Goal: Task Accomplishment & Management: Manage account settings

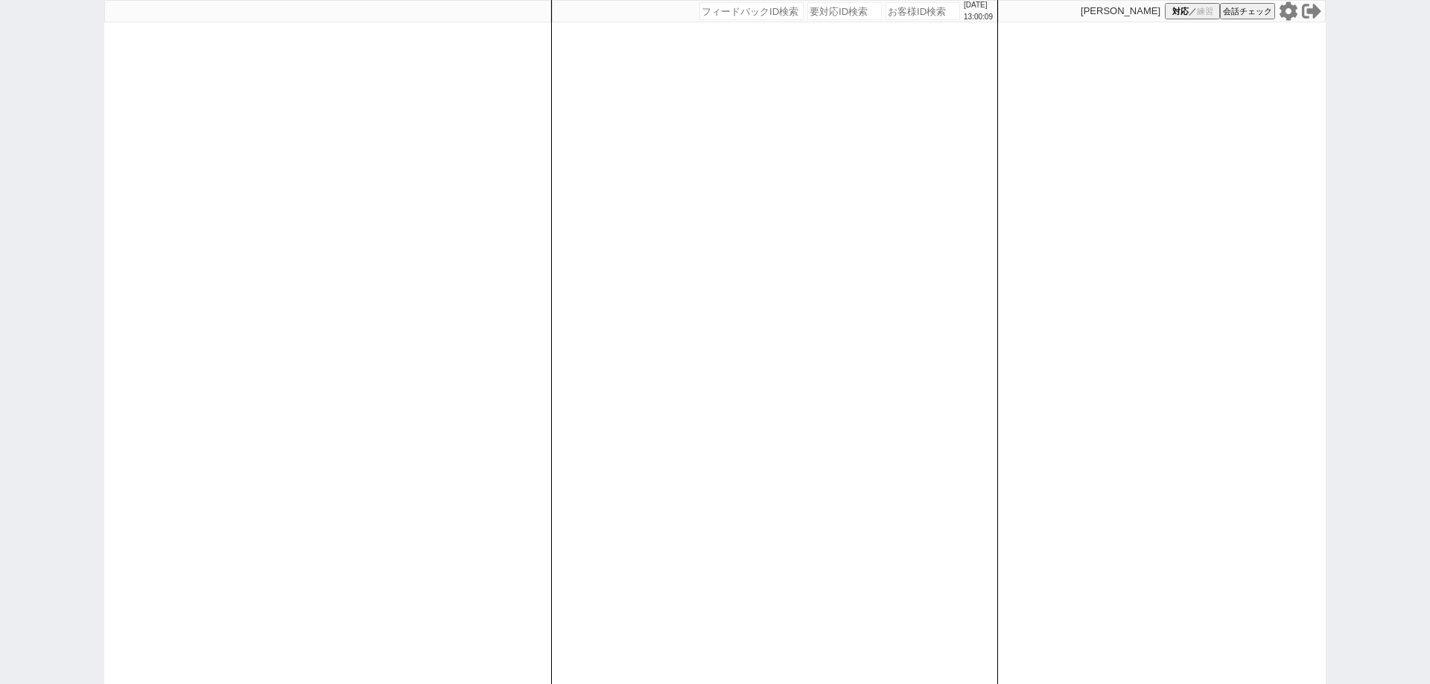
click at [1277, 3] on div "[PERSON_NAME] 対応 ／ 練習 会話チェック" at bounding box center [1162, 11] width 328 height 22
click at [1284, 4] on icon at bounding box center [1288, 10] width 19 height 19
click at [1286, 16] on icon at bounding box center [1289, 10] width 18 height 19
click at [661, 435] on div "[DATE] 13:02:38 候補物件を追加してしてください 紹介した物件一覧 他社物件を追加する 空室確認ページに追加・削除 紹介した物件一覧 他社物件を…" at bounding box center [774, 342] width 447 height 684
select select "1"
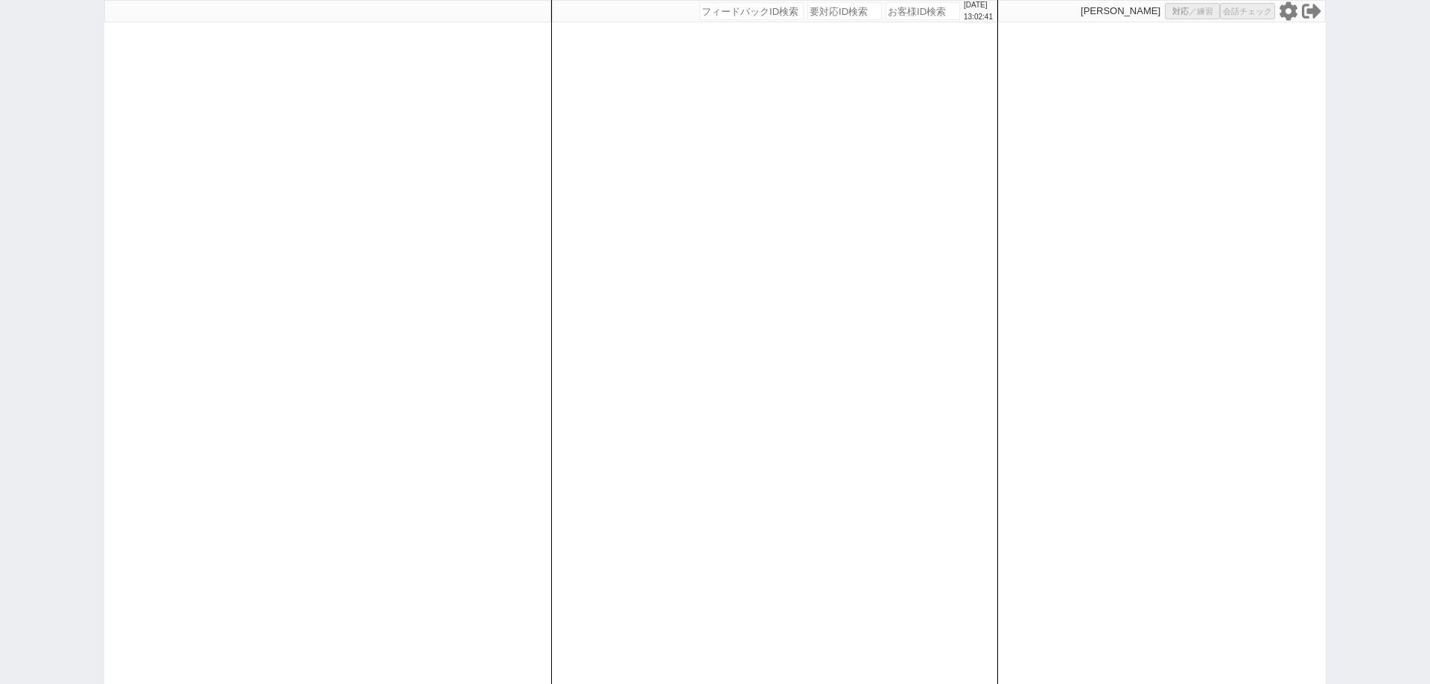
select select "2"
select select "5"
select select
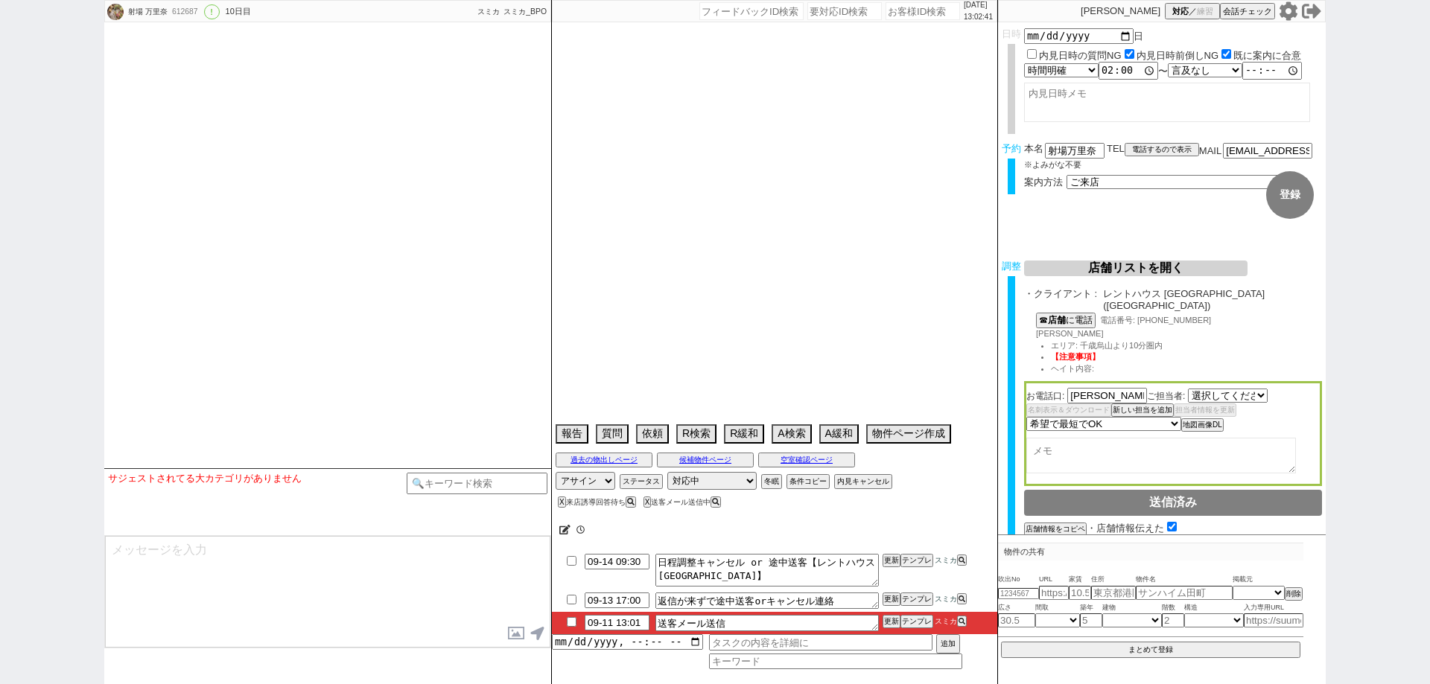
select select "2555"
select select "2025"
select select "10"
select select "36"
select select "1"
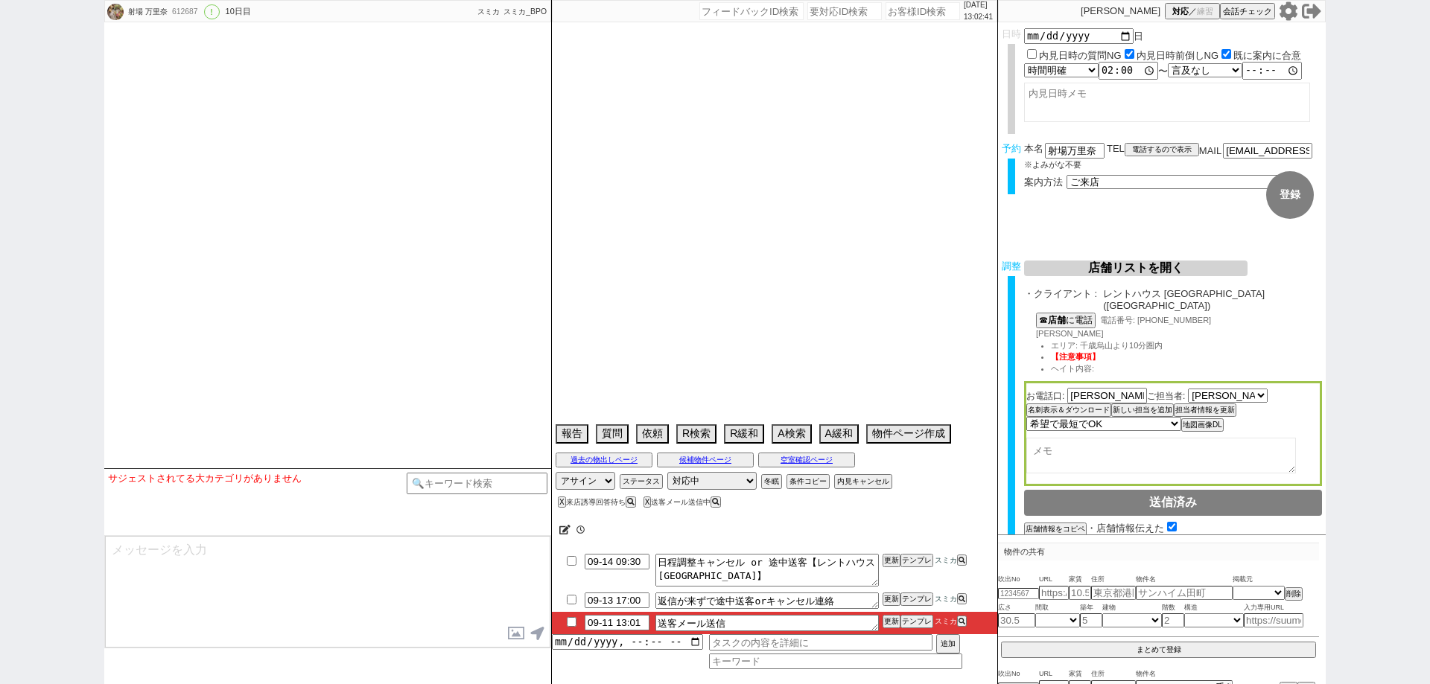
select select "44"
select select "1157"
select select "47"
select select "1214"
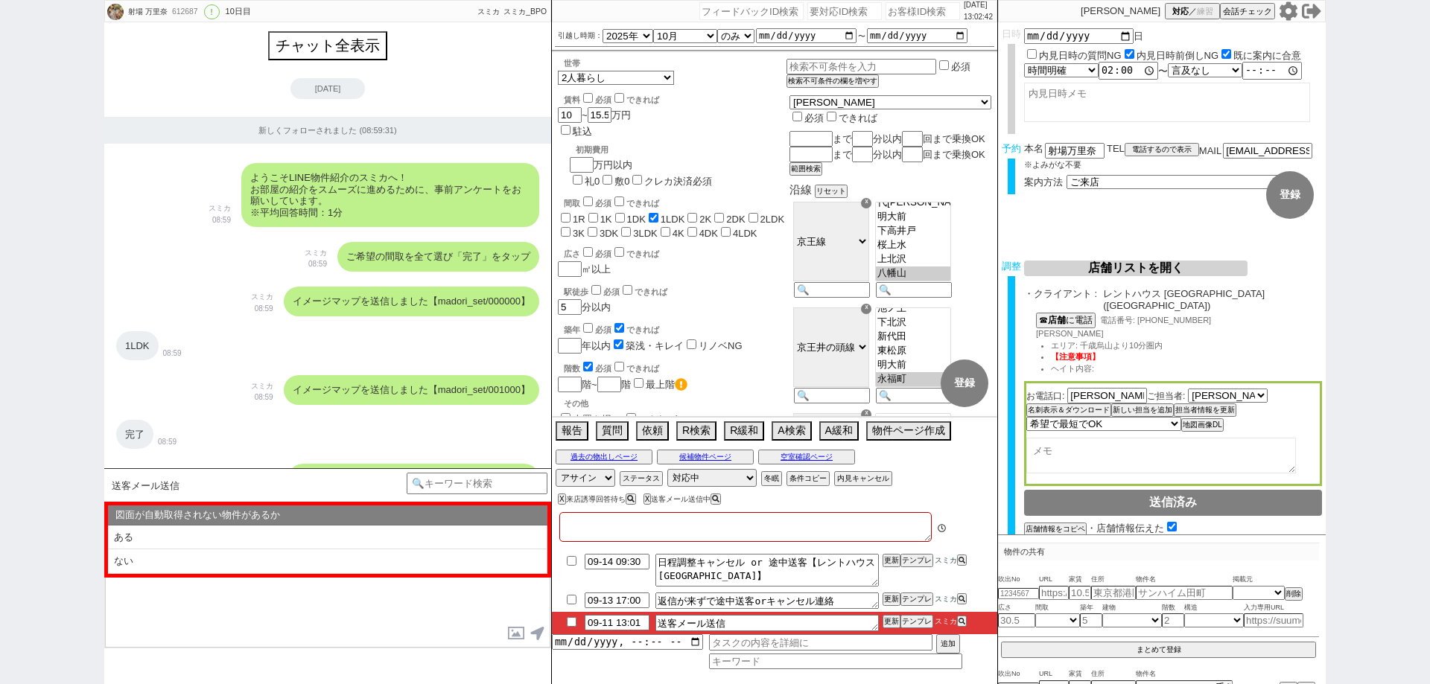
type textarea "他社なし"
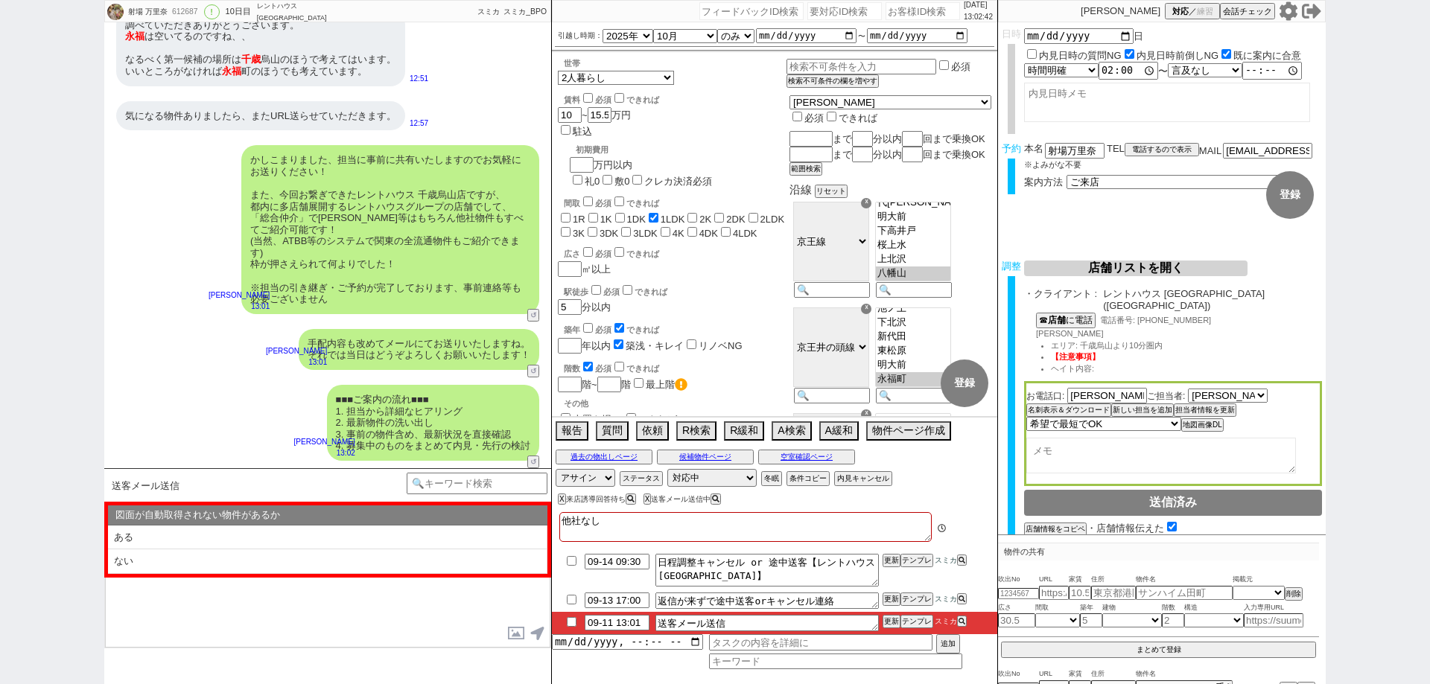
scroll to position [56, 0]
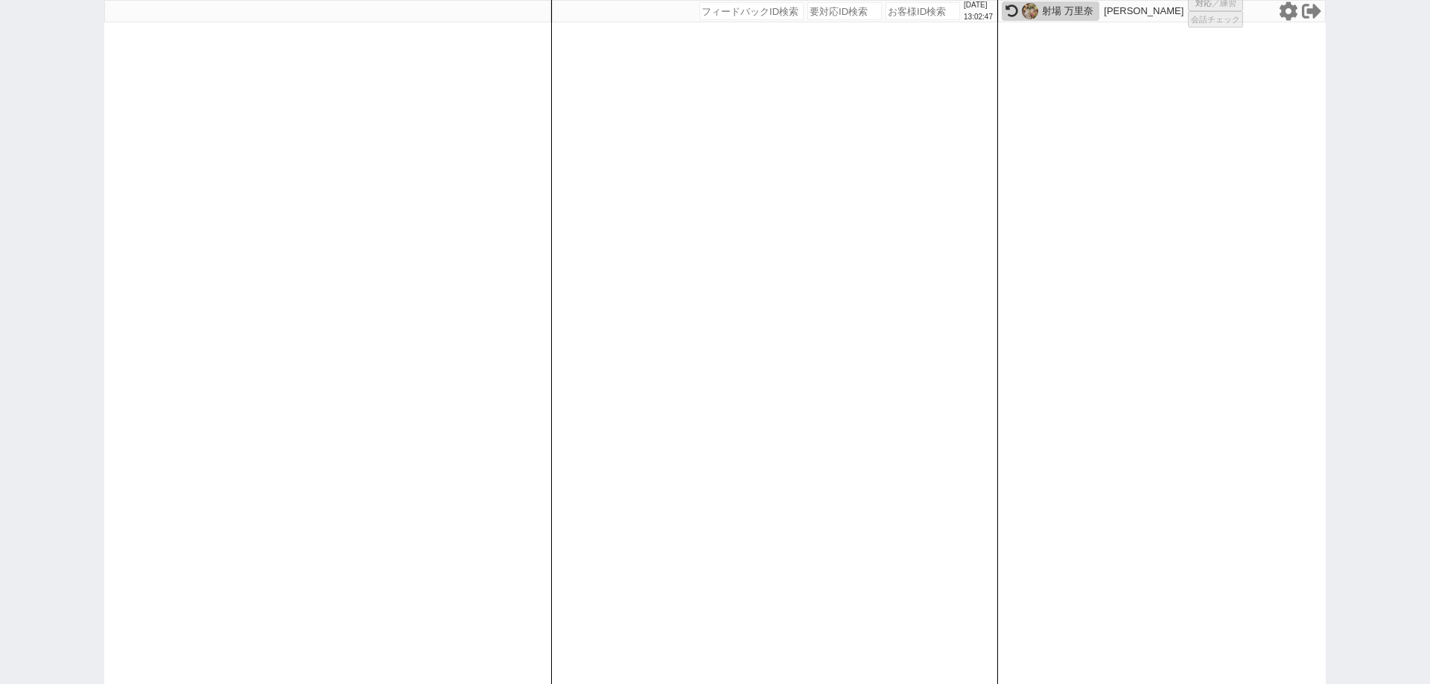
select select "1"
select select "2"
select select "5"
select select
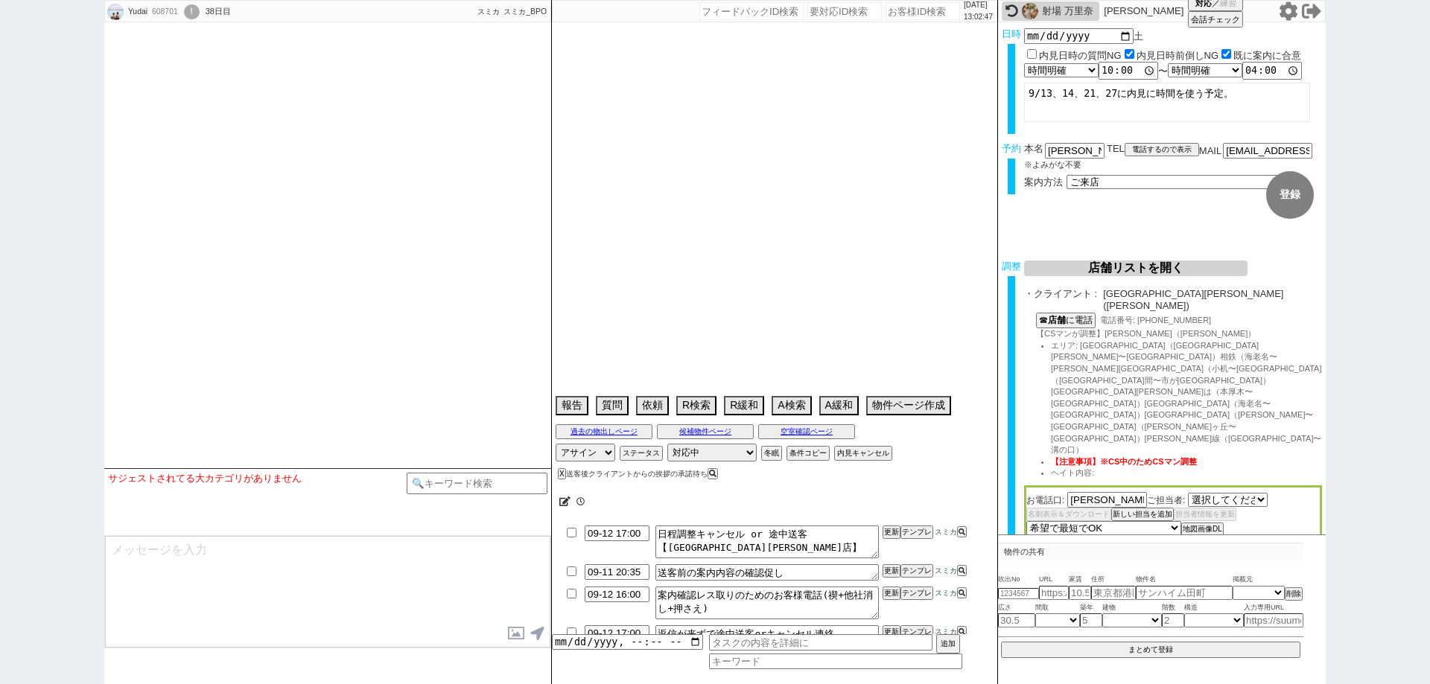
select select "2757"
type textarea "@調整報告の際に住所も送ってください、7日他社内見 @当日までの内見予定なし"
select select
select select "2025"
select select "10"
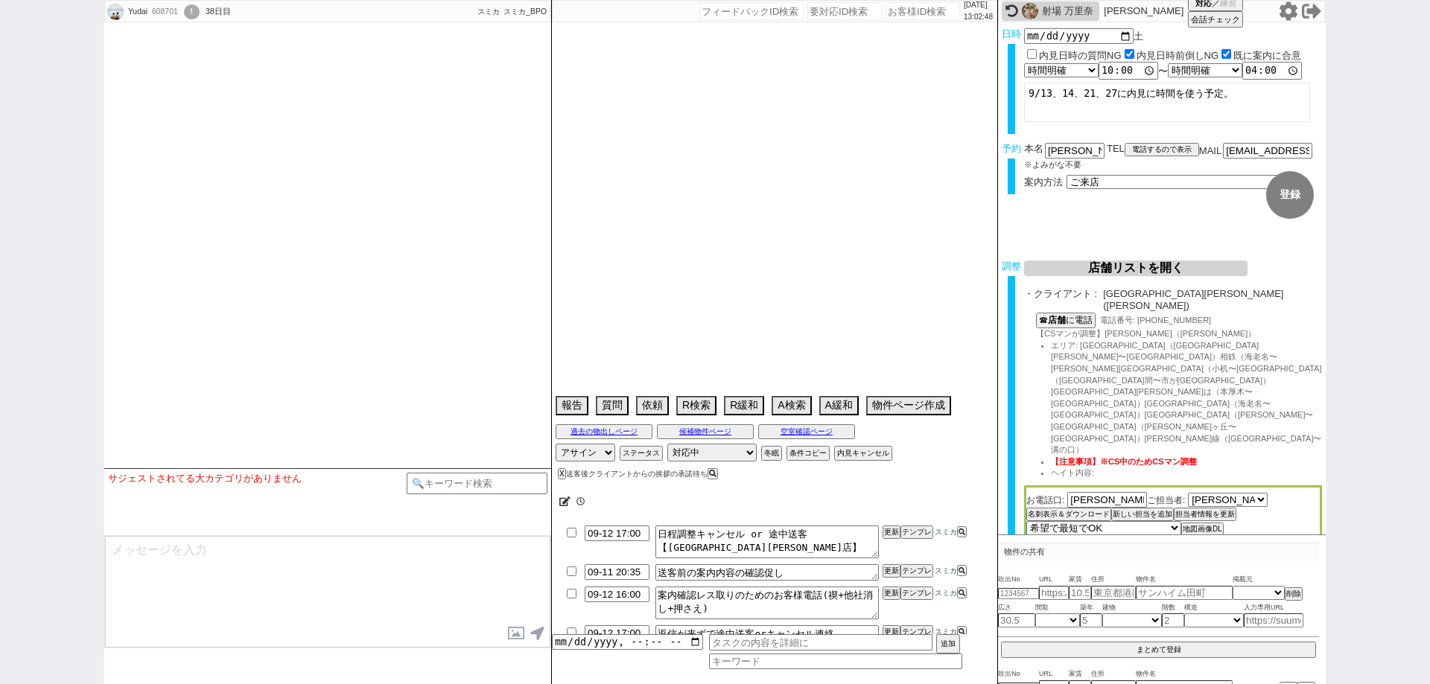
select select "1"
select select "14"
select select "53"
select select "1343"
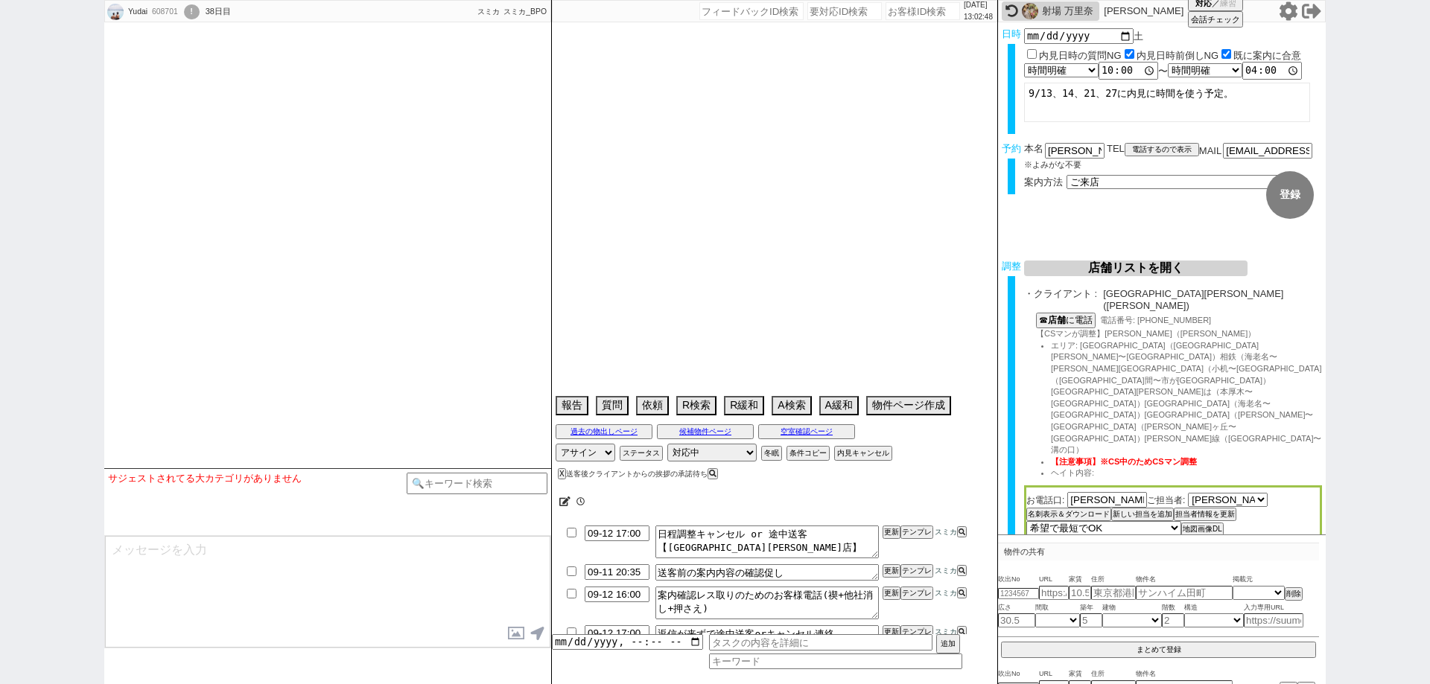
select select "17"
select select "558"
select select "91"
select select "94"
select select "1296"
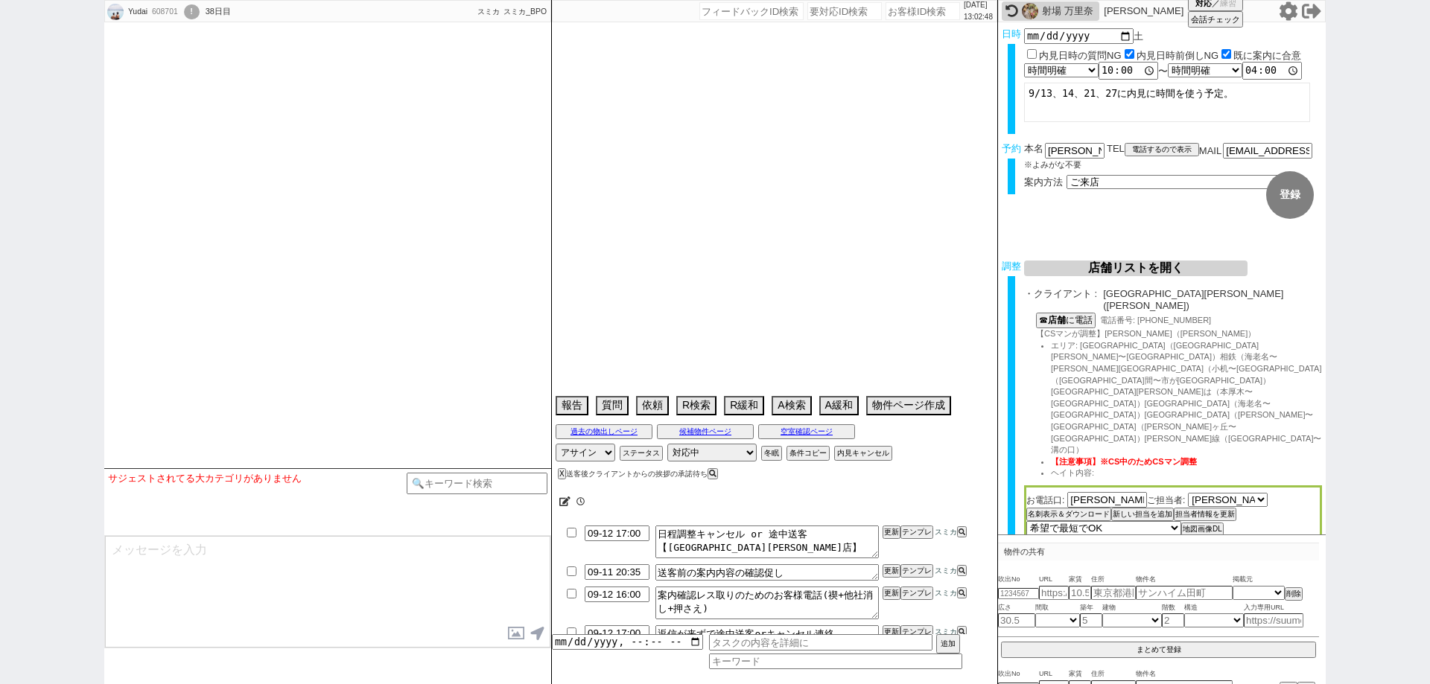
select select "84"
select select "2290"
select select "85"
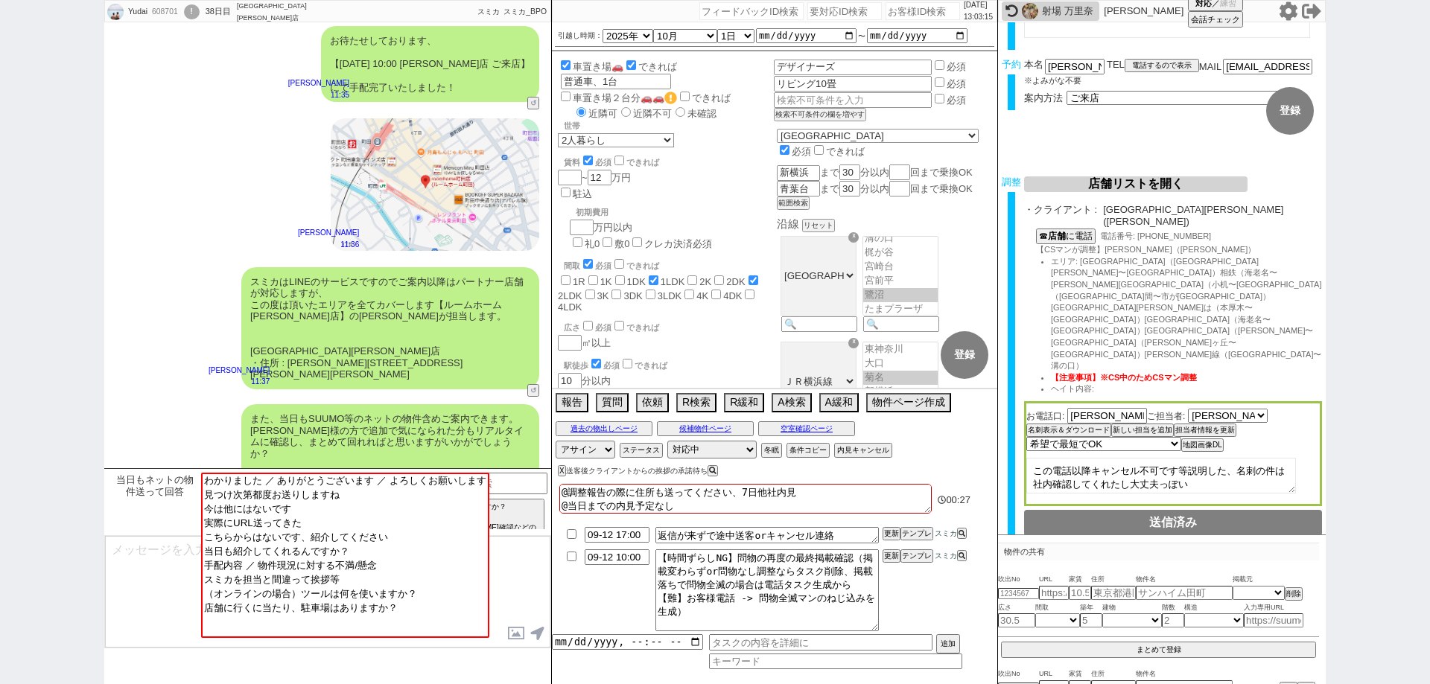
scroll to position [1931, 0]
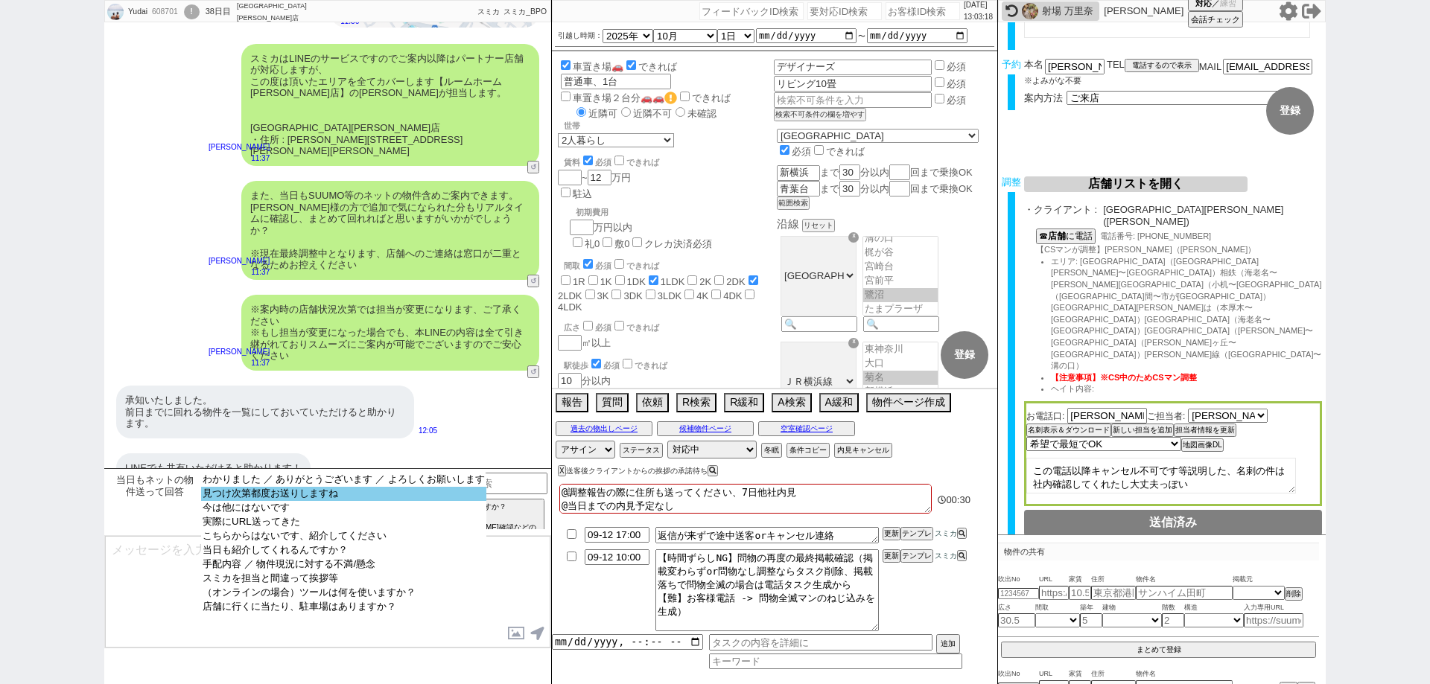
select select "見つけ次第都度お送りしますね"
click at [393, 500] on option "見つけ次第都度お送りしますね" at bounding box center [343, 494] width 285 height 14
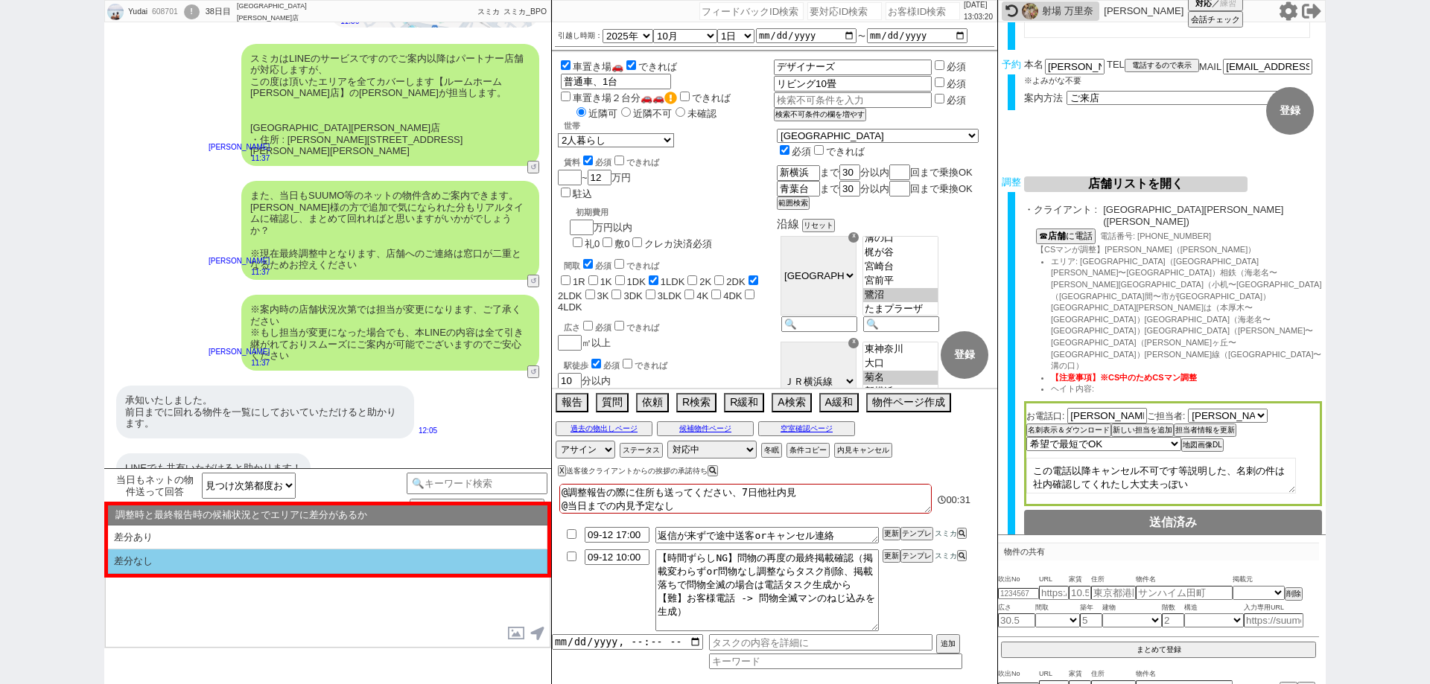
click at [386, 556] on li "差分なし" at bounding box center [327, 562] width 439 height 25
select select "差分なし"
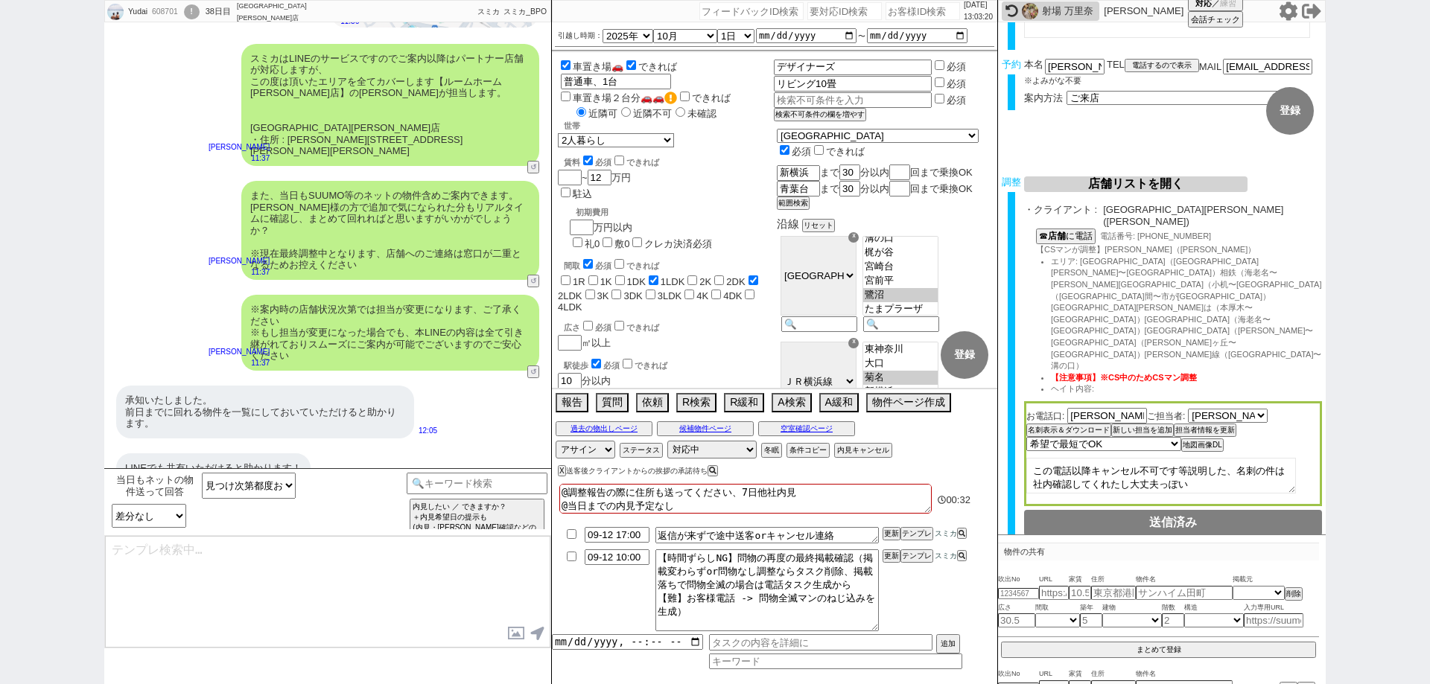
type textarea "かしこまりました、担当に事前に共有いたしますのでお気軽にお送りください！ また、今回お繋ぎできたルームホーム 町田店ですが、 「総合仲介」という形態の店舗でし…"
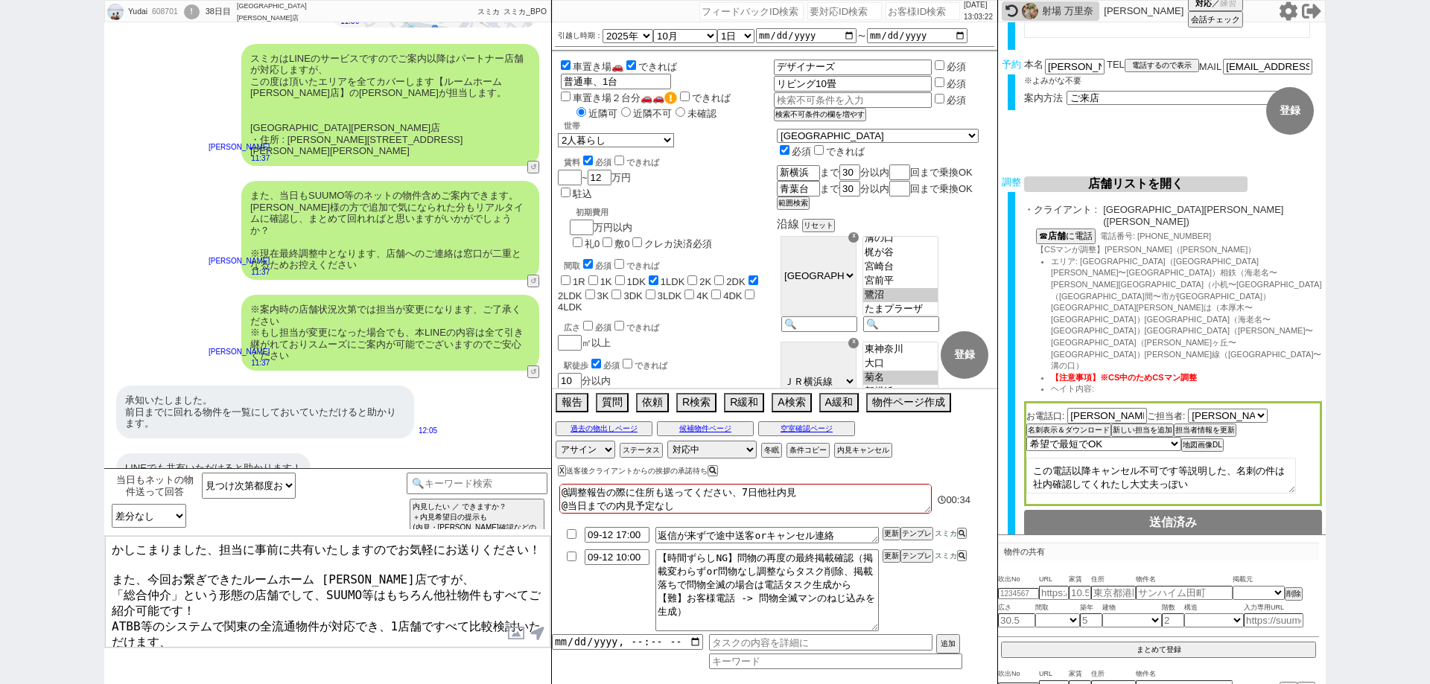
drag, startPoint x: 220, startPoint y: 547, endPoint x: 0, endPoint y: 480, distance: 229.9
click at [0, 480] on div "Yudai 608701 ! 0 38日目 ルームホーム 町田店 冬眠中 自社客 スミカ スミカ_BPO チャット全表示 2025-09-09 大丈夫です。 …" at bounding box center [715, 342] width 1430 height 684
click at [242, 491] on select "わかりました ／ ありがとうございます ／ よろしくお願いします 見つけ次第都度お送りしますね 今は他にはないです 実際にURL送ってきた こちらからはないで…" at bounding box center [249, 486] width 94 height 26
select select "当日も紹介してくれるんですか？"
click at [202, 473] on select "わかりました ／ ありがとうございます ／ よろしくお願いします 見つけ次第都度お送りしますね 今は他にはないです 実際にURL送ってきた こちらからはないで…" at bounding box center [249, 486] width 94 height 26
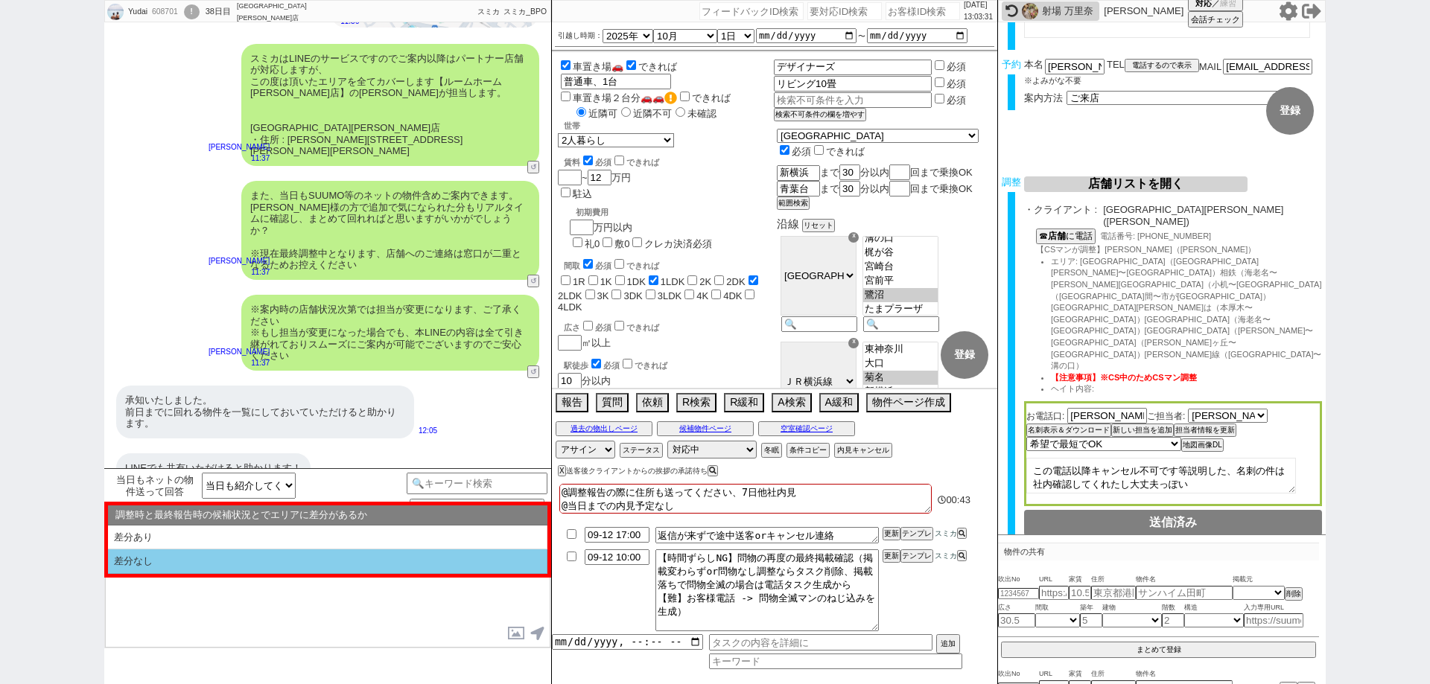
click at [309, 560] on li "差分なし" at bounding box center [327, 562] width 439 height 25
type textarea "はい、当日も担当から新着や非公開含めくまなくご紹介させて頂きます！ もし気になる物件がそちらで出ましたらそのまま内見等に動いて頂けますのでオススメですね、改め…"
select select "差分なし"
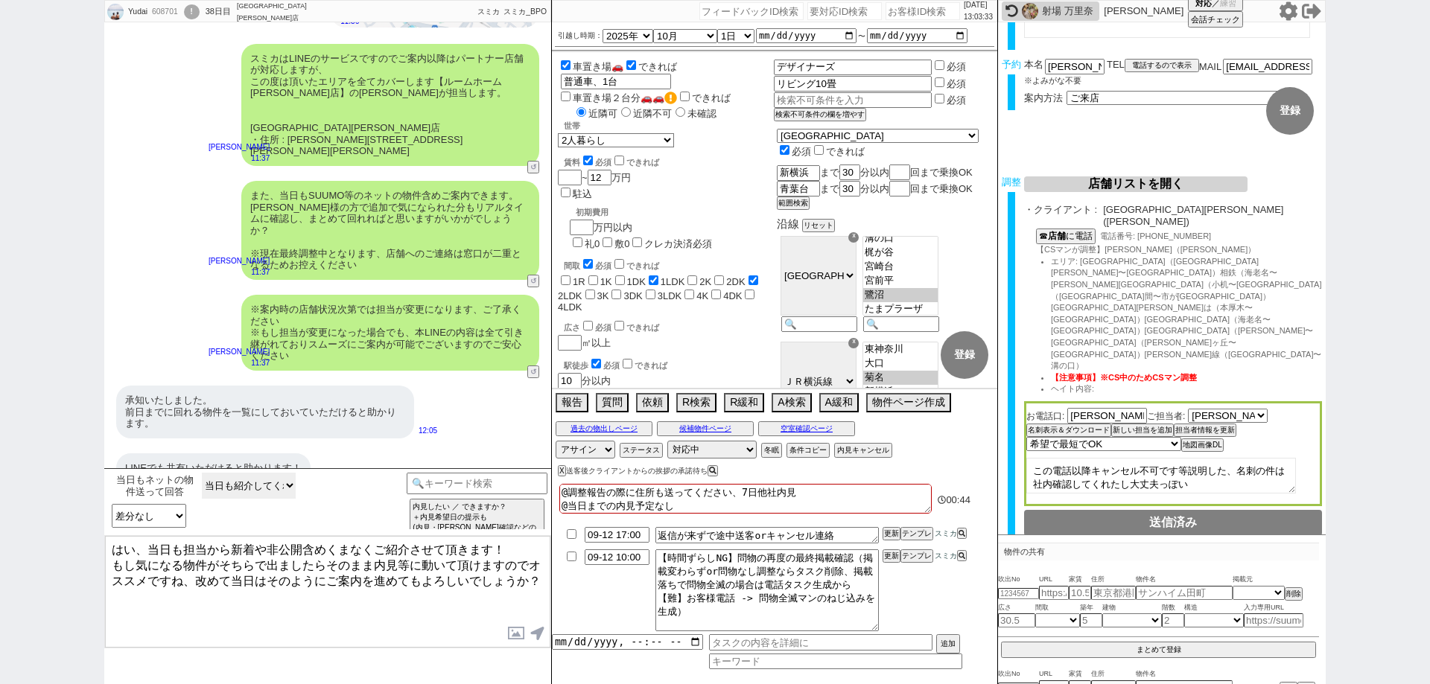
click at [275, 477] on select "わかりました ／ ありがとうございます ／ よろしくお願いします 見つけ次第都度お送りしますね 今は他にはないです 実際にURL送ってきた こちらからはないで…" at bounding box center [249, 486] width 94 height 26
select select "こちらからはないです、紹介してください"
click at [202, 473] on select "わかりました ／ ありがとうございます ／ よろしくお願いします 見つけ次第都度お送りしますね 今は他にはないです 実際にURL送ってきた こちらからはないで…" at bounding box center [249, 486] width 94 height 26
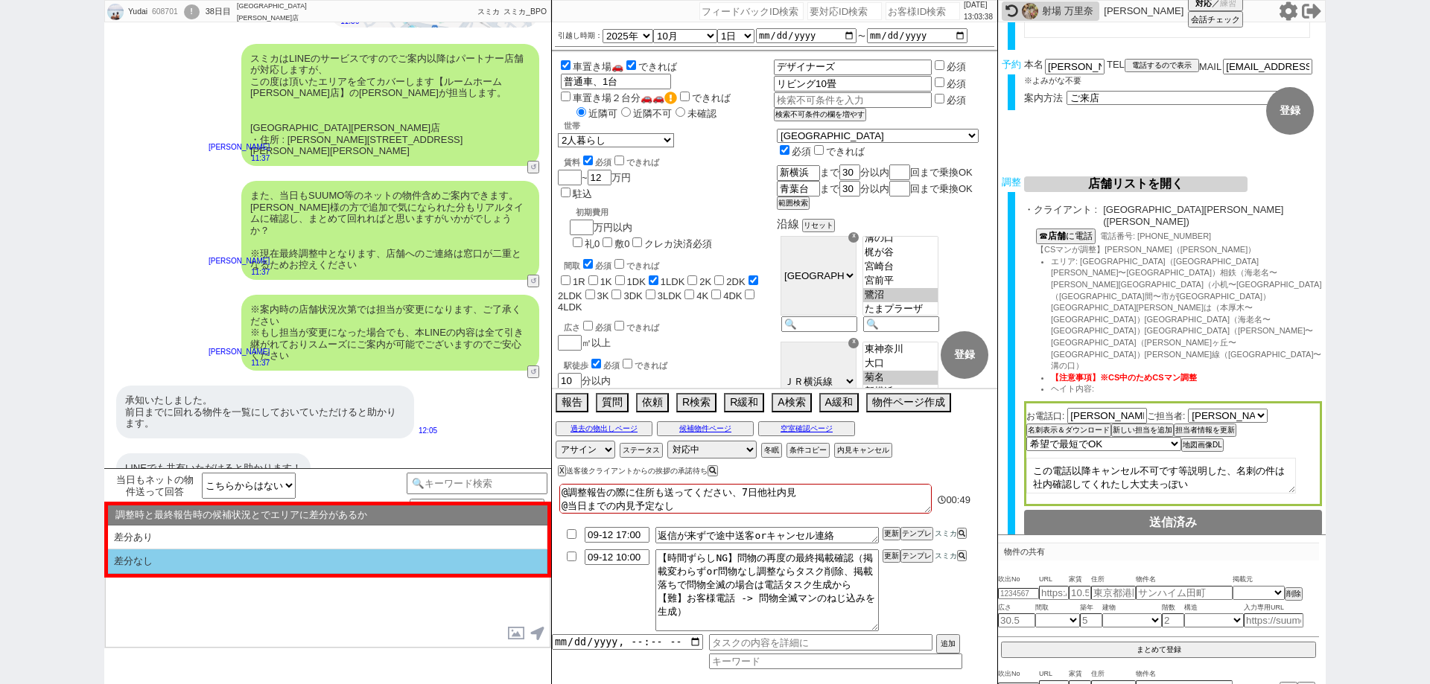
click at [304, 562] on li "差分なし" at bounding box center [327, 562] width 439 height 25
select select "差分なし"
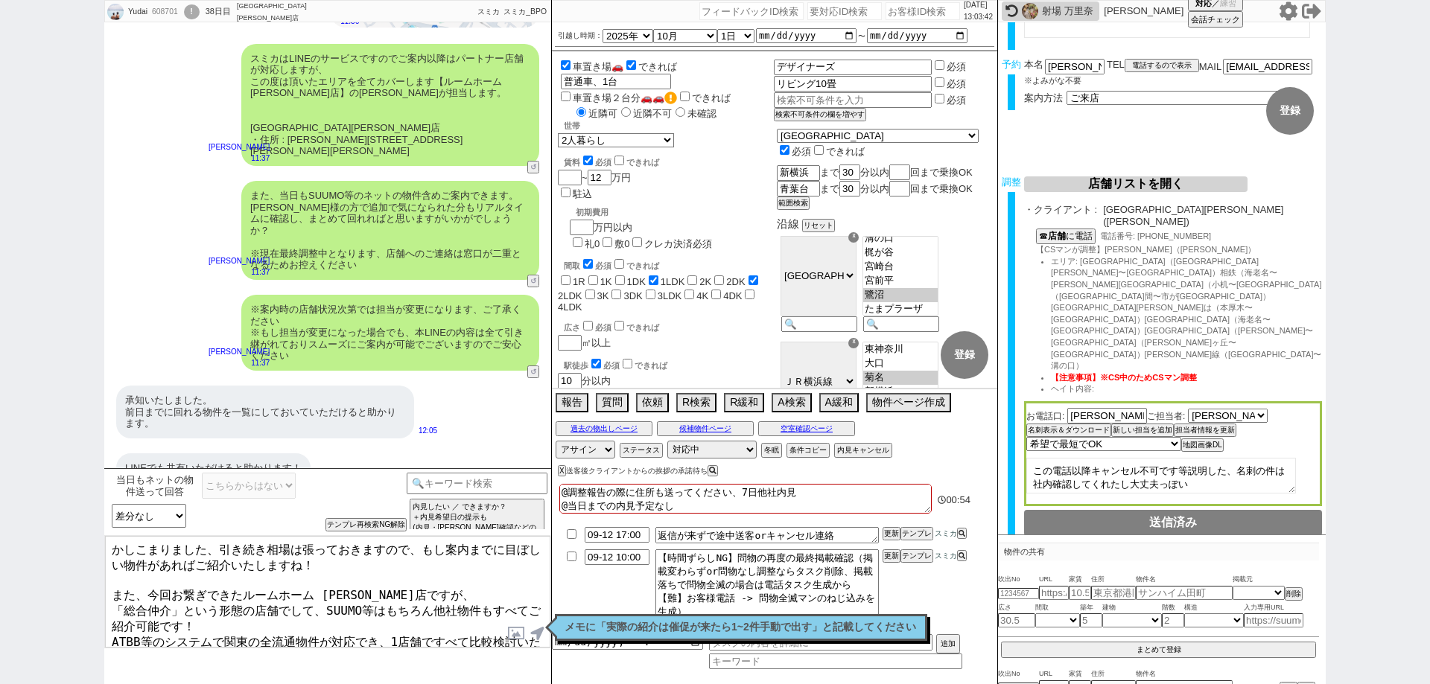
drag, startPoint x: 417, startPoint y: 548, endPoint x: 299, endPoint y: 533, distance: 119.4
click at [299, 533] on div "当日もネットの物件送って回答 わかりました ／ ありがとうございます ／ よろしくお願いします 見つけ次第都度お送りしますね 今は他にはないです 実際にURL…" at bounding box center [327, 576] width 447 height 216
drag, startPoint x: 287, startPoint y: 550, endPoint x: 264, endPoint y: 556, distance: 23.8
click at [285, 553] on textarea "かしこまりました、引き続き相場は張っておきますので、もし案内までに目ぼしい物件があればご紹介いたしますね！ また、今回お繋ぎできたルームホーム 町田店ですが、…" at bounding box center [327, 592] width 445 height 112
drag, startPoint x: 219, startPoint y: 549, endPoint x: 0, endPoint y: 465, distance: 234.6
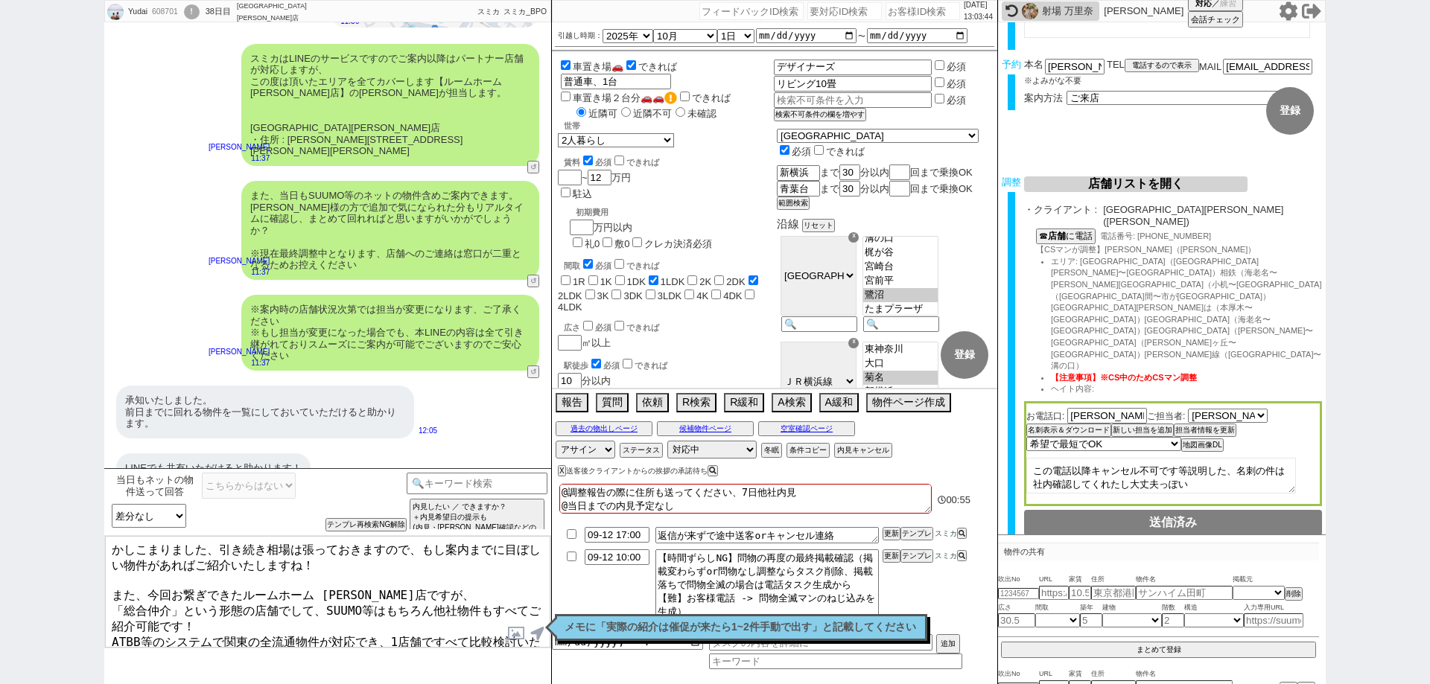
click at [0, 466] on div "Yudai 608701 ! 0 38日目 ルームホーム 町田店 冬眠中 自社客 スミカ スミカ_BPO チャット全表示 2025-09-09 大丈夫です。 …" at bounding box center [715, 342] width 1430 height 684
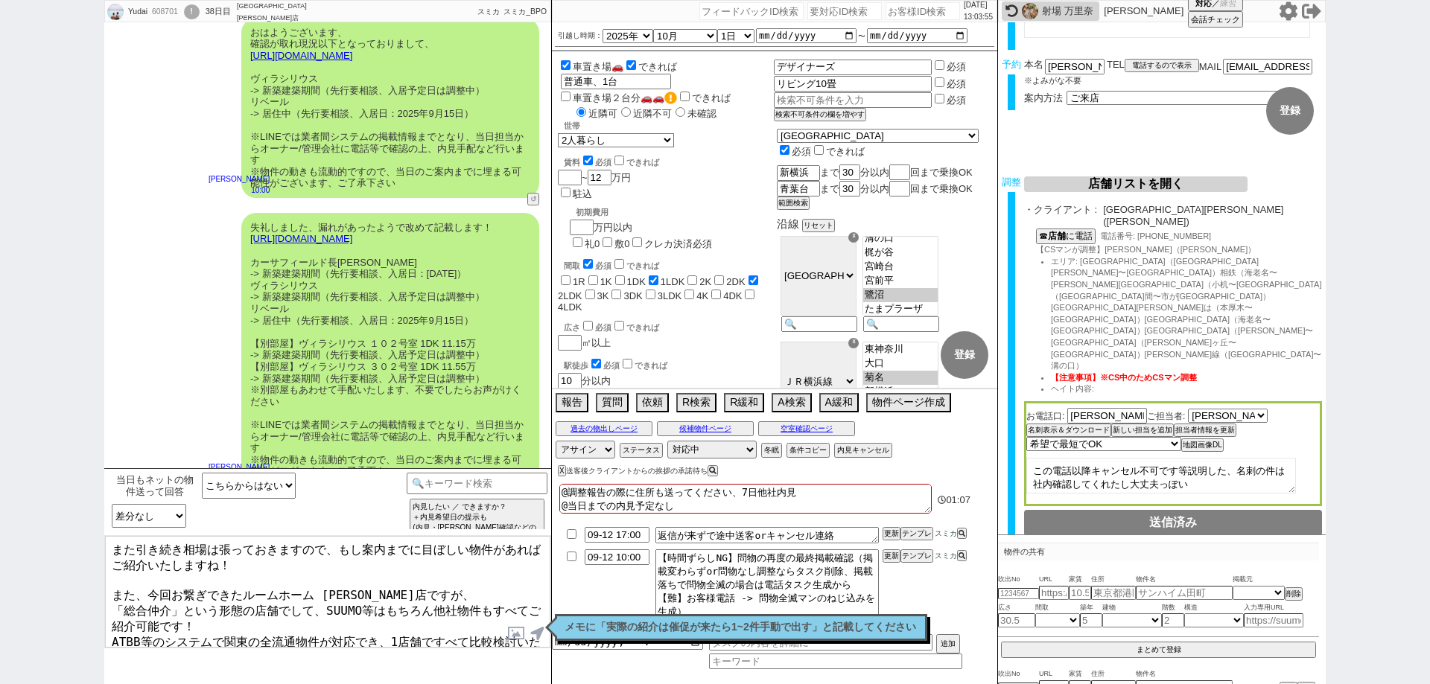
scroll to position [962, 0]
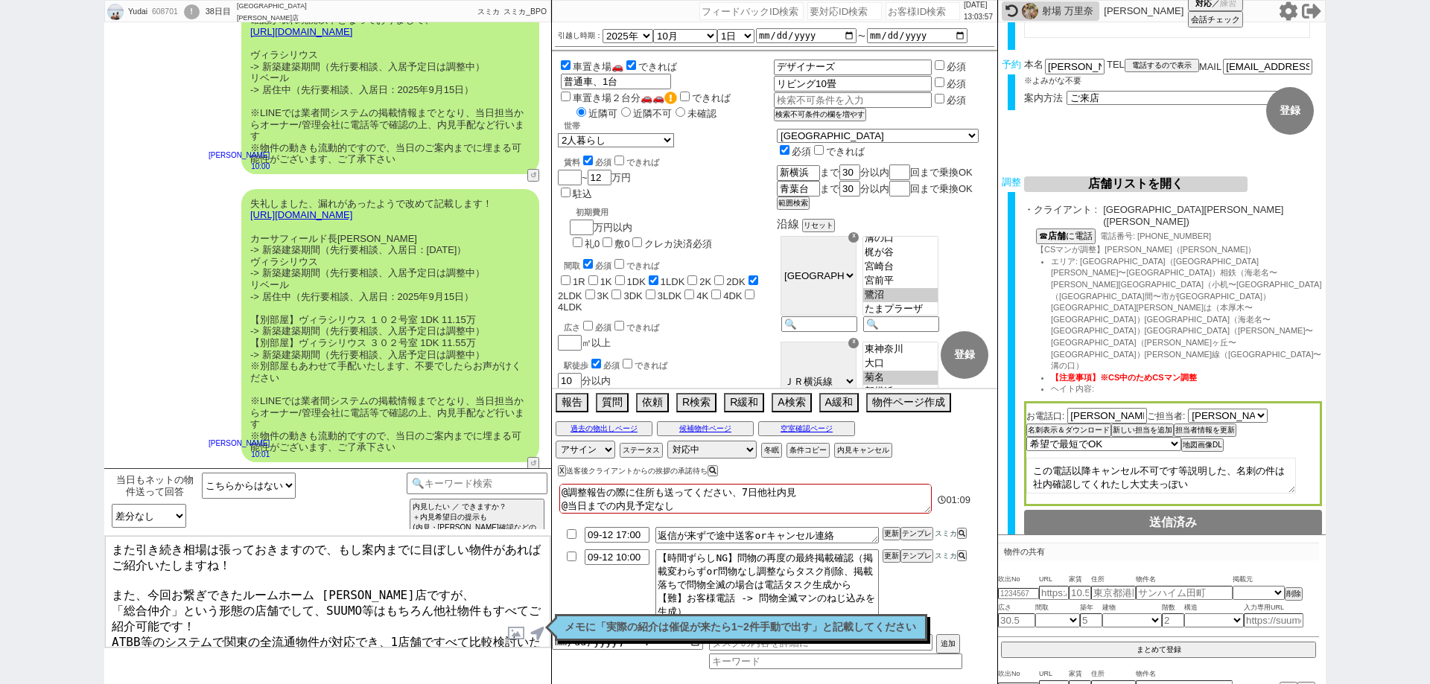
type textarea "また引き続き相場は張っておきますので、もし案内までに目ぼしい物件があればご紹介いたしますね！ また、今回お繋ぎできたルームホーム 町田店ですが、 「総合仲介」…"
click at [831, 430] on button "空室確認ページ" at bounding box center [806, 429] width 97 height 12
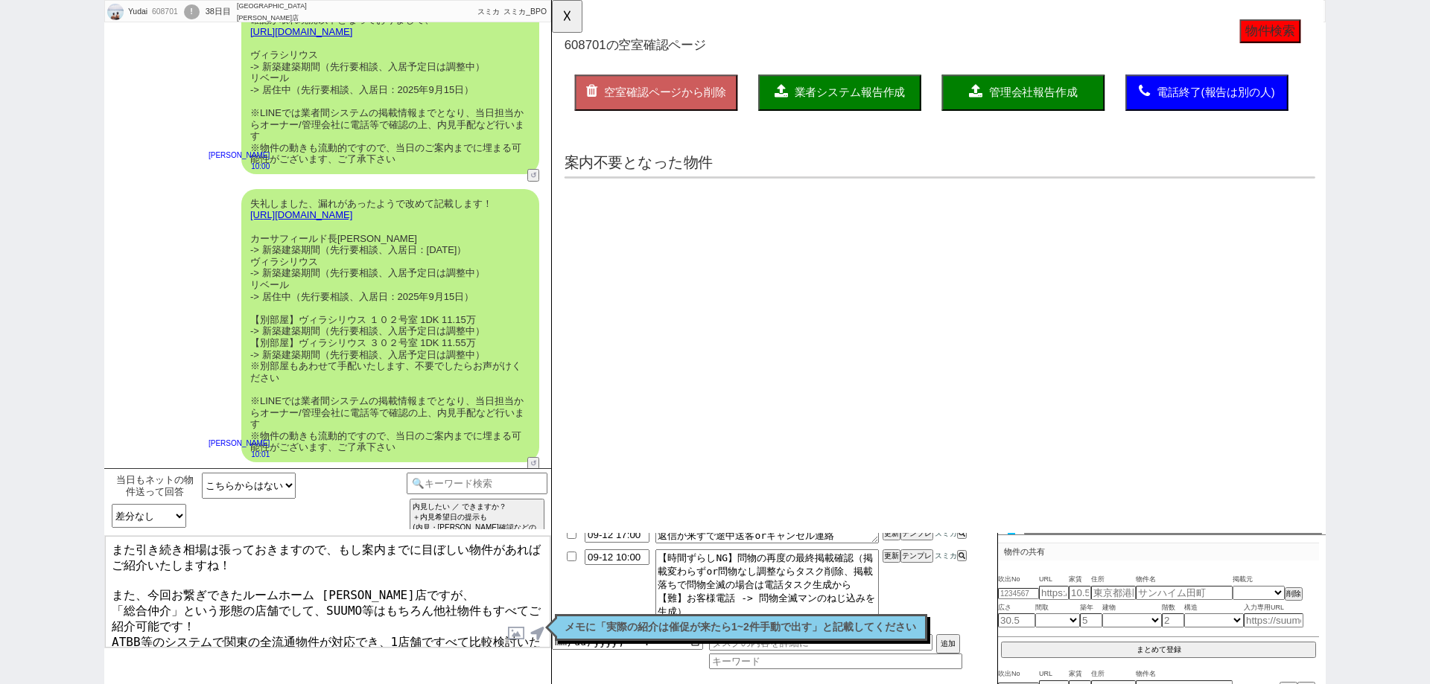
scroll to position [0, 0]
select select "another_room"
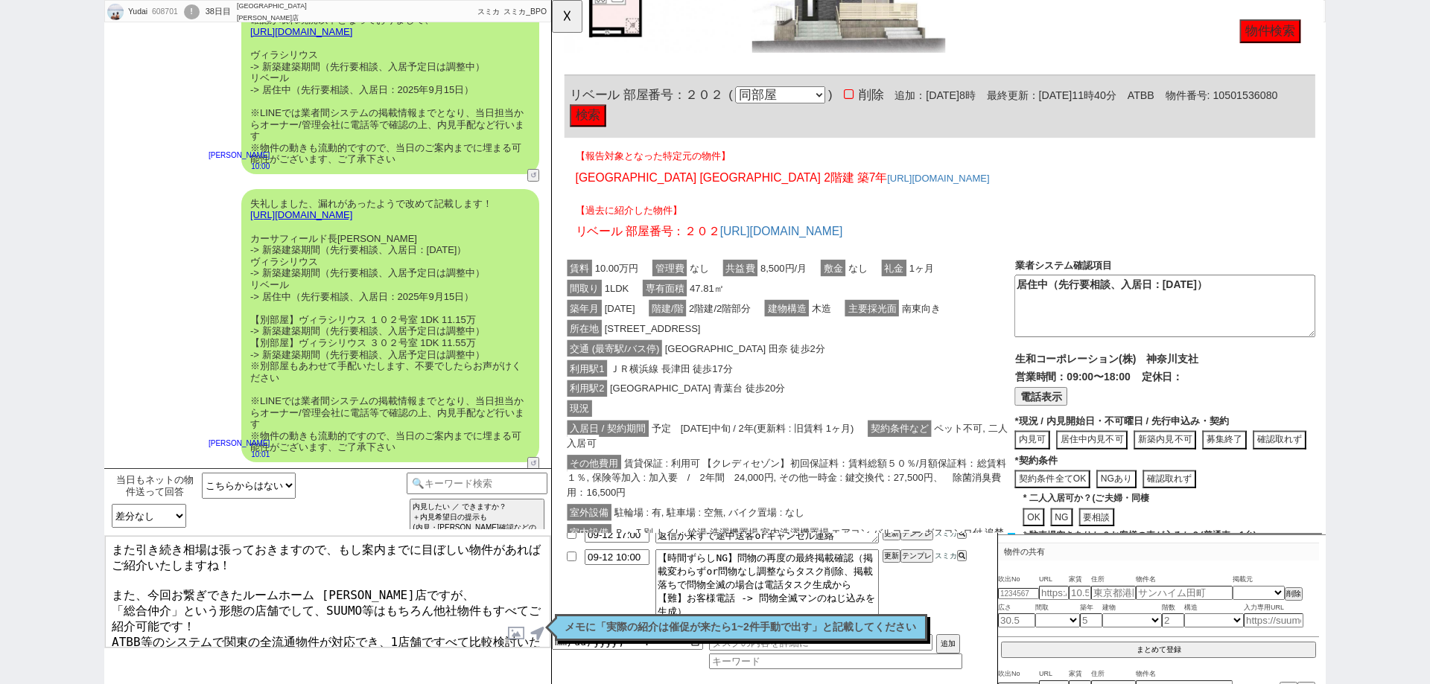
click at [835, 481] on div "入居日 / 契約期間 予定　2025年09月中旬 / 2年(更新料 : 旧賃料 1ヶ月) 契約条件など ペット不可, 二人入居可" at bounding box center [807, 469] width 484 height 37
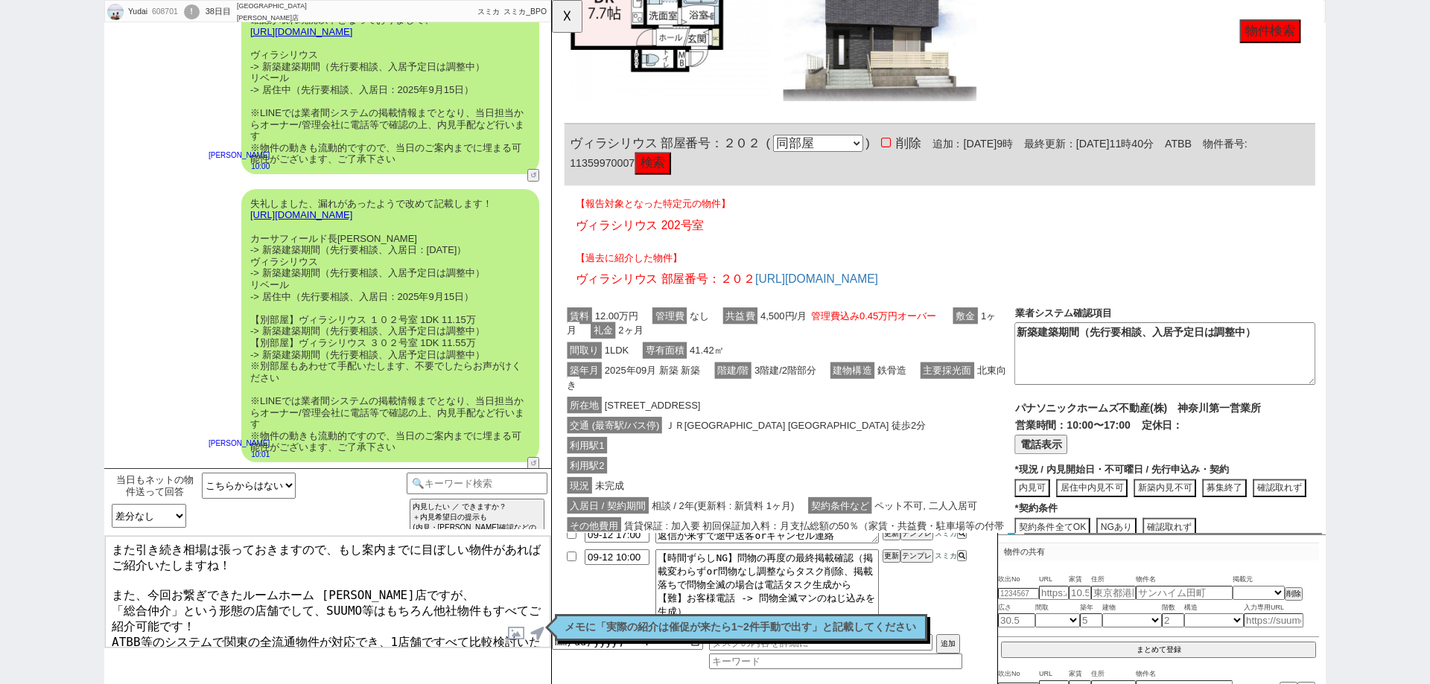
click at [835, 481] on div "利用駅1" at bounding box center [807, 479] width 484 height 22
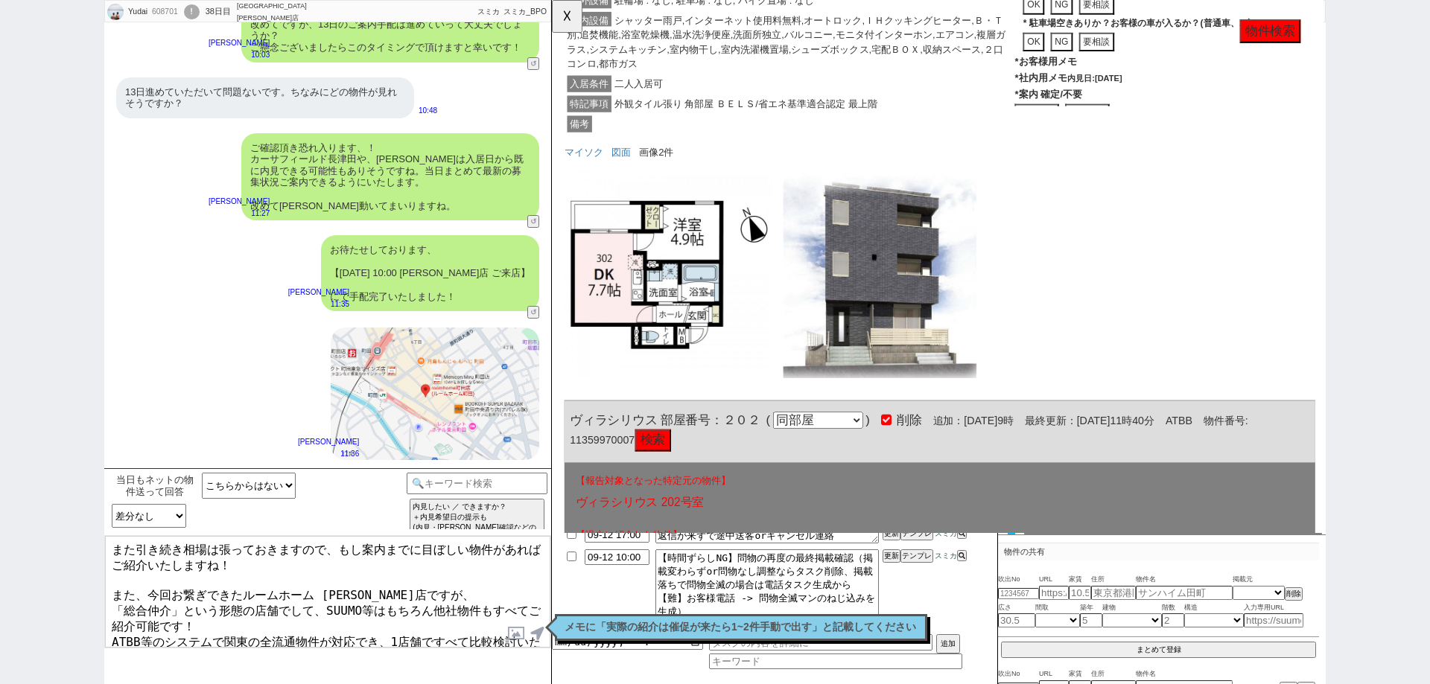
scroll to position [1484, 0]
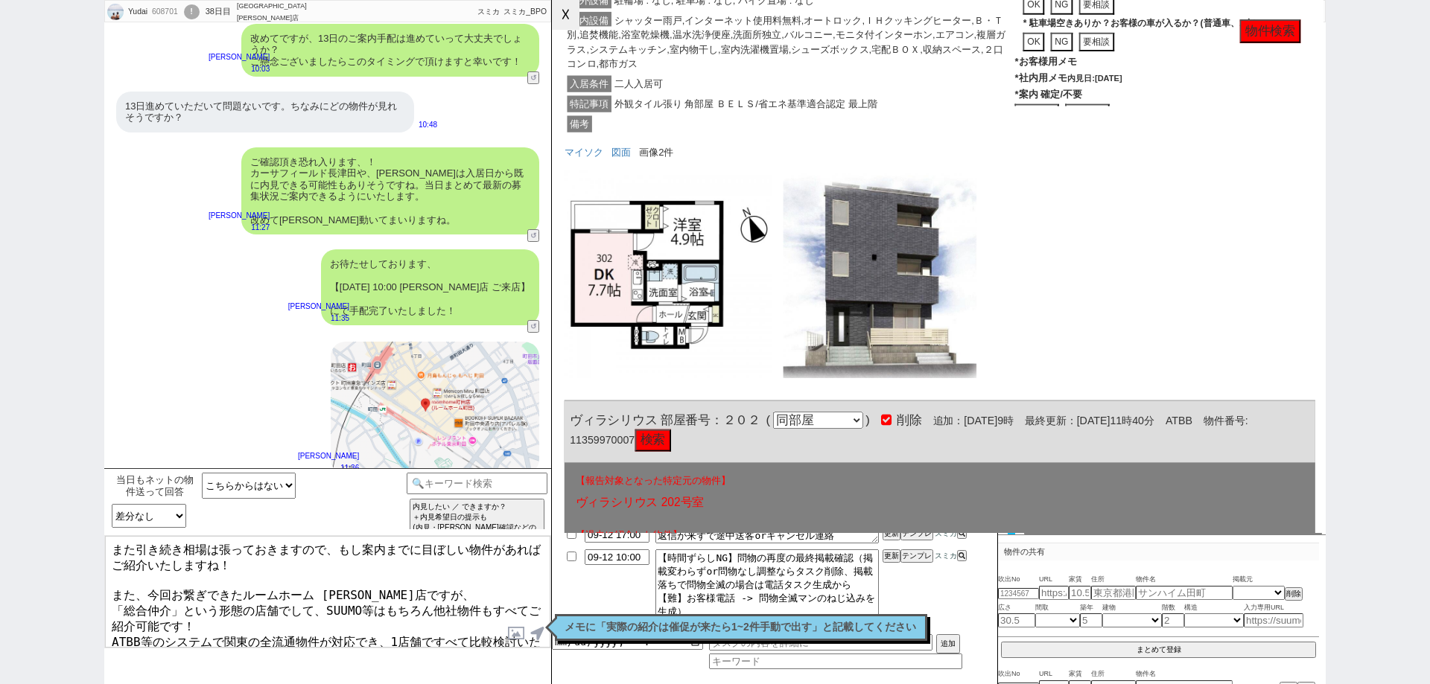
click at [576, 24] on button "☓" at bounding box center [566, 15] width 28 height 30
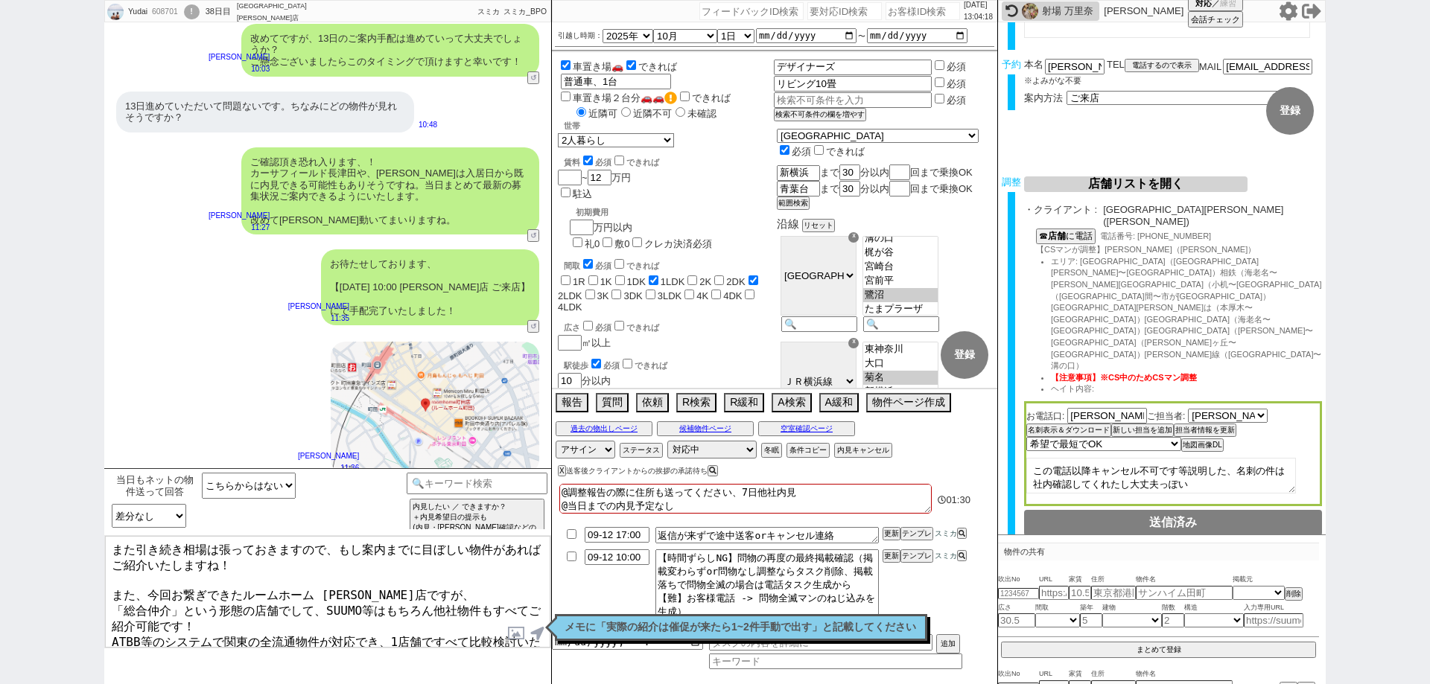
click at [111, 541] on textarea "また引き続き相場は張っておきますので、もし案内までに目ぼしい物件があればご紹介いたしますね！ また、今回お繋ぎできたルームホーム 町田店ですが、 「総合仲介」…" at bounding box center [327, 592] width 445 height 112
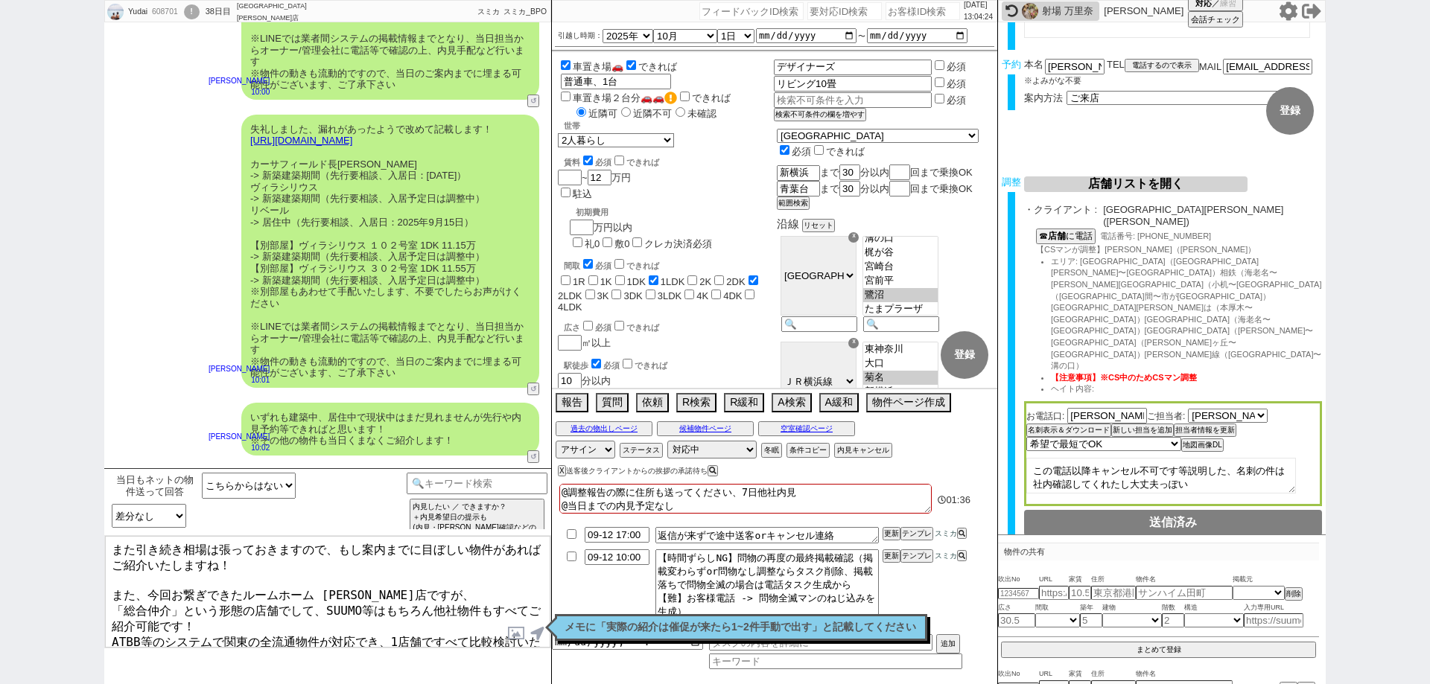
scroll to position [962, 0]
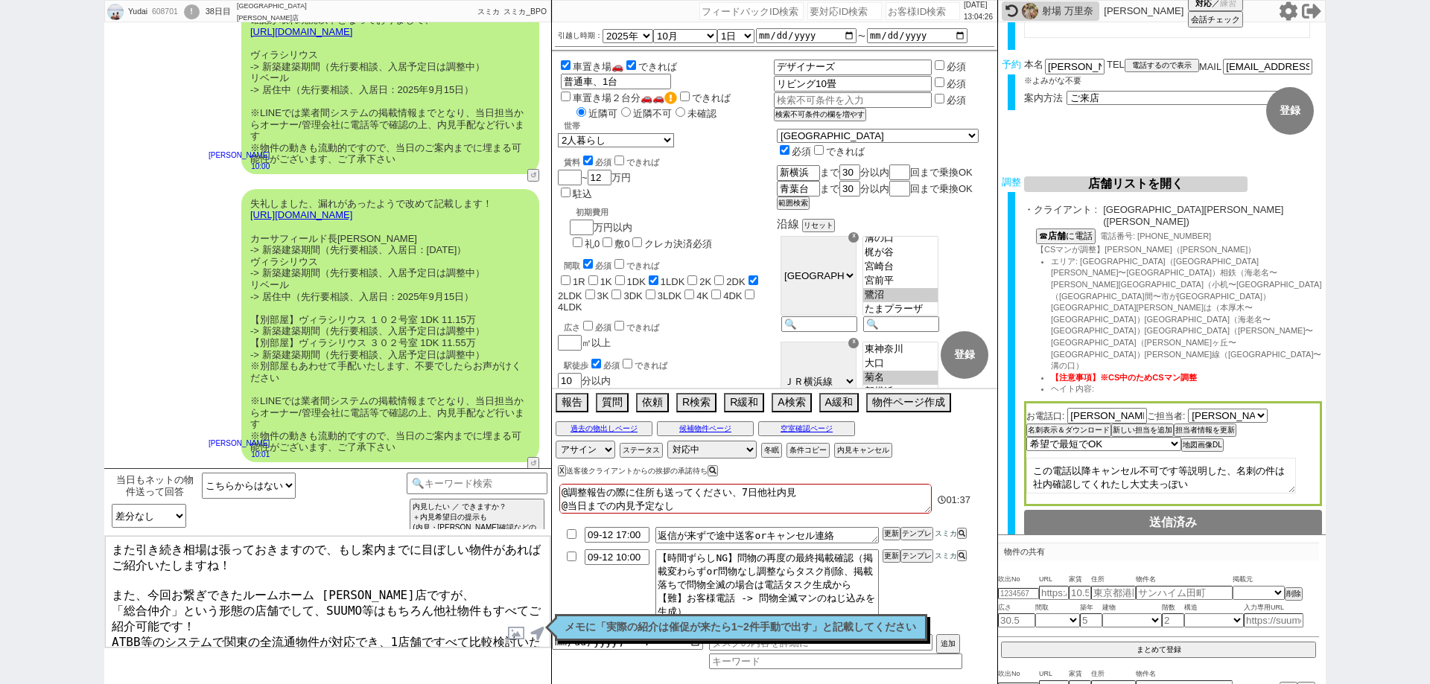
drag, startPoint x: 452, startPoint y: 220, endPoint x: 232, endPoint y: 222, distance: 220.5
click at [232, 220] on div "失礼しました、漏れがあったようで改めて記載します！ https://tools.sumika.live/pages/885tkr0 カーサフィールド長津田 -…" at bounding box center [327, 326] width 447 height 288
copy link "https://tools.sumika.live/pages/885tkr0"
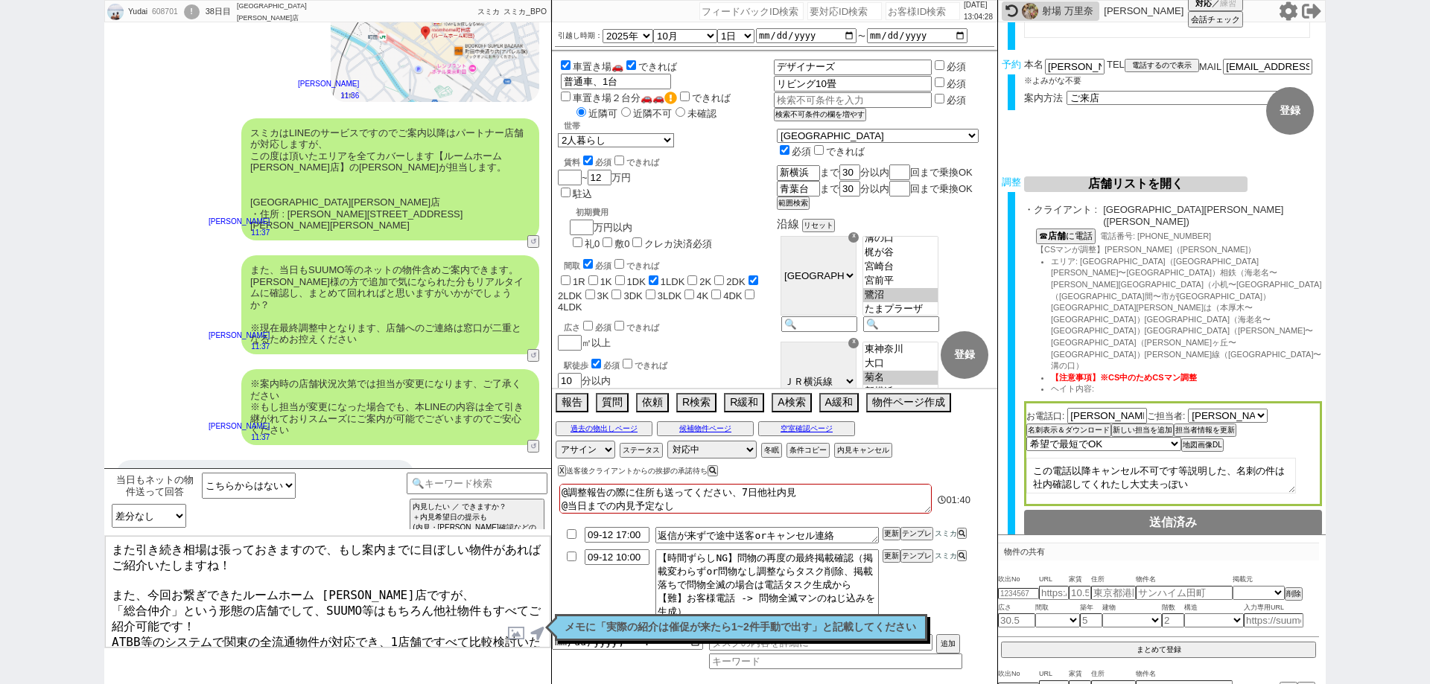
scroll to position [1931, 0]
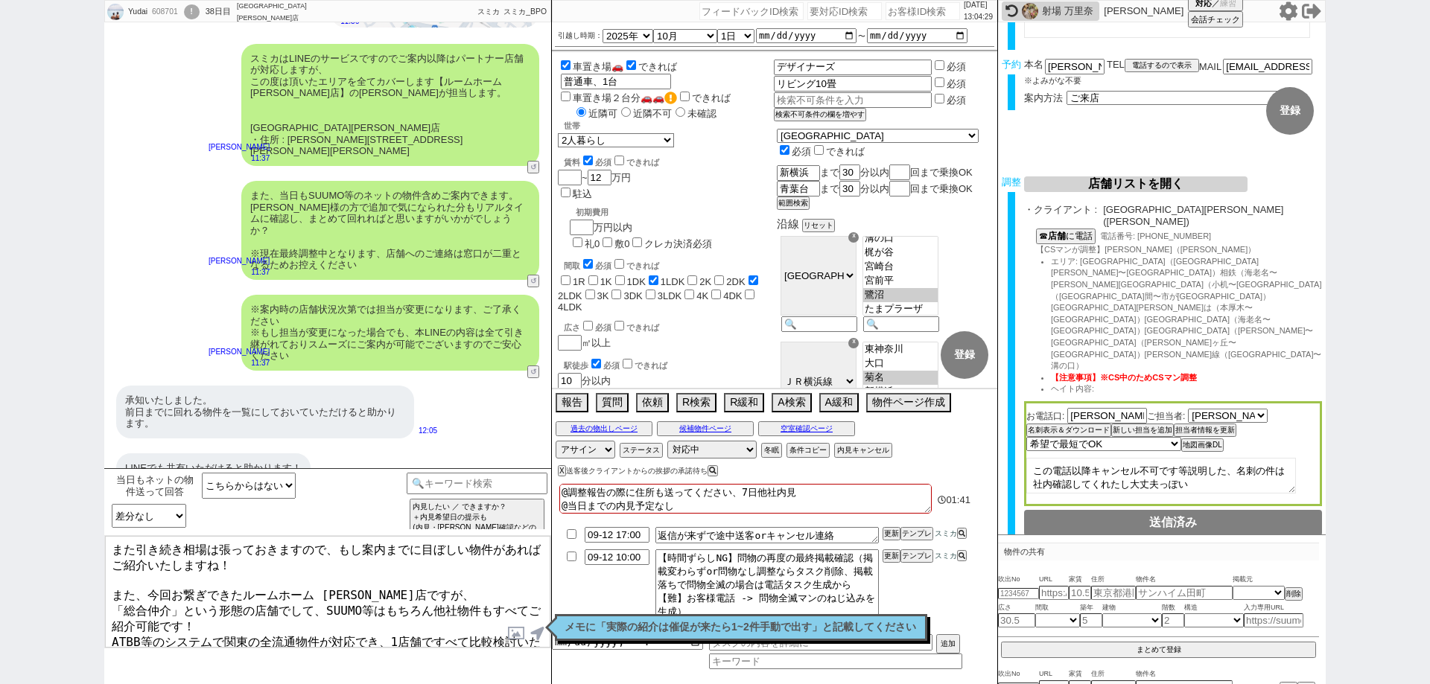
click at [283, 560] on textarea "また引き続き相場は張っておきますので、もし案内までに目ぼしい物件があればご紹介いたしますね！ また、今回お繋ぎできたルームホーム 町田店ですが、 「総合仲介」…" at bounding box center [327, 592] width 445 height 112
click at [289, 550] on textarea "また引き続き相場は張っておきますので、もし案内までに目ぼしい物件があればご紹介いたしますね！ また、今回お繋ぎできたルームホーム 町田店ですが、 「総合仲介」…" at bounding box center [327, 592] width 445 height 112
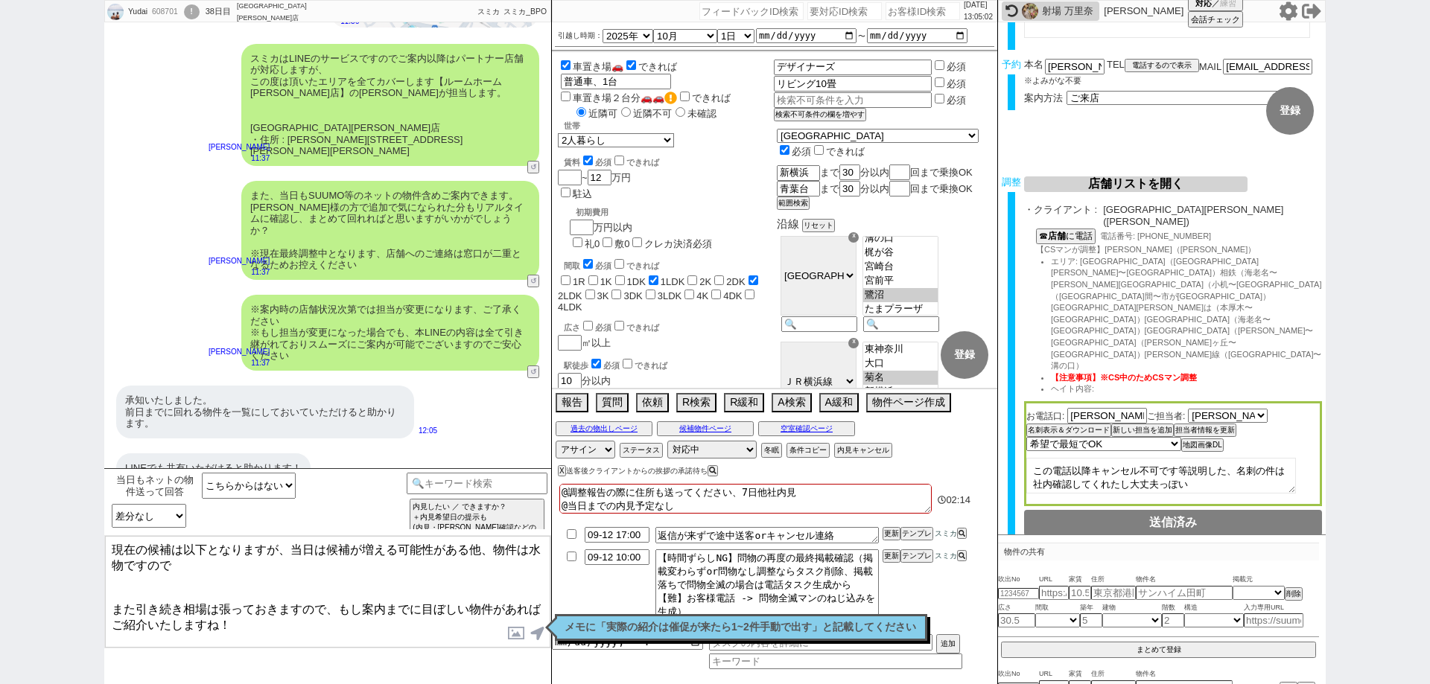
paste textarea "https://tools.sumika.live/pages/885tkr0"
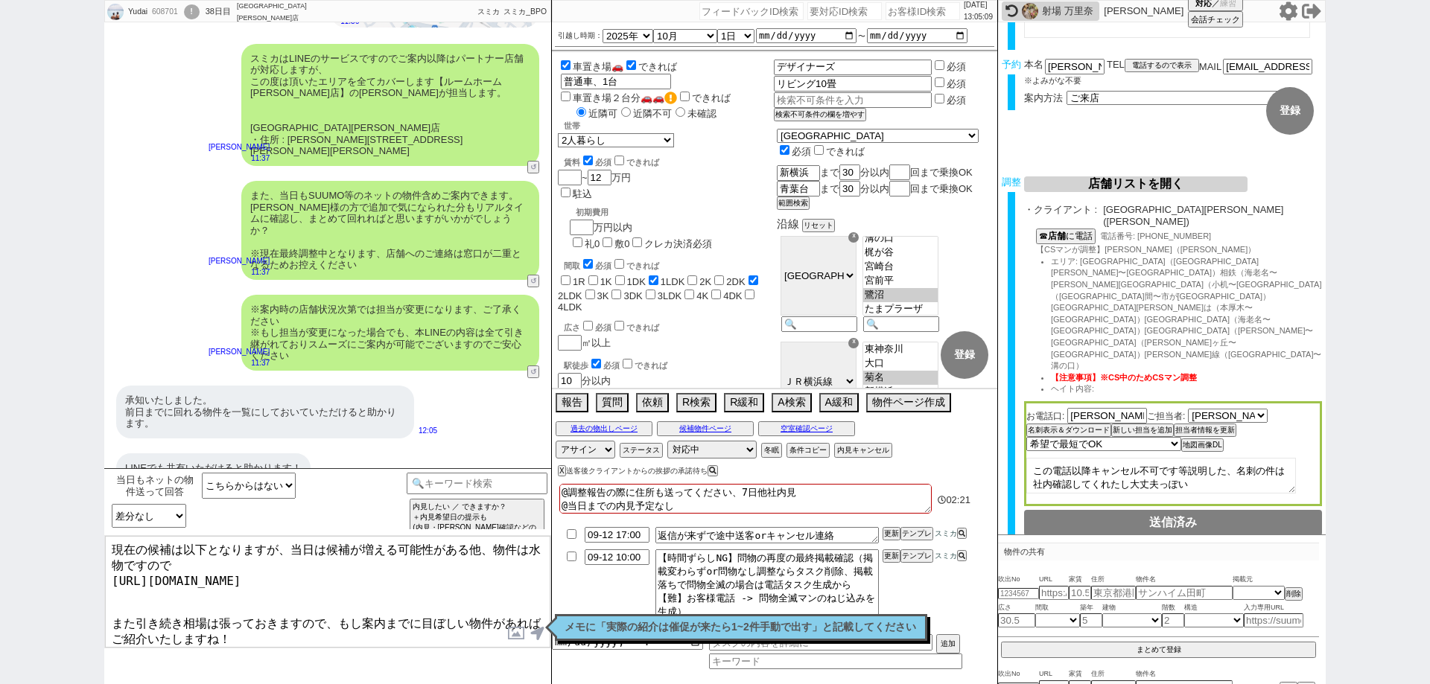
click at [108, 614] on textarea "現在の候補は以下となりますが、当日は候補が増える可能性がある他、物件は水物ですので https://tools.sumika.live/pages/885tk…" at bounding box center [327, 592] width 445 height 112
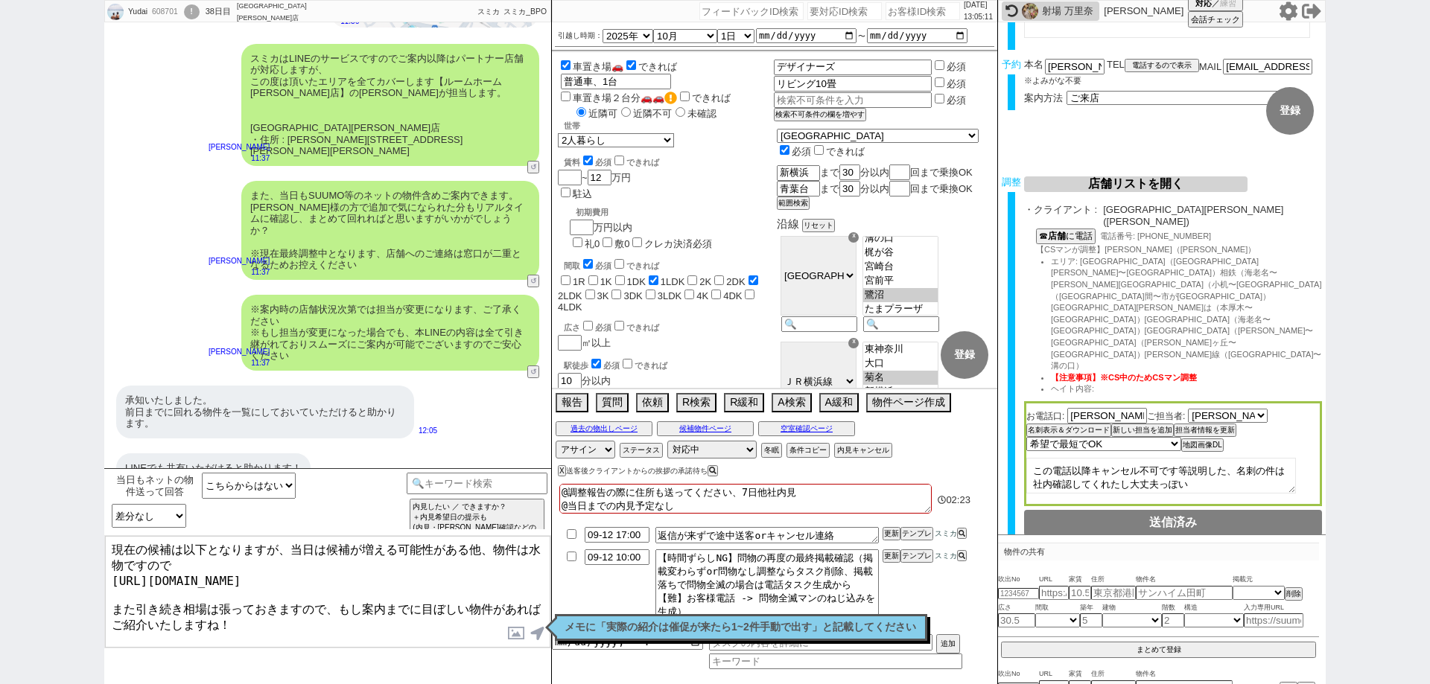
click at [220, 559] on textarea "現在の候補は以下となりますが、当日は候補が増える可能性がある他、物件は水物ですので https://tools.sumika.live/pages/885tk…" at bounding box center [327, 592] width 445 height 112
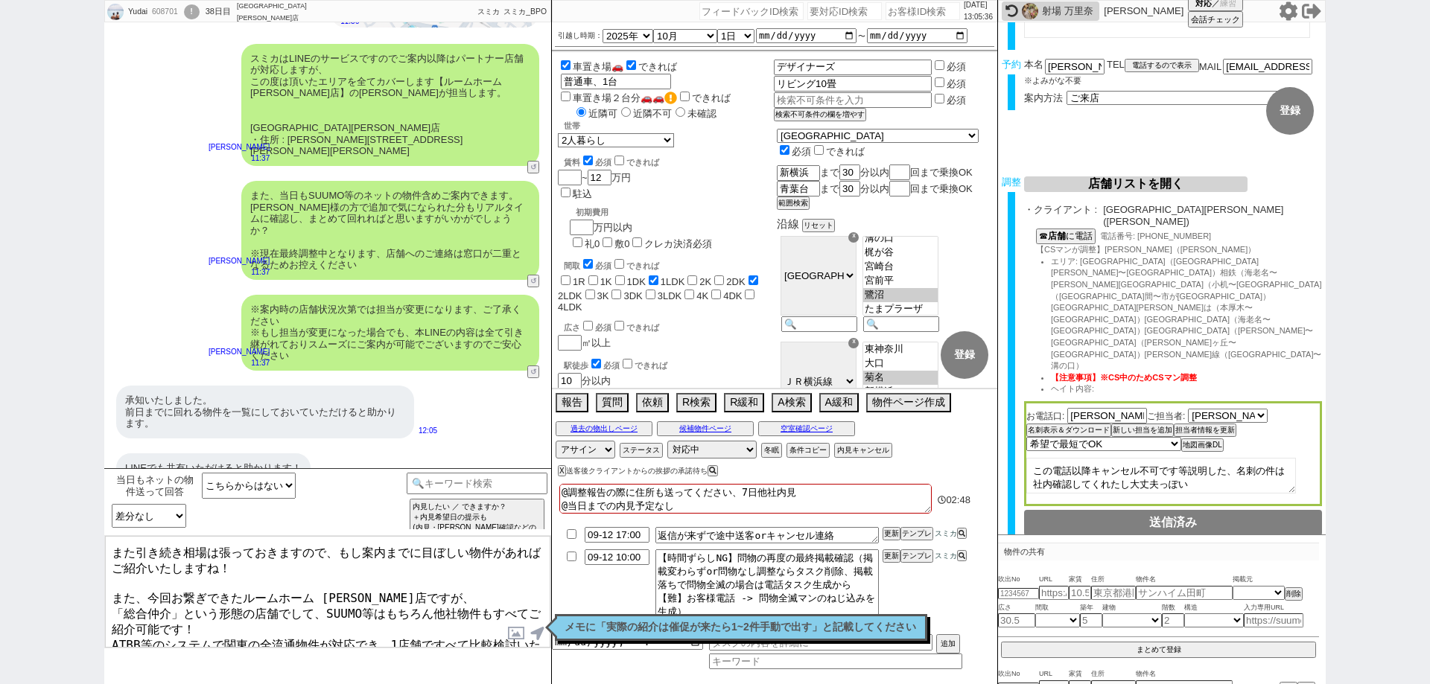
drag, startPoint x: 147, startPoint y: 575, endPoint x: 110, endPoint y: 577, distance: 37.3
click at [110, 577] on textarea "現在の候補は以下となりますが、当日は候補が増える可能性がある他、物件は水物ですので実際に回る物件については当日にご相談できればと存じます。 https://t…" at bounding box center [327, 592] width 445 height 112
type textarea "現在の候補は以下となりますが、当日は候補が増える可能性がある他、物件は水物ですので実際に回る物件については当日にご相談できればと存じます。 https://t…"
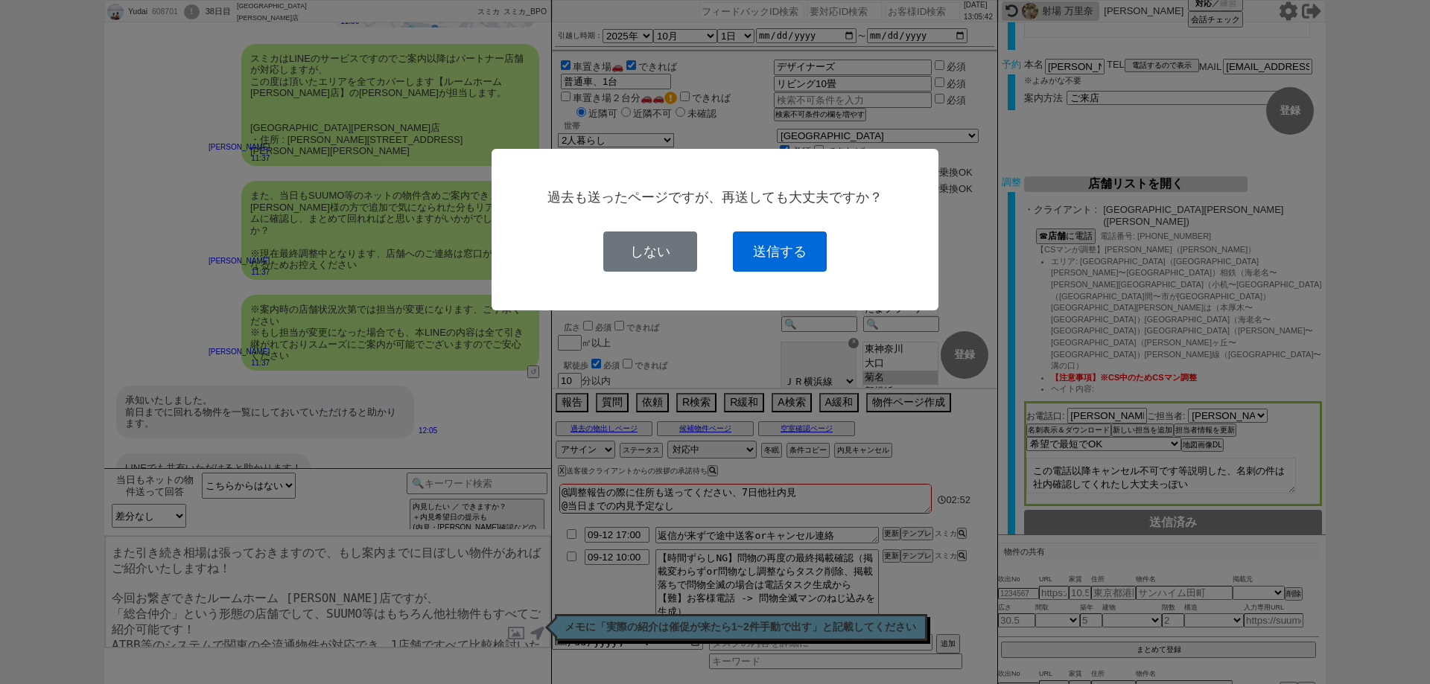
click at [793, 255] on button "送信する" at bounding box center [780, 252] width 94 height 40
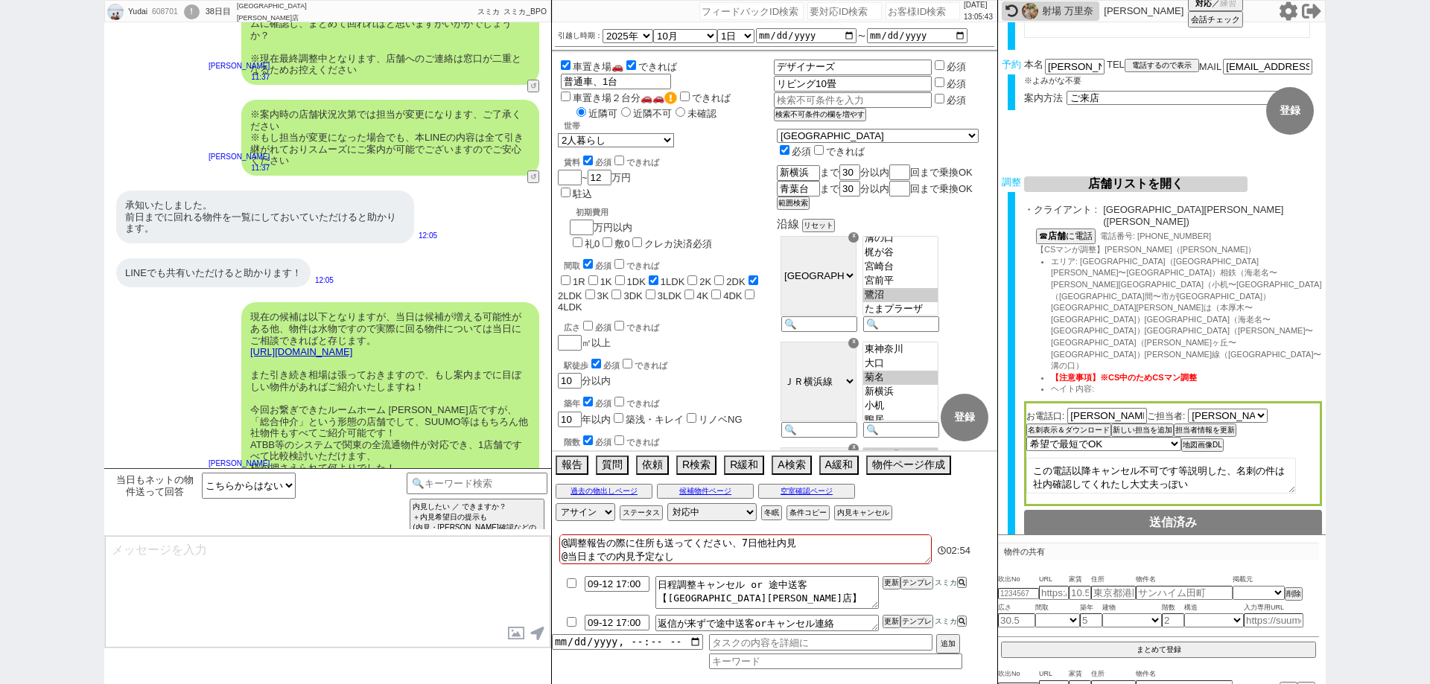
scroll to position [0, 0]
type textarea "手配内容も改めてメールにてお送りいたしますね。 それでは当日はどうぞよろしくお願いいたします！"
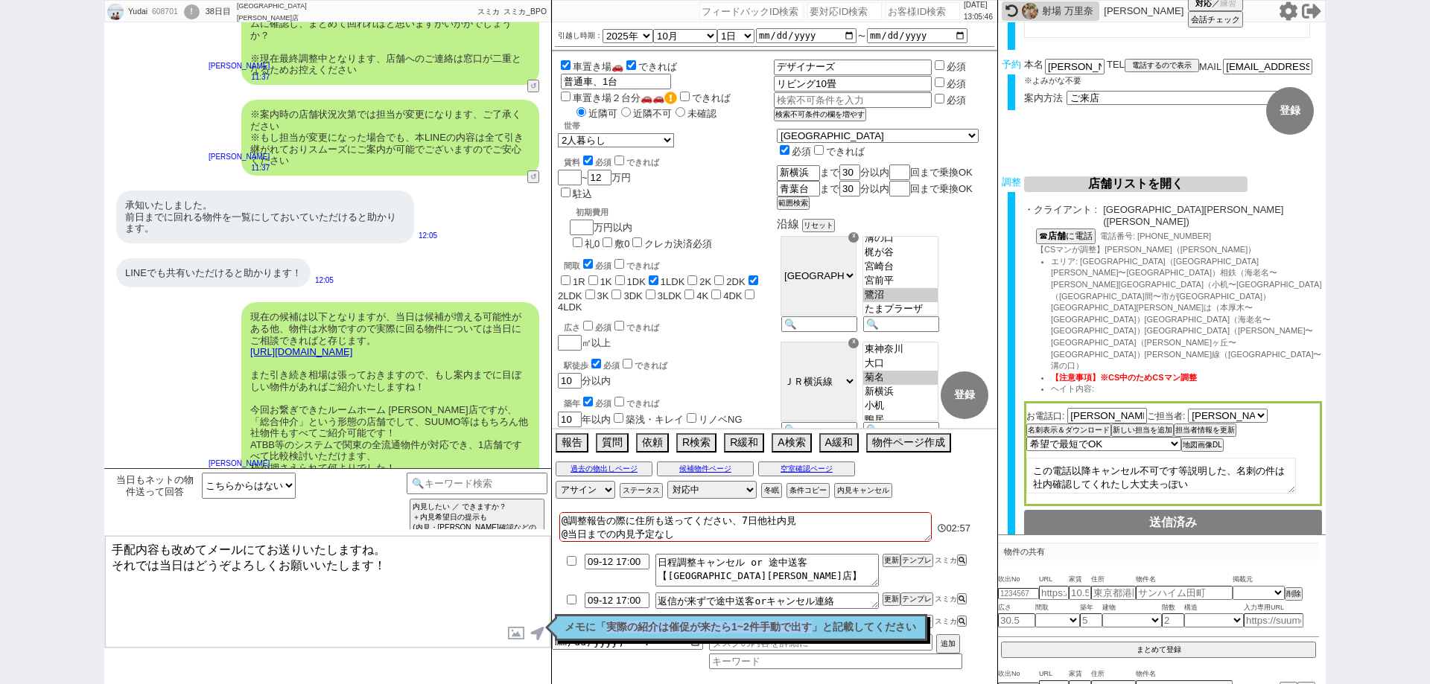
drag, startPoint x: 604, startPoint y: 617, endPoint x: 818, endPoint y: 603, distance: 214.2
click at [818, 622] on p "メモに「実際の紹介は催促が来たら1~2件手動で出す」と記載してください" at bounding box center [741, 628] width 353 height 12
copy p "実際の紹介は催促が来たら1~2件手動で出す"
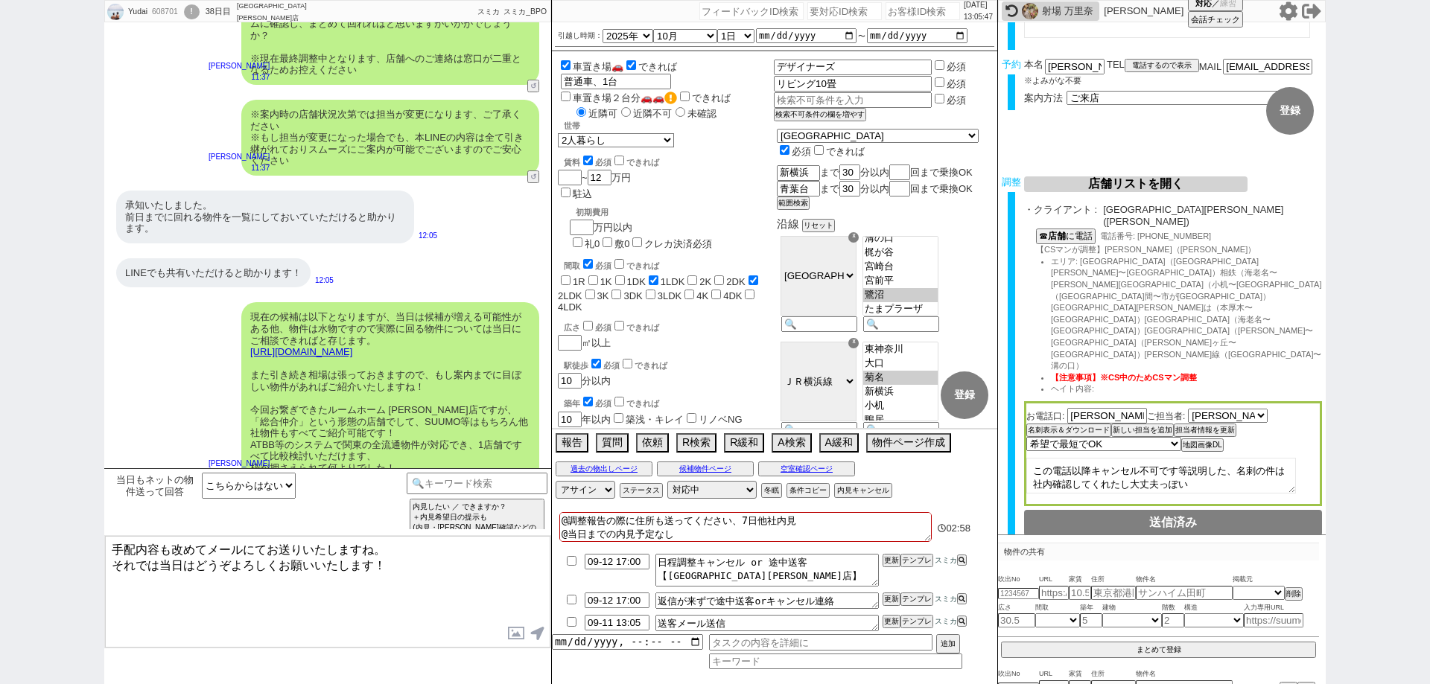
click at [816, 529] on textarea "@調整報告の際に住所も送ってください、7日他社内見 @当日までの内見予定なし" at bounding box center [745, 527] width 372 height 30
type textarea "@調整報告の際に住所も送ってください、7日他社内見 @当日までの内見予定なし"
checkbox input "false"
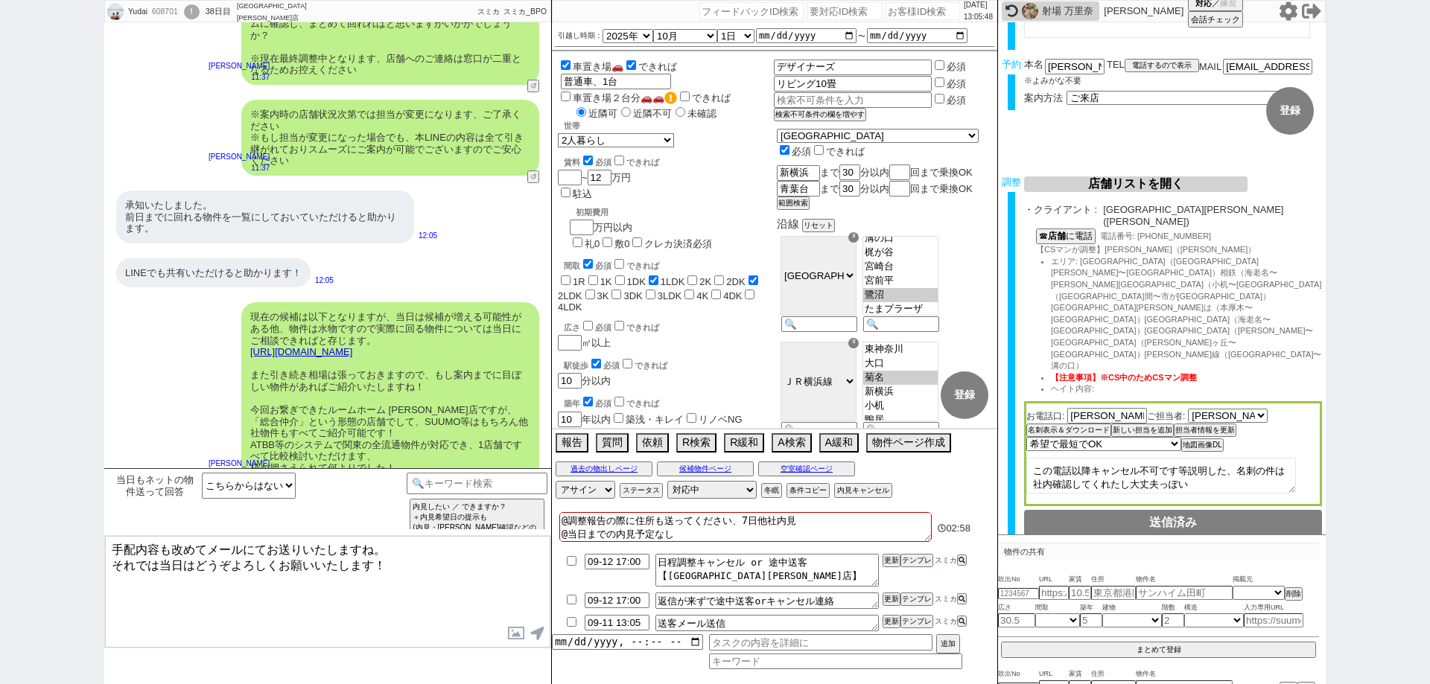
checkbox input "true"
checkbox input "false"
checkbox input "true"
checkbox input "false"
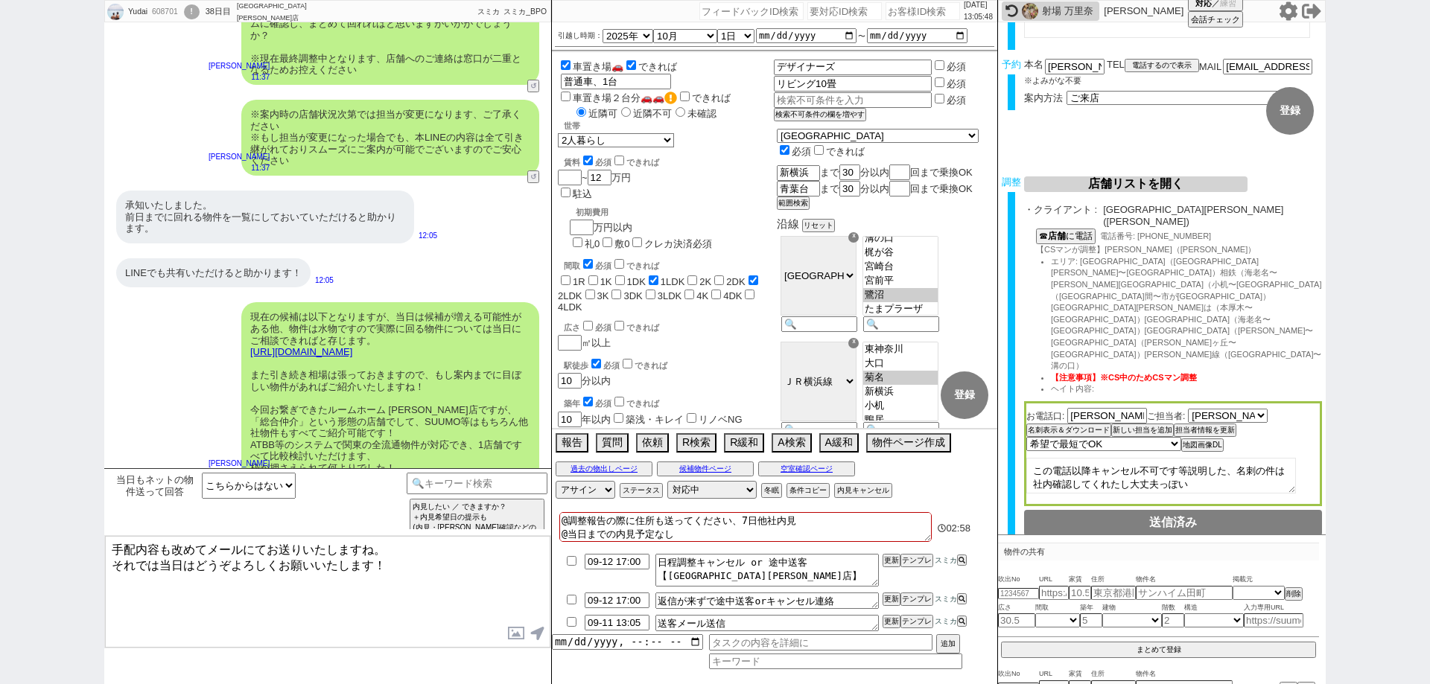
checkbox input "false"
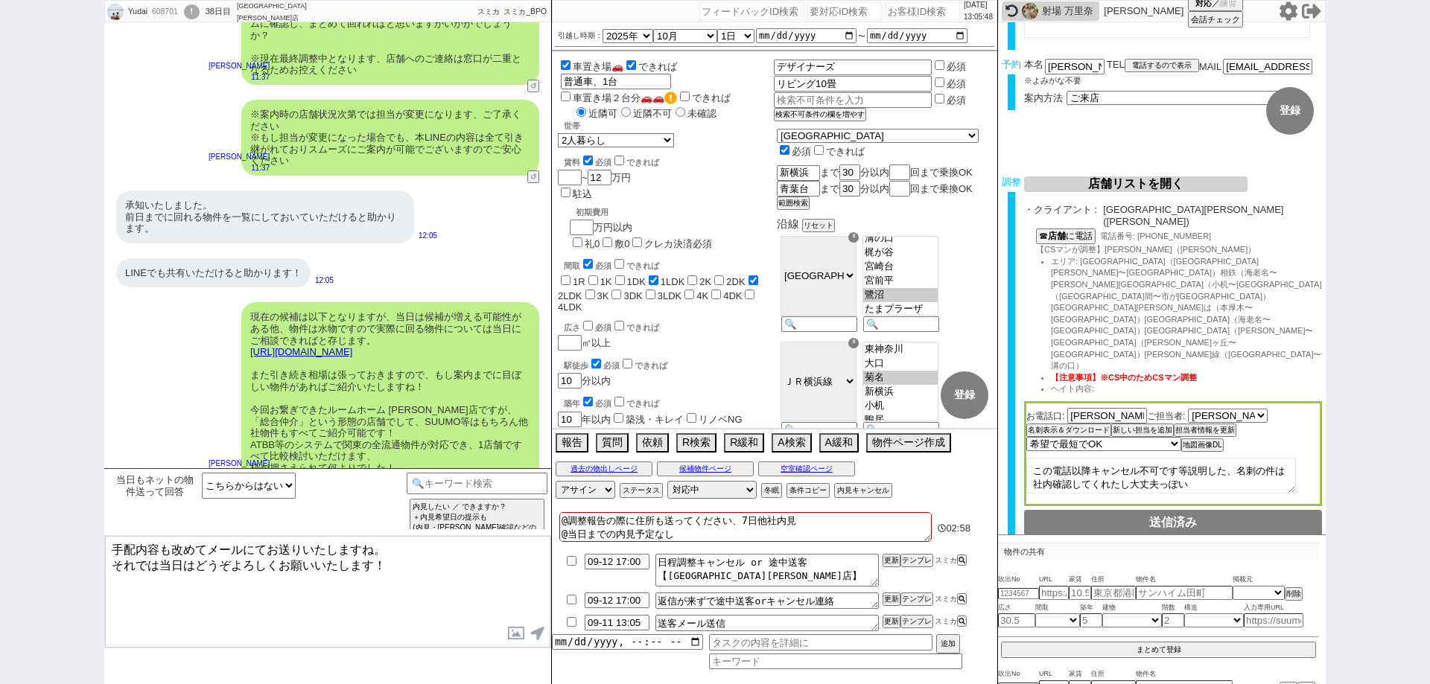
scroll to position [5, 0]
paste textarea "https://tools.sumika.live/pages/885tkr0"
type textarea "@調整報告の際に住所も送ってください、7日他社内見 @当日までの内見予定なし https://tools.sumika.live/pages/885tkr0"
checkbox input "false"
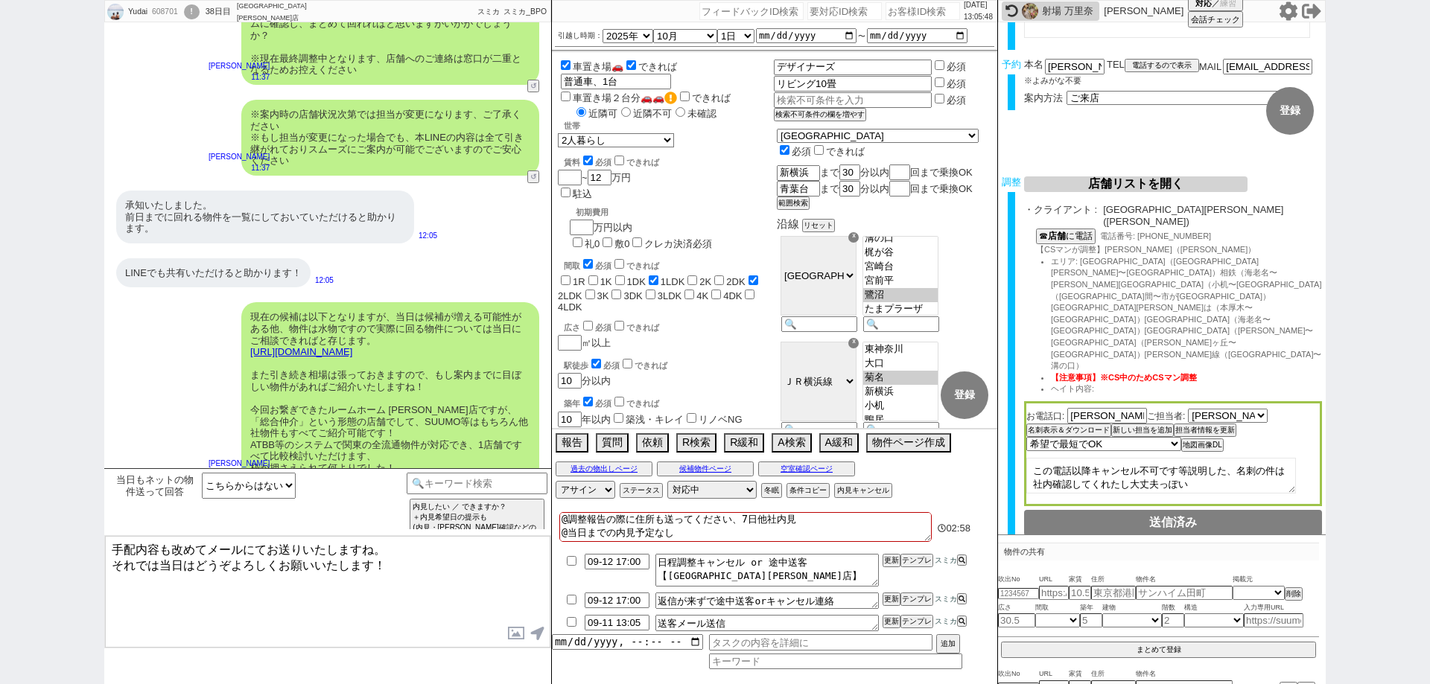
checkbox input "false"
checkbox input "true"
checkbox input "false"
checkbox input "true"
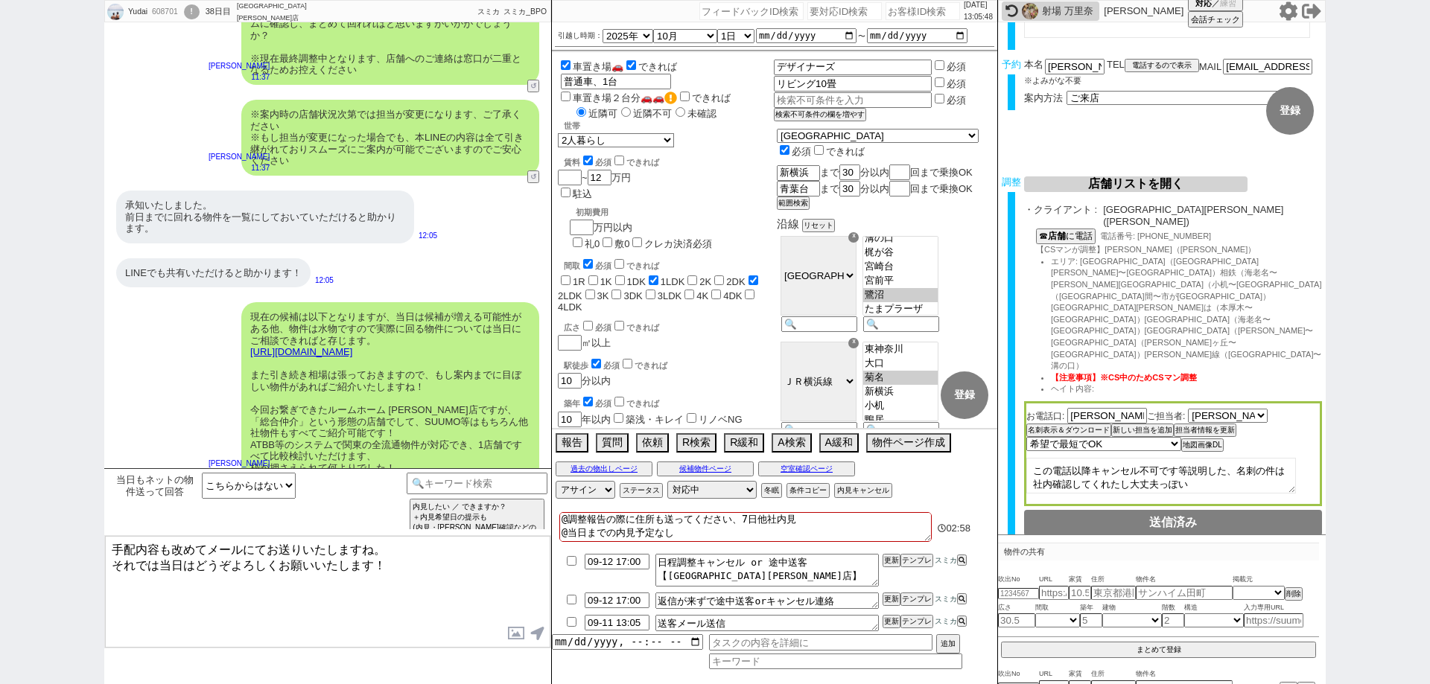
checkbox input "false"
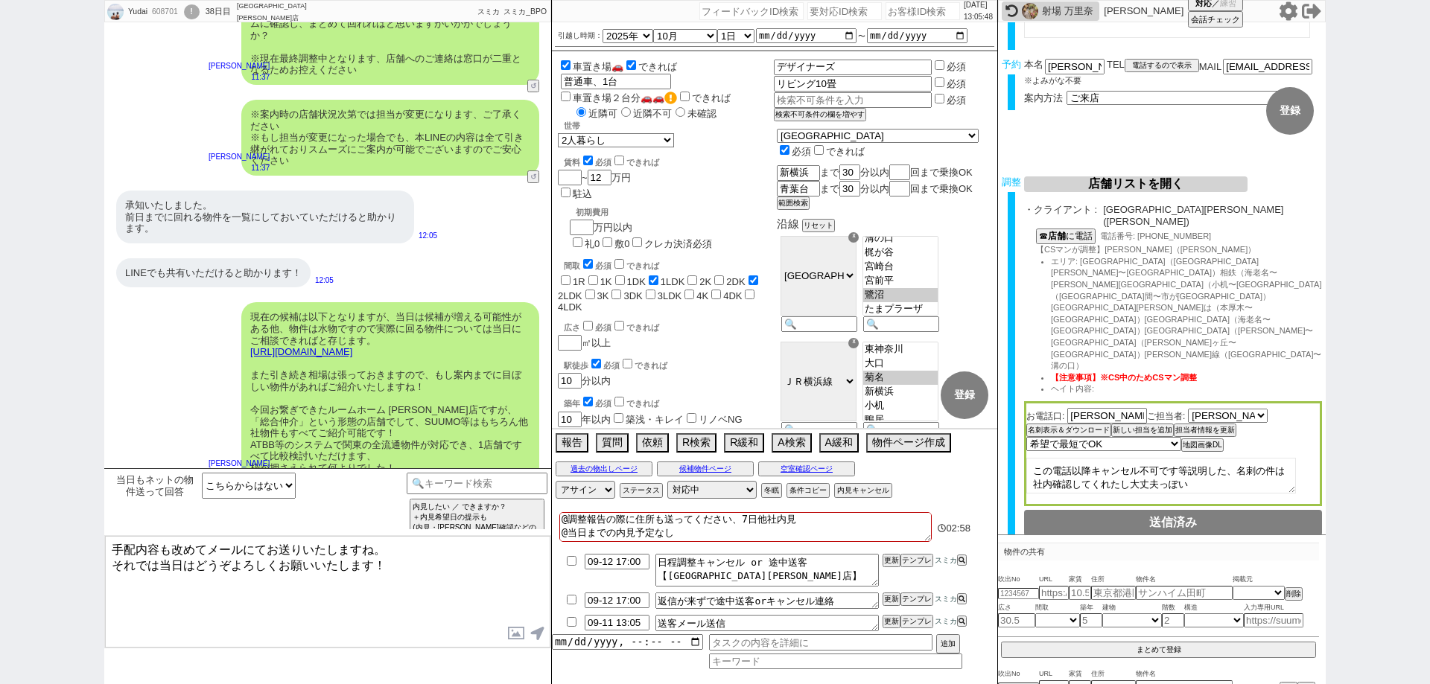
checkbox input "false"
click at [517, 587] on textarea "手配内容も改めてメールにてお送りいたしますね。 それでは当日はどうぞよろしくお願いいたします！" at bounding box center [327, 592] width 445 height 112
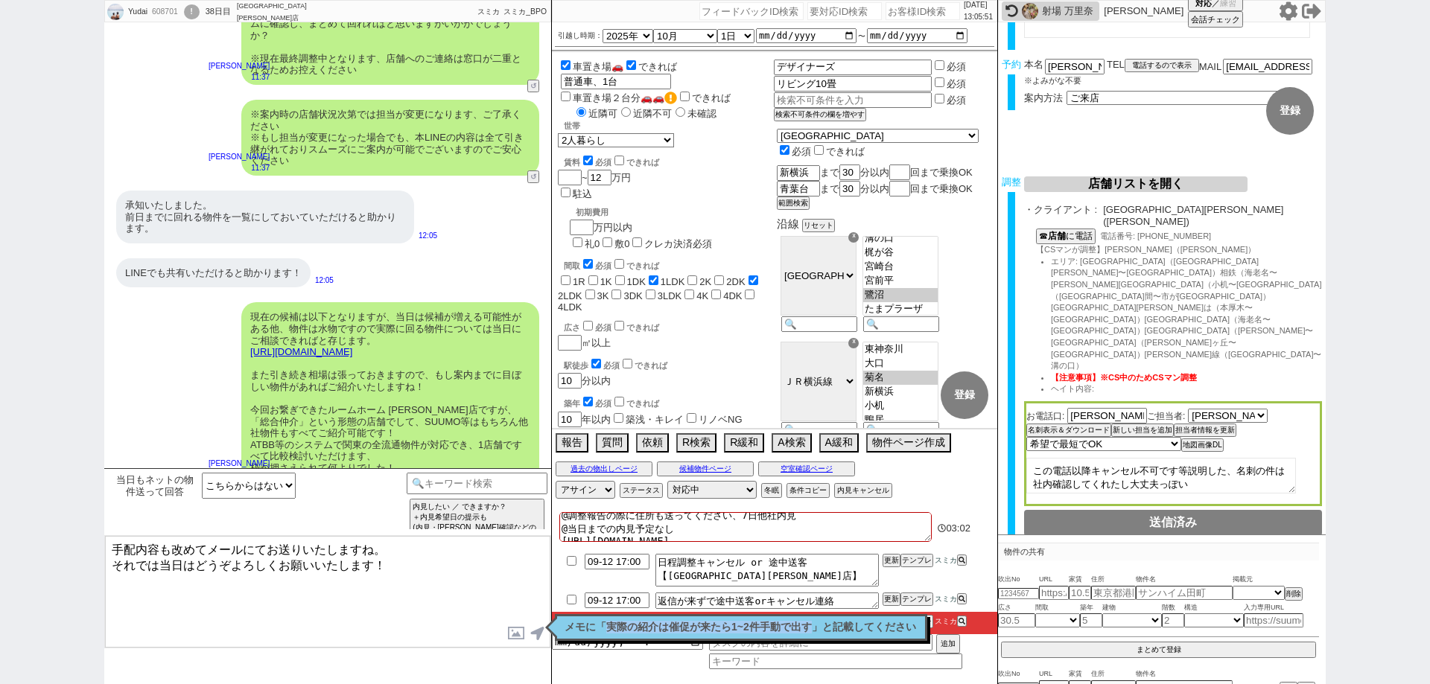
drag, startPoint x: 609, startPoint y: 614, endPoint x: 820, endPoint y: 612, distance: 211.5
click at [820, 622] on p "メモに「実際の紹介は催促が来たら1~2件手動で出す」と記載してください" at bounding box center [741, 628] width 353 height 12
click at [524, 578] on textarea "手配内容も改めてメールにてお送りいたしますね。 それでは当日はどうぞよろしくお願いいたします！" at bounding box center [327, 592] width 445 height 112
copy p "実際の紹介は催促が来たら1~2件手動で出す"
drag, startPoint x: 609, startPoint y: 620, endPoint x: 816, endPoint y: 620, distance: 207.8
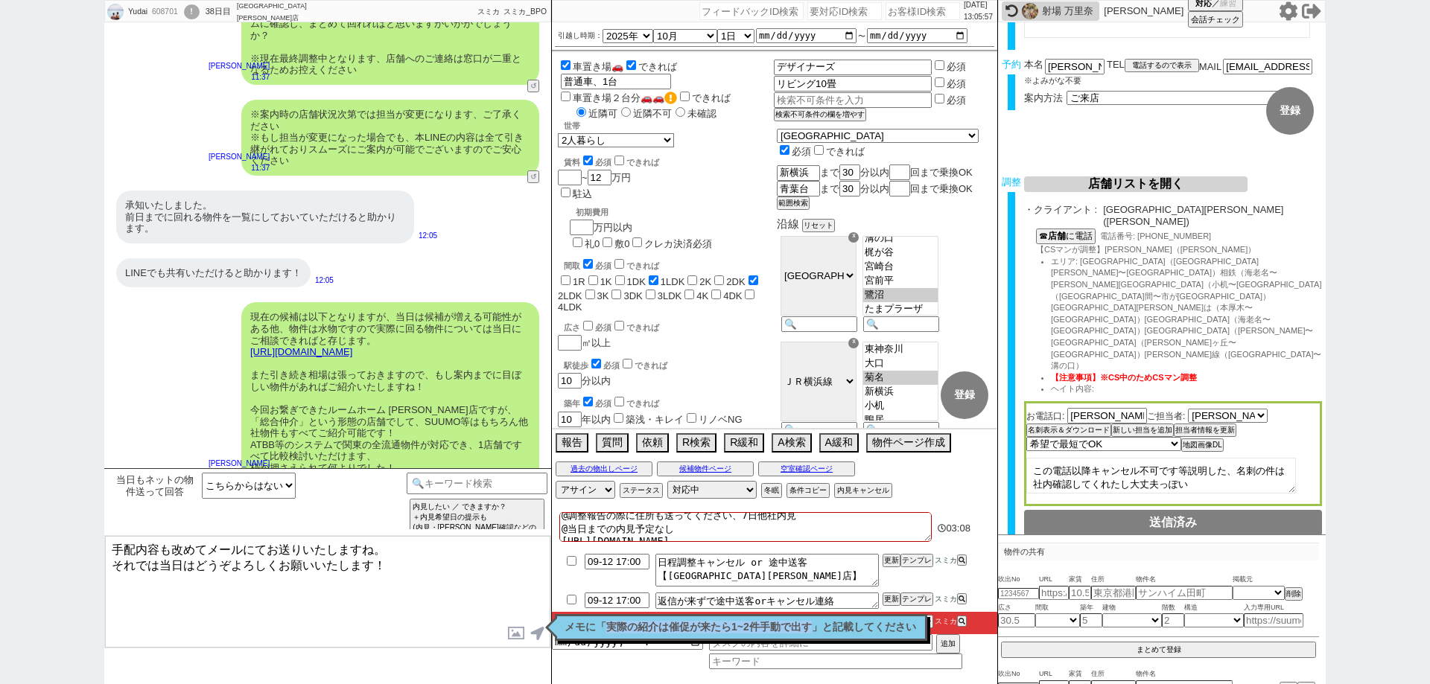
click at [816, 622] on p "メモに「実際の紹介は催促が来たら1~2件手動で出す」と記載してください" at bounding box center [741, 628] width 353 height 12
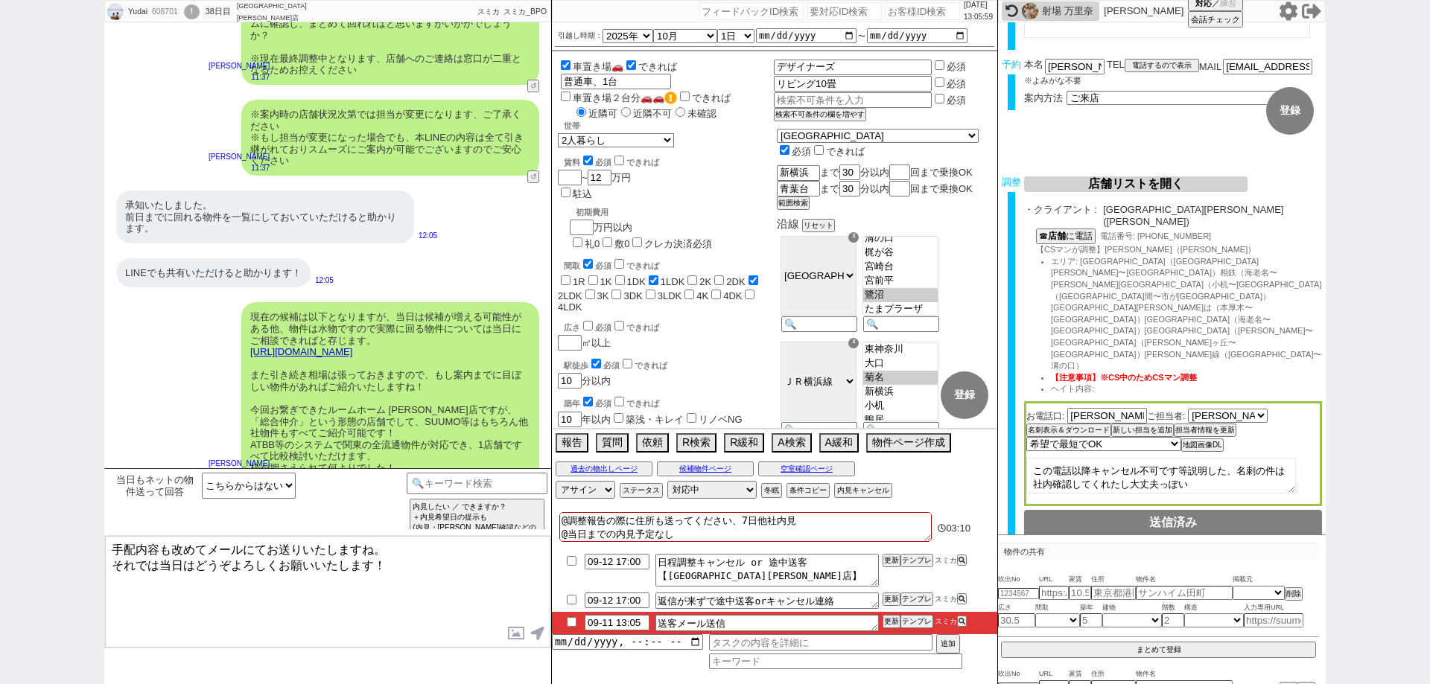
scroll to position [6, 0]
drag, startPoint x: 764, startPoint y: 533, endPoint x: 501, endPoint y: 538, distance: 263.0
click at [501, 538] on div "Yudai 608701 ! 0 38日目 ルームホーム 町田店 冬眠中 自社客 スミカ スミカ_BPO チャット全表示 2025-09-09 承知いたしまし…" at bounding box center [715, 342] width 1222 height 684
type textarea "@調整報告の際に住所も送ってください、7日他社内見 @当日までの内見予定なし"
checkbox input "false"
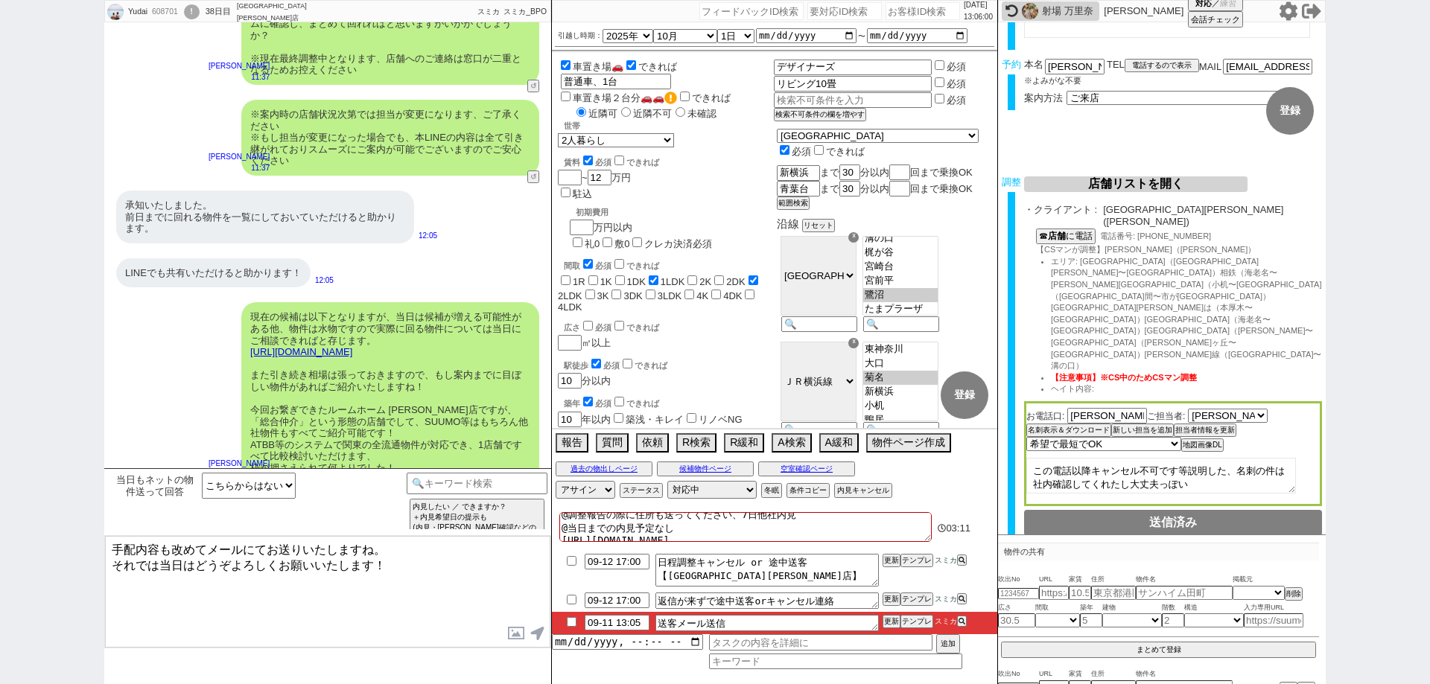
checkbox input "false"
checkbox input "true"
checkbox input "false"
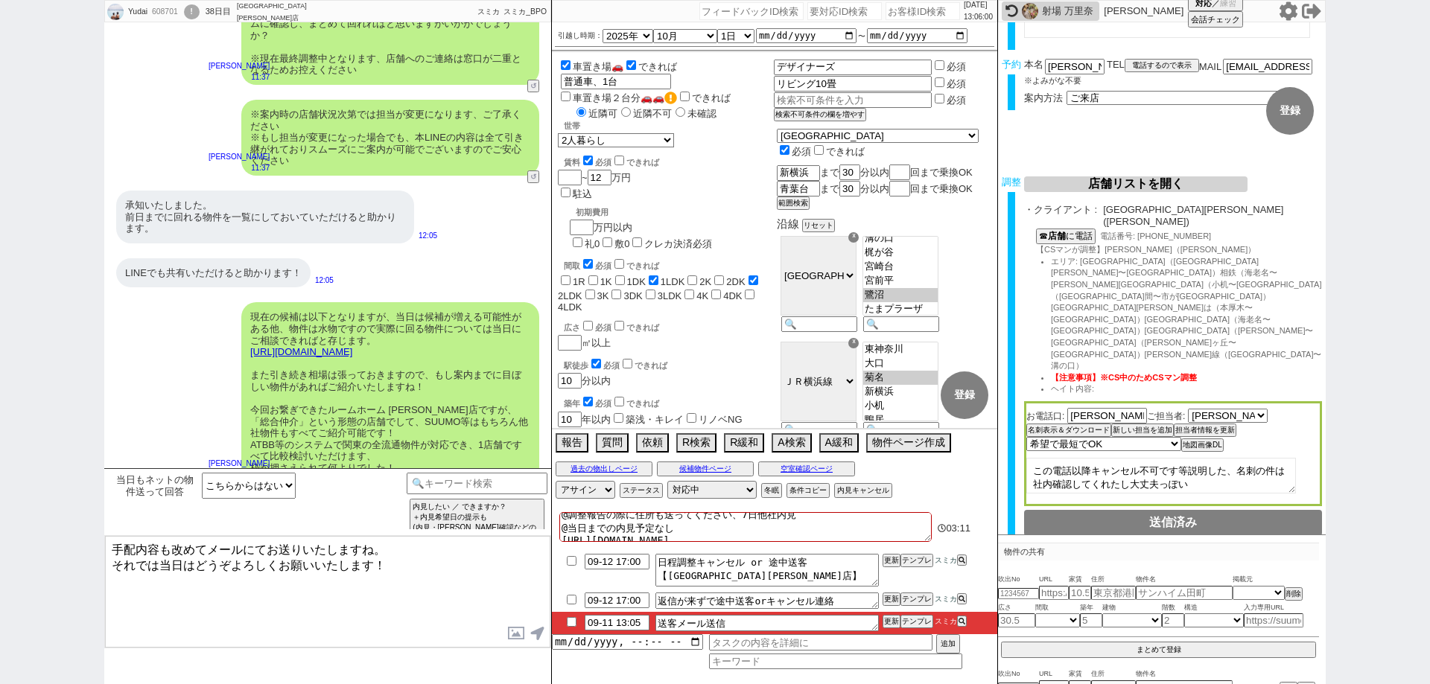
checkbox input "true"
checkbox input "false"
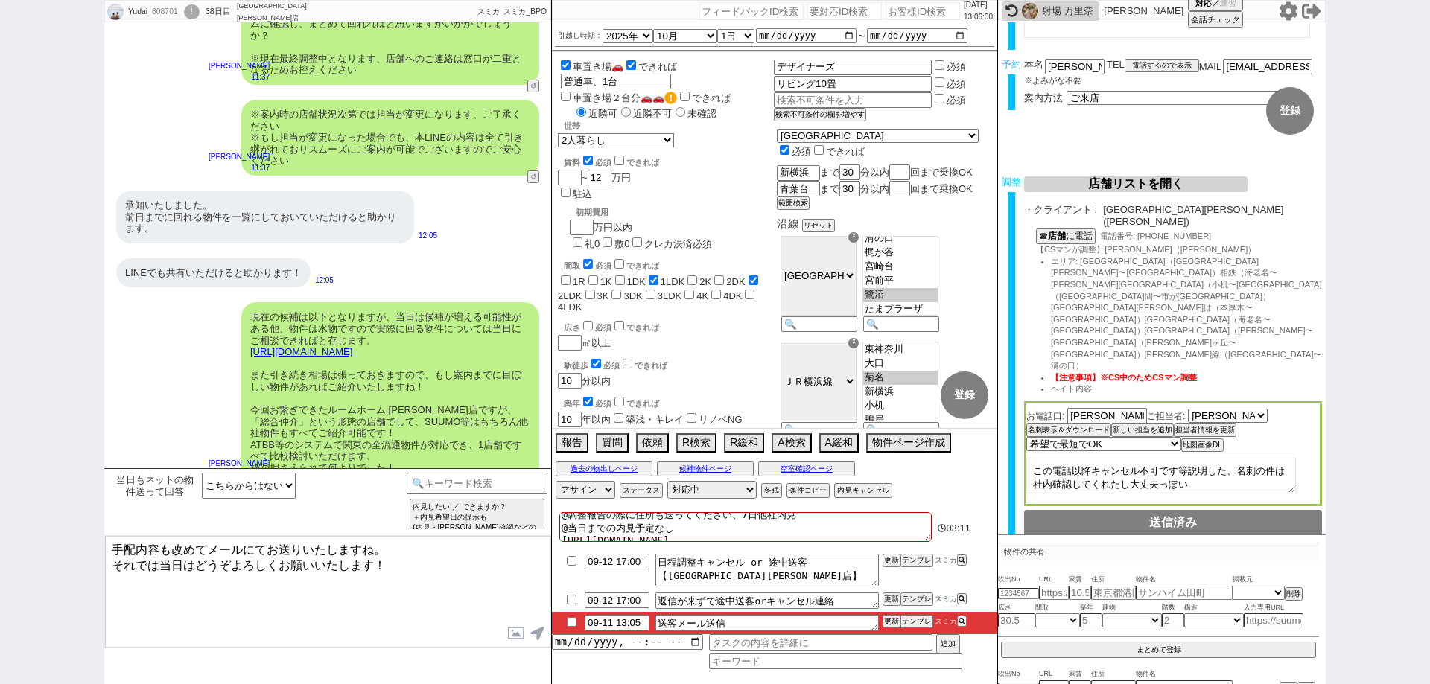
checkbox input "false"
type textarea "@調整報告の際に住所も送ってください、7日他社内見 @当日までの内見予定なし"
checkbox input "false"
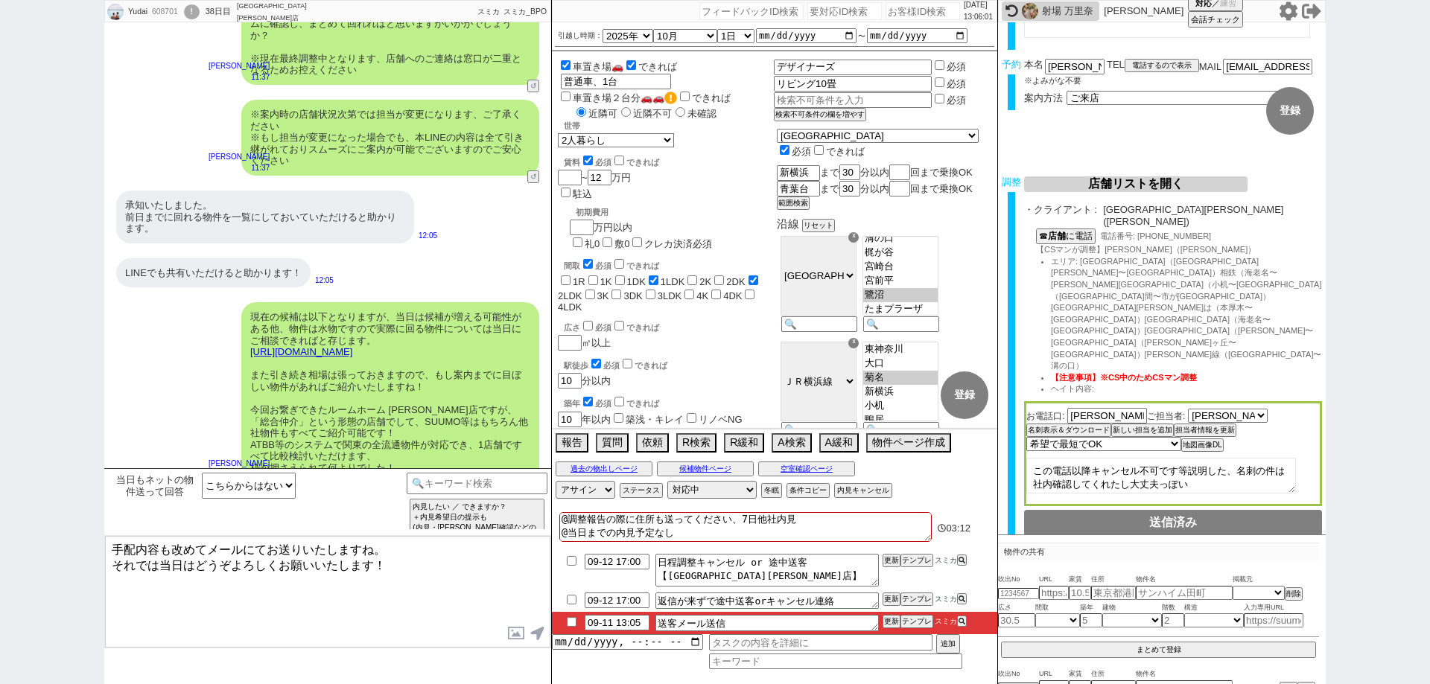
checkbox input "false"
checkbox input "true"
checkbox input "false"
checkbox input "true"
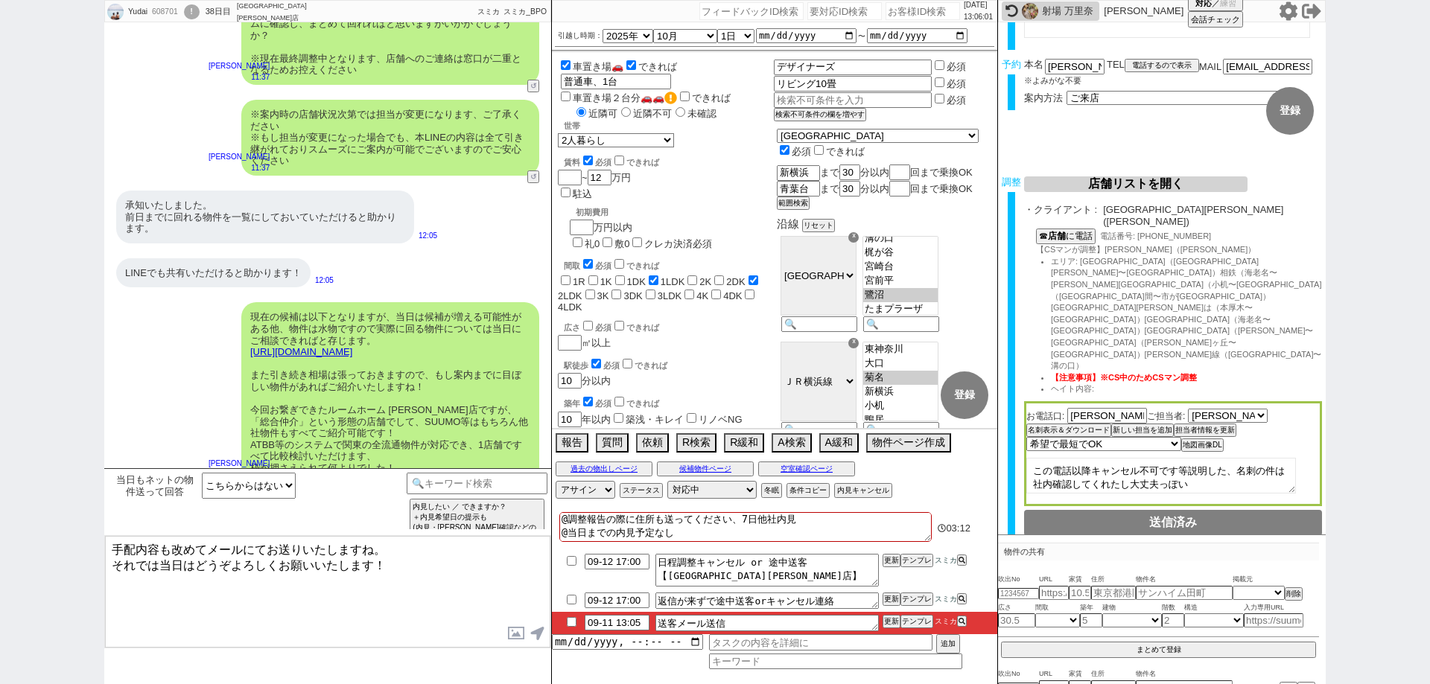
checkbox input "false"
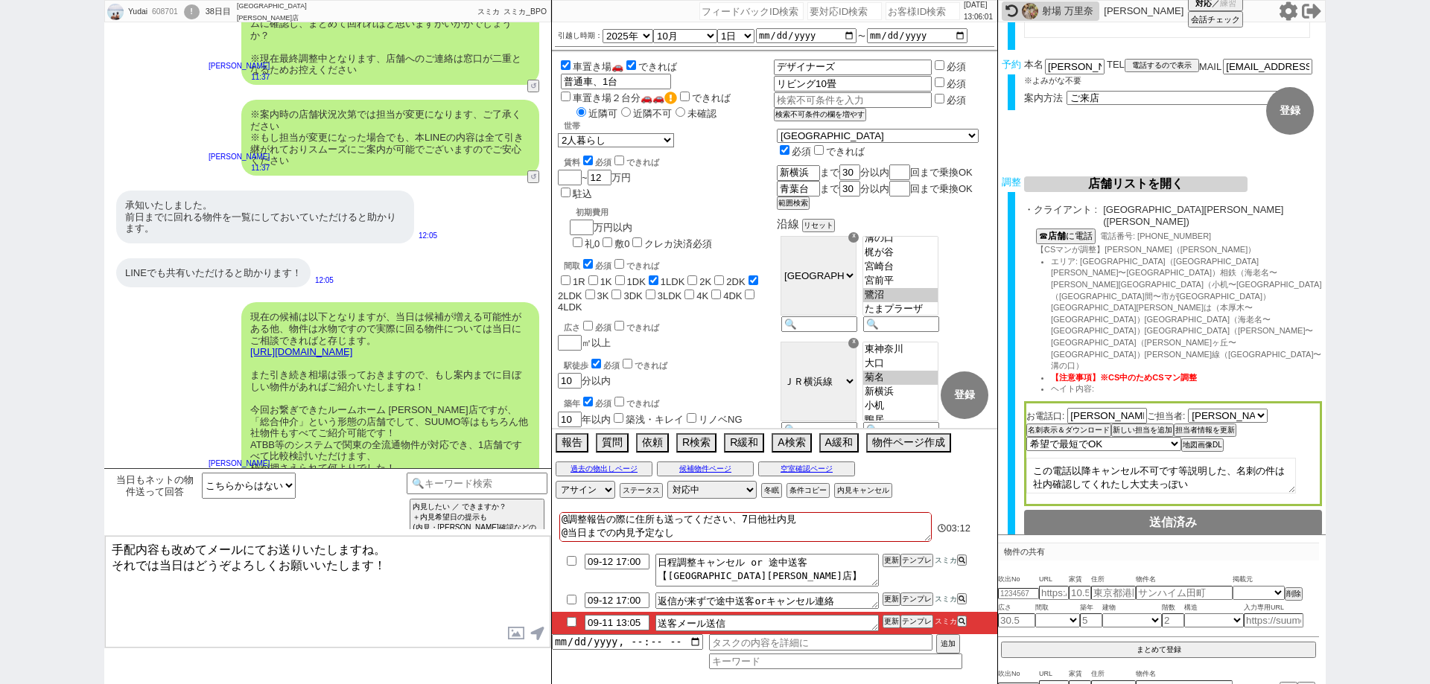
checkbox input "false"
paste textarea "実際の紹介は催促が来たら1~2件手動で出す"
type textarea "実際の紹介は催促が来たら1~2件手動で出す @調整報告の際に住所も送ってください、7日他社内見 @当日までの内見予定なし"
checkbox input "false"
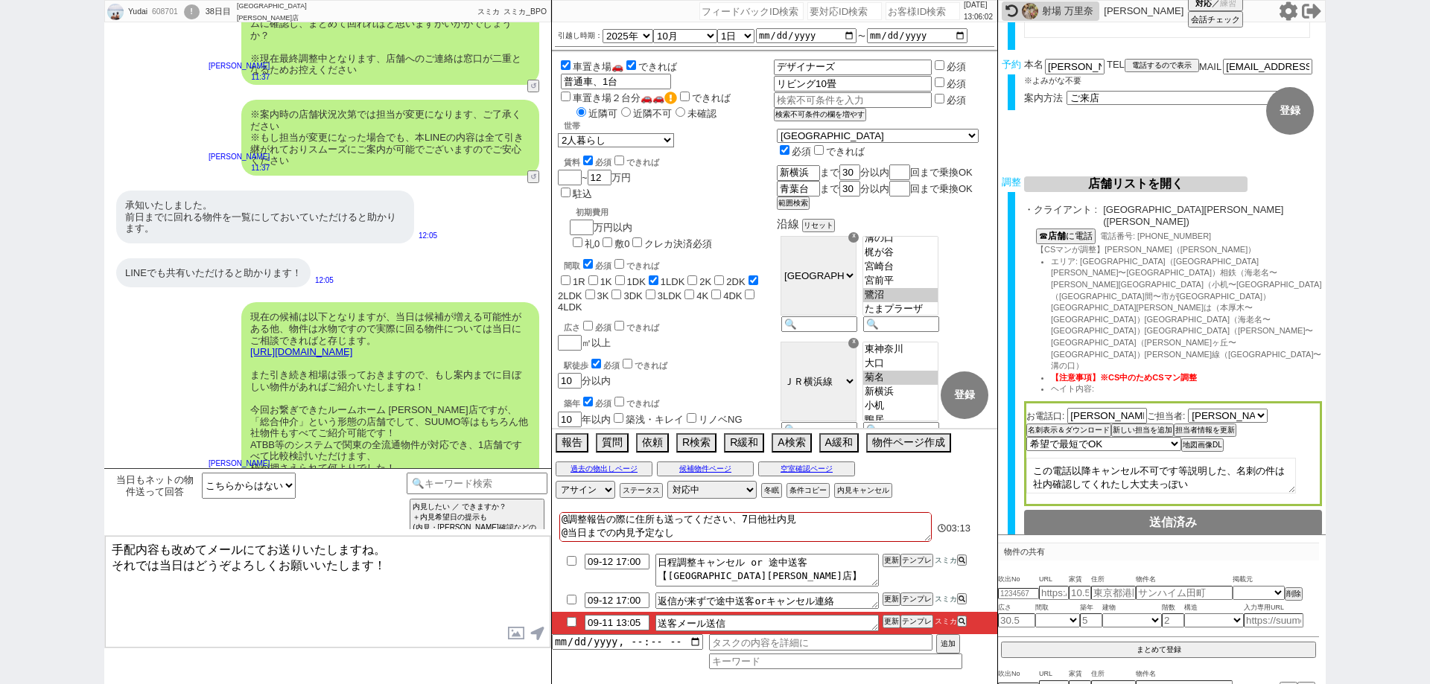
checkbox input "false"
checkbox input "true"
checkbox input "false"
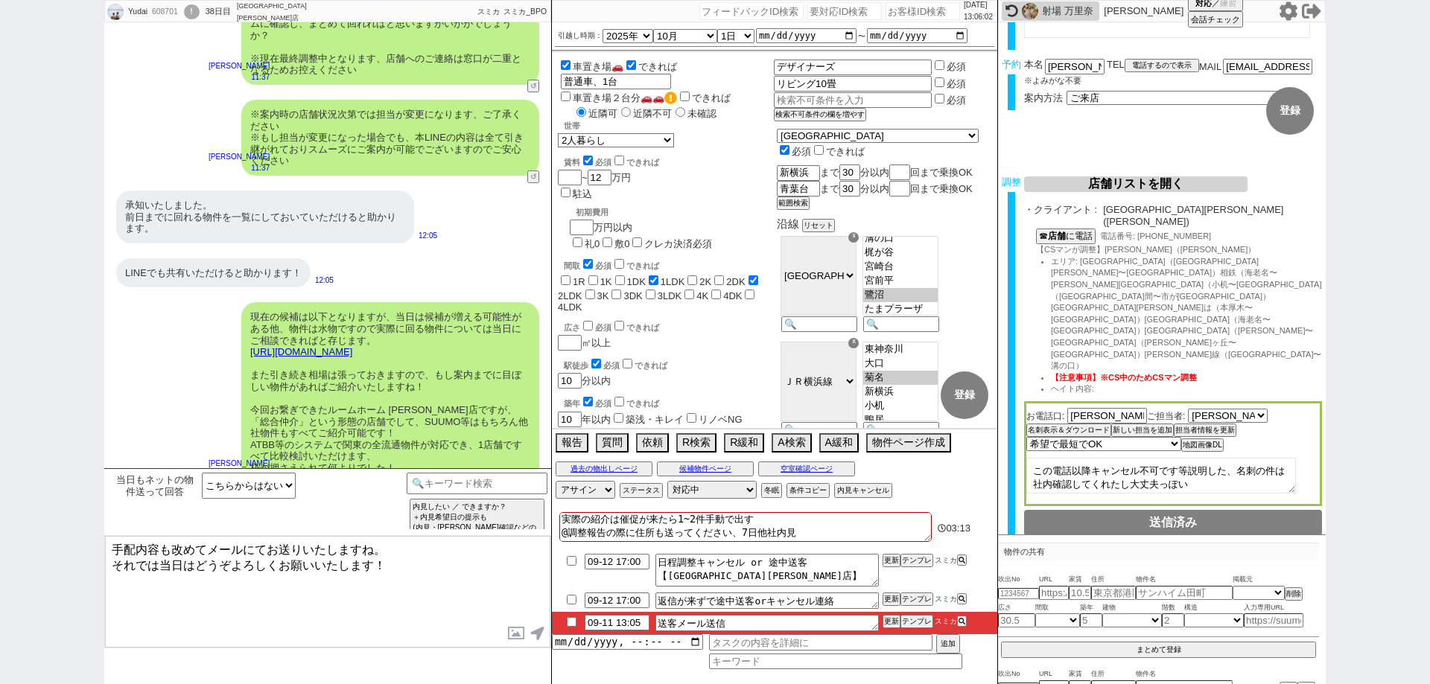
checkbox input "true"
checkbox input "false"
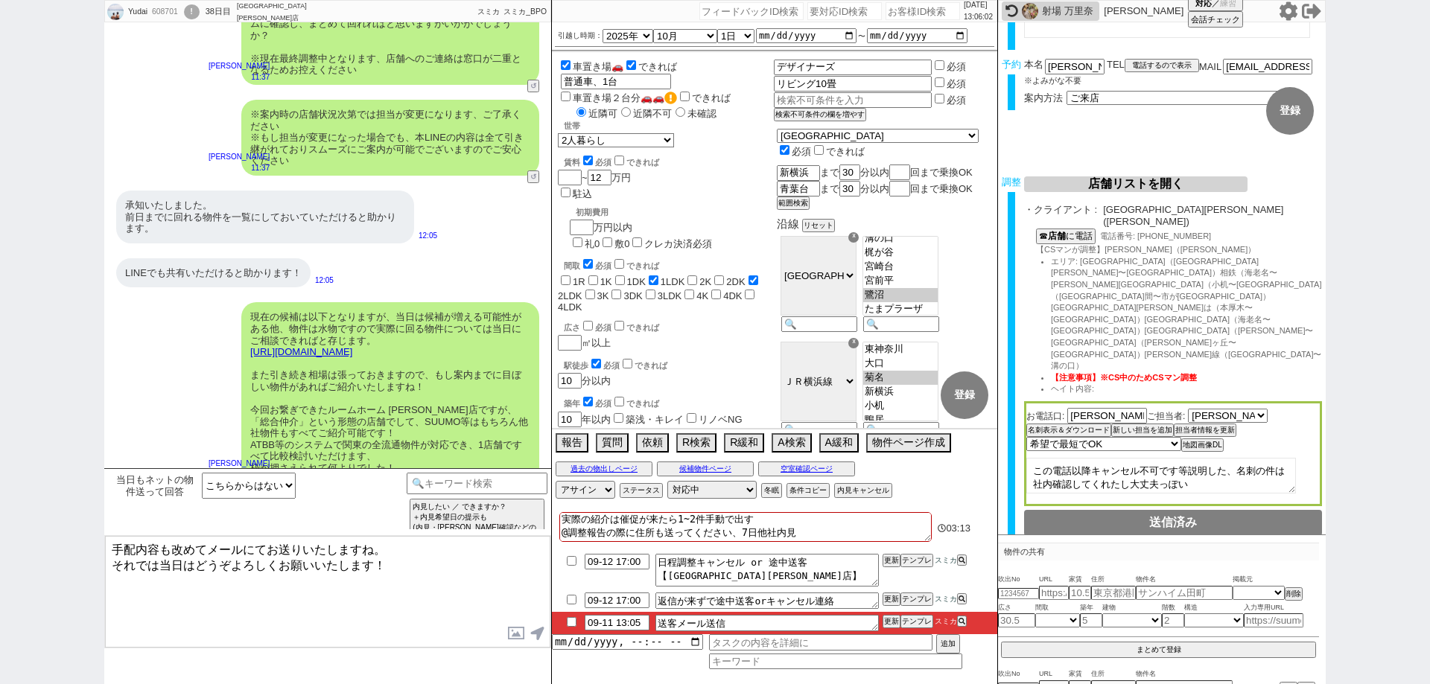
checkbox input "false"
drag, startPoint x: 886, startPoint y: 523, endPoint x: 924, endPoint y: 503, distance: 43.0
click at [887, 522] on textarea "実際の紹介は催促が来たら1~2件手動で出す @調整報告の際に住所も送ってください、7日他社内見 @当日までの内見予定なし" at bounding box center [745, 527] width 372 height 30
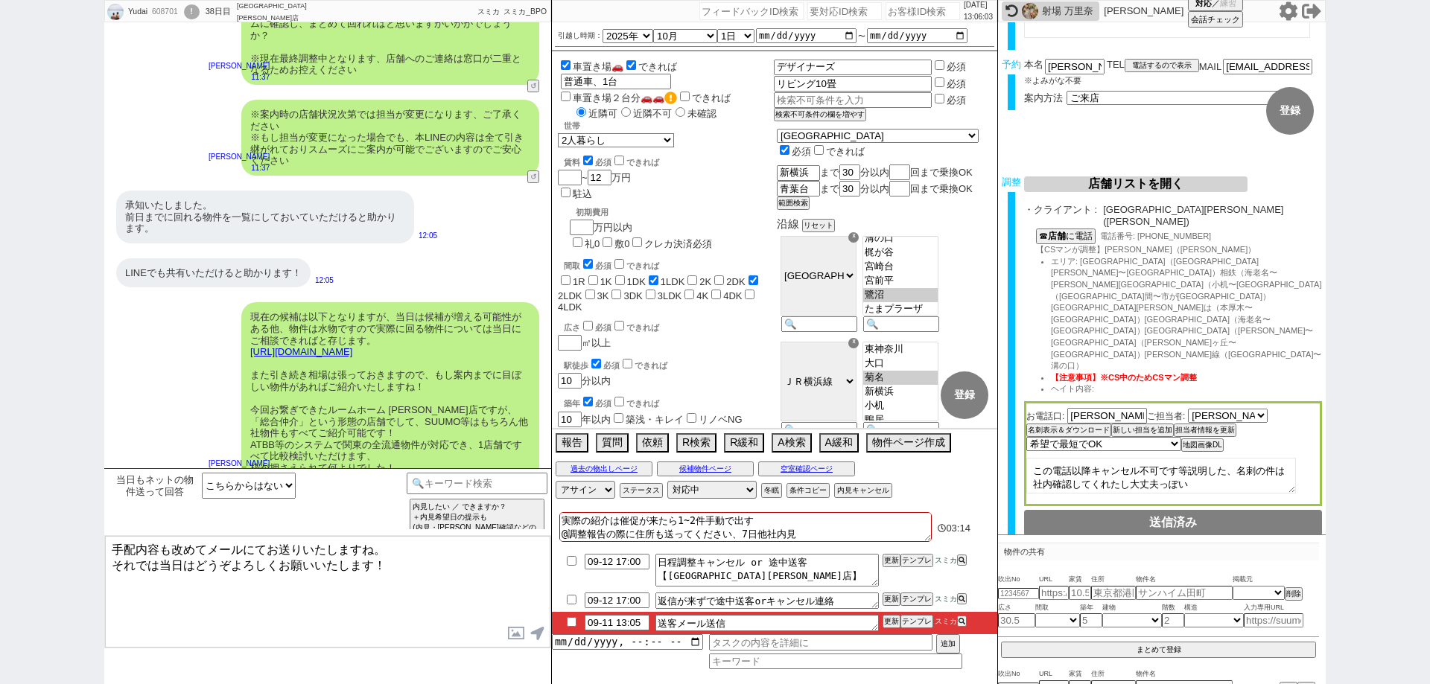
type textarea "実際の紹介は催促が来たら1~2件手動で出す @調整報告の際に住所も送ってください、7日他社内見 @当日までの内見予定なし"
click at [932, 498] on div "対応パス アサイン 青木琢磨 中村夏海 北崎真梨 小澤結 真鍋ひとみ 蛇平光喜 坂本ルミ ステータス 対応中 引き継ぎ完了 ブロック 長期間返信なし 紹介不可…" at bounding box center [774, 490] width 445 height 22
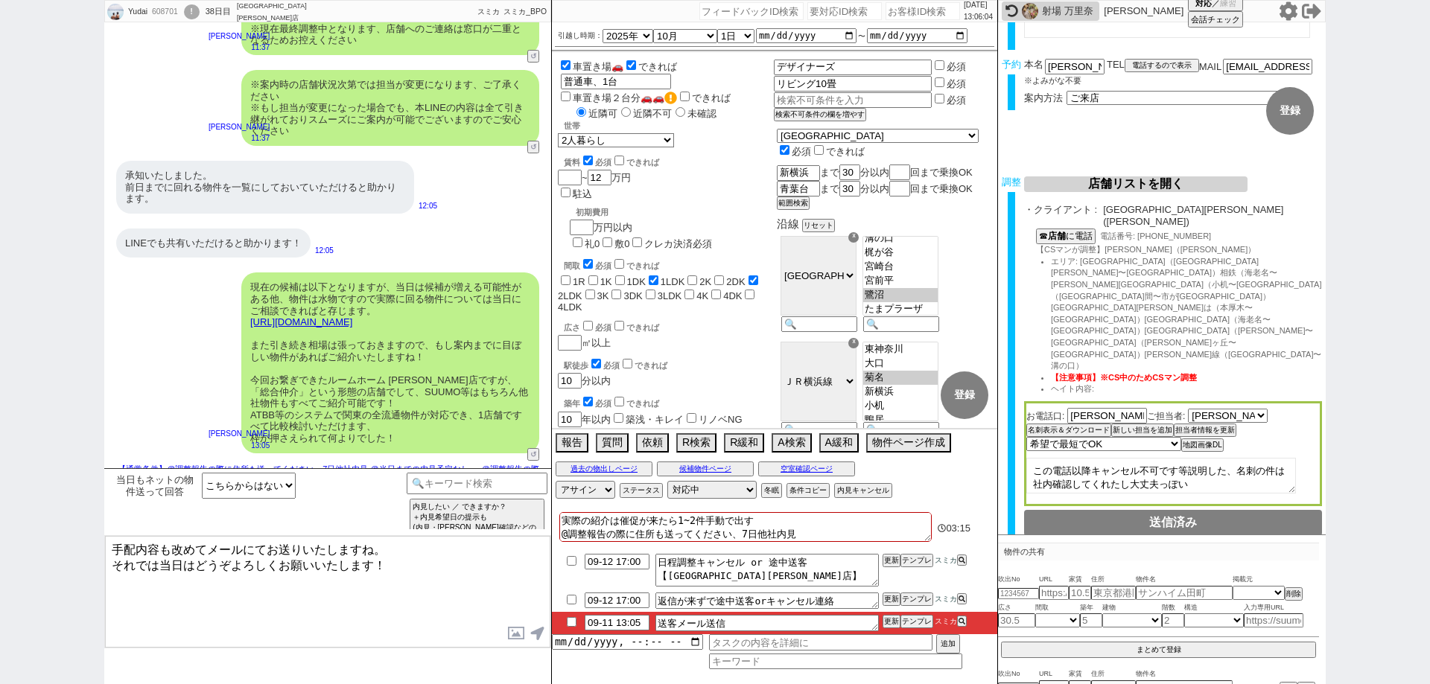
click at [916, 518] on textarea "実際の紹介は催促が来たら1~2件手動で出す @調整報告の際に住所も送ってください、7日他社内見 @当日までの内見予定なし" at bounding box center [745, 527] width 372 height 30
click at [470, 605] on textarea "手配内容も改めてメールにてお送りいたしますね。 それでは当日はどうぞよろしくお願いいたします！" at bounding box center [327, 592] width 445 height 112
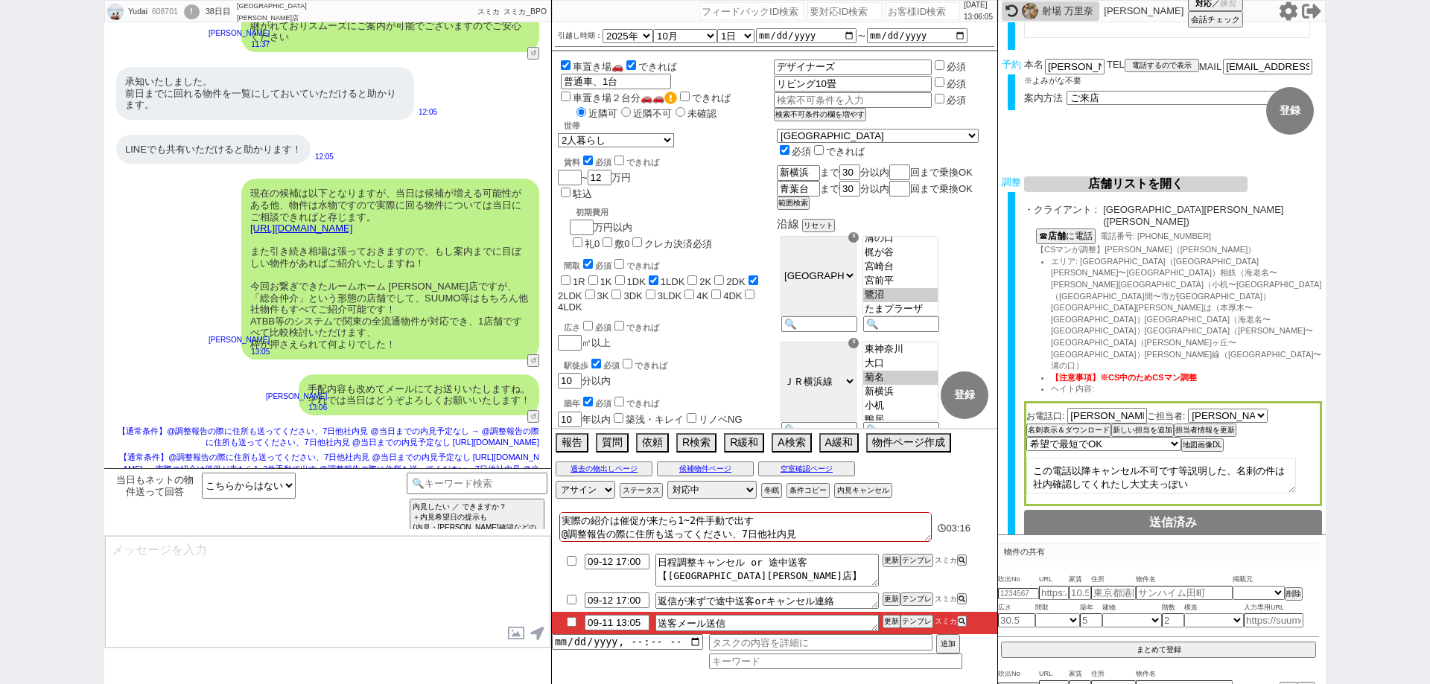
type textarea "■■■ご案内の流れ■■■ 1. 担当から詳細なヒアリング 2. 最新物件の洗い出し 3. 事前の物件含め、最新状況を直接確認 4. 募集中のものをまとめて内見…"
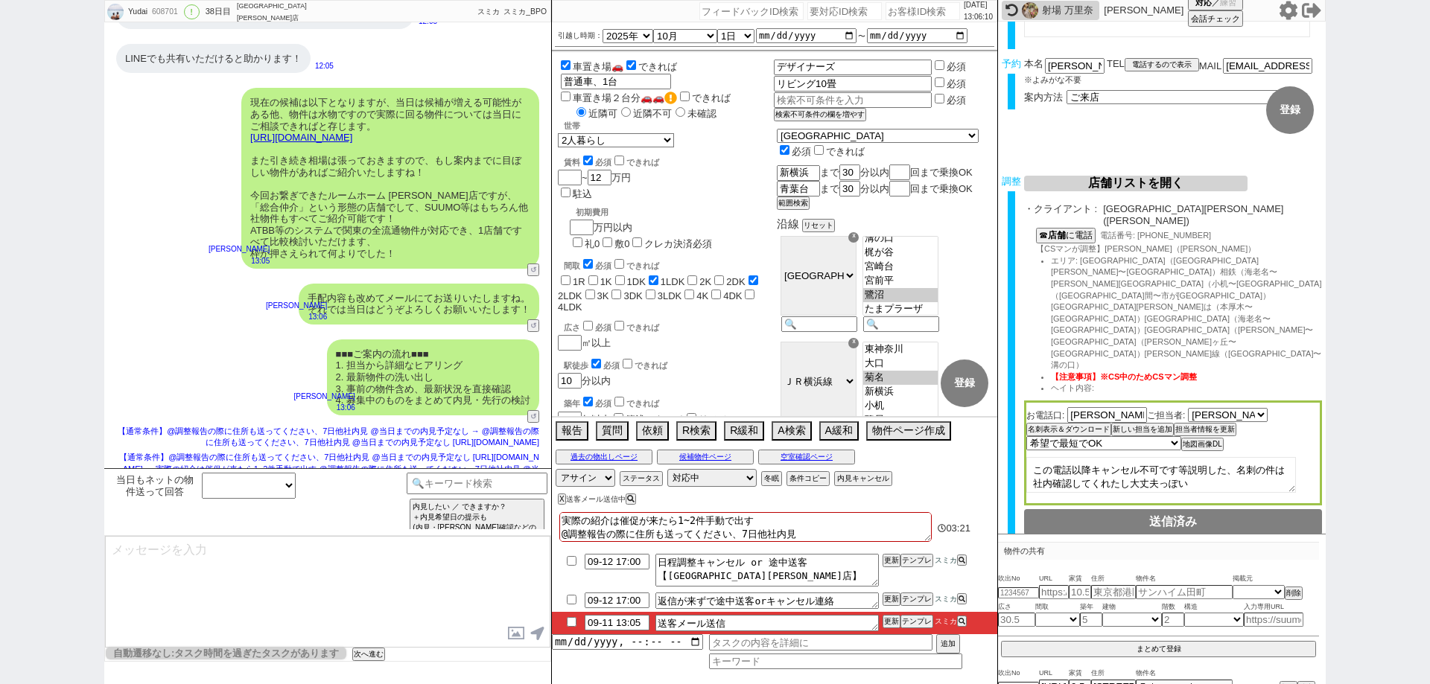
scroll to position [0, 0]
click at [1050, 571] on div "チャット共有URLを生成 チャット共有の範囲変更 非表示登録" at bounding box center [1173, 579] width 298 height 16
click at [1057, 575] on button "チャット共有URLを生成" at bounding box center [1065, 580] width 82 height 10
click at [1035, 604] on button "送客に進む" at bounding box center [1042, 609] width 37 height 10
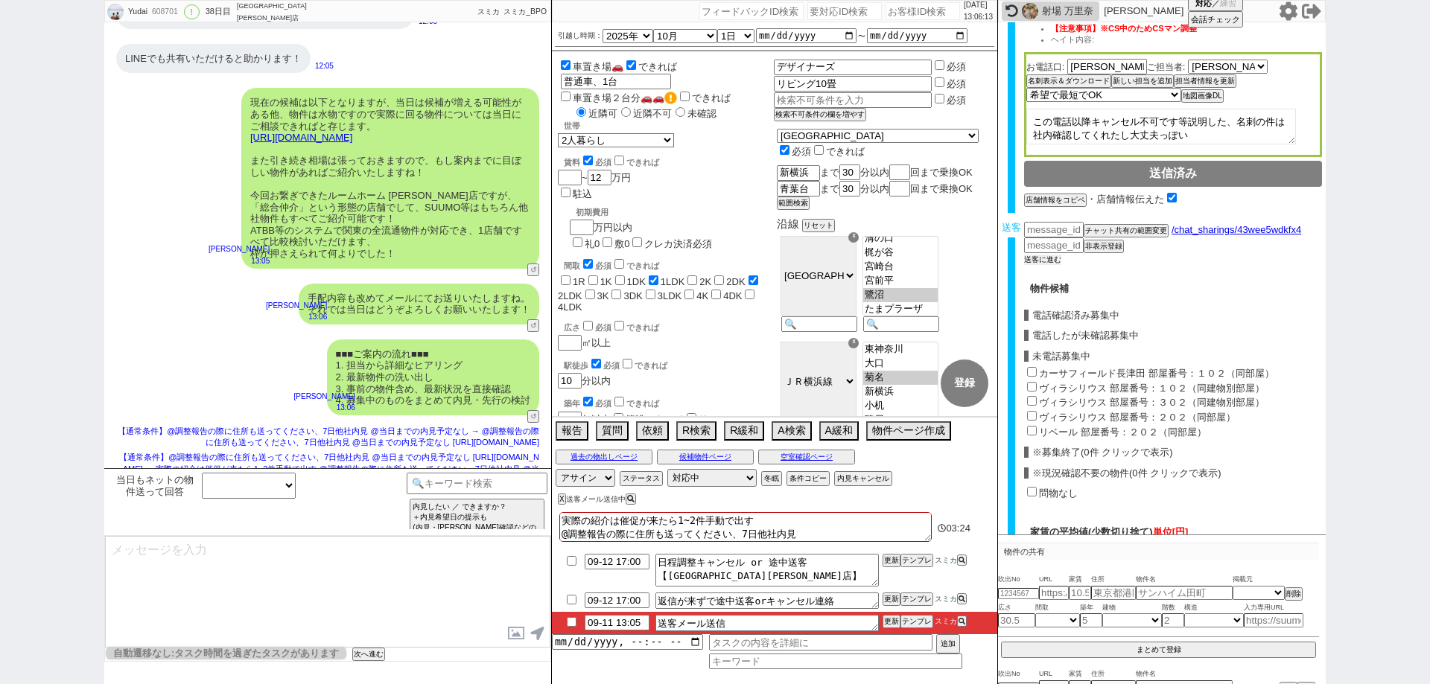
scroll to position [439, 0]
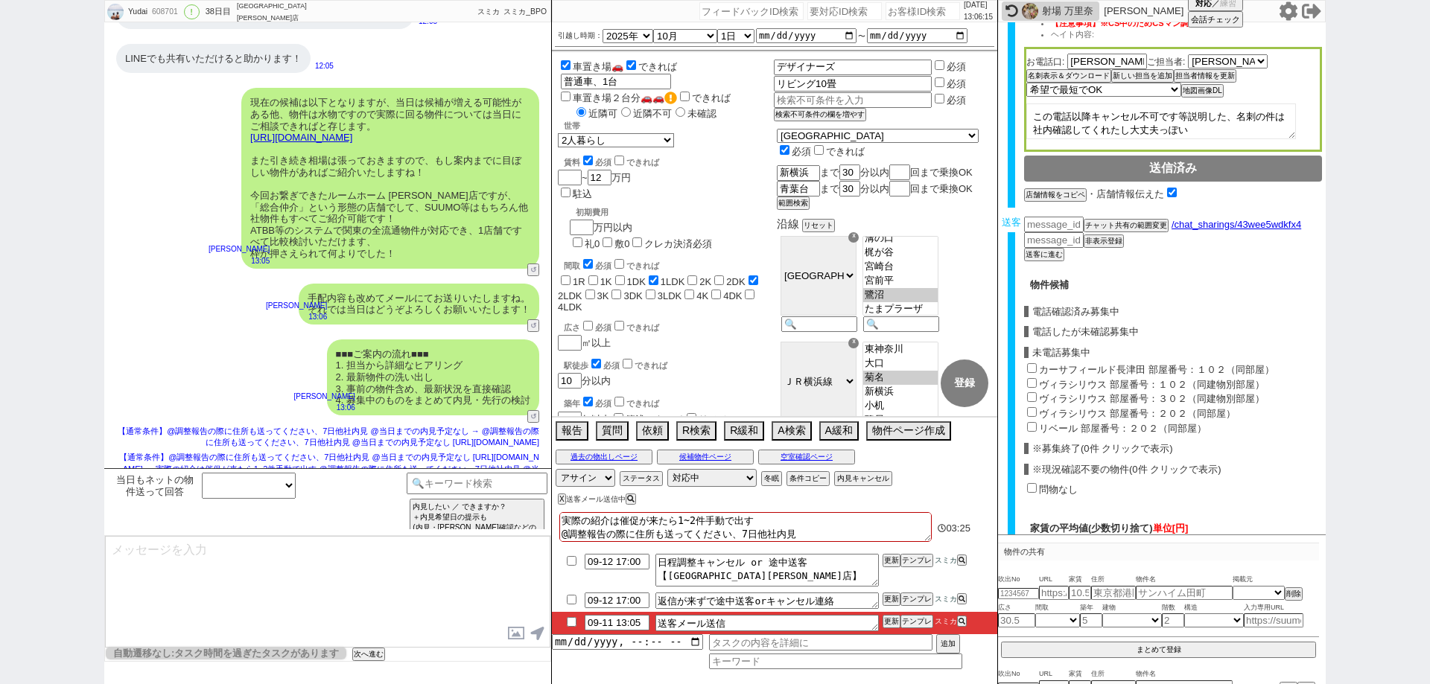
click at [1029, 363] on input "カーサフィールド長津田 部屋番号：１０２（同部屋）" at bounding box center [1032, 368] width 10 height 10
checkbox input "true"
type input "104000"
checkbox input "true"
checkbox input "false"
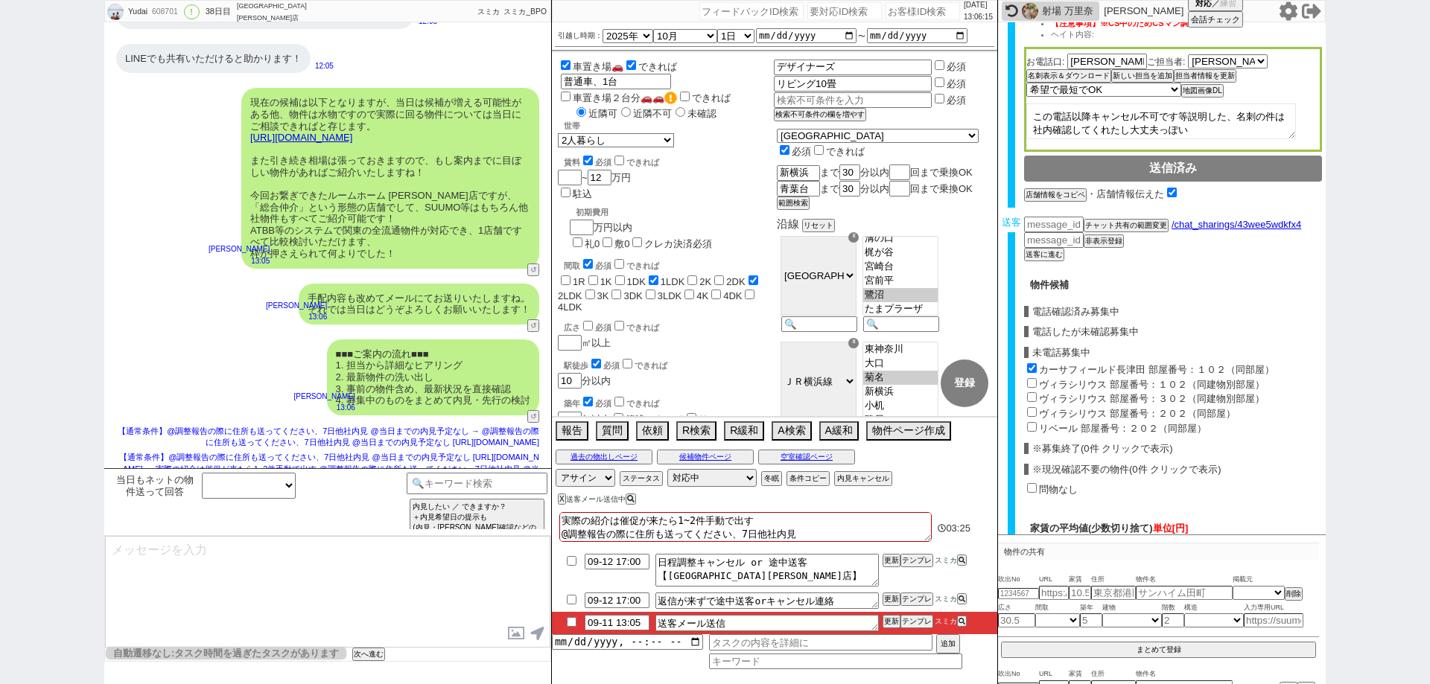
checkbox input "false"
checkbox input "true"
checkbox input "false"
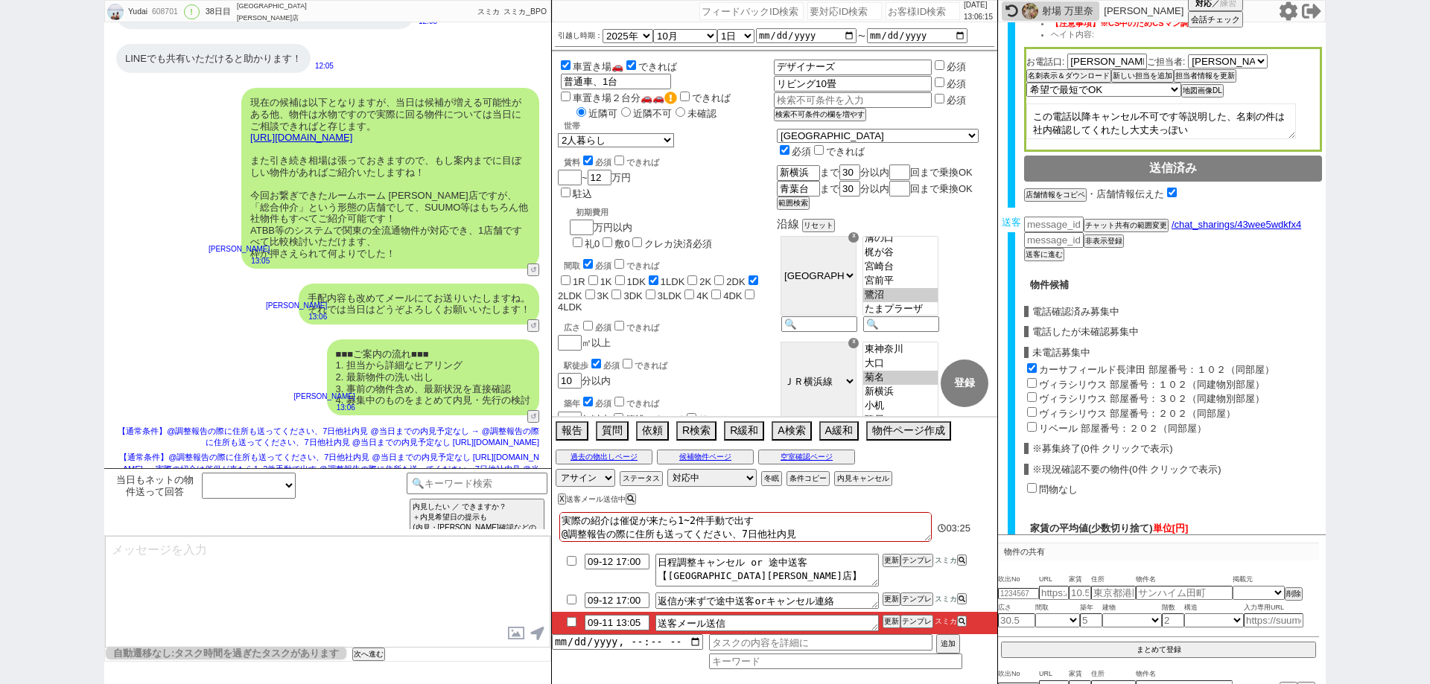
checkbox input "false"
click at [1031, 378] on input "ヴィラシリウス 部屋番号：１０２（同建物別部屋）" at bounding box center [1032, 383] width 10 height 10
checkbox input "true"
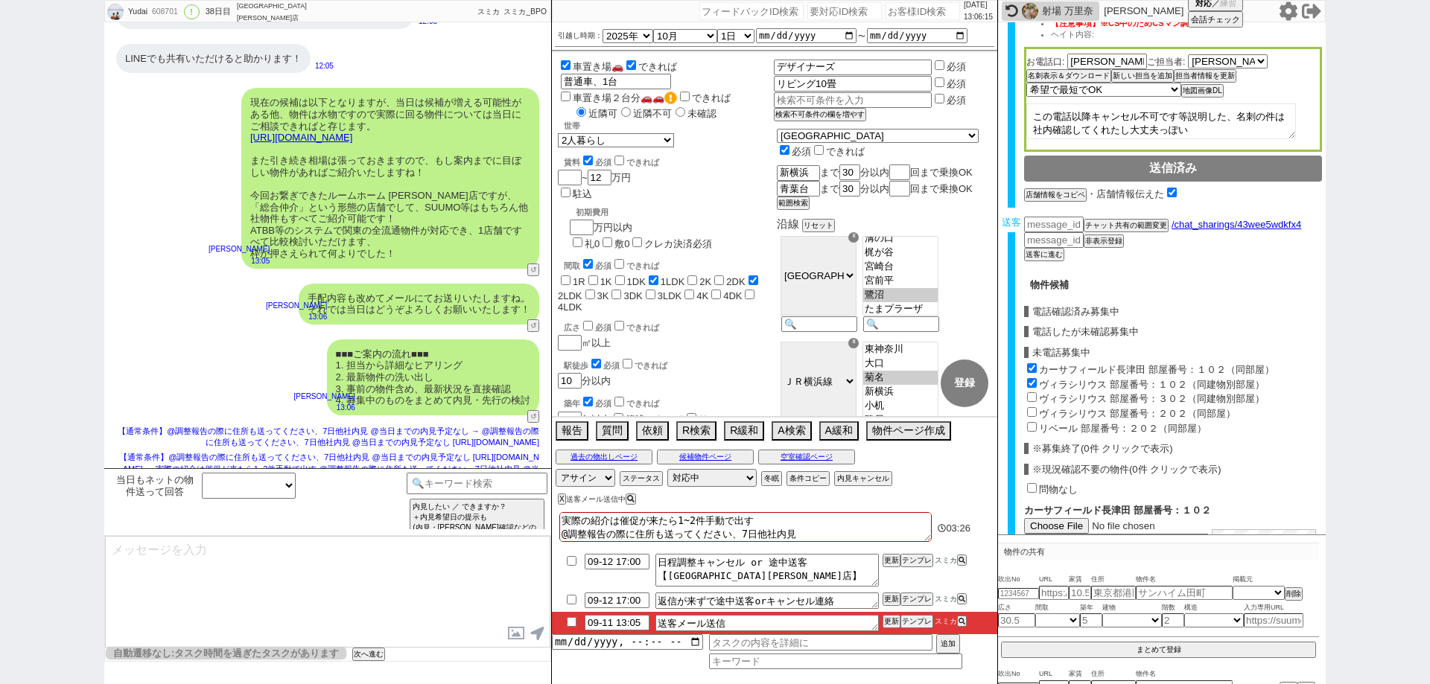
type input "105500"
checkbox input "true"
checkbox input "false"
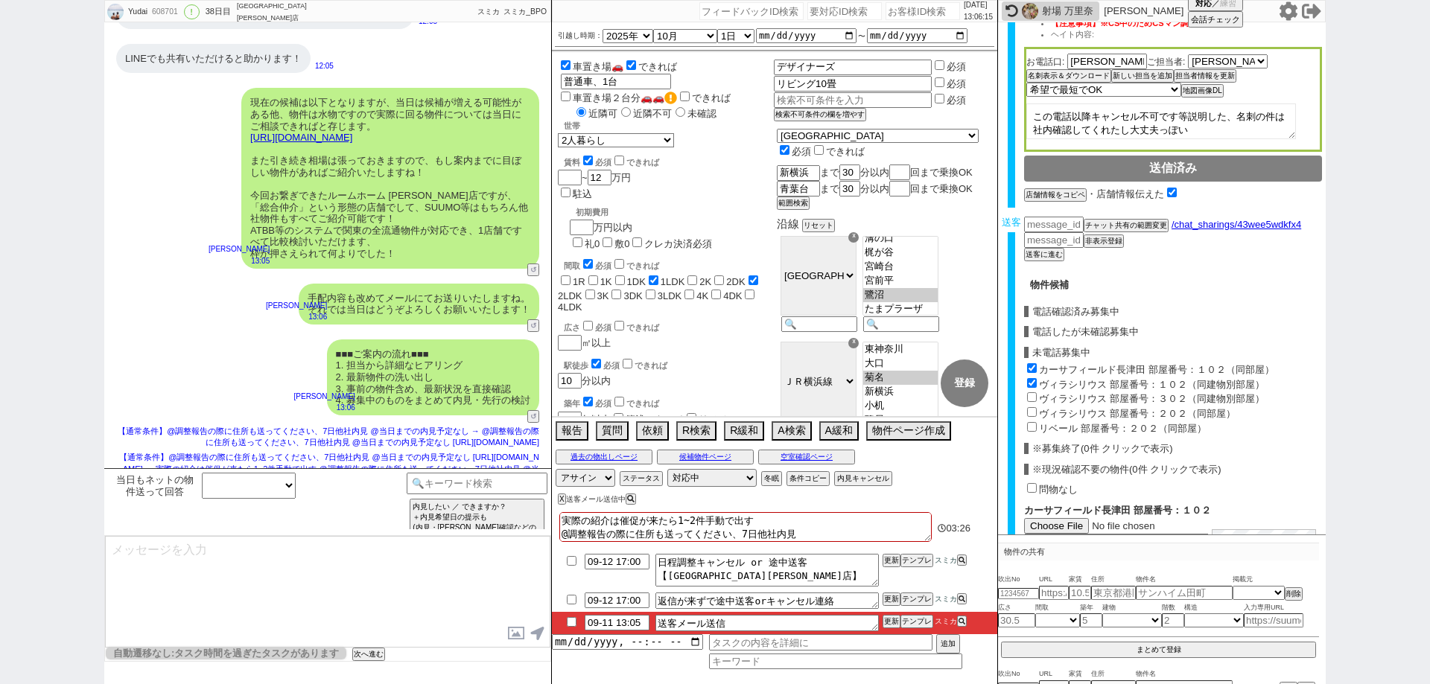
checkbox input "false"
checkbox input "true"
checkbox input "false"
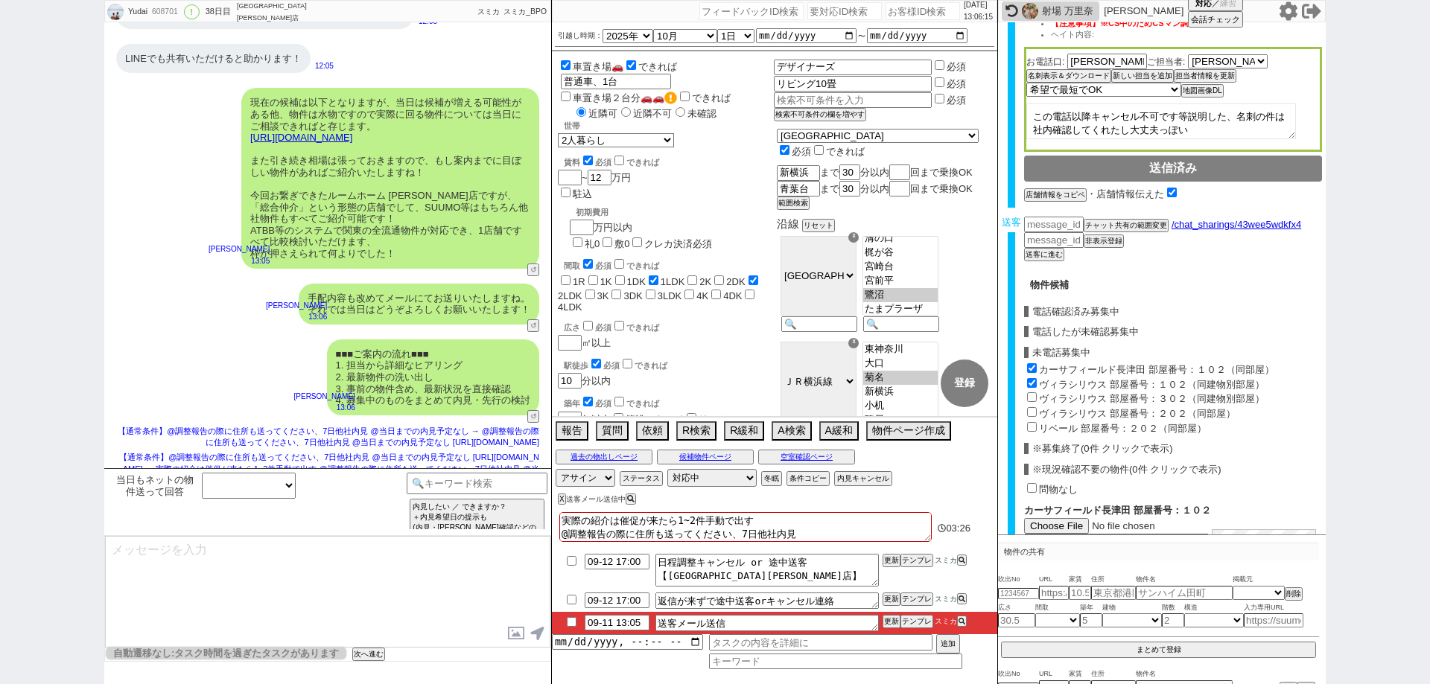
checkbox input "false"
click at [1031, 393] on input "ヴィラシリウス 部屋番号：３０２（同建物別部屋）" at bounding box center [1032, 398] width 10 height 10
checkbox input "true"
type input "107333"
checkbox input "true"
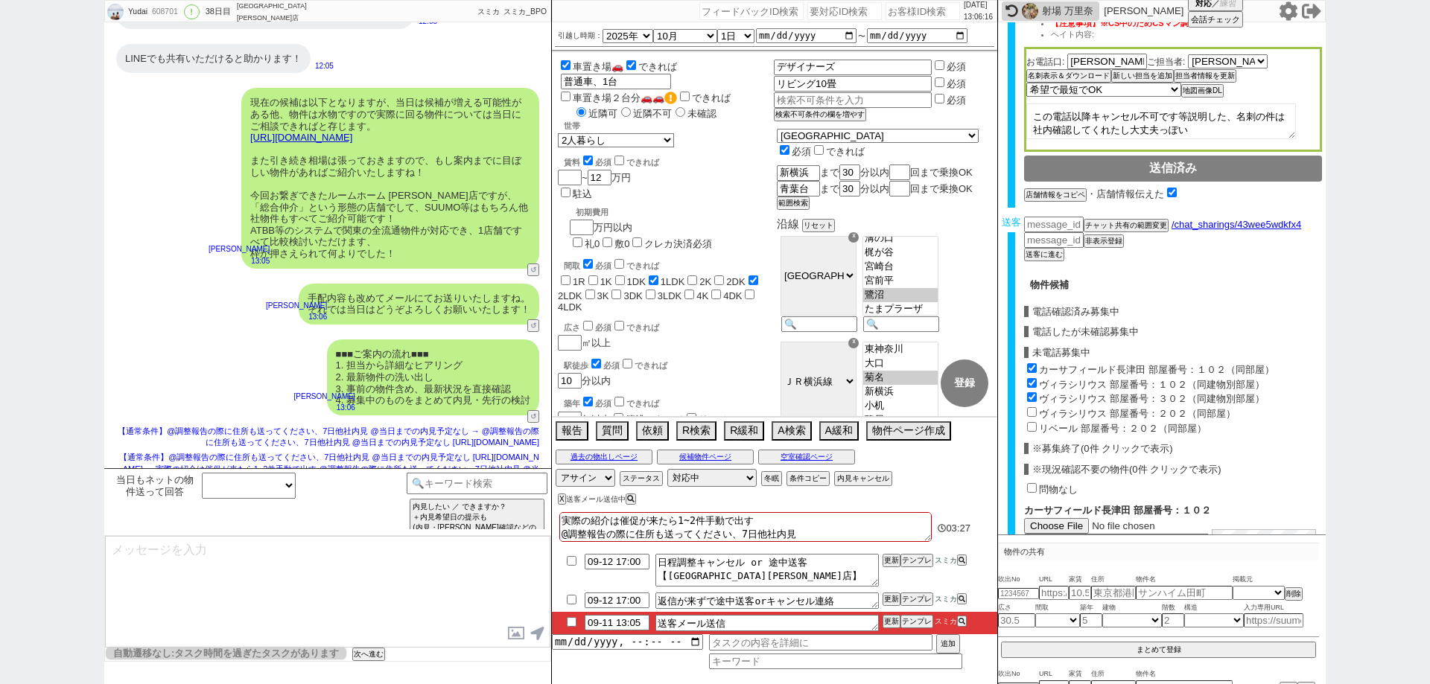
checkbox input "true"
checkbox input "false"
checkbox input "true"
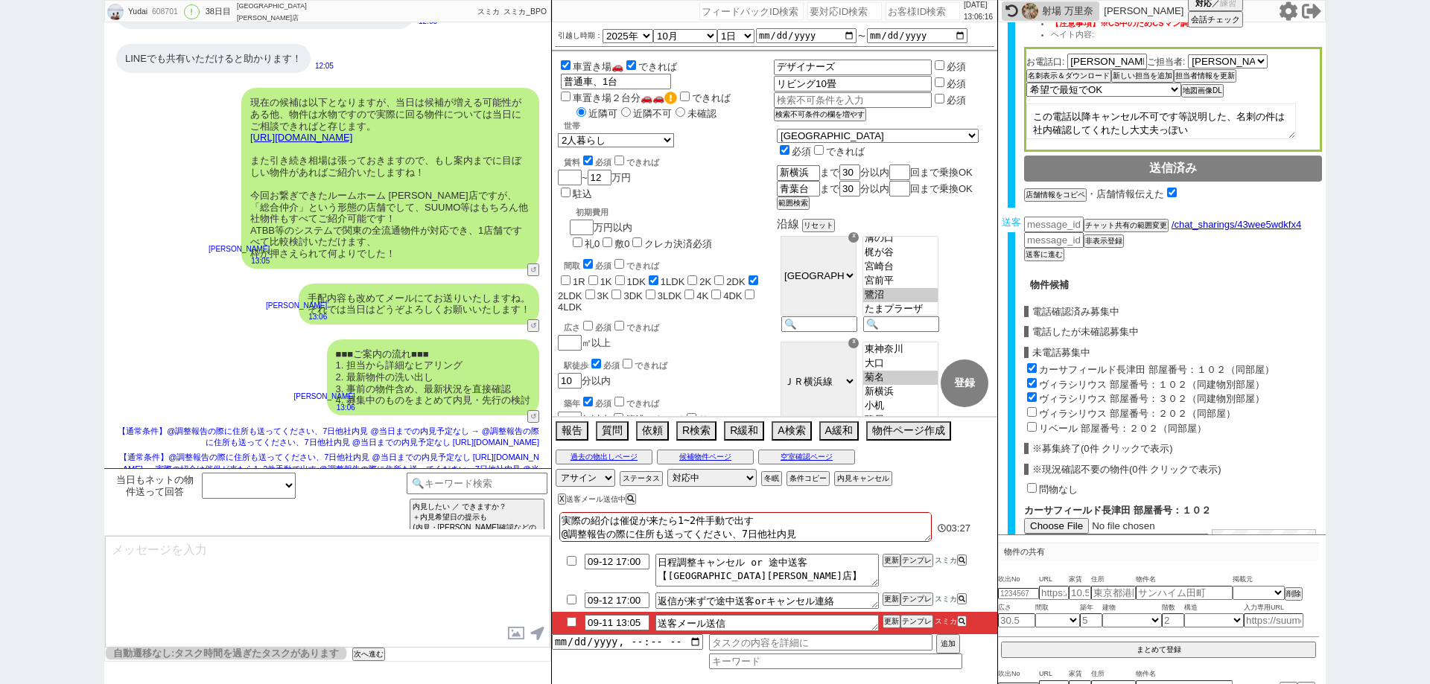
checkbox input "true"
checkbox input "false"
click at [1032, 407] on input "ヴィラシリウス 部屋番号：２０２（同部屋）" at bounding box center [1032, 412] width 10 height 10
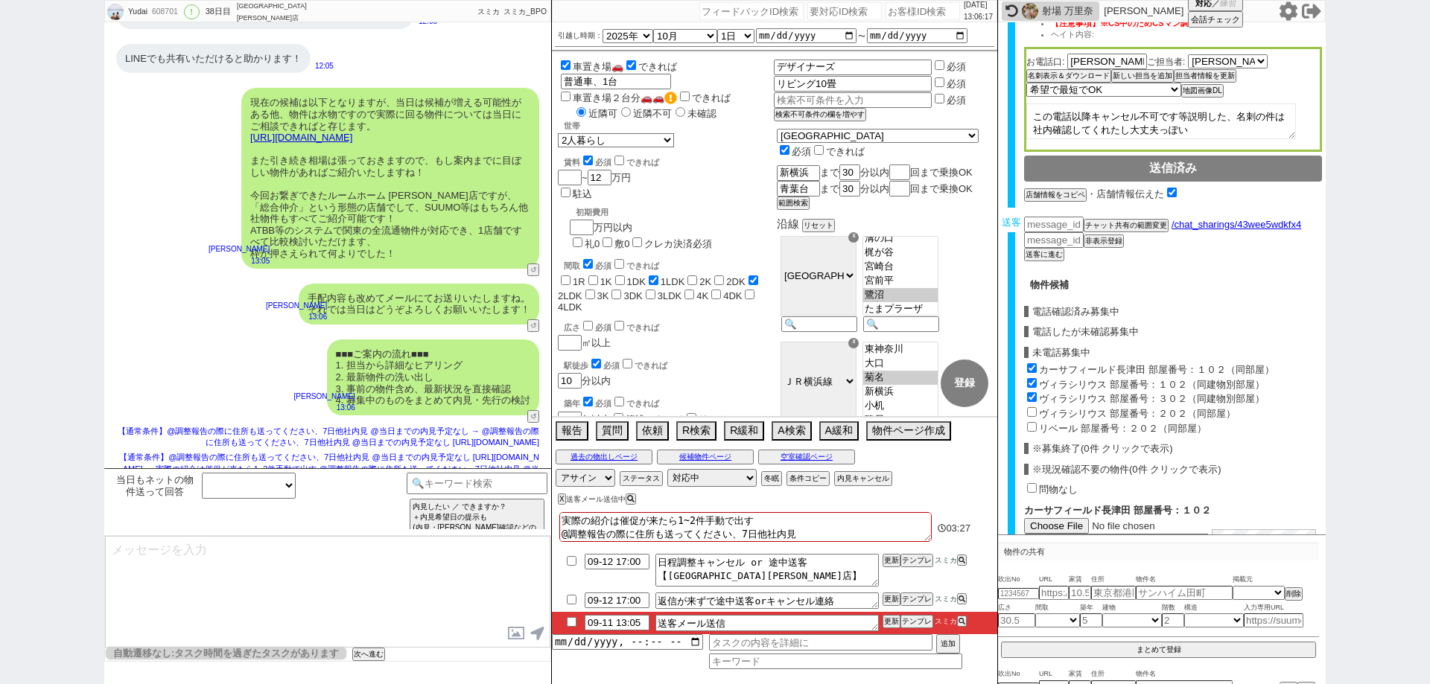
checkbox input "true"
type input "110500"
checkbox input "true"
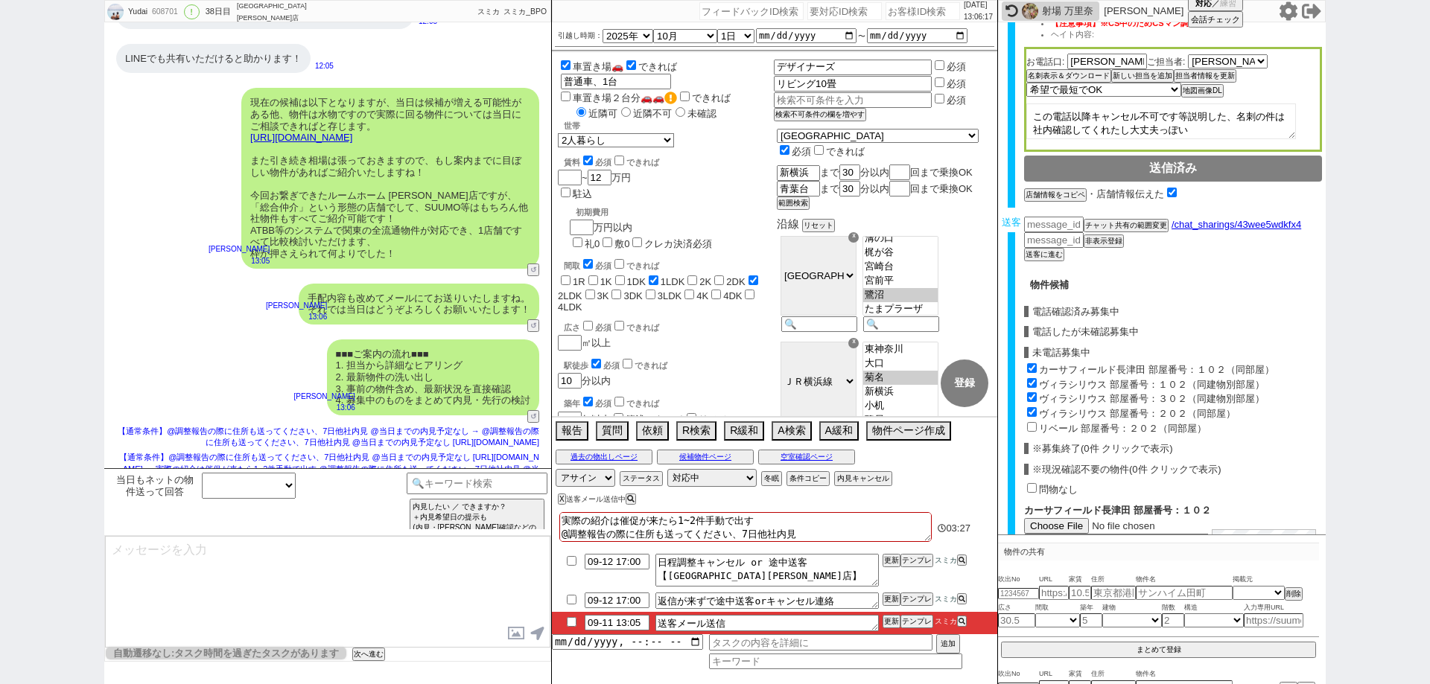
checkbox input "true"
checkbox input "false"
checkbox input "true"
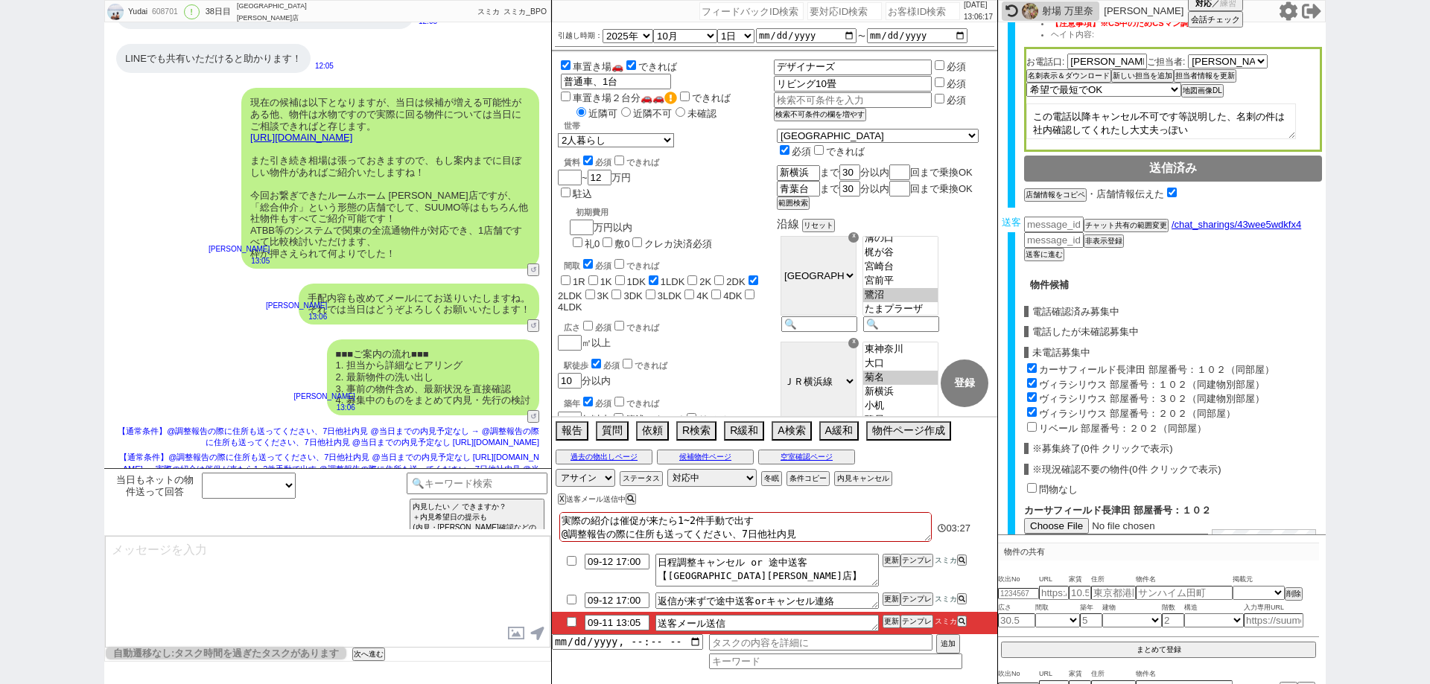
checkbox input "true"
click at [1032, 420] on div "リベール 部屋番号：２０２（同部屋）" at bounding box center [1173, 427] width 298 height 15
click at [1037, 420] on div "リベール 部屋番号：２０２（同部屋）" at bounding box center [1173, 427] width 298 height 15
click at [1035, 422] on input "リベール 部屋番号：２０２（同部屋）" at bounding box center [1032, 427] width 10 height 10
checkbox input "true"
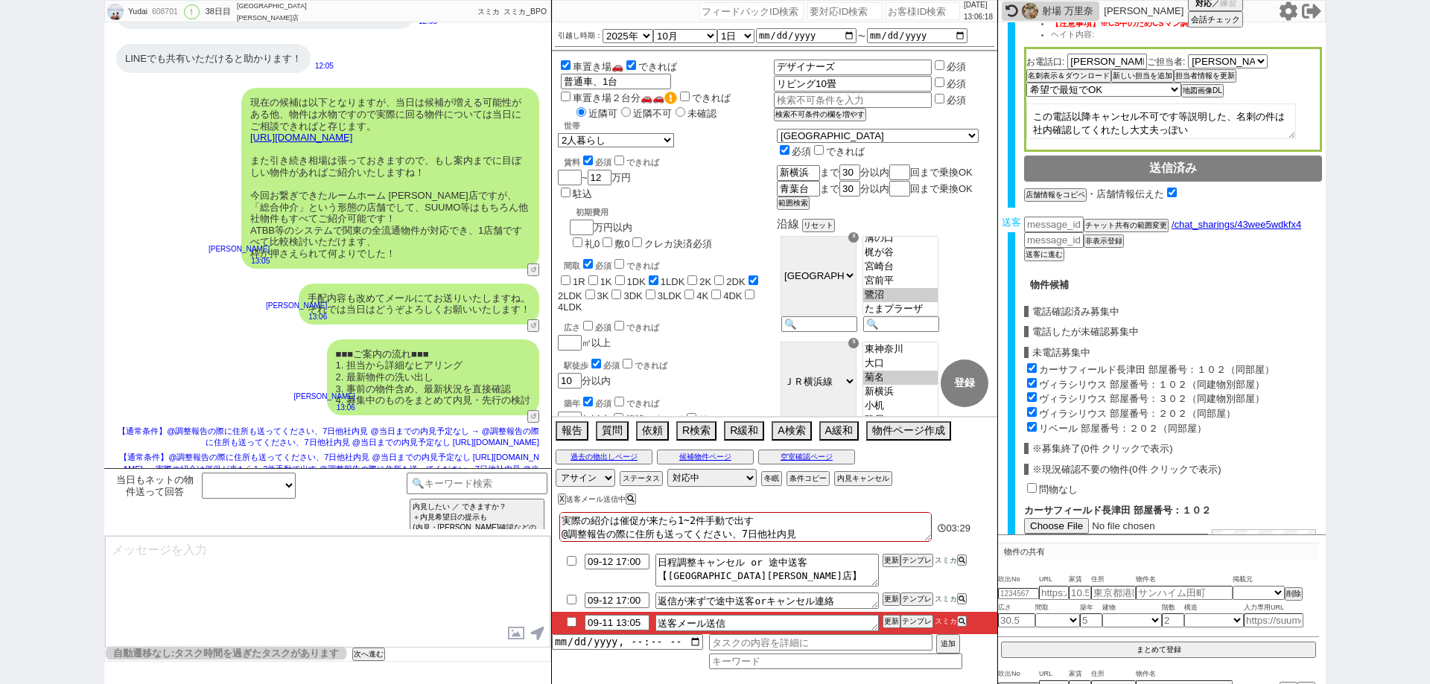
type input "108400"
checkbox input "true"
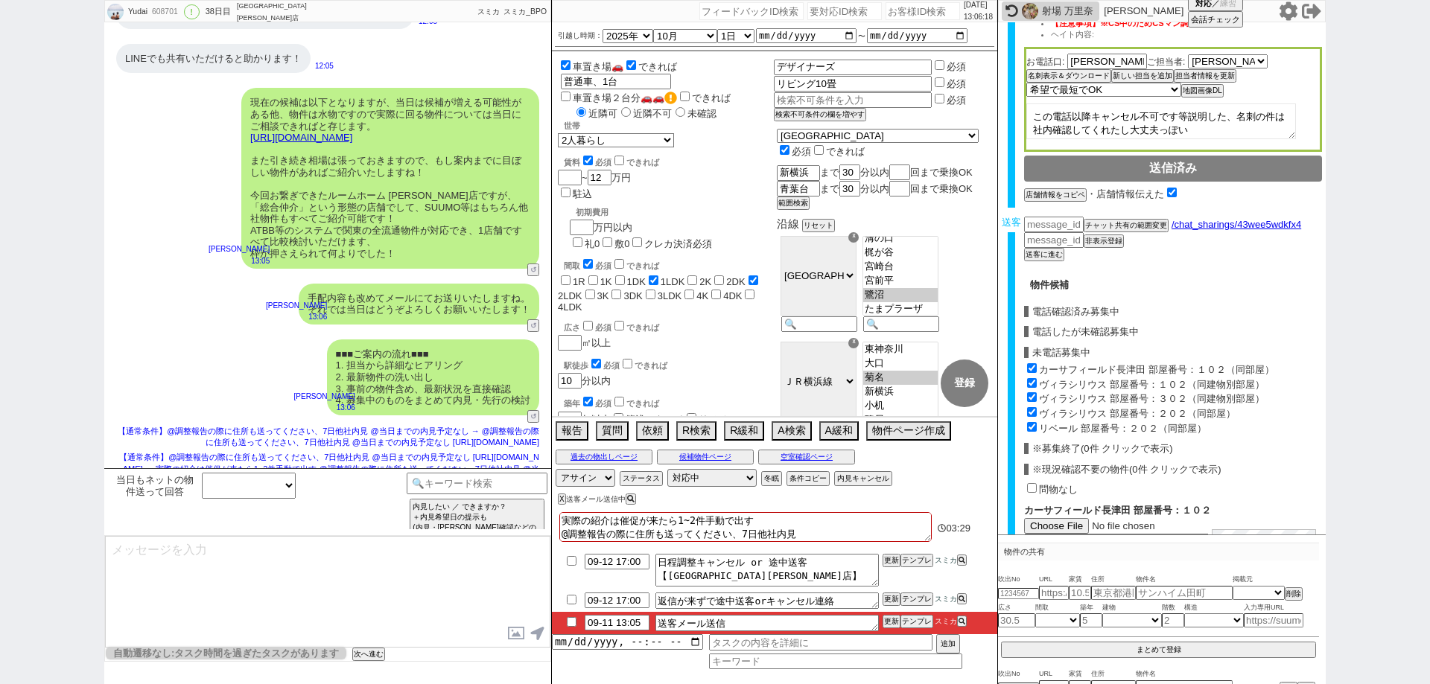
checkbox input "true"
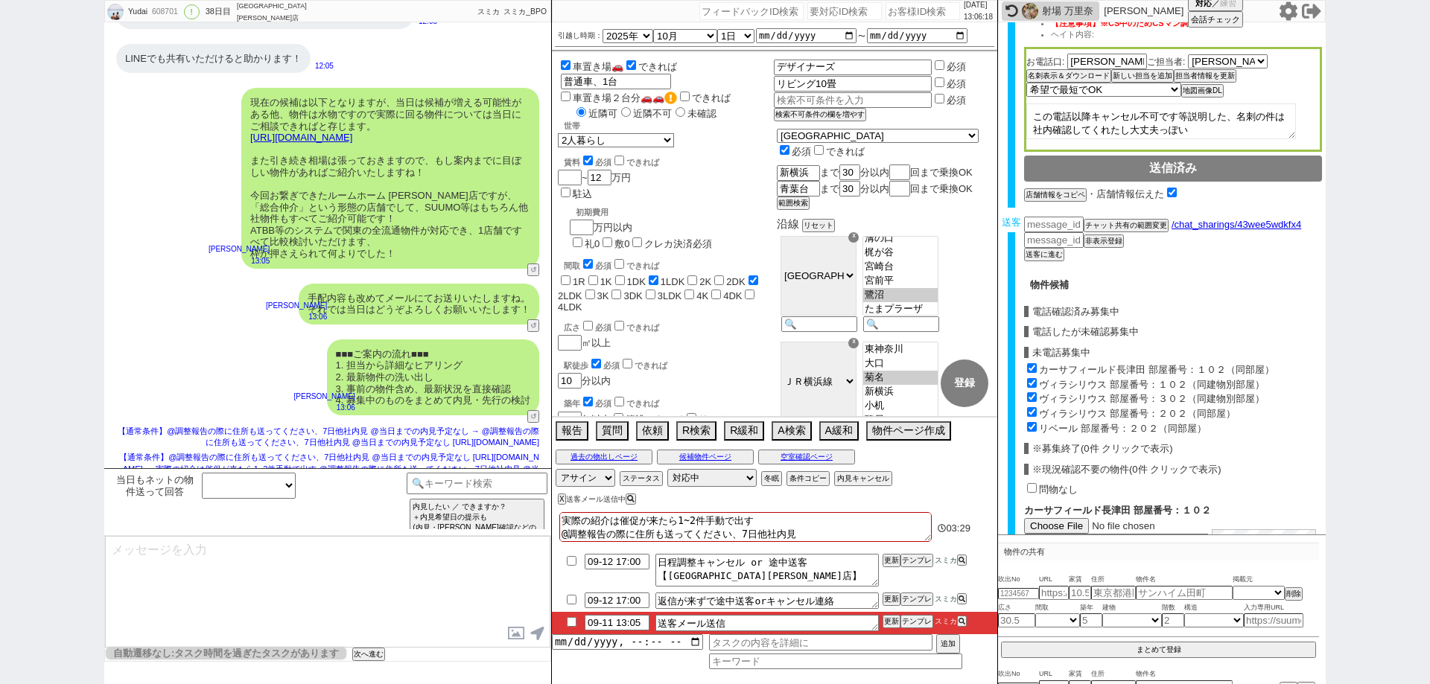
checkbox input "true"
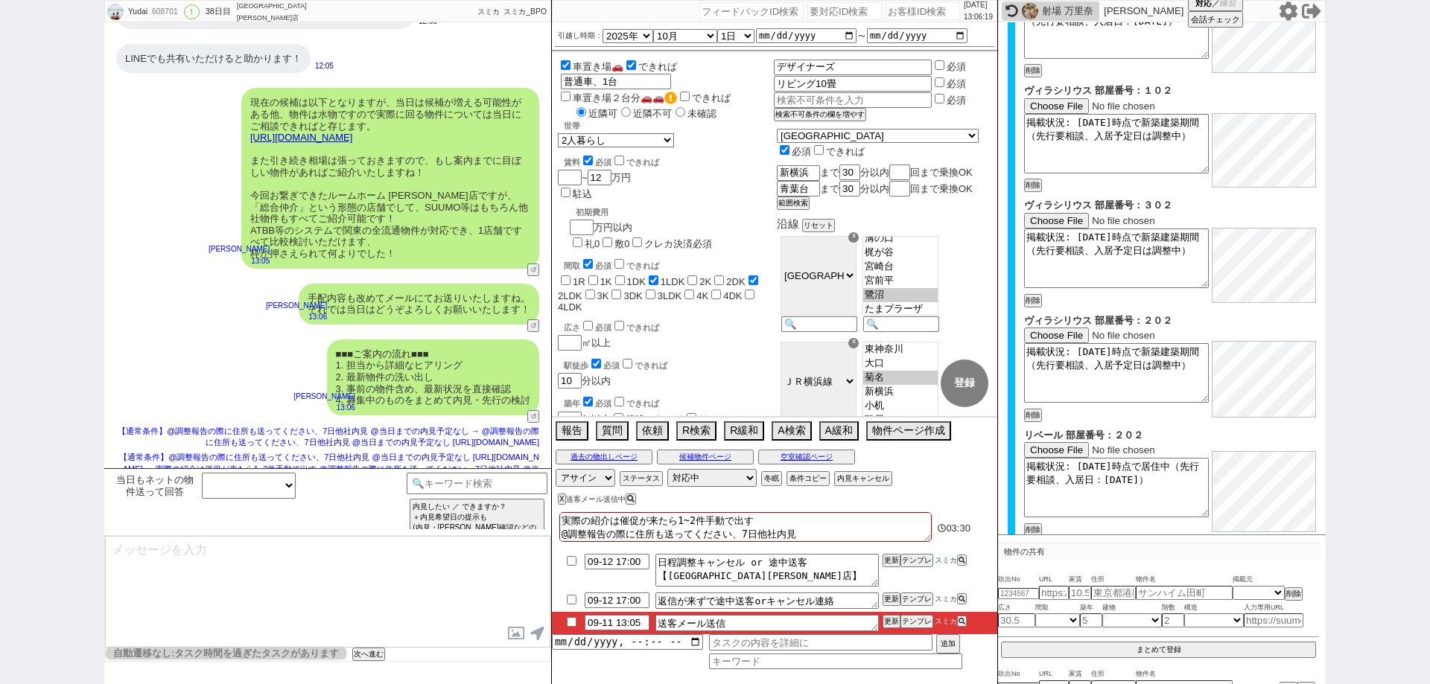
scroll to position [1037, 0]
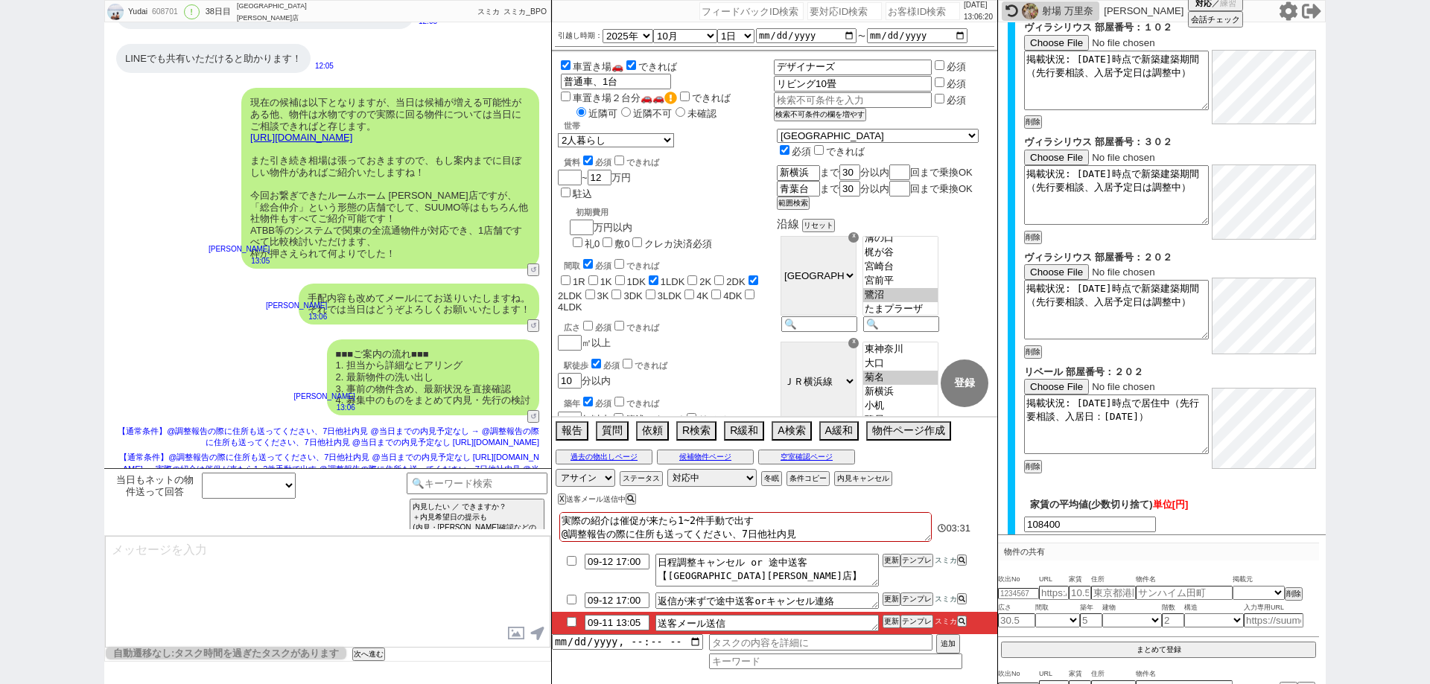
click at [1164, 541] on button "確認画面へ" at bounding box center [1173, 553] width 80 height 24
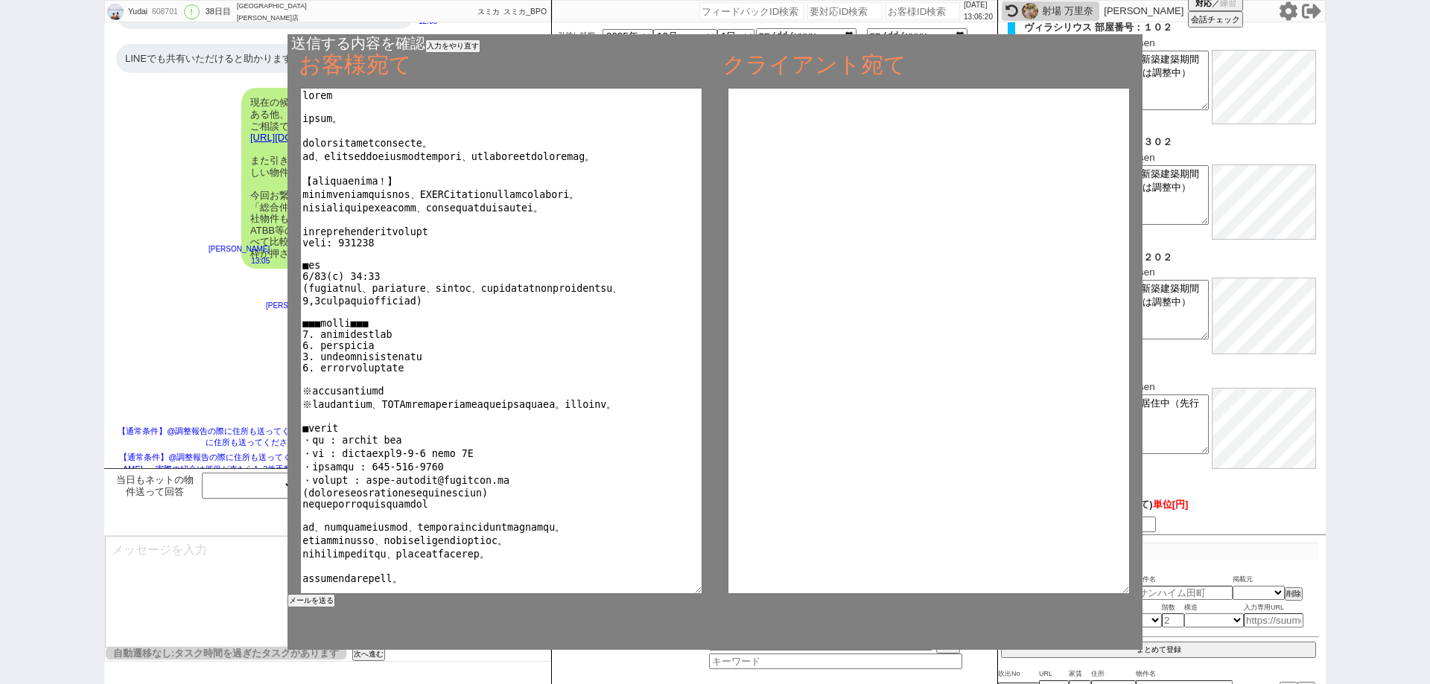
type textarea "株式会社MICHIKA　ルームホーム 町田店 担当者様 スミカです。 予約番号 699129で調整させていただいたお客様ですが、最終確認が取れましたので送客さ…"
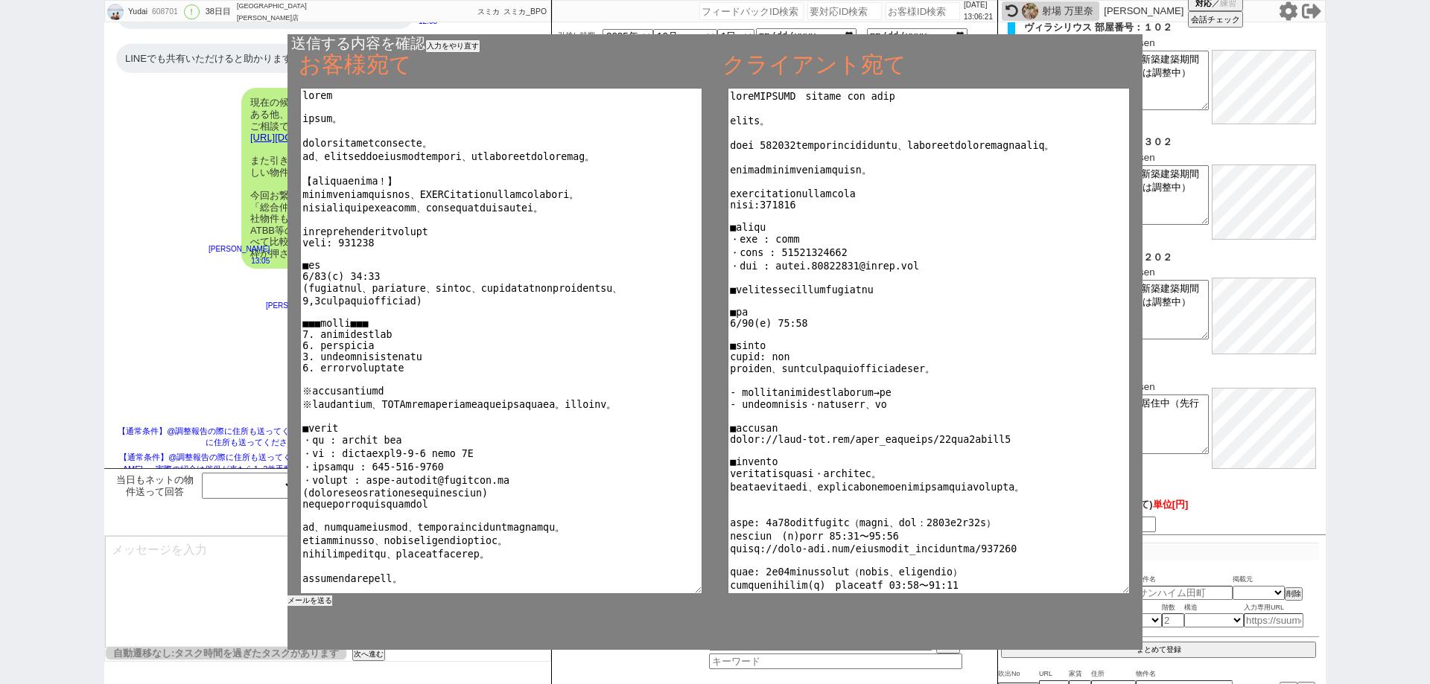
click at [318, 602] on button "メールを送る" at bounding box center [310, 601] width 45 height 10
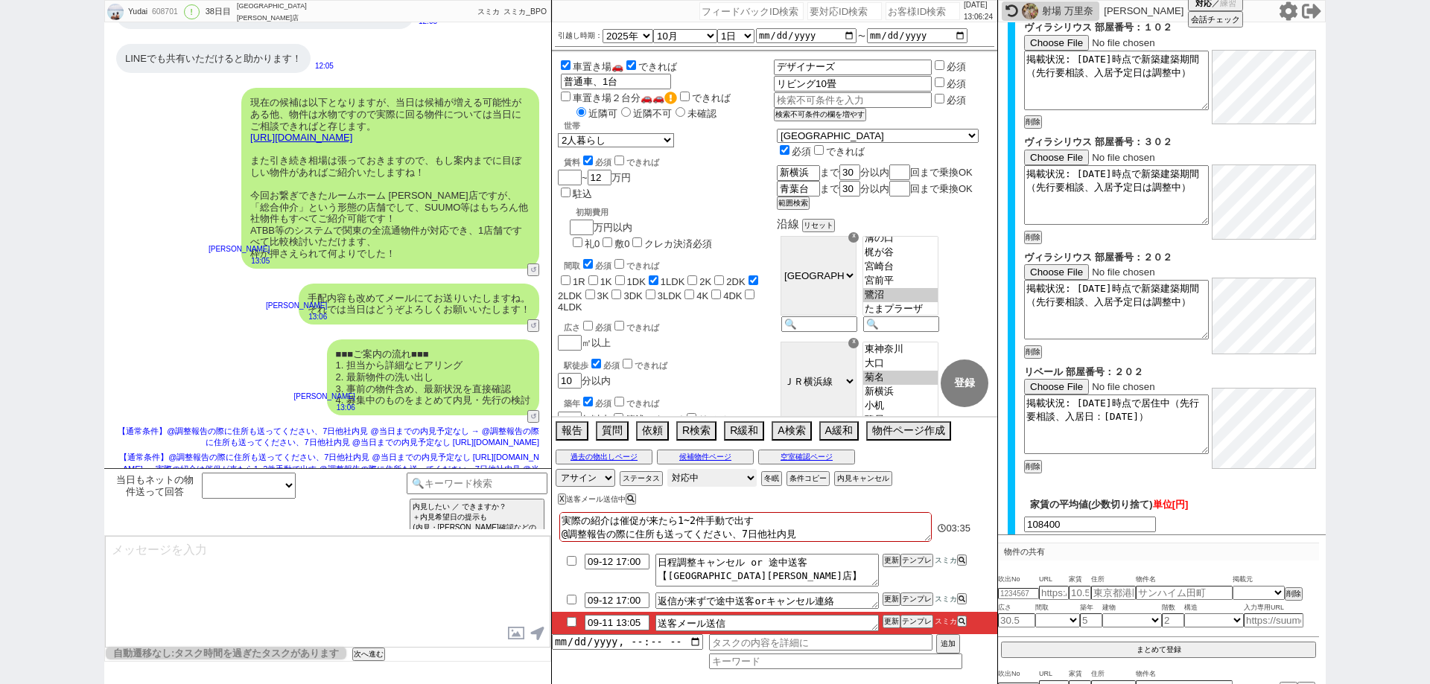
click at [729, 476] on select "対応中 引き継ぎ完了 ブロック 長期間返信なし 紹介不可 別の所で決まった 客の都合で引越しが無くなった 接客開始後に冬眠" at bounding box center [711, 478] width 89 height 18
select select "100"
click at [667, 469] on select "対応中 引き継ぎ完了 ブロック 長期間返信なし 紹介不可 別の所で決まった 客の都合で引越しが無くなった 接客開始後に冬眠" at bounding box center [711, 478] width 89 height 18
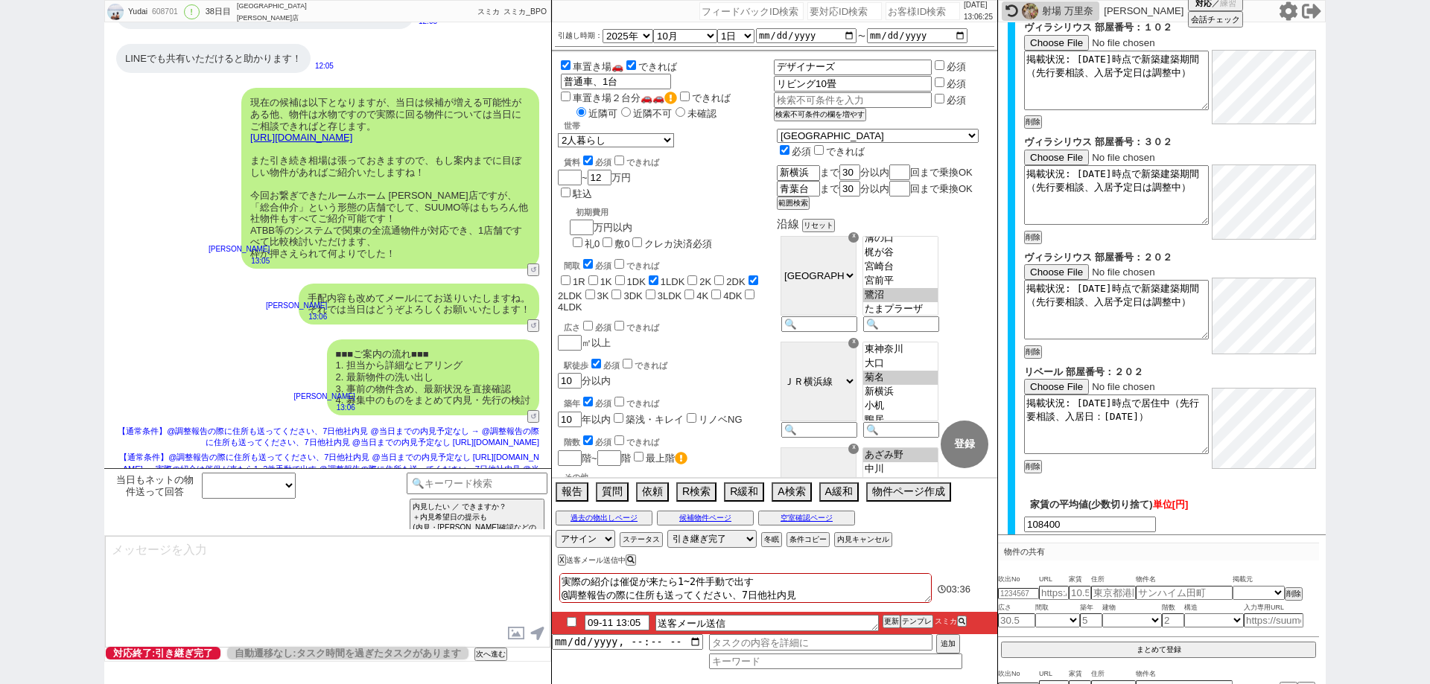
click at [568, 620] on input "checkbox" at bounding box center [572, 622] width 22 height 10
checkbox input "true"
click at [890, 622] on button "更新" at bounding box center [890, 622] width 15 height 10
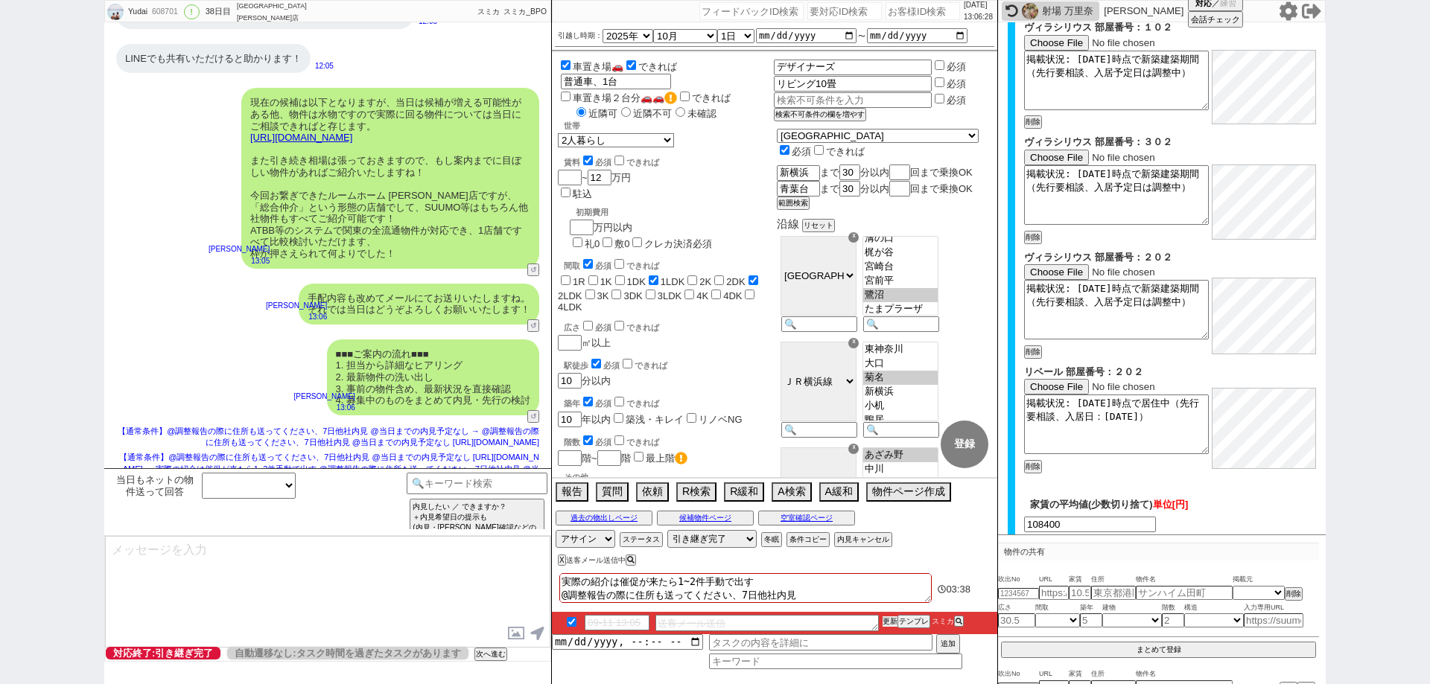
click at [890, 622] on button "更新" at bounding box center [890, 622] width 15 height 10
click at [889, 622] on button "更新" at bounding box center [890, 622] width 15 height 10
click at [0, 436] on div "Yudai 608701 ! 0 38日目 ルームホーム 町田店 冬眠中 自社客 スミカ スミカ_BPO チャット全表示 2025-09-09 承知いたしまし…" at bounding box center [715, 342] width 1430 height 684
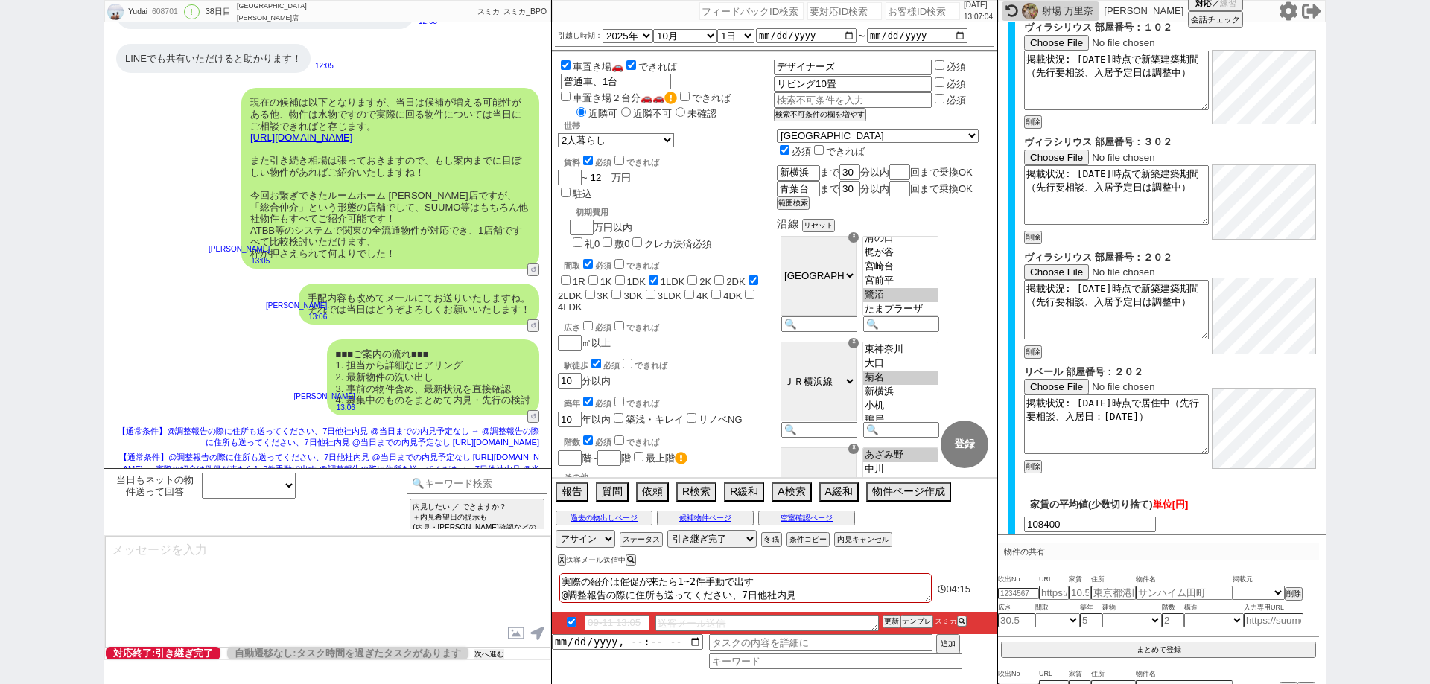
click at [490, 656] on button "次へ進む" at bounding box center [489, 654] width 30 height 10
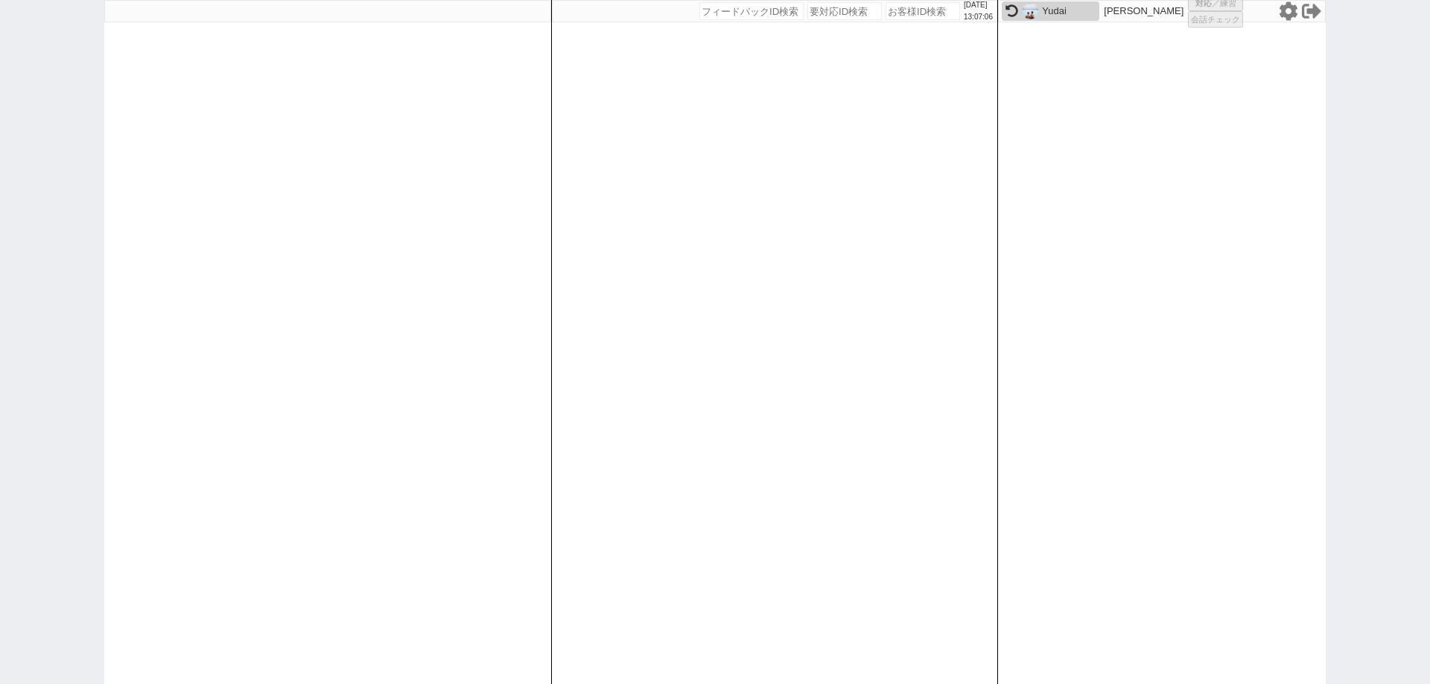
select select "1"
select select "2"
select select "5"
select select
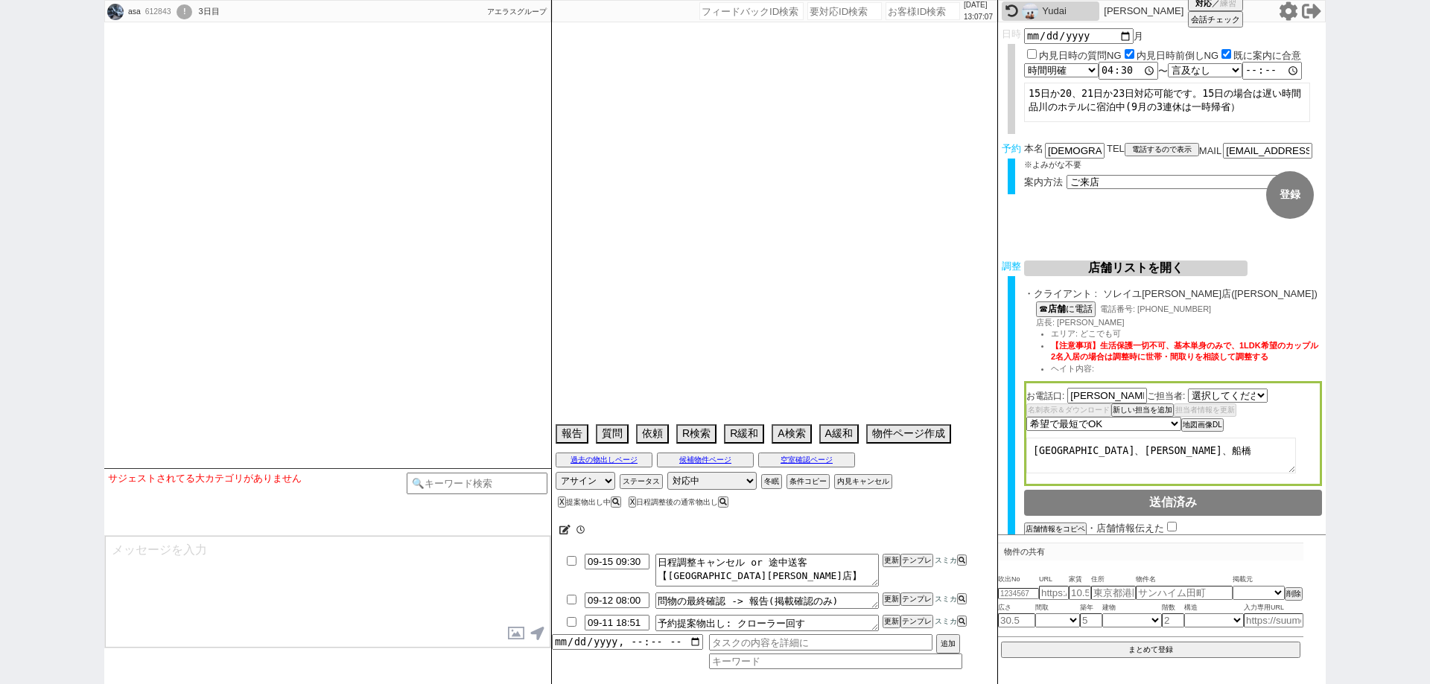
select select "1664"
type textarea "当日までの他社予定なし"
select select
select select "2025"
select select "10"
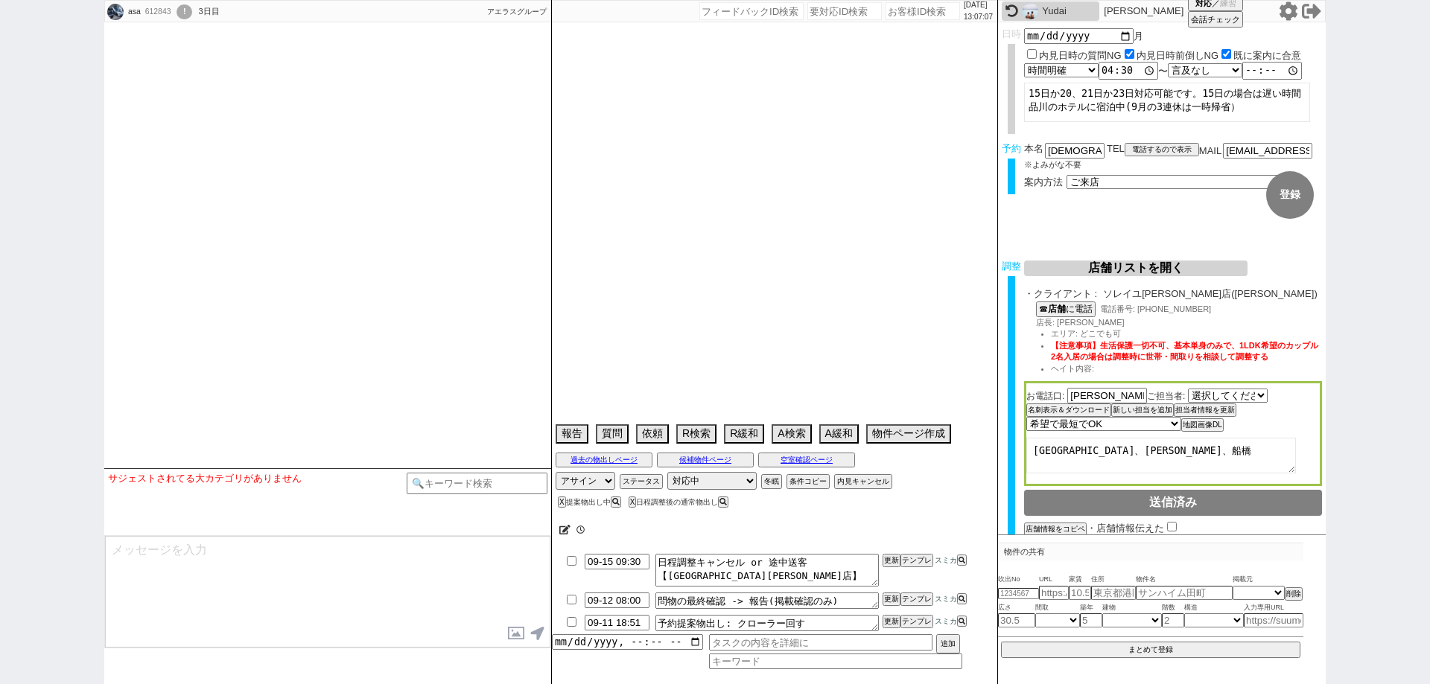
select select "36"
select select "0"
select select "12"
select select "115"
select select "2889"
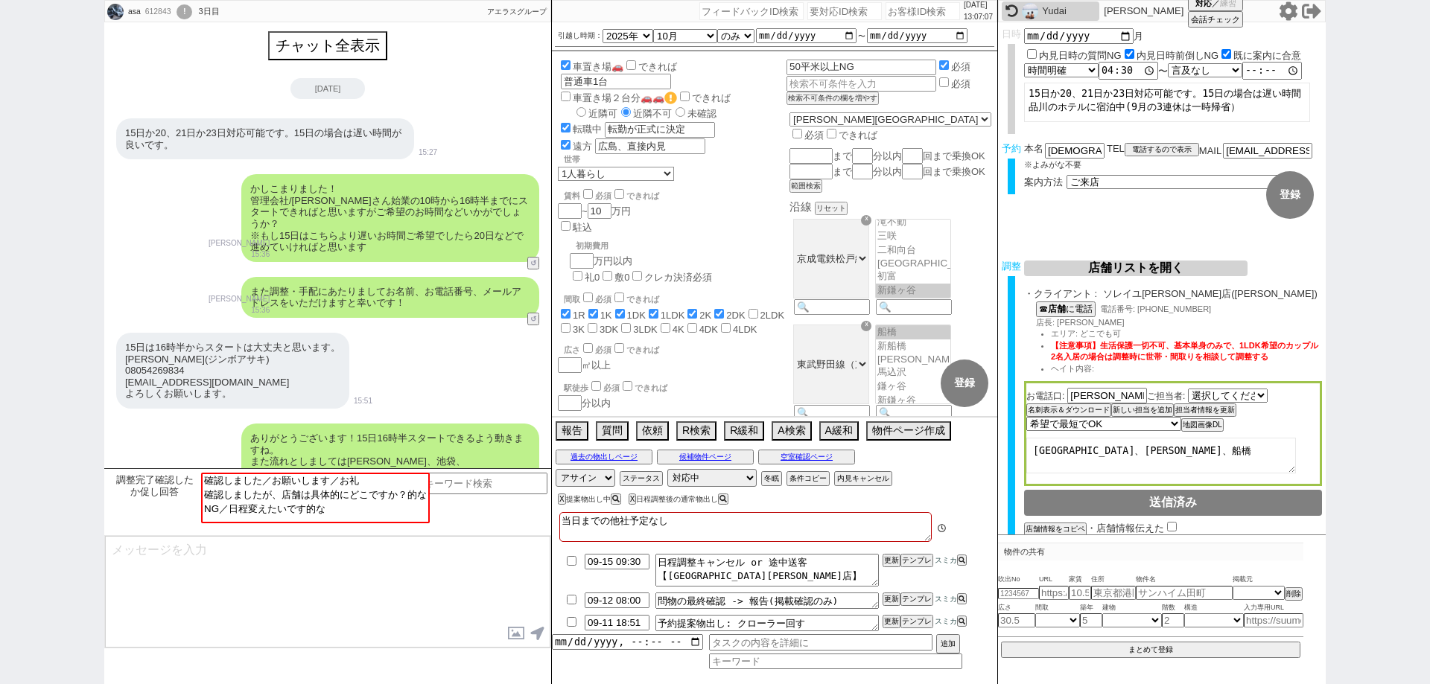
scroll to position [130, 0]
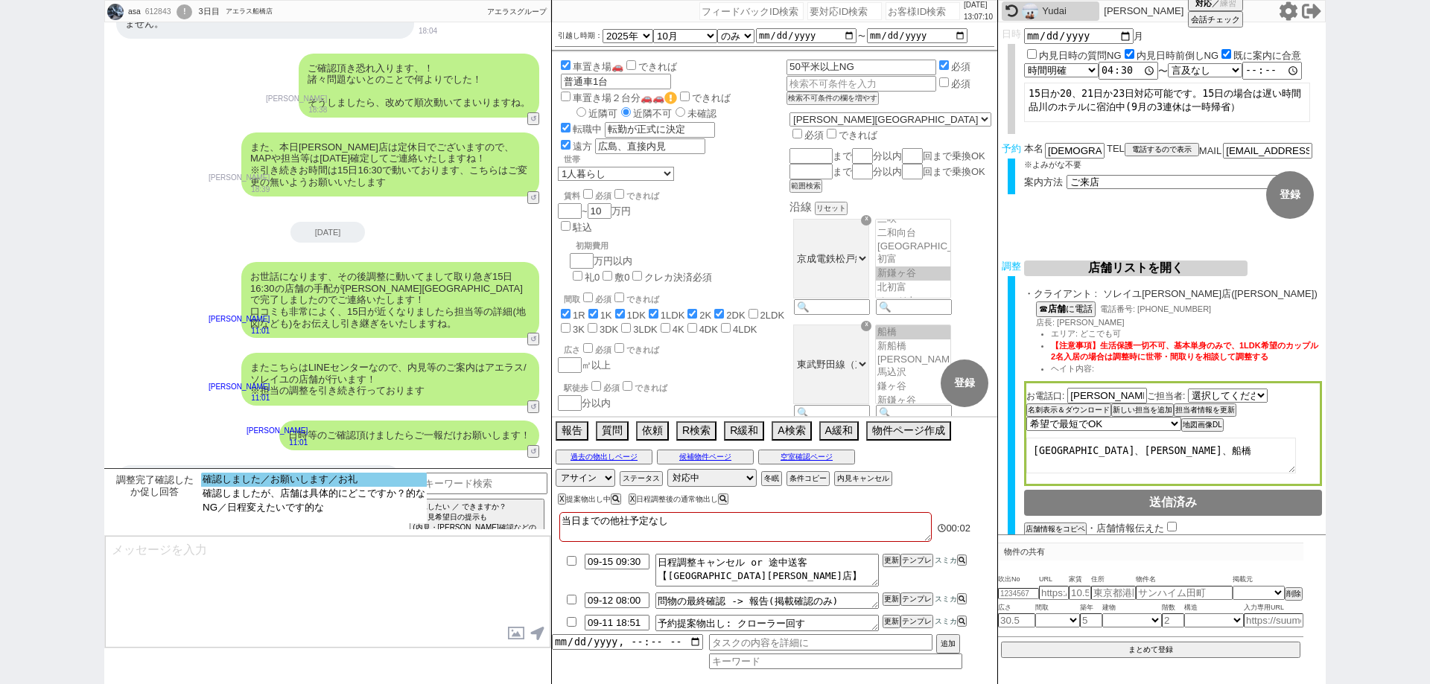
click at [325, 483] on option "確認しました／お願いします／お礼" at bounding box center [314, 480] width 226 height 14
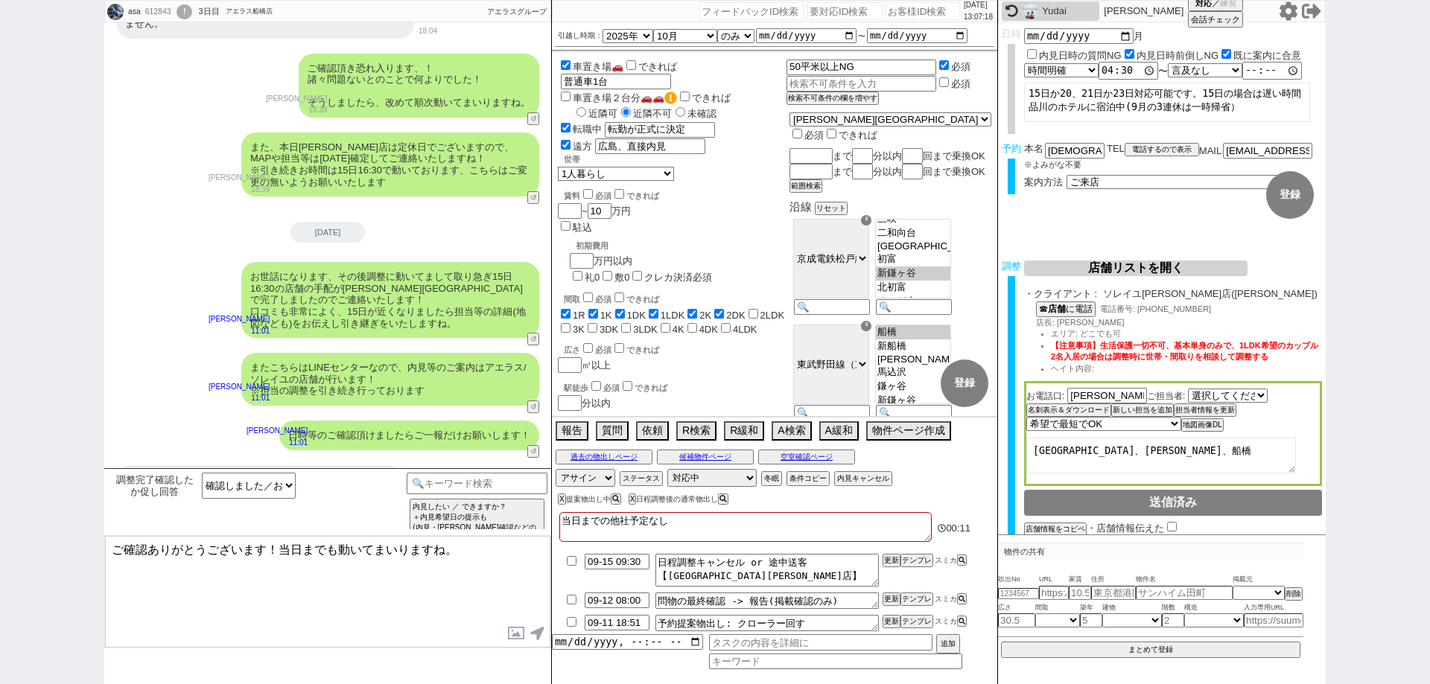
click at [480, 570] on textarea "ご確認ありがとうございます！当日までも動いてまいりますね。" at bounding box center [327, 592] width 445 height 112
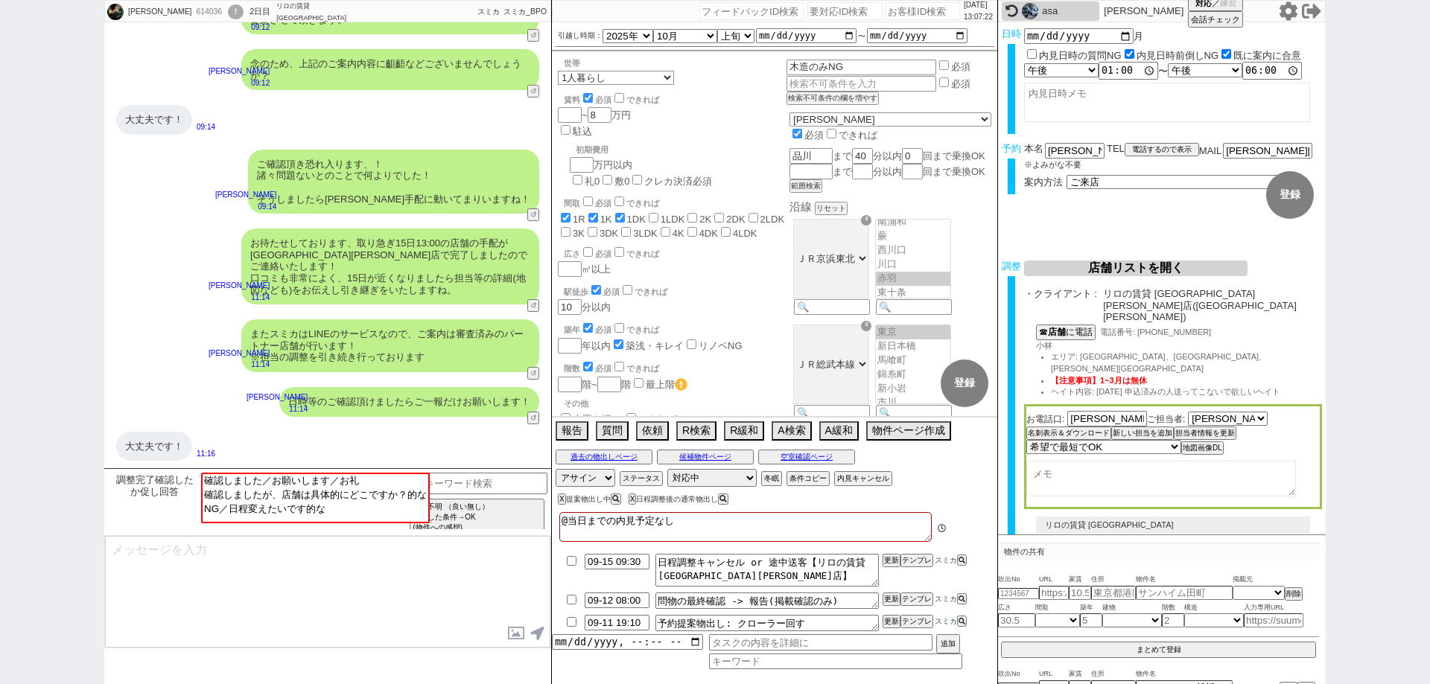
scroll to position [86, 0]
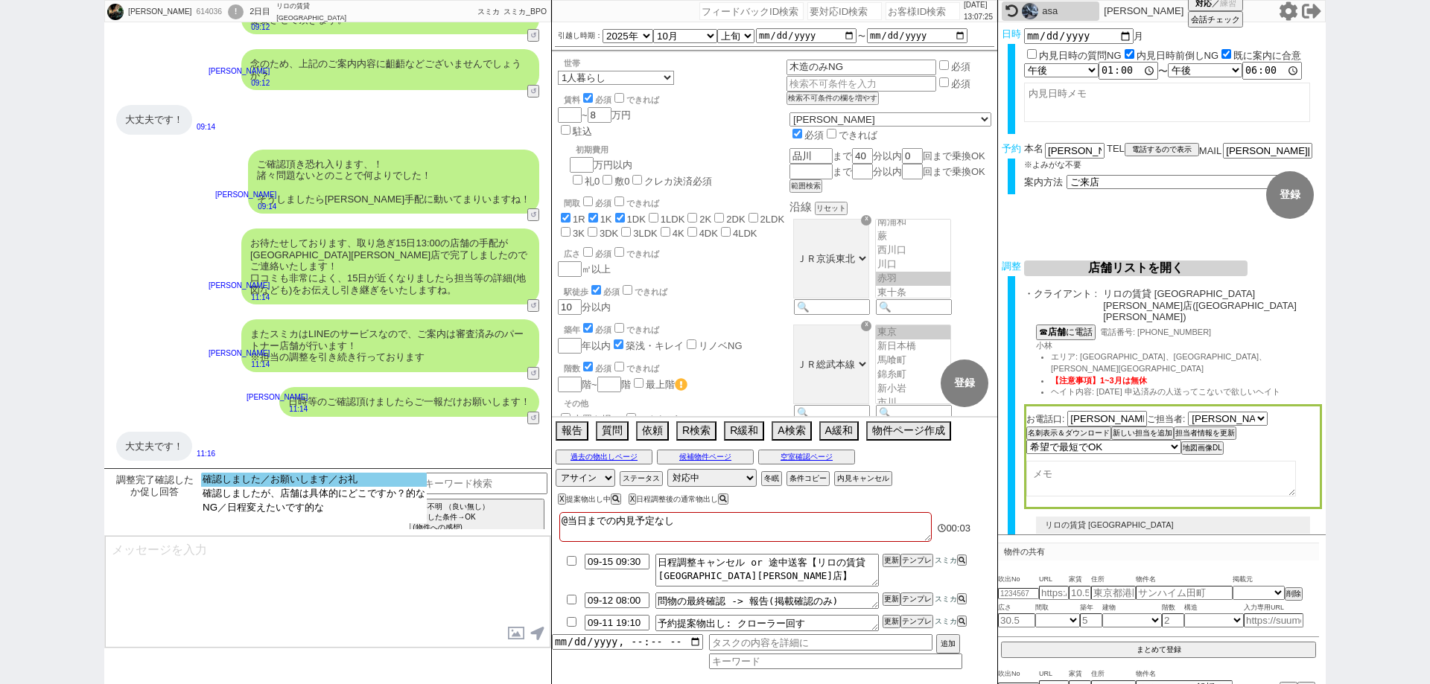
click at [407, 483] on option "確認しました／お願いします／お礼" at bounding box center [314, 480] width 226 height 14
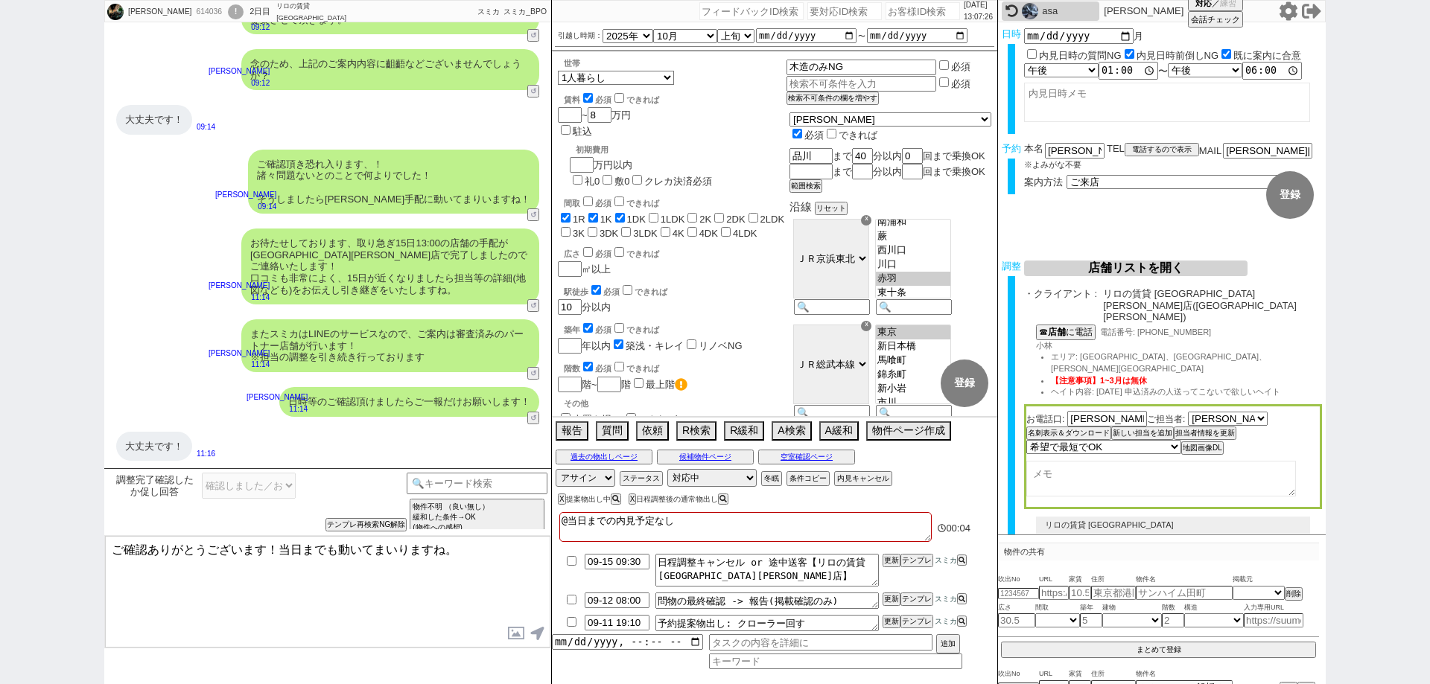
click at [480, 583] on textarea "ご確認ありがとうございます！当日までも動いてまいりますね。" at bounding box center [327, 592] width 445 height 112
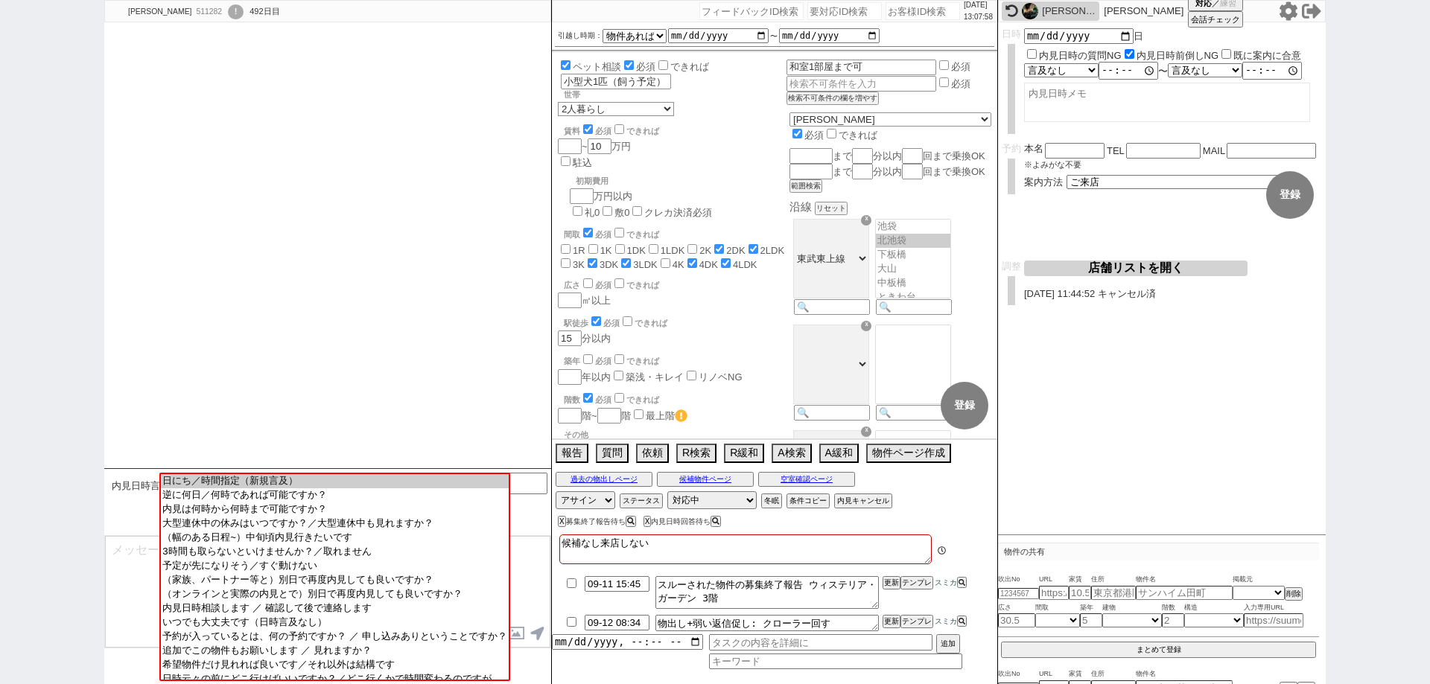
scroll to position [2004, 0]
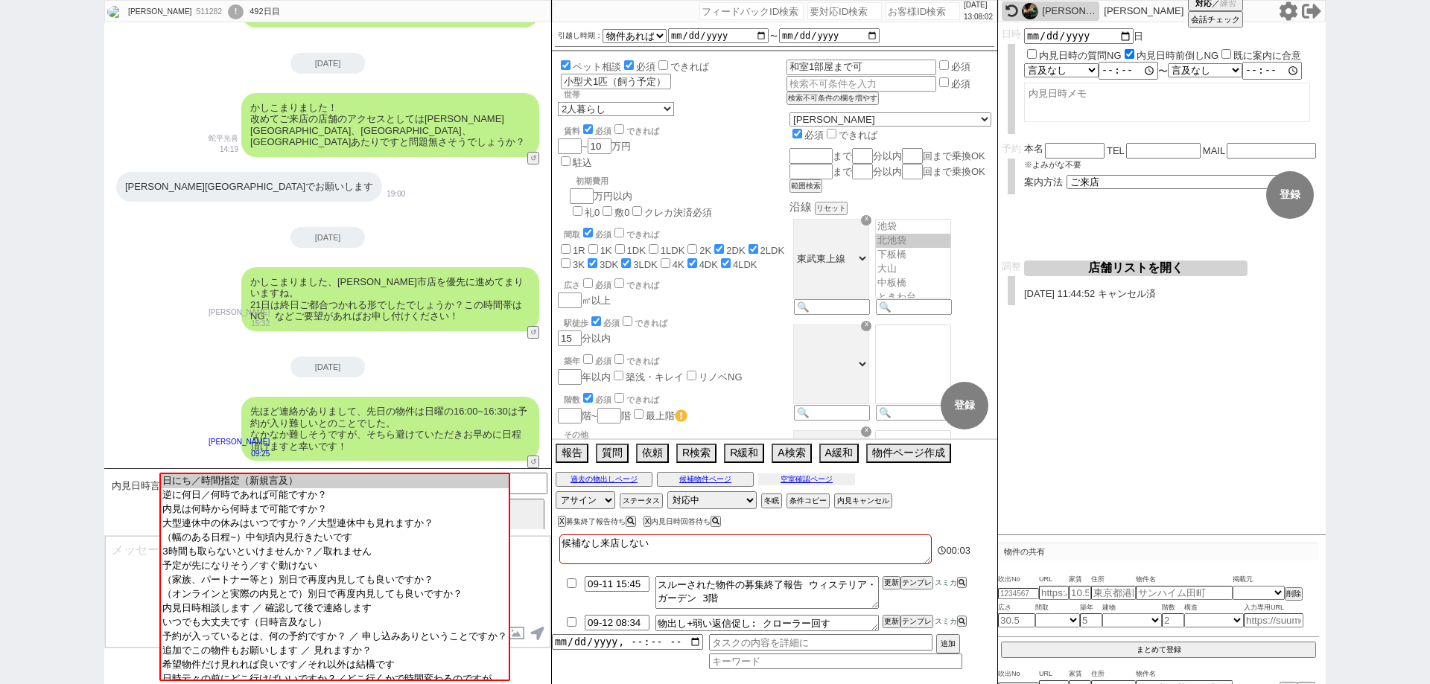
click at [828, 480] on button "空室確認ページ" at bounding box center [806, 480] width 97 height 12
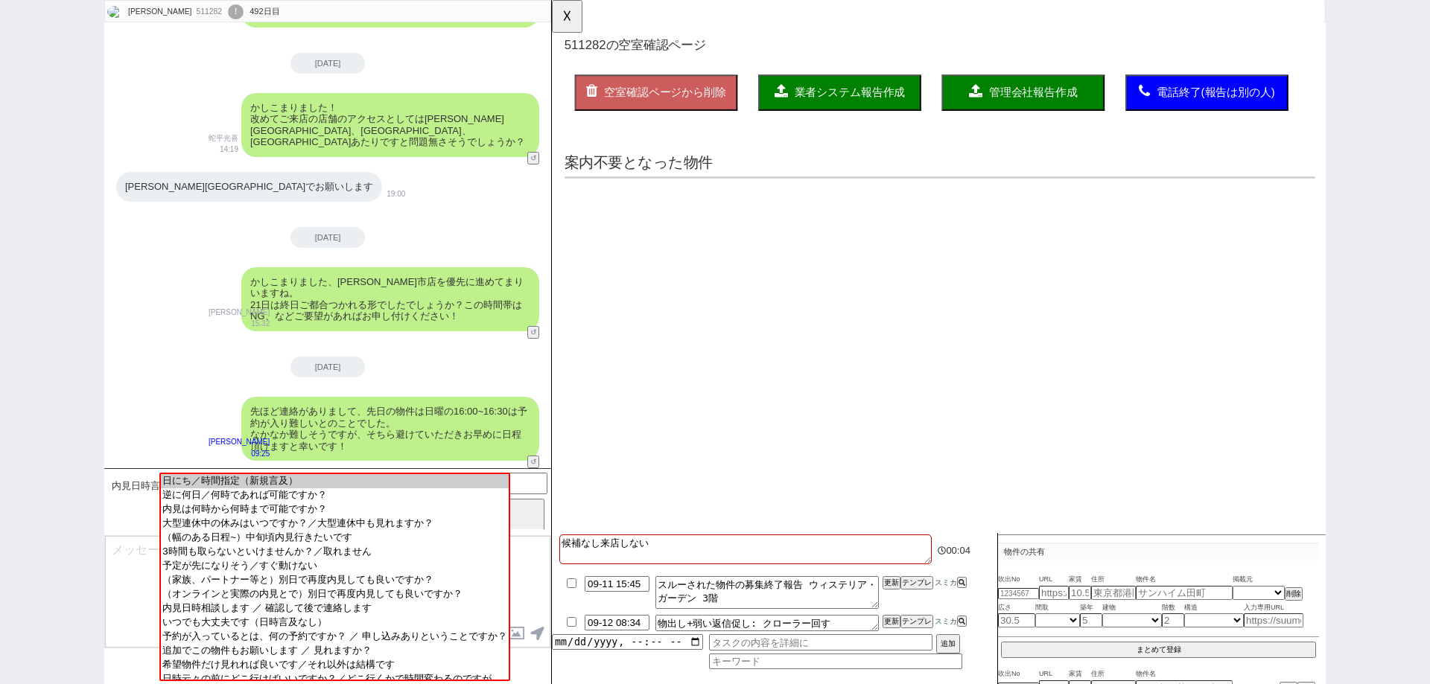
scroll to position [0, 0]
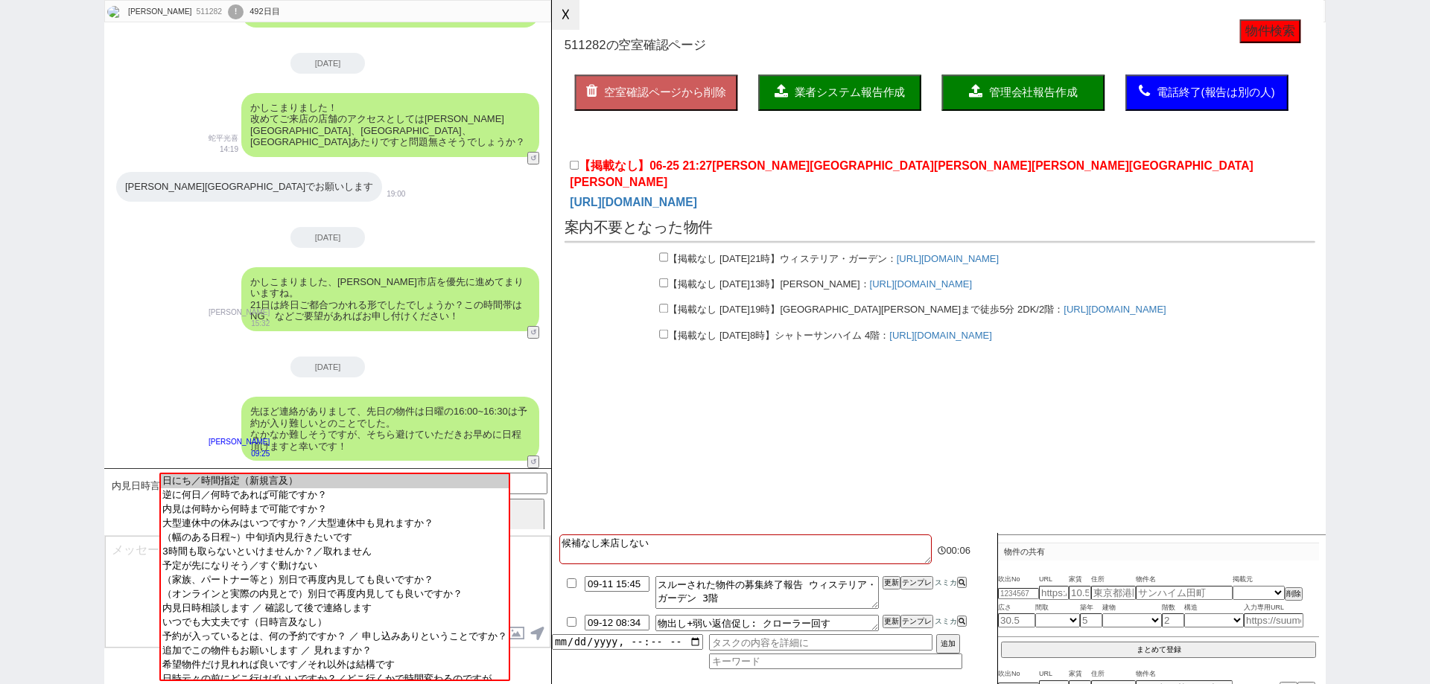
click at [573, 22] on button "☓" at bounding box center [566, 15] width 28 height 30
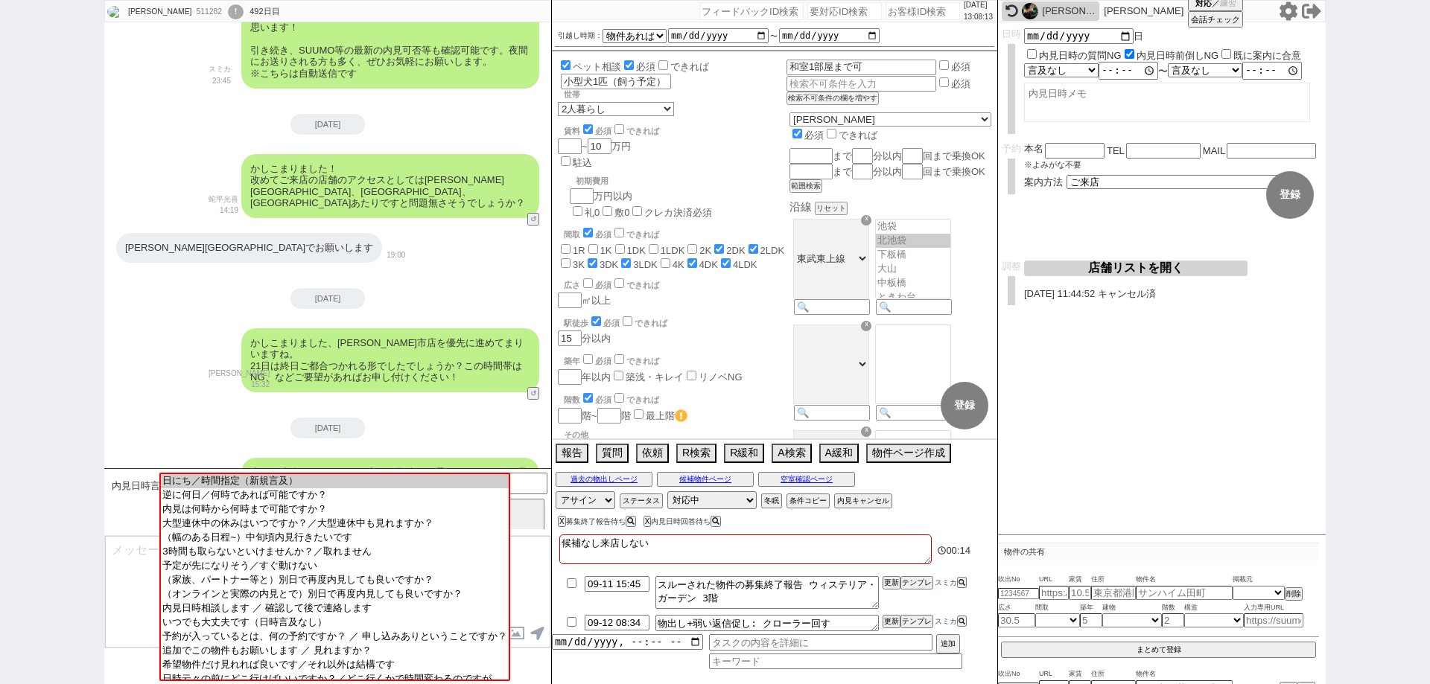
scroll to position [2004, 0]
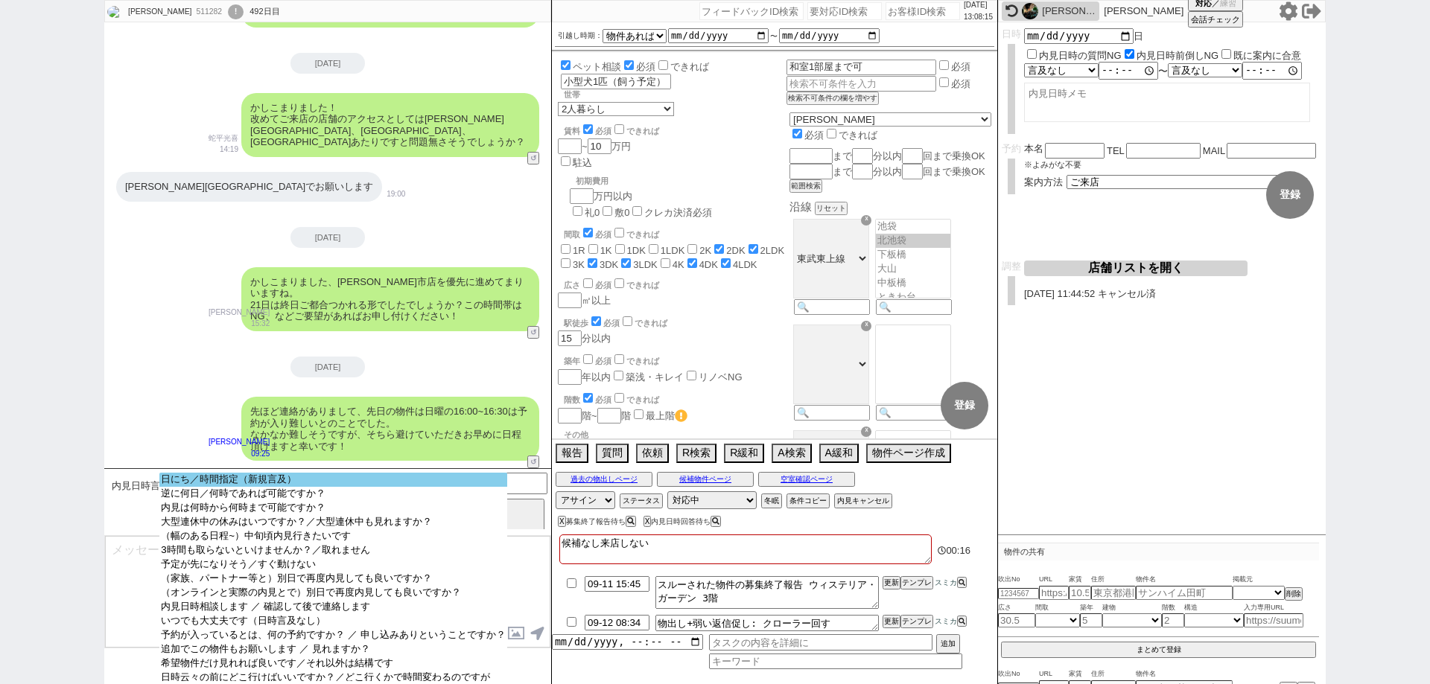
click at [471, 479] on option "日にち／時間指定（新規言及）" at bounding box center [332, 480] width 347 height 14
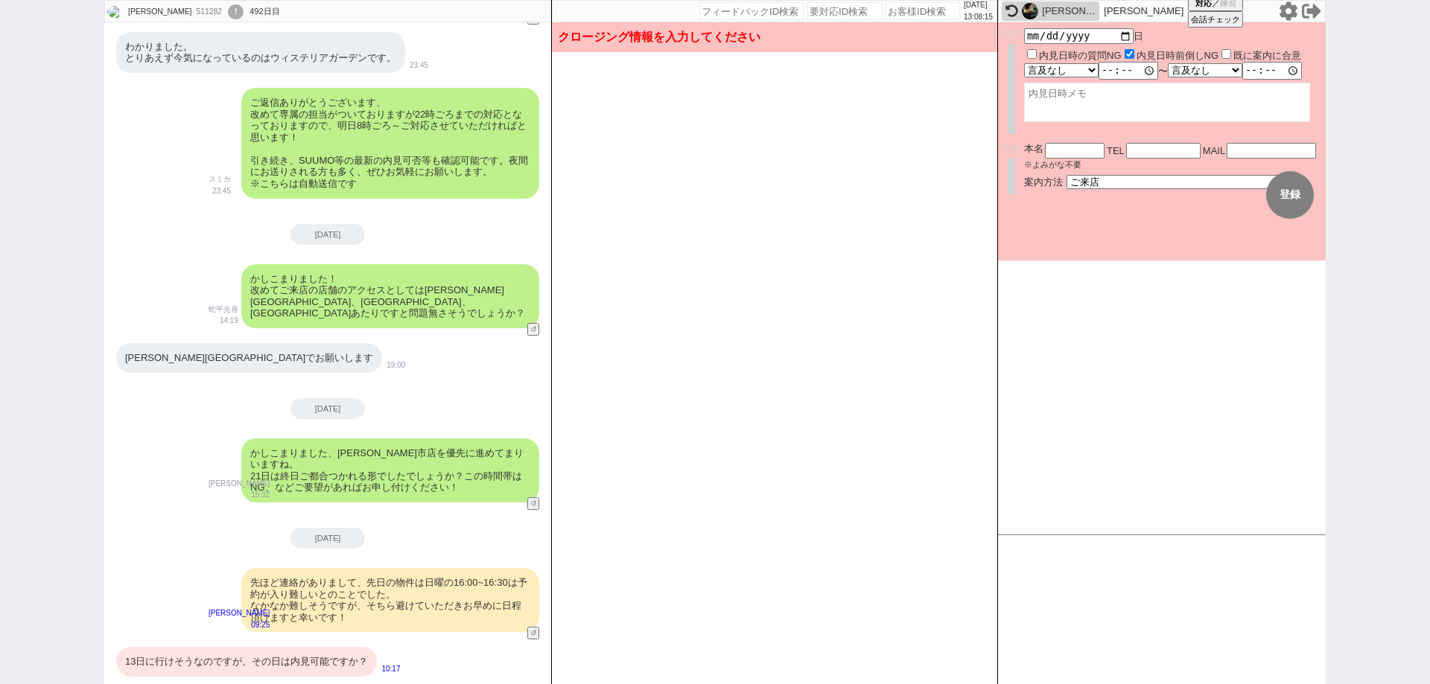
scroll to position [1788, 0]
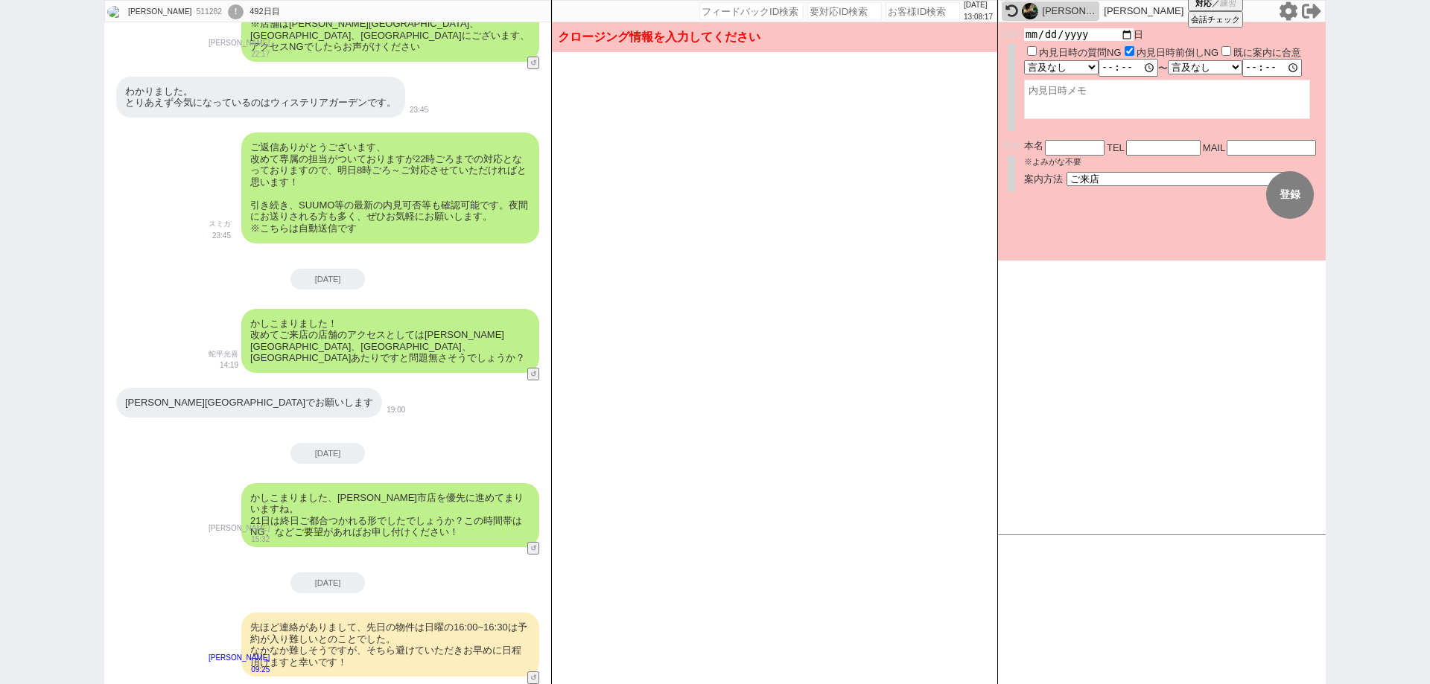
click at [1125, 39] on input "2025-09-21" at bounding box center [1078, 34] width 109 height 13
click at [1093, 101] on textarea at bounding box center [1167, 102] width 286 height 39
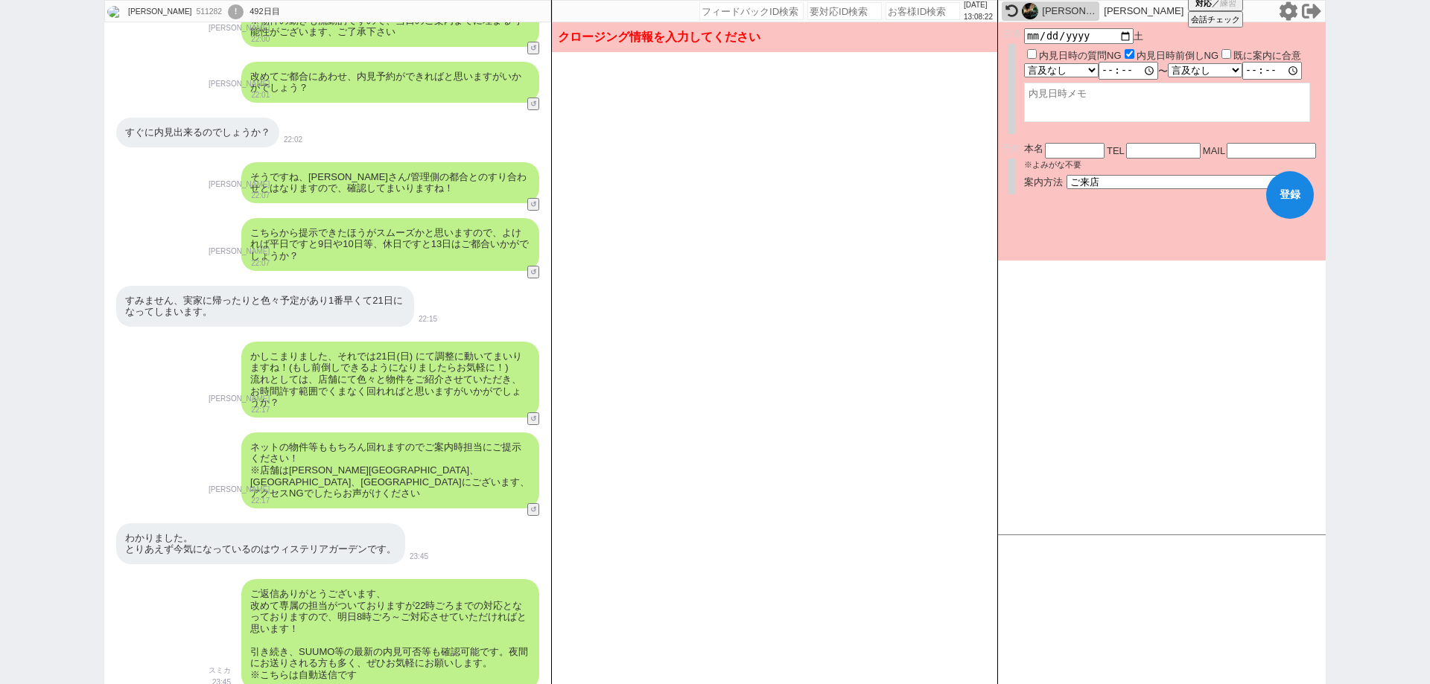
scroll to position [1267, 0]
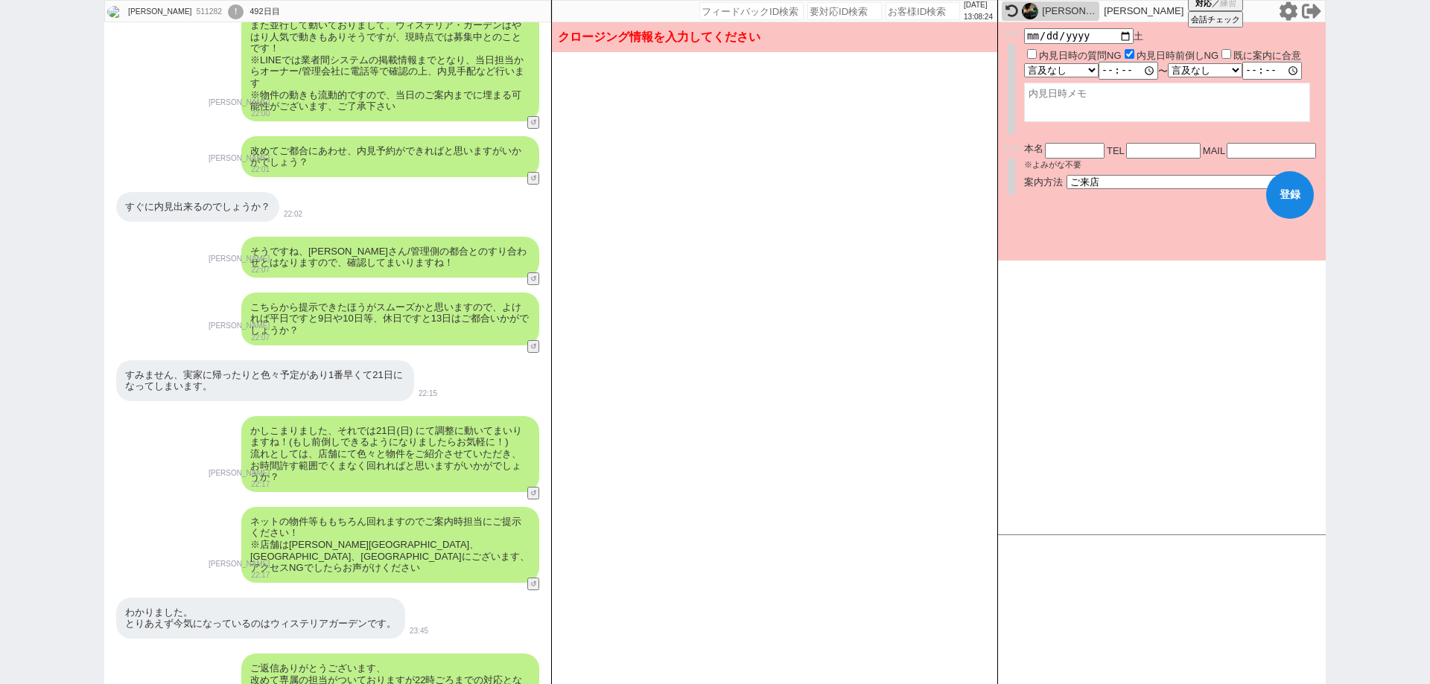
click at [1111, 100] on textarea at bounding box center [1167, 102] width 286 height 39
click at [1285, 191] on button "登録" at bounding box center [1290, 195] width 48 height 48
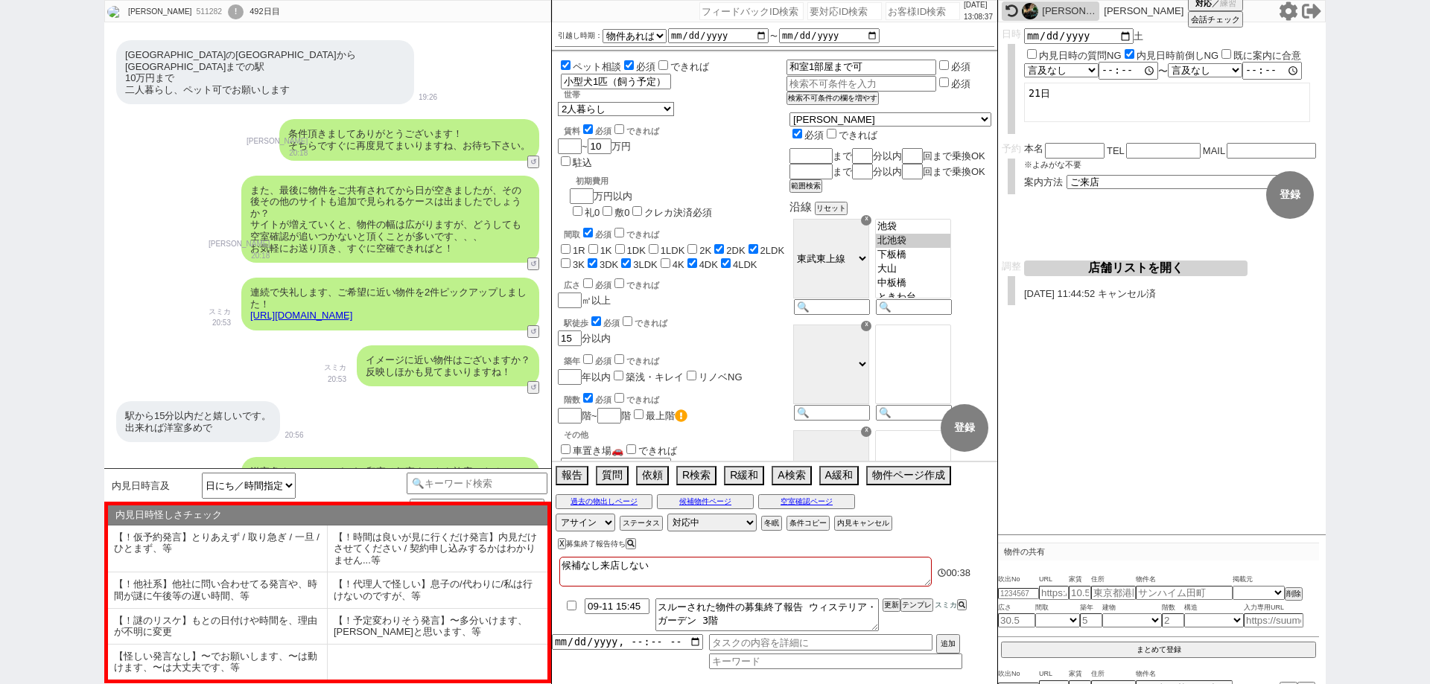
scroll to position [0, 0]
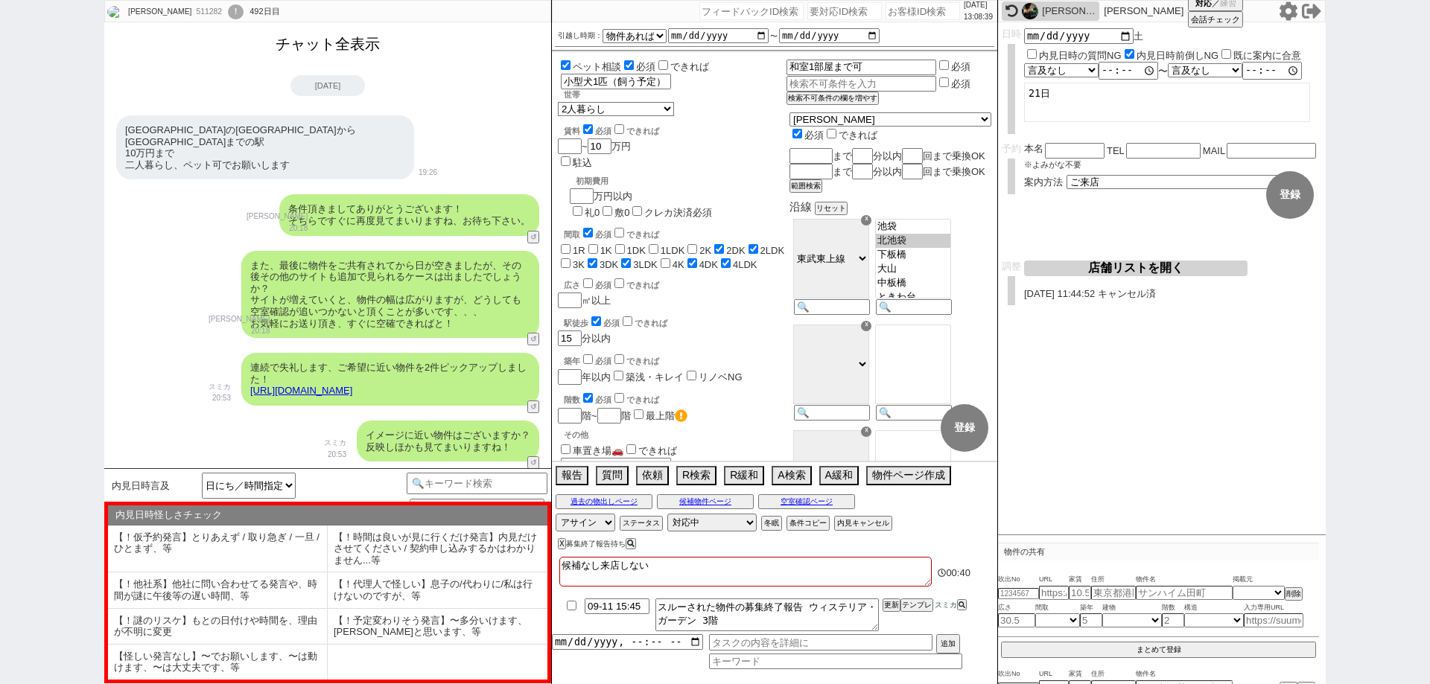
click at [334, 44] on button "チャット全表示" at bounding box center [328, 44] width 116 height 26
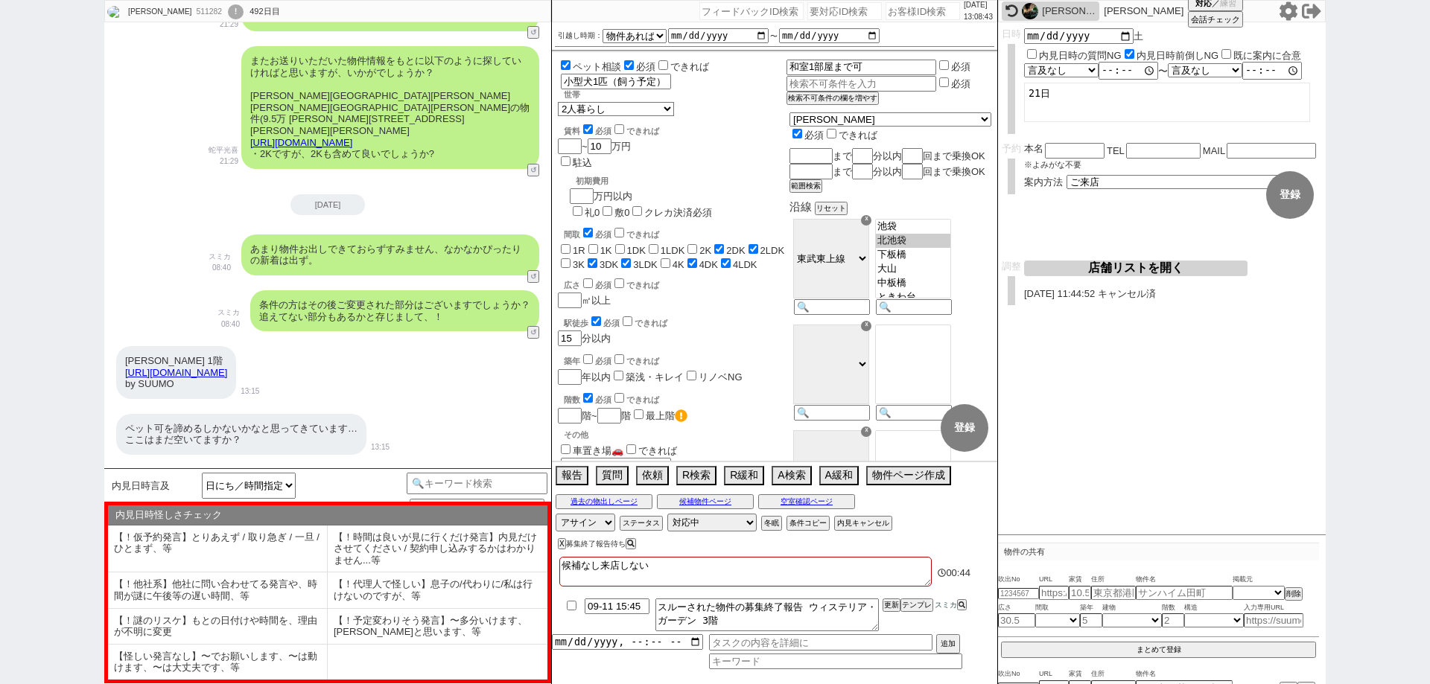
scroll to position [14208, 0]
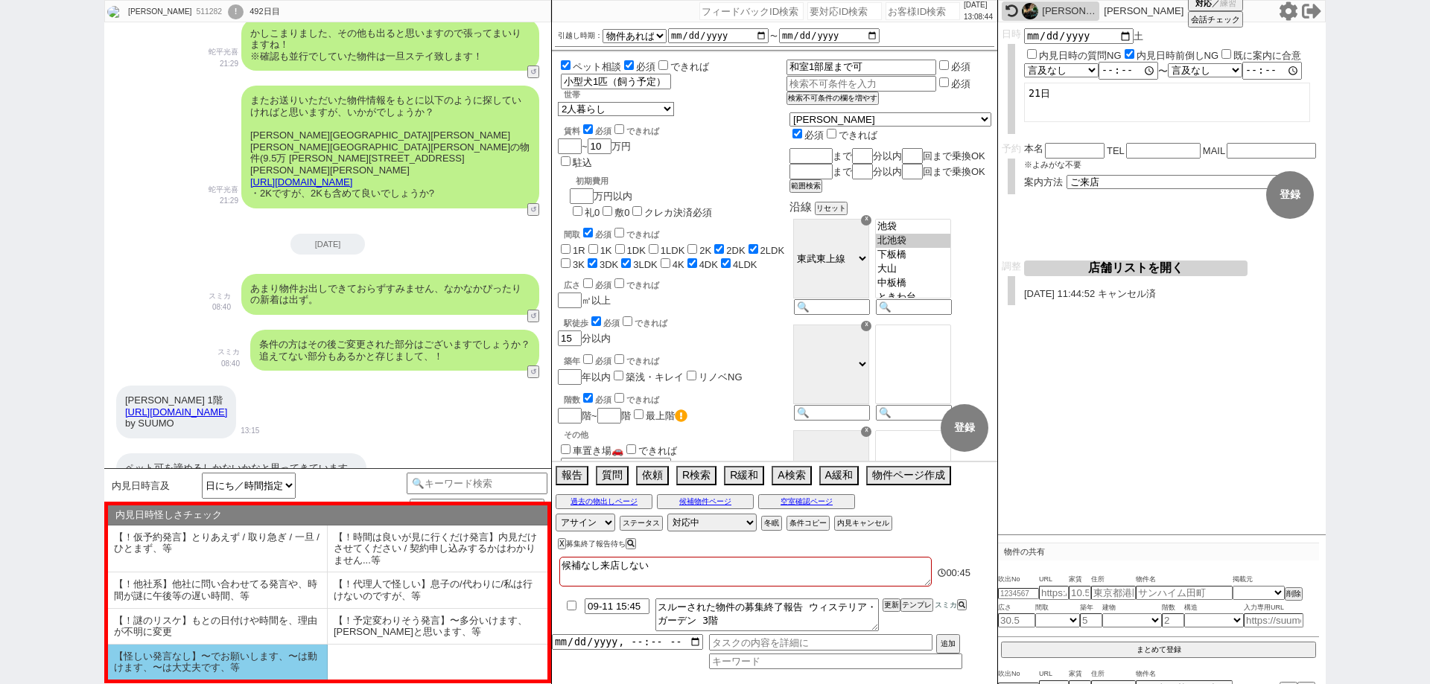
click at [288, 667] on li "【怪しい発言なし】〜でお願いします、〜は動けます、〜は大丈夫です、等" at bounding box center [218, 662] width 220 height 35
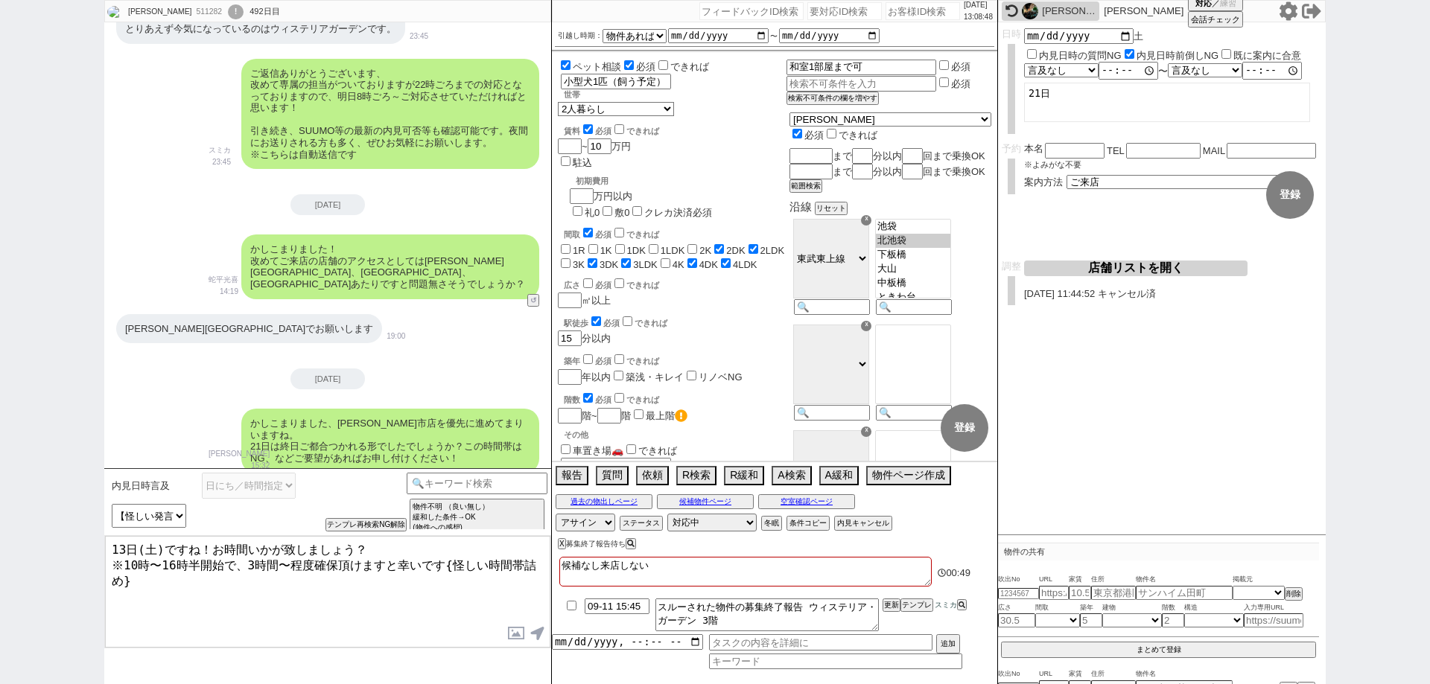
scroll to position [17777, 0]
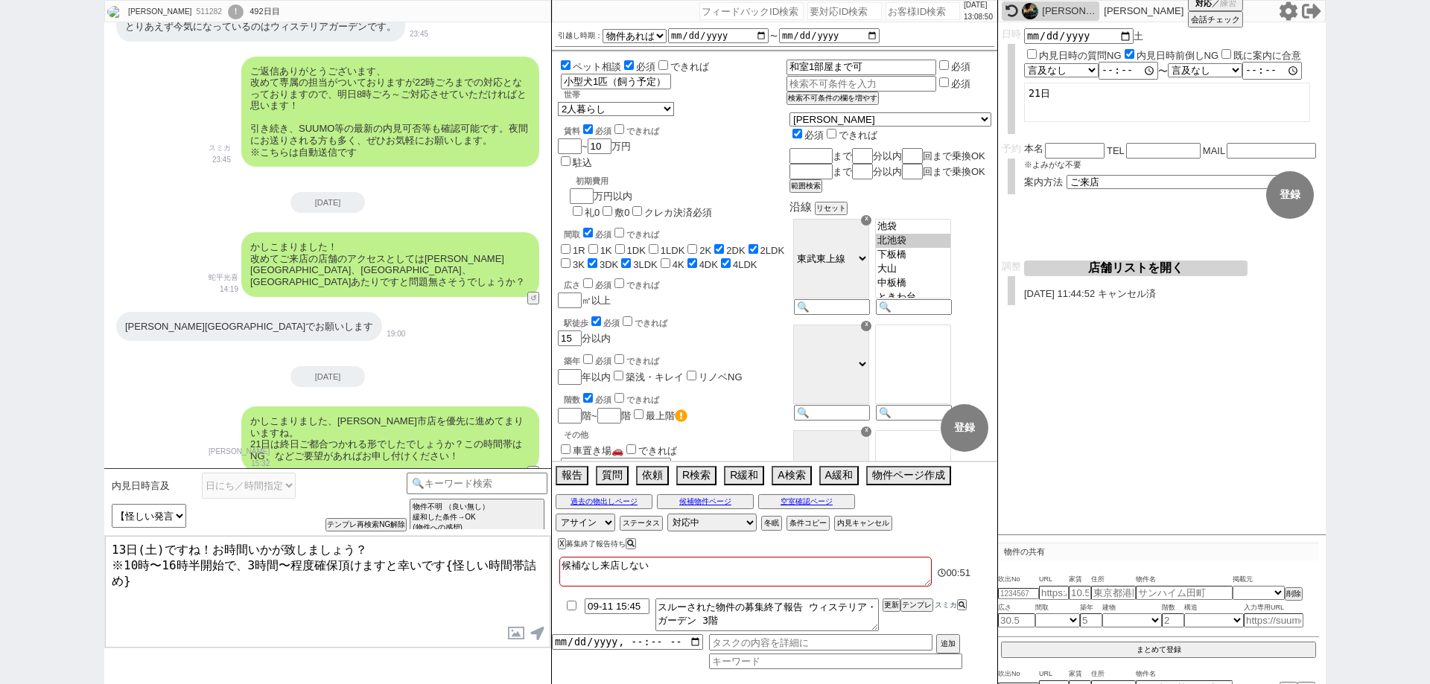
drag, startPoint x: 439, startPoint y: 559, endPoint x: 442, endPoint y: 591, distance: 32.9
click at [442, 591] on textarea "13日(土)ですね！お時間いかが致しましょう？ ※10時〜16時半開始で、3時間〜程度確保頂けますと幸いです{怪しい時間帯詰め}" at bounding box center [327, 592] width 445 height 112
drag, startPoint x: 196, startPoint y: 548, endPoint x: 182, endPoint y: 547, distance: 13.5
click at [182, 547] on textarea "13日(土)ですね！お時間いかが致しましょう？ ※10時〜16時半開始で、3時間〜程度確保頂けますと幸いです" at bounding box center [327, 592] width 445 height 112
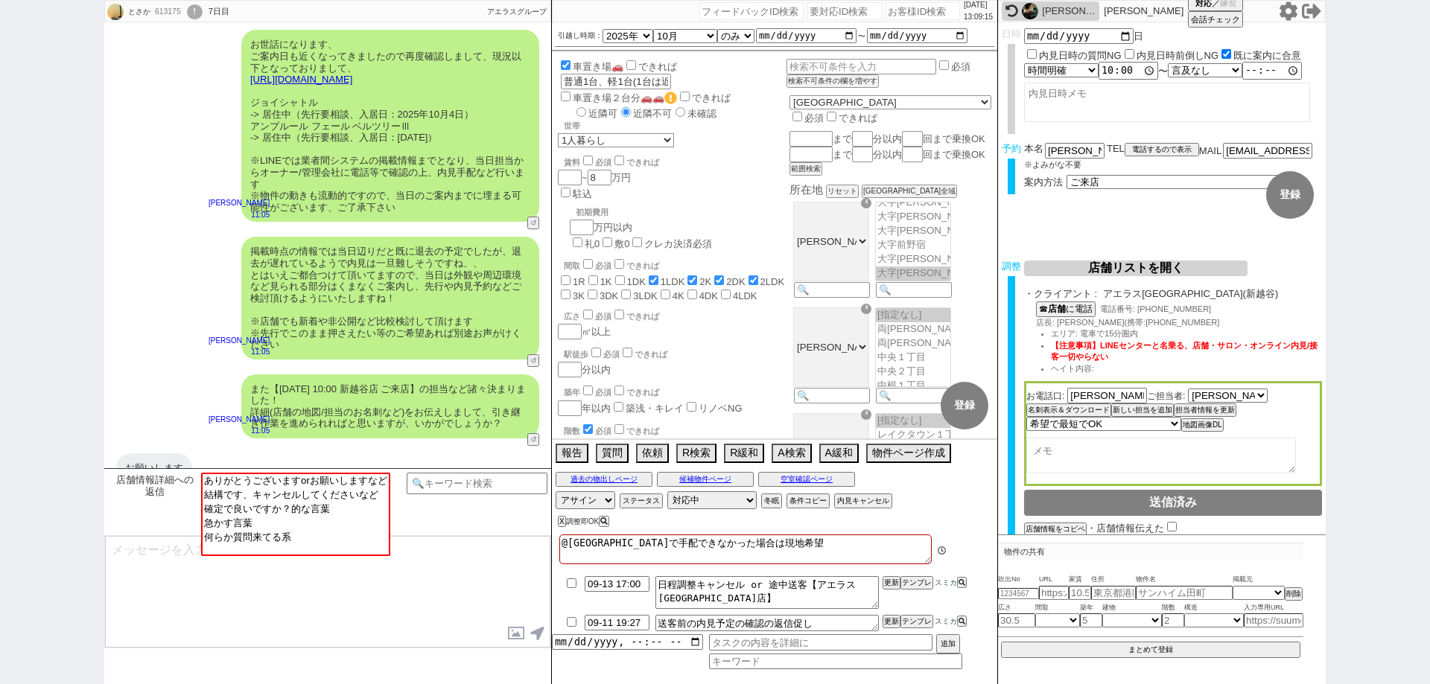
scroll to position [994, 0]
click at [1068, 13] on div "亜海" at bounding box center [1069, 11] width 54 height 12
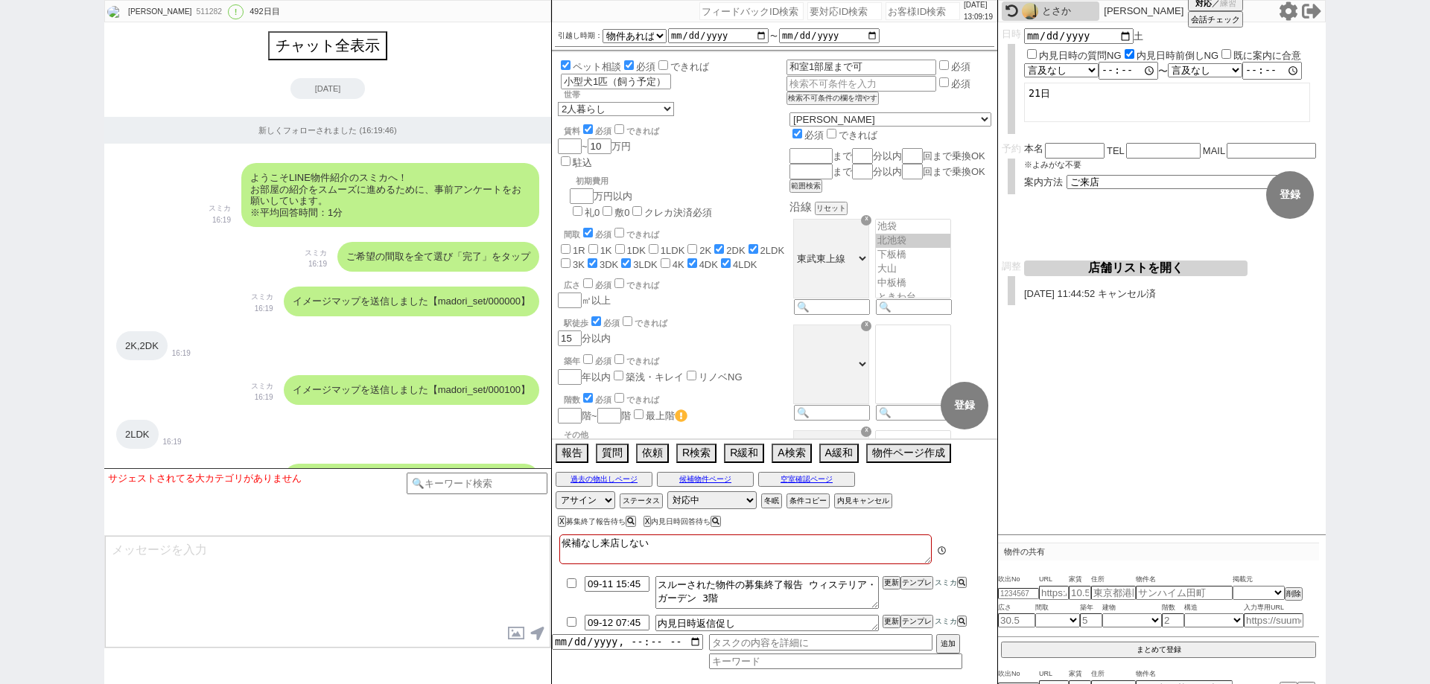
scroll to position [17845, 0]
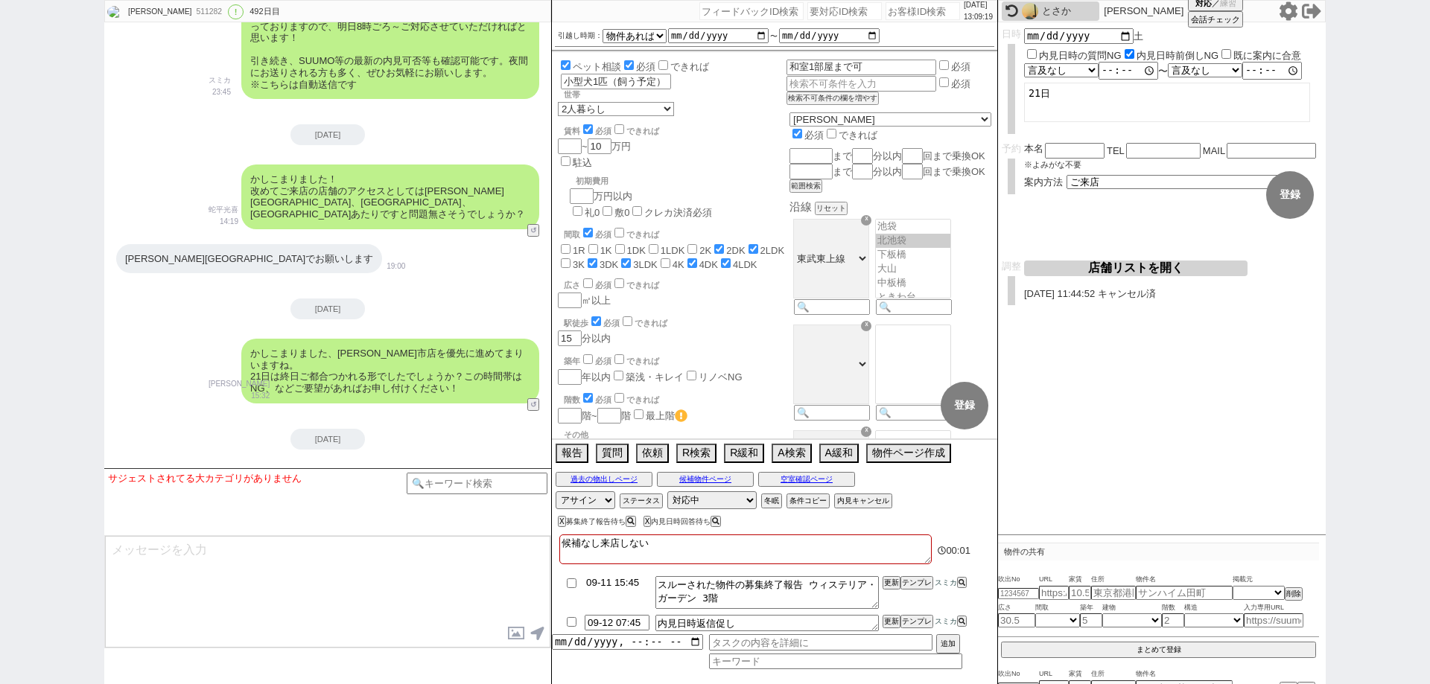
click at [608, 588] on li "09-11 15:45 スルーされた物件の募集終了報告 ウィステリア・ガーデン 3階 更新 テンプレ スミカ" at bounding box center [774, 593] width 445 height 39
click at [912, 557] on textarea "候補なし来店しない" at bounding box center [745, 550] width 372 height 30
click at [894, 582] on button "更新" at bounding box center [890, 583] width 15 height 10
click at [893, 571] on div at bounding box center [774, 571] width 445 height 6
click at [893, 582] on button "更新" at bounding box center [890, 583] width 15 height 10
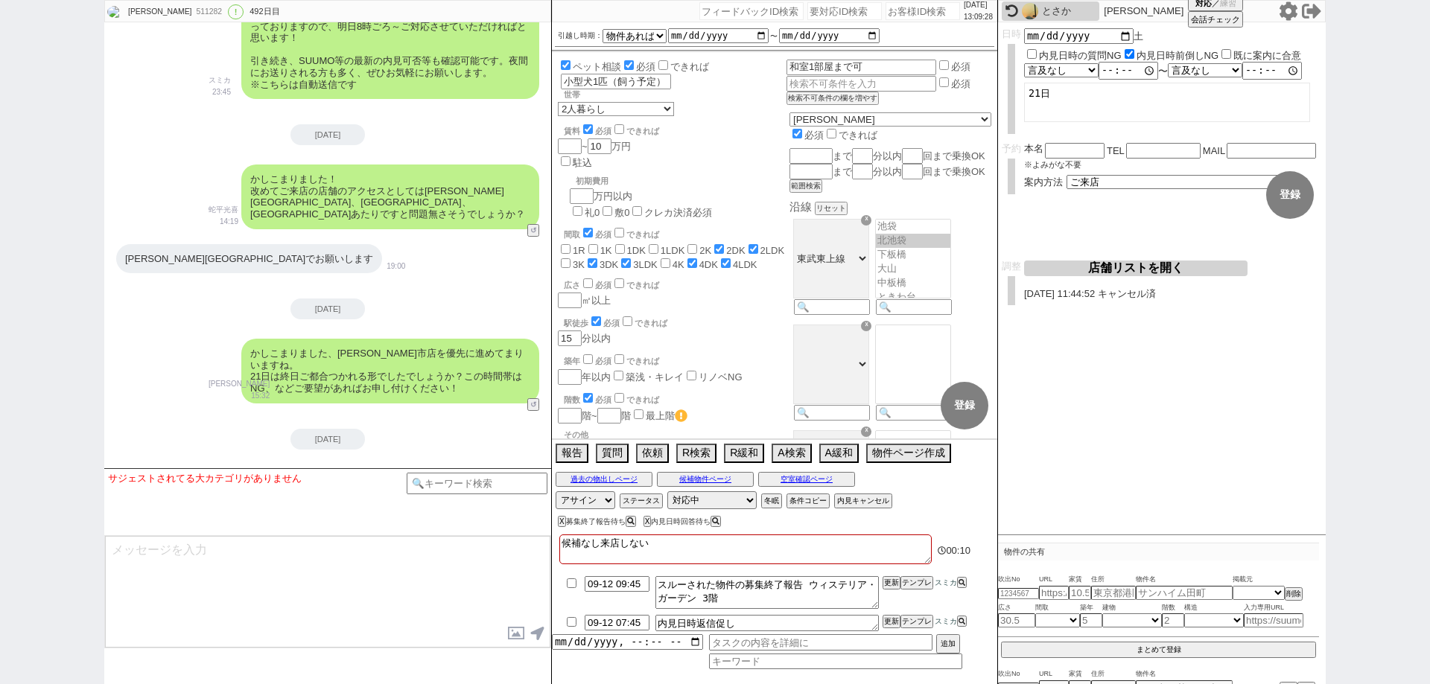
click at [893, 568] on div at bounding box center [774, 571] width 445 height 6
click at [894, 582] on button "更新" at bounding box center [890, 583] width 15 height 10
click at [896, 572] on div at bounding box center [774, 571] width 445 height 6
click at [896, 578] on button "更新" at bounding box center [890, 583] width 15 height 10
click at [896, 574] on li "09-12 09:45 スルーされた物件の募集終了報告 ウィステリア・ガーデン 3階 更新 テンプレ スミカ" at bounding box center [774, 593] width 445 height 39
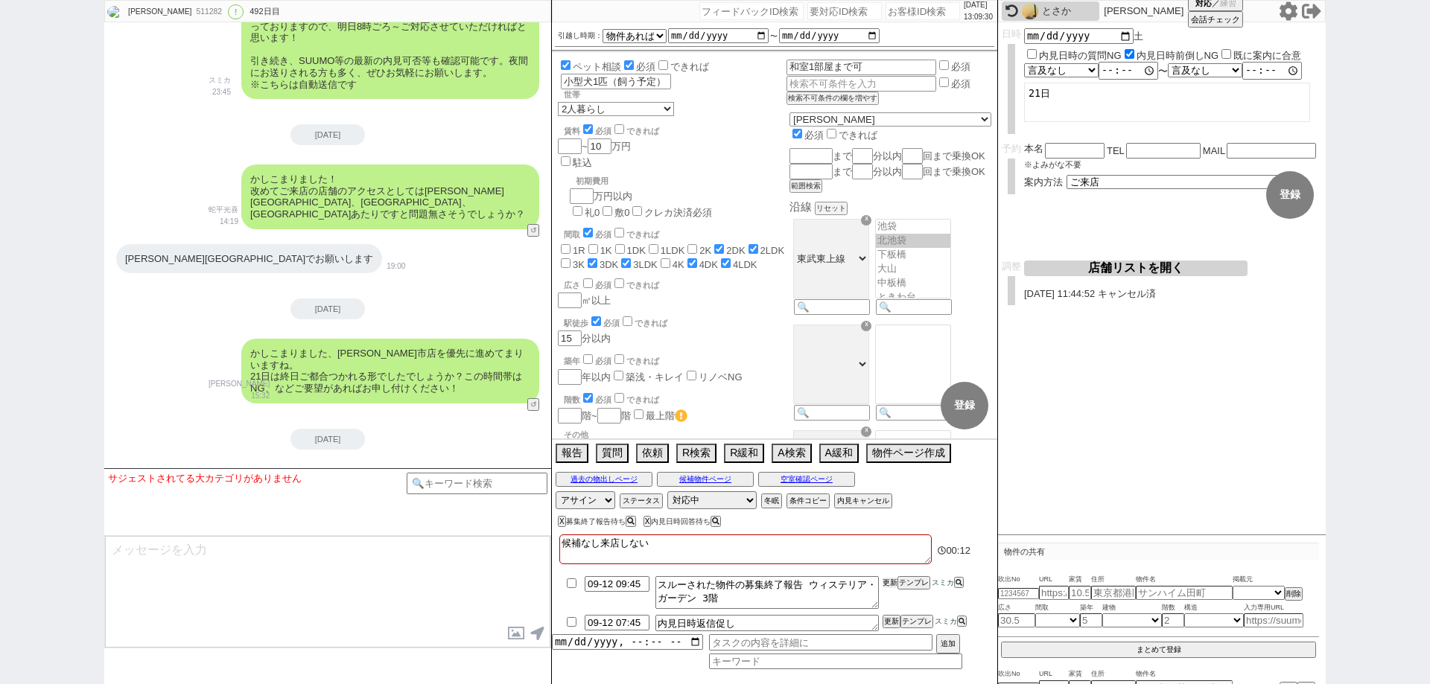
click at [895, 581] on button "更新" at bounding box center [890, 583] width 15 height 10
click at [895, 569] on div at bounding box center [774, 571] width 445 height 6
click at [891, 585] on button "更新" at bounding box center [890, 583] width 15 height 10
click at [892, 570] on div at bounding box center [774, 571] width 445 height 6
click at [1041, 4] on div "とさか" at bounding box center [1051, 10] width 98 height 19
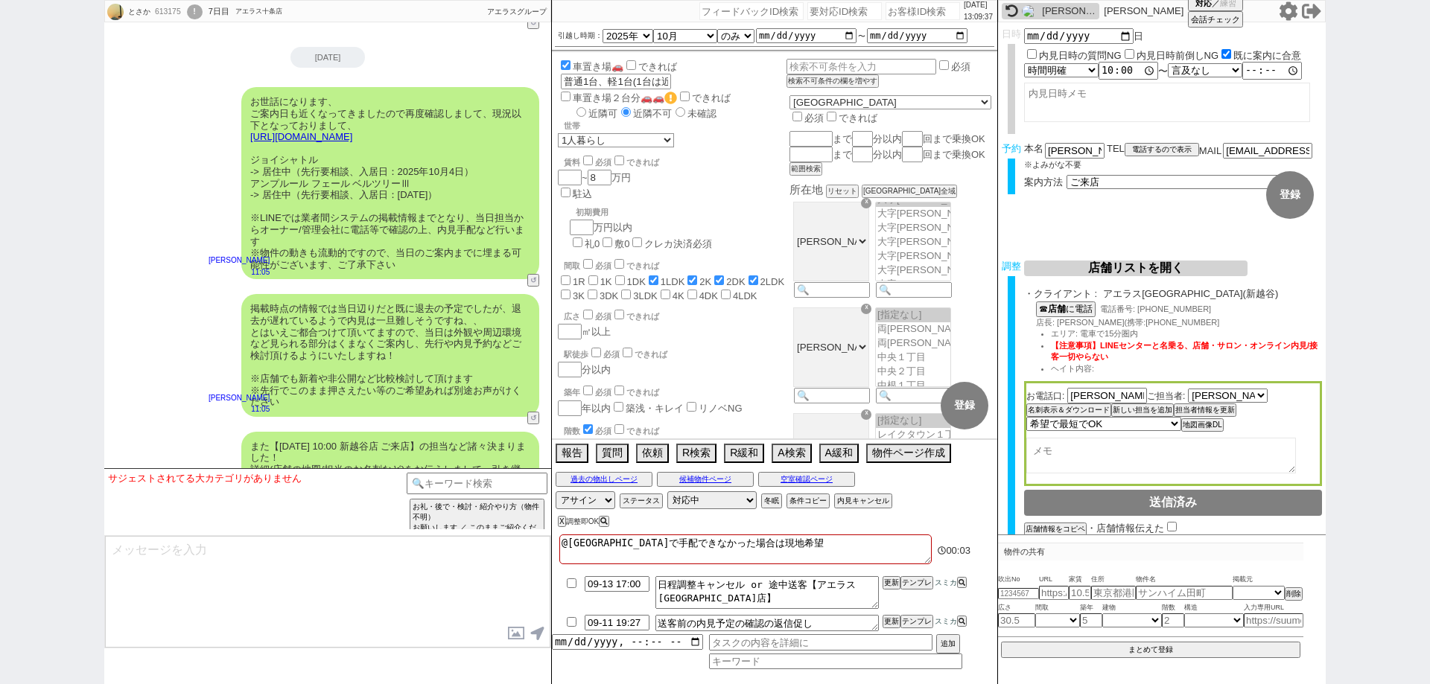
scroll to position [1774, 0]
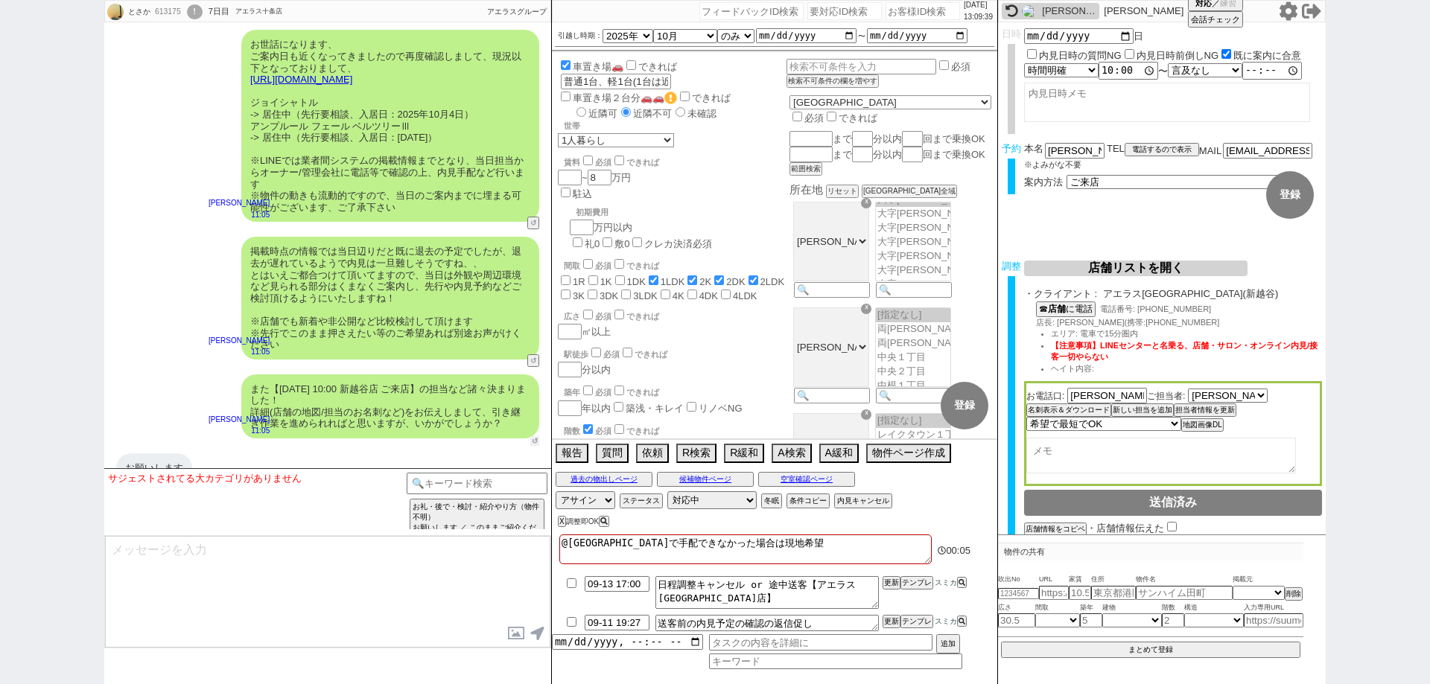
click at [534, 436] on button "↺" at bounding box center [534, 441] width 9 height 10
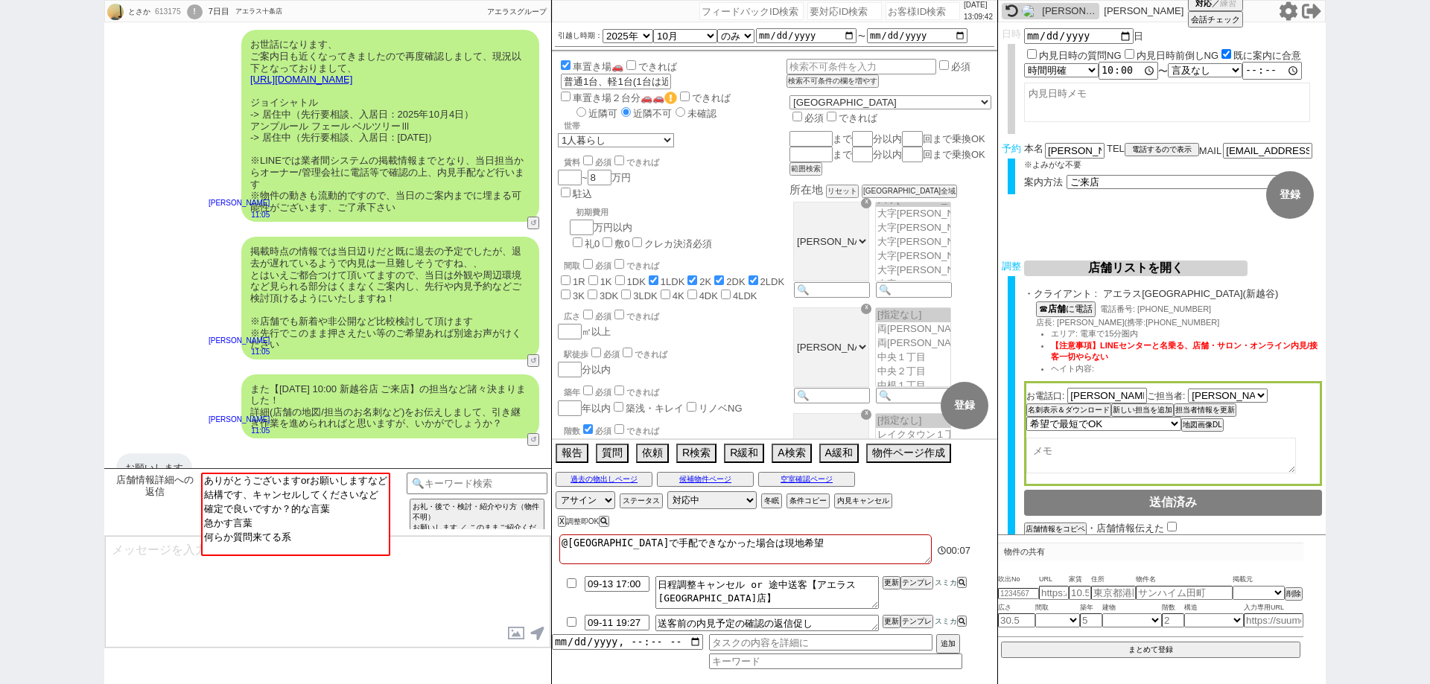
click at [512, 546] on textarea at bounding box center [327, 592] width 445 height 112
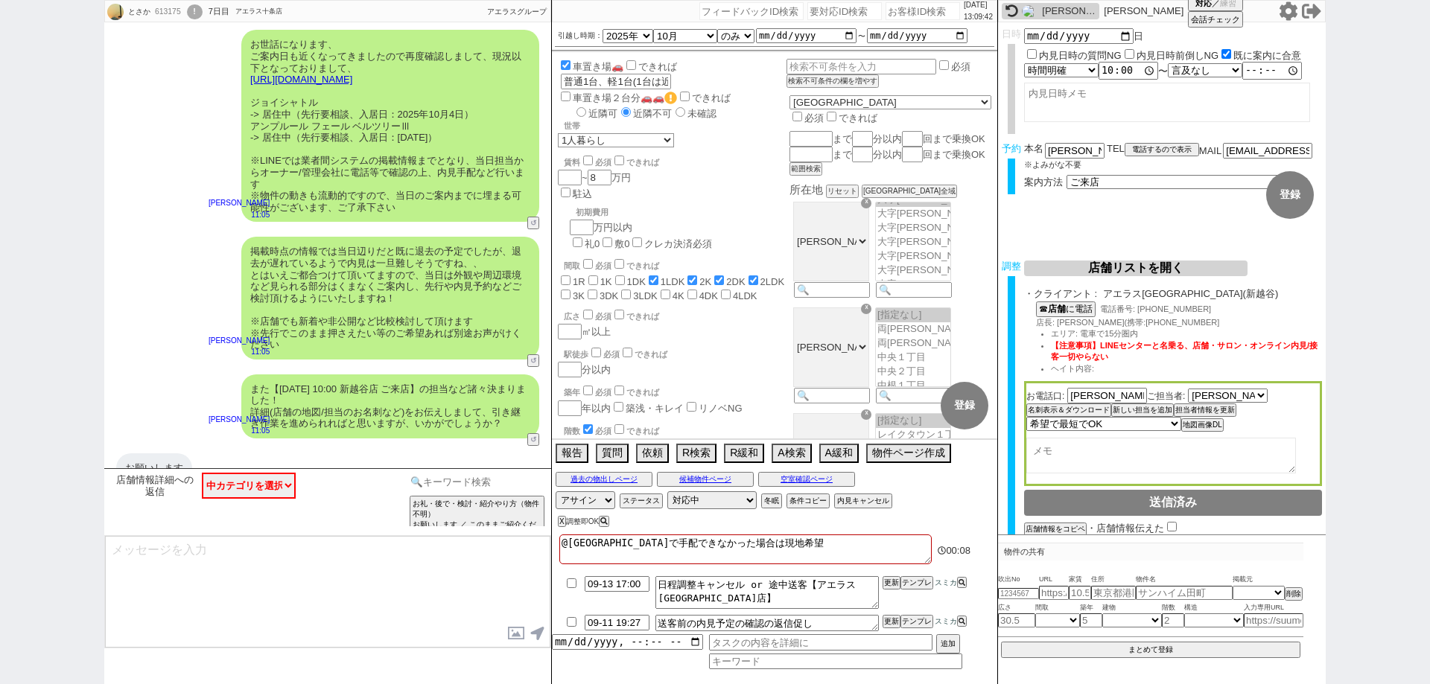
click at [524, 479] on input at bounding box center [477, 482] width 141 height 19
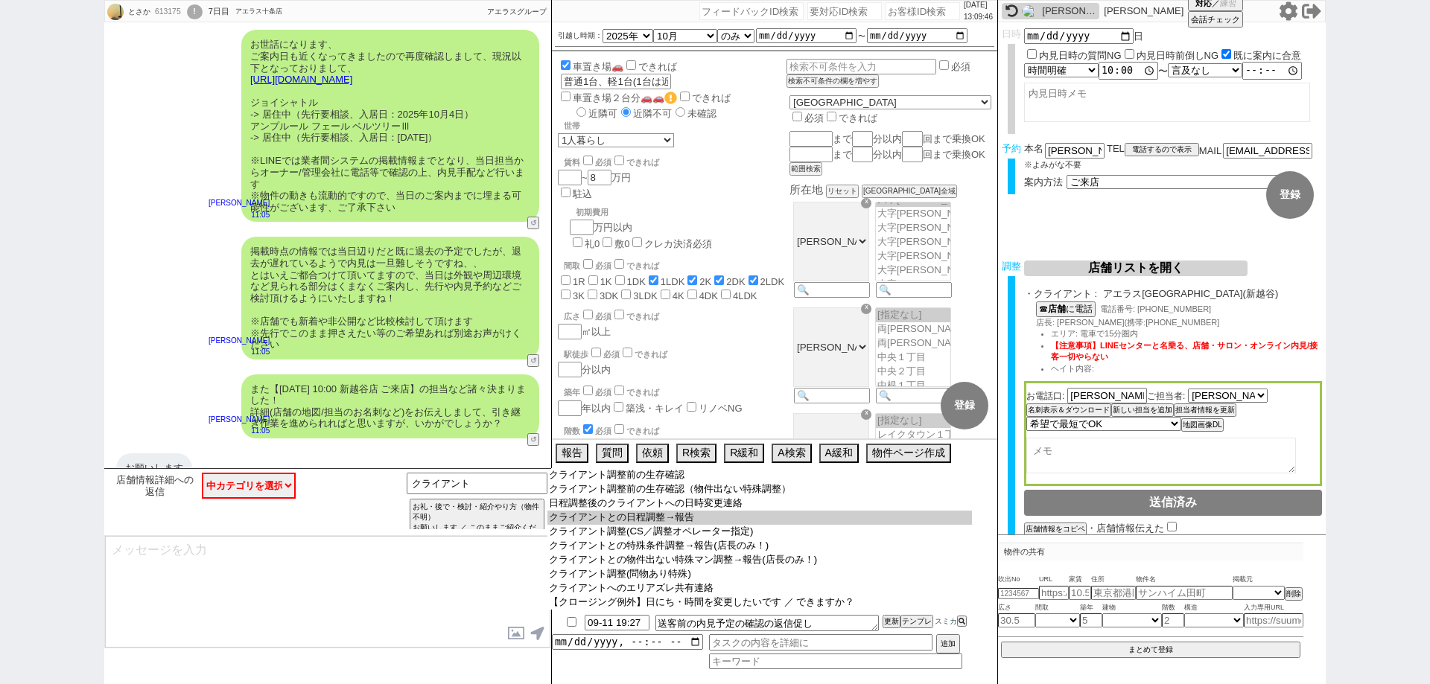
click at [733, 516] on option "クライアントとの日程調整→報告" at bounding box center [759, 518] width 425 height 14
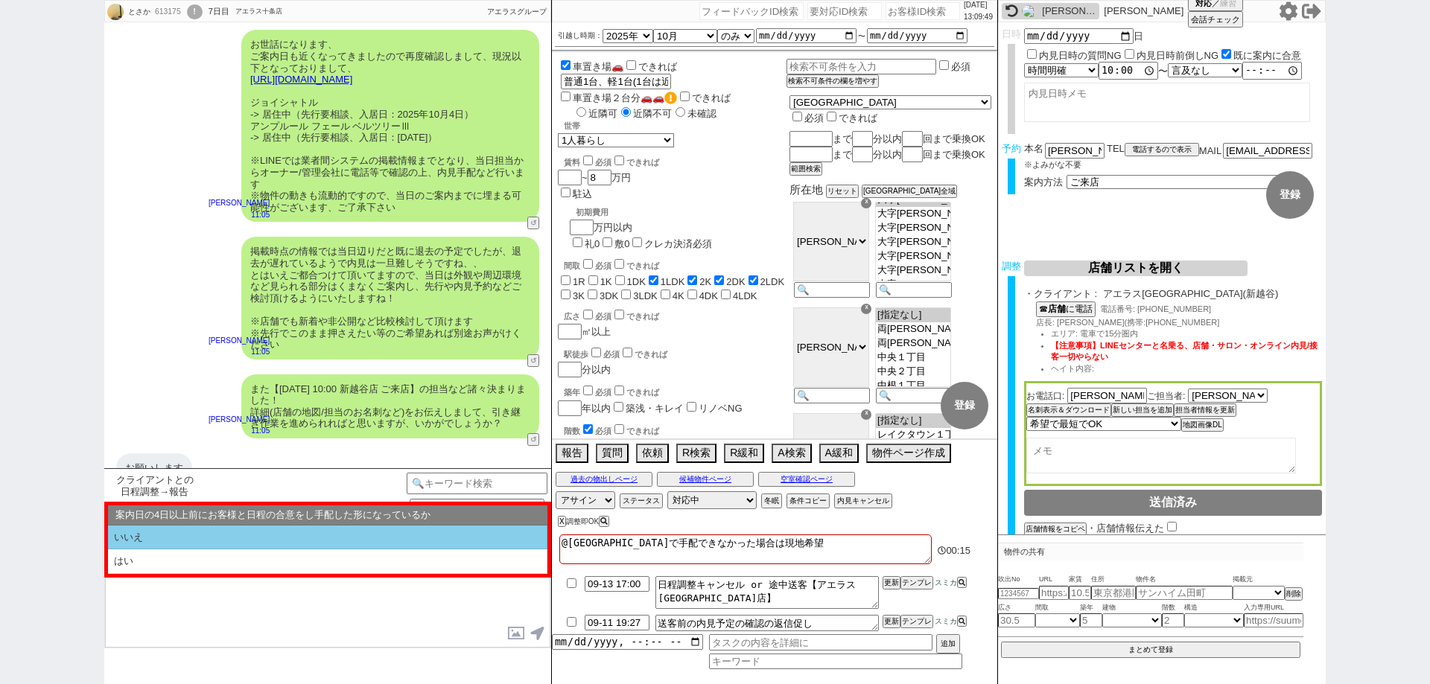
click at [275, 538] on li "いいえ" at bounding box center [327, 538] width 439 height 25
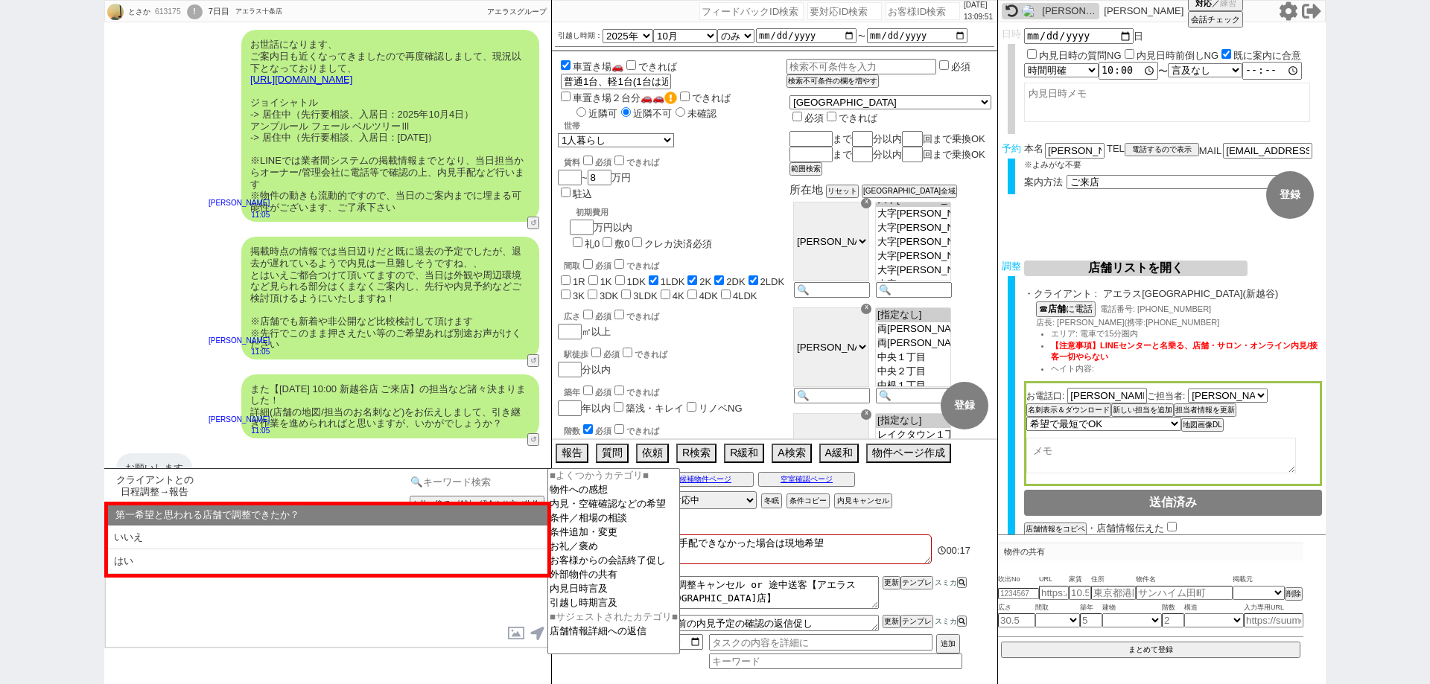
click at [506, 482] on input at bounding box center [477, 482] width 141 height 19
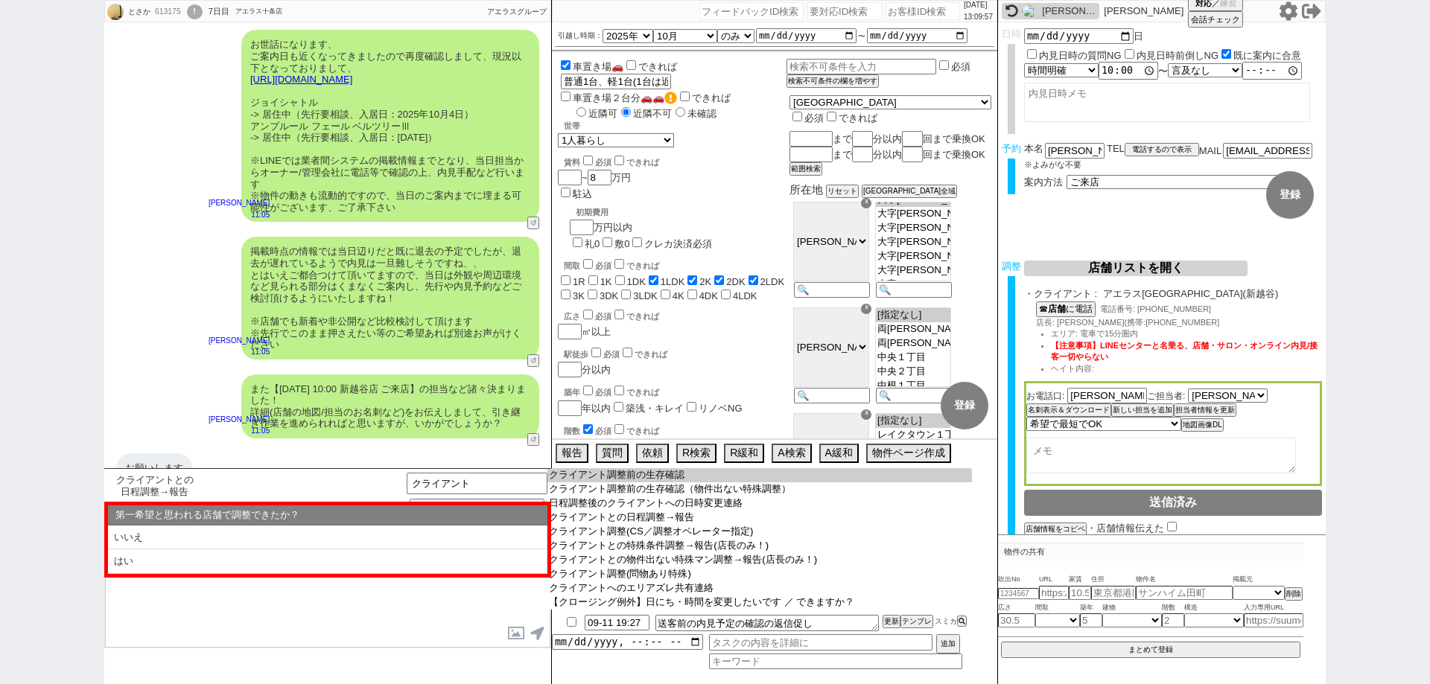
click at [635, 480] on option "クライアント調整前の生存確認" at bounding box center [759, 475] width 425 height 14
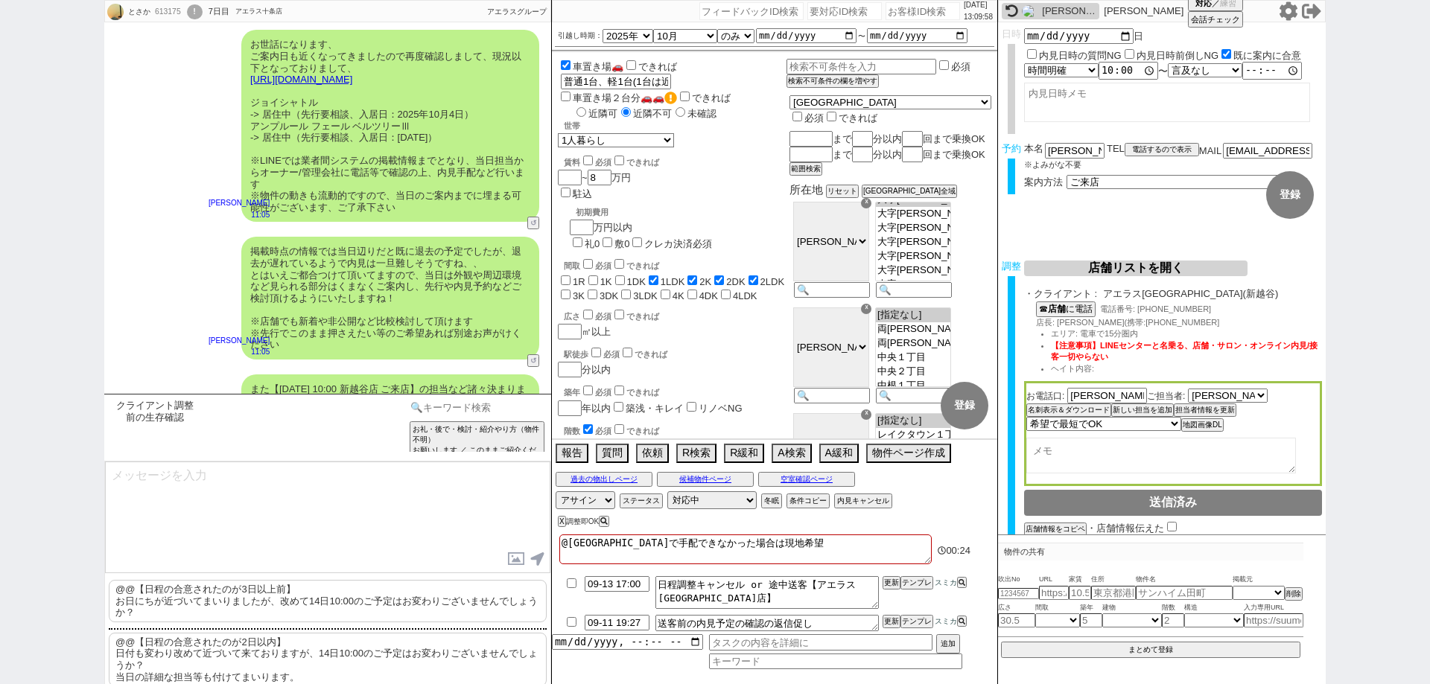
click at [485, 410] on input at bounding box center [477, 407] width 141 height 19
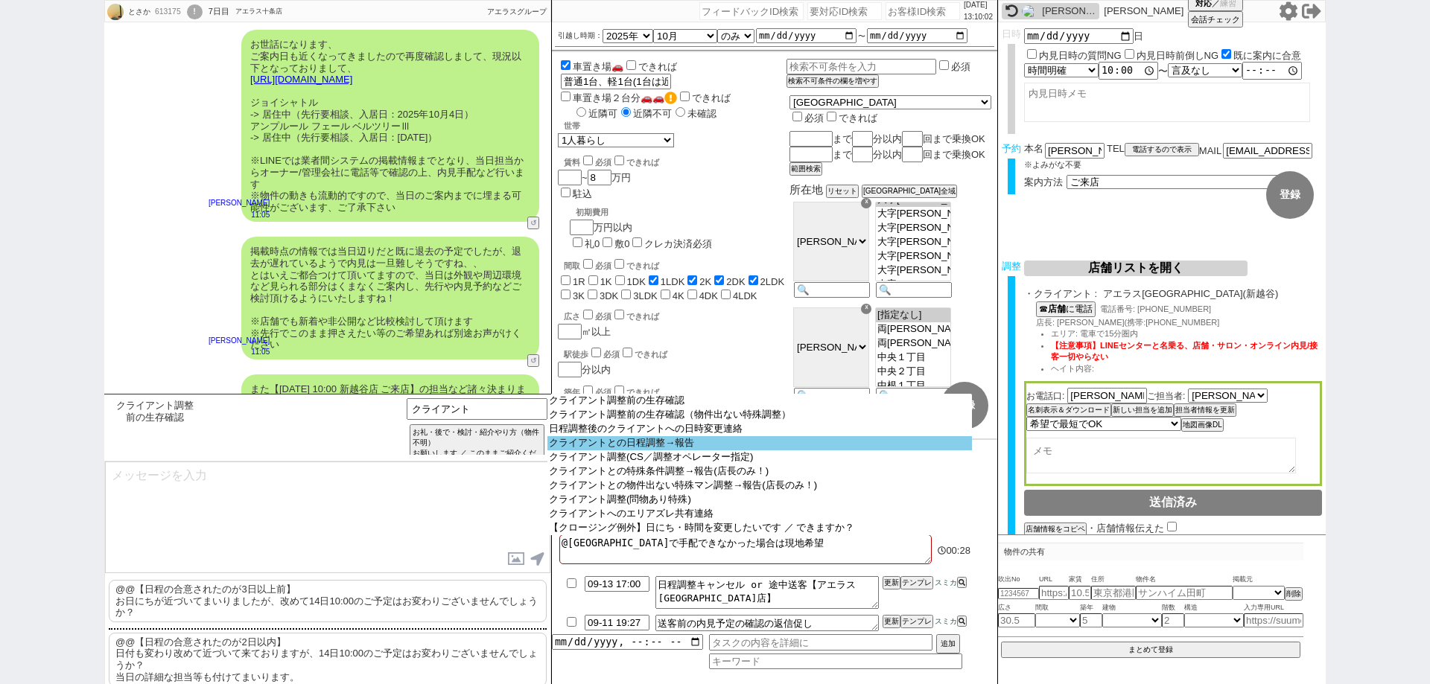
click at [619, 450] on option "クライアントとの日程調整→報告" at bounding box center [759, 443] width 425 height 14
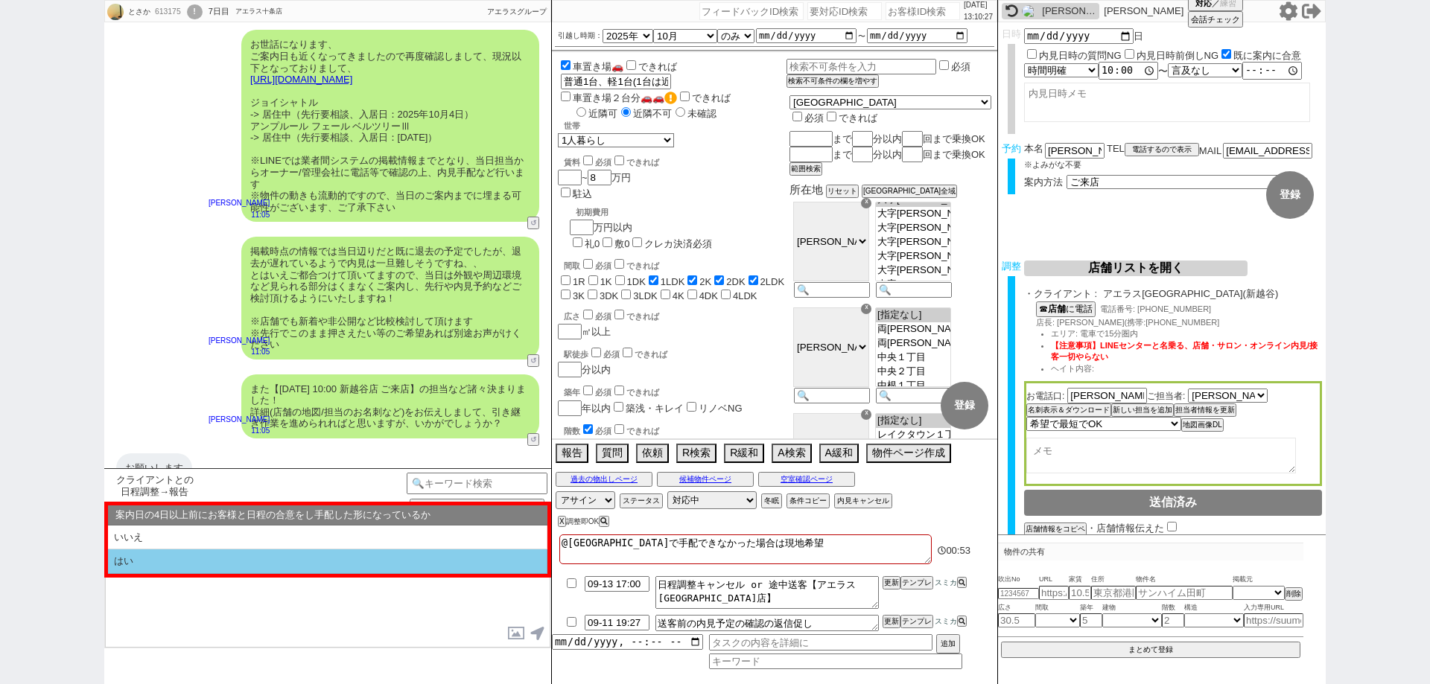
click at [361, 562] on li "はい" at bounding box center [327, 562] width 439 height 25
click at [375, 566] on li "近い" at bounding box center [327, 562] width 439 height 25
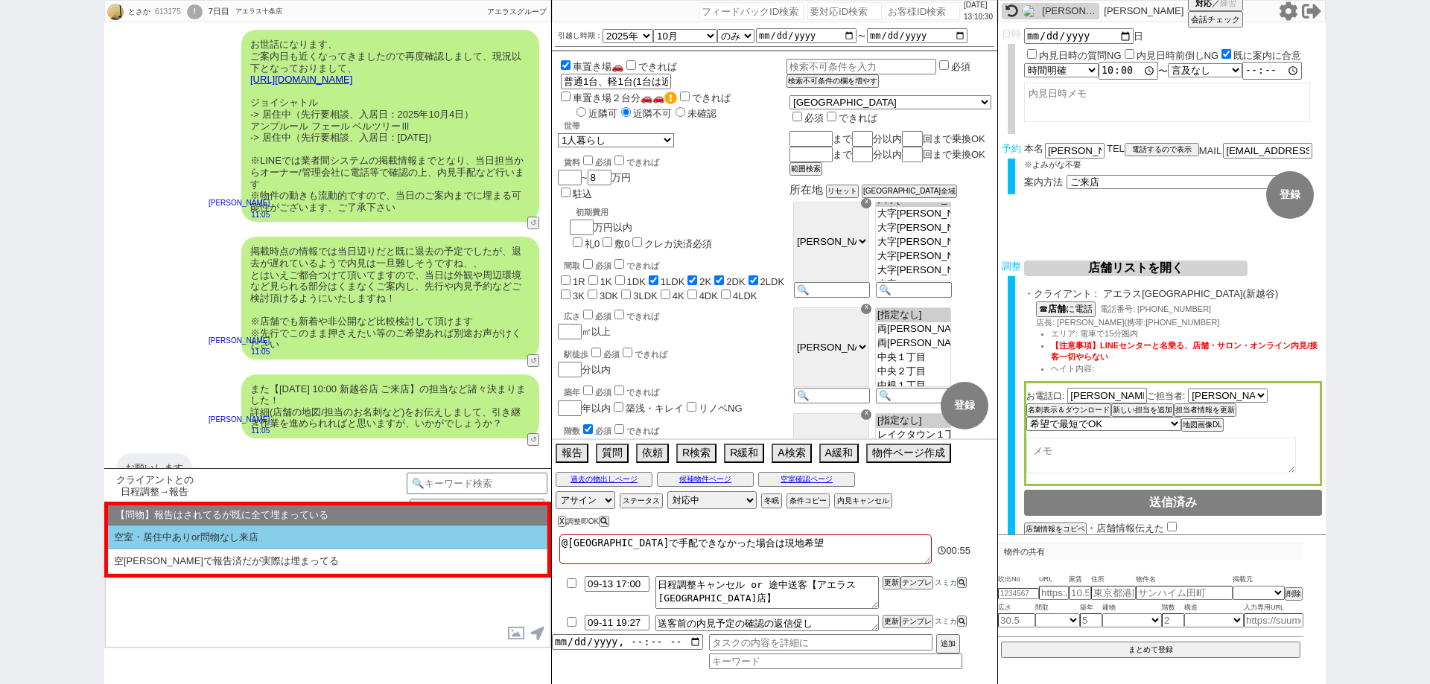
click at [384, 533] on li "空室・居住中ありor問物なし来店" at bounding box center [327, 538] width 439 height 25
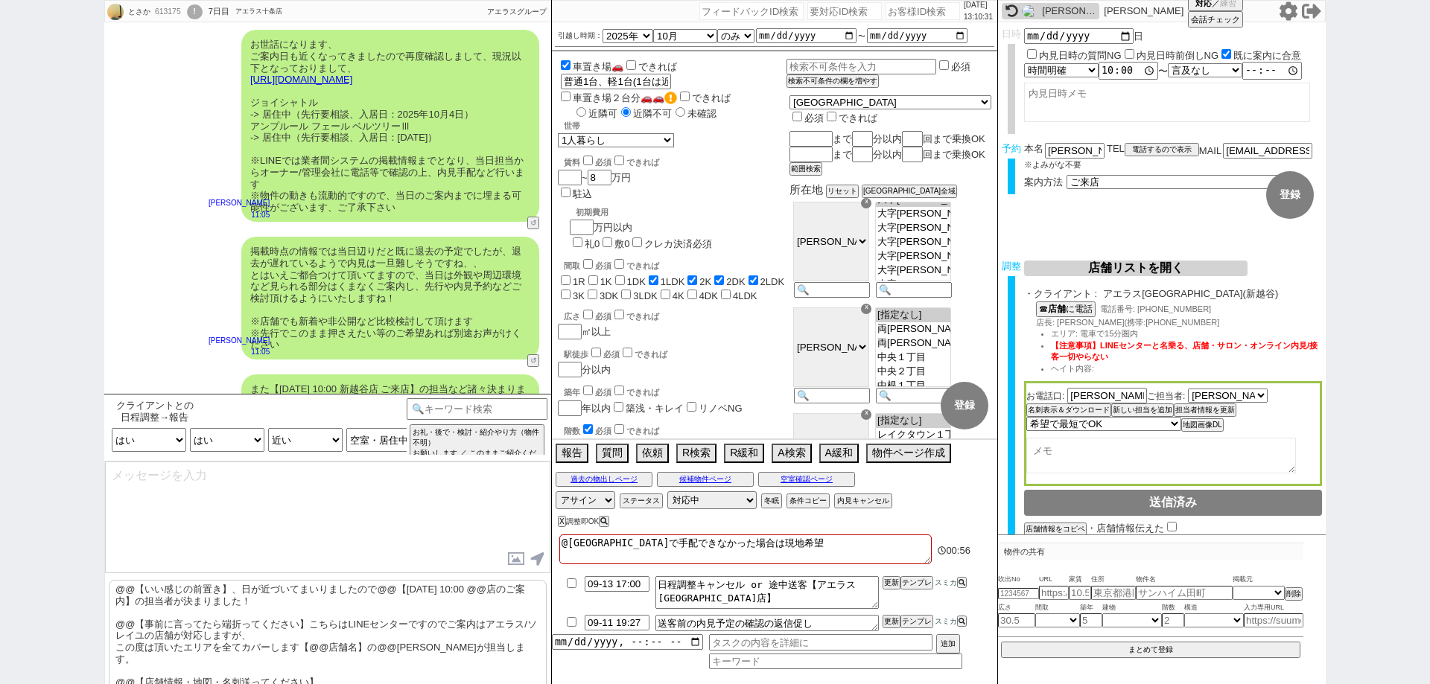
drag, startPoint x: 375, startPoint y: 625, endPoint x: 380, endPoint y: 512, distance: 113.3
click at [371, 620] on p "@@【いい感じの前置き】、日が近づいてまいりましたので@@【9月14日(日) 10:00 @@店のご案内】の担当者が決まりました！ @@【事前に言ってたら端折…" at bounding box center [328, 636] width 438 height 112
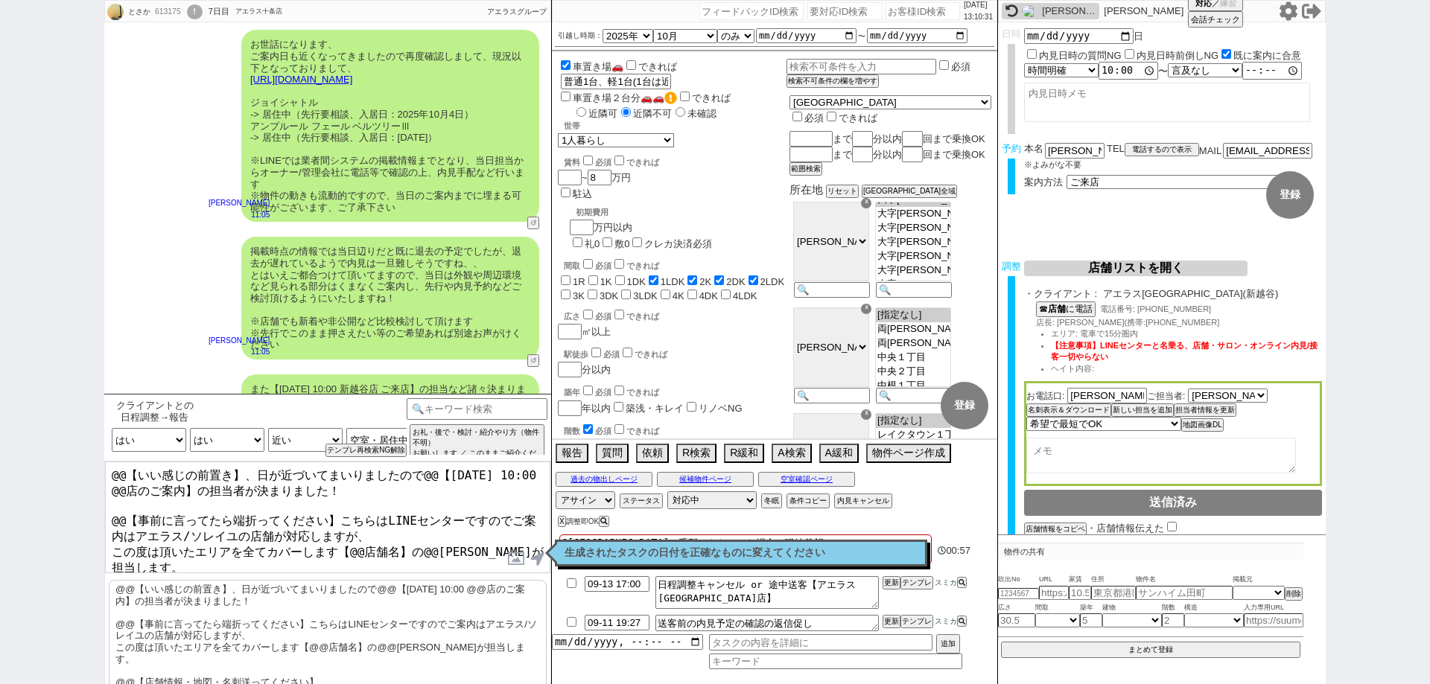
scroll to position [1849, 0]
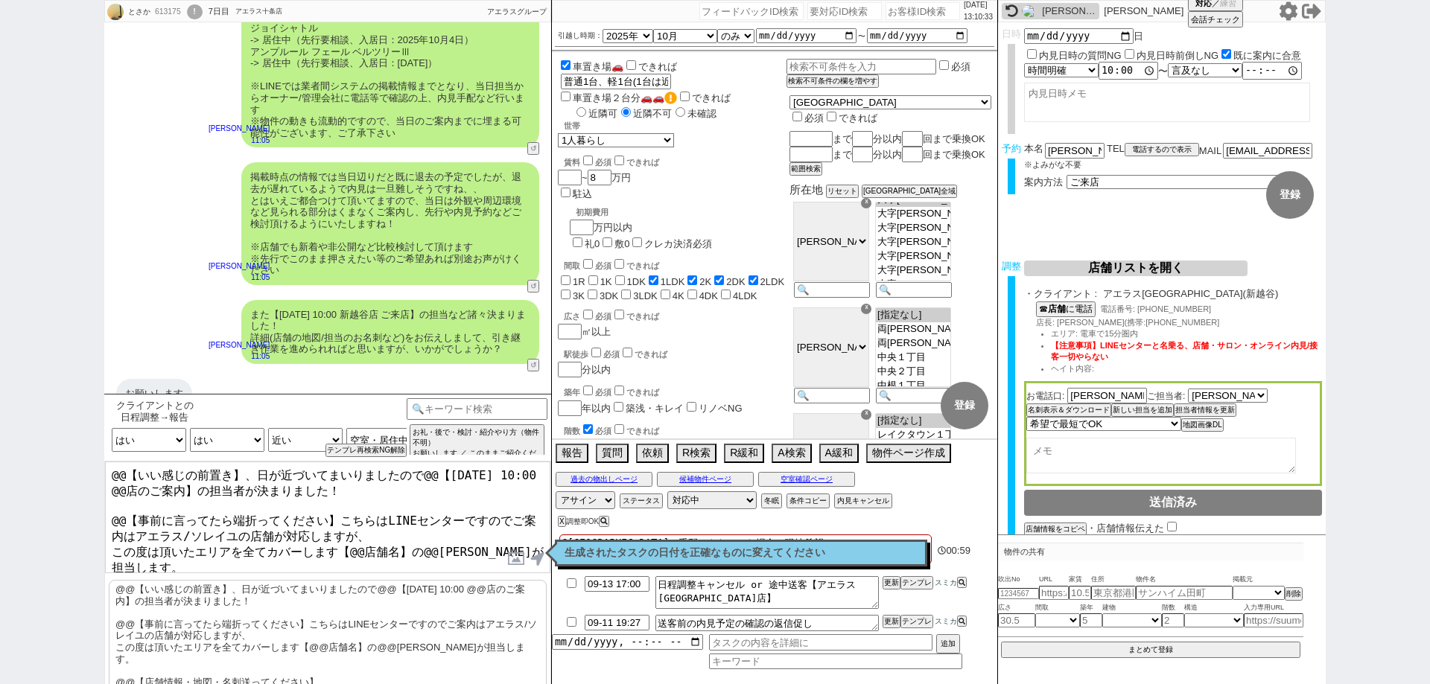
drag, startPoint x: 252, startPoint y: 471, endPoint x: 0, endPoint y: 433, distance: 255.5
click at [0, 433] on div "とさか 613175 ! 0 7日目 アエラス十条店 冬眠中 自社客 アエラスグループ スミカ_BPO チャット全表示 2025-09-10 朝一番の時間でお…" at bounding box center [715, 342] width 1430 height 684
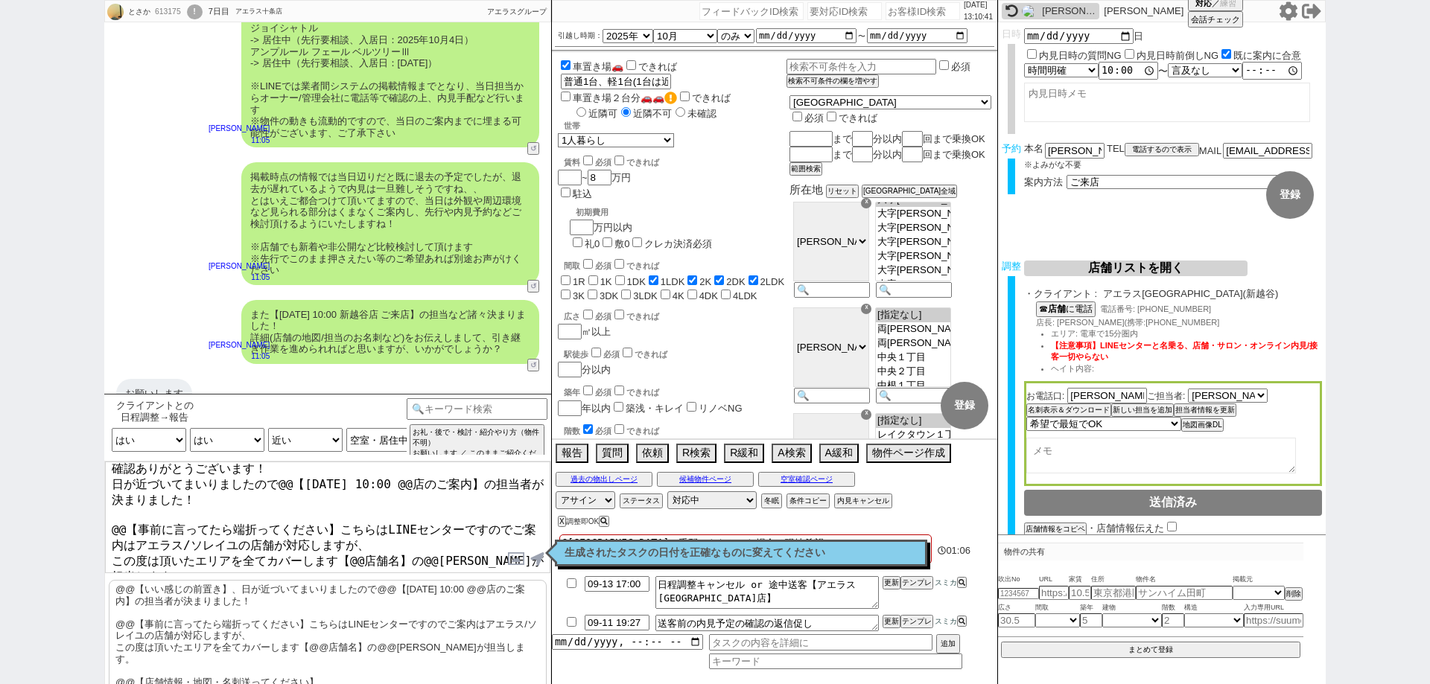
scroll to position [9, 0]
drag, startPoint x: 334, startPoint y: 510, endPoint x: 107, endPoint y: 478, distance: 228.7
click at [107, 478] on textarea "確認ありがとうございます！ 日が近づいてまいりましたので@@【9月14日(日) 10:00 @@店のご案内】の担当者が決まりました！ @@【事前に言ってたら端…" at bounding box center [327, 518] width 445 height 112
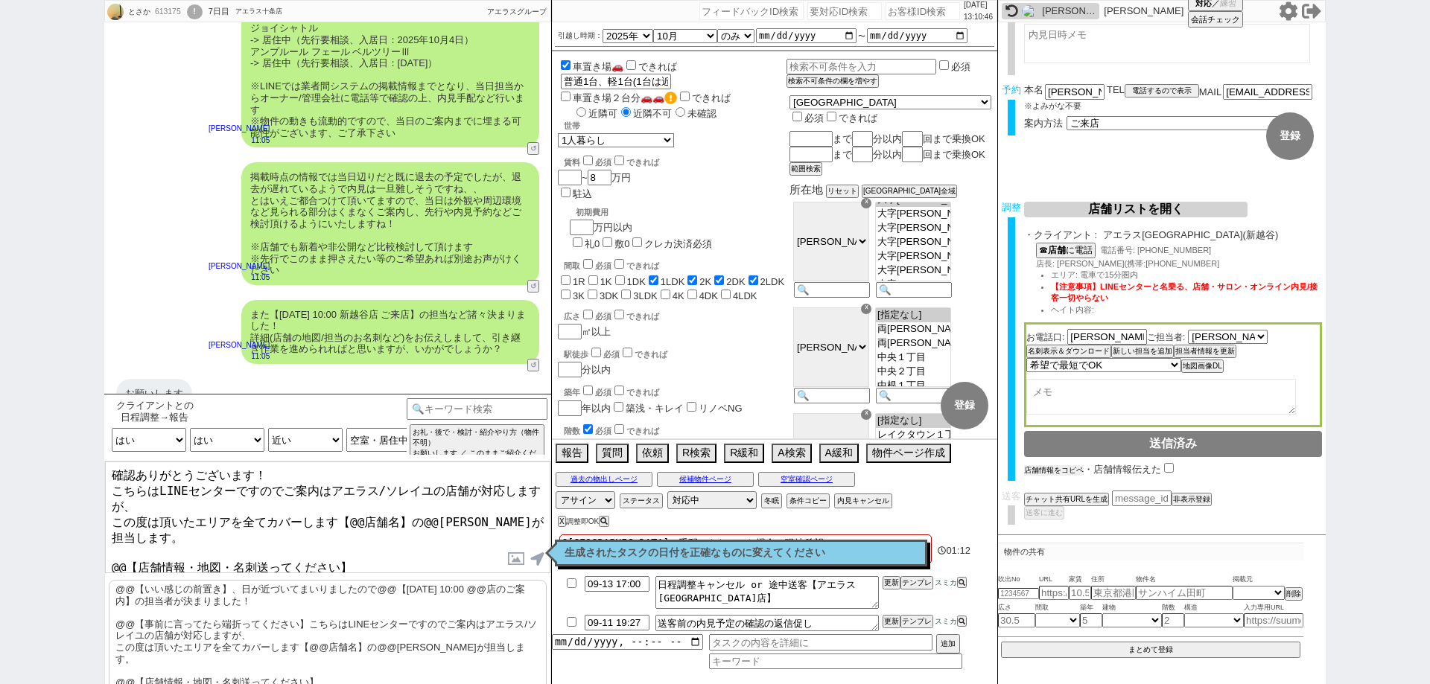
scroll to position [60, 0]
drag, startPoint x: 1069, startPoint y: 471, endPoint x: 1094, endPoint y: 468, distance: 25.4
click at [1070, 471] on button "店舗情報をコピペ" at bounding box center [1054, 471] width 60 height 10
click at [1171, 468] on input "checkbox" at bounding box center [1172, 467] width 10 height 10
drag, startPoint x: 693, startPoint y: 547, endPoint x: 552, endPoint y: 553, distance: 140.9
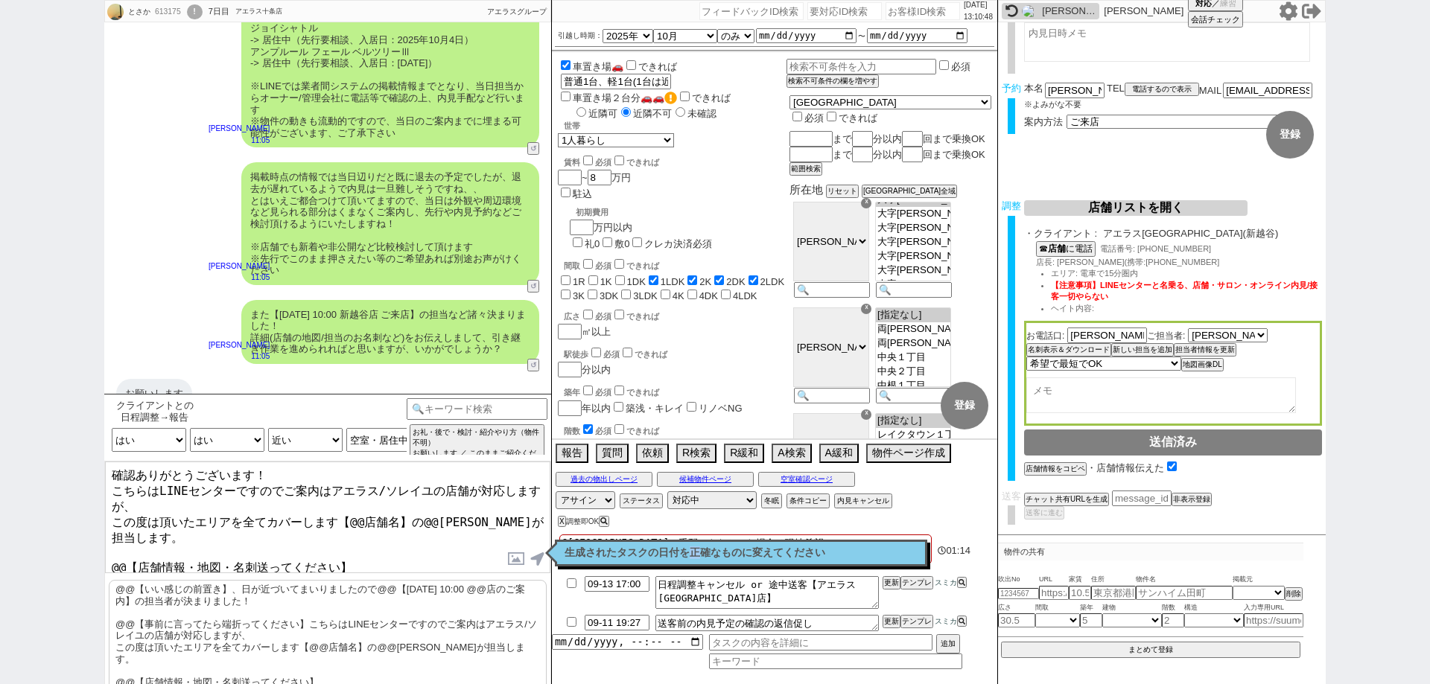
click at [687, 549] on p "生成されたタスクの日付を正確なものに変えてください" at bounding box center [741, 553] width 353 height 12
drag, startPoint x: 398, startPoint y: 534, endPoint x: 396, endPoint y: 524, distance: 10.7
click at [396, 524] on textarea "確認ありがとうございます！ こちらはLINEセンターですのでご案内はアエラス/ソレイユの店舗が対応しますが、 この度は頂いたエリアを全てカバーします【@@店舗…" at bounding box center [327, 518] width 445 height 112
drag, startPoint x: 229, startPoint y: 531, endPoint x: 109, endPoint y: 532, distance: 119.9
click at [109, 532] on textarea "確認ありがとうございます！ こちらはLINEセンターですのでご案内はアエラス/ソレイユの店舗が対応しますが、 この度は頂いたエリアを全てカバーします【@@店舗…" at bounding box center [327, 518] width 445 height 112
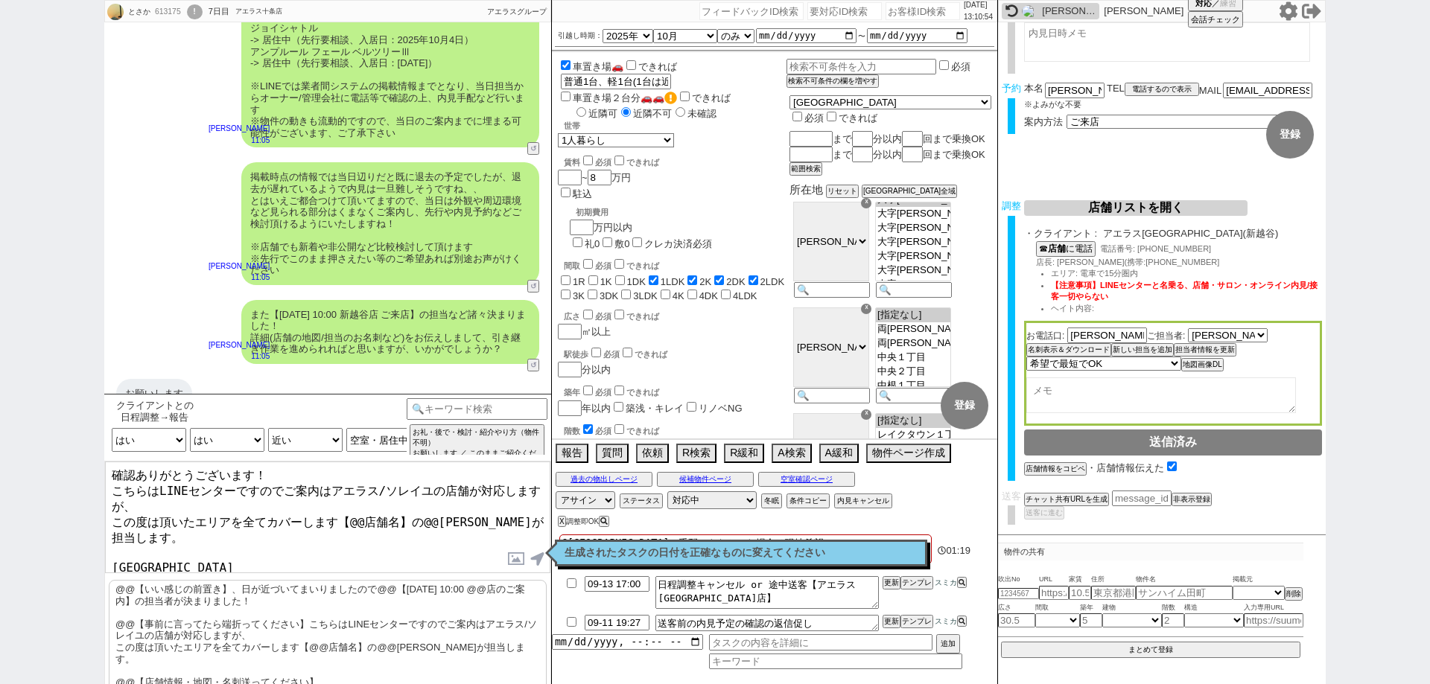
drag, startPoint x: 398, startPoint y: 510, endPoint x: 349, endPoint y: 508, distance: 48.5
click at [349, 508] on textarea "確認ありがとうございます！ こちらはLINEセンターですのでご案内はアエラス/ソレイユの店舗が対応しますが、 この度は頂いたエリアを全てカバーします【@@店舗…" at bounding box center [327, 518] width 445 height 112
paste textarea "アエラス新越谷店"
drag, startPoint x: 1074, startPoint y: 267, endPoint x: 1058, endPoint y: 263, distance: 16.1
click at [1058, 263] on span "店長: 菅原 司(携帯:070-2476-4111" at bounding box center [1127, 262] width 183 height 9
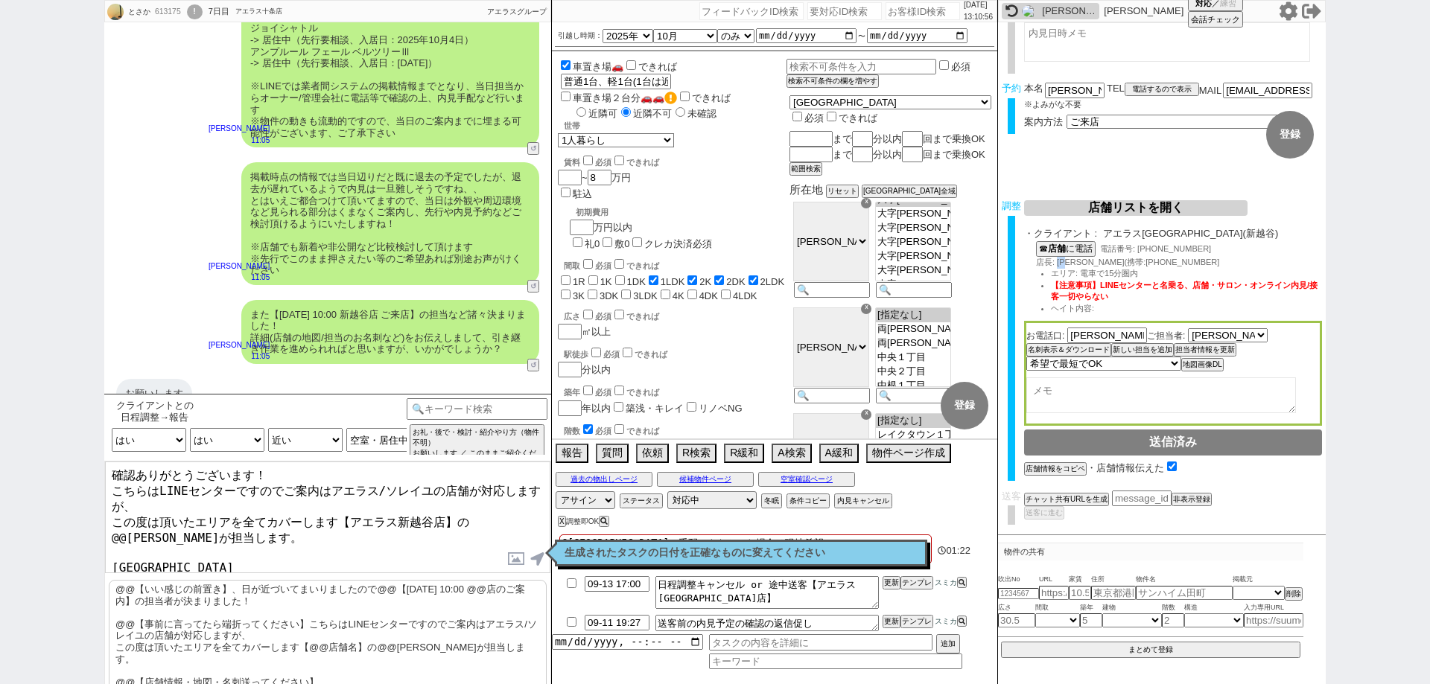
copy span "菅原"
drag, startPoint x: 505, startPoint y: 506, endPoint x: 470, endPoint y: 506, distance: 35.0
click at [470, 506] on textarea "確認ありがとうございます！ こちらはLINEセンターですのでご案内はアエラス/ソレイユの店舗が対応しますが、 この度は頂いたエリアを全てカバーします【アエラス…" at bounding box center [327, 518] width 445 height 112
paste textarea "菅原"
click at [609, 539] on textarea "@新越谷で手配できなかった場合は現地希望" at bounding box center [745, 550] width 372 height 30
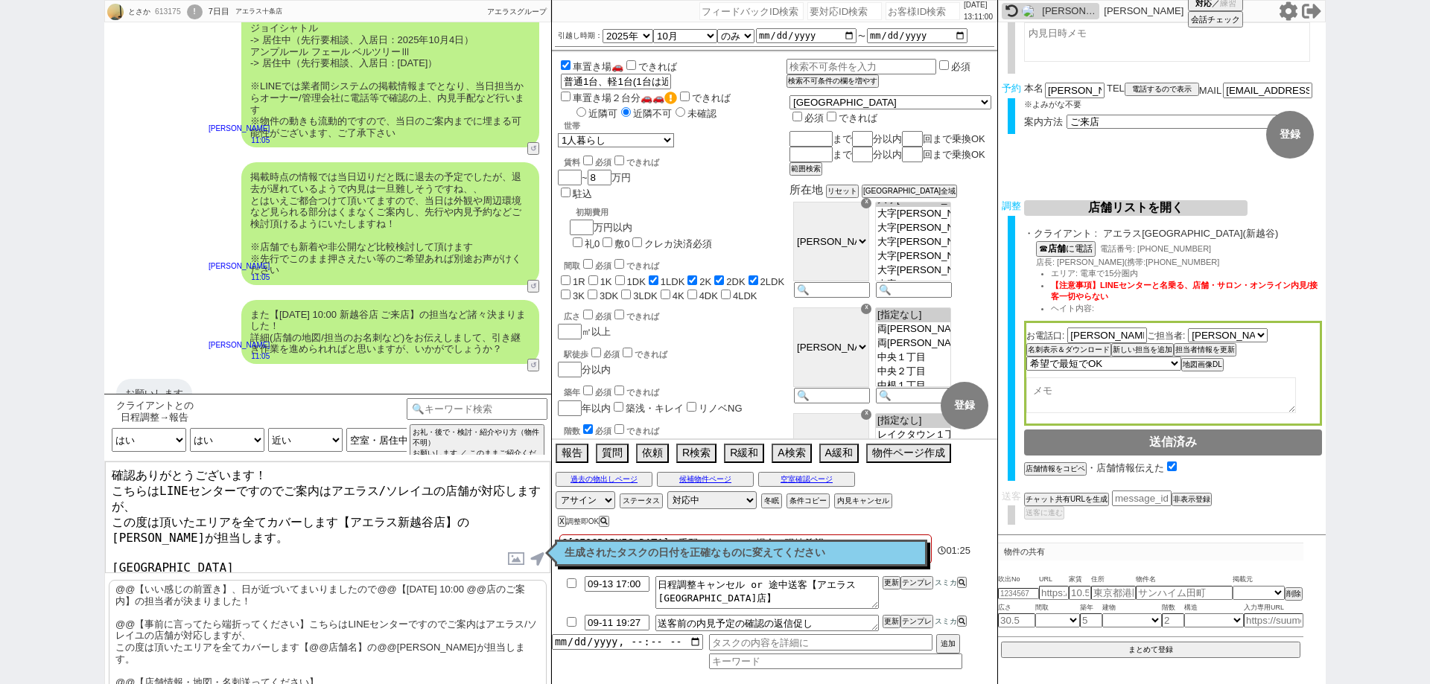
click at [574, 557] on p "生成されたタスクの日付を正確なものに変えてください" at bounding box center [741, 553] width 353 height 12
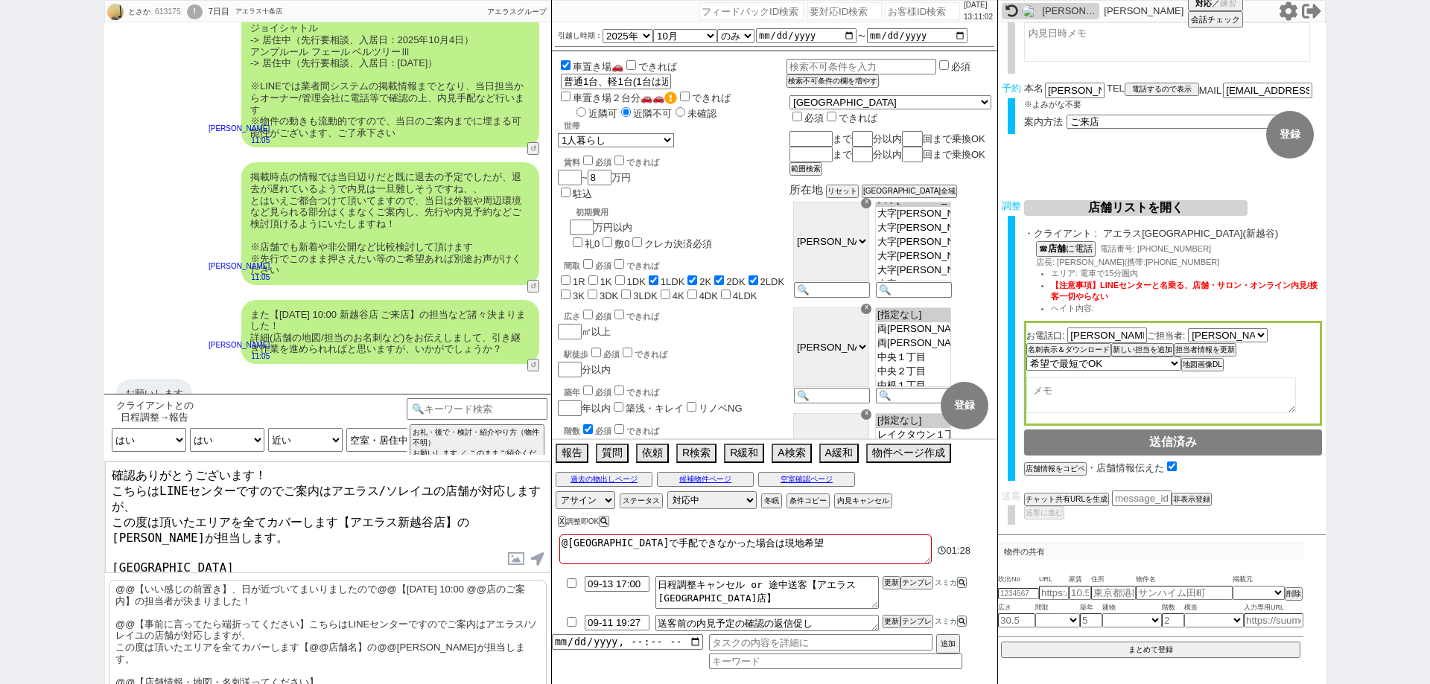
click at [113, 512] on textarea "確認ありがとうございます！ こちらはLINEセンターですのでご案内はアエラス/ソレイユの店舗が対応しますが、 この度は頂いたエリアを全てカバーします【アエラス…" at bounding box center [327, 518] width 445 height 112
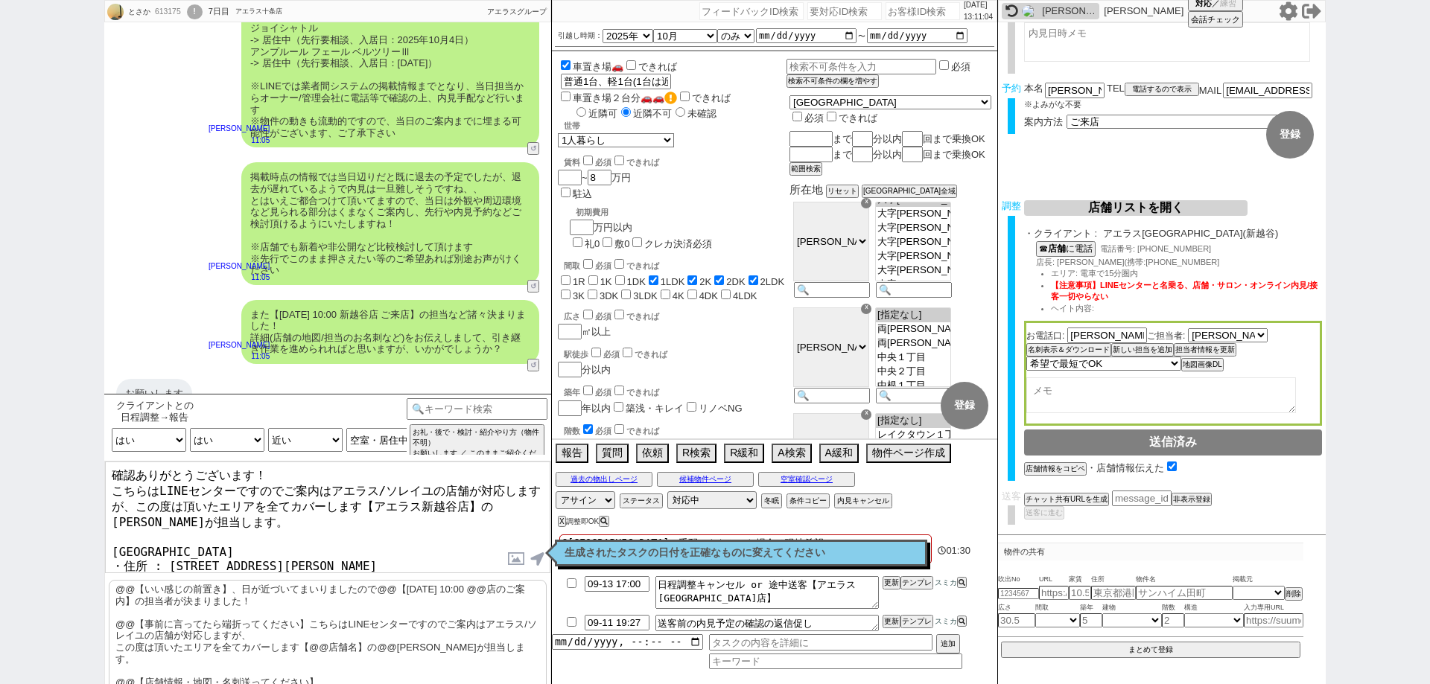
click at [463, 541] on textarea "確認ありがとうございます！ こちらはLINEセンターですのでご案内はアエラス/ソレイユの店舗が対応しますが、この度は頂いたエリアを全てカバーします【アエラス新…" at bounding box center [327, 518] width 445 height 112
click at [1087, 350] on button "名刺表示＆ダウンロード" at bounding box center [1067, 350] width 82 height 10
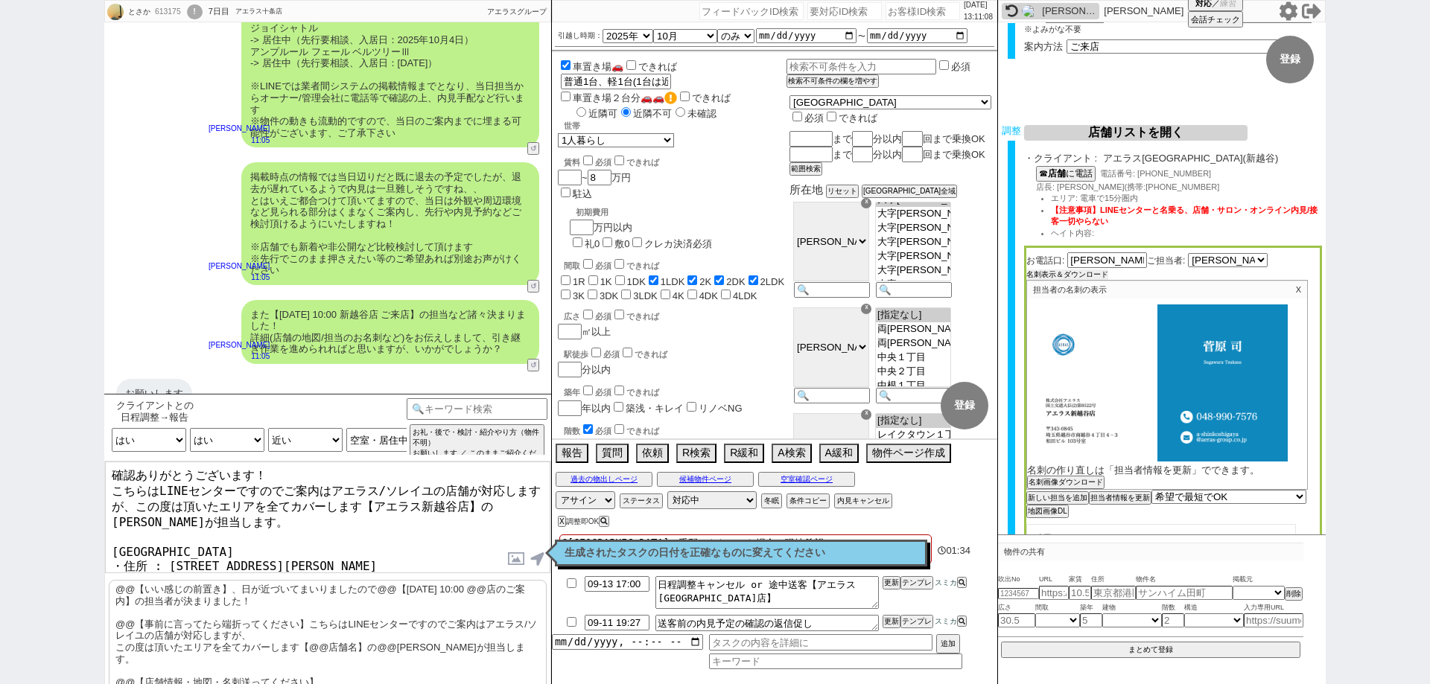
scroll to position [209, 0]
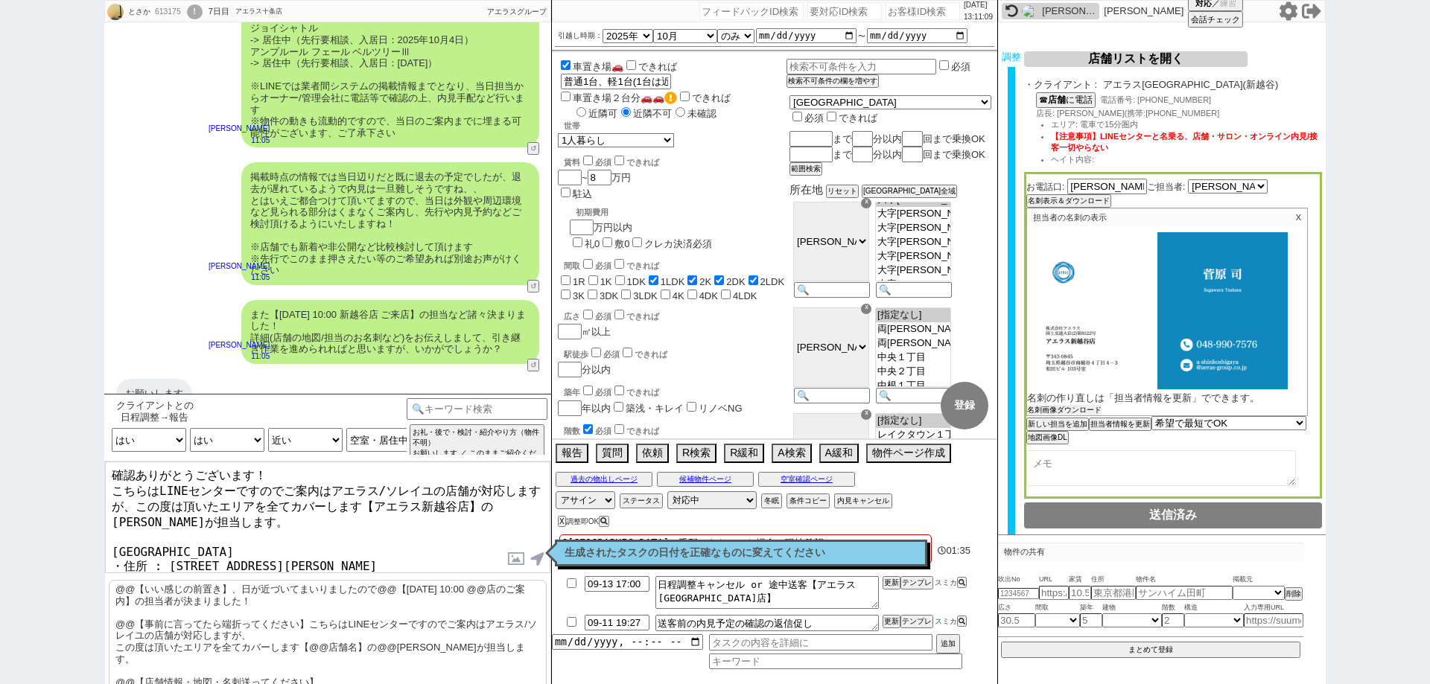
click at [1080, 414] on button "名刺画像ダウンロード" at bounding box center [1064, 410] width 74 height 10
click at [463, 549] on textarea "確認ありがとうございます！ こちらはLINEセンターですのでご案内はアエラス/ソレイユの店舗が対応しますが、この度は頂いたエリアを全てカバーします【アエラス新…" at bounding box center [327, 518] width 445 height 112
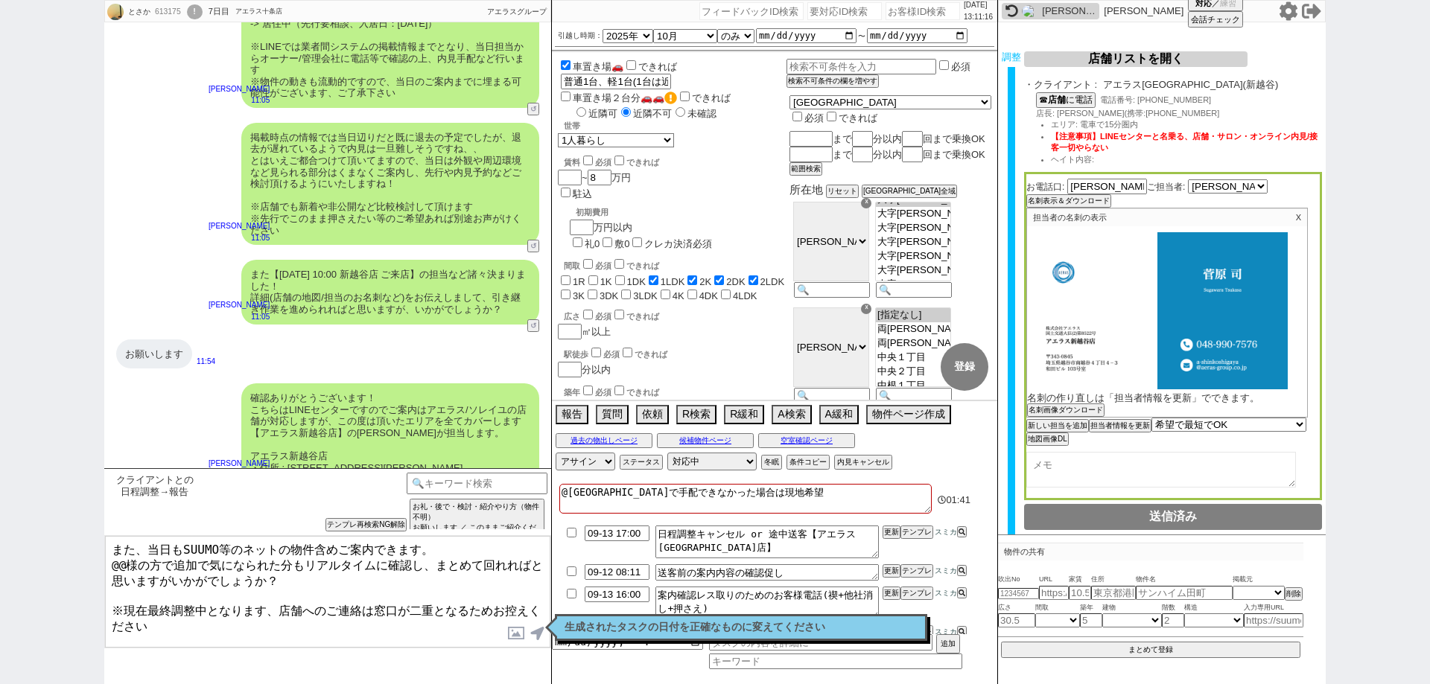
scroll to position [1574, 0]
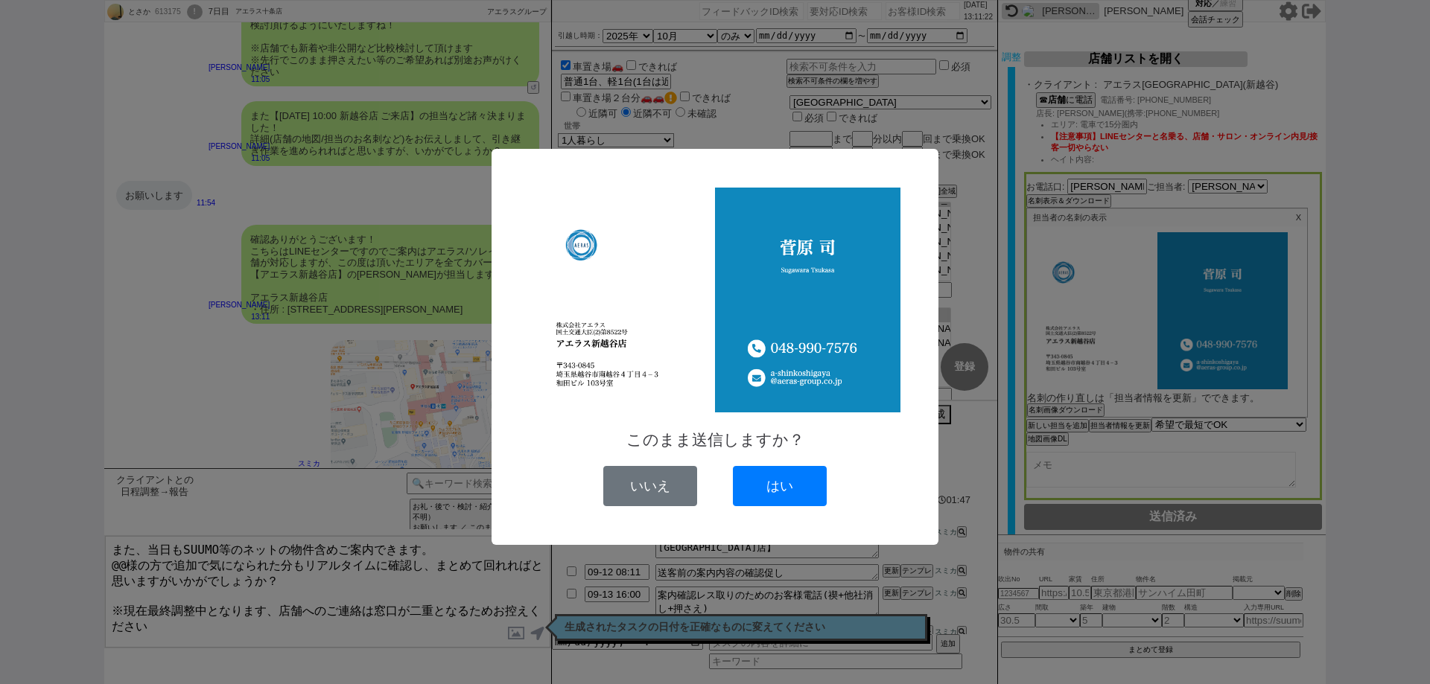
click at [794, 482] on button "はい" at bounding box center [780, 486] width 94 height 40
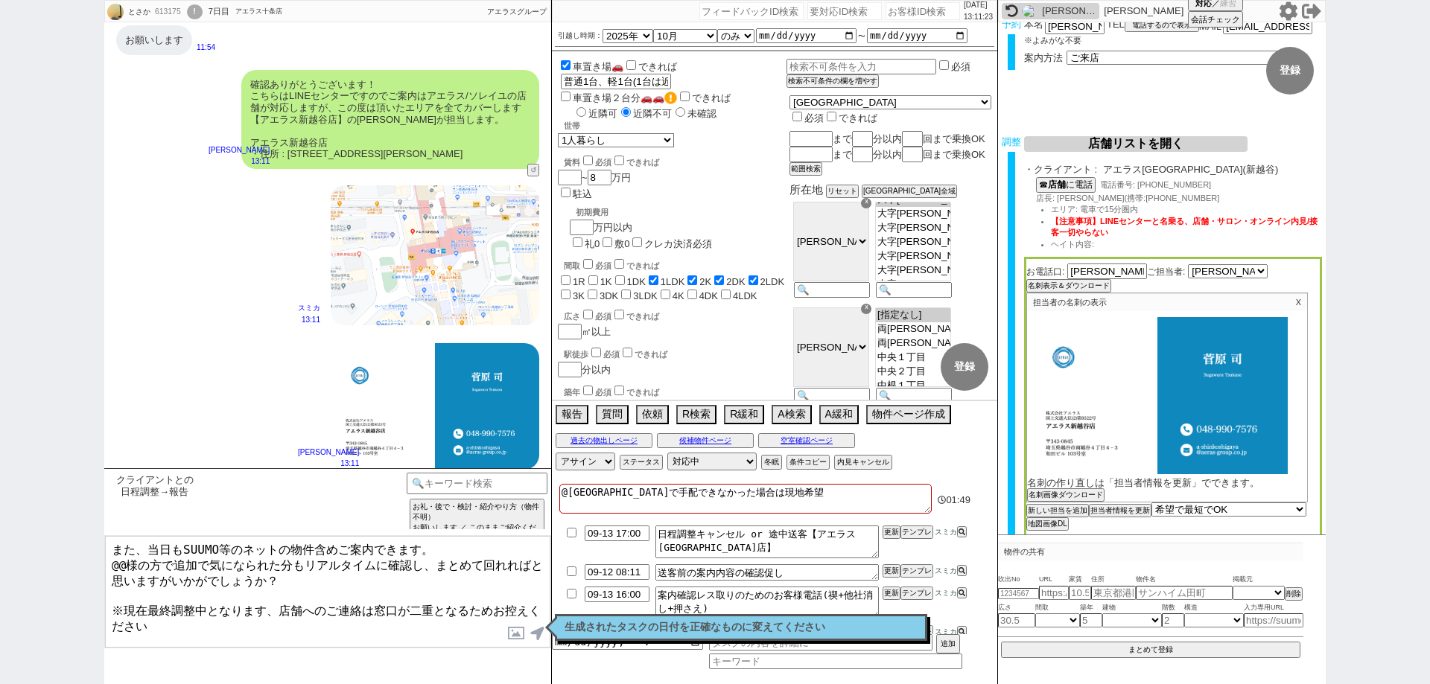
scroll to position [0, 0]
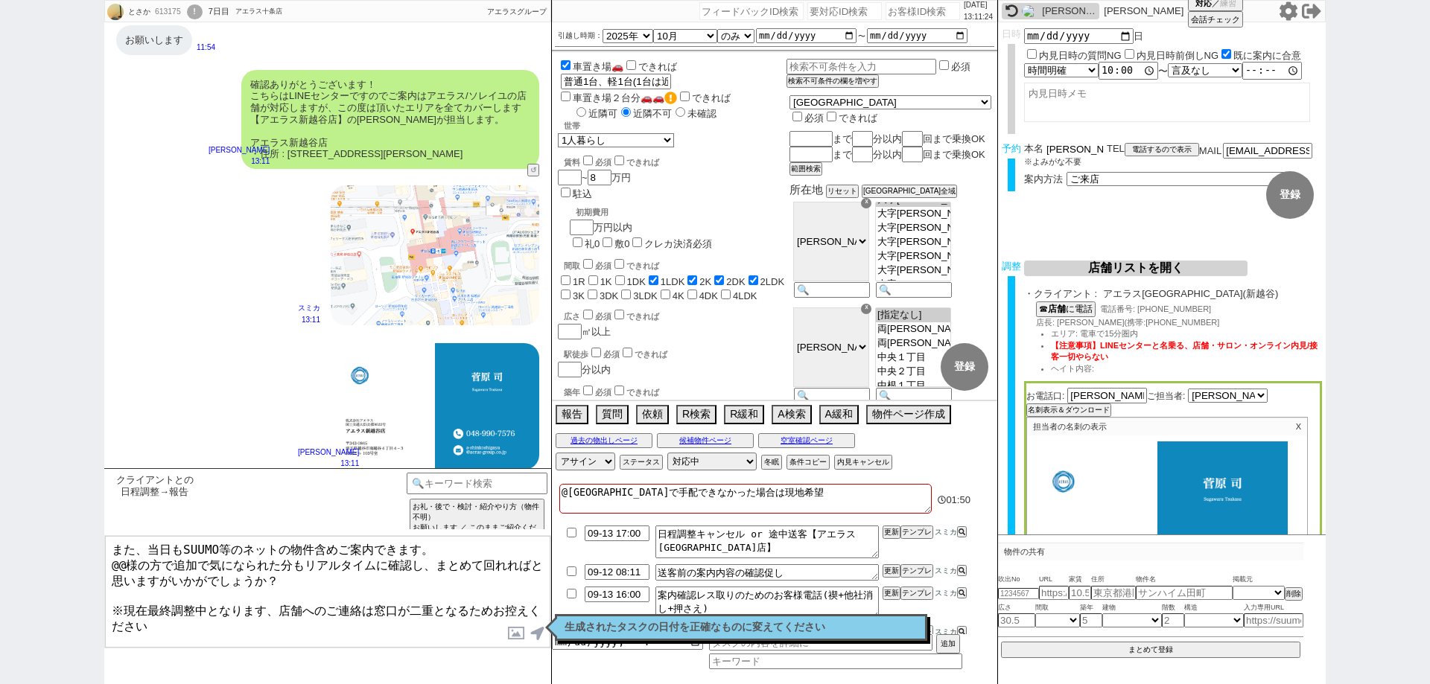
drag, startPoint x: 1067, startPoint y: 150, endPoint x: 1044, endPoint y: 151, distance: 23.1
click at [1044, 151] on div "本名 登坂和生" at bounding box center [1065, 149] width 83 height 13
drag, startPoint x: 123, startPoint y: 559, endPoint x: 95, endPoint y: 563, distance: 27.9
click at [95, 563] on div "とさか 613175 ! 0 7日目 アエラス十条店 冬眠中 自社客 アエラスグループ スミカ_BPO チャット全表示 2025-09-10 高田馬場　神田は…" at bounding box center [715, 342] width 1430 height 684
paste textarea "登坂"
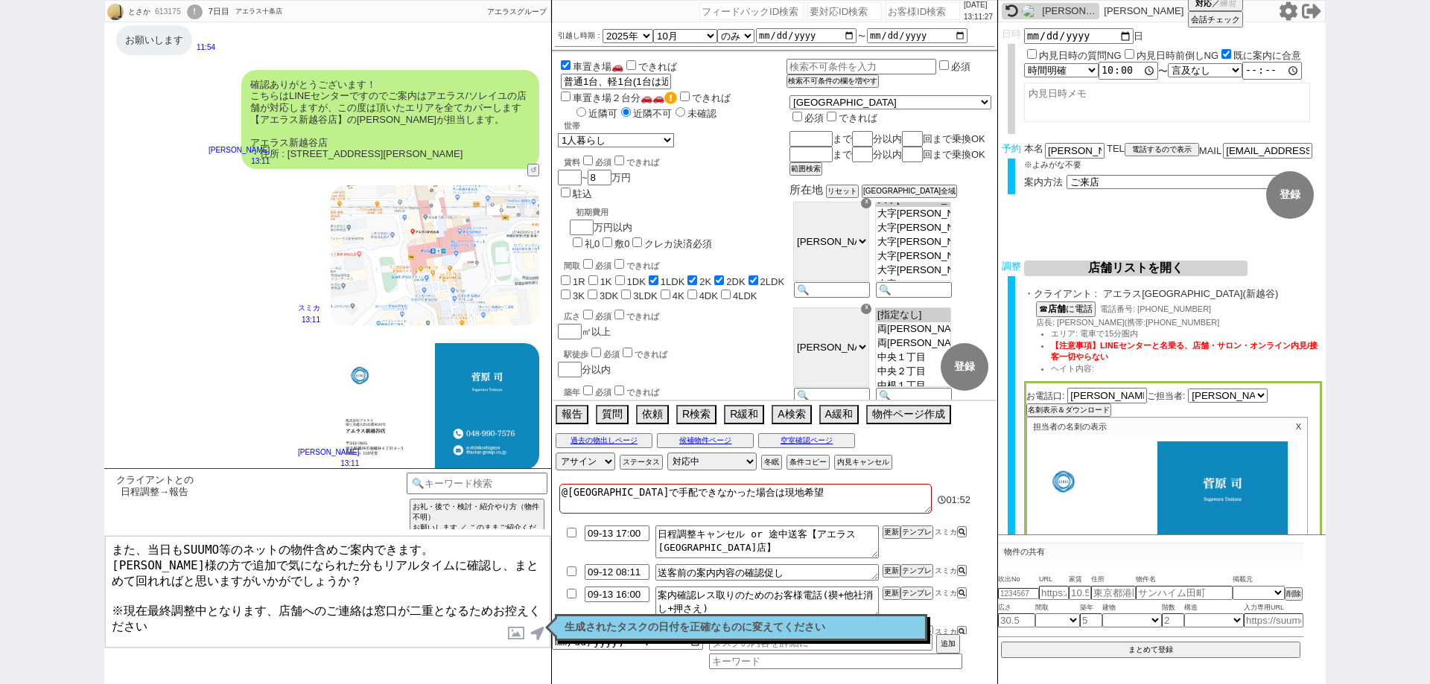
click at [222, 609] on textarea "また、当日もSUUMO等のネットの物件含めご案内できます。 登坂様の方で追加で気になられた分もリアルタイムに確認し、まとめて回れればと思いますがいかがでしょう…" at bounding box center [327, 592] width 445 height 112
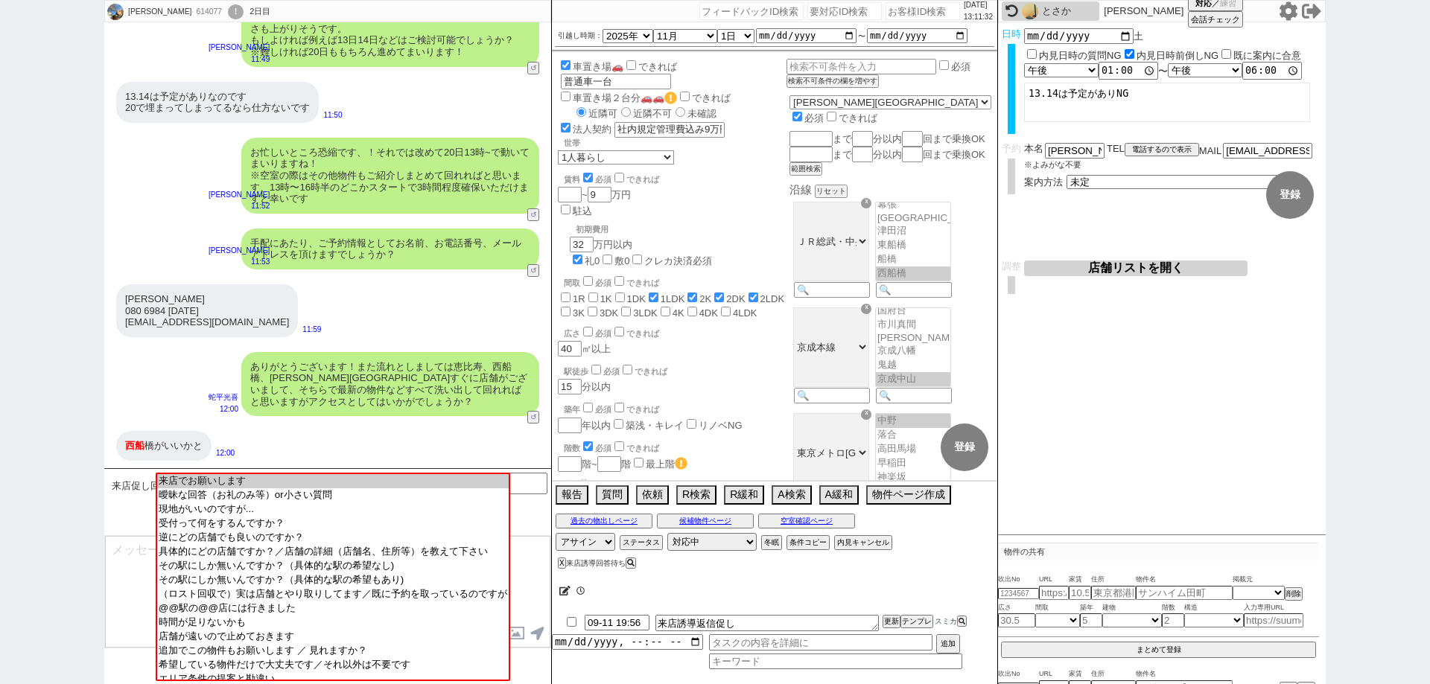
scroll to position [250, 0]
drag, startPoint x: 0, startPoint y: 180, endPoint x: 147, endPoint y: 325, distance: 207.0
click at [0, 180] on div "鈴木 規子 614077 ! 0 2日目 冬眠中 自社客 スミカ スミカ_BPO チャット全表示 2025-09-10 検討するのでしばらくお待ちください 1…" at bounding box center [715, 342] width 1430 height 684
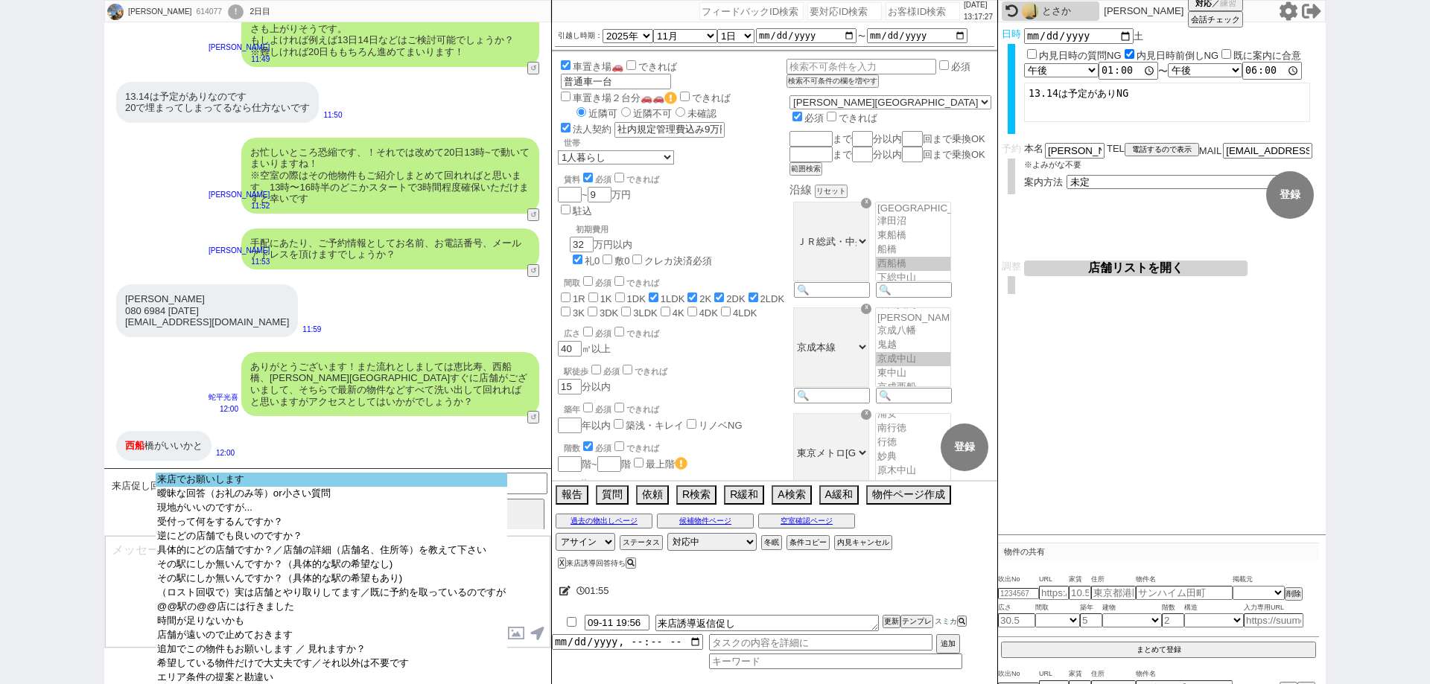
click at [479, 483] on option "来店でお願いします" at bounding box center [332, 480] width 352 height 14
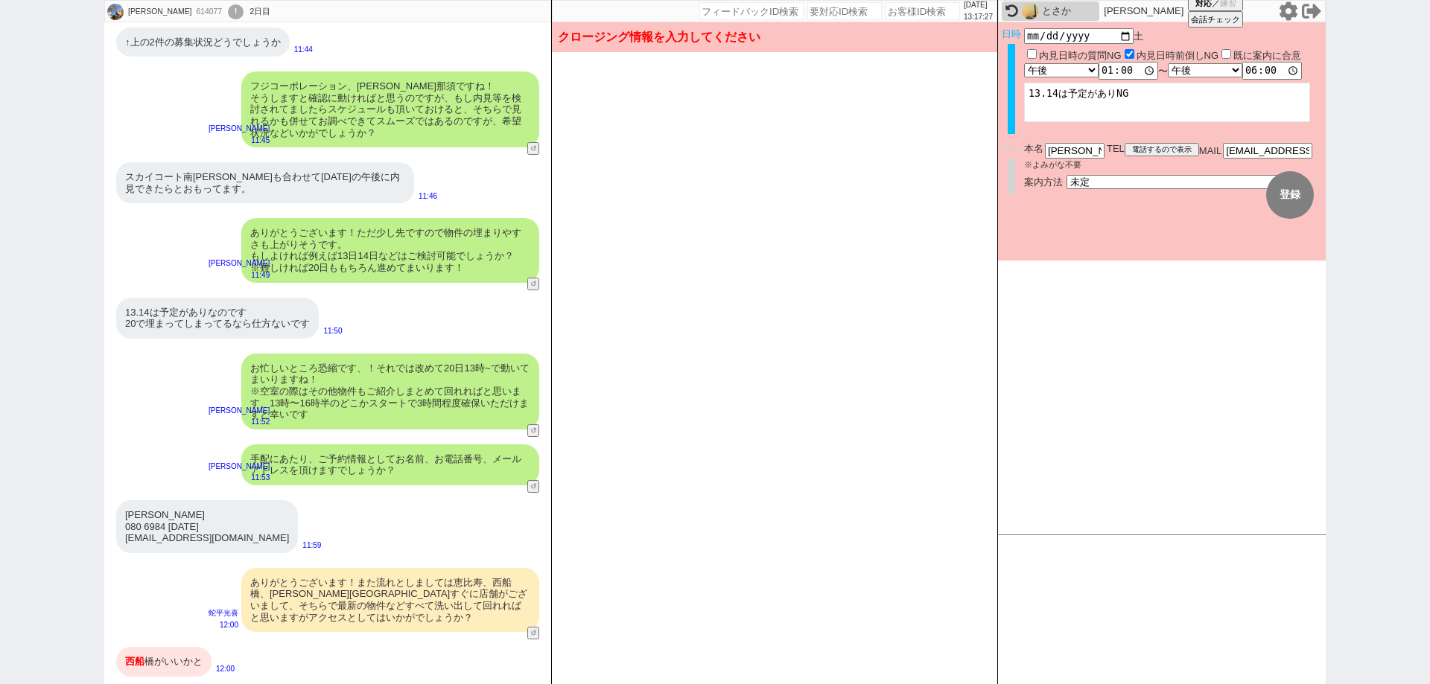
scroll to position [3233, 0]
click at [1152, 180] on select "未定 現地お待ち合わせ ご来店 先行申し込みのご案内or内見無しでの申し込みのご案内 オンラインでのご接客 オンラインで1件の内見のご案内" at bounding box center [1178, 181] width 223 height 13
click at [1067, 175] on select "未定 現地お待ち合わせ ご来店 先行申し込みのご案内or内見無しでの申し込みのご案内 オンラインでのご接客 オンラインで1件の内見のご案内" at bounding box center [1178, 181] width 223 height 13
click at [1305, 192] on button "登録" at bounding box center [1290, 195] width 48 height 48
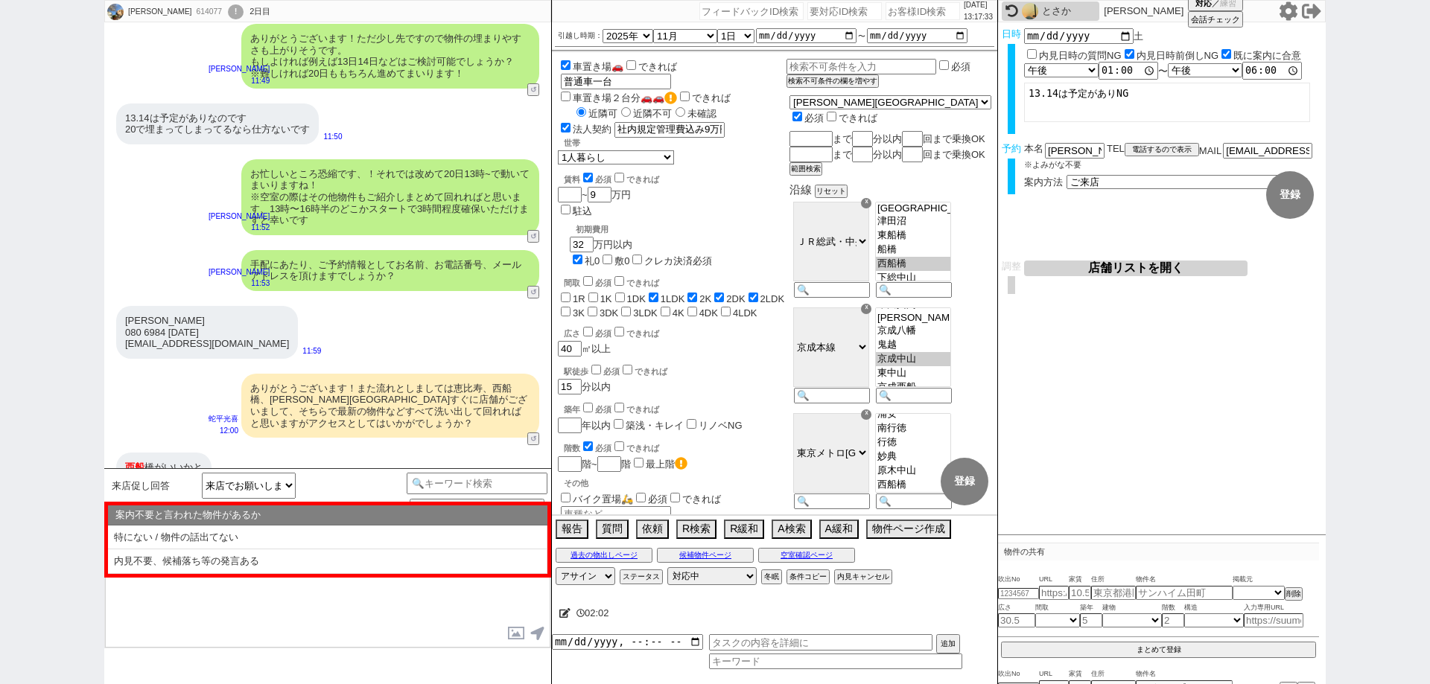
scroll to position [3449, 0]
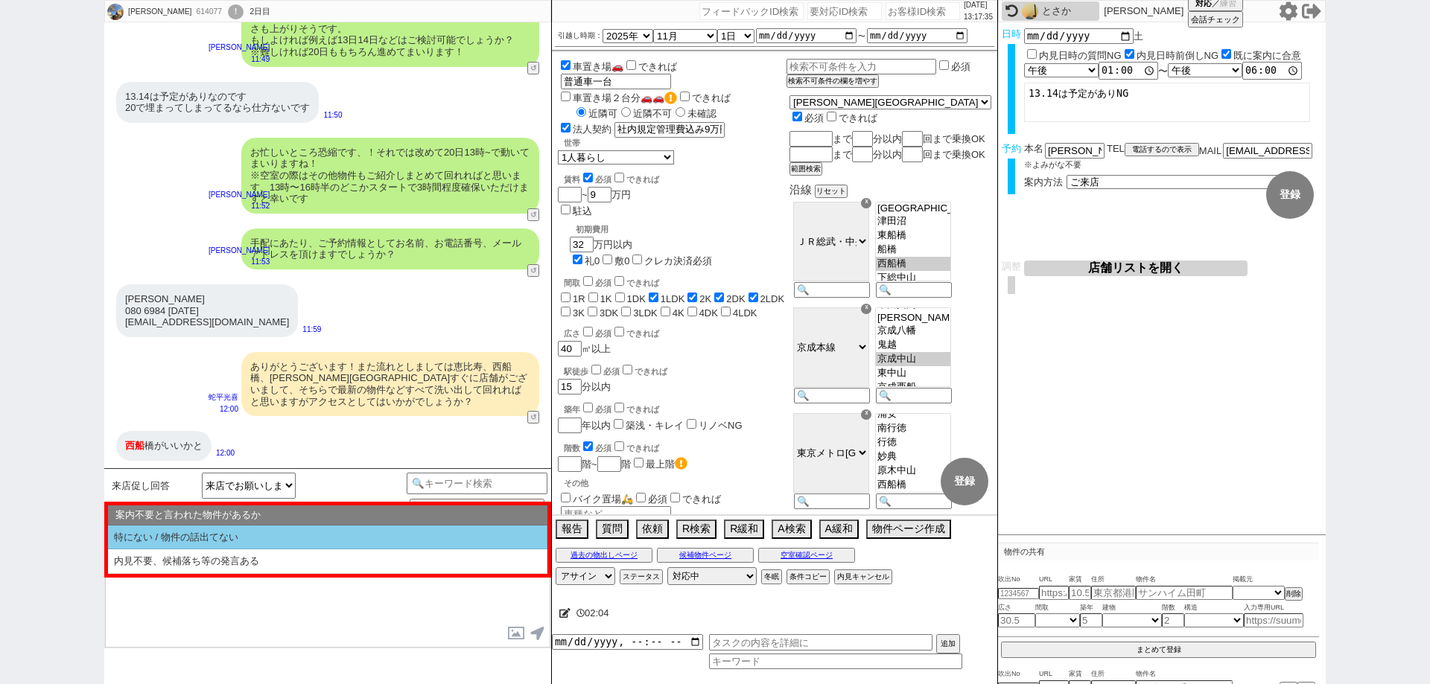
click at [349, 535] on li "特にない / 物件の話出てない" at bounding box center [327, 538] width 439 height 25
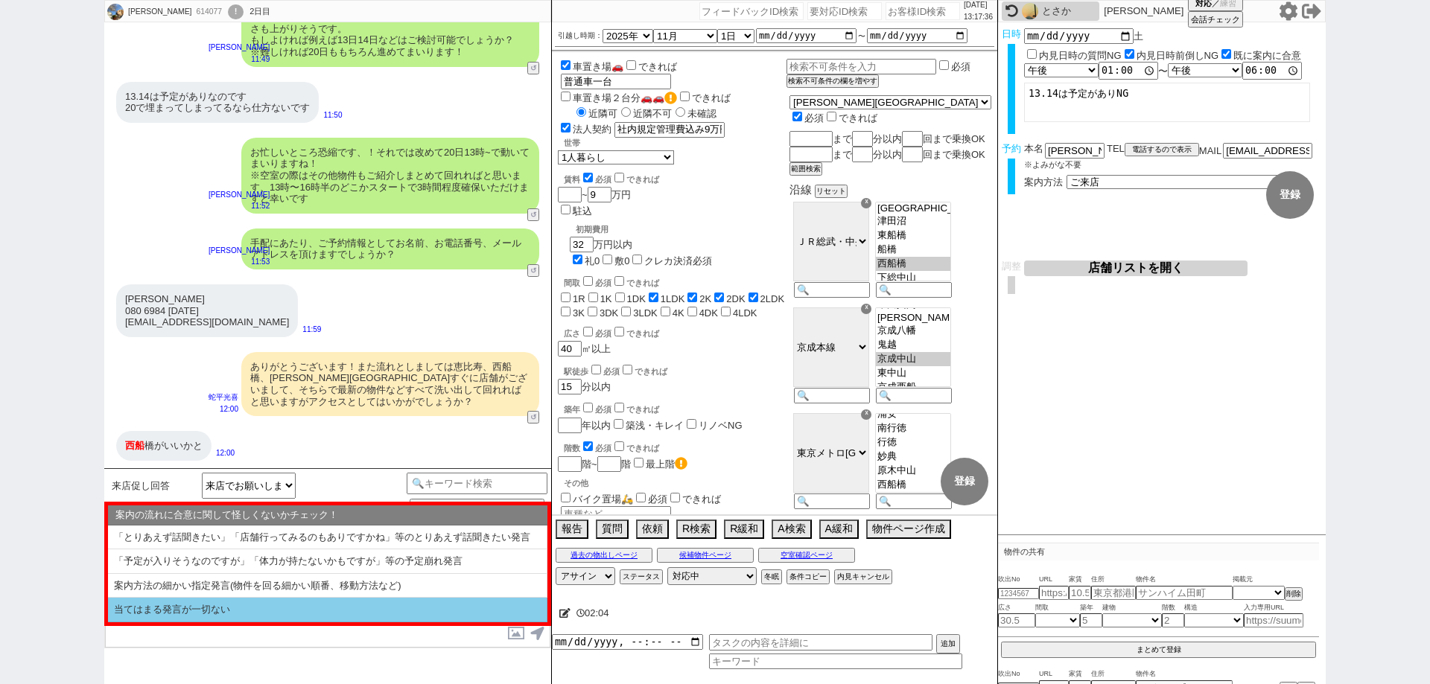
click at [358, 614] on li "当てはまる発言が一切ない" at bounding box center [327, 610] width 439 height 25
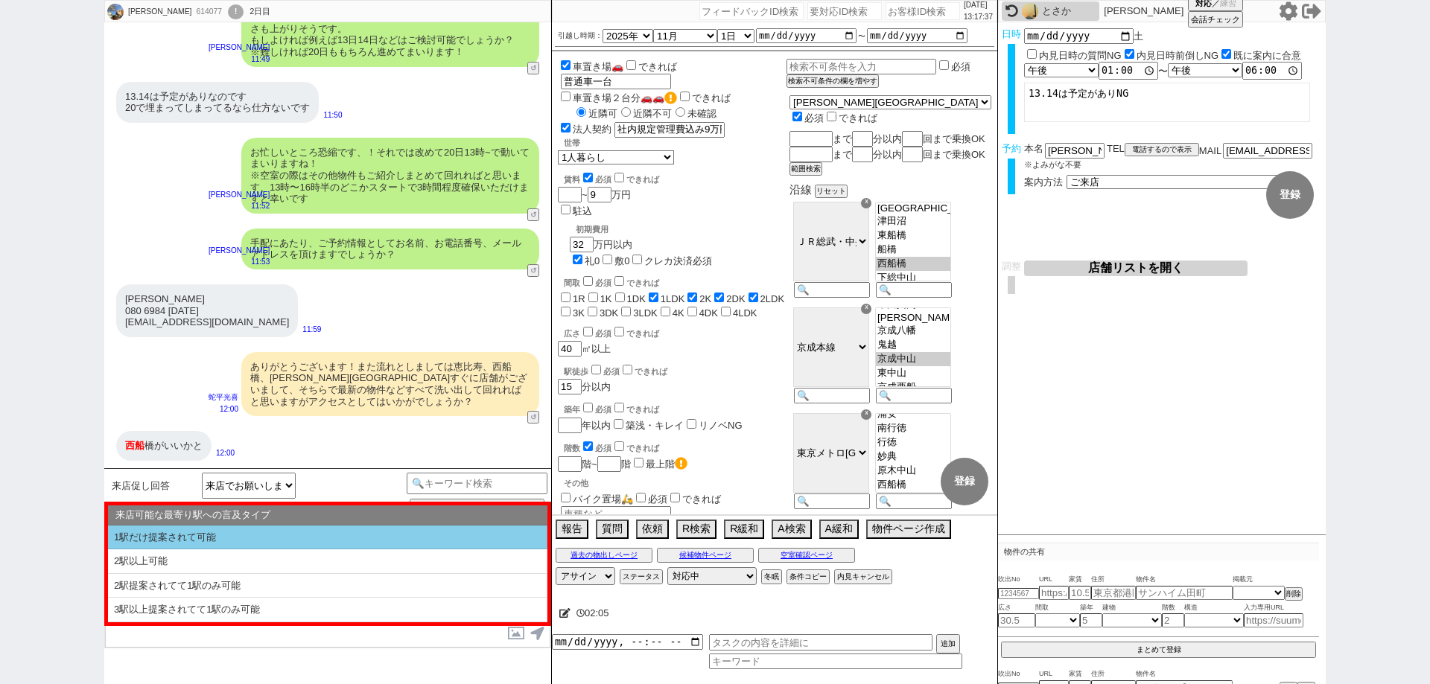
click at [376, 540] on li "1駅だけ提案されて可能" at bounding box center [327, 538] width 439 height 25
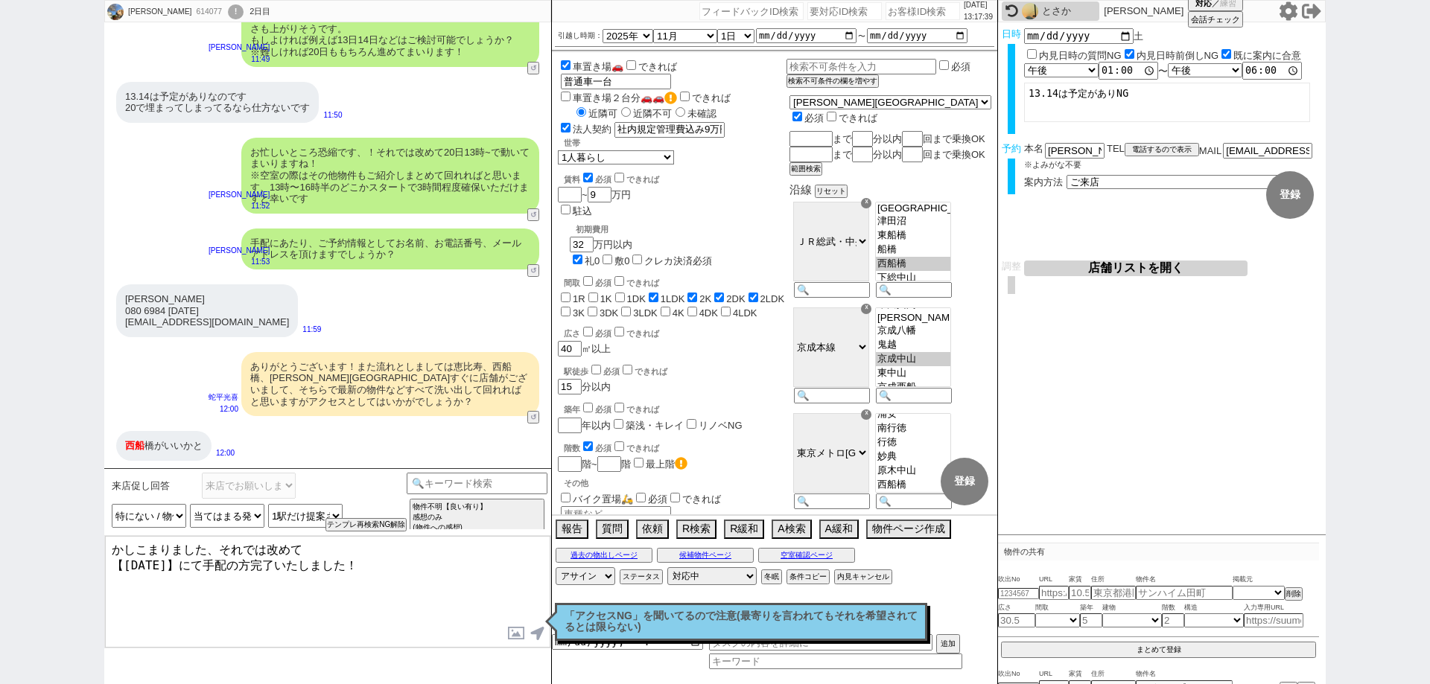
drag, startPoint x: 367, startPoint y: 562, endPoint x: 228, endPoint y: 544, distance: 140.3
click at [228, 544] on textarea "かしこまりました、それでは改めて 【9月20日(土)】にて手配の方完了いたしました！" at bounding box center [327, 592] width 445 height 112
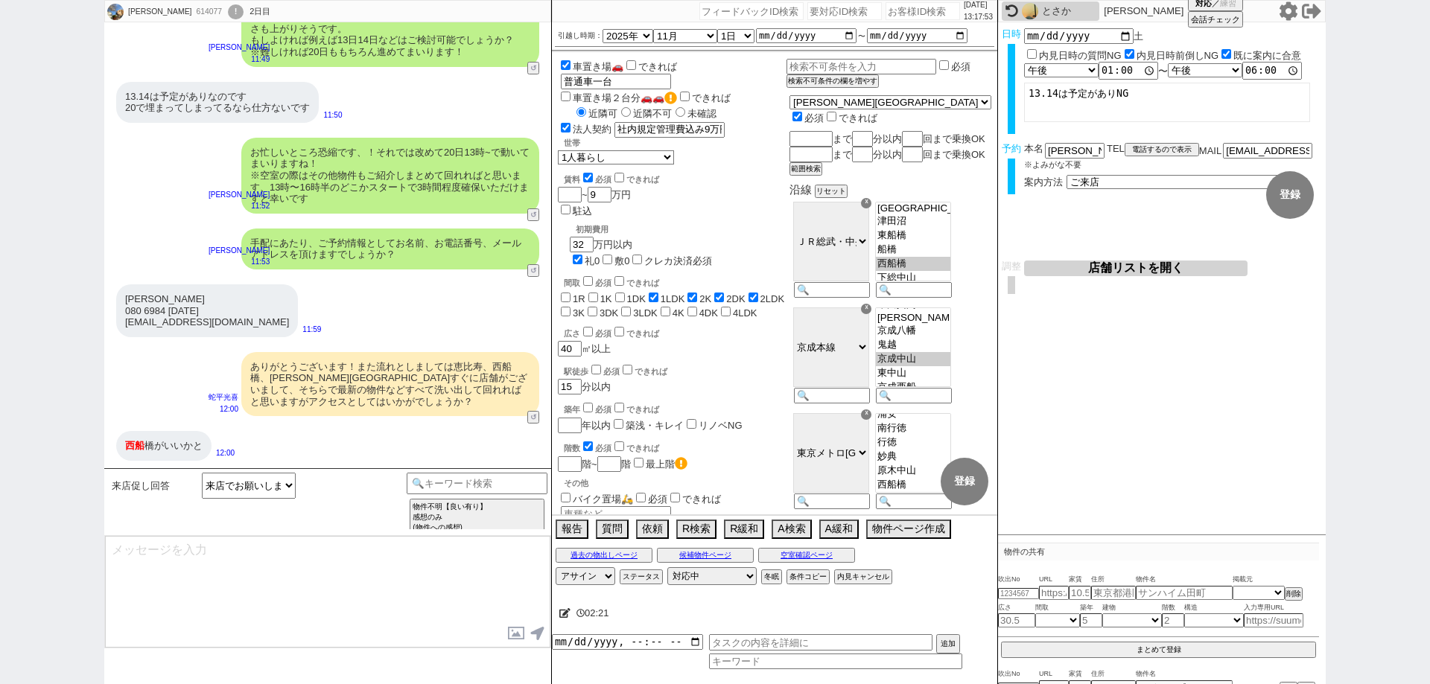
scroll to position [3201, 0]
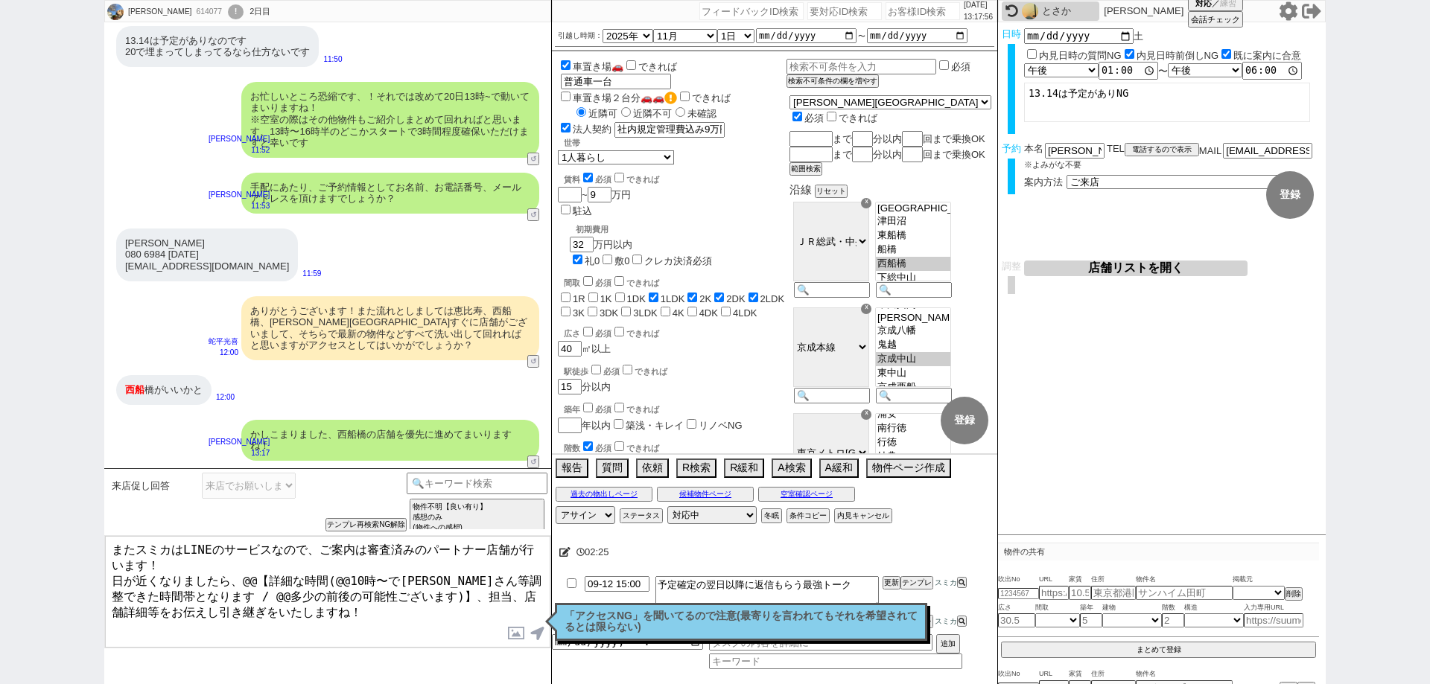
drag, startPoint x: 171, startPoint y: 563, endPoint x: 39, endPoint y: 483, distance: 154.1
click at [40, 485] on div "鈴木 規子 614077 ! 0 2日目 冬眠中 自社客 スミカ スミカ_BPO チャット全表示 2025-09-10 京成線沿いでありますか？ 11:36 …" at bounding box center [715, 342] width 1430 height 684
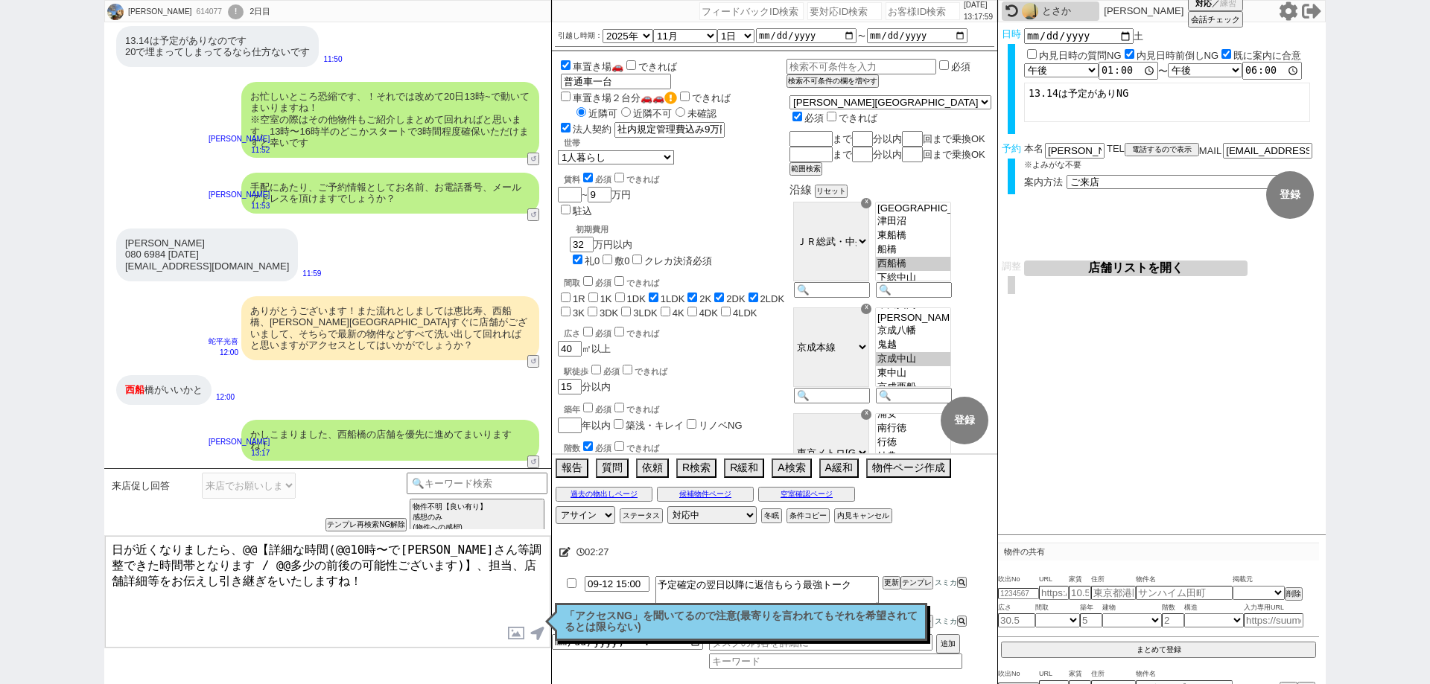
click at [404, 563] on textarea "日が近くなりましたら、@@【詳細な時間(@@10時〜で大家さん等調整できた時間帯となります / @@多少の前後の可能性ございます)】、担当、店舗詳細等をお伝え…" at bounding box center [327, 592] width 445 height 112
drag, startPoint x: 339, startPoint y: 558, endPoint x: 146, endPoint y: 558, distance: 192.9
click at [146, 558] on textarea "日が近くなりましたら、詳細な時間(13時〜で大家さん等調整できた時間帯となります / @@多少の前後の可能性ございます)、担当、店舗詳細等をお伝えし引き継ぎを…" at bounding box center [327, 592] width 445 height 112
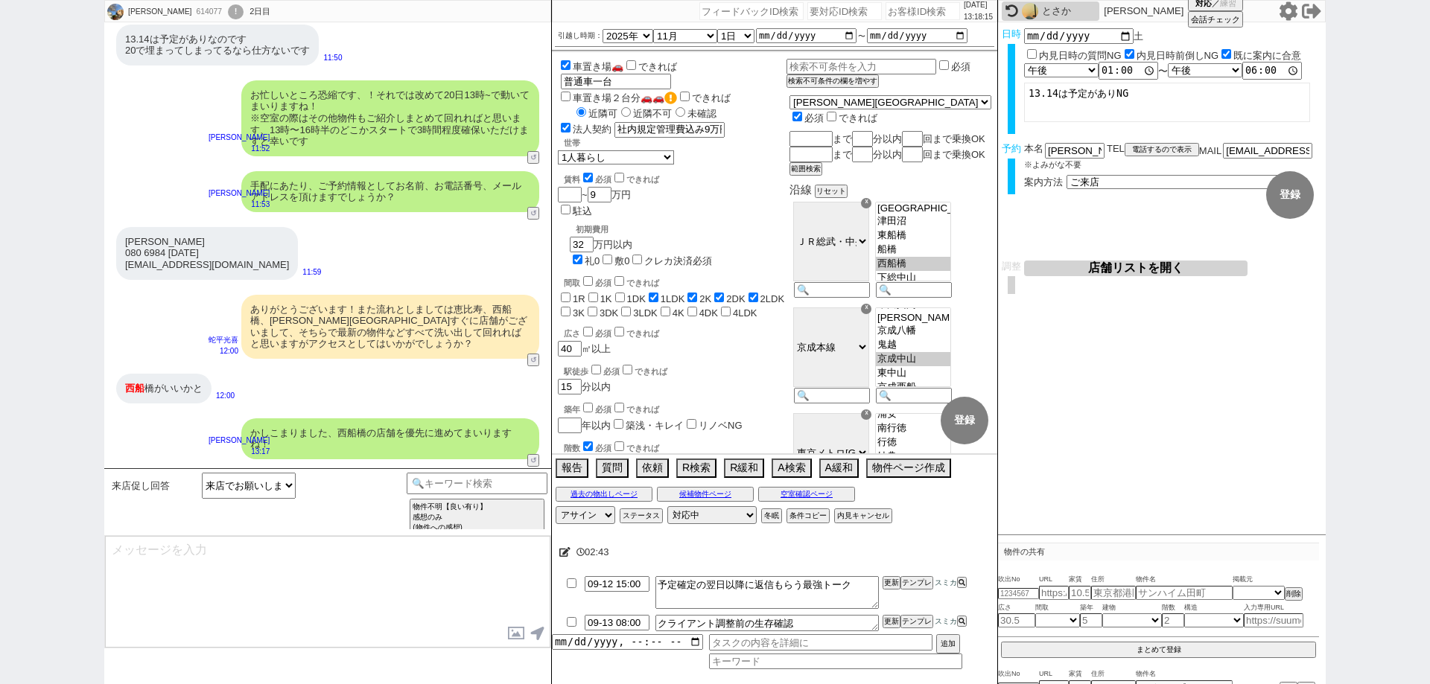
scroll to position [3269, 0]
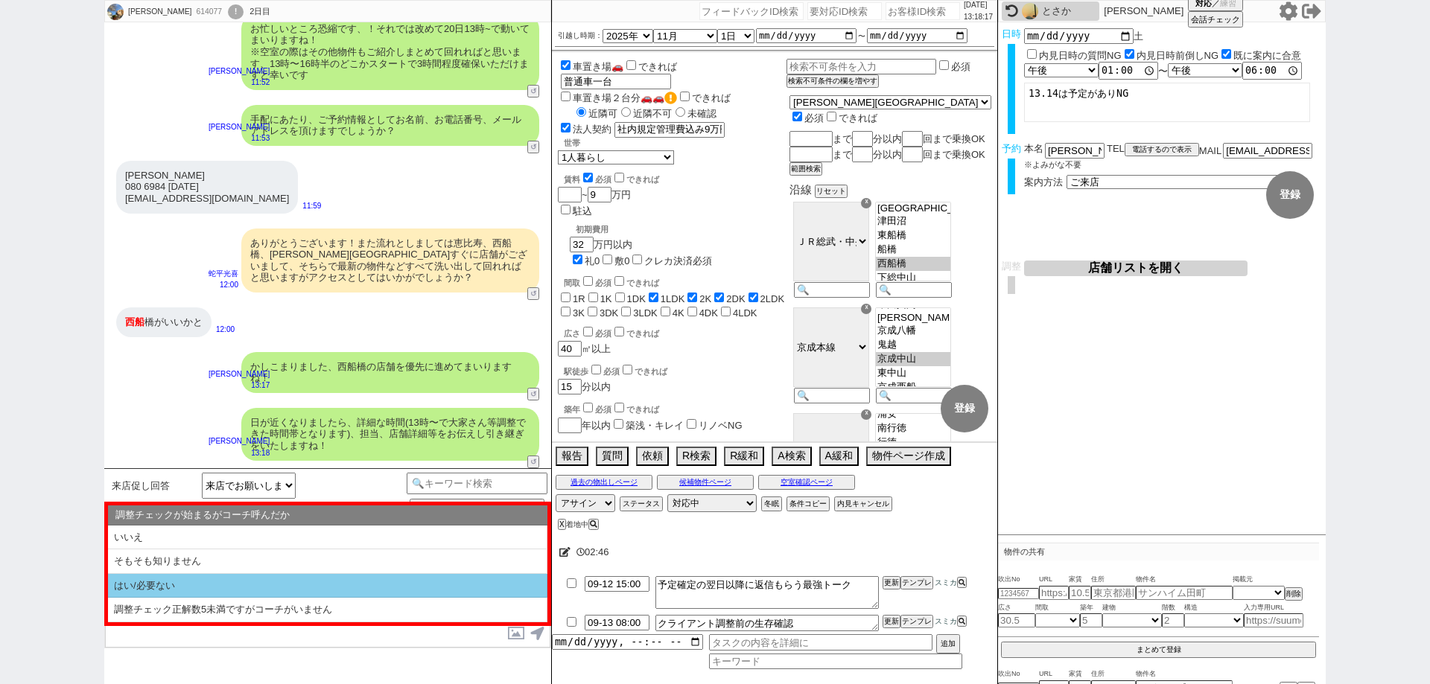
click at [181, 585] on li "はい/必要ない" at bounding box center [327, 586] width 439 height 25
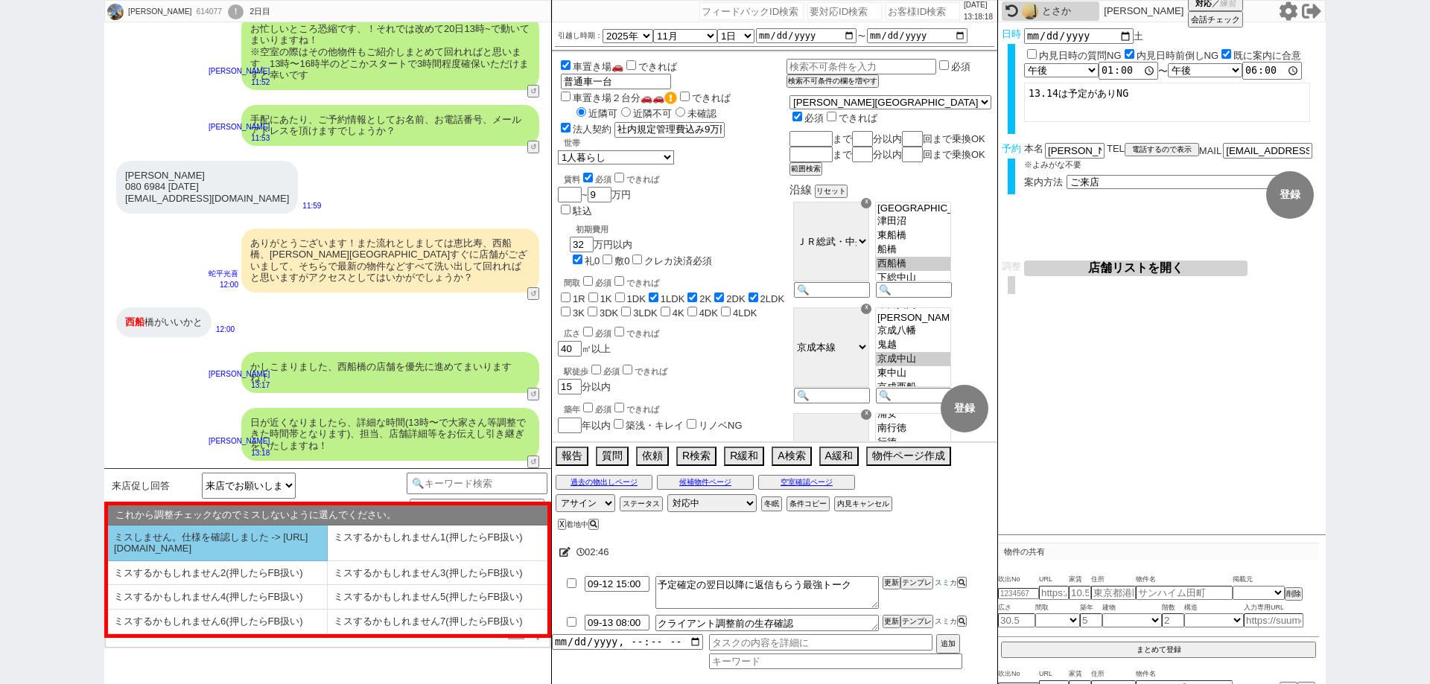
click at [195, 543] on li "ミスしません。仕様を確認しました -> https://jent.notion.site/841a6651aa67425da7d40ddfad41a184" at bounding box center [218, 544] width 220 height 36
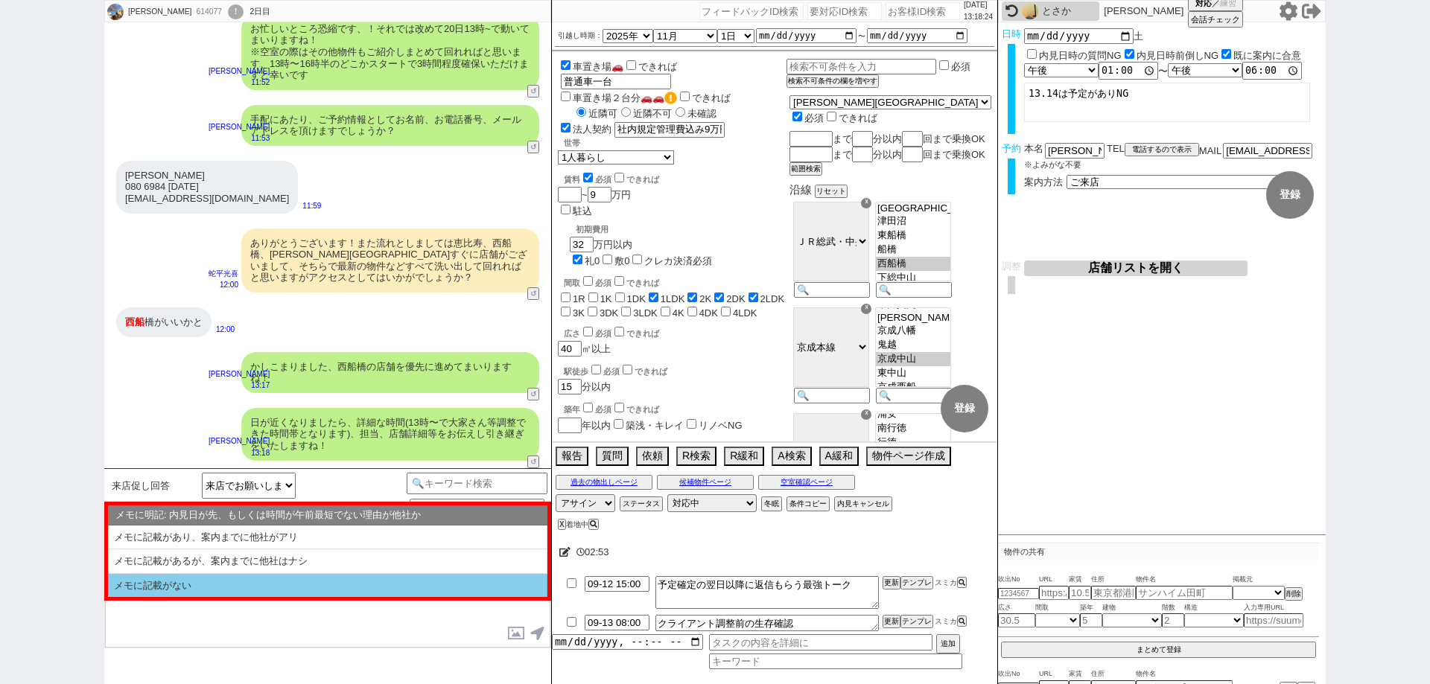
click at [287, 579] on li "メモに記載がない" at bounding box center [327, 586] width 439 height 24
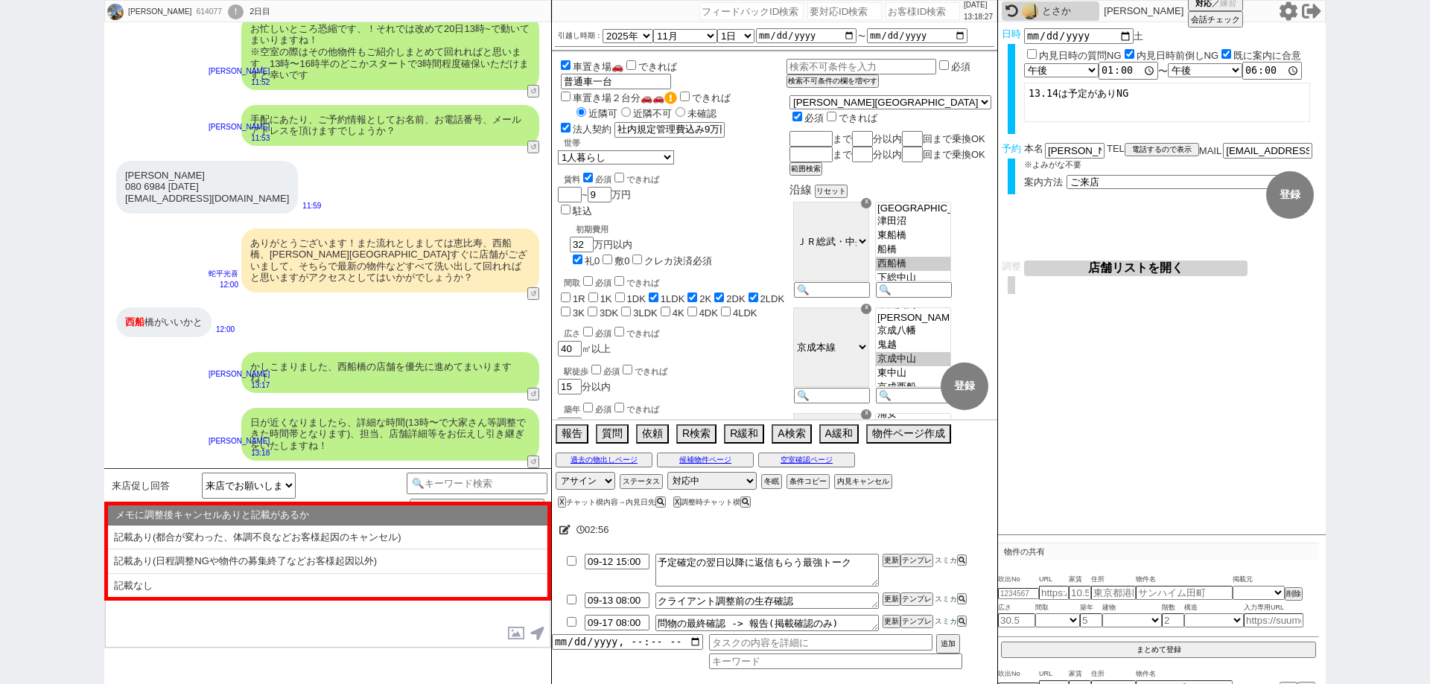
click at [287, 579] on li "記載なし" at bounding box center [327, 586] width 439 height 24
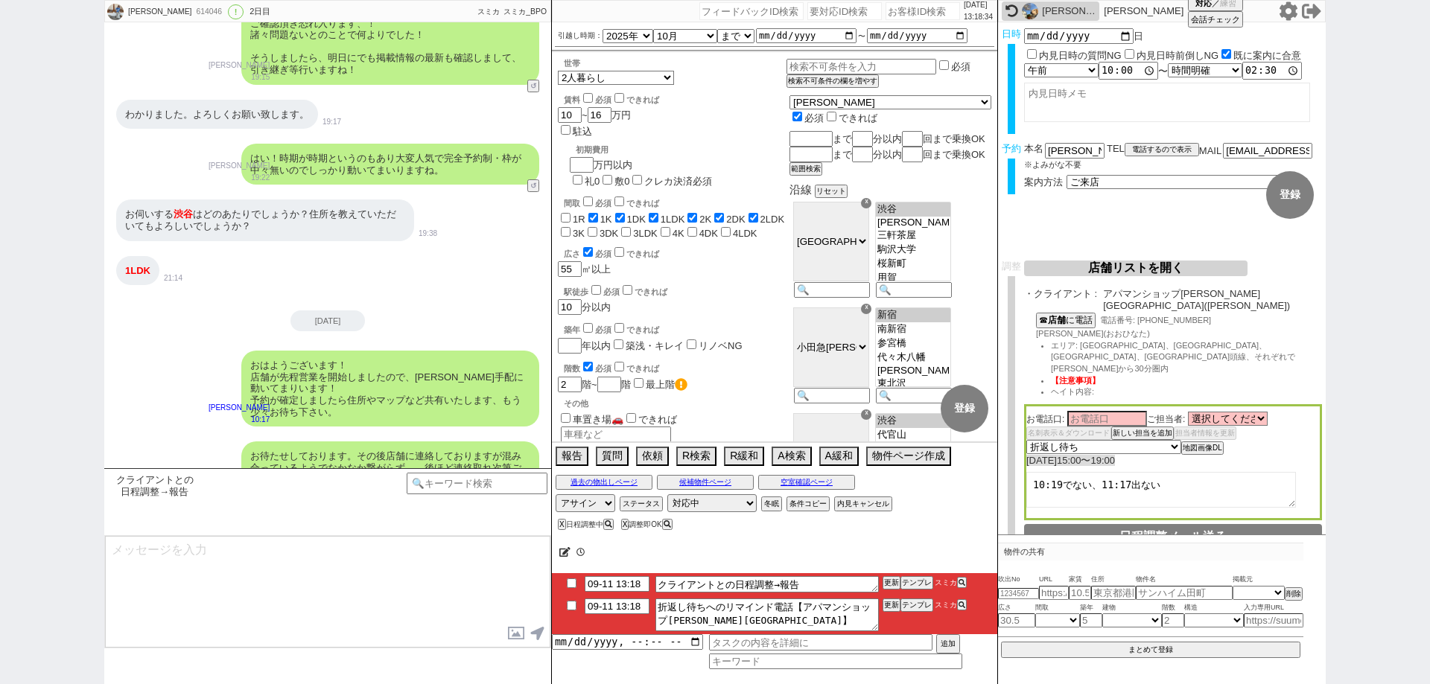
scroll to position [71, 0]
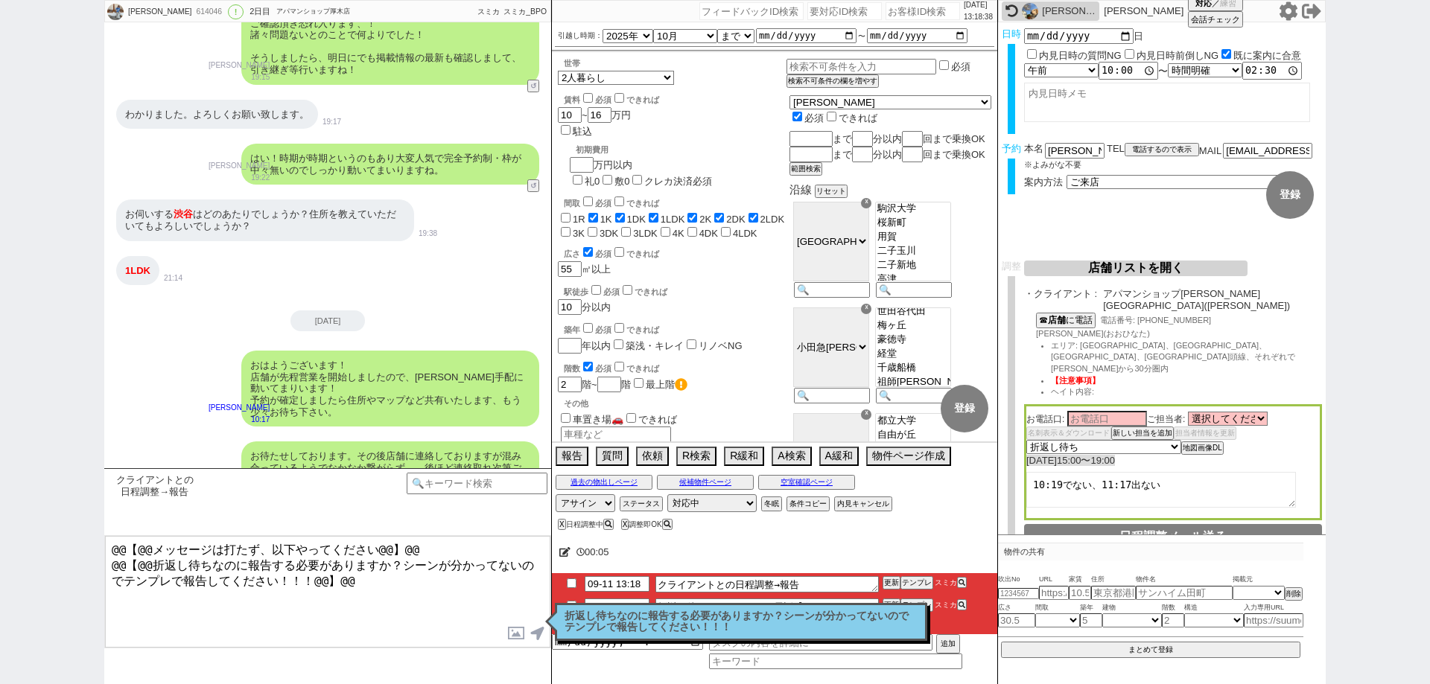
click at [826, 619] on p "折返し待ちなのに報告する必要がありますか？シーンが分かってないのでテンプレで報告してください！！！" at bounding box center [741, 622] width 353 height 23
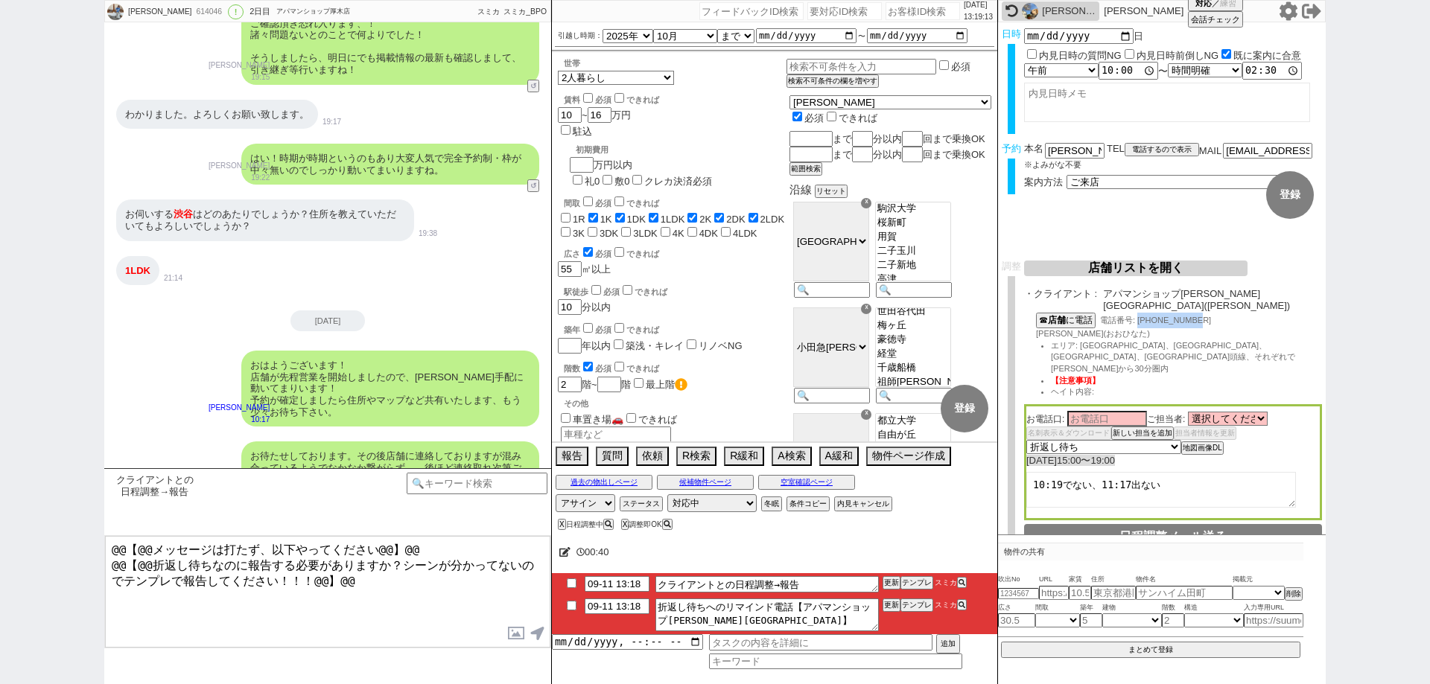
drag, startPoint x: 1212, startPoint y: 315, endPoint x: 1143, endPoint y: 319, distance: 68.6
click at [1143, 319] on div "☎ 店舗 に電話 電話番号: 03-6892-7272" at bounding box center [1179, 321] width 286 height 16
copy span "03-6892-7272"
drag, startPoint x: 1239, startPoint y: 293, endPoint x: 1110, endPoint y: 293, distance: 128.9
click at [1110, 293] on span "アパマンショップ渋谷道玄坂店(渋谷)" at bounding box center [1212, 299] width 219 height 23
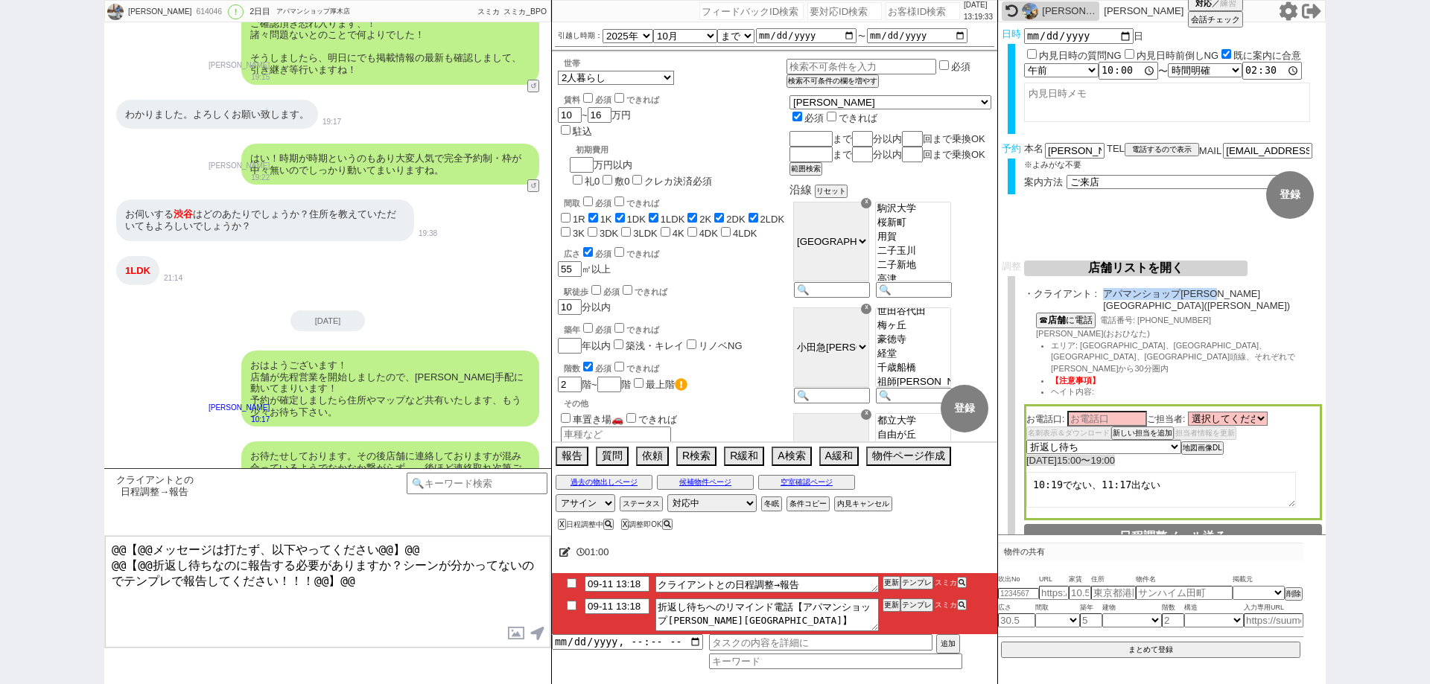
copy span "アパマンショップ渋谷道玄坂店"
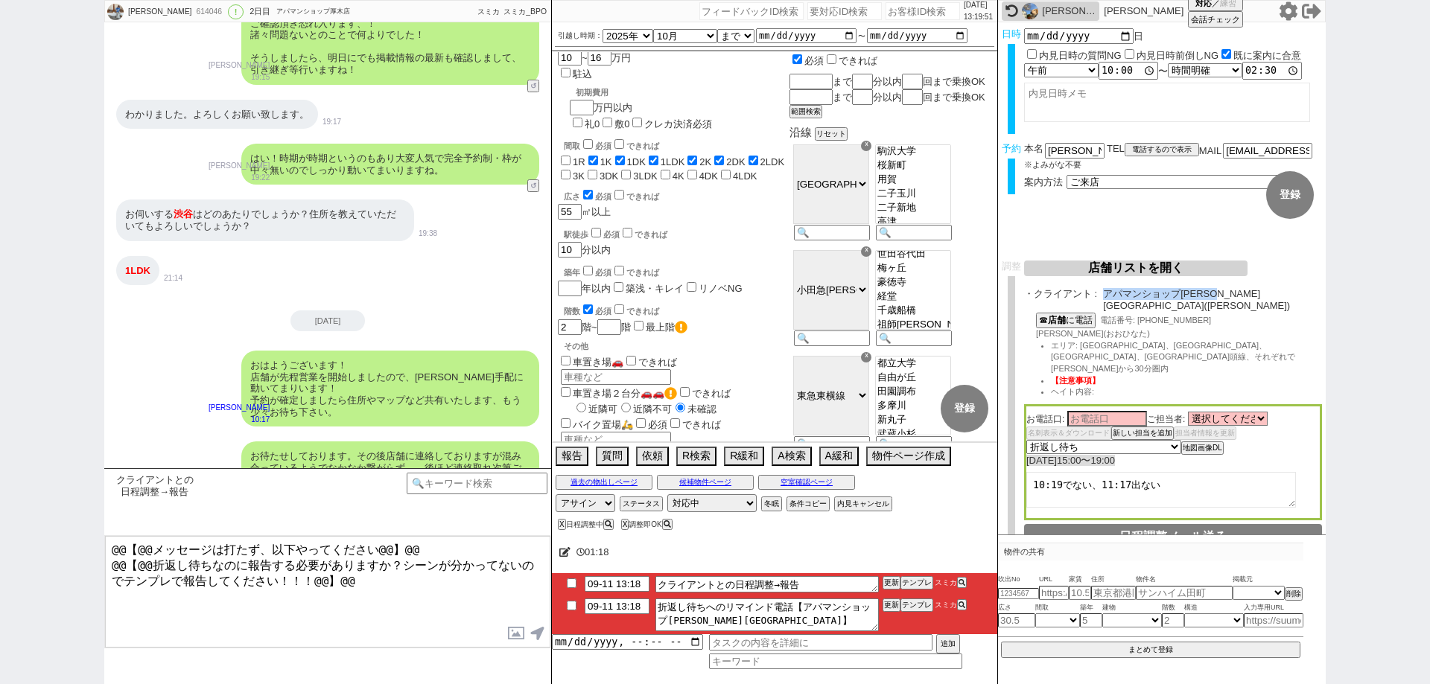
scroll to position [0, 0]
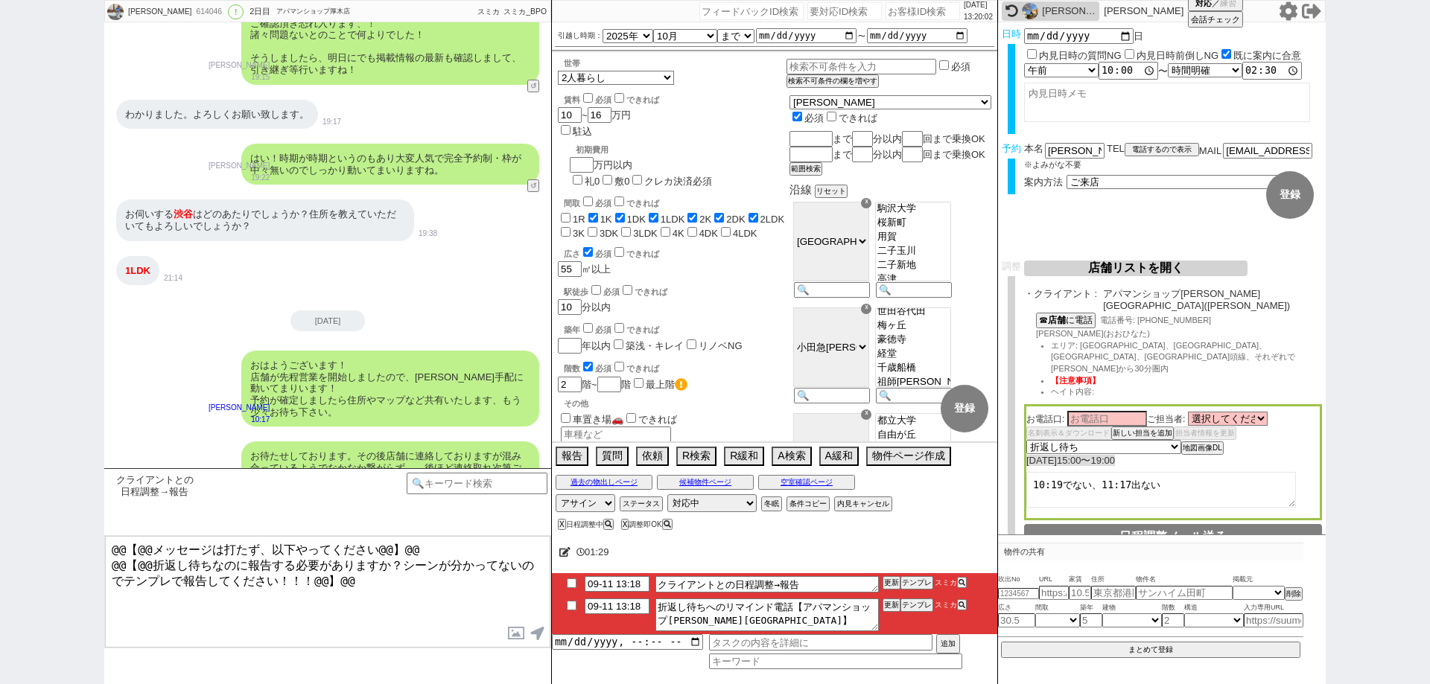
click at [623, 574] on li "09-11 13:18 クライアントとの日程調整→報告 更新 テンプレ スミカ" at bounding box center [774, 585] width 445 height 22
click at [626, 578] on input "09-11 13:18" at bounding box center [617, 582] width 65 height 13
click at [629, 606] on input "09-11 13:18" at bounding box center [617, 605] width 65 height 13
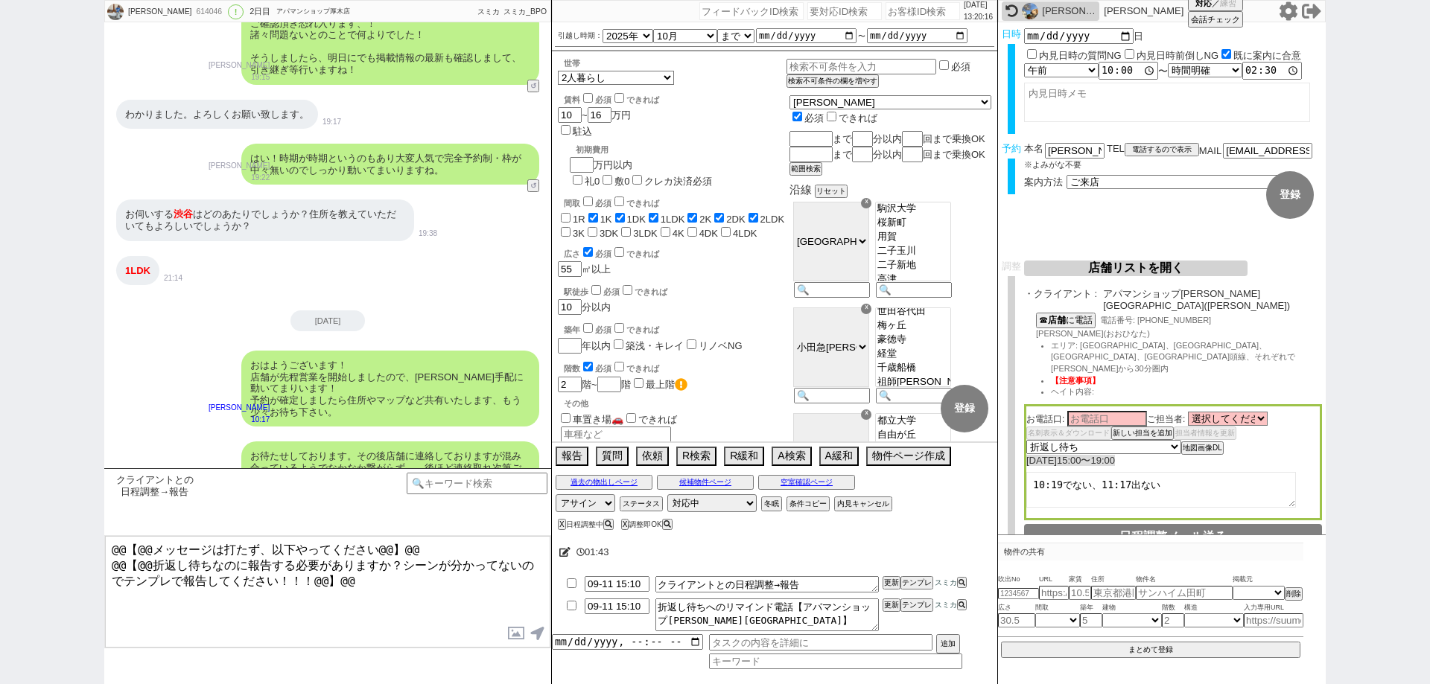
click at [886, 612] on li "09-11 15:10 折返し待ちへのリマインド電話【アパマンショップ渋谷道玄坂店】 更新 テンプレ スミカ" at bounding box center [774, 615] width 445 height 39
click at [889, 600] on button "更新" at bounding box center [890, 605] width 15 height 10
click at [889, 581] on button "更新" at bounding box center [890, 583] width 15 height 10
click at [889, 603] on button "更新" at bounding box center [890, 605] width 15 height 10
click at [889, 583] on button "更新" at bounding box center [890, 583] width 15 height 10
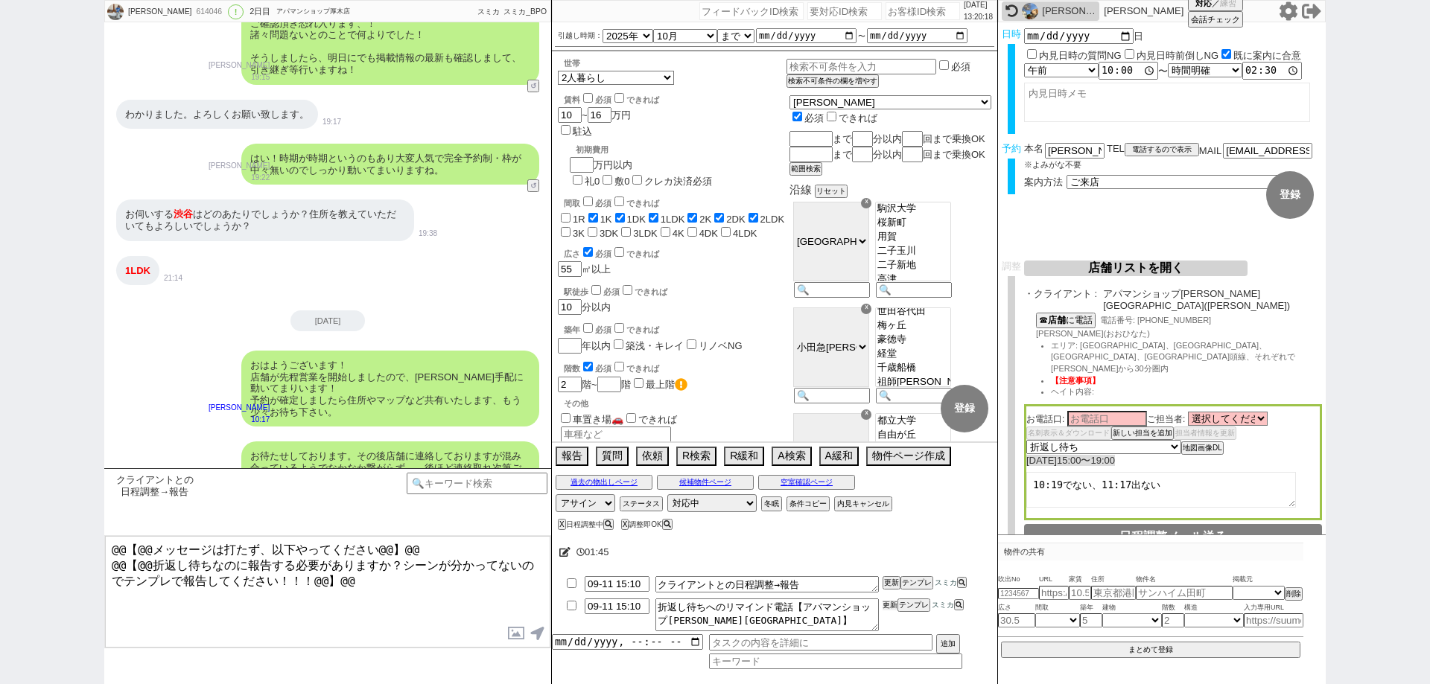
click at [895, 600] on button "更新" at bounding box center [890, 605] width 15 height 10
click at [891, 578] on button "更新" at bounding box center [890, 583] width 15 height 10
click at [891, 600] on button "更新" at bounding box center [890, 605] width 15 height 10
click at [891, 587] on button "更新" at bounding box center [890, 583] width 15 height 10
click at [892, 546] on div "01:47" at bounding box center [774, 553] width 445 height 30
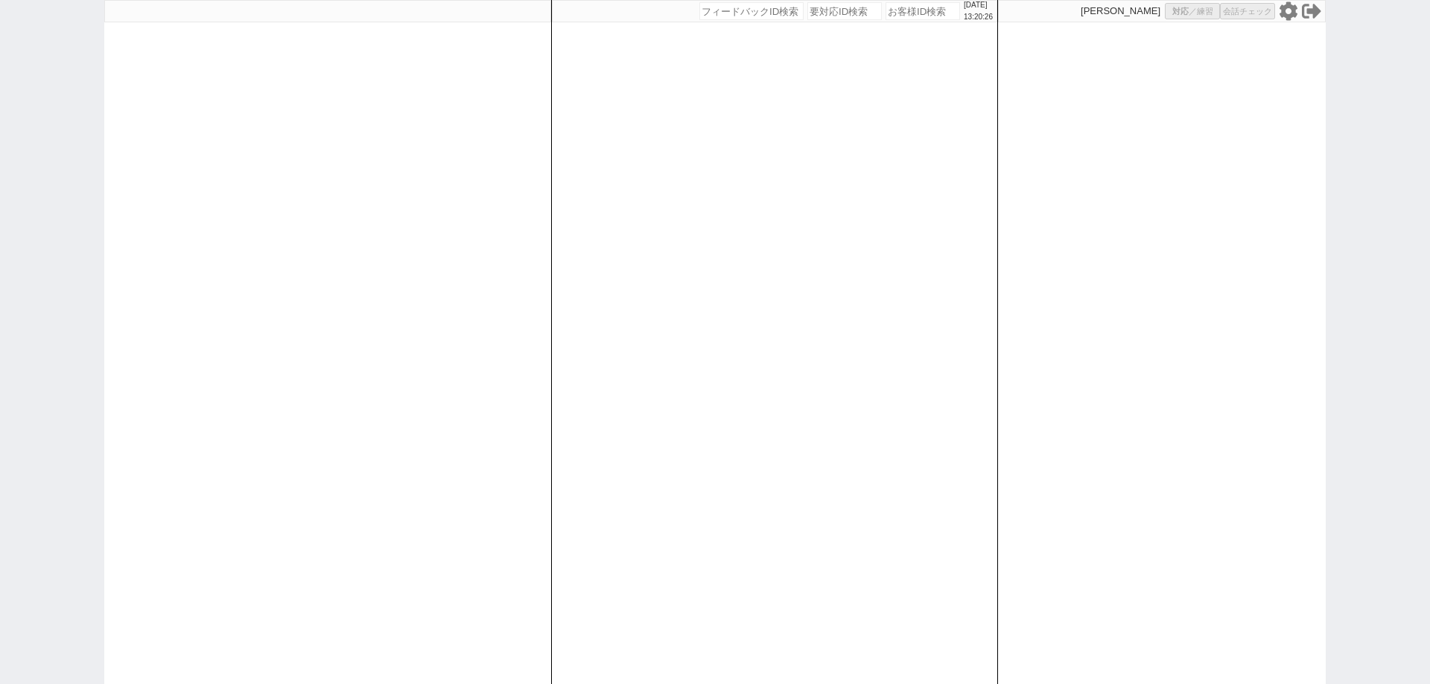
select select
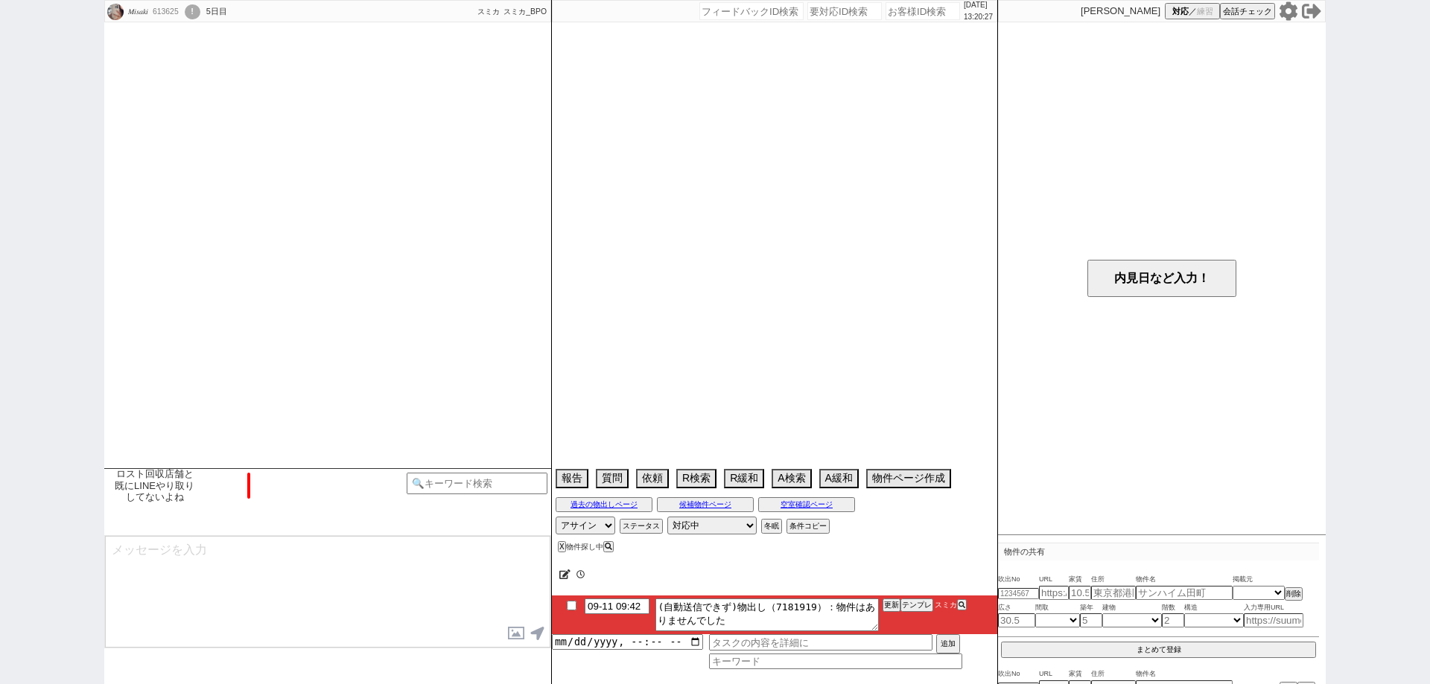
scroll to position [2315, 0]
select select "2025"
select select "10"
select select "37"
select select "0"
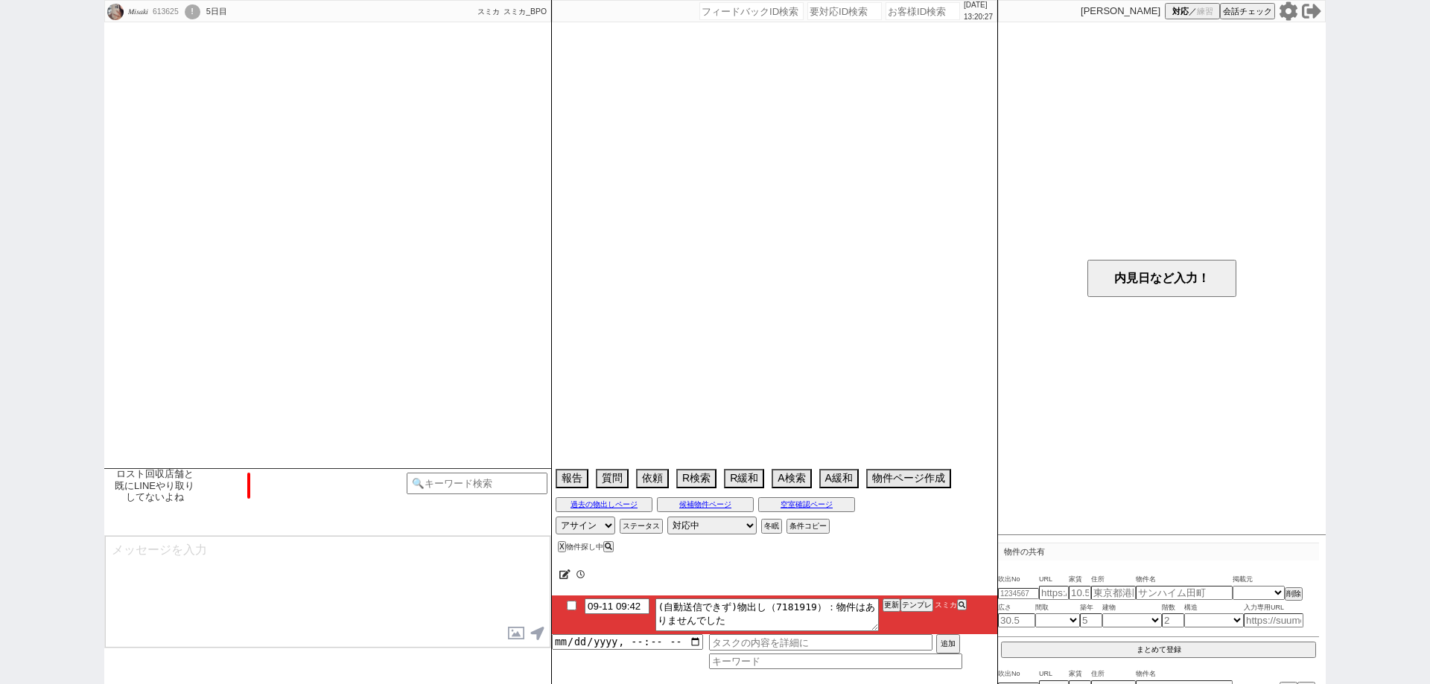
select select "14"
select select "91"
select select "2517"
select select "93"
select select "2554"
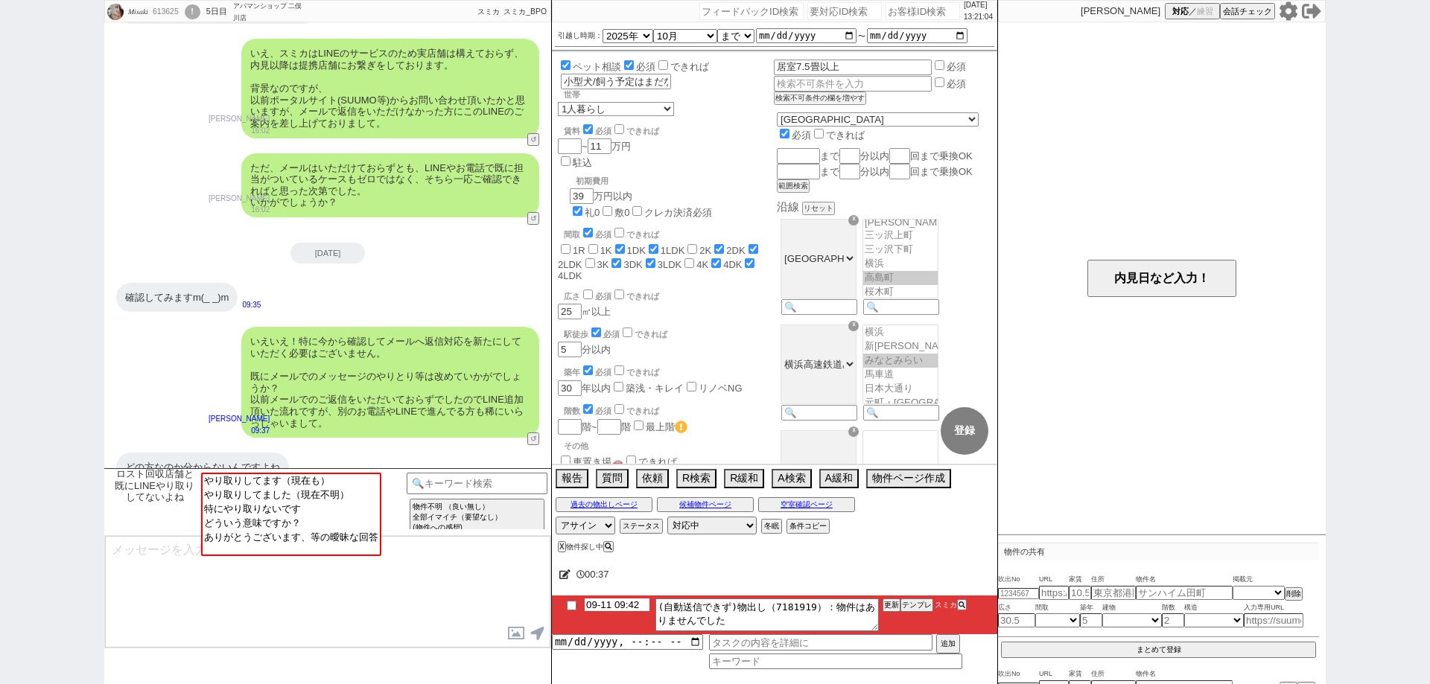
click at [617, 603] on input "09-11 09:42" at bounding box center [617, 605] width 65 height 13
type input "09-12 09:42"
click at [772, 568] on div "00:41" at bounding box center [774, 575] width 445 height 30
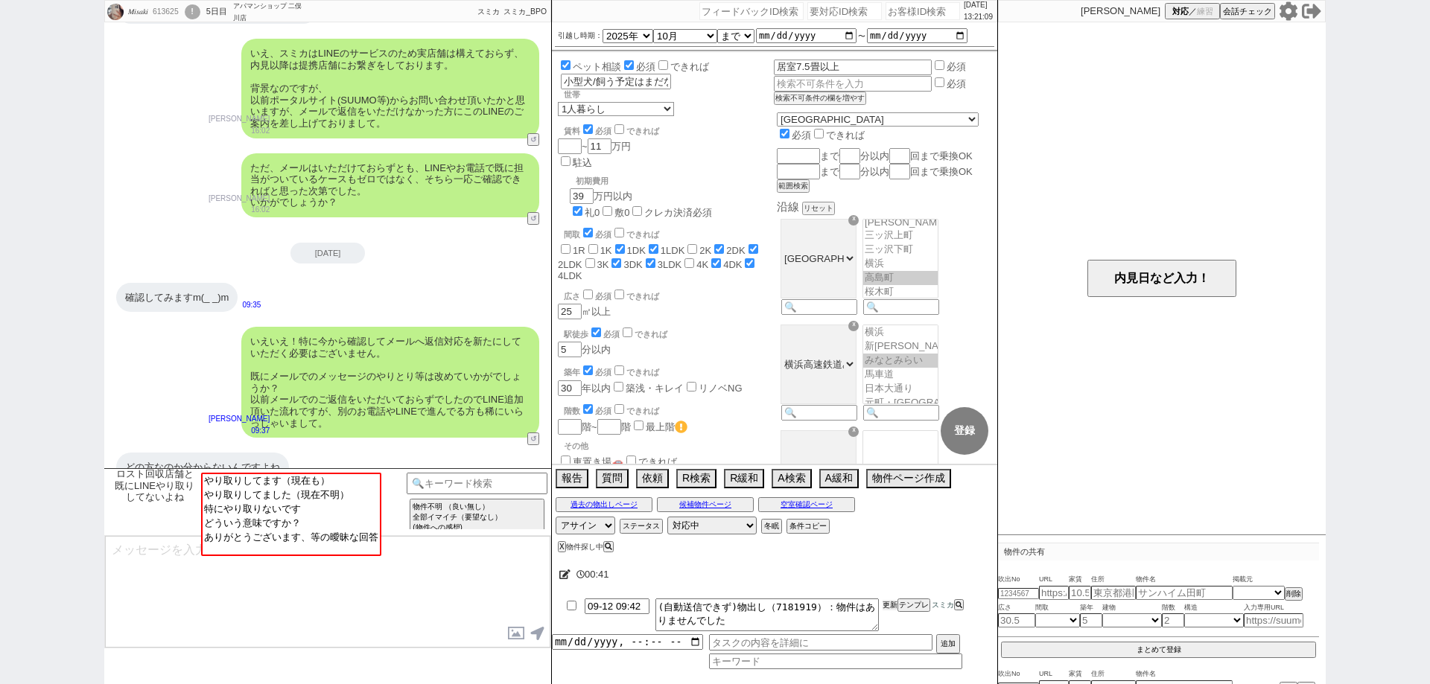
click at [886, 600] on button "更新" at bounding box center [890, 605] width 15 height 10
click at [889, 602] on button "更新" at bounding box center [890, 605] width 15 height 10
drag, startPoint x: 892, startPoint y: 582, endPoint x: 845, endPoint y: 590, distance: 48.4
click at [892, 579] on div "00:42" at bounding box center [774, 575] width 445 height 30
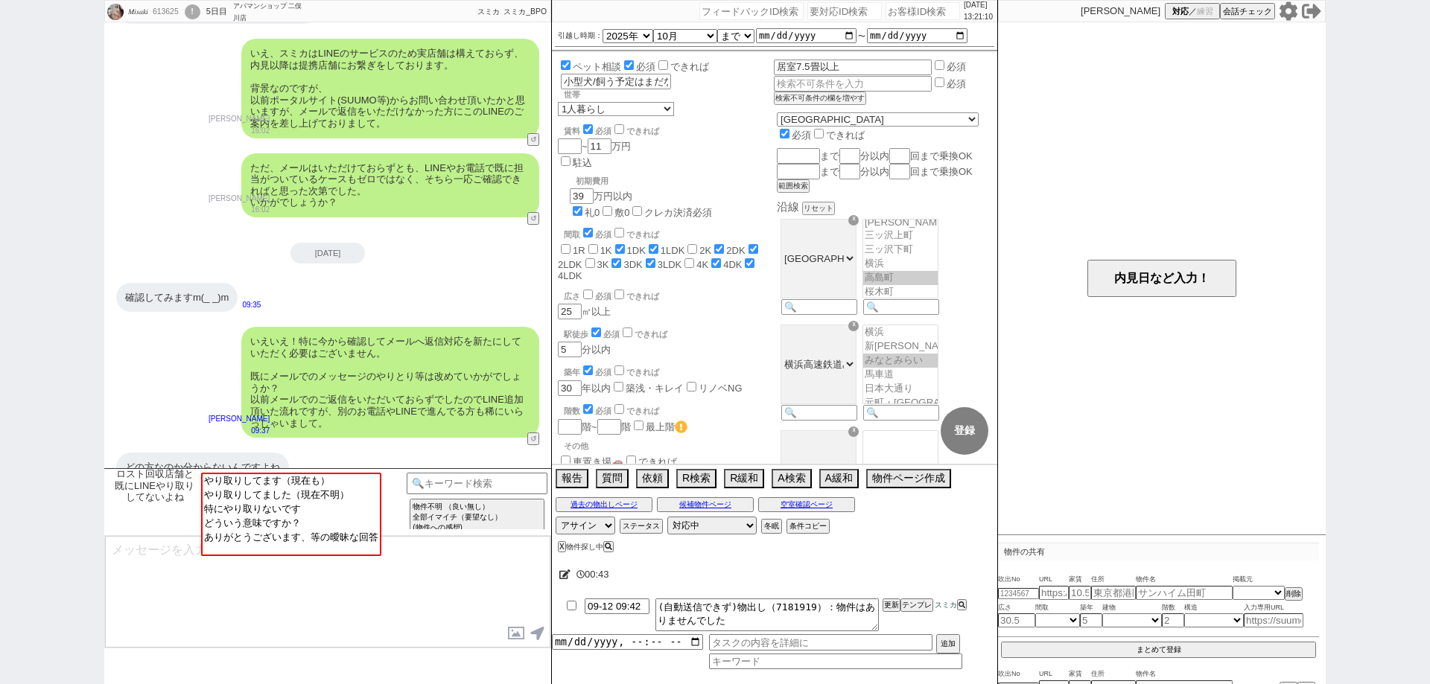
click at [504, 596] on textarea at bounding box center [327, 592] width 445 height 112
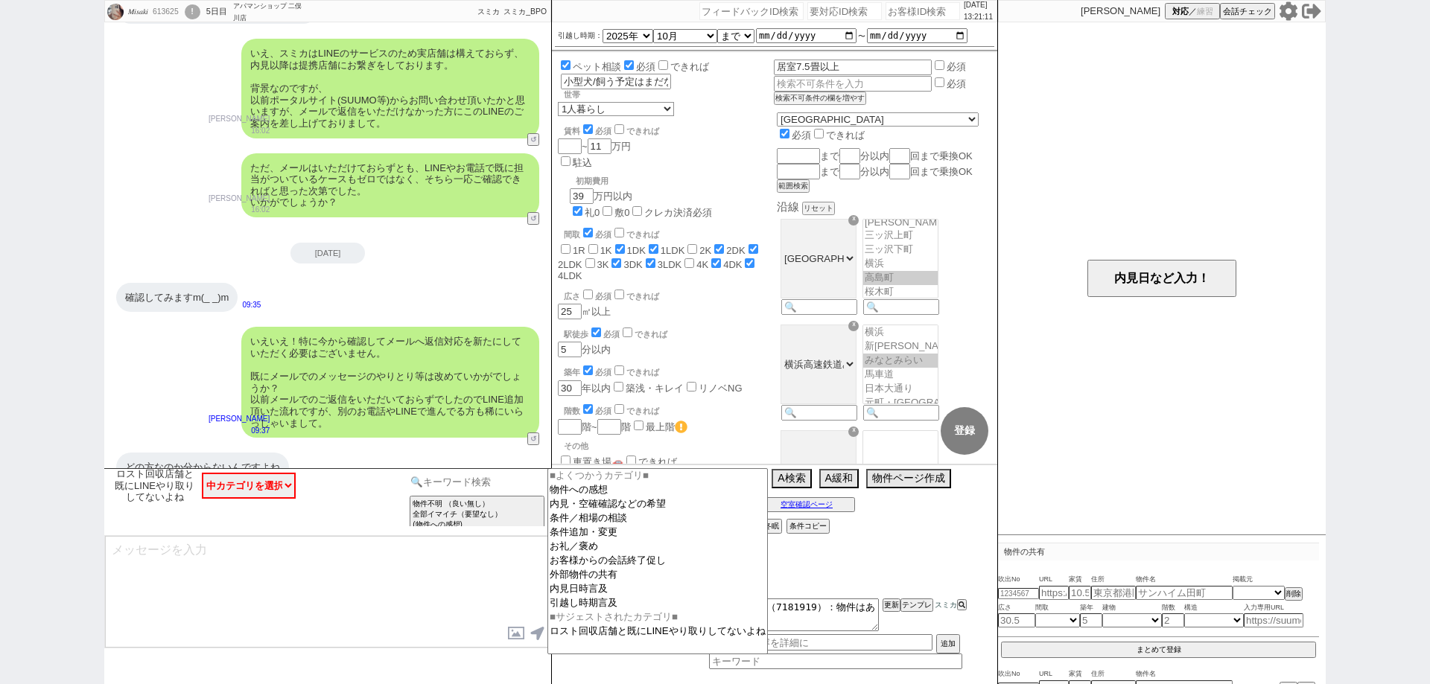
click at [520, 484] on input at bounding box center [477, 482] width 141 height 19
type input "記述"
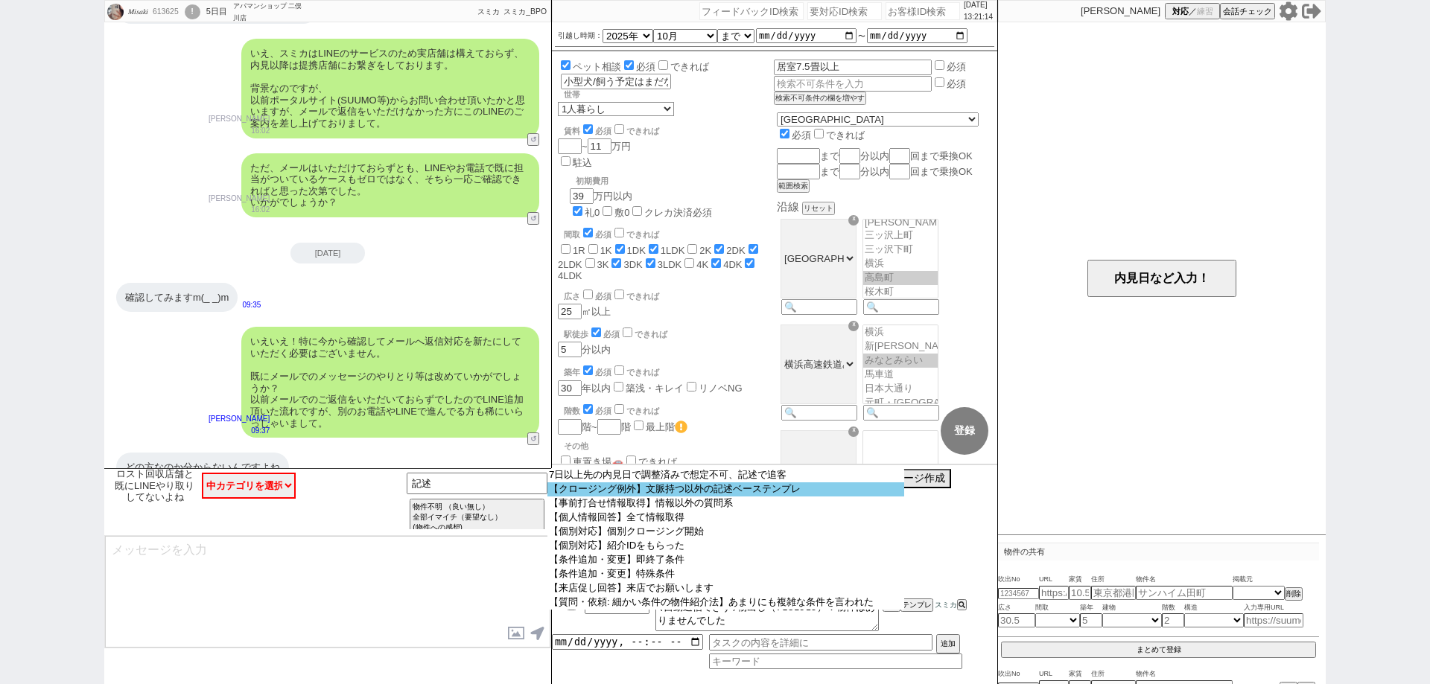
click at [614, 491] on option "【クロージング例外】文脈持つ以外の記述ベーステンプレ" at bounding box center [725, 490] width 357 height 14
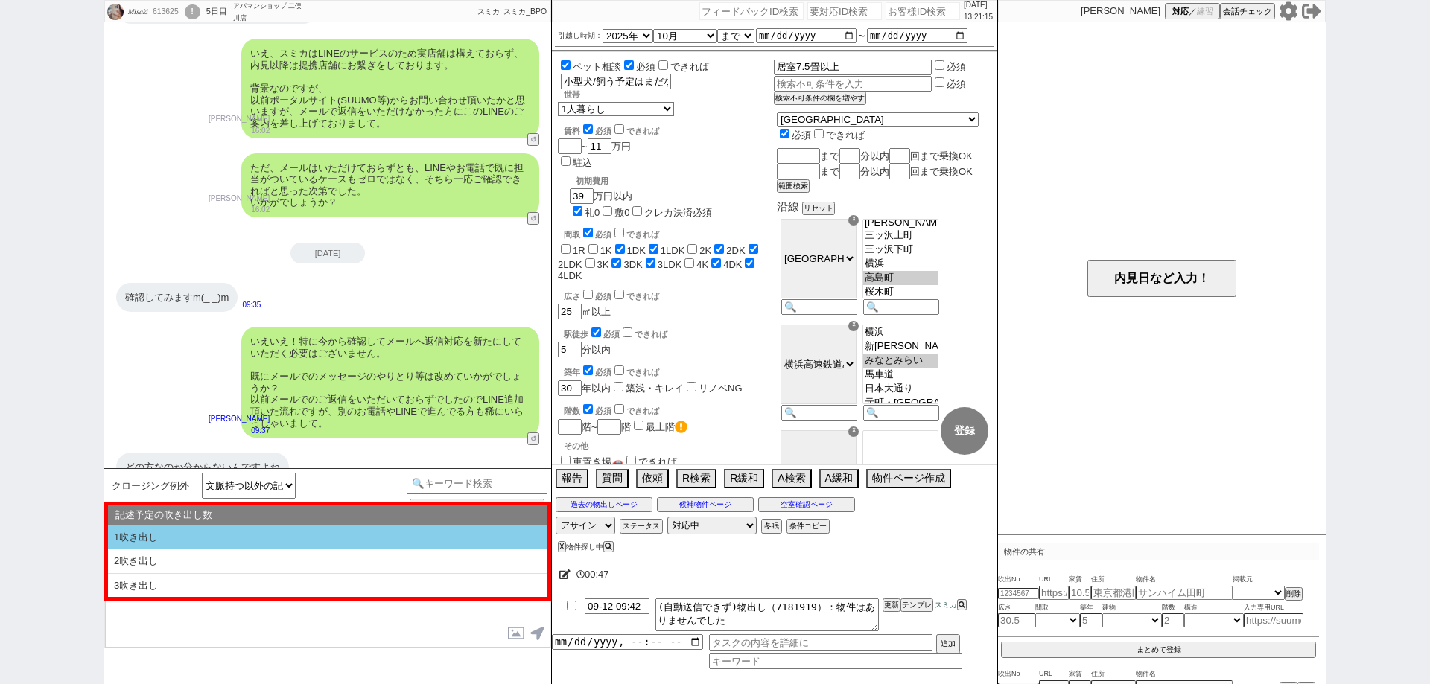
click at [371, 534] on li "1吹き出し" at bounding box center [327, 538] width 439 height 25
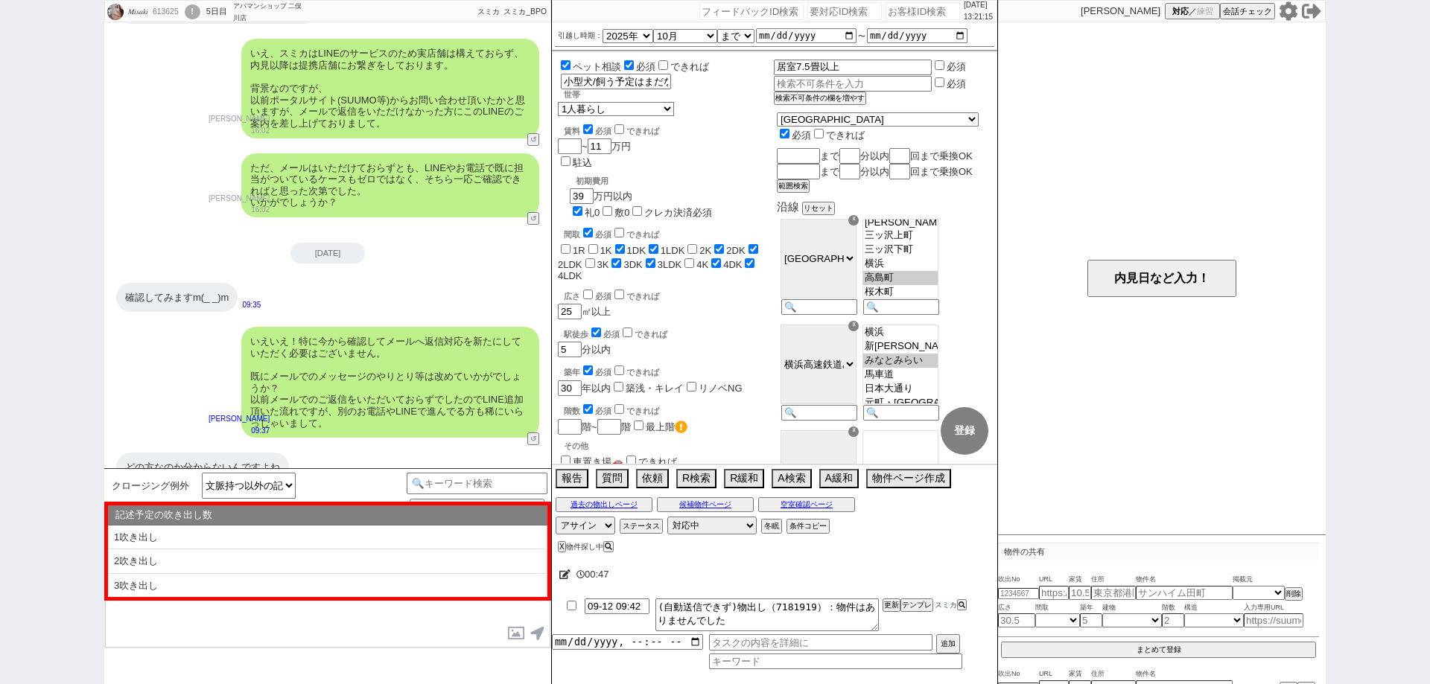
select select "1吹き出し"
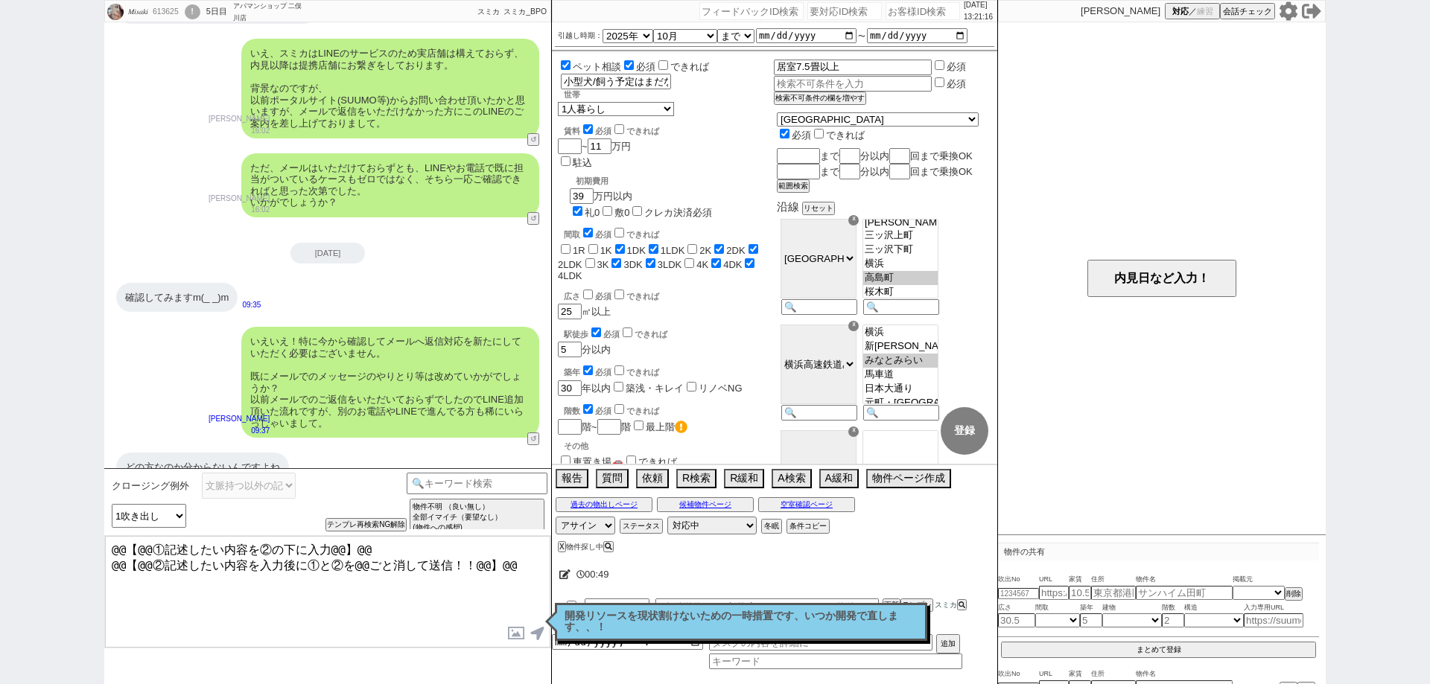
drag, startPoint x: 534, startPoint y: 571, endPoint x: 1, endPoint y: 581, distance: 532.7
click at [1, 581] on div "𝑀𝑖𝑠𝑎𝑘𝑖 613625 ! 0 5日目 アパマンショップ 二俣川店 冬眠中 自社客 スミカ スミカ_BPO チャット全表示 [DATE] Ｖｅｎｔ[PER…" at bounding box center [715, 342] width 1430 height 684
drag, startPoint x: 398, startPoint y: 557, endPoint x: 342, endPoint y: 560, distance: 55.9
click at [342, 560] on textarea "@@【@@①記述したい内容を②の下に入力@@】@@ どの方か分からないとおっしゃいますと、スミカとは別に並行でやり取りされている業者さんがある形ですかね！" at bounding box center [327, 592] width 445 height 112
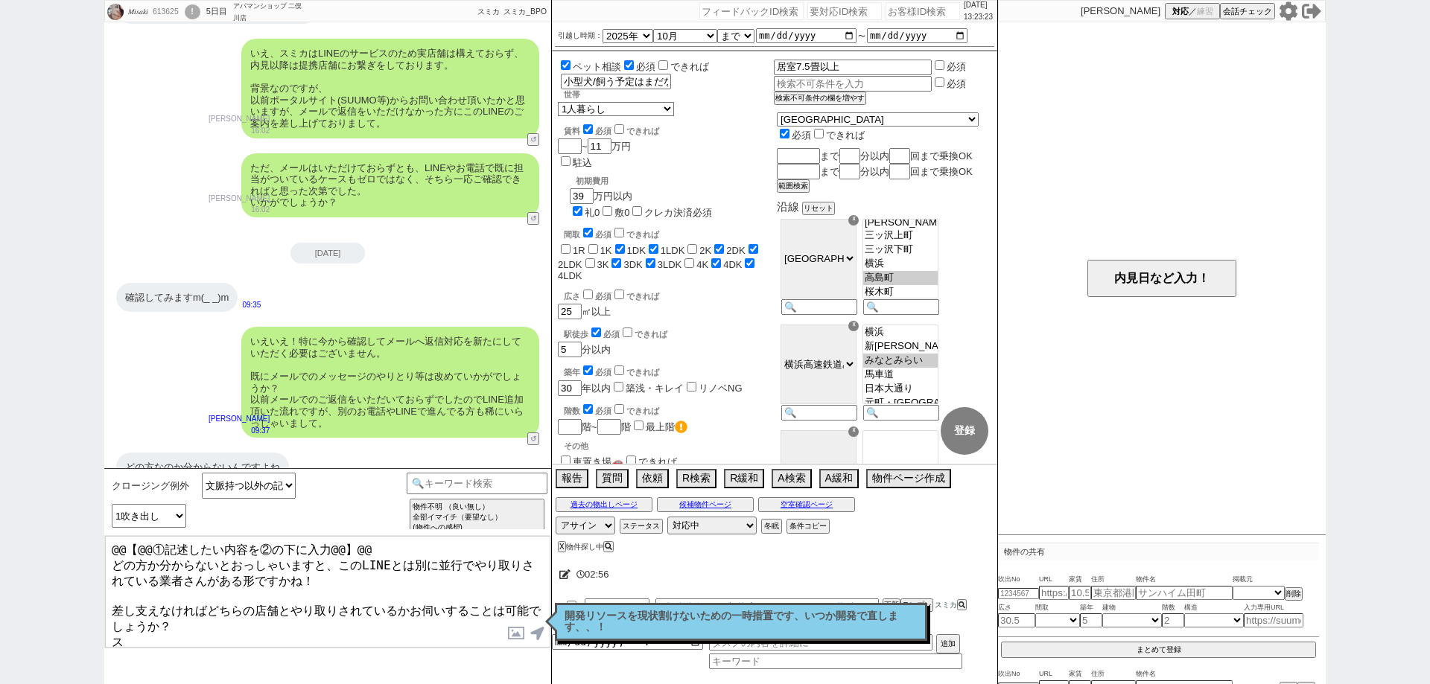
click at [414, 598] on textarea "@@【@@①記述したい内容を②の下に入力@@】@@ どの方か分からないとおっしゃいますと、このLINEとは別に並行でやり取りされている業者さんがある形ですかね…" at bounding box center [327, 592] width 445 height 112
drag, startPoint x: 394, startPoint y: 533, endPoint x: 373, endPoint y: 533, distance: 20.9
click at [373, 533] on div "クロージング例外 文脈持つ以外の記述ベーステンプレ 小カテゴリを選択 記述予定の吹き出し数 1吹き出し 2吹き出し 3吹き出し テンプレ再検索NG解除 物件不…" at bounding box center [327, 501] width 447 height 67
drag, startPoint x: 394, startPoint y: 546, endPoint x: 61, endPoint y: 519, distance: 334.0
click at [66, 521] on div "𝑀𝑖𝑠𝑎𝑘𝑖 613625 ! 0 5日目 アパマンショップ 二俣川店 冬眠中 自社客 スミカ スミカ_BPO チャット全表示 2025-09-10 Ｖｅｎｔ…" at bounding box center [715, 342] width 1430 height 684
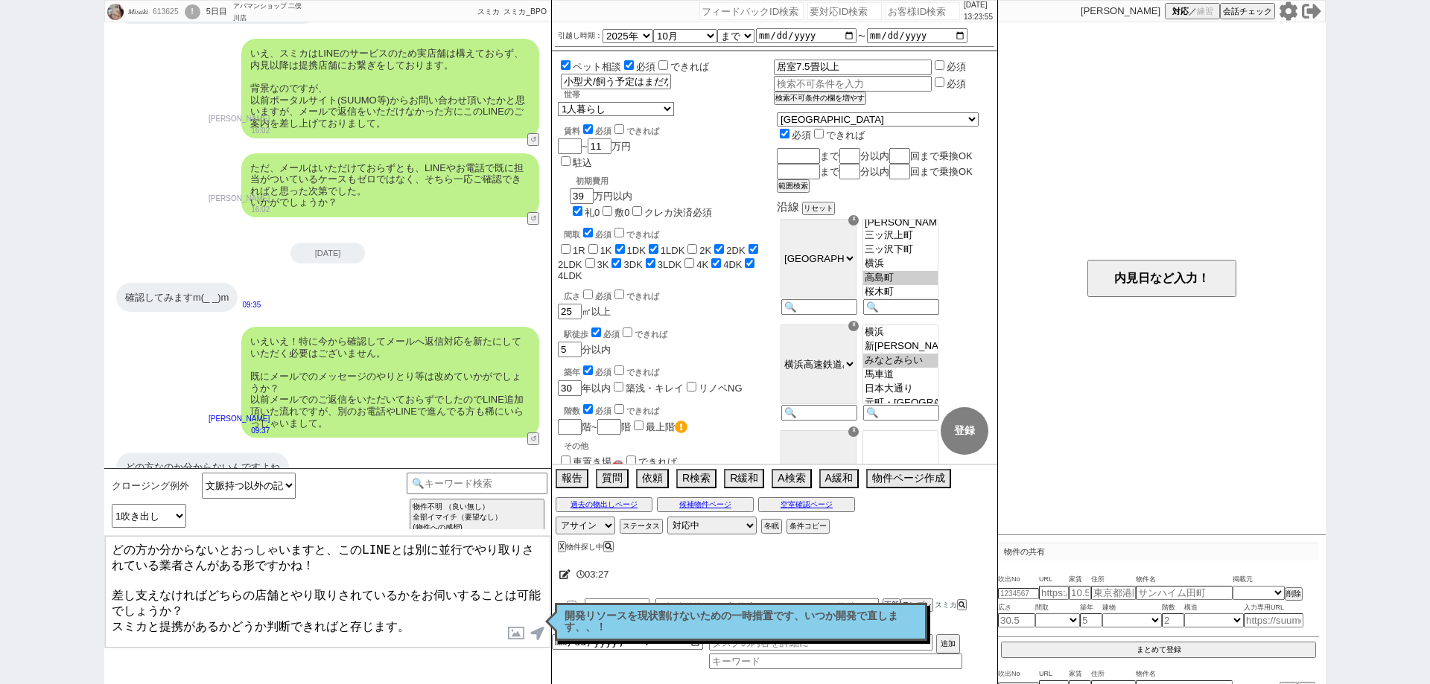
click at [410, 586] on textarea "どの方か分からないとおっしゃいますと、このLINEとは別に並行でやり取りされている業者さんがある形ですかね！ 差し支えなければどちらの店舗とやり取りされている…" at bounding box center [327, 592] width 445 height 112
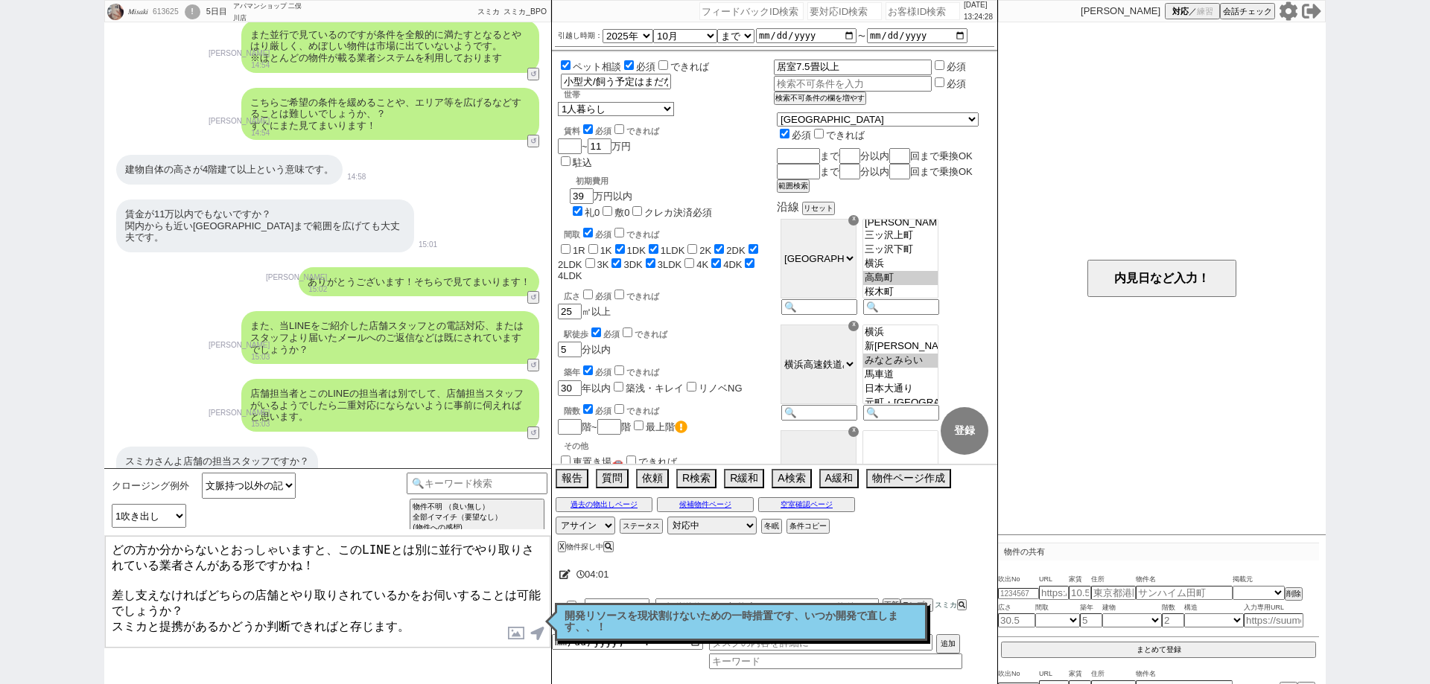
scroll to position [1794, 0]
click at [445, 611] on textarea "どの方か分からないとおっしゃいますと、このLINEとは別に並行でやり取りされている業者さんがある形ですかね！ 差し支えなければどちらの店舗とやり取りされている…" at bounding box center [327, 592] width 445 height 112
click at [445, 607] on textarea "どの方か分からないとおっしゃいますと、このLINEとは別に並行でやり取りされている業者さんがある形ですかね！ 差し支えなければどちらの店舗とやり取りされている…" at bounding box center [327, 592] width 445 height 112
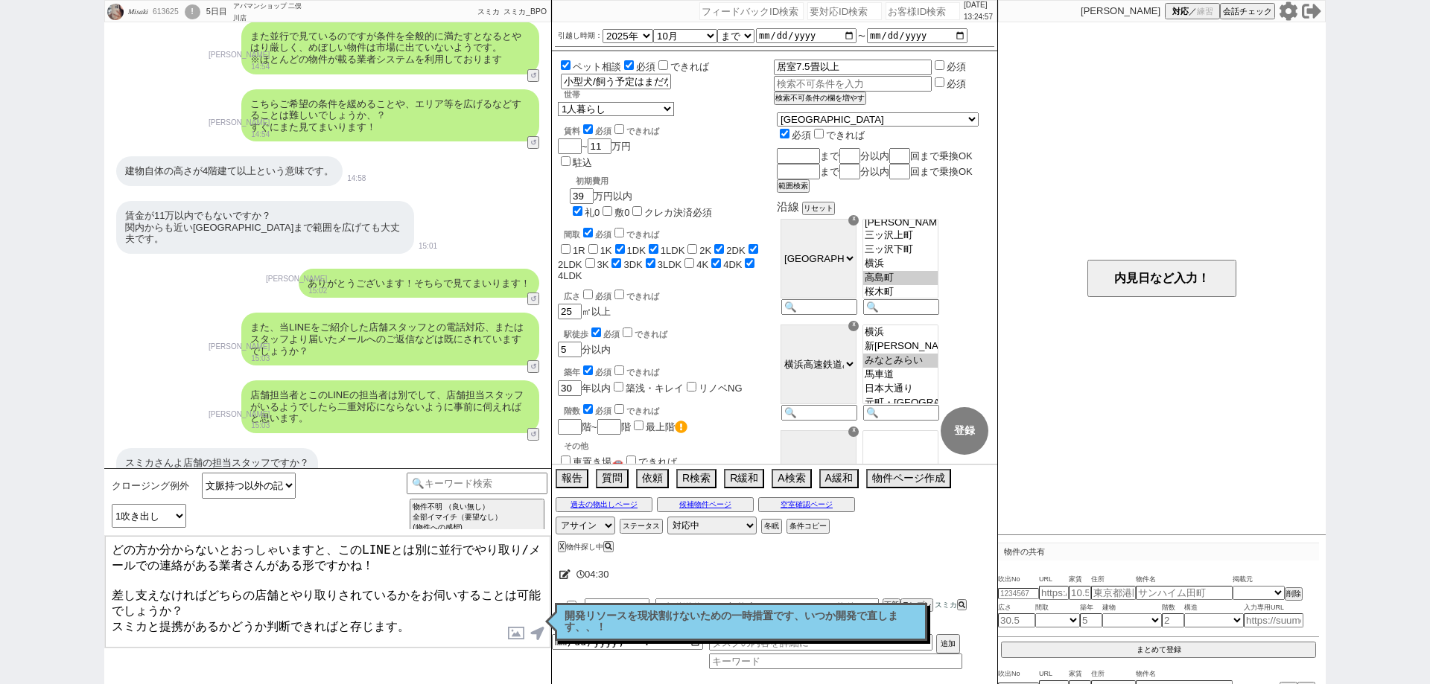
click at [410, 588] on textarea "どの方か分からないとおっしゃいますと、このLINEとは別に並行でやり取り/メールでの連絡がある業者さんがある形ですかね！ 差し支えなければどちらの店舗とやり取…" at bounding box center [327, 592] width 445 height 112
type textarea "どの方か分からないとおっしゃいますと、このLINEとは別に並行でやり取り/メールでの連絡がある業者さんがある形ですかね！ 差し支えなければどちらの店舗とやり取…"
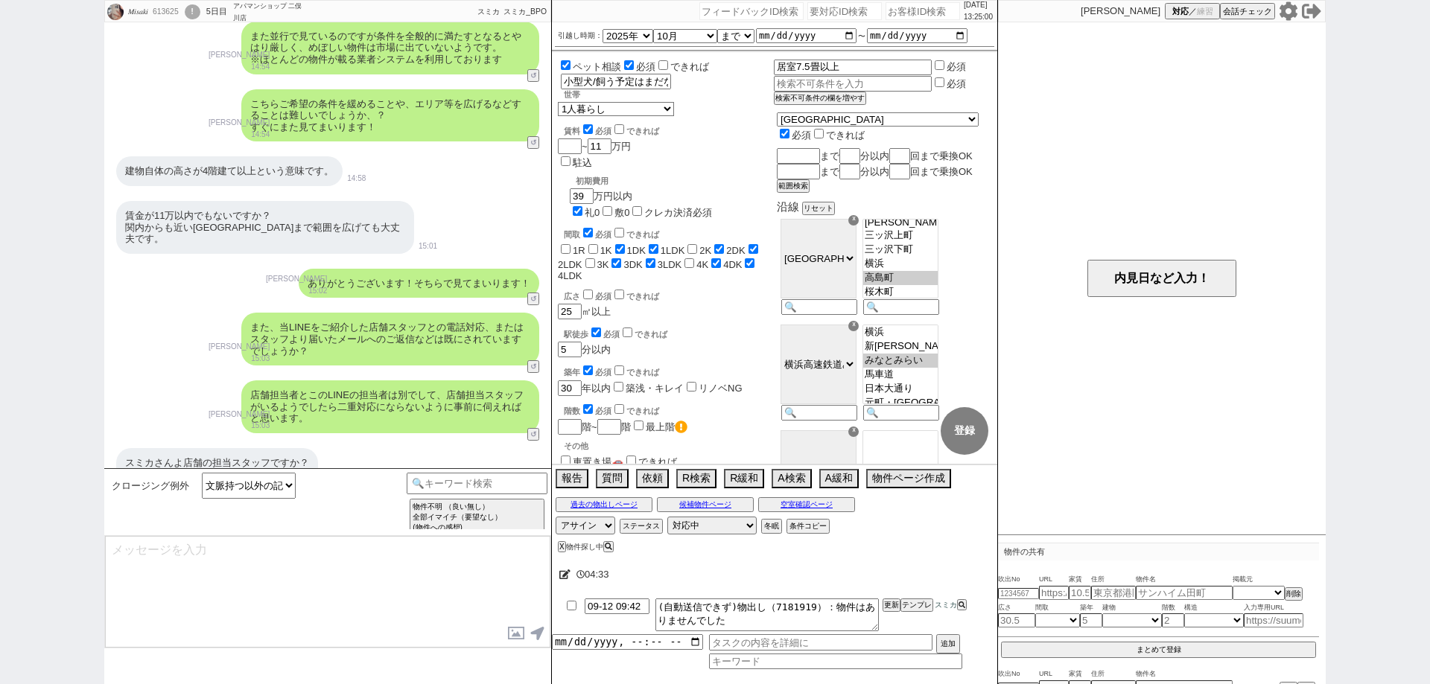
scroll to position [2226, 0]
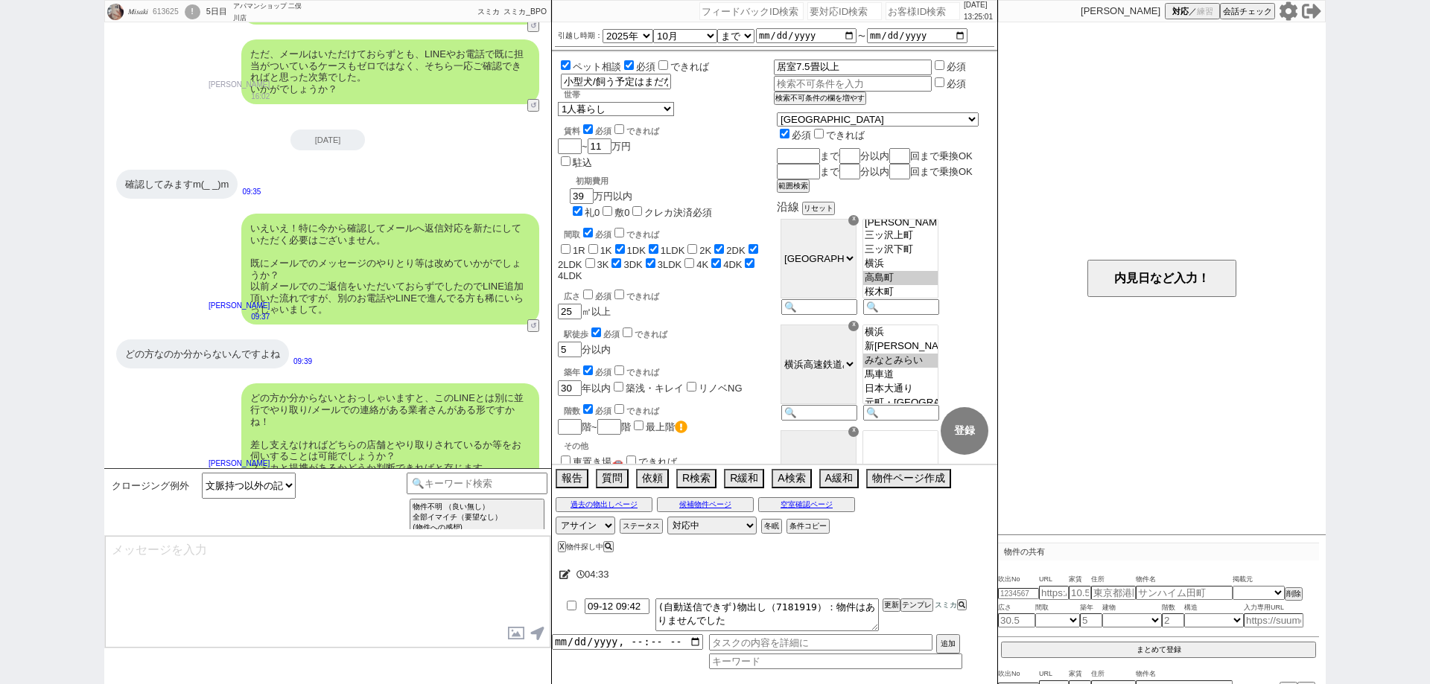
select select "449"
type textarea "@@【@@メッセージは打たず、以下やってください@@】@@ @@【@@タスク整理、追加、条件入力等のやるべきことはやりましたか？？全て終わったら自分に付いたア…"
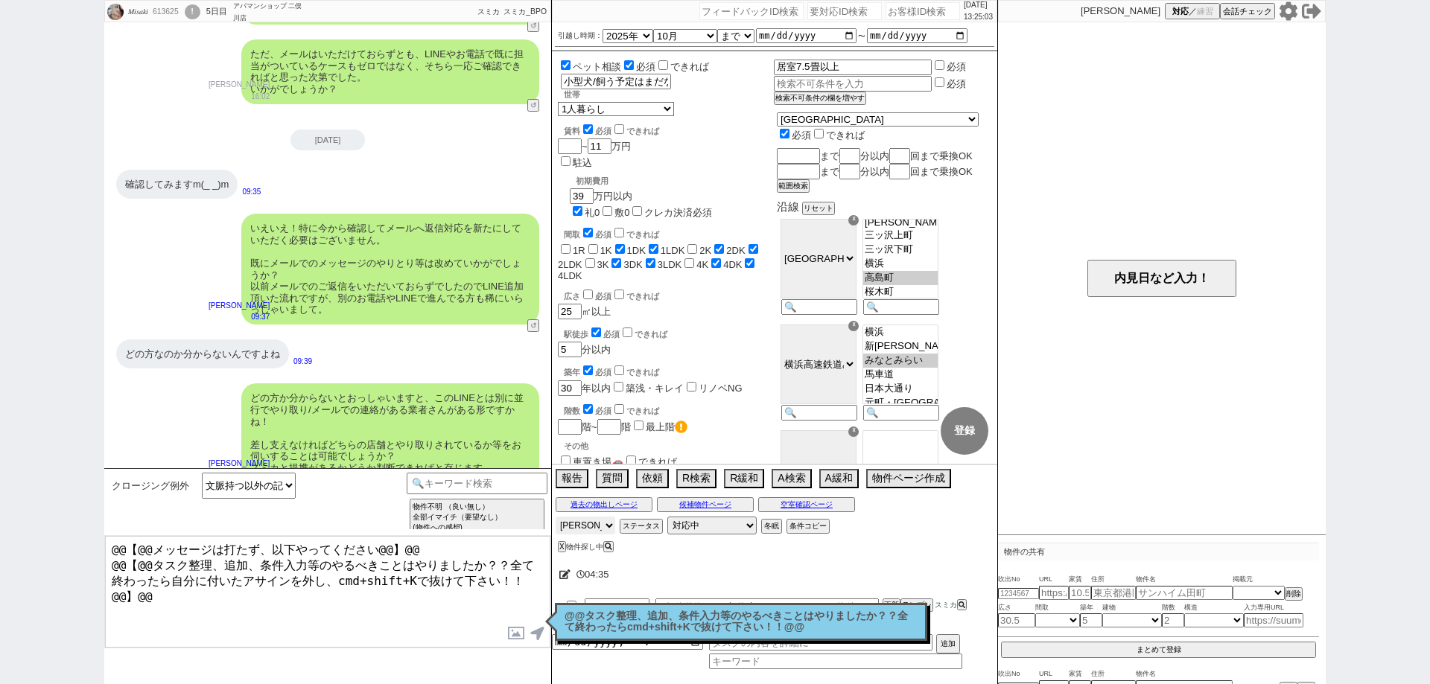
click at [577, 527] on select "アサイン 青木琢磨 中村夏海 北崎真梨 小澤結 真鍋ひとみ 蛇平光喜 坂本ルミ" at bounding box center [586, 526] width 60 height 18
select select
click at [556, 517] on select "アサイン 青木琢磨 中村夏海 北崎真梨 小澤結 真鍋ひとみ 蛇平光喜 坂本ルミ" at bounding box center [586, 526] width 60 height 18
click at [1163, 410] on div "内見日など入力！" at bounding box center [1162, 278] width 328 height 512
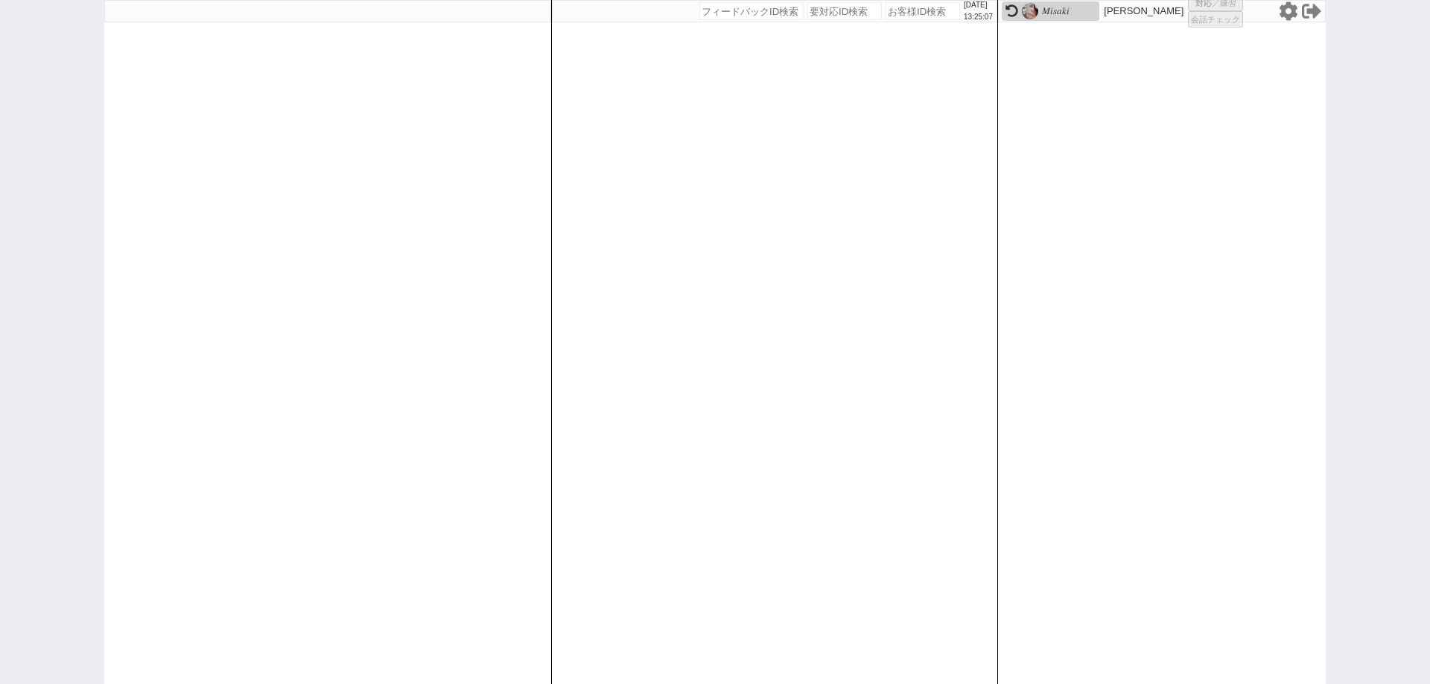
select select "3"
select select "2"
select select "5"
select select
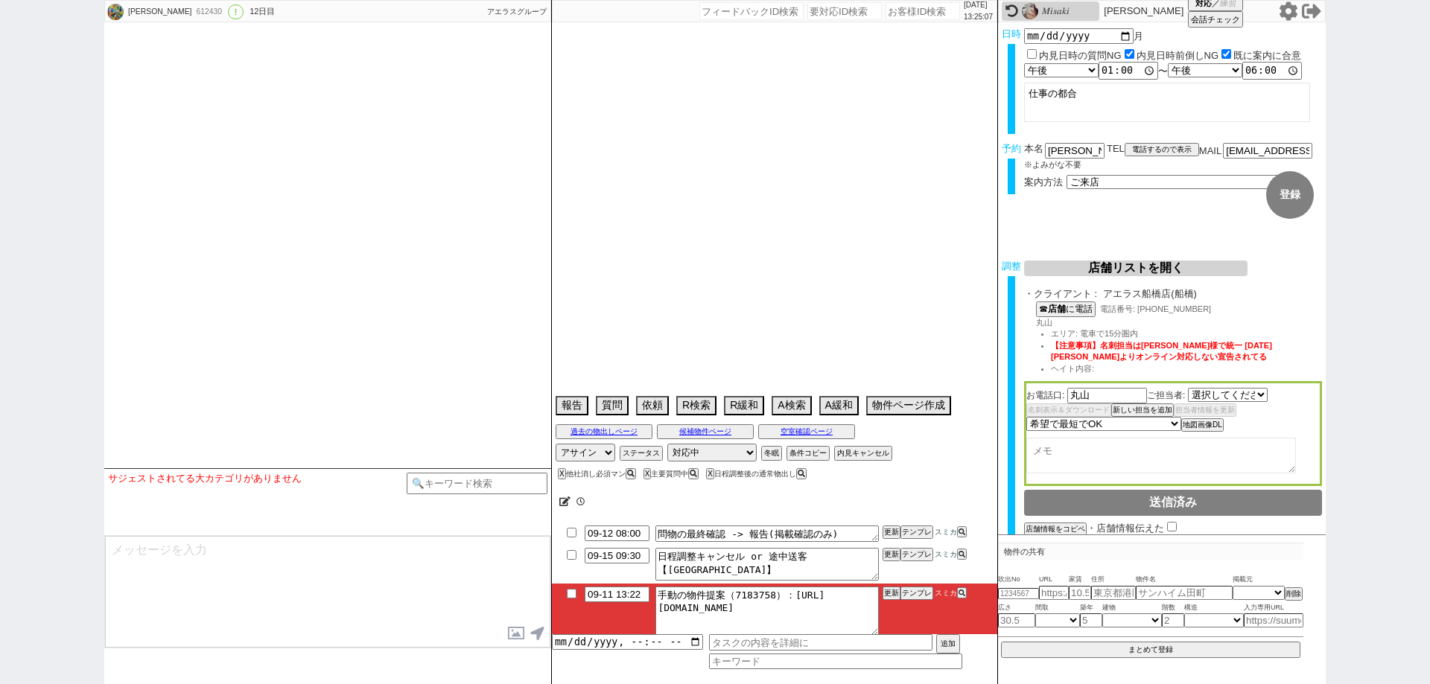
select select "1415"
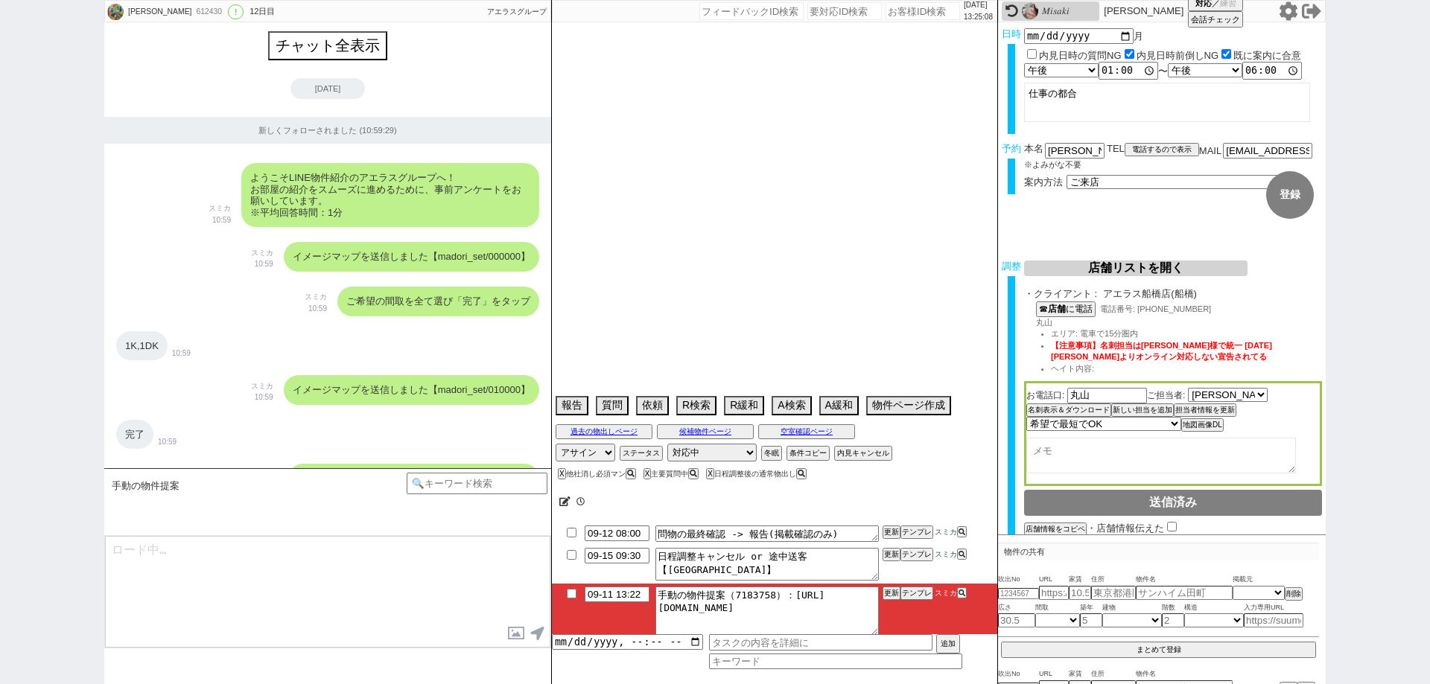
scroll to position [5974, 0]
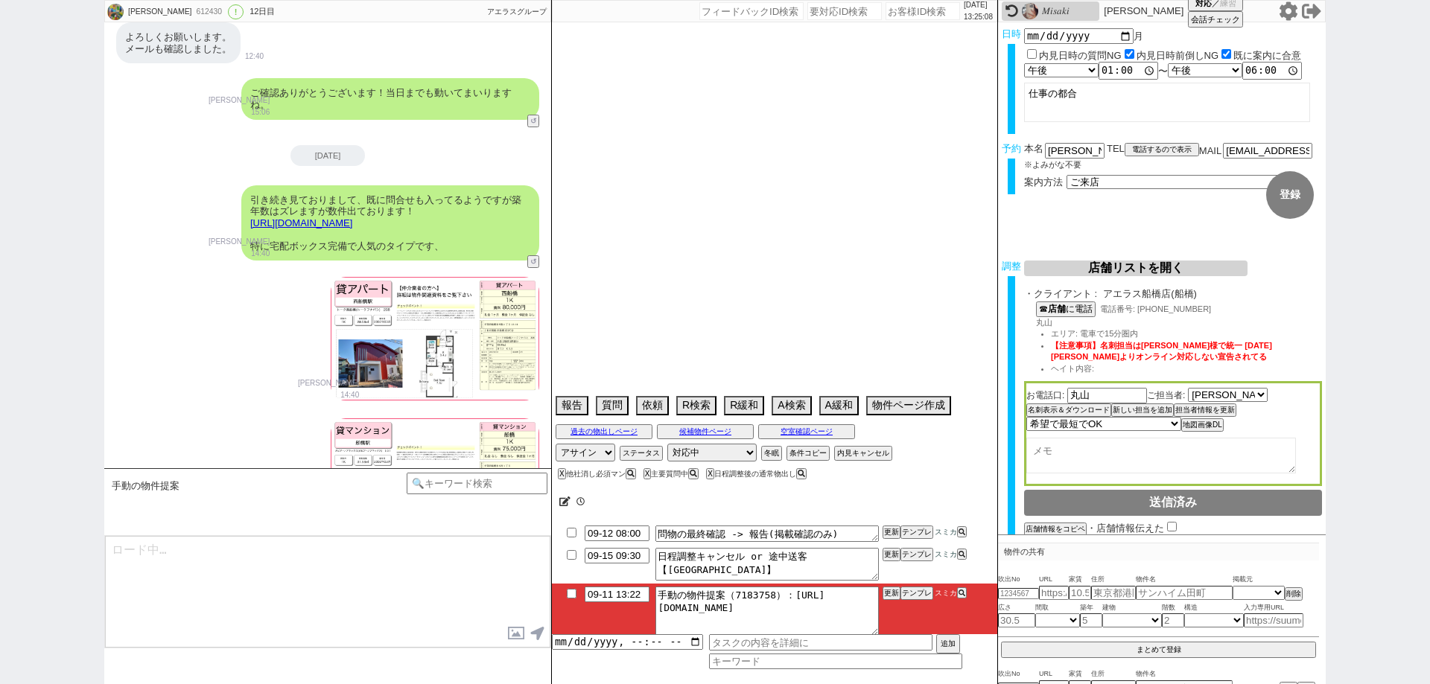
type textarea "15日午前に他社あり（候補はなし"
select select "2025"
select select "10"
select select "36"
select select "0"
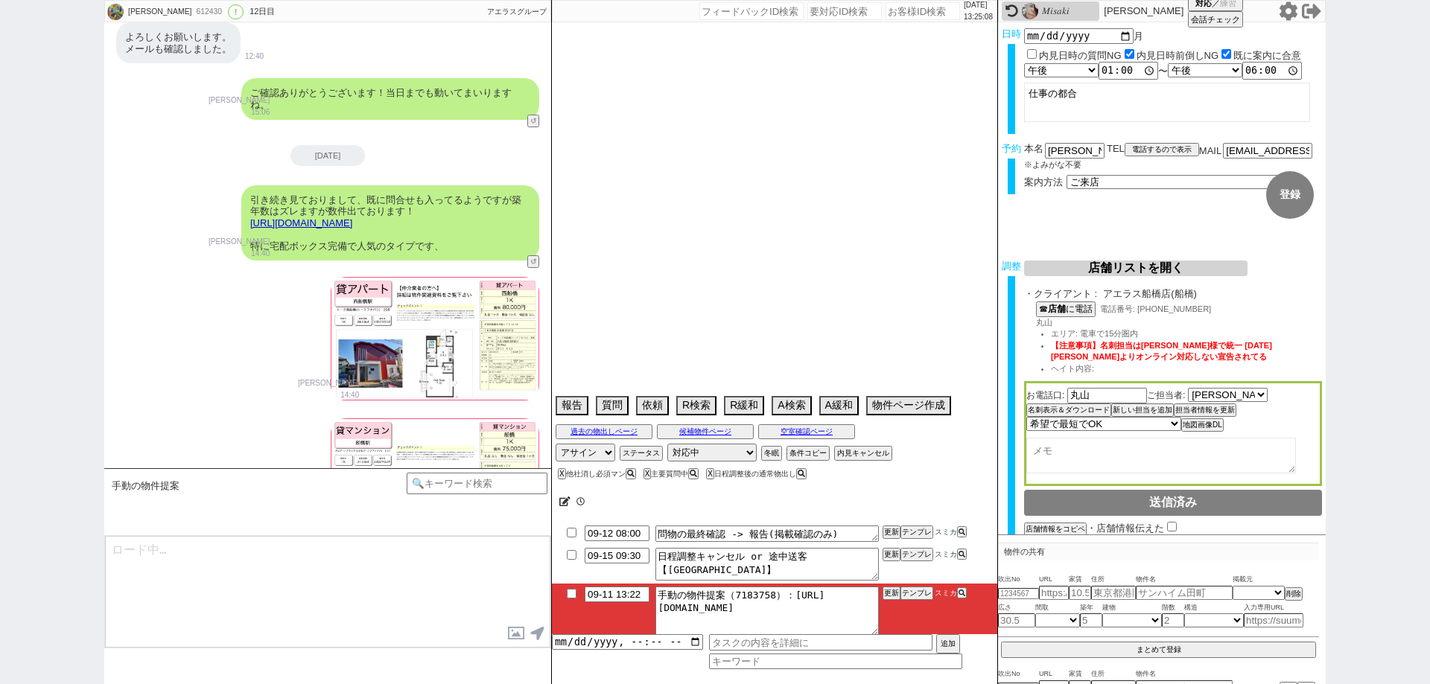
select select "12"
select select "119"
select select "2948"
select select "29"
select select "898"
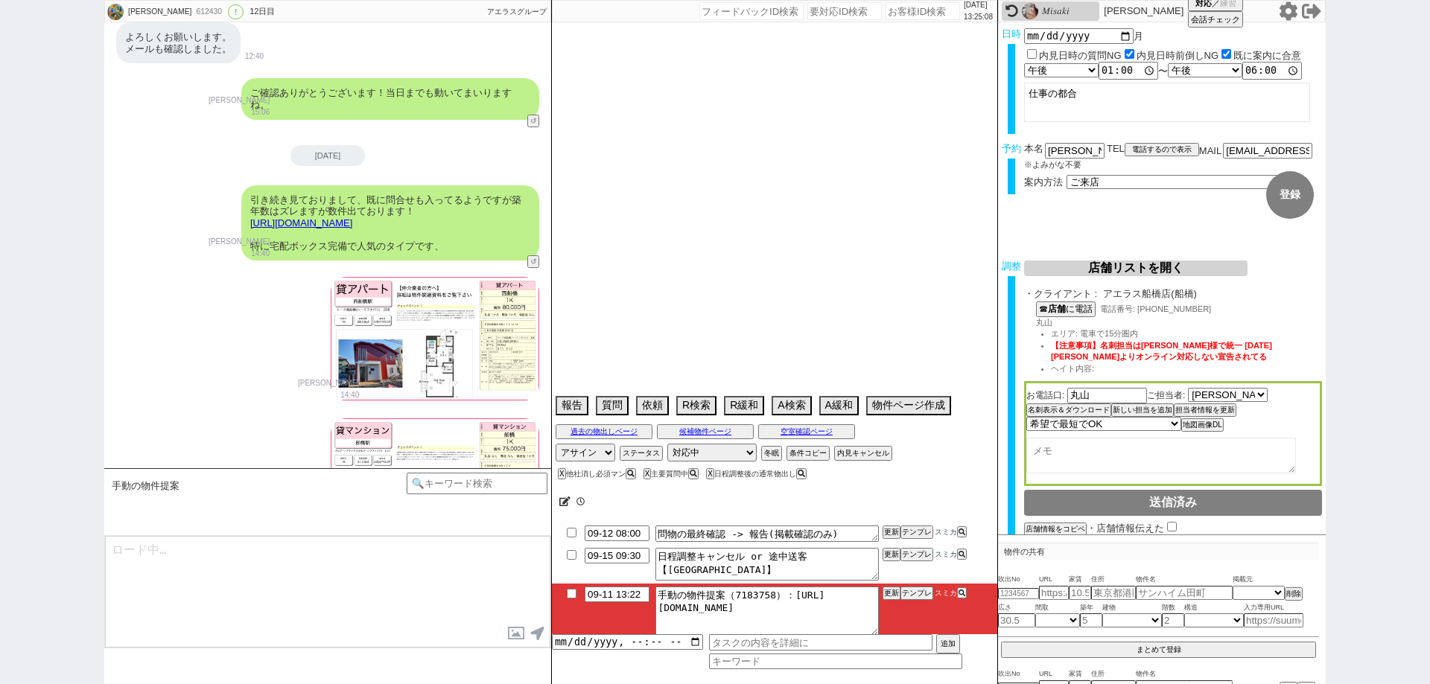
select select "813"
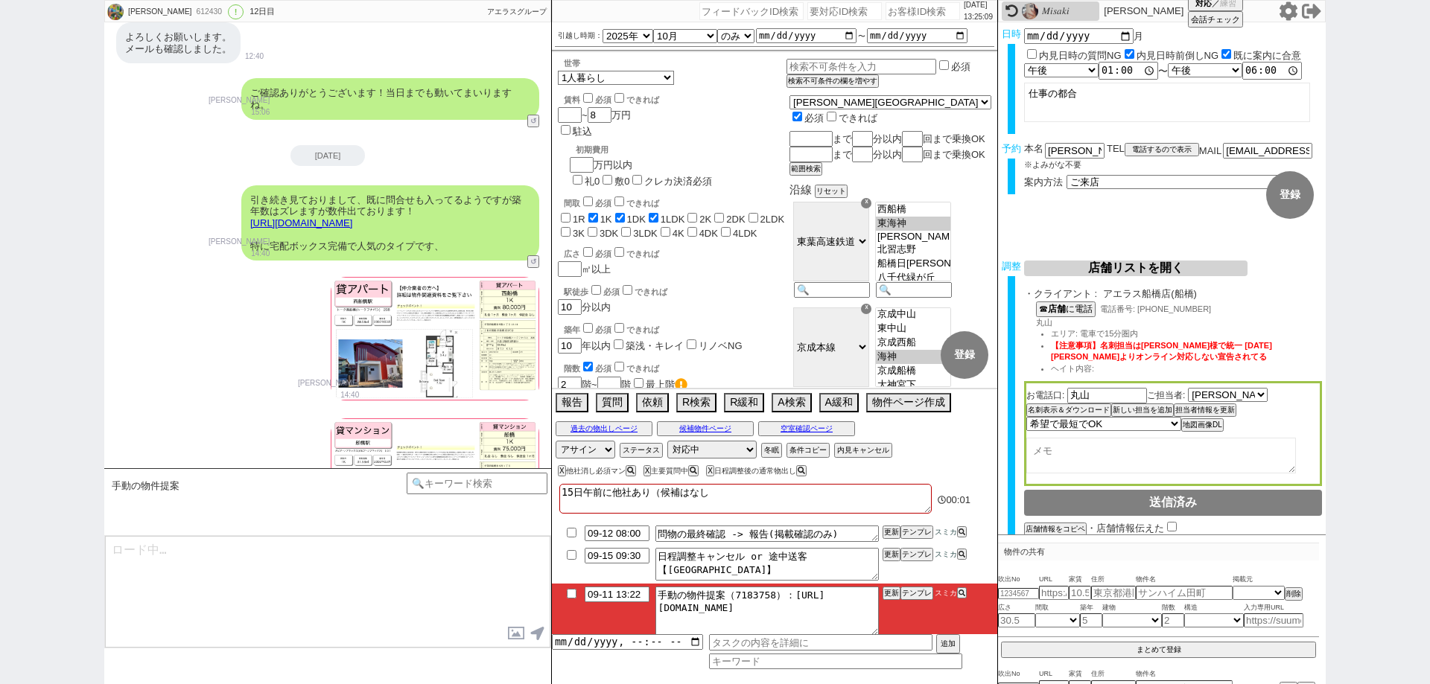
scroll to position [6222, 0]
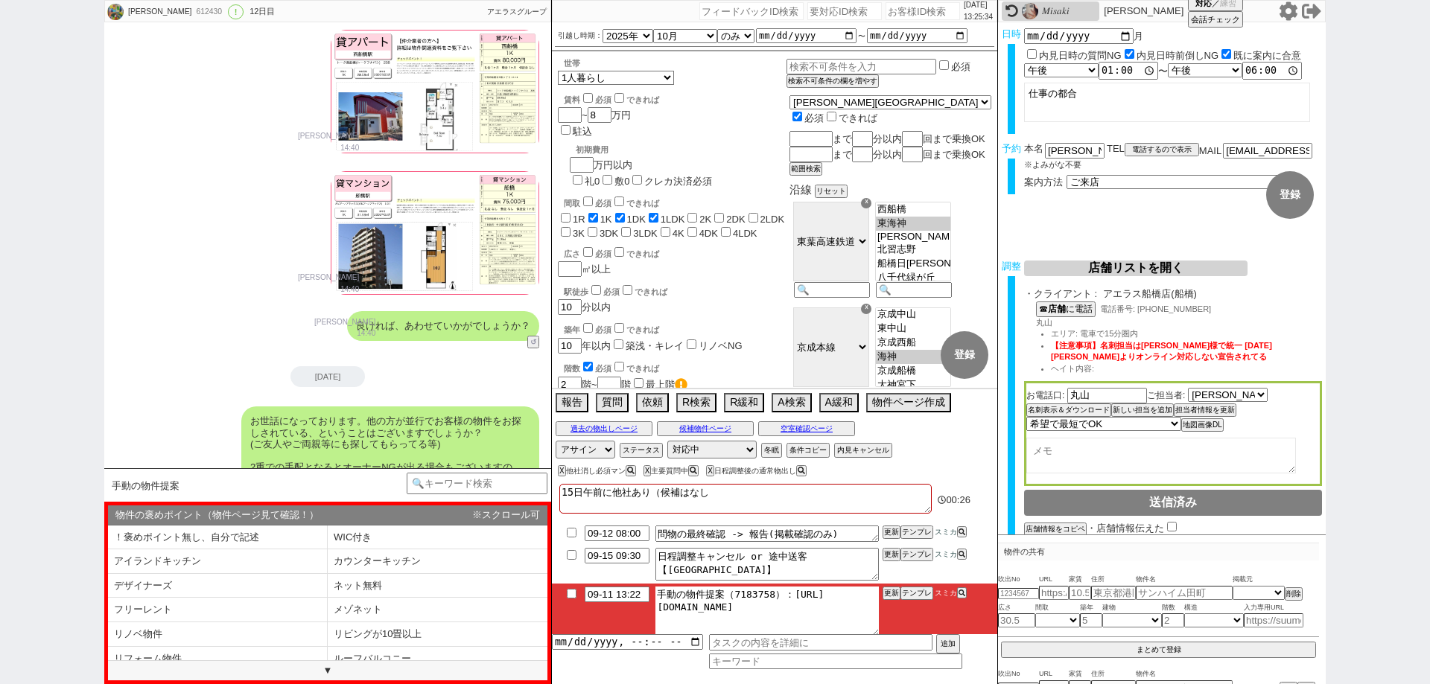
click at [866, 604] on textarea "手動の物件提案（7183758）：https://jent-crm.com/2ng-84y191pn3984hy/introduction_pages/487…" at bounding box center [766, 611] width 223 height 49
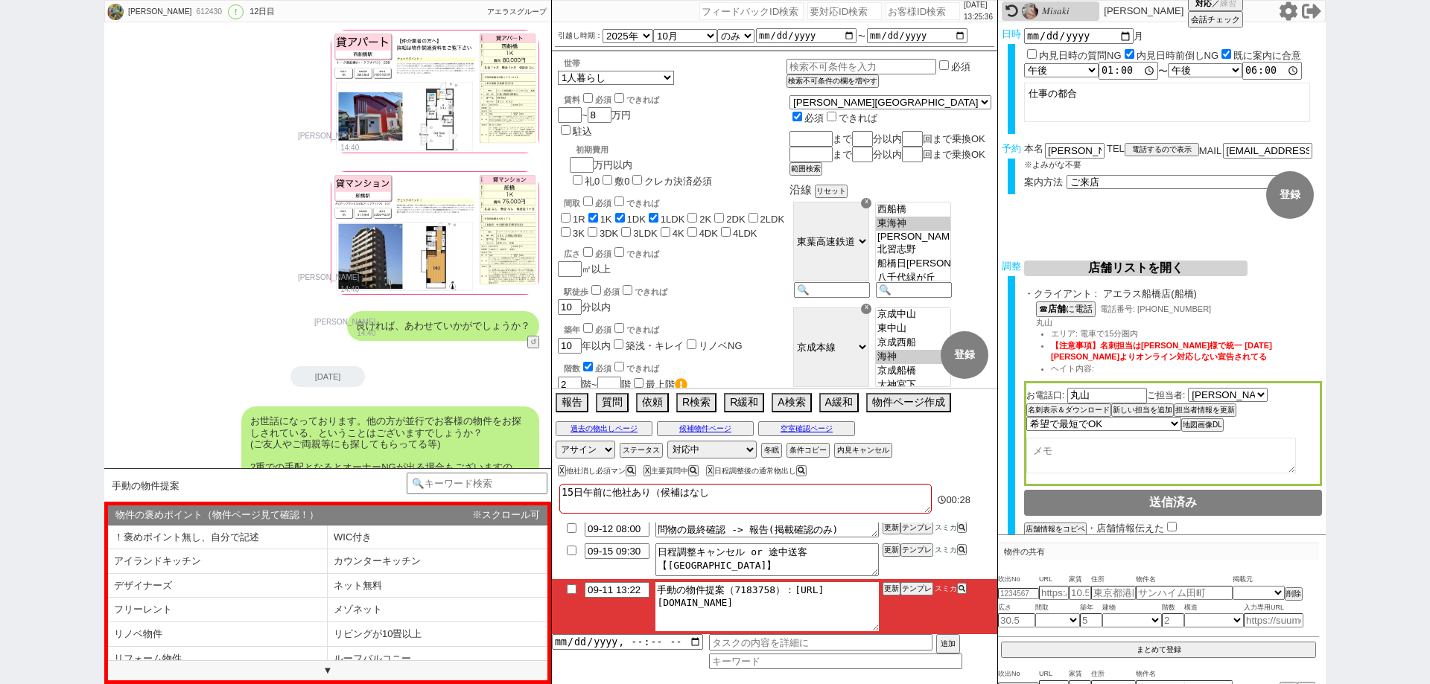
drag, startPoint x: 866, startPoint y: 604, endPoint x: 787, endPoint y: 576, distance: 83.9
click at [787, 576] on ul "09-12 08:00 問物の最終確認 -> 報告(掲載確認のみ) 更新 テンプレ スミカ 09-15 09:30 日程調整キャンセル or 途中送客【アエラ…" at bounding box center [774, 579] width 445 height 112
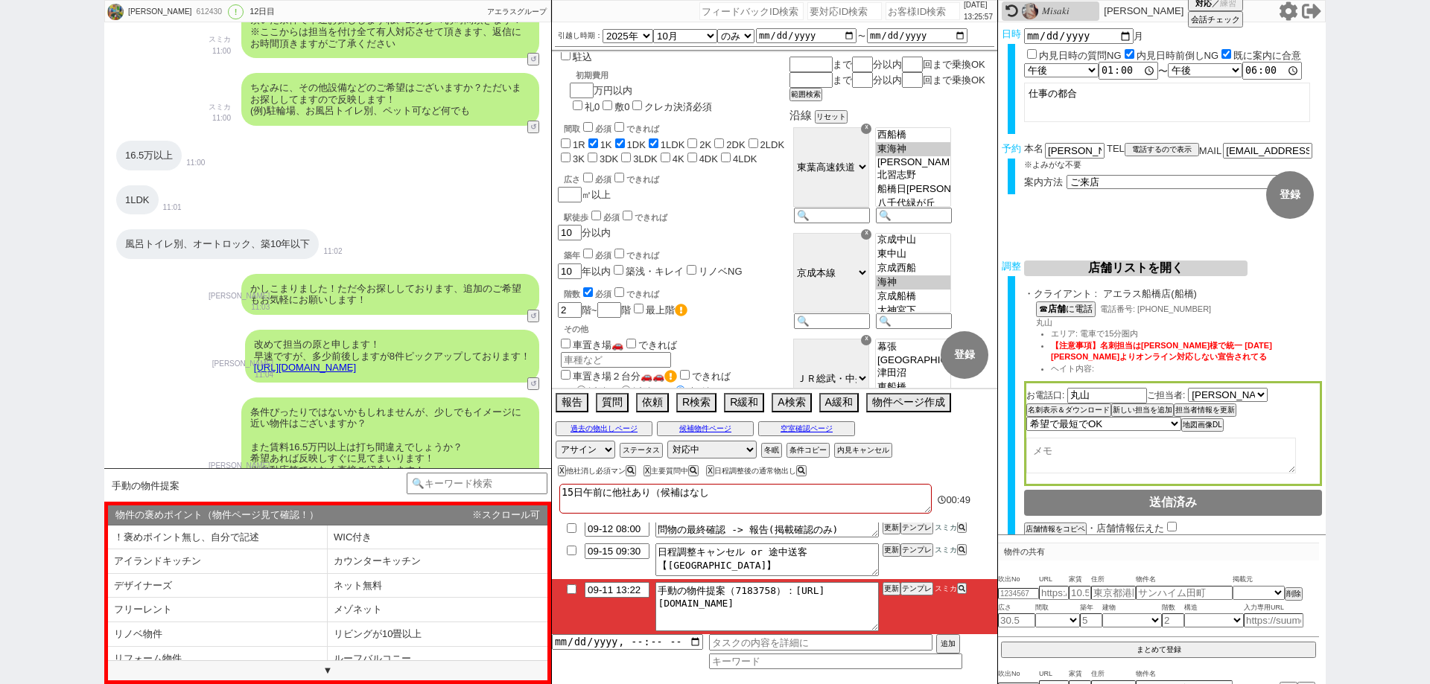
scroll to position [426, 0]
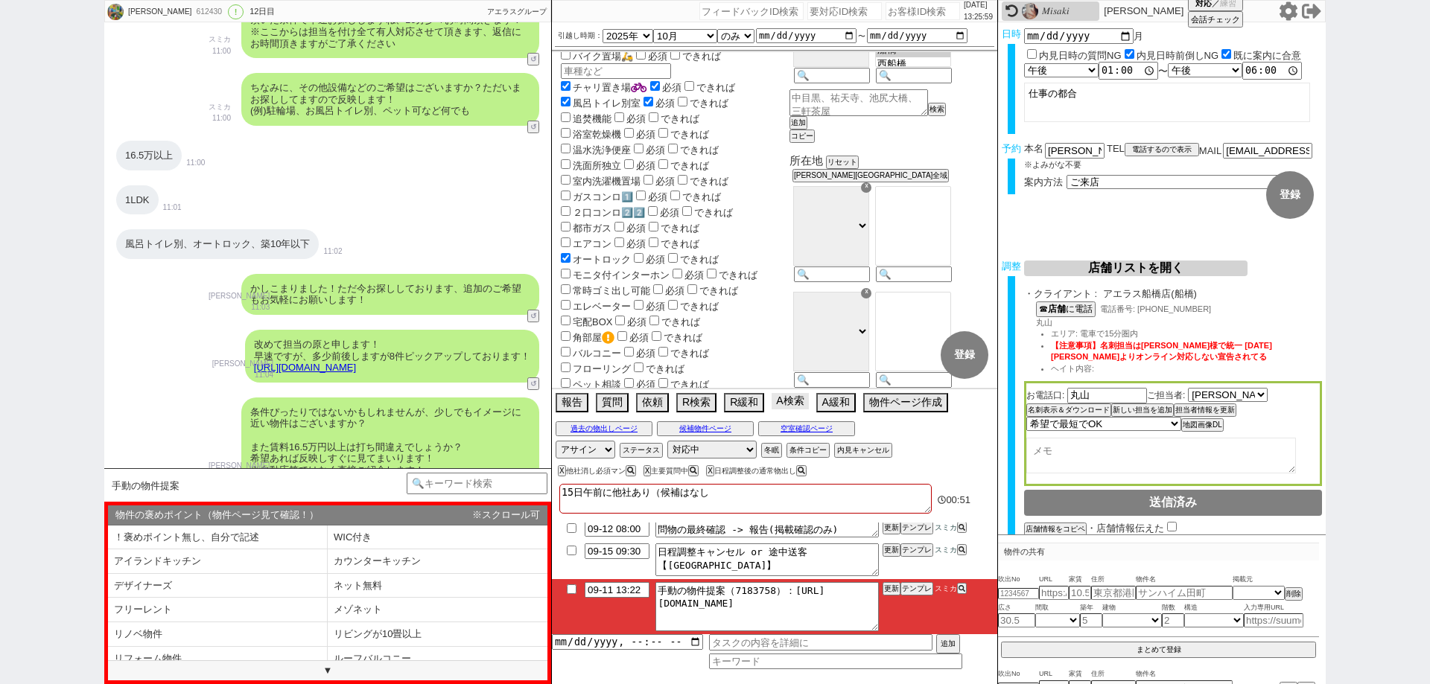
click at [797, 402] on button "A検索" at bounding box center [790, 401] width 36 height 16
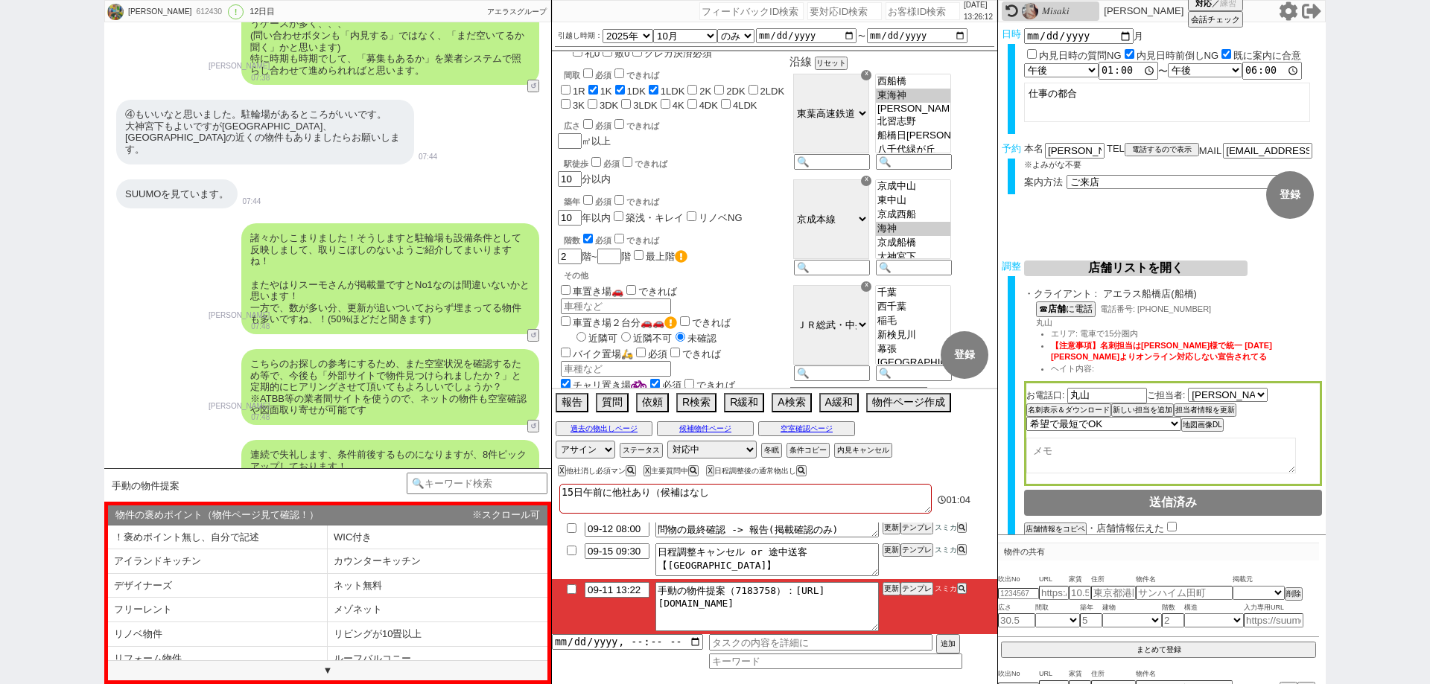
scroll to position [56, 0]
drag, startPoint x: 163, startPoint y: 122, endPoint x: 127, endPoint y: 124, distance: 36.5
click at [127, 124] on div "④もいいなと思いました。駐輪場があるところがいいです。 大神宮下もよいですが海神駅、東海神駅の近くの物件もありましたらお願いします。" at bounding box center [265, 132] width 298 height 64
copy div "大神宮下"
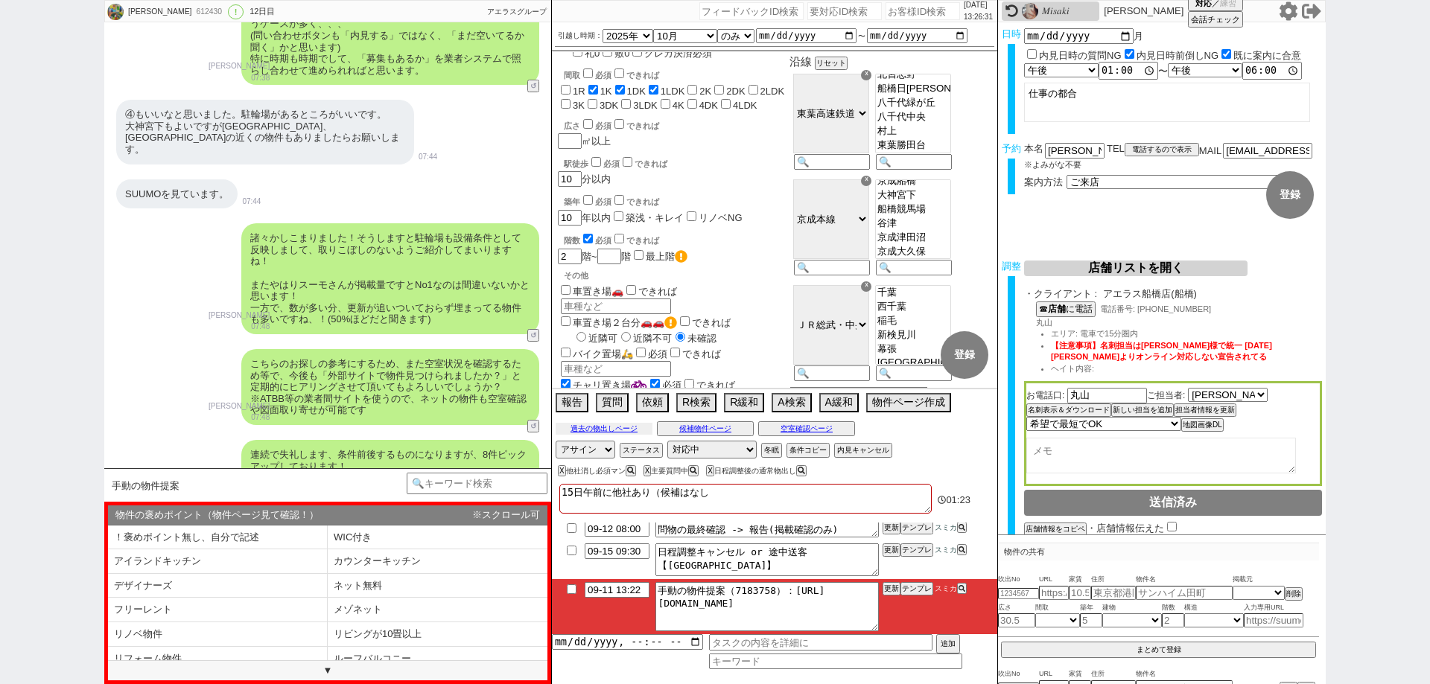
click at [639, 423] on button "過去の物出しページ" at bounding box center [604, 429] width 97 height 12
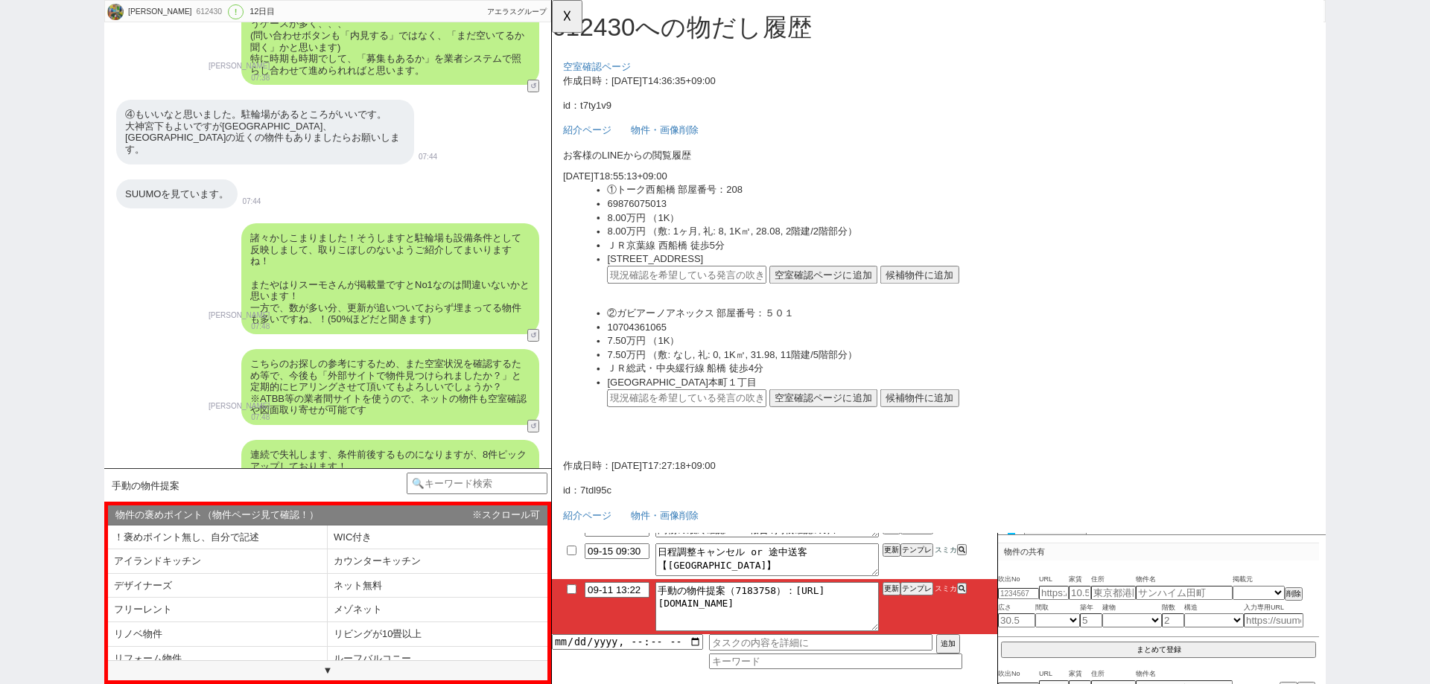
scroll to position [0, 0]
click at [574, 26] on button "☓" at bounding box center [566, 15] width 28 height 30
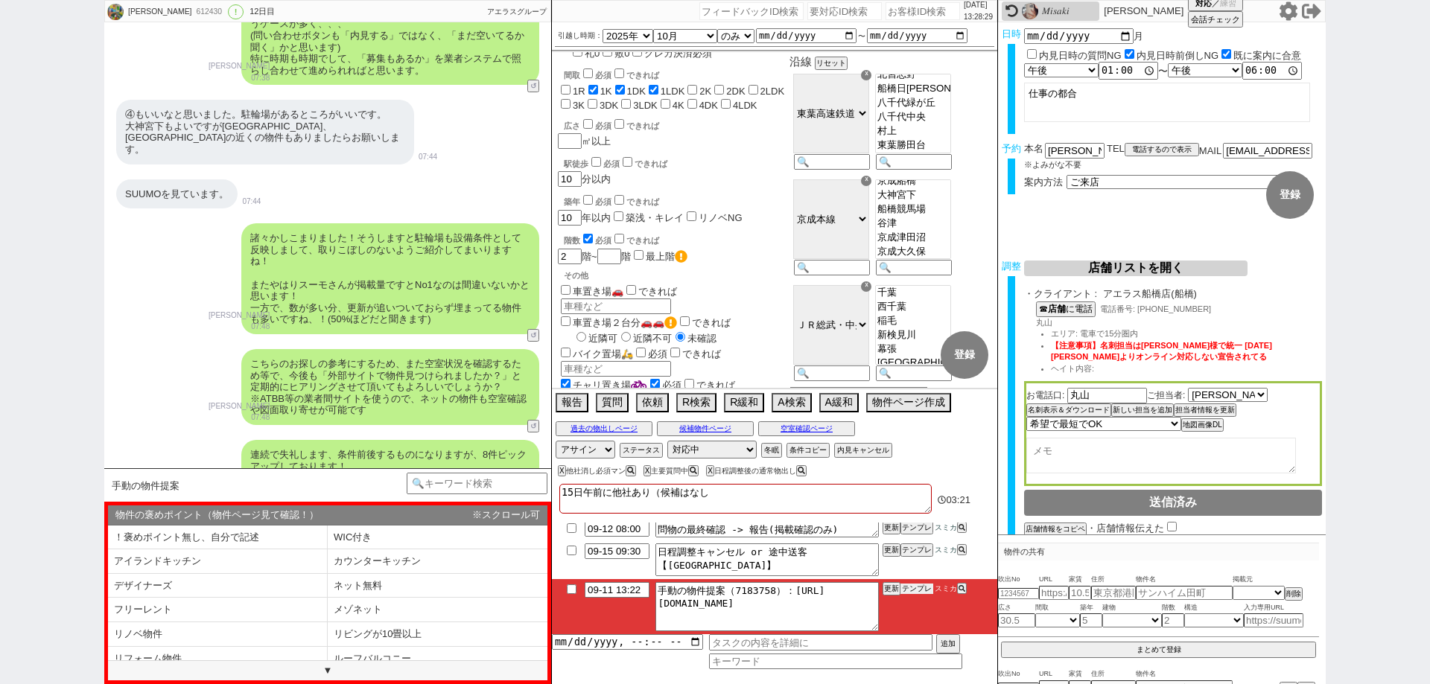
click at [920, 593] on button "テンプレ" at bounding box center [916, 589] width 33 height 10
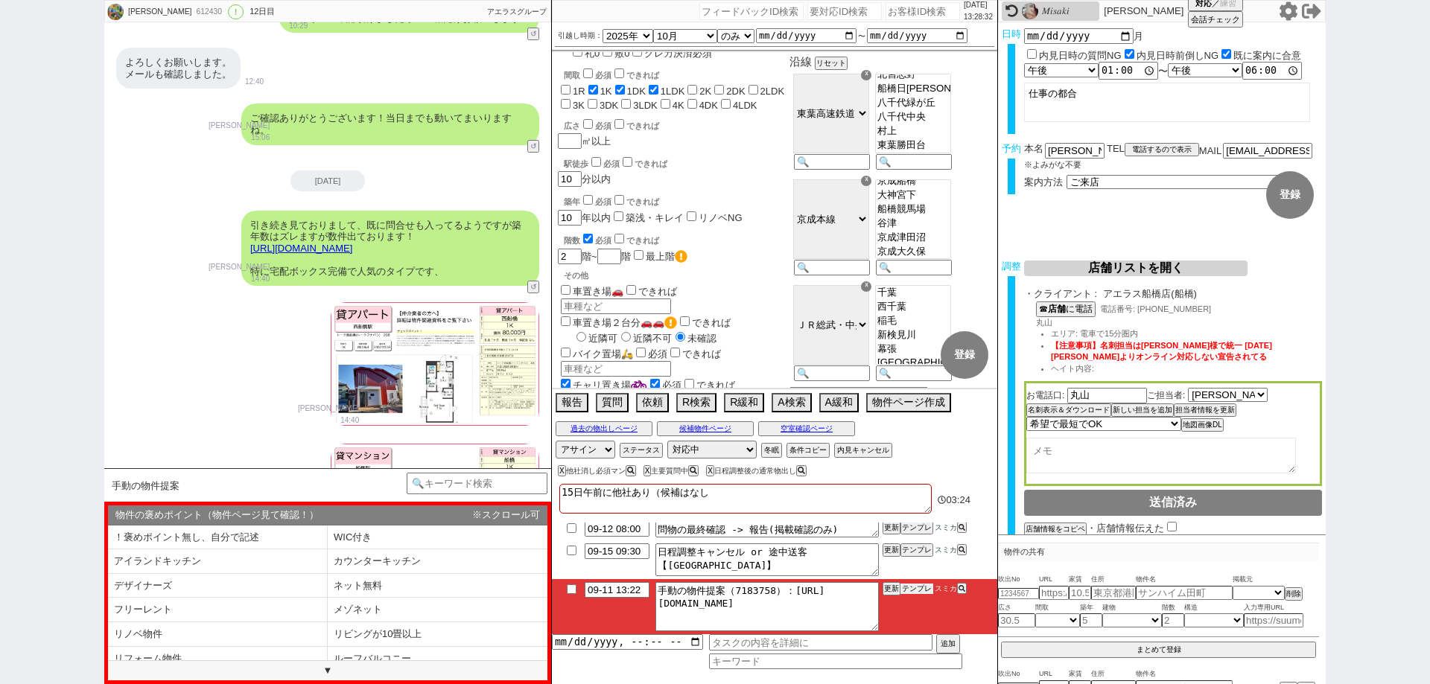
scroll to position [6222, 0]
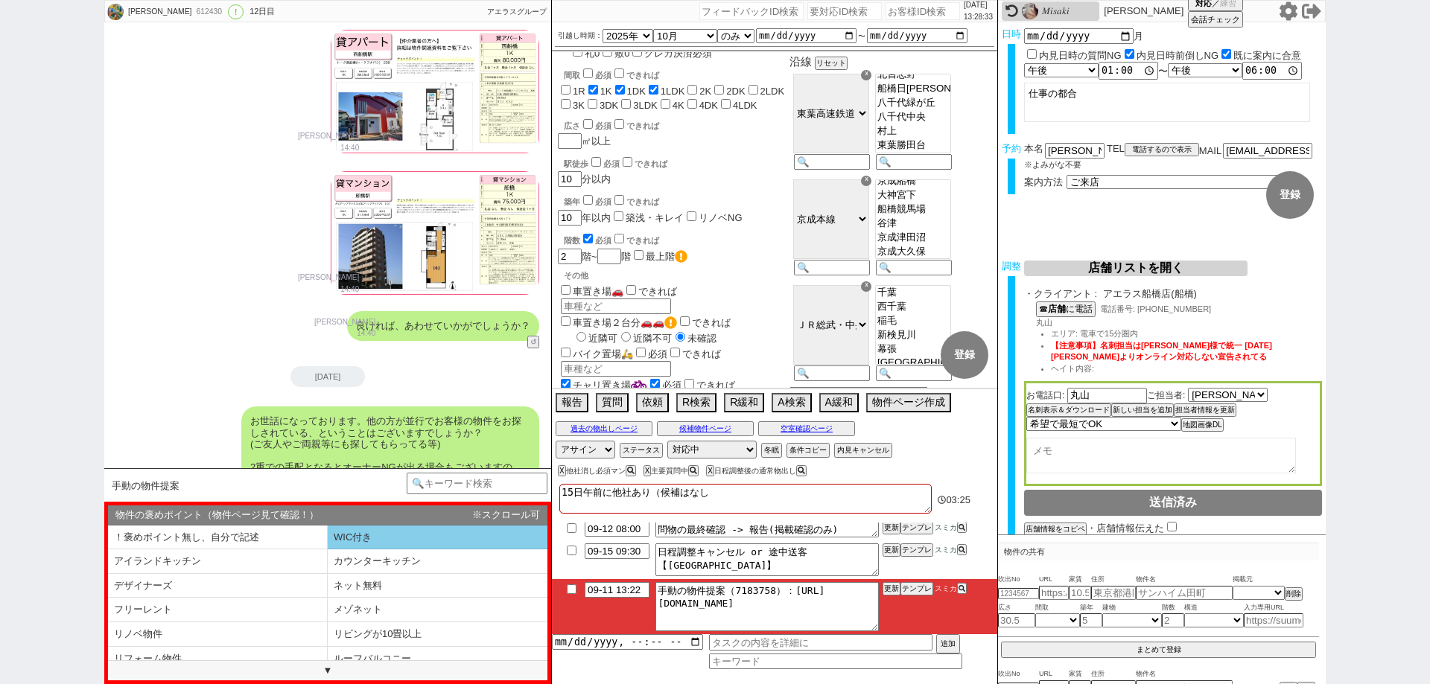
click at [412, 530] on li "WIC付き" at bounding box center [438, 538] width 220 height 25
select select "WIC付き"
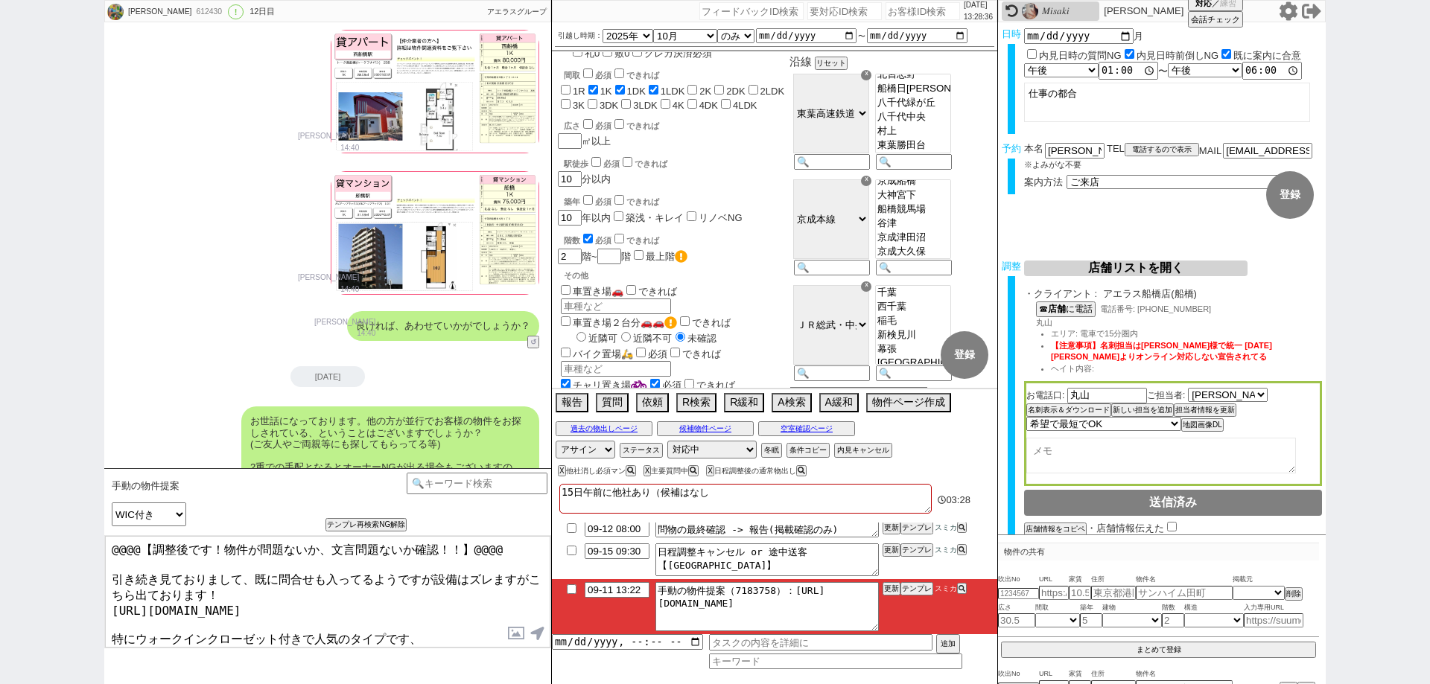
drag, startPoint x: 107, startPoint y: 571, endPoint x: 109, endPoint y: 544, distance: 26.2
click at [109, 544] on textarea "@@@@【調整後です！物件が問題ないか、文言問題ないか確認！！】@@@@ 引き続き見ておりまして、既に問合せも入ってるようですが設備はズレますがこちら出ており…" at bounding box center [327, 592] width 445 height 112
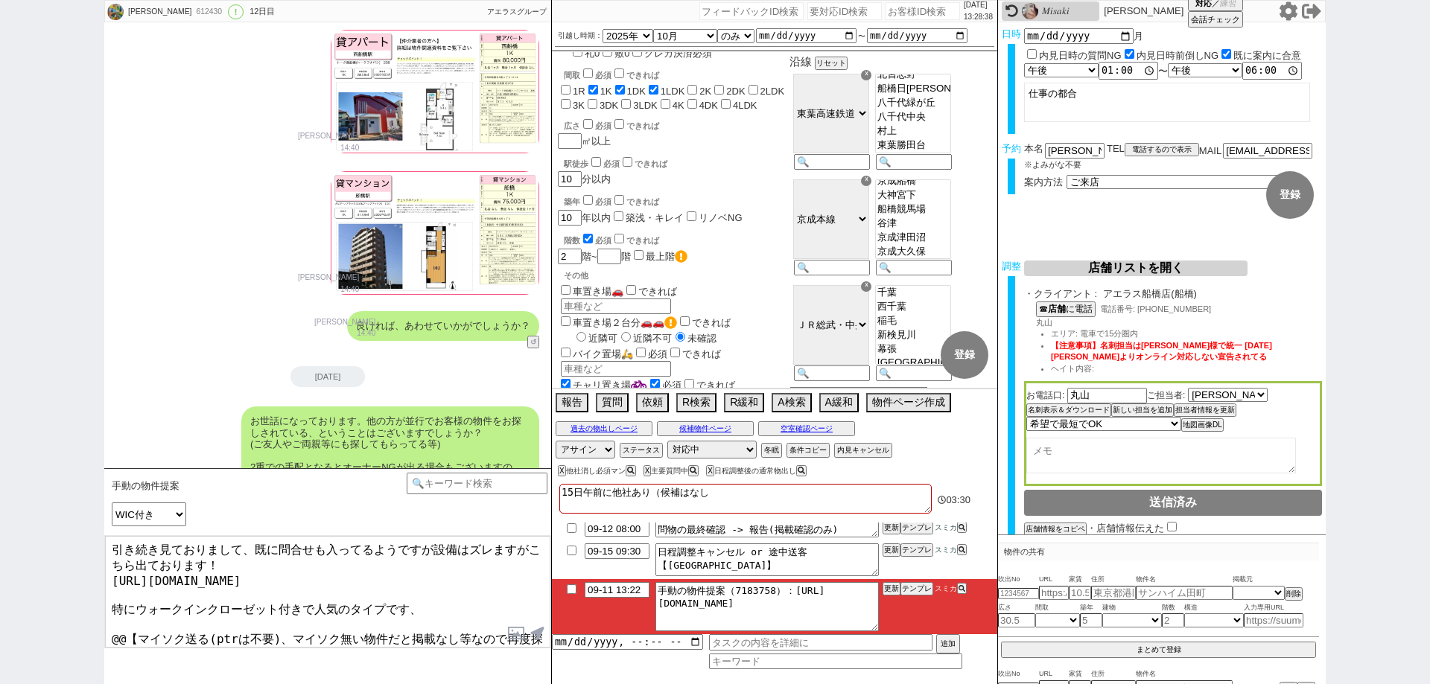
click at [463, 550] on textarea "引き続き見ておりまして、既に問合せも入ってるようですが設備はズレますがこちら出ております！ https://tools.sumika.live/pages/i…" at bounding box center [327, 592] width 445 height 112
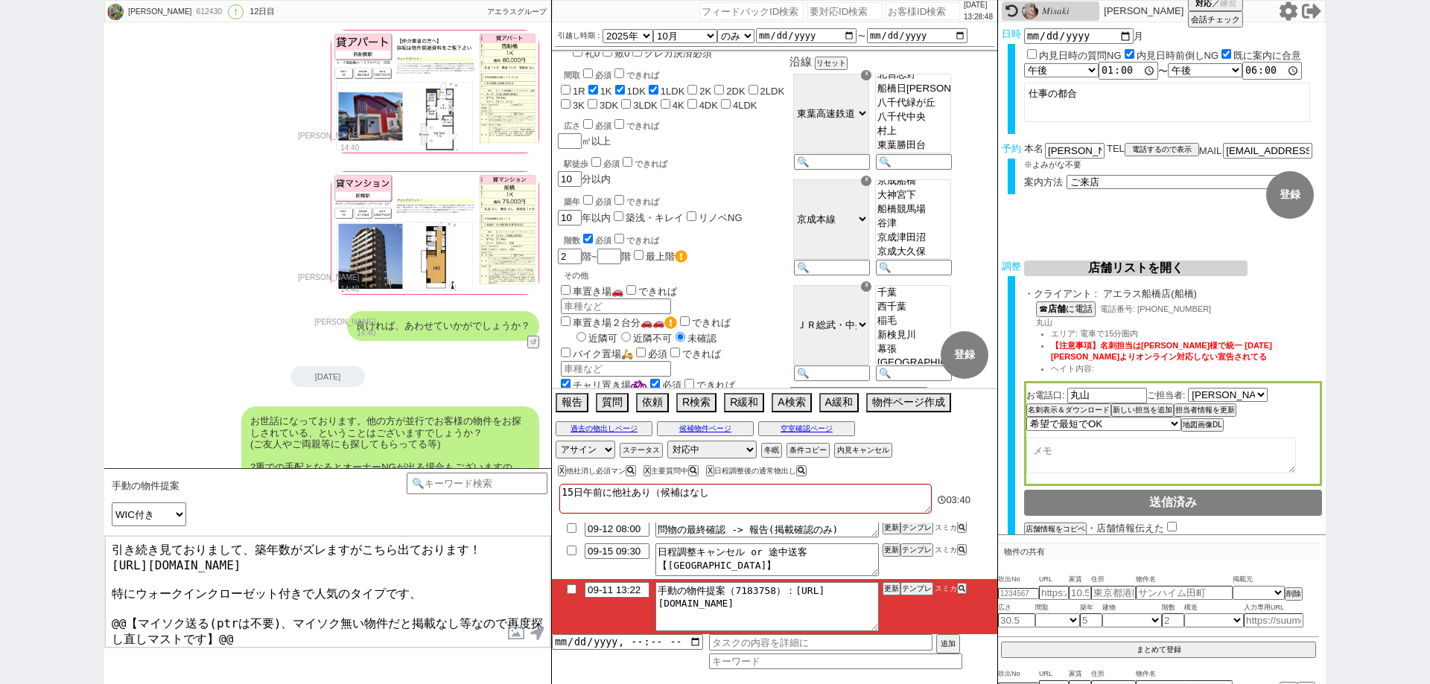
drag, startPoint x: 276, startPoint y: 626, endPoint x: 114, endPoint y: 599, distance: 164.0
click at [114, 599] on textarea "引き続き見ておりまして、築年数がズレますがこちら出ております！ https://tools.sumika.live/pages/i6jqbvk 特にウォークイ…" at bounding box center [327, 592] width 445 height 112
type textarea "引き続き見ておりまして、築年数がズレますがこちら出ております！ https://tools.sumika.live/pages/i6jqbvk 特にウォークイ…"
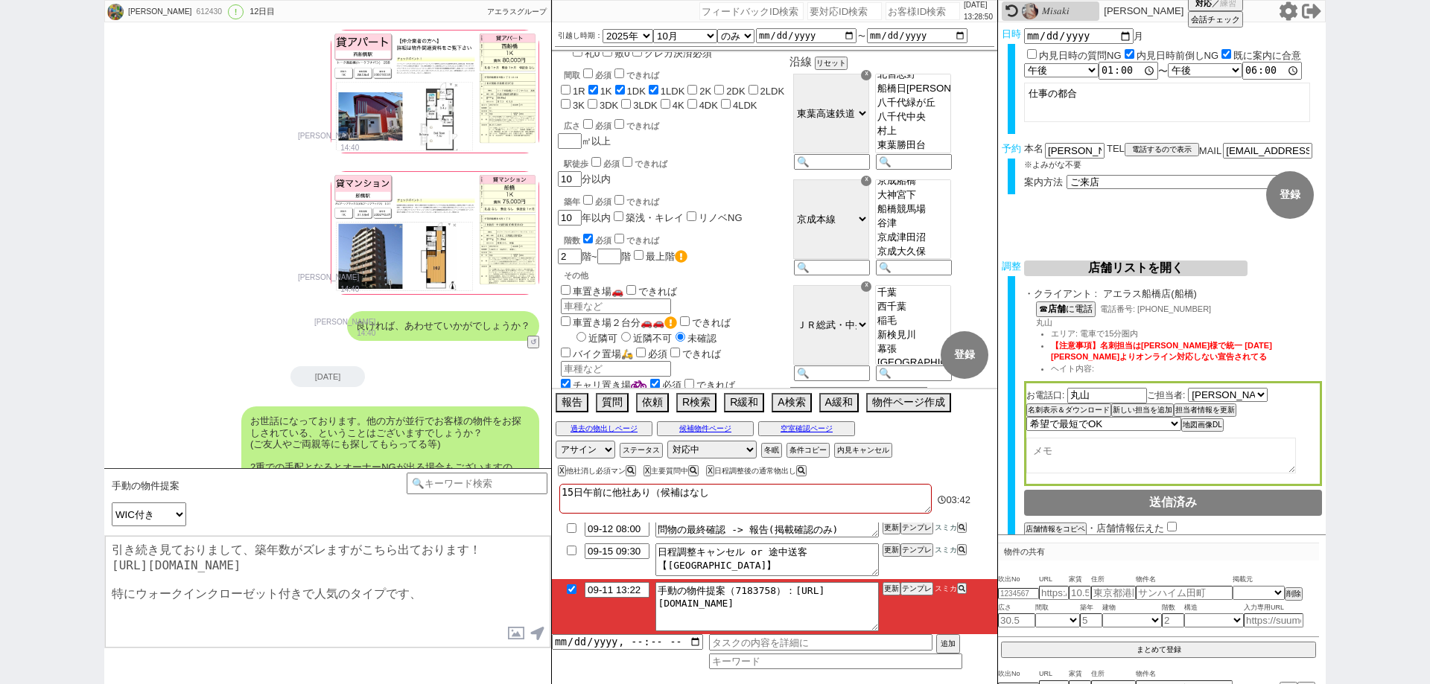
checkbox input "true"
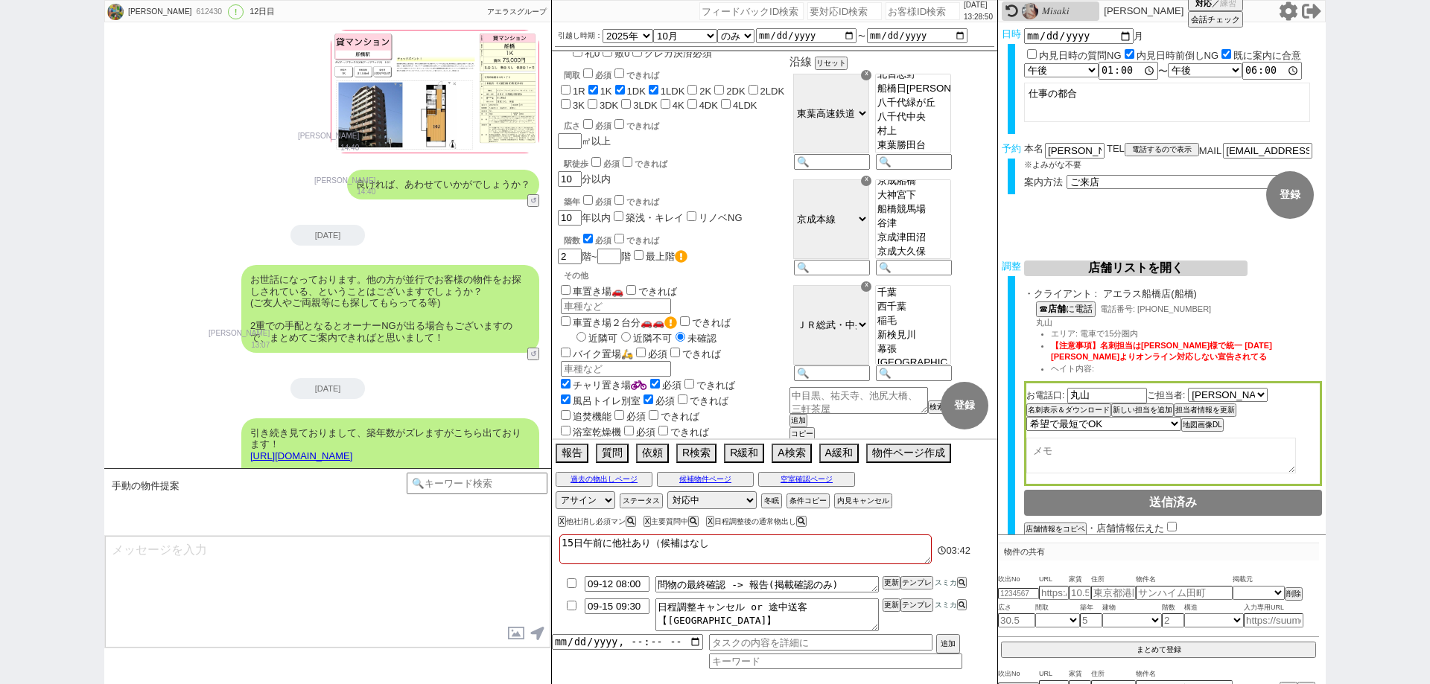
scroll to position [0, 0]
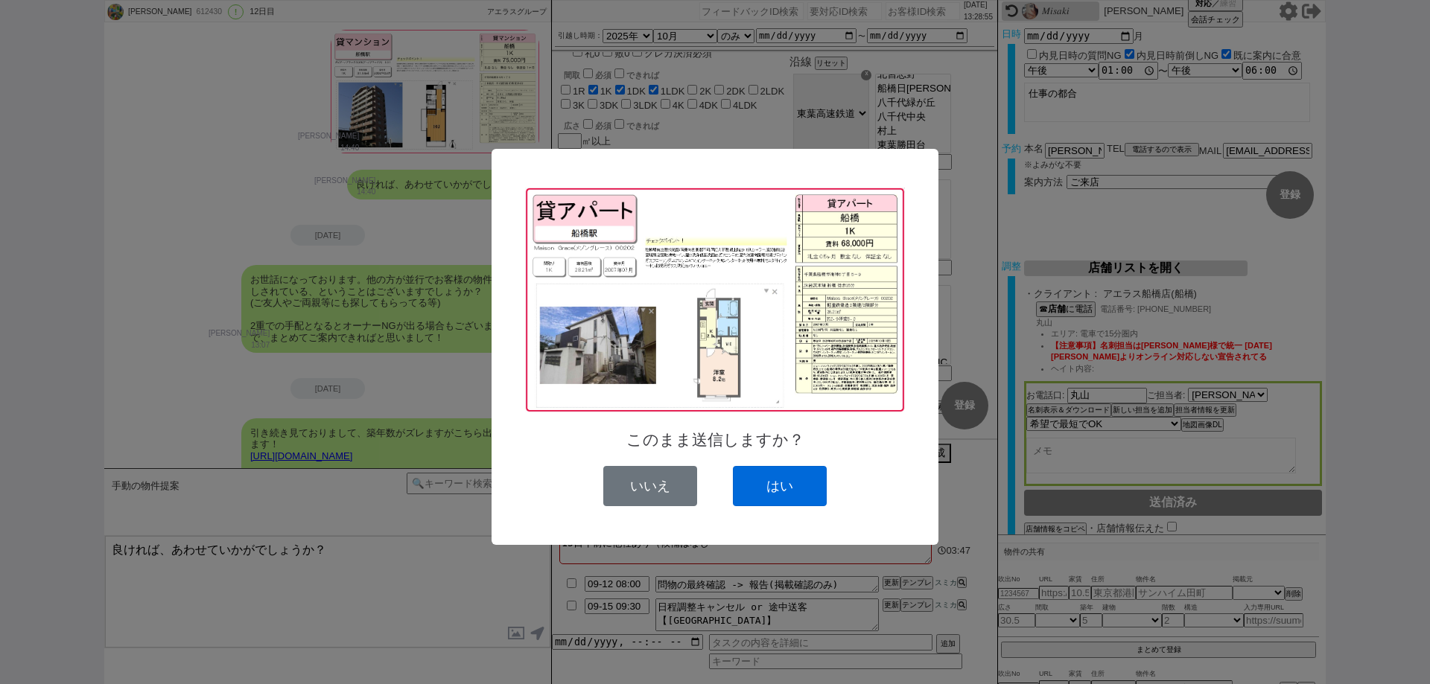
click at [797, 486] on button "はい" at bounding box center [780, 486] width 94 height 40
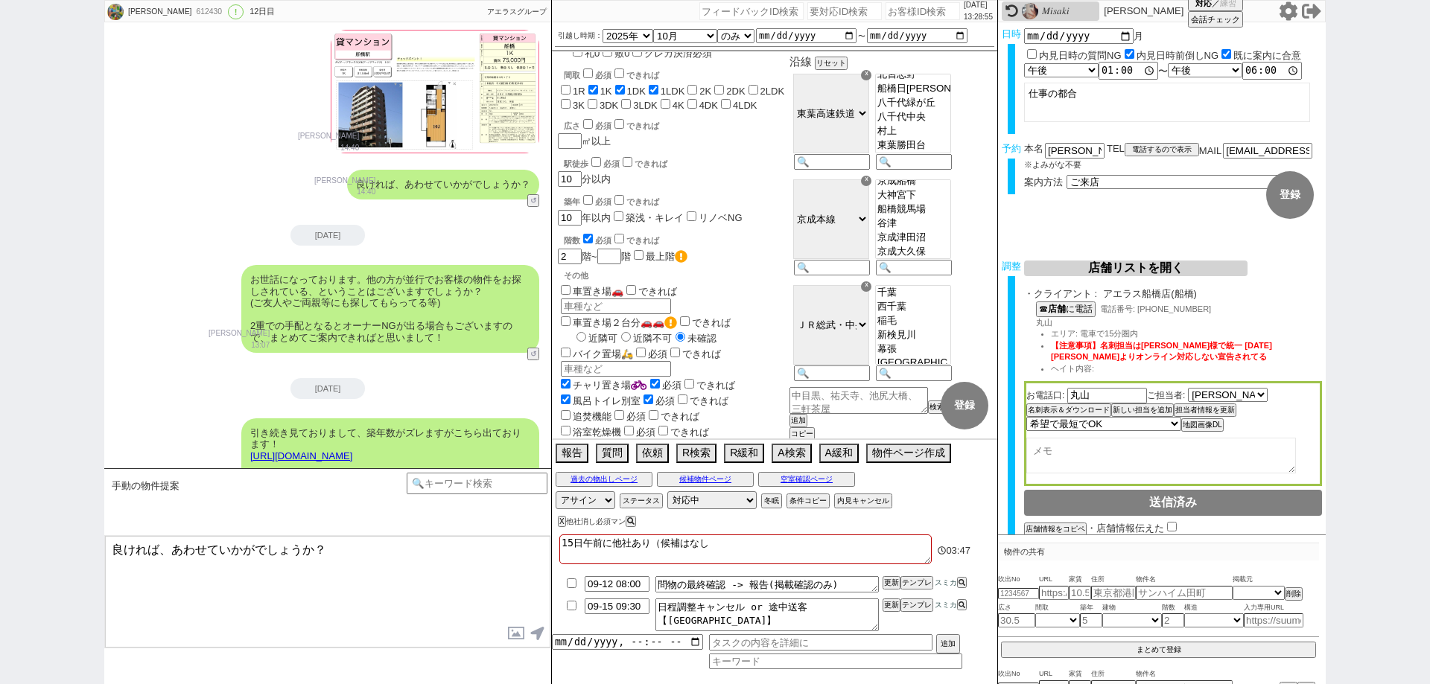
scroll to position [6504, 0]
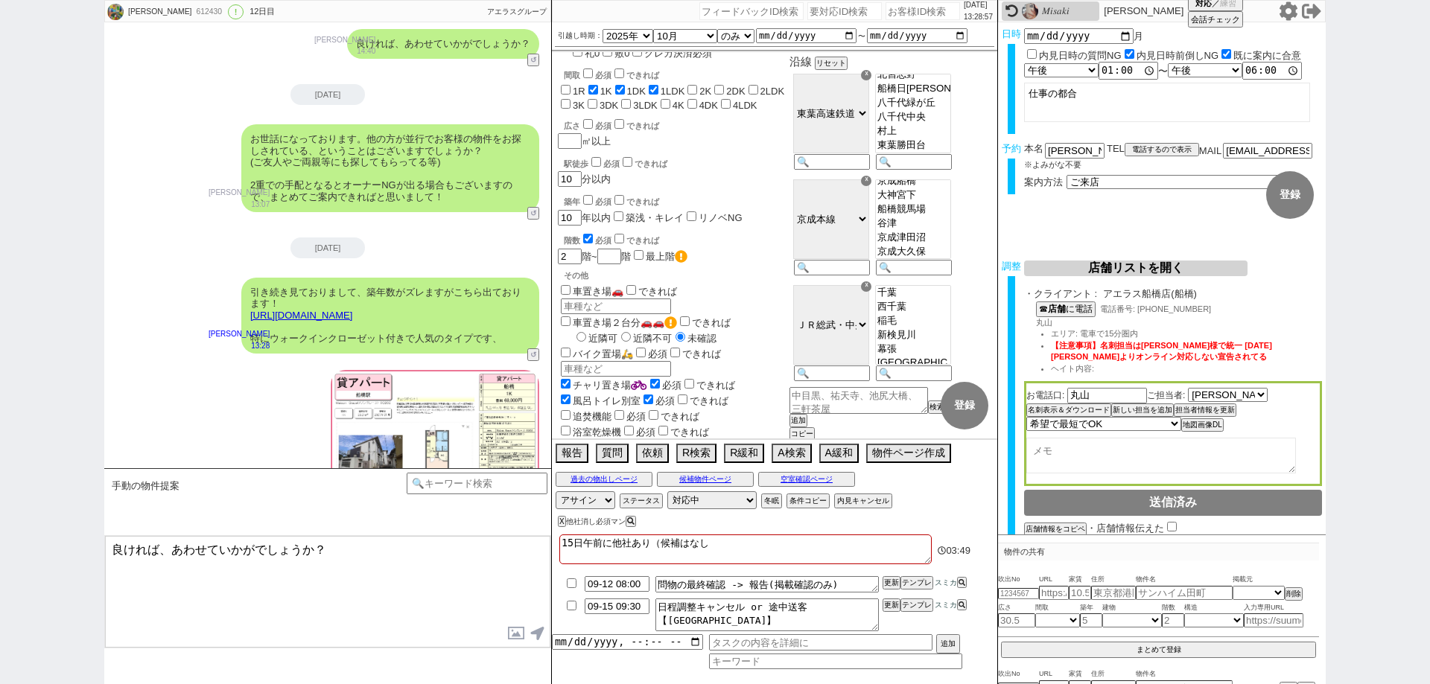
drag, startPoint x: 313, startPoint y: 550, endPoint x: 57, endPoint y: 552, distance: 256.2
click at [57, 552] on div "牛ノ濱佑香 612430 ! 0 12日目 冬眠中 自社客 アエラスグループ スミカ_BPO チャット全表示 2025-08-31 新しくフォローされました …" at bounding box center [715, 342] width 1430 height 684
type textarea "よろしければ、比較材料の1つにいかがでしょうか？"
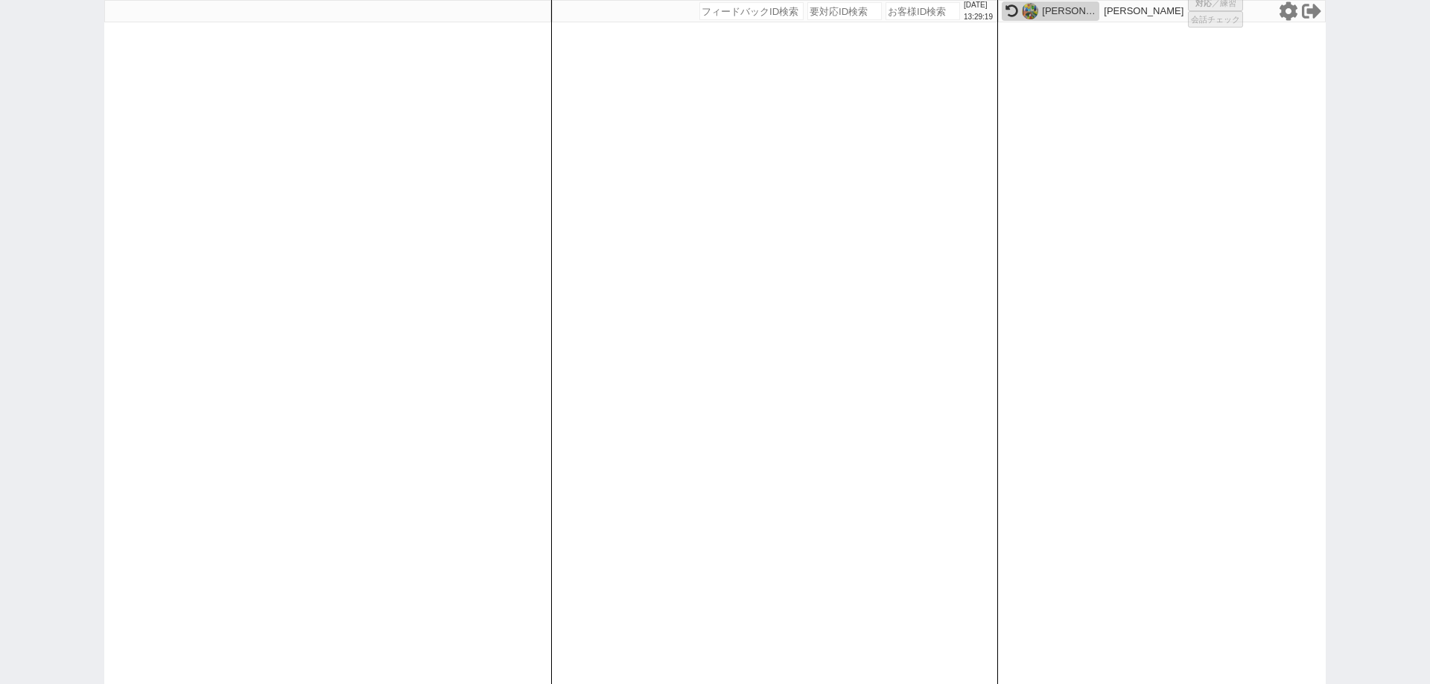
select select
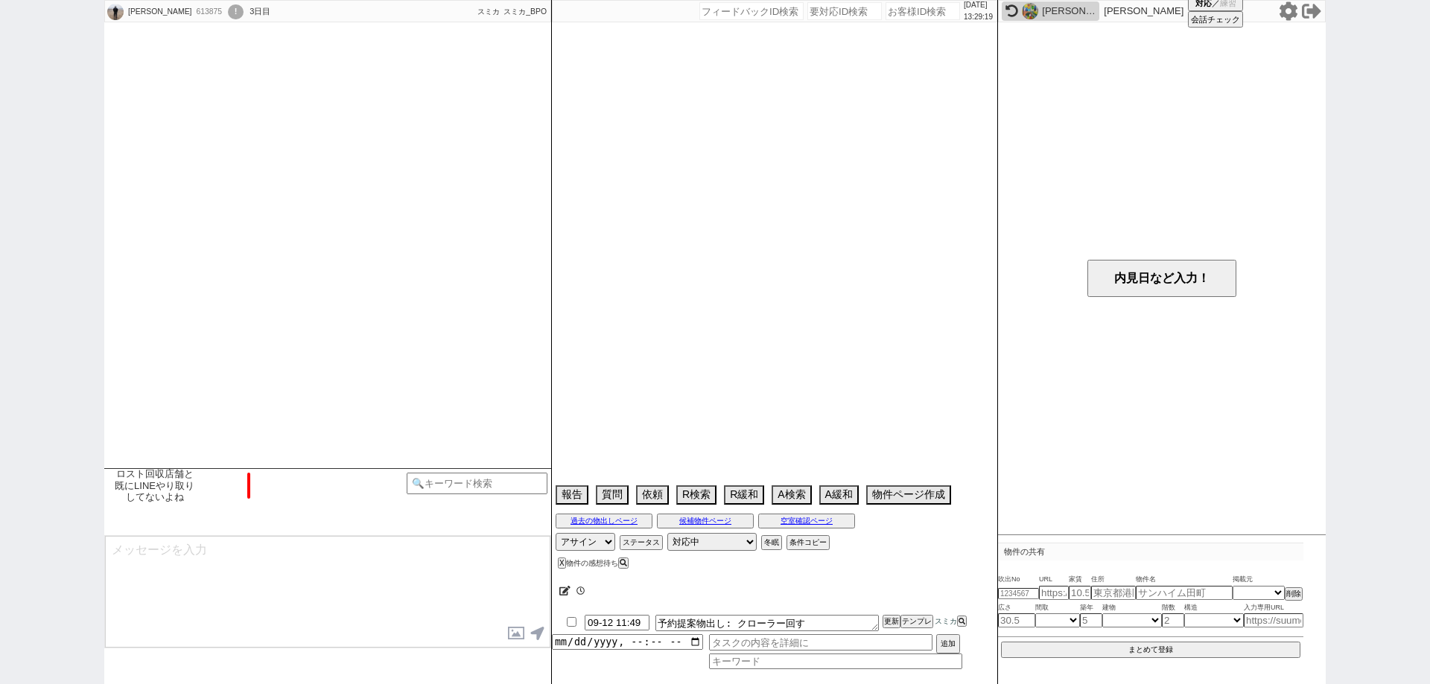
select select "16"
select select "0"
select select "23"
select select "751"
select select "57"
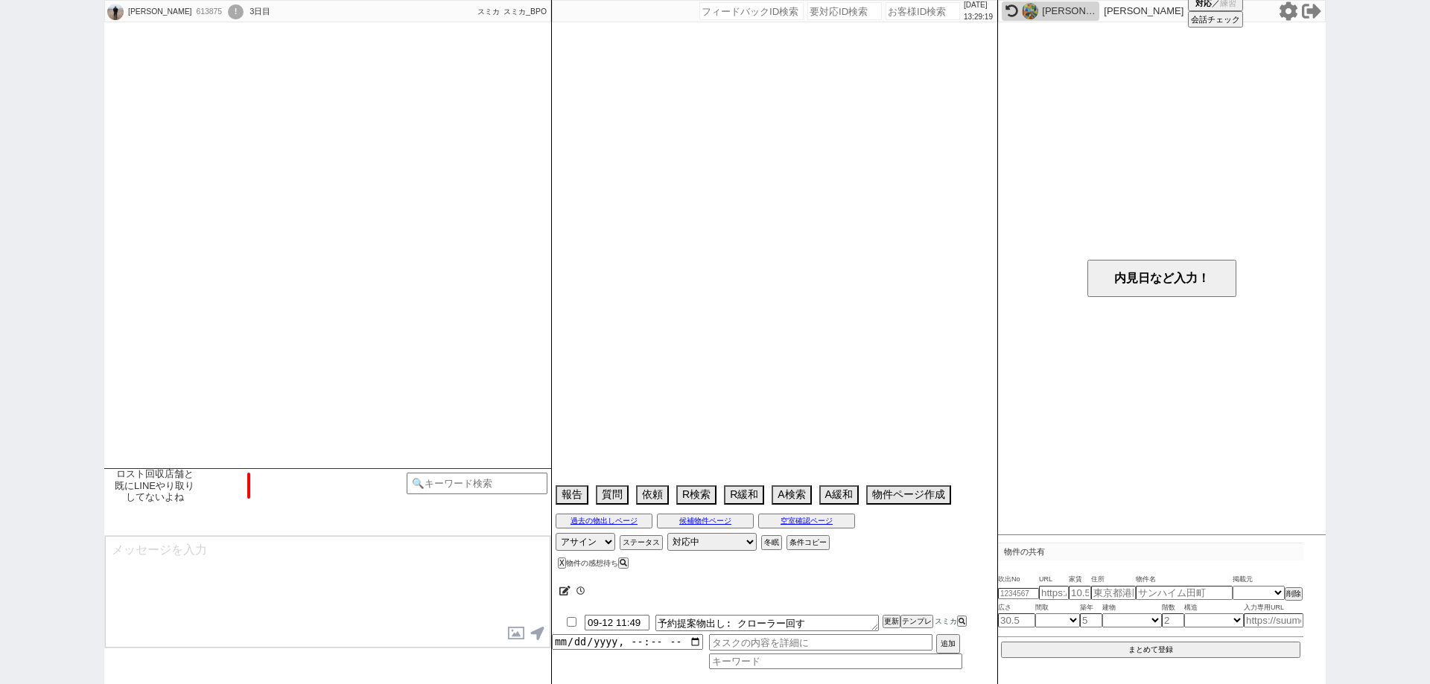
select select "1410"
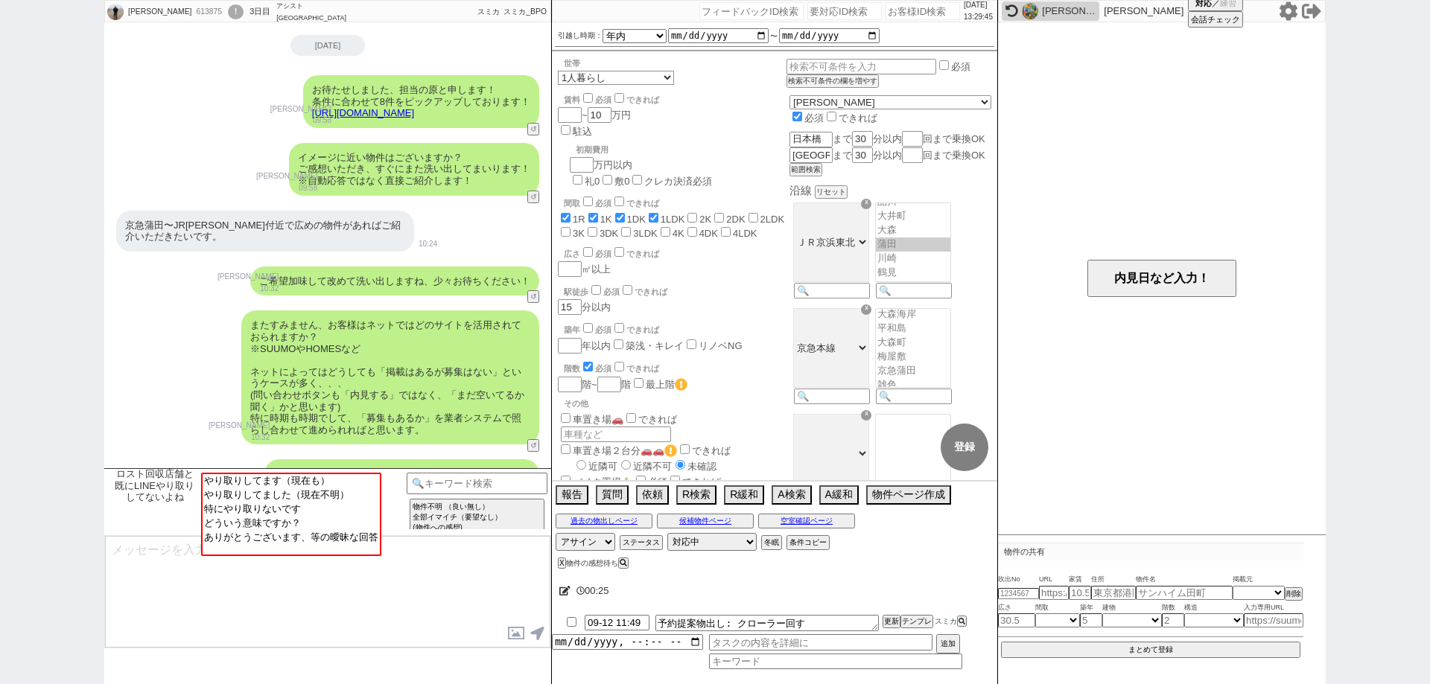
scroll to position [0, 0]
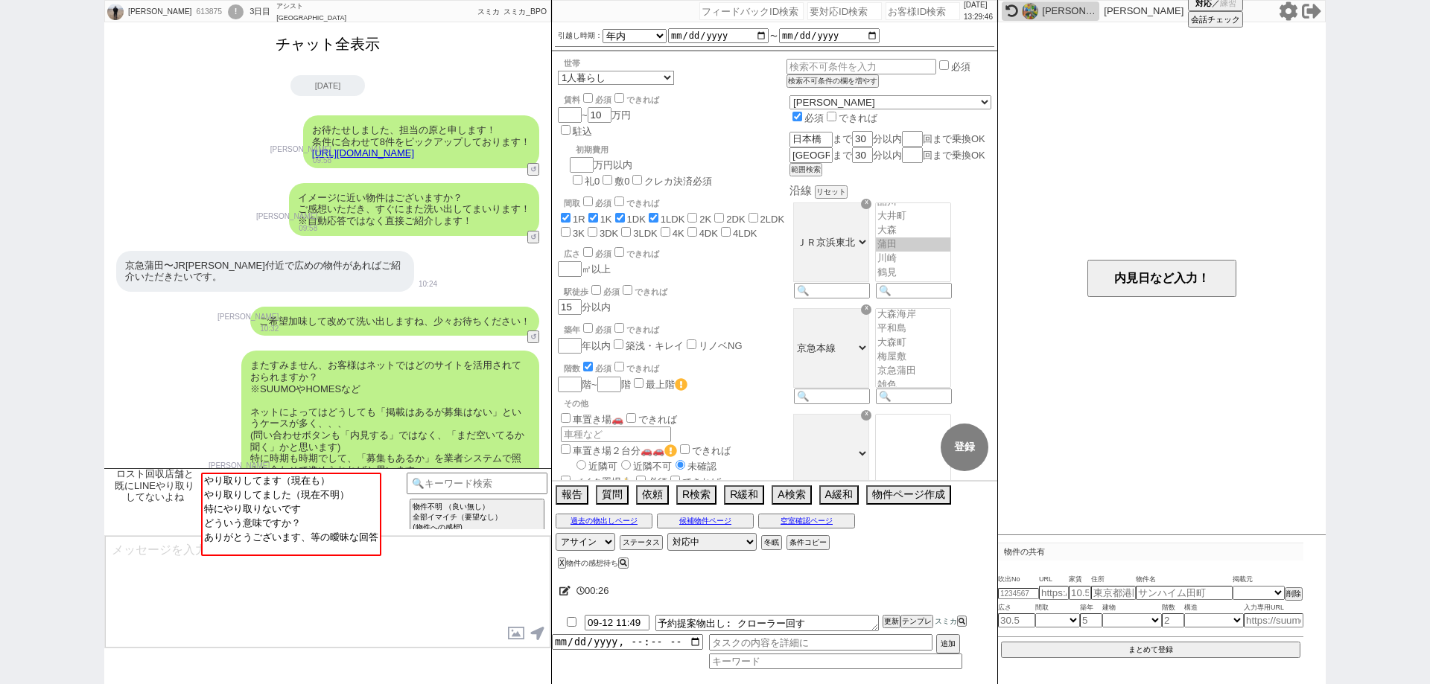
click at [341, 36] on button "チャット全表示" at bounding box center [328, 44] width 116 height 26
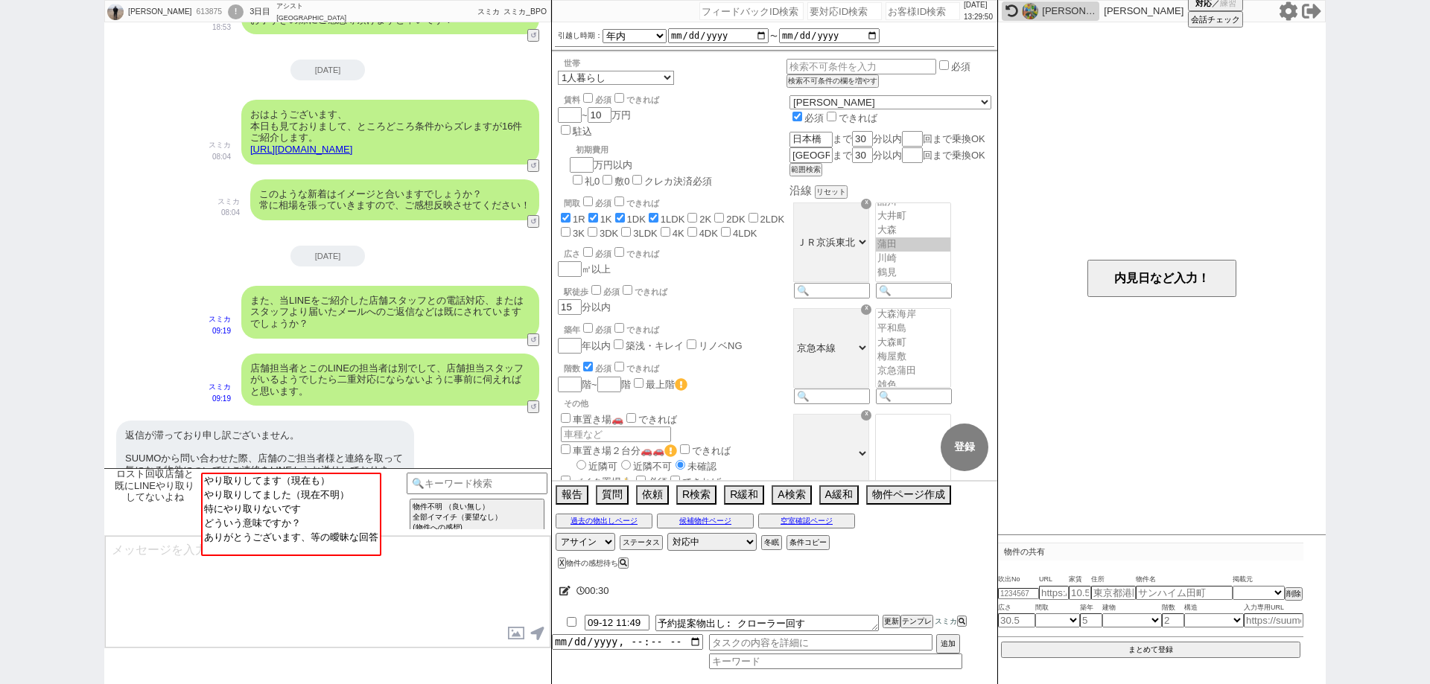
scroll to position [2021, 0]
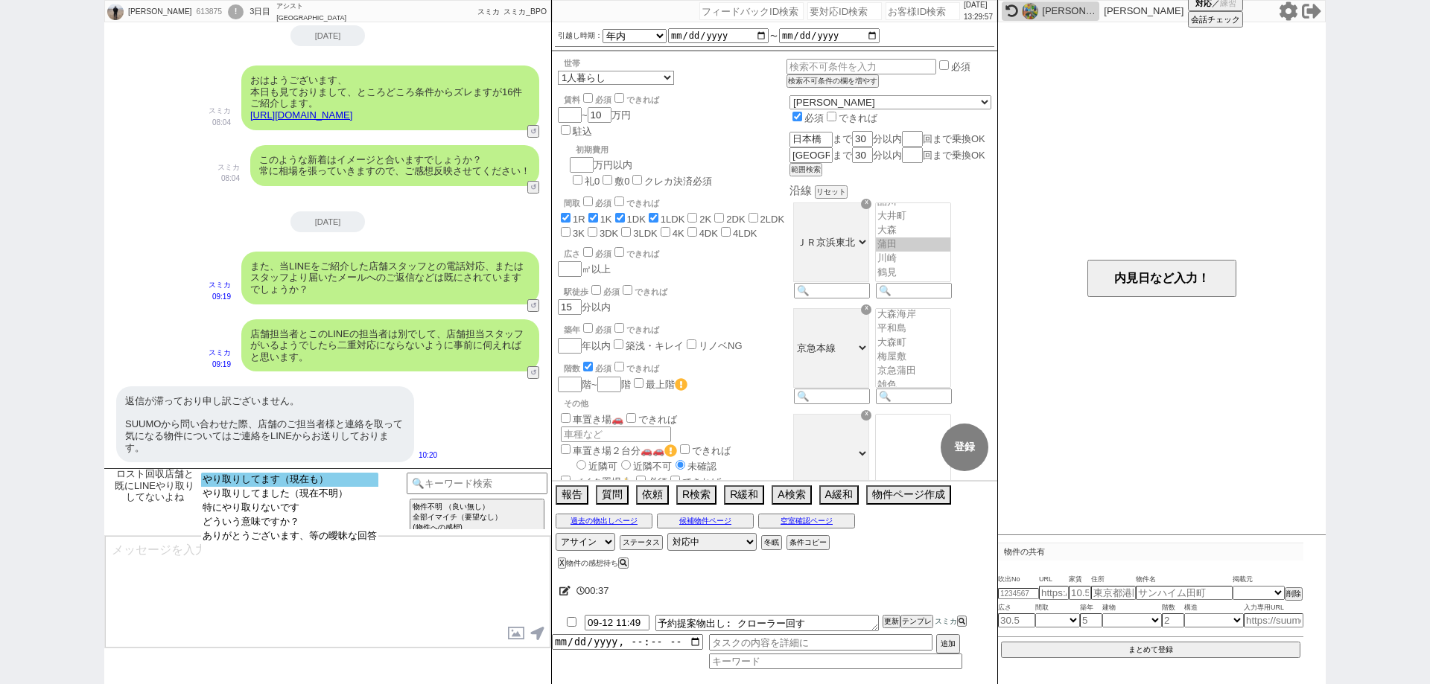
select select "やり取りしてます（現在も）"
click at [319, 485] on option "やり取りしてます（現在も）" at bounding box center [289, 480] width 177 height 14
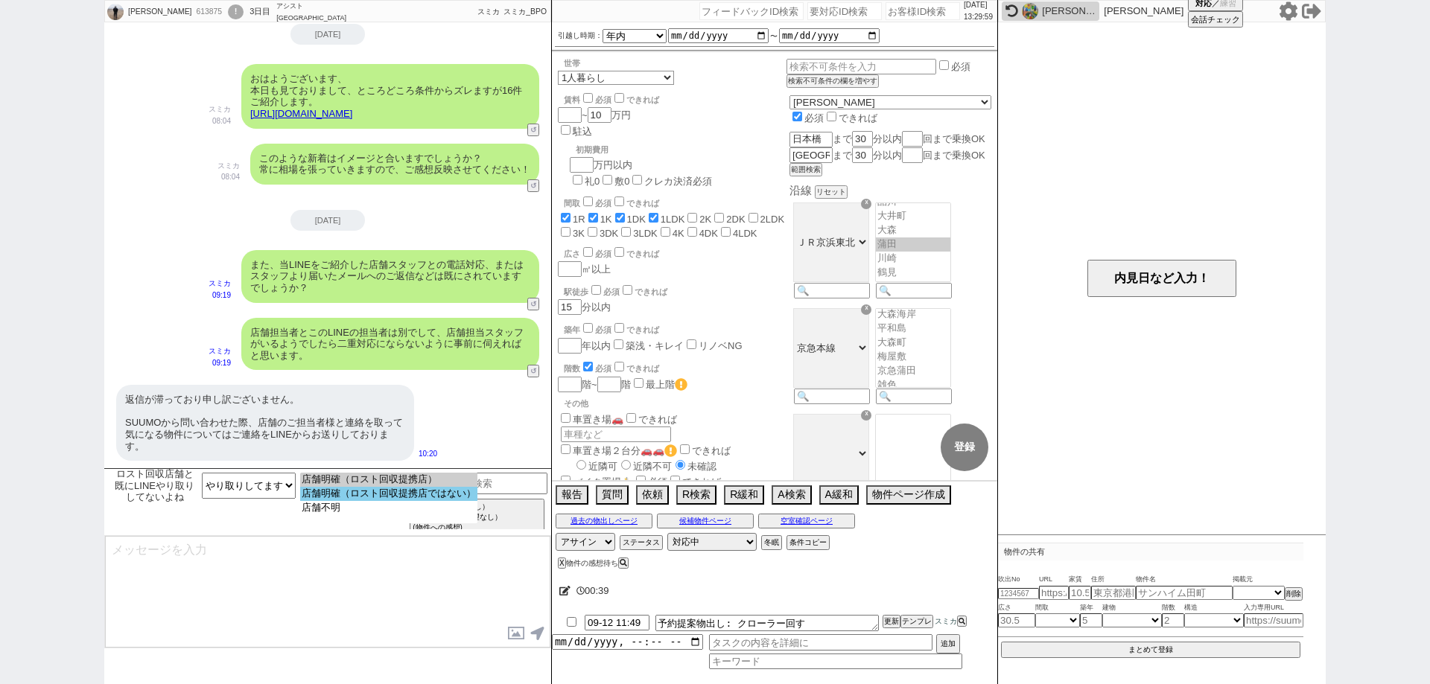
select select "店舗明確（ロスト回収提携店ではない）"
click at [325, 503] on select "店舗明確（ロスト回収提携店） 店舗明確（ロスト回収提携店ではない） 店舗不明" at bounding box center [388, 498] width 177 height 51
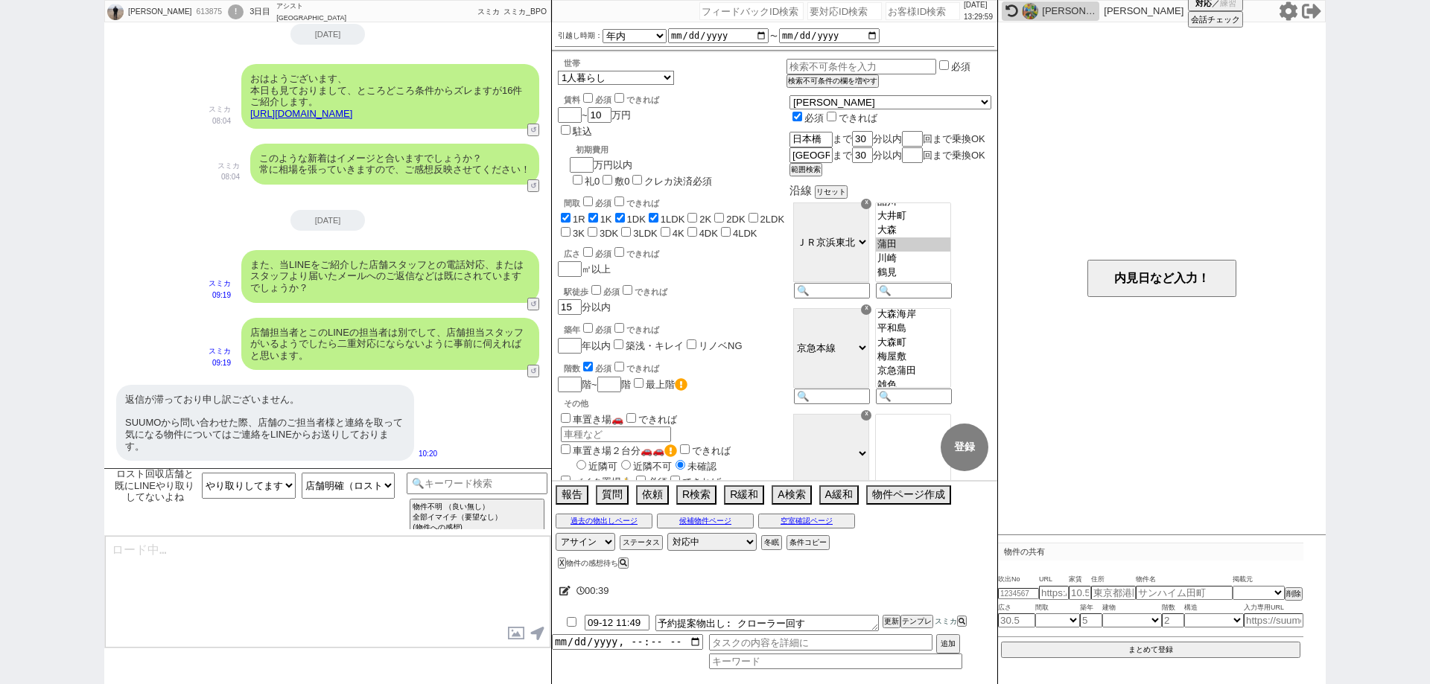
type textarea "かしこまりました、そちらの店舗ですと本LINEとは管轄が異なりますので問題無さそうです！ そちらで既に内見される物件などは決まっておられますか？ ※現況は既に…"
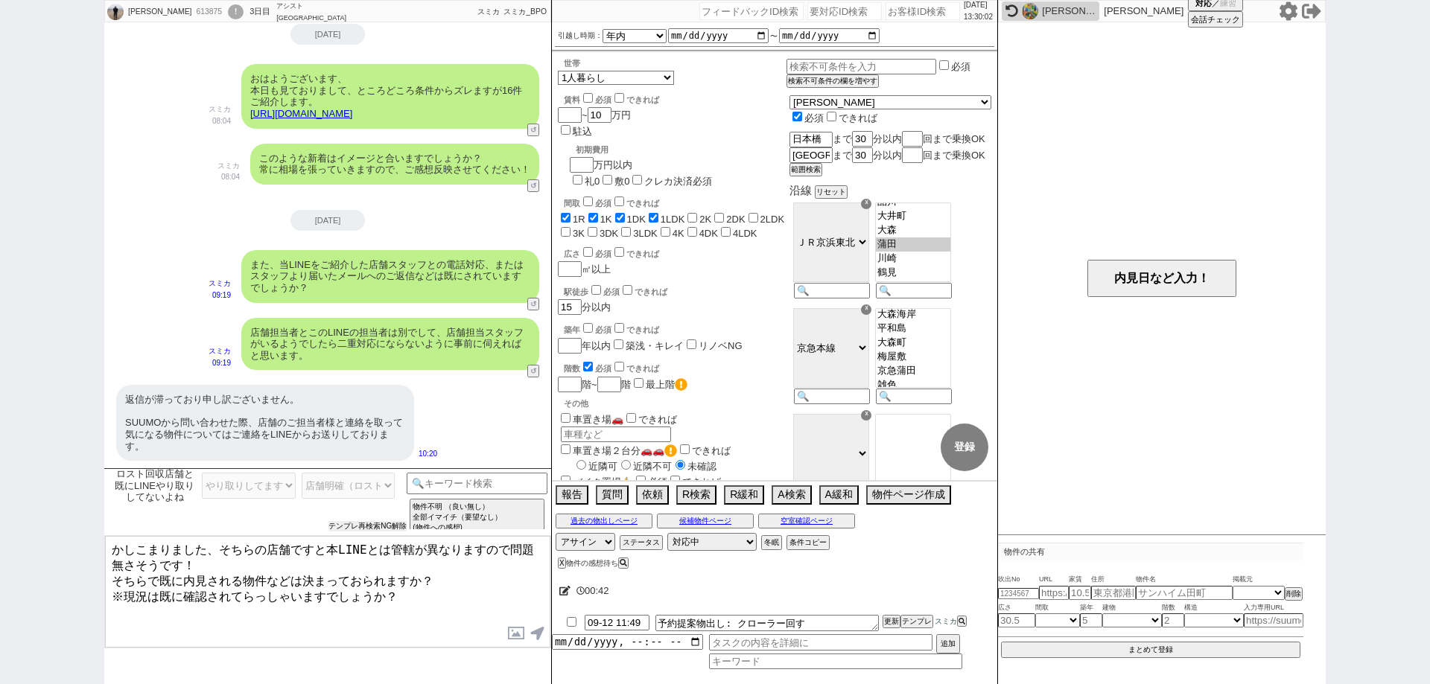
drag, startPoint x: 361, startPoint y: 521, endPoint x: 853, endPoint y: 185, distance: 595.4
click at [361, 520] on div "ロスト回収店舗と既にLINEやり取りしてないよね やり取りしてます（現在も） やり取りしてました（現在不明） 特にやり取りないです どういう意味ですか？ あり…" at bounding box center [257, 502] width 299 height 59
click at [332, 486] on select "店舗明確（ロスト回収提携店） 店舗明確（ロスト回収提携店ではない） 店舗不明" at bounding box center [349, 486] width 94 height 26
select select "店舗明確（ロスト回収提携店）"
click at [302, 473] on select "店舗明確（ロスト回収提携店） 店舗明確（ロスト回収提携店ではない） 店舗不明" at bounding box center [349, 486] width 94 height 26
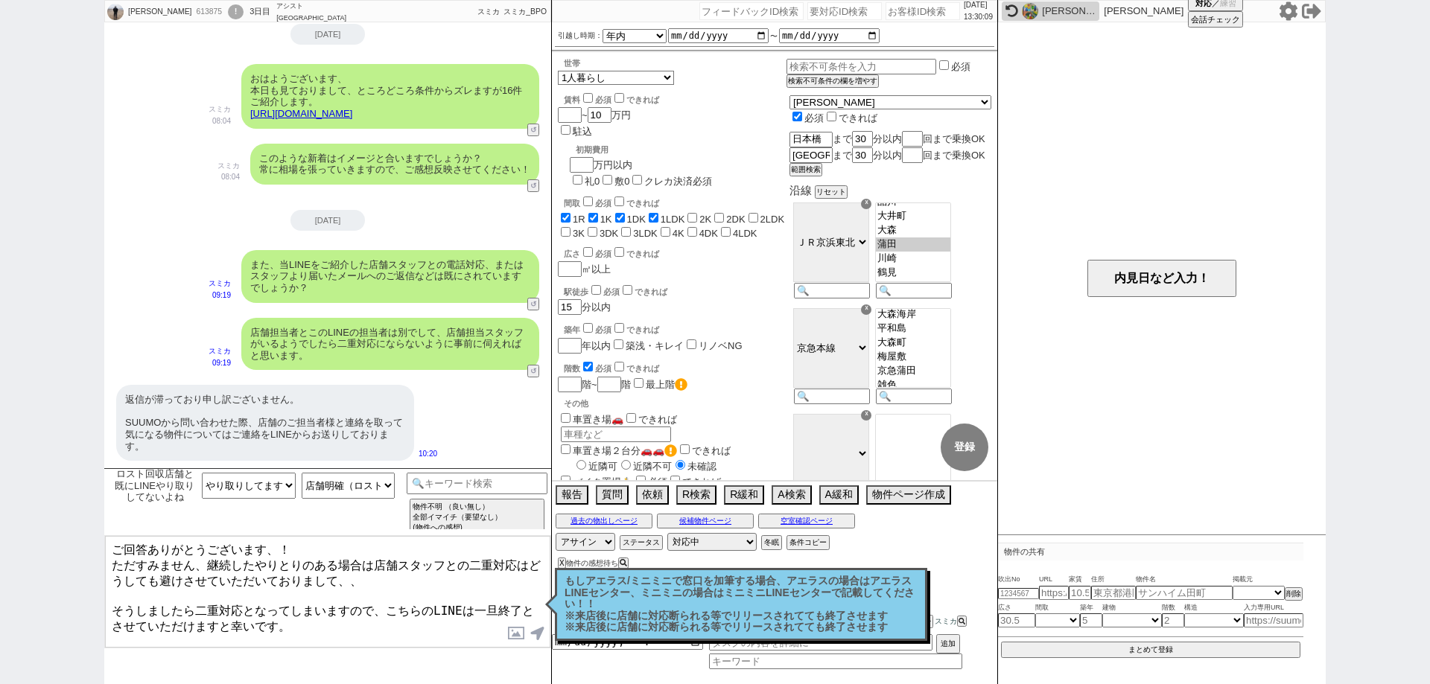
click at [114, 544] on textarea "ご回答ありがとうございます、！ ただすみません、継続したやりとりのある場合は店舗スタッフとの二重対応はどうしても避けさせていただいておりまして、、 そうしまし…" at bounding box center [327, 592] width 445 height 112
type textarea "いえいえ、ご回答ありがとうございます、！ ただすみません、継続したやりとりのある場合は店舗スタッフとの二重対応はどうしても避けさせていただいておりまして、、 …"
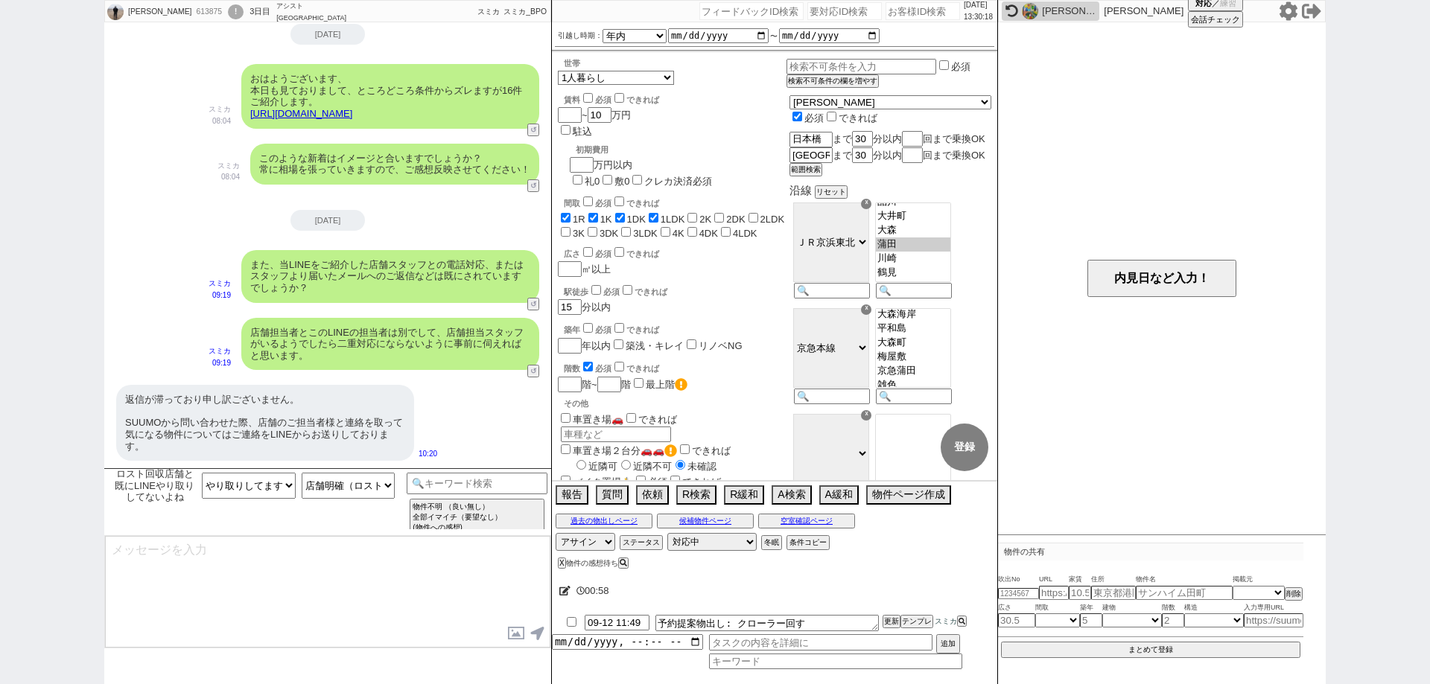
scroll to position [2138, 0]
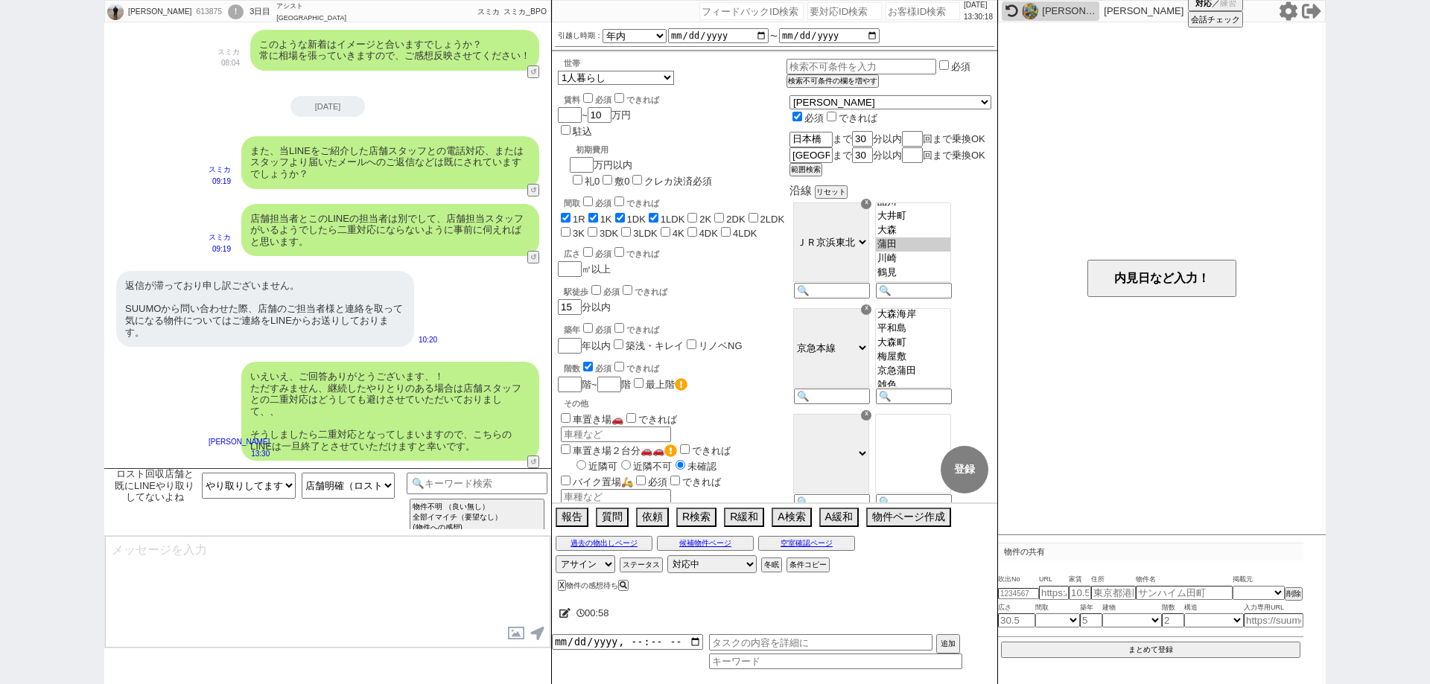
type textarea "担当とやり取りがなくなった際などにはぜひお気軽にご連絡いただければと思いますので、またどうぞよろしくお願い致します！"
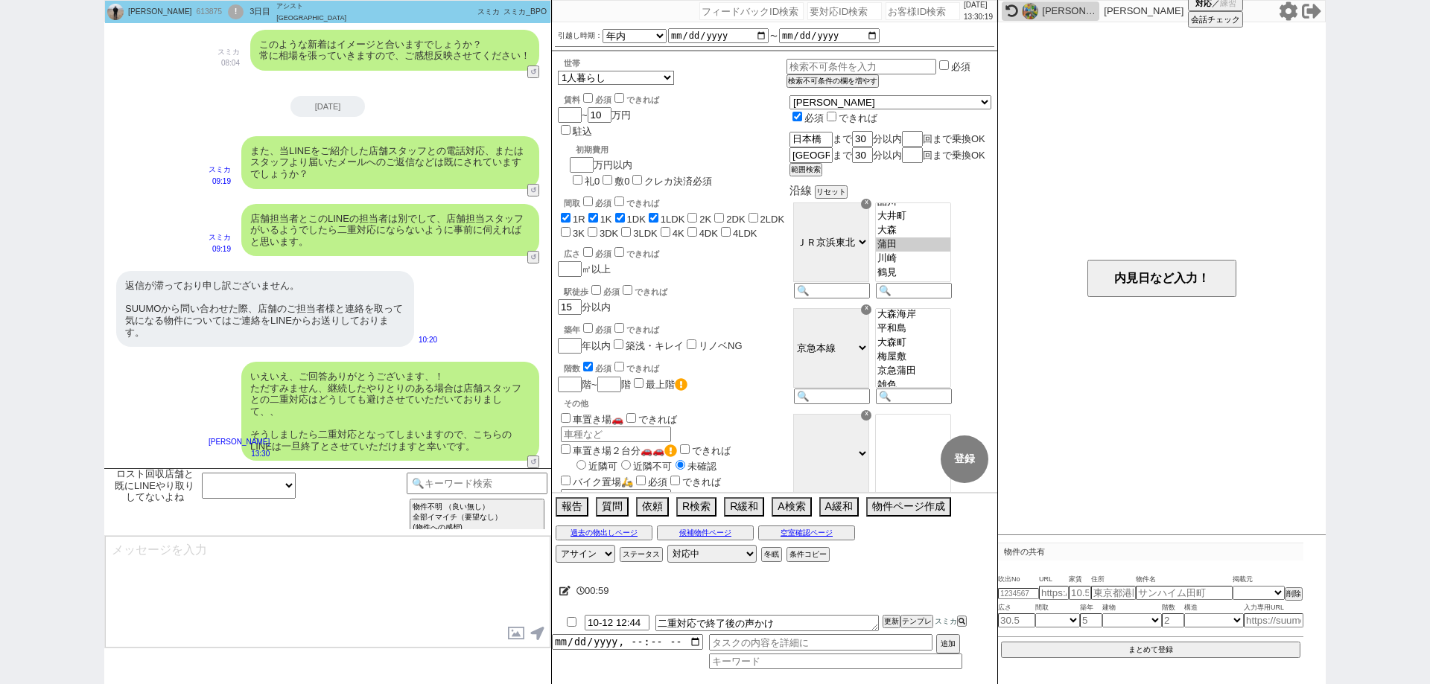
scroll to position [2206, 0]
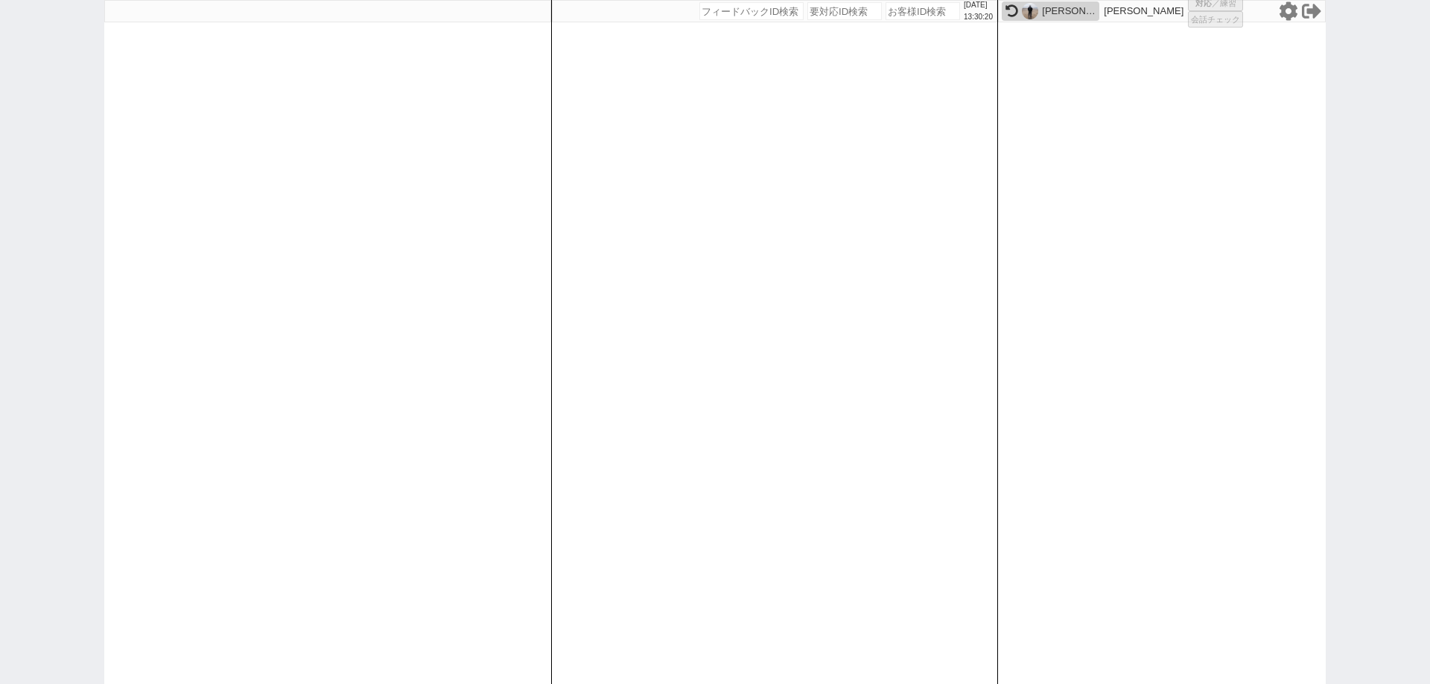
select select "1"
select select "3"
select select
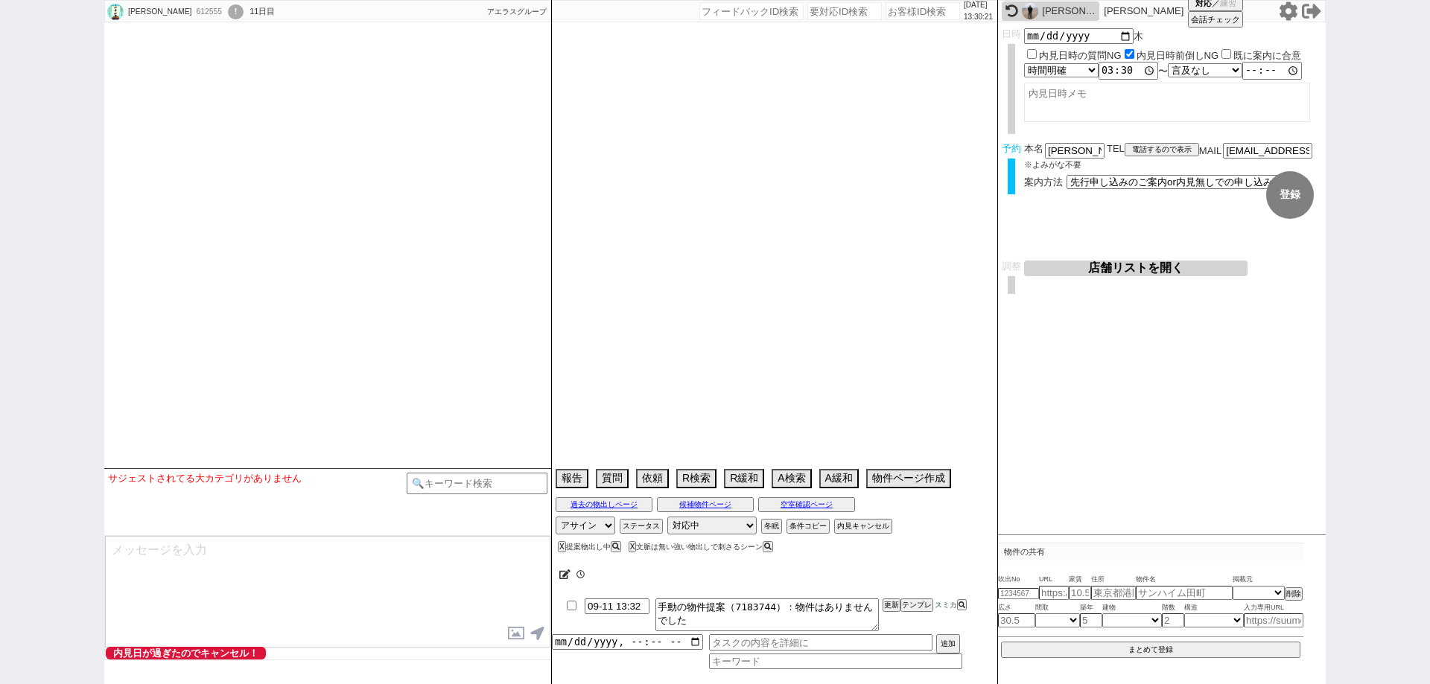
select select
select select "15"
select select "1"
select select "36"
select select "1055"
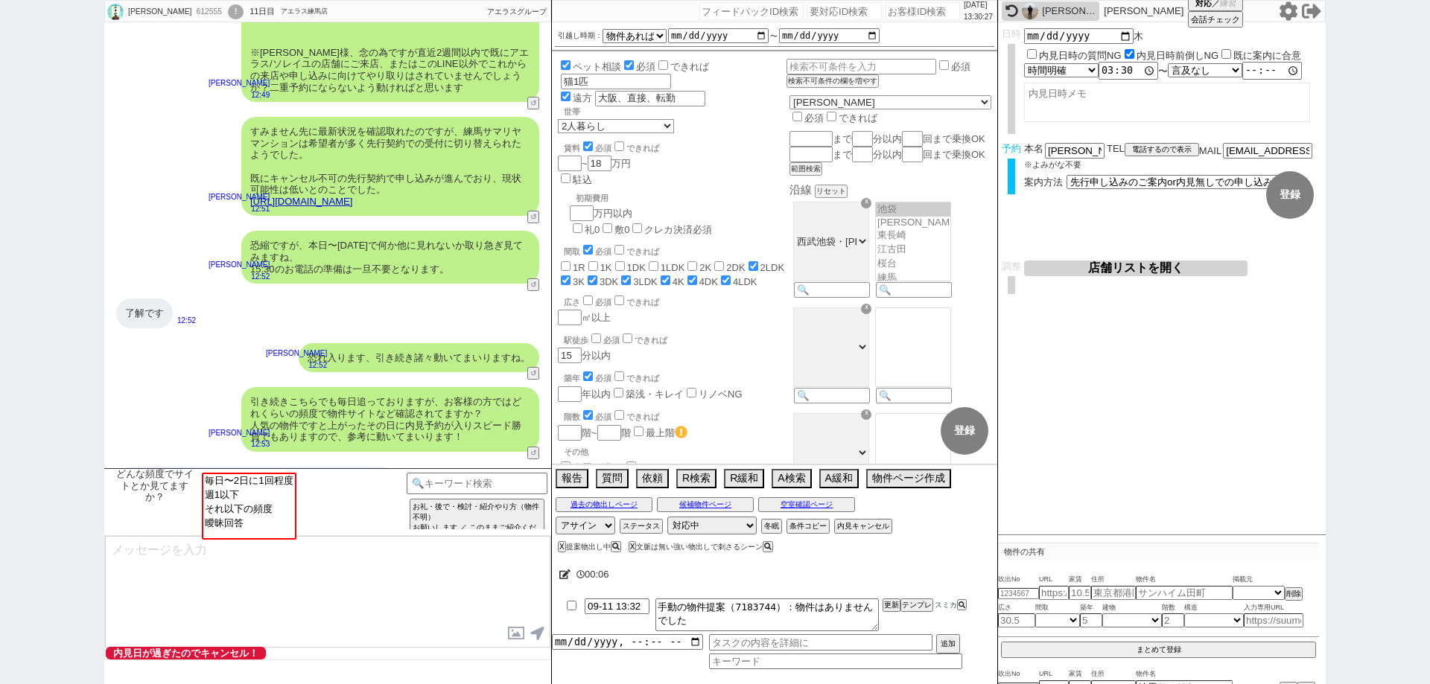
scroll to position [530, 0]
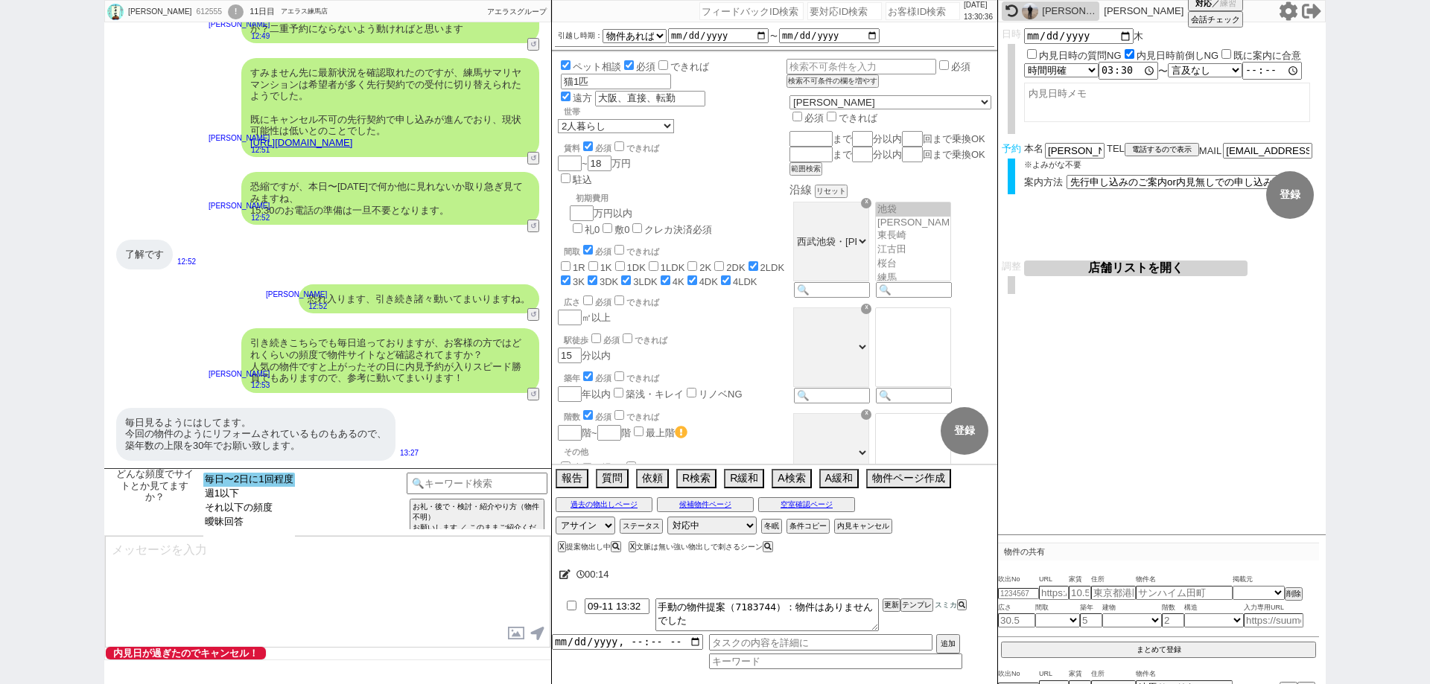
select select "毎日〜2日に1回程度"
click at [266, 480] on option "毎日〜2日に1回程度" at bounding box center [249, 480] width 92 height 14
type textarea "ご共有ありがとうございます！ そうしましたら最新の物件も随時確認されている状況ですね。 未公開もですが、非公開もうまくご紹介できるように動いてまいります！ ※…"
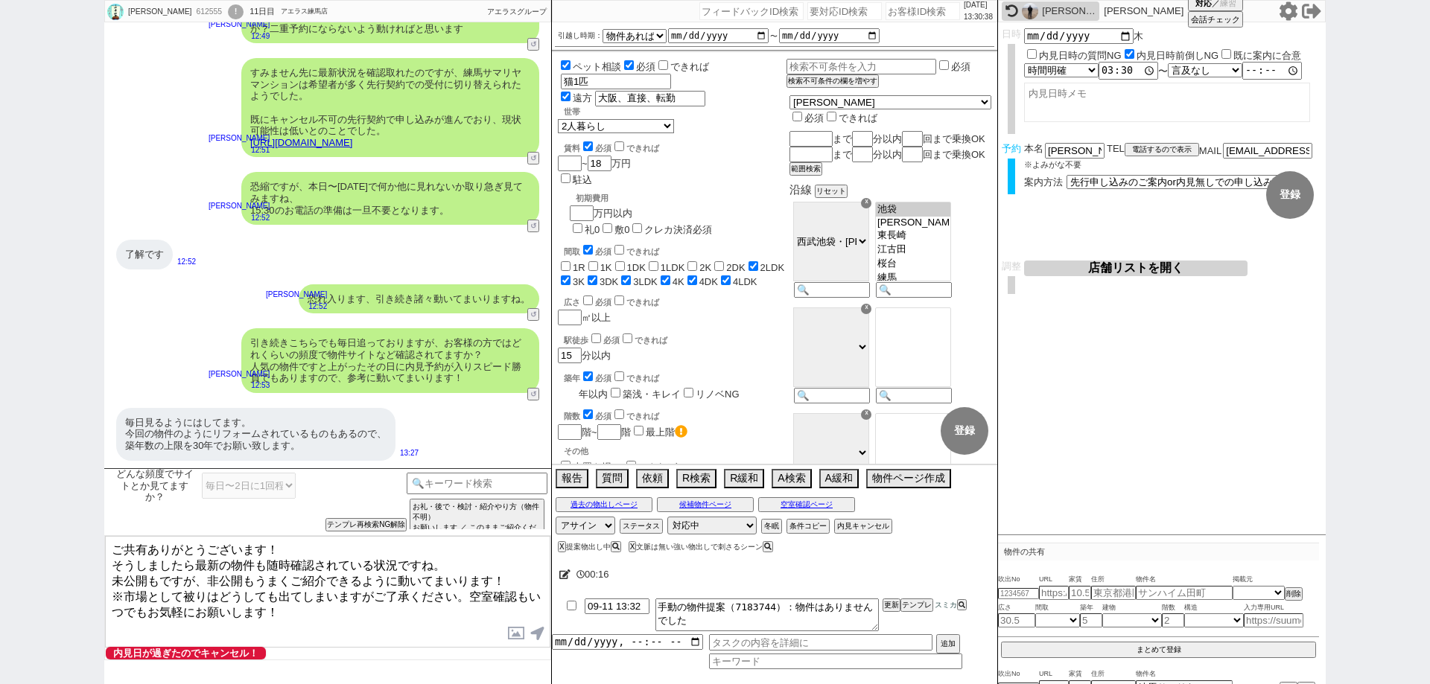
click at [571, 388] on input "number" at bounding box center [568, 394] width 21 height 13
checkbox input "false"
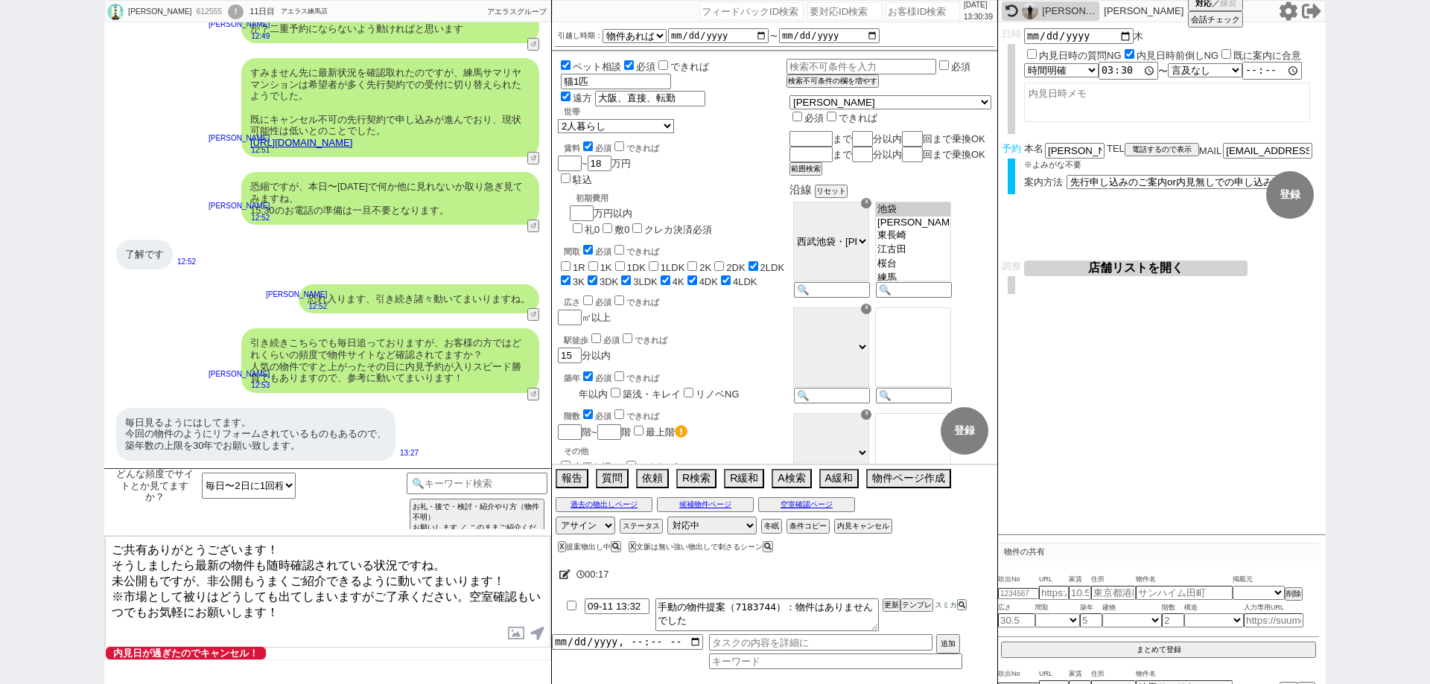
checkbox input "false"
checkbox input "true"
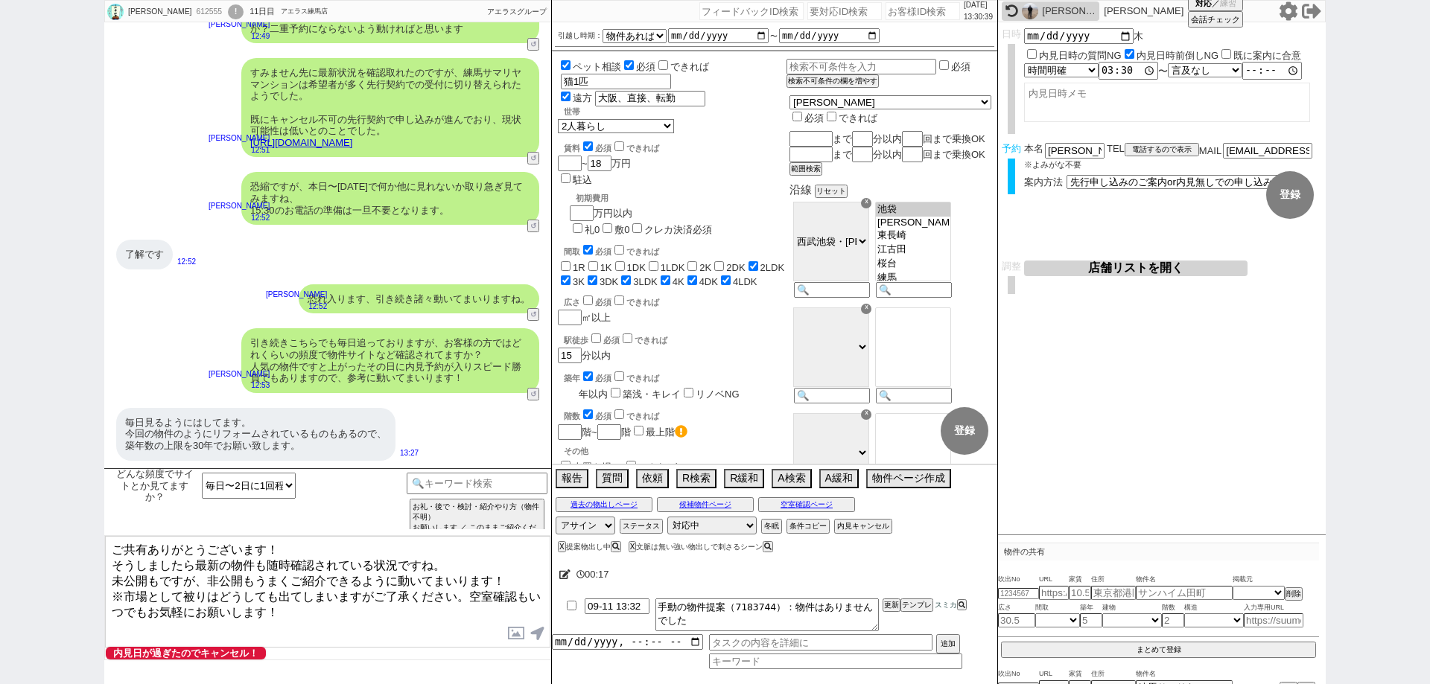
checkbox input "true"
type input "3"
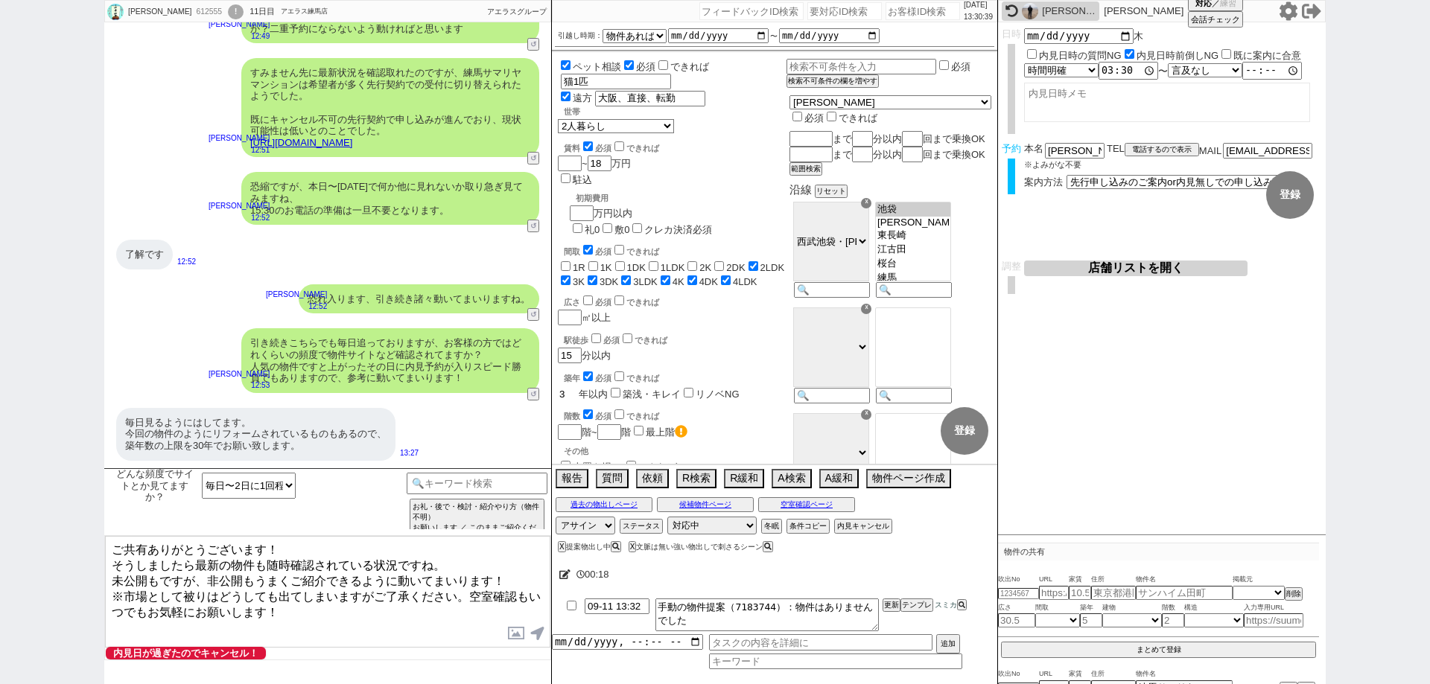
checkbox input "false"
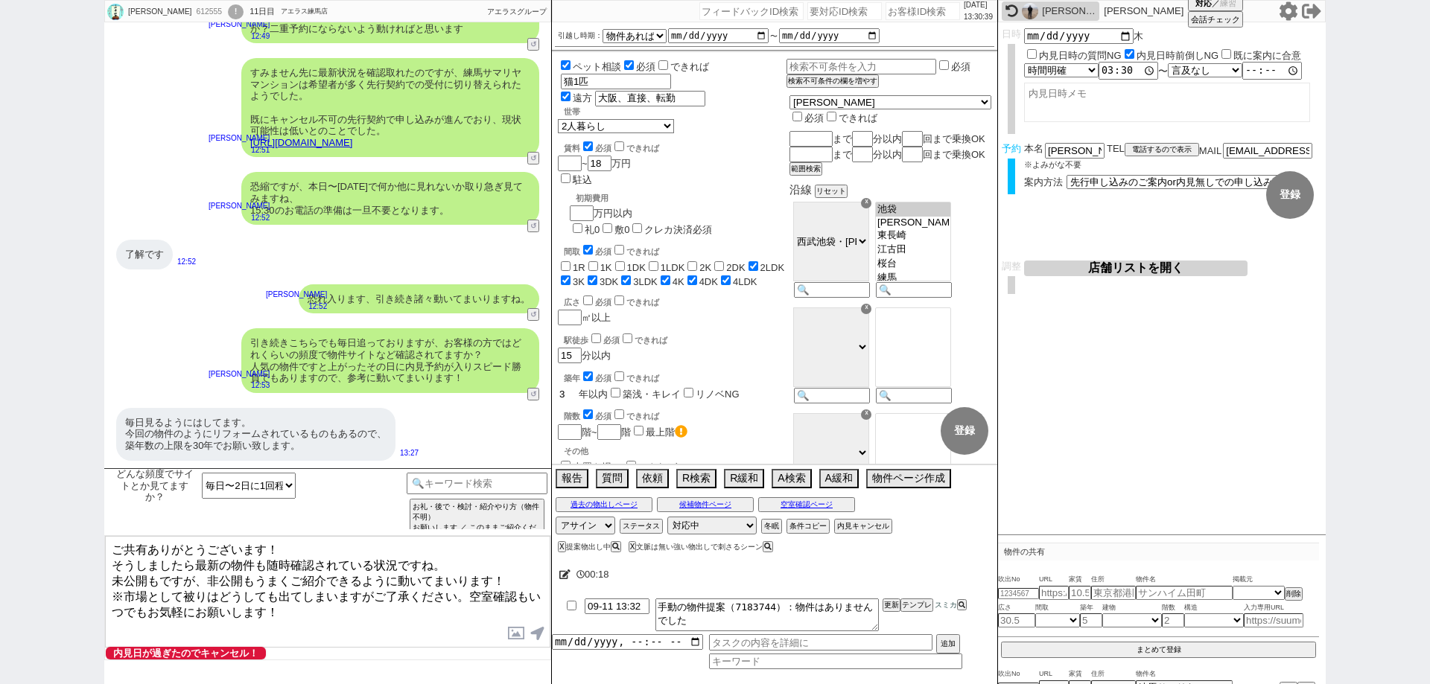
checkbox input "false"
checkbox input "true"
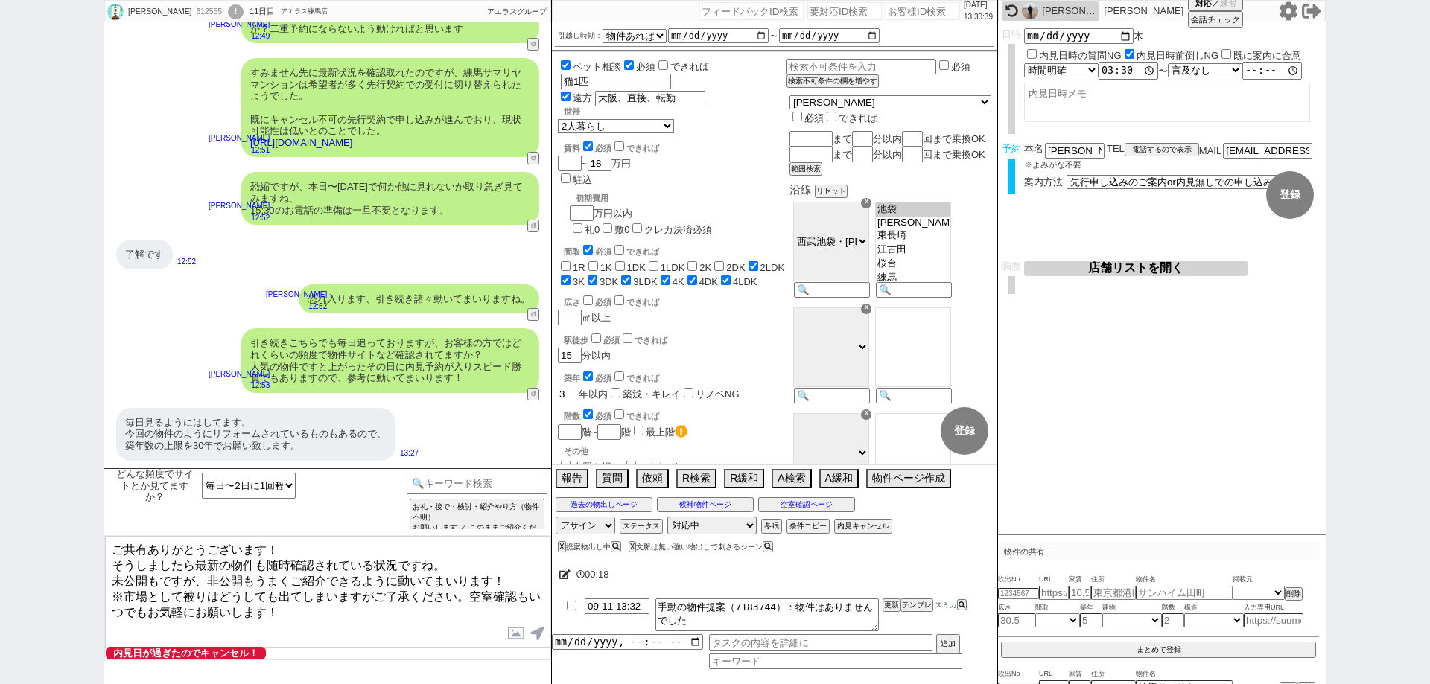
checkbox input "true"
type input "30"
click at [740, 389] on label "リノベNG" at bounding box center [721, 394] width 44 height 11
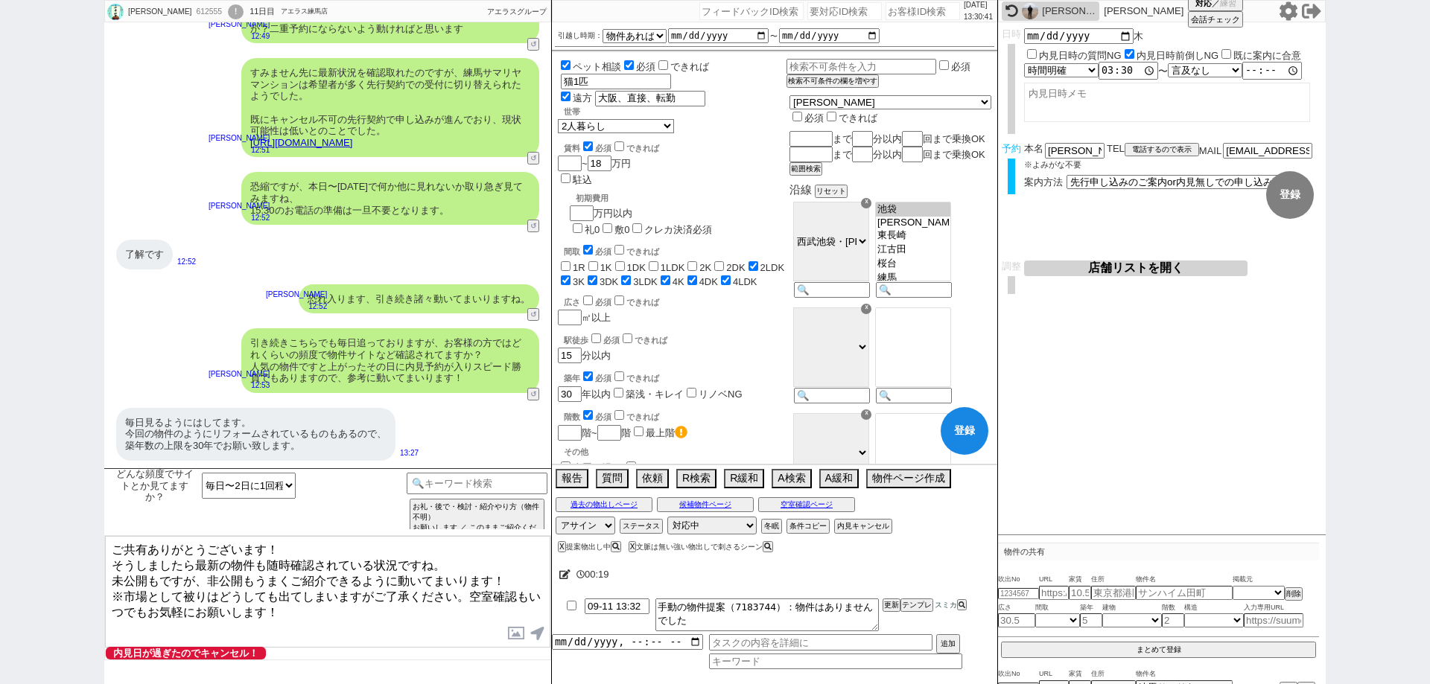
click at [696, 388] on input "リノベNG" at bounding box center [692, 393] width 10 height 10
checkbox input "true"
checkbox input "false"
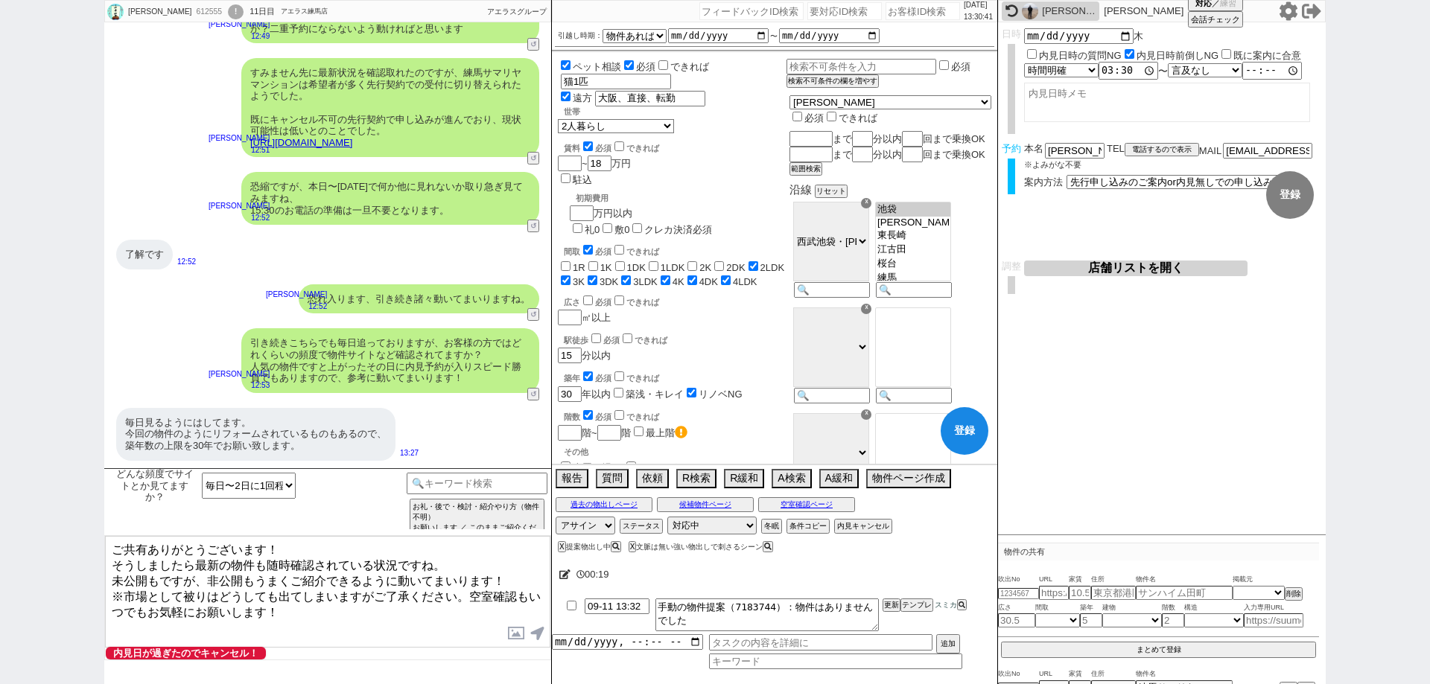
checkbox input "false"
checkbox input "true"
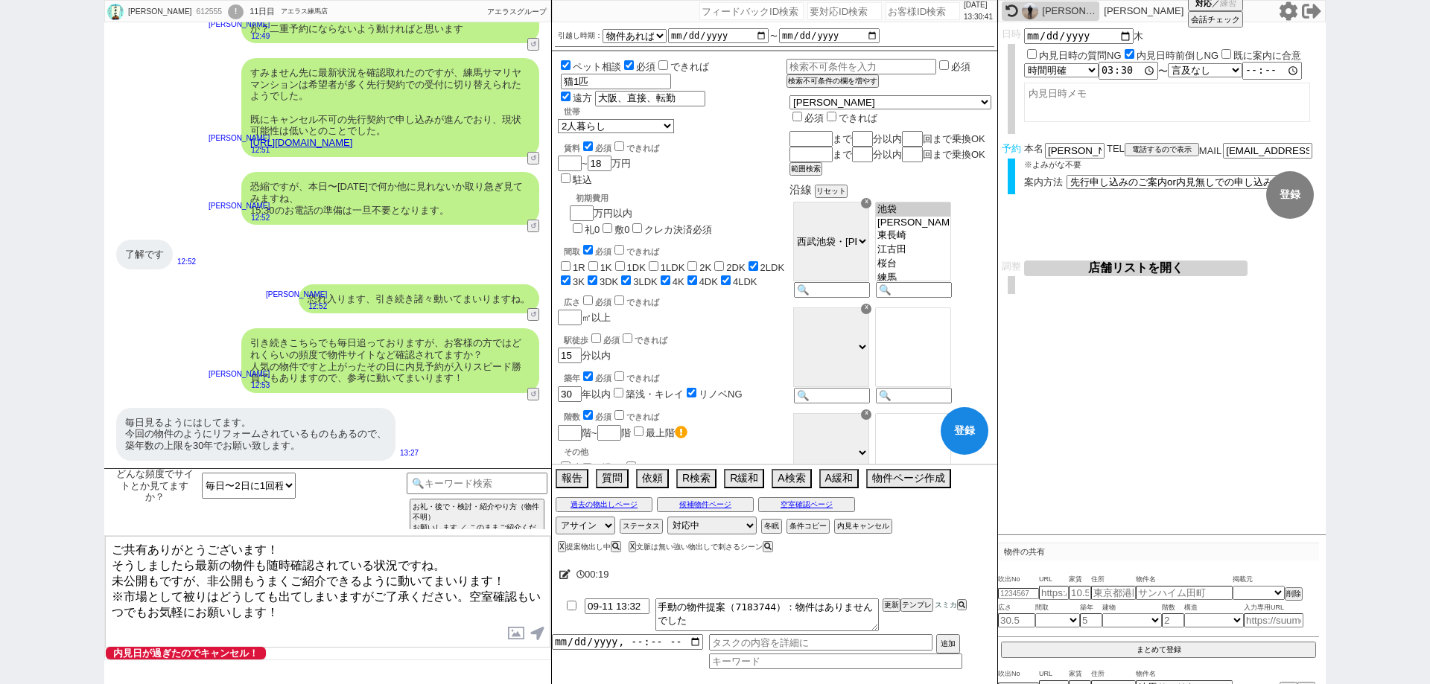
checkbox input "true"
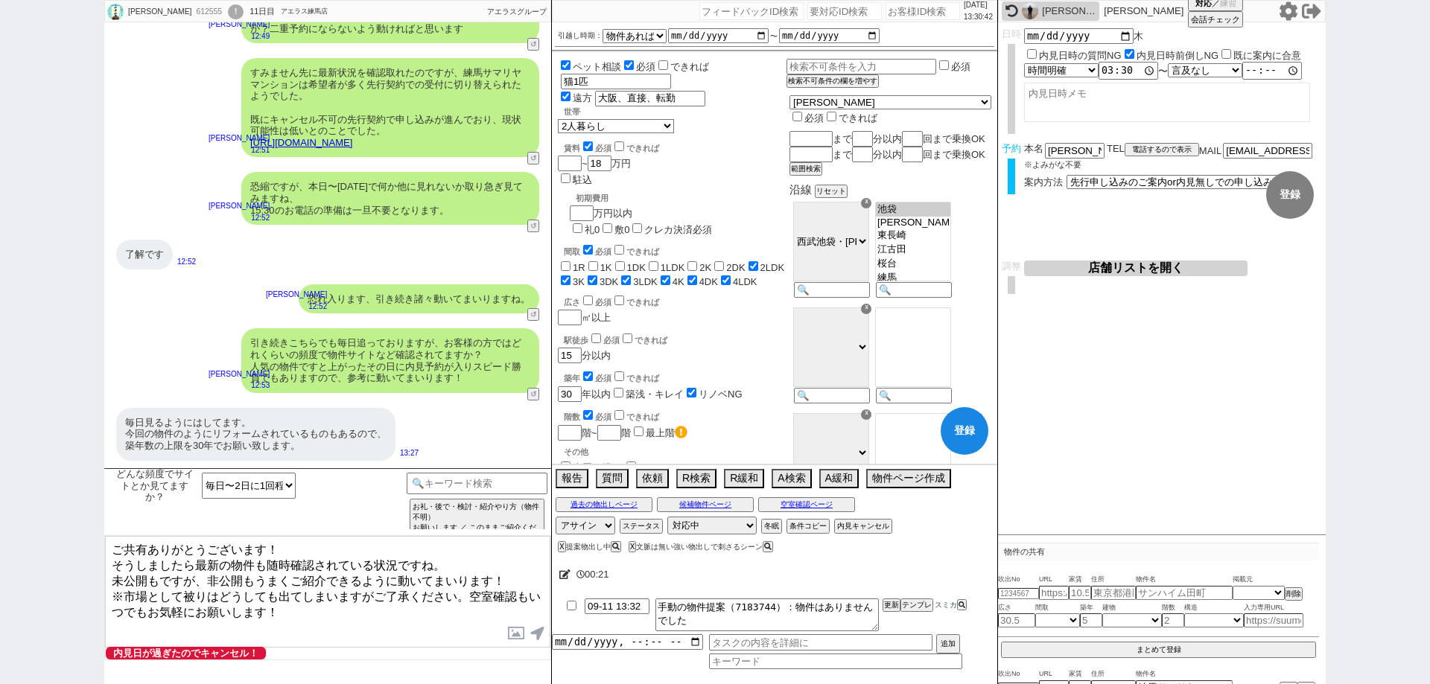
click at [696, 388] on input "リノベNG" at bounding box center [692, 393] width 10 height 10
checkbox input "false"
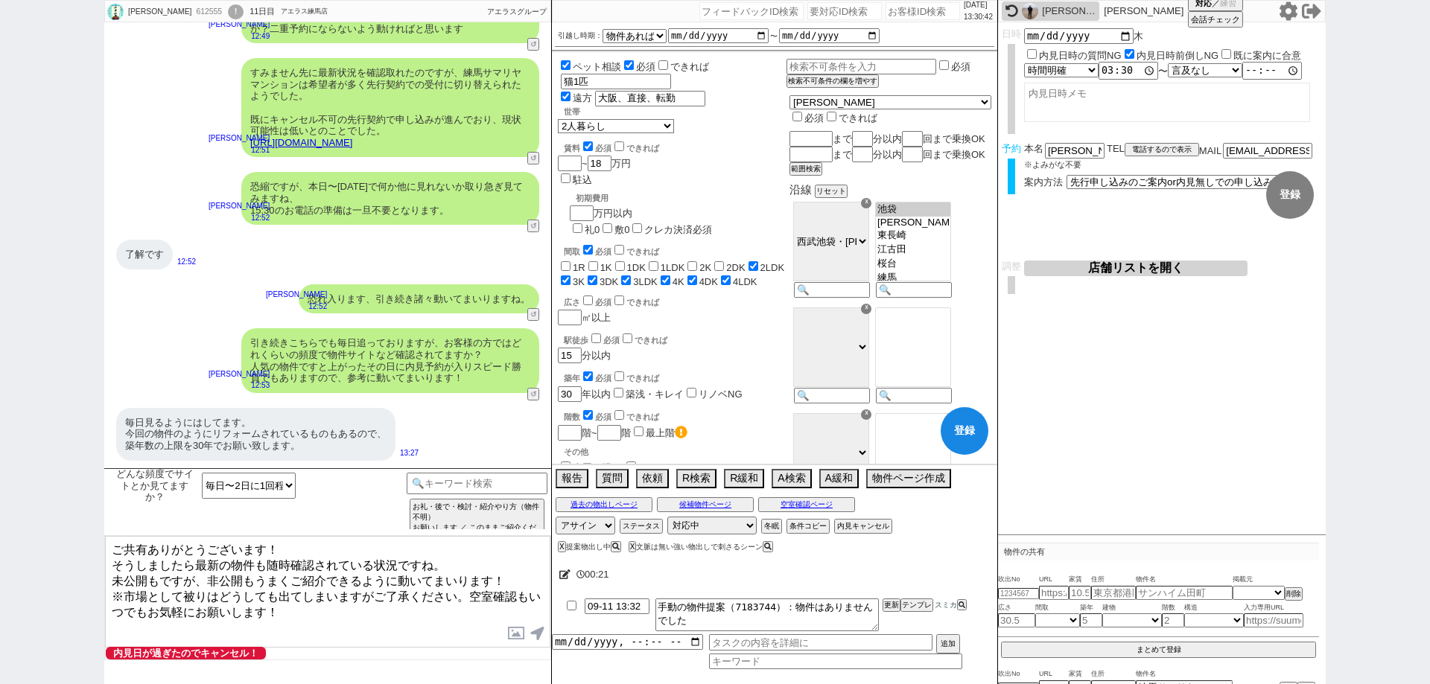
checkbox input "false"
checkbox input "true"
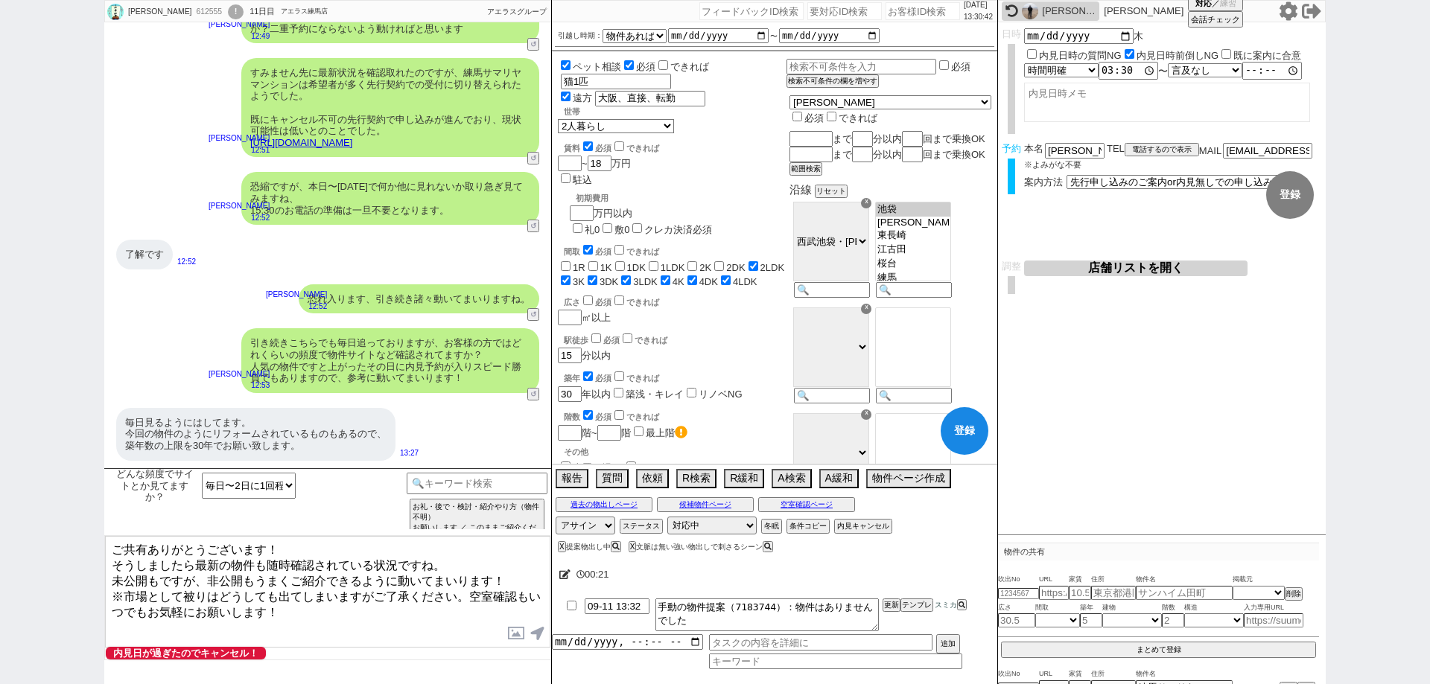
checkbox input "true"
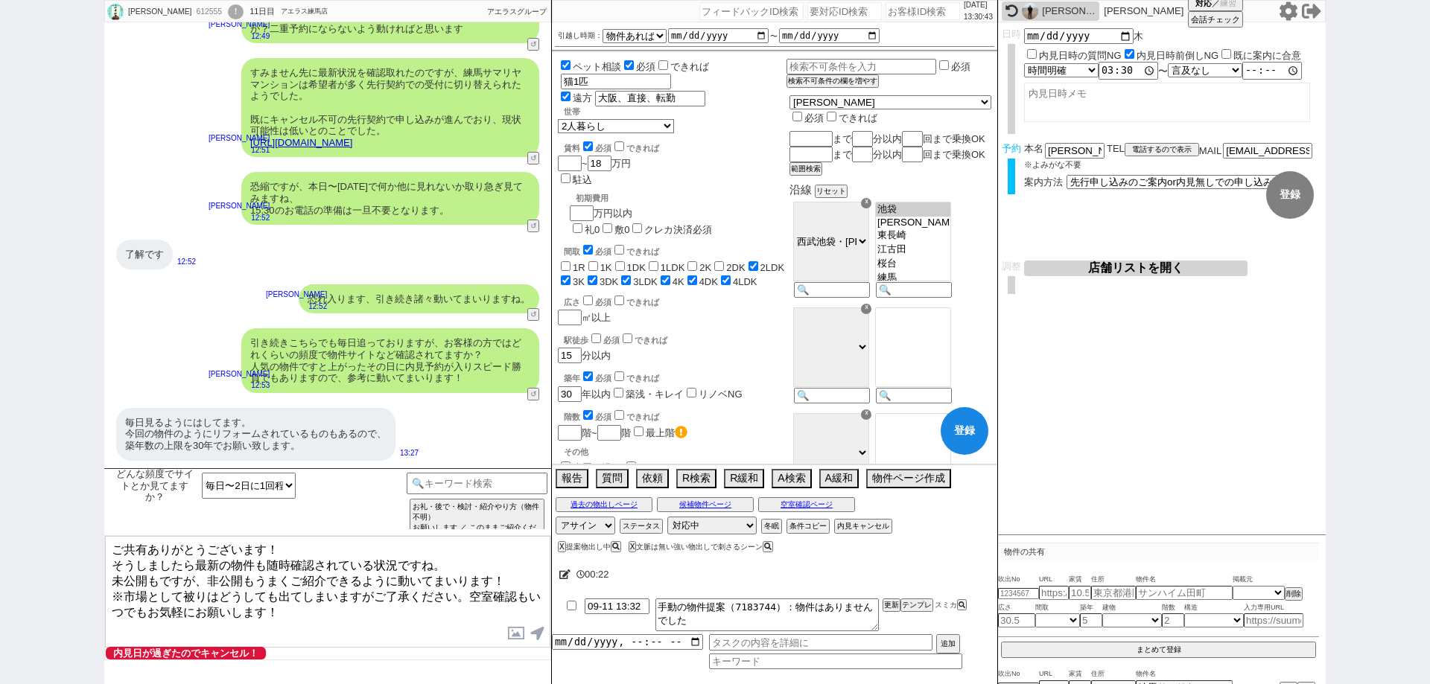
scroll to position [51, 0]
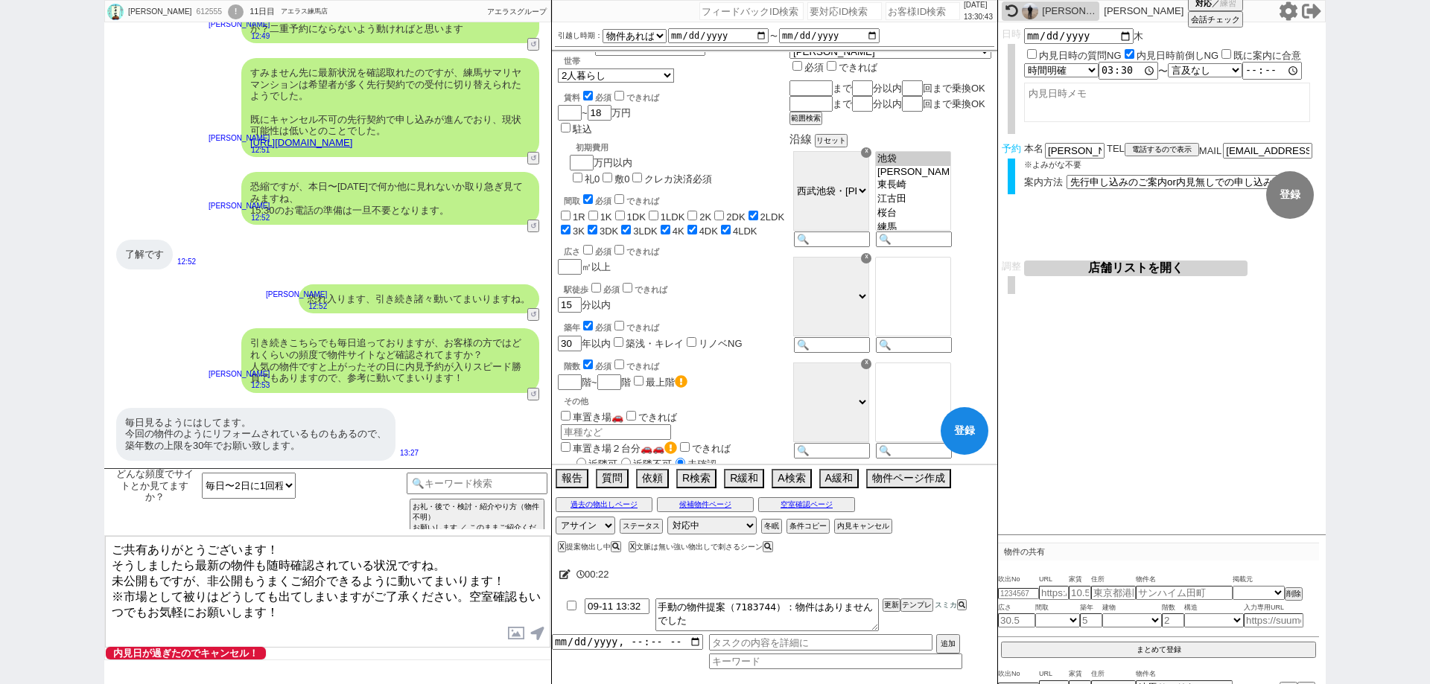
click at [934, 442] on select at bounding box center [913, 403] width 76 height 80
click at [960, 435] on button "登録" at bounding box center [965, 431] width 48 height 48
checkbox input "false"
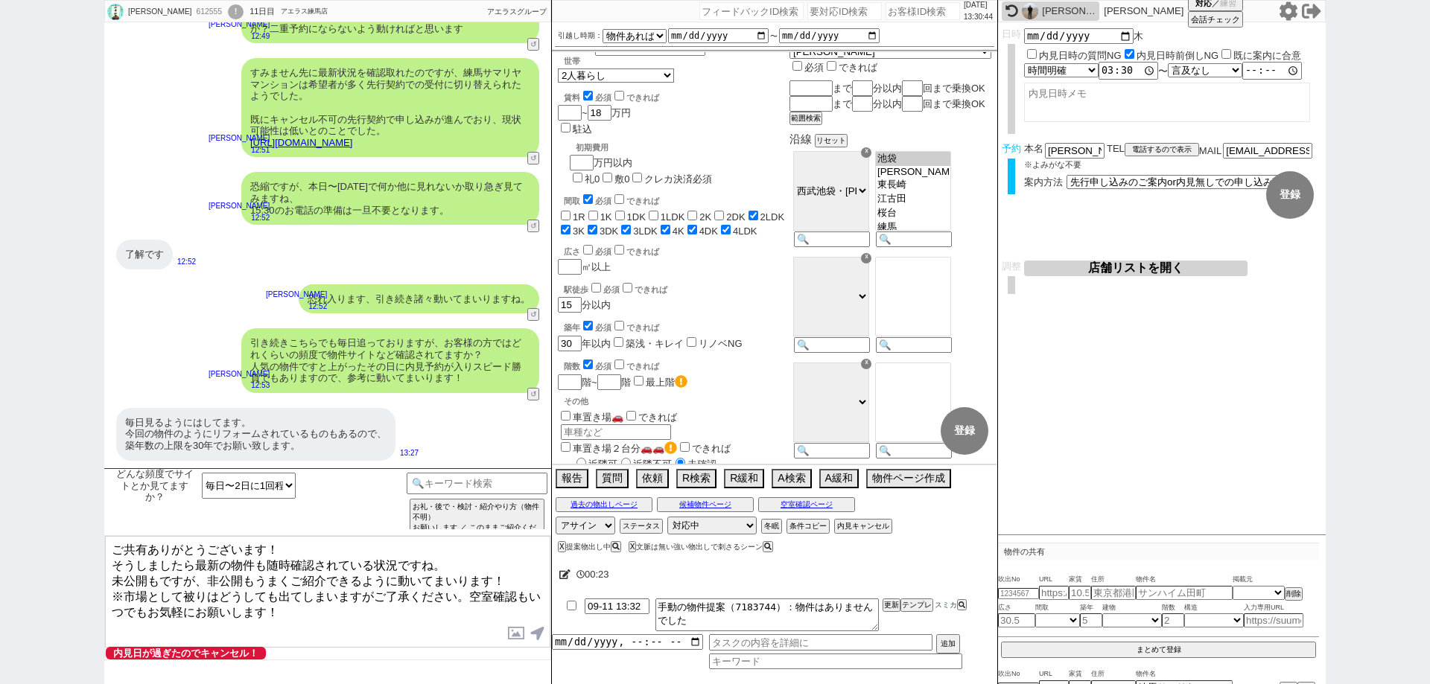
checkbox input "false"
checkbox input "true"
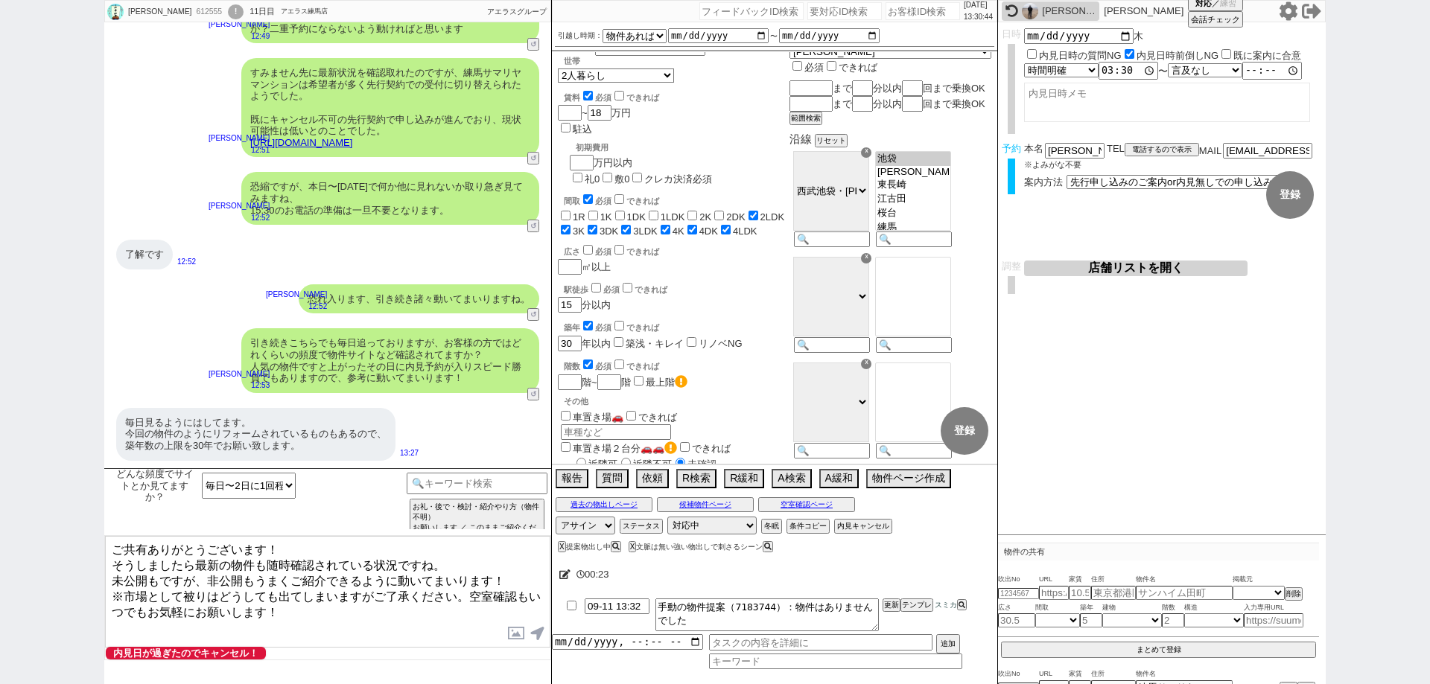
checkbox input "true"
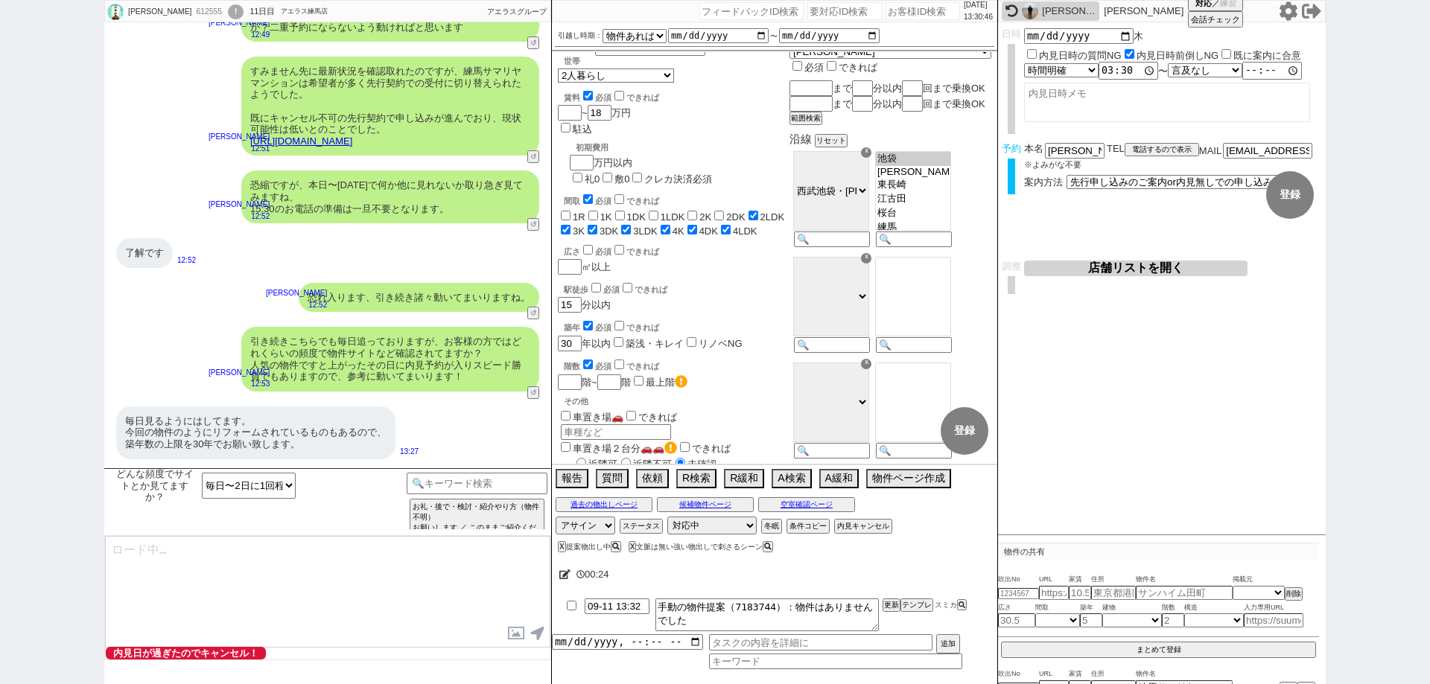
type textarea "ご共有ありがとうございます！ そうしましたら最新の物件も随時確認されている状況ですね。 未公開もですが、非公開もうまくご紹介できるように動いてまいります！ ※…"
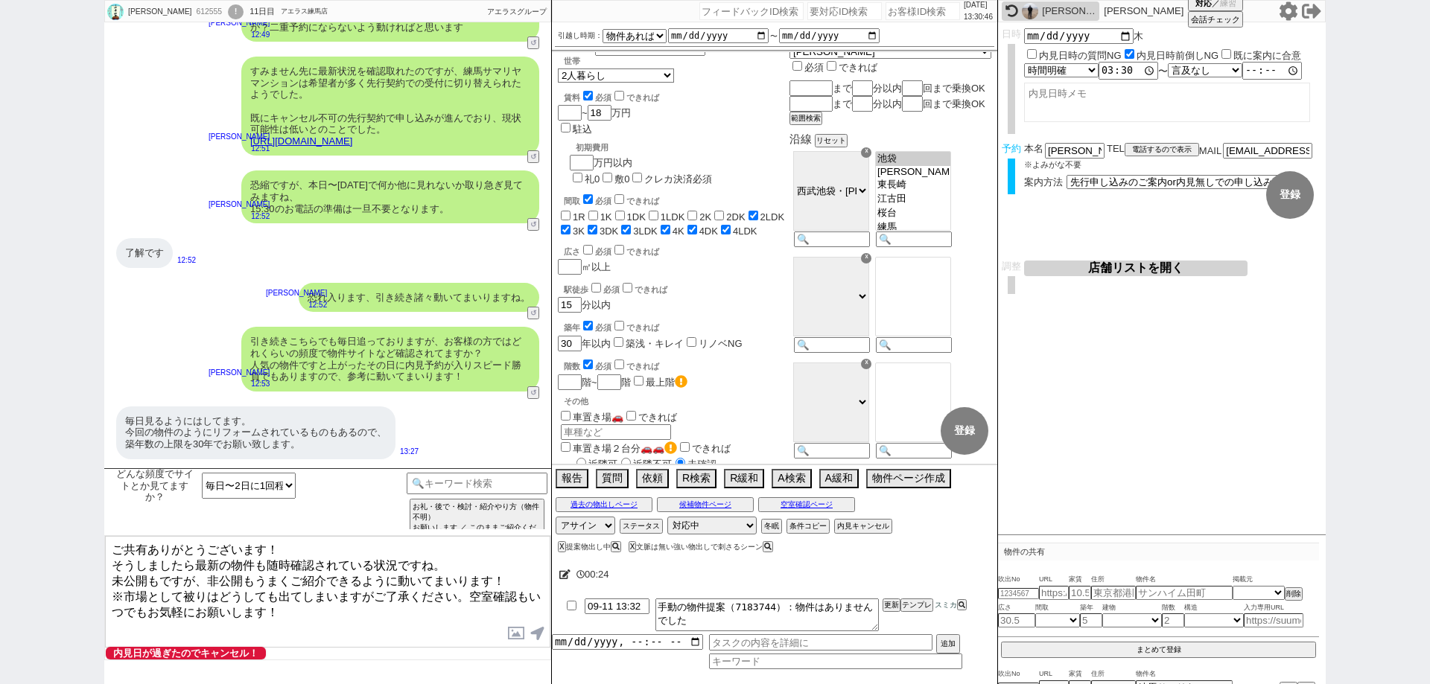
select select "36"
select select "1055"
click at [873, 529] on button "内見キャンセル" at bounding box center [861, 527] width 55 height 12
radio input "true"
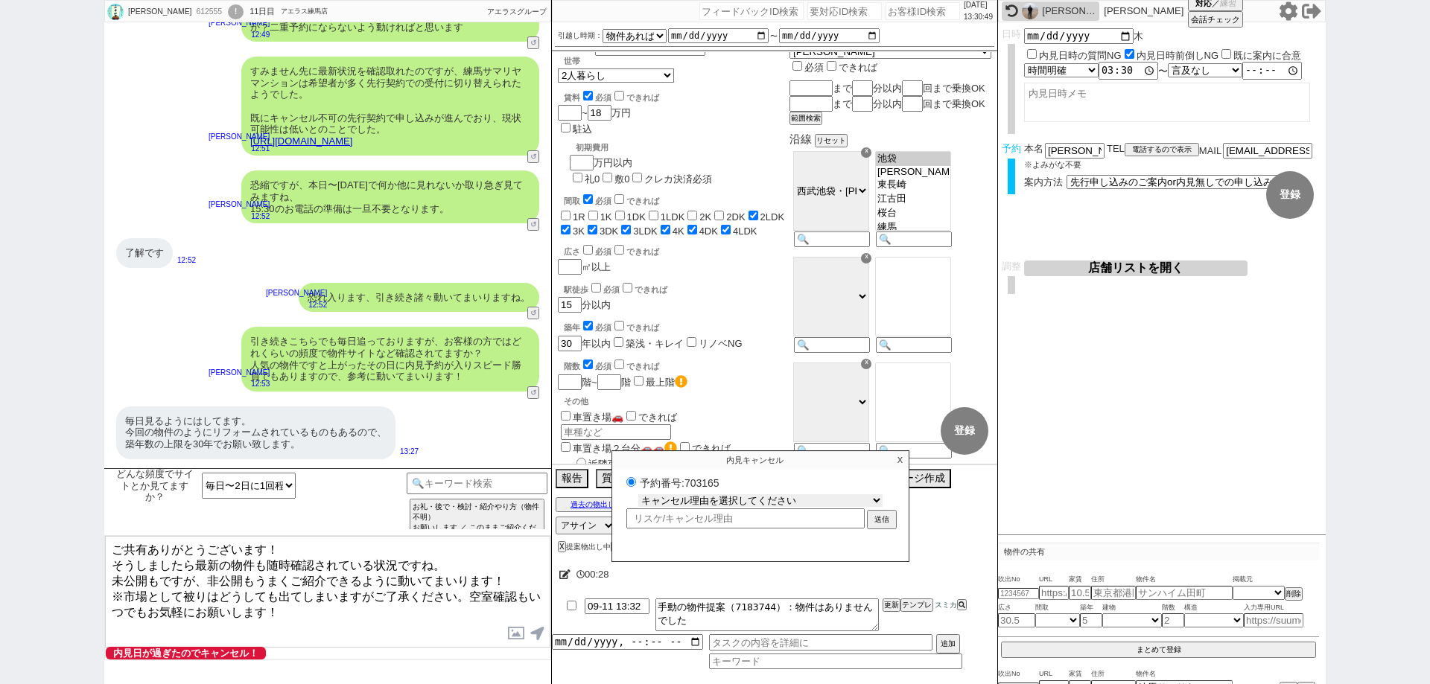
click at [855, 499] on select "キャンセル理由を選択してください 希望物件が出なかった 希望物件が見れなかった 返信がこなくなった 他決(日程調整前) 引越し自体消滅(日程調整前) 都合が変…" at bounding box center [760, 501] width 244 height 13
select select "2"
click at [638, 495] on select "キャンセル理由を選択してください 希望物件が出なかった 希望物件が見れなかった 返信がこなくなった 他決(日程調整前) 引越し自体消滅(日程調整前) 都合が変…" at bounding box center [760, 501] width 244 height 13
click at [875, 513] on button "送信" at bounding box center [881, 521] width 27 height 16
radio input "true"
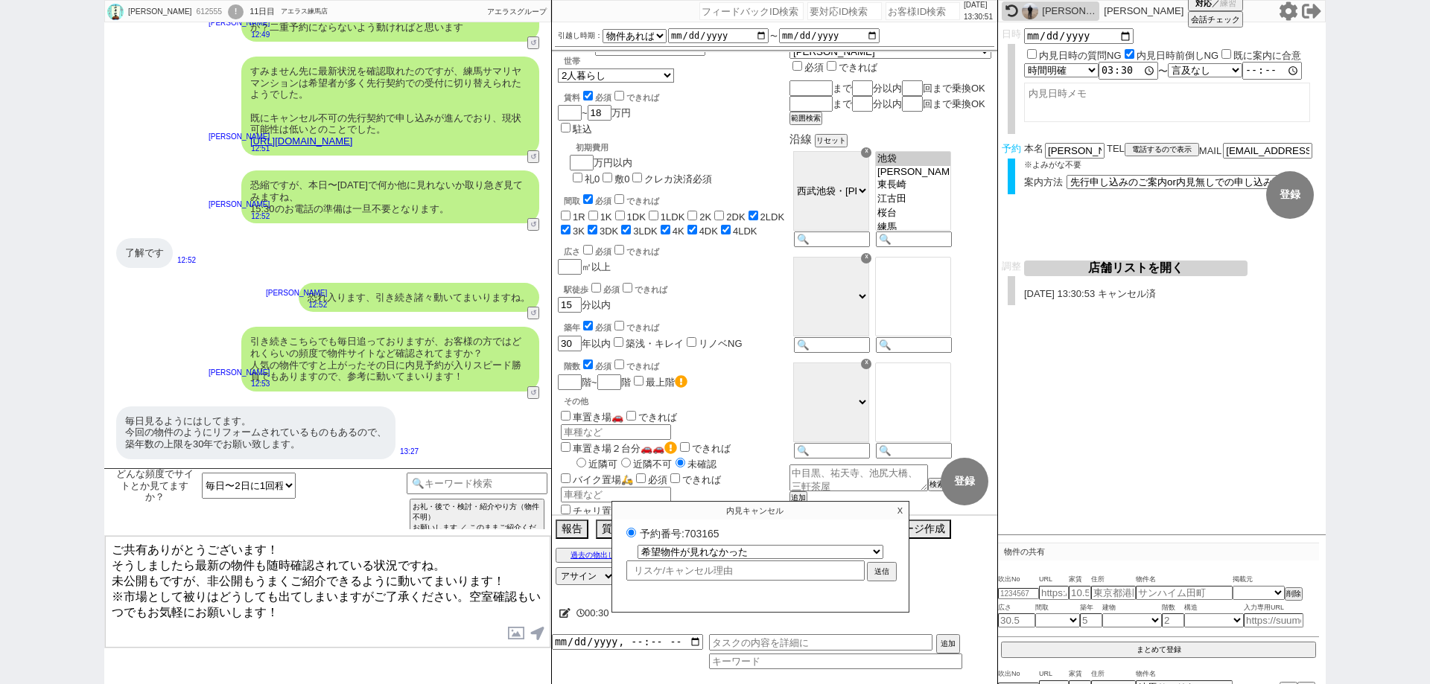
select select
select select "0"
radio input "false"
click at [897, 509] on p "X" at bounding box center [900, 511] width 17 height 18
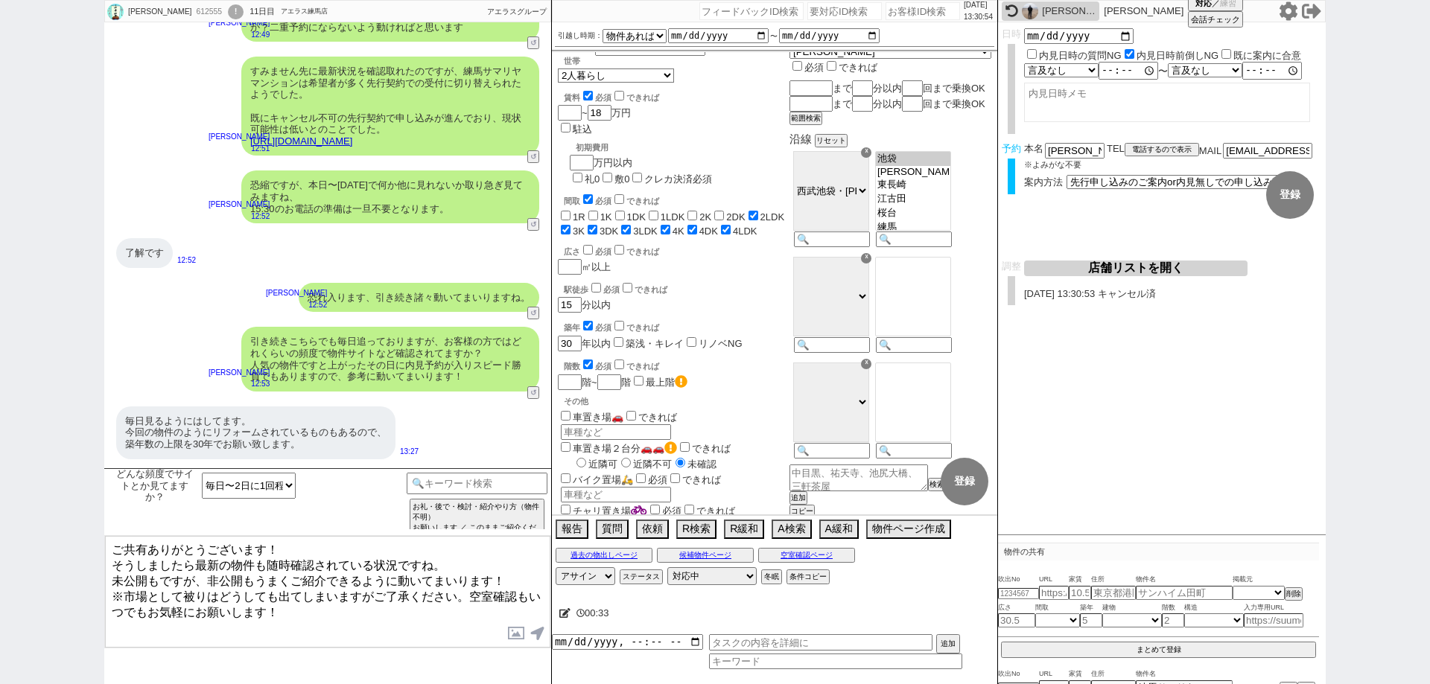
scroll to position [547, 0]
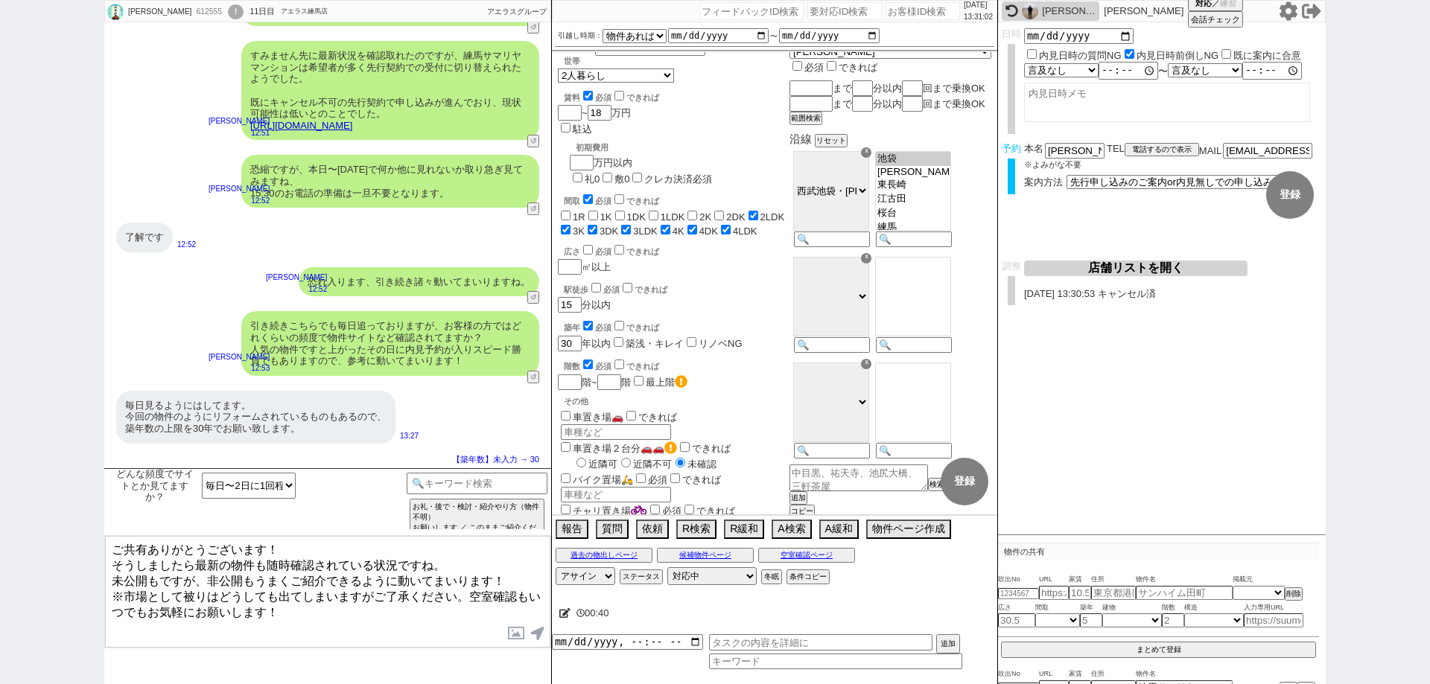
drag, startPoint x: 347, startPoint y: 610, endPoint x: 92, endPoint y: 571, distance: 257.7
click at [92, 571] on div "山本 顕礼 612555 ! 0 11日目 アエラス練馬店 冬眠中 自社客 アエラスグループ スミカ_BPO チャット全表示 2025-09-11 本日の15…" at bounding box center [715, 342] width 1430 height 684
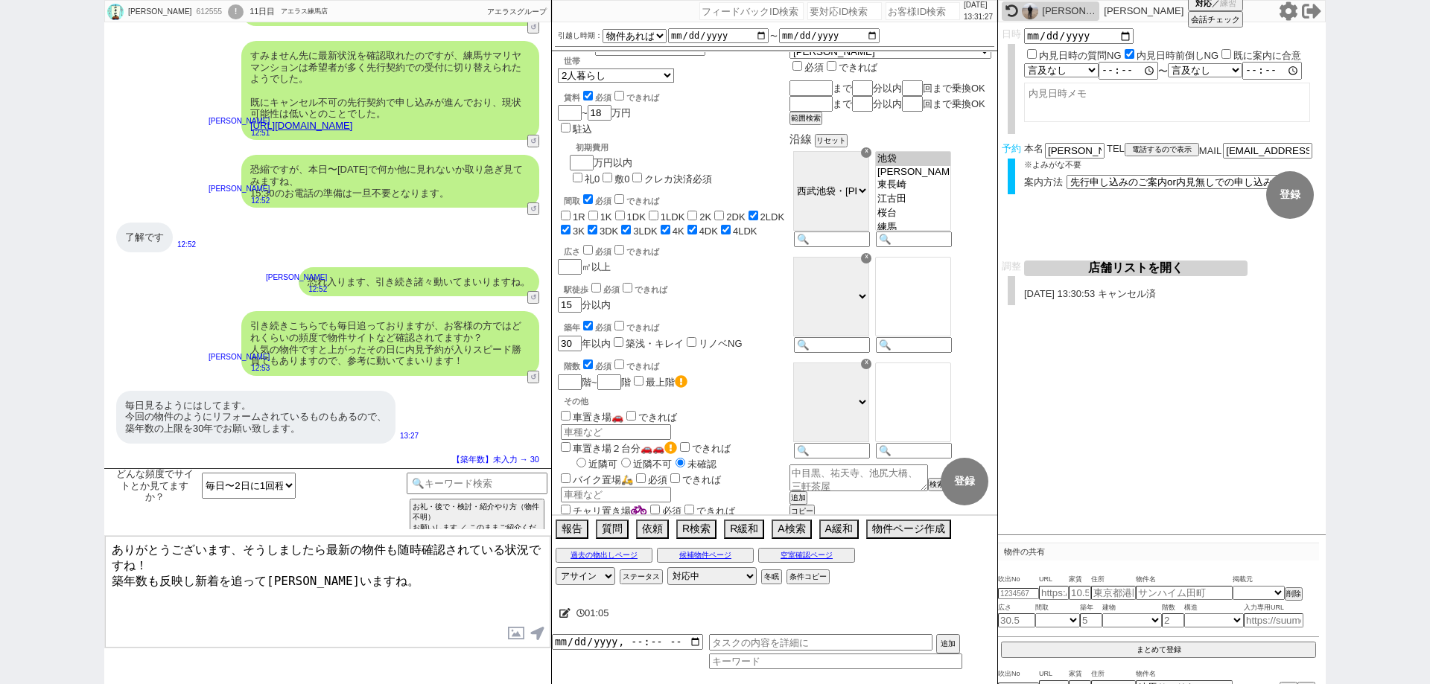
type textarea "ありがとうございます、そうしましたら最新の物件も随時確認されている状況ですね！ 築年数も反映し新着を追ってまりいますね。"
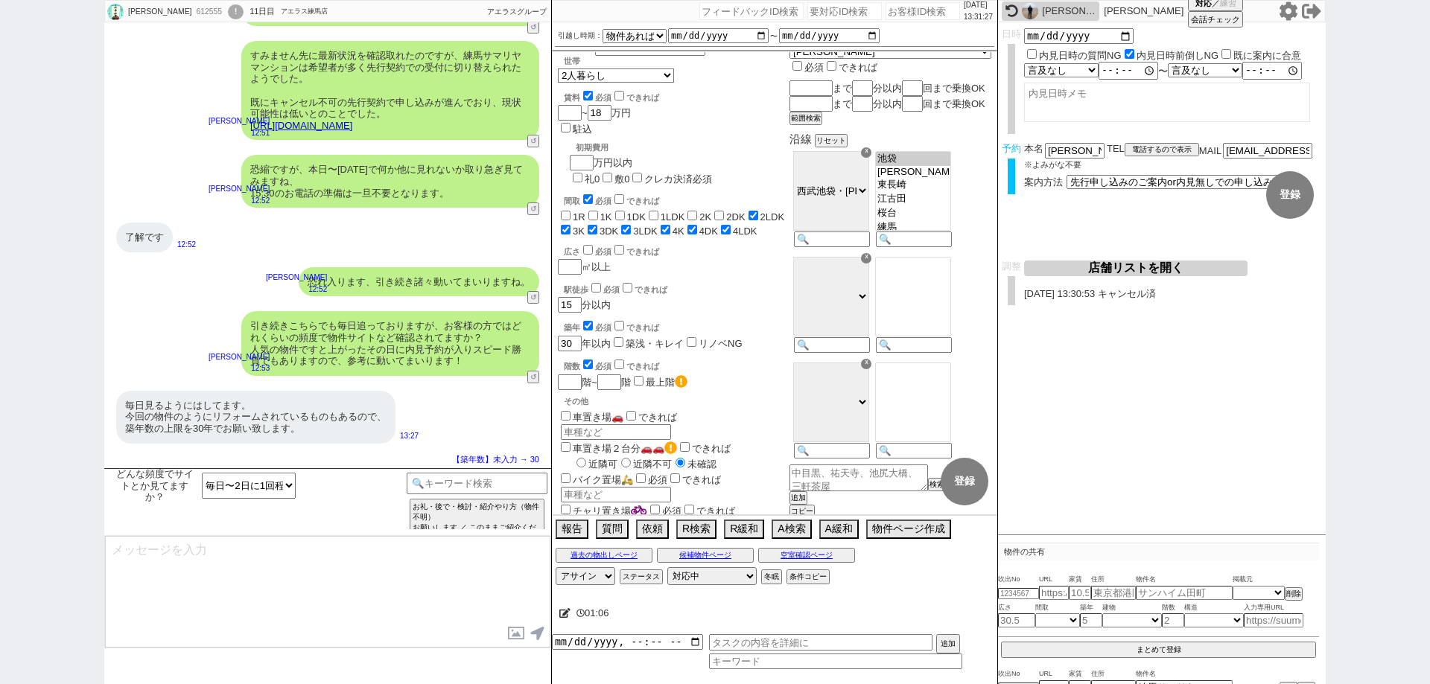
scroll to position [147, 0]
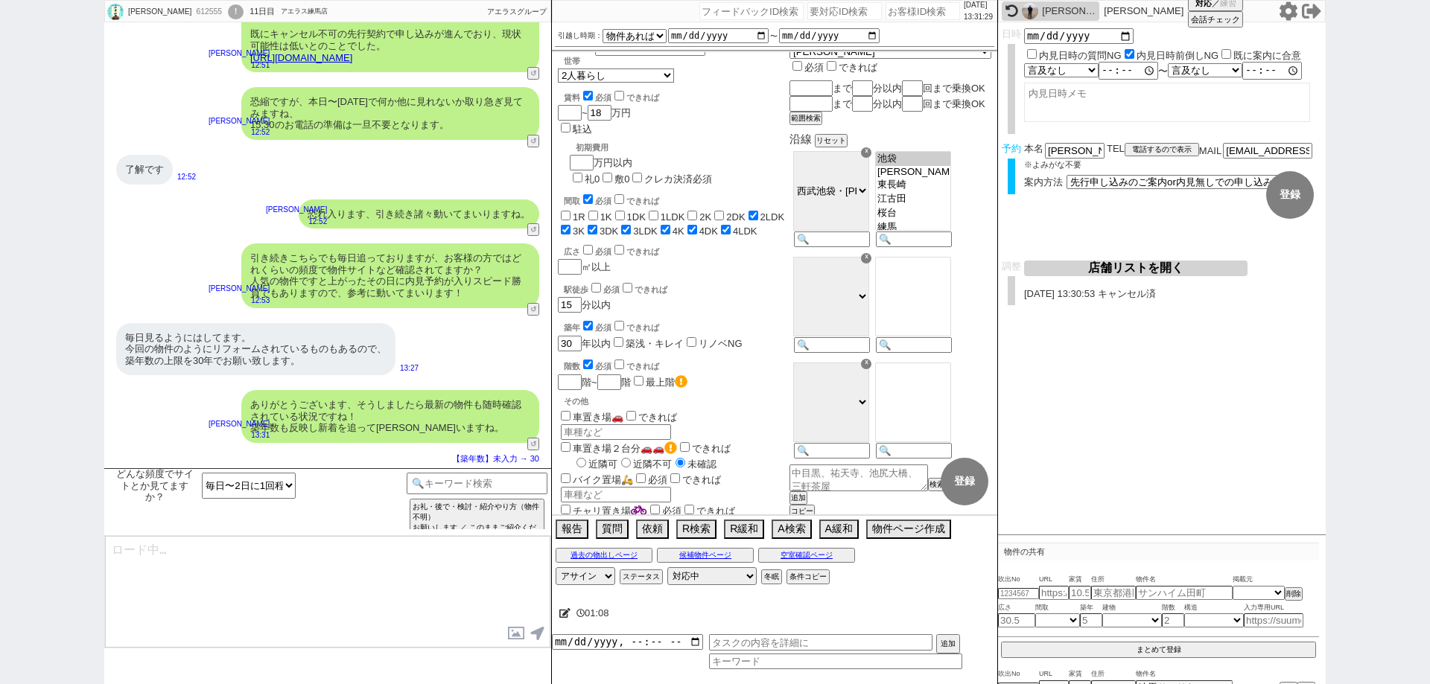
type textarea "ちなみにリノベ物件は検討に入りますか？ 築年数自体は古いことが多いので、どうかなと思いまして。"
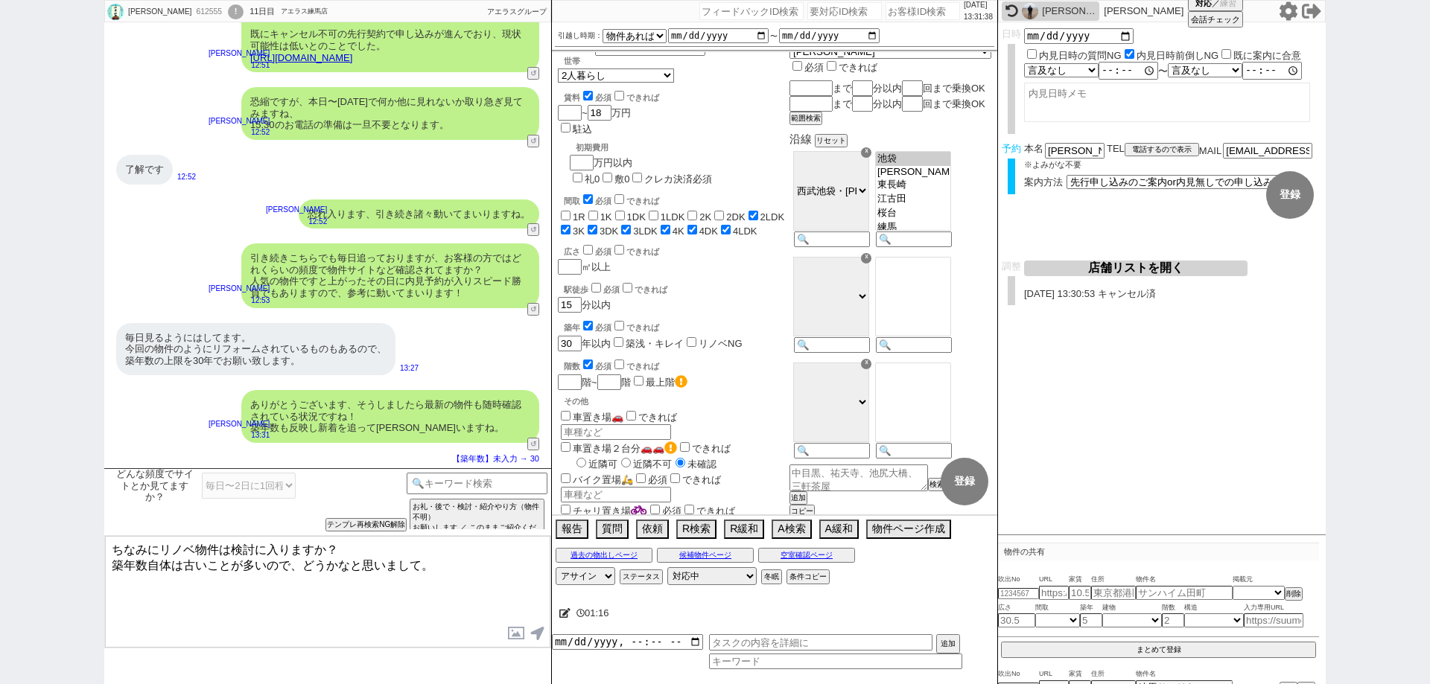
scroll to position [0, 0]
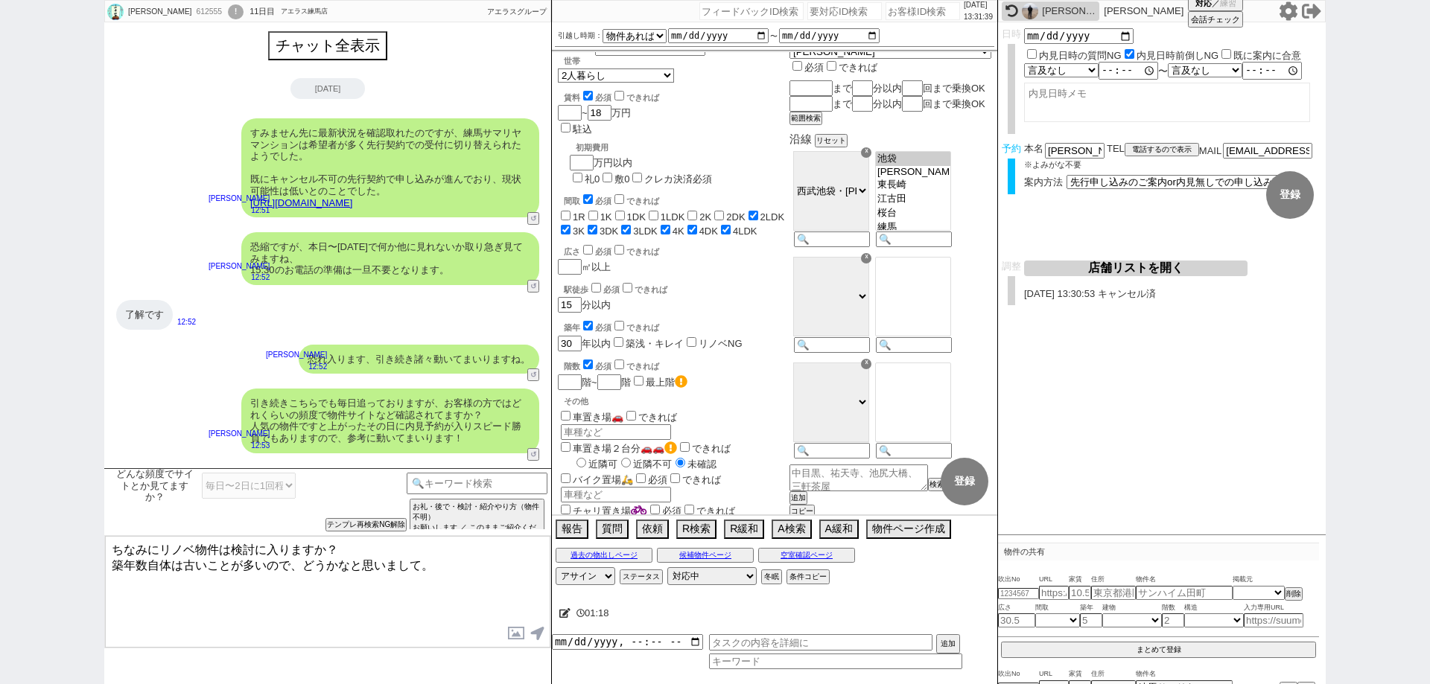
click at [191, 7] on div "612555" at bounding box center [208, 12] width 34 height 12
copy div "612555"
click at [911, 12] on input "number" at bounding box center [923, 11] width 74 height 18
paste input "612555"
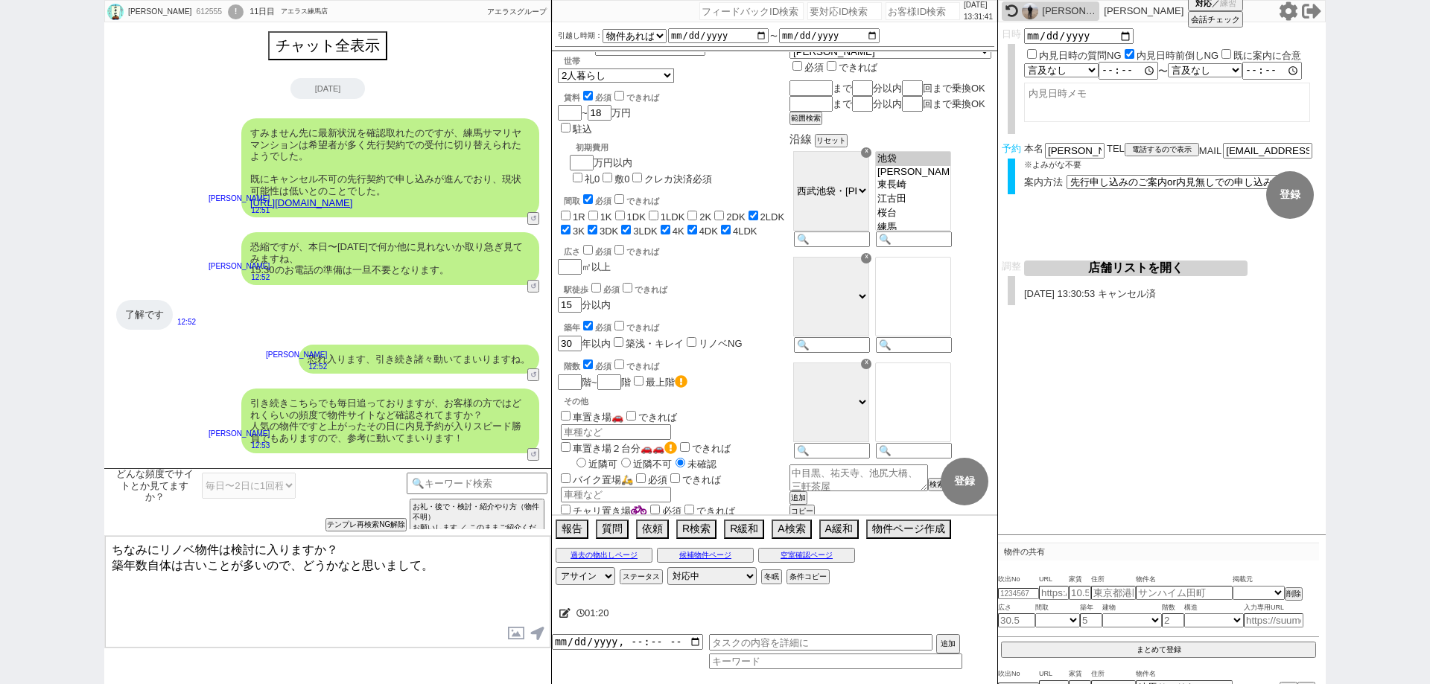
type input "612555"
select select "3"
select select
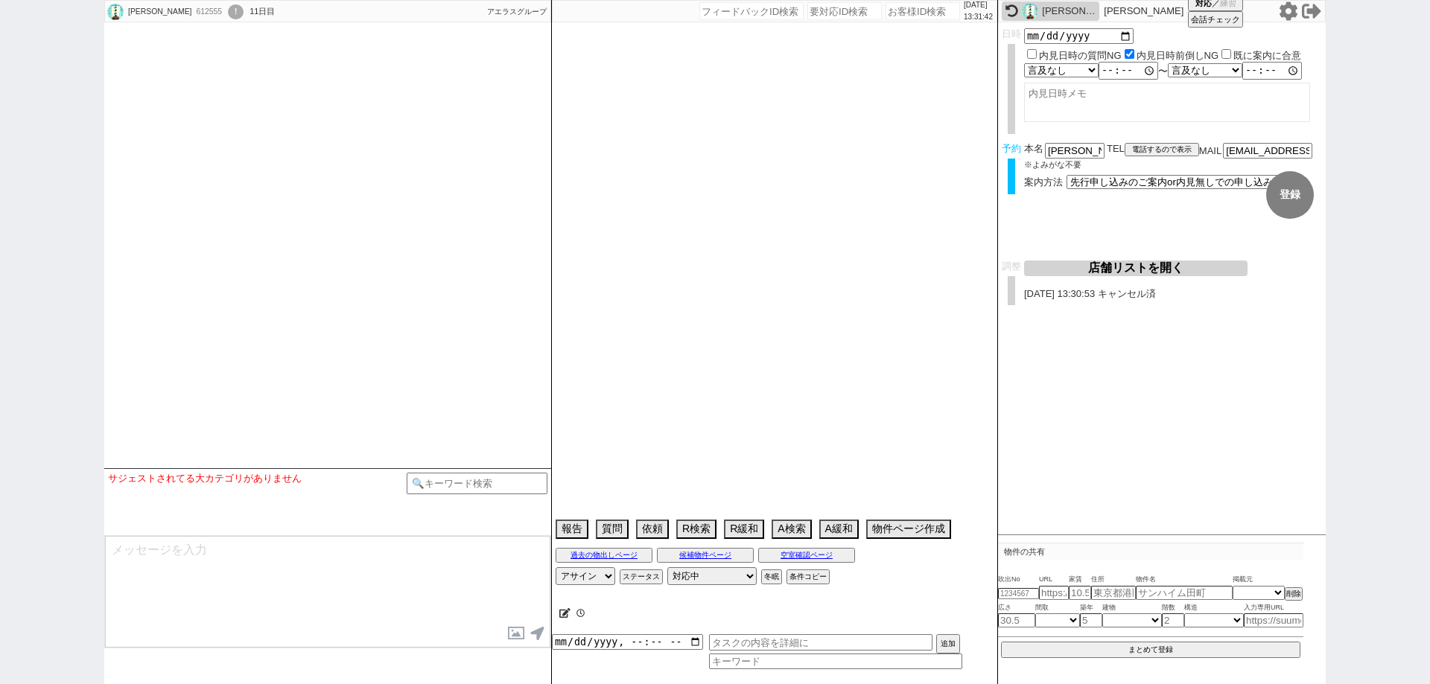
select select "15"
select select "1"
select select "36"
select select "1055"
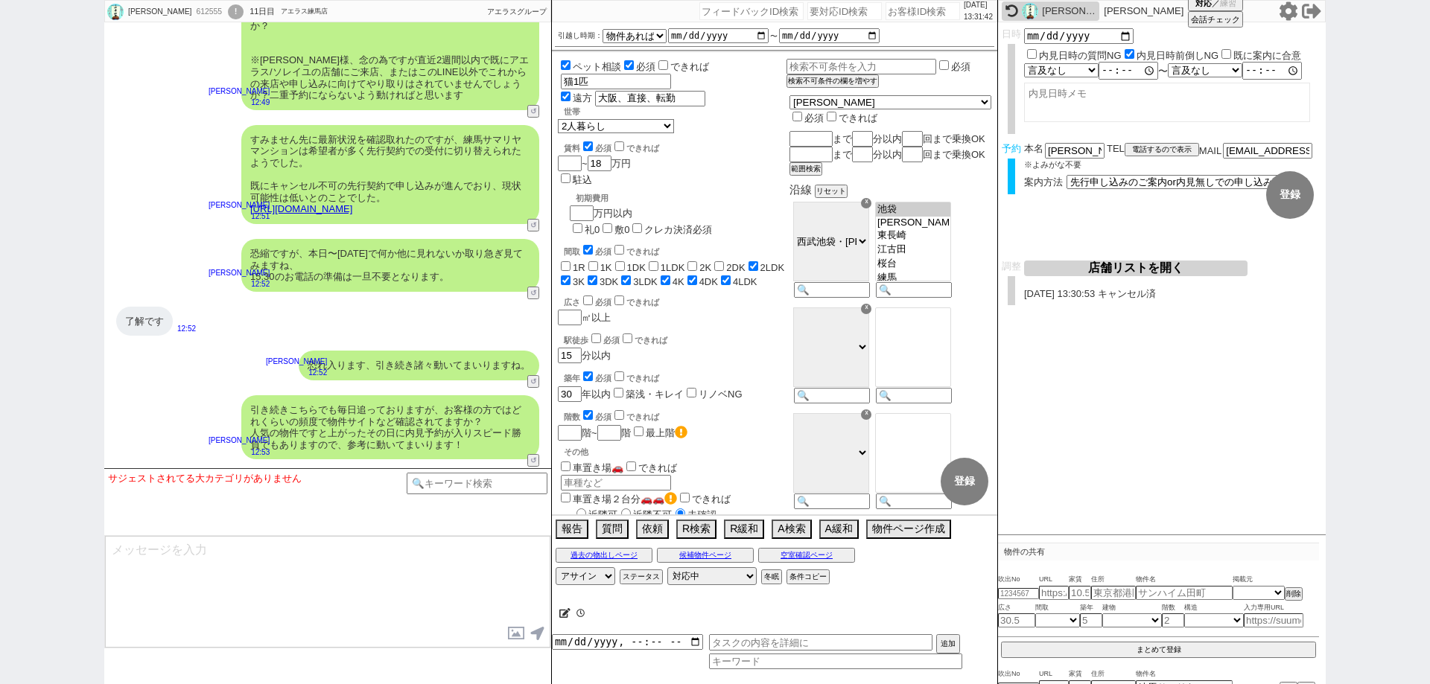
scroll to position [8286, 0]
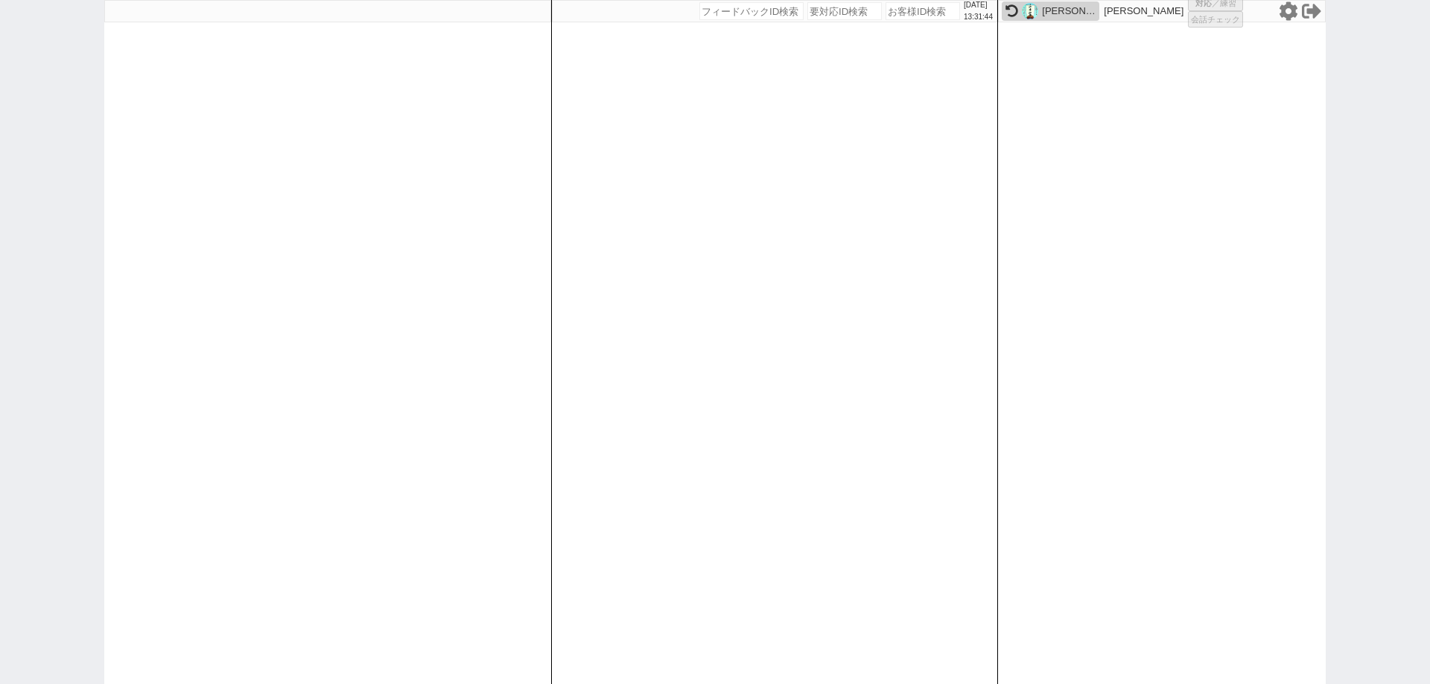
select select "3"
select select
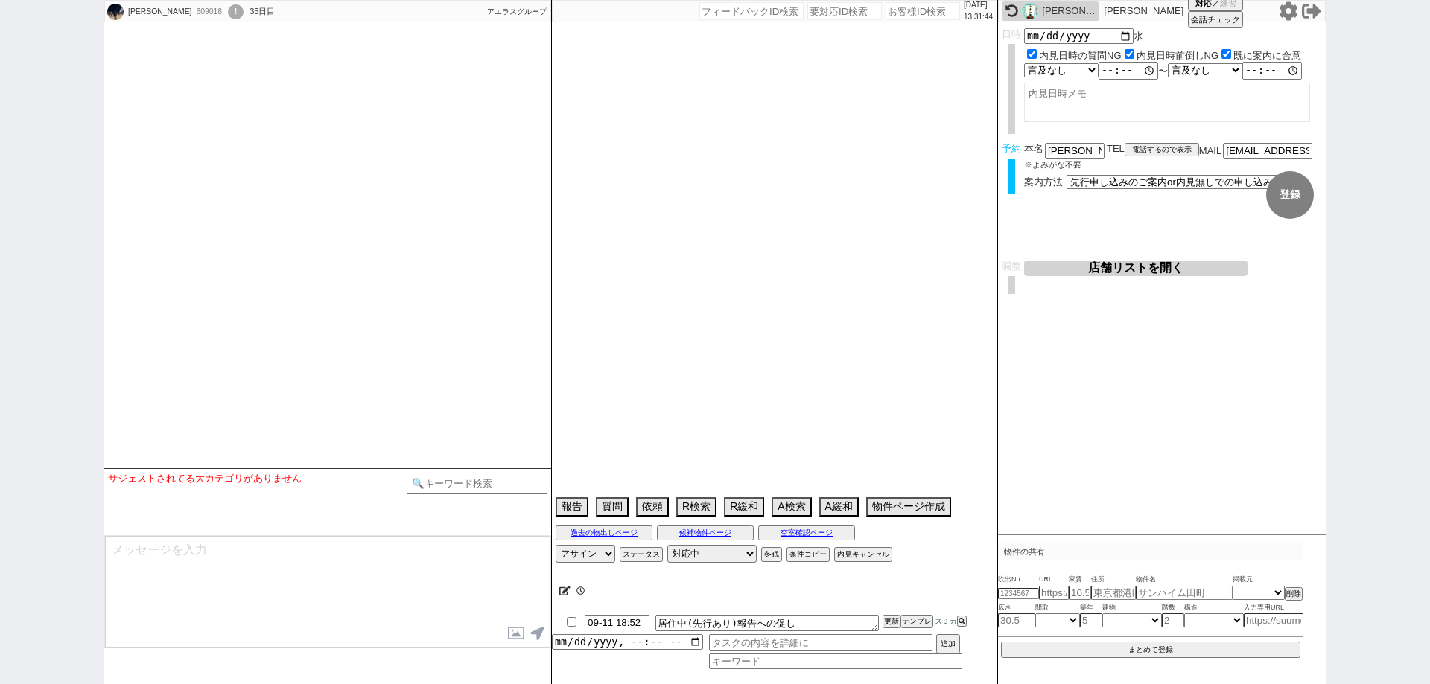
type textarea "旧ID:606077　紹介不可済　相場乖離"
select select
select select "15"
select select "1"
select select "56"
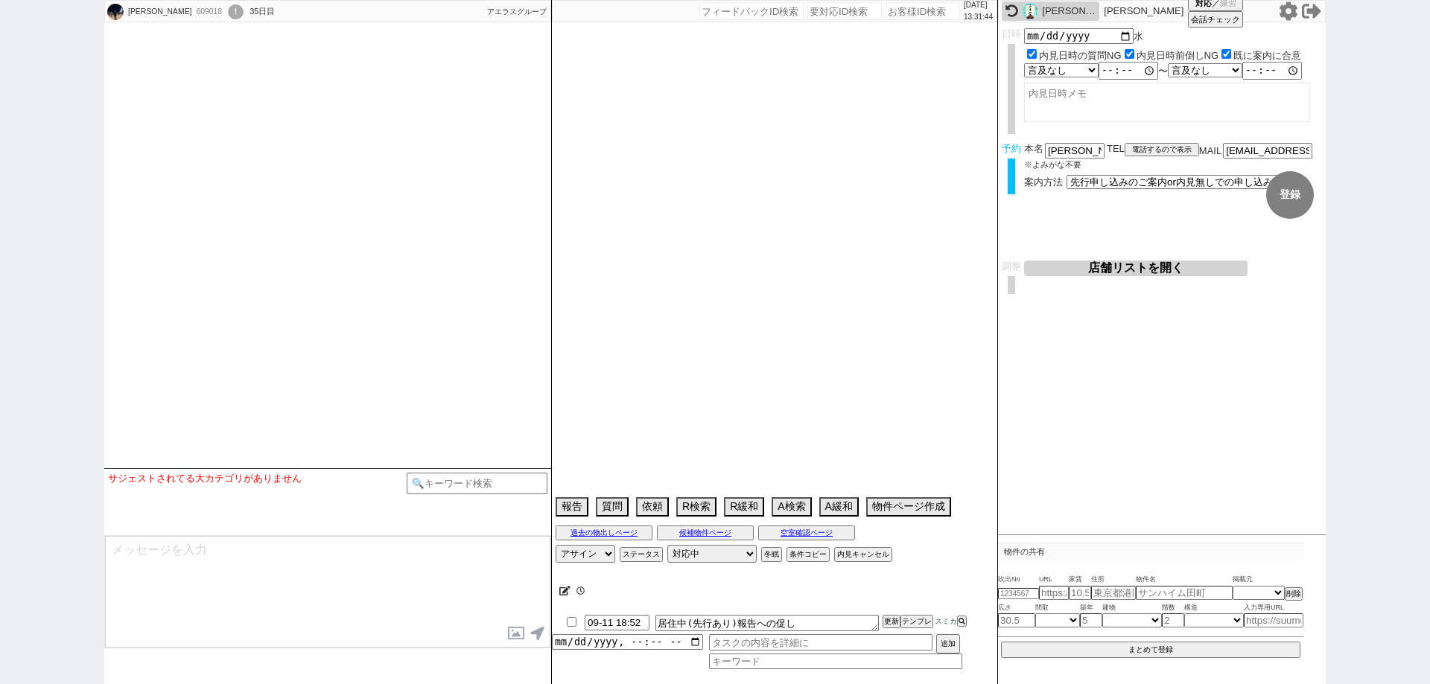
select select "50"
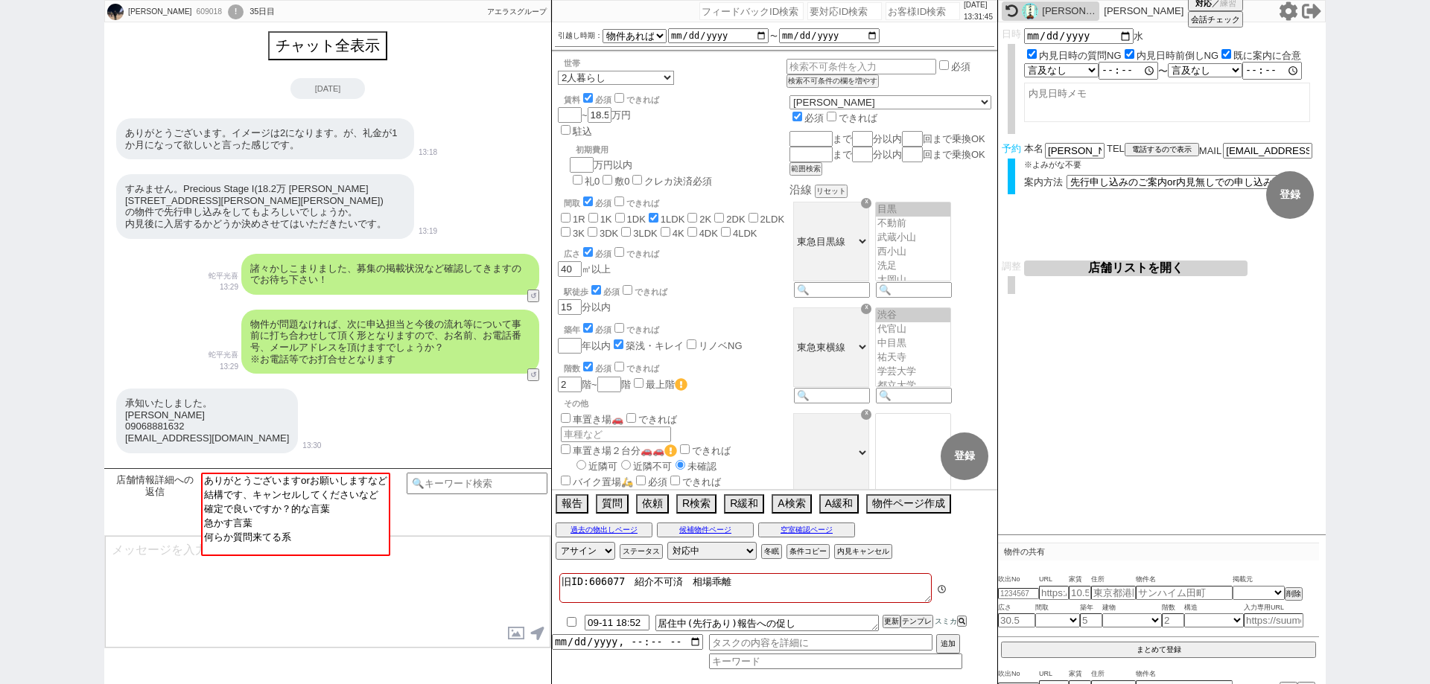
scroll to position [925, 0]
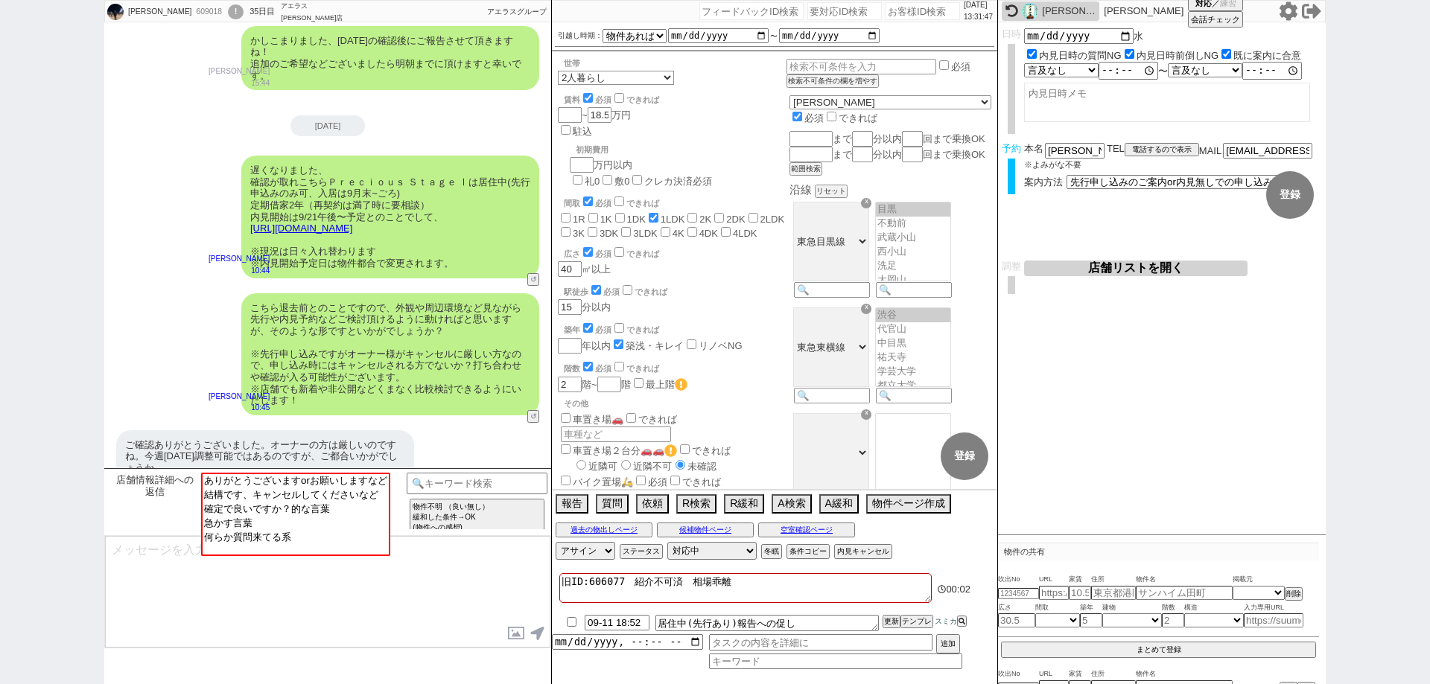
click at [1072, 7] on div "山本 顕礼" at bounding box center [1069, 11] width 54 height 12
select select "3"
select select
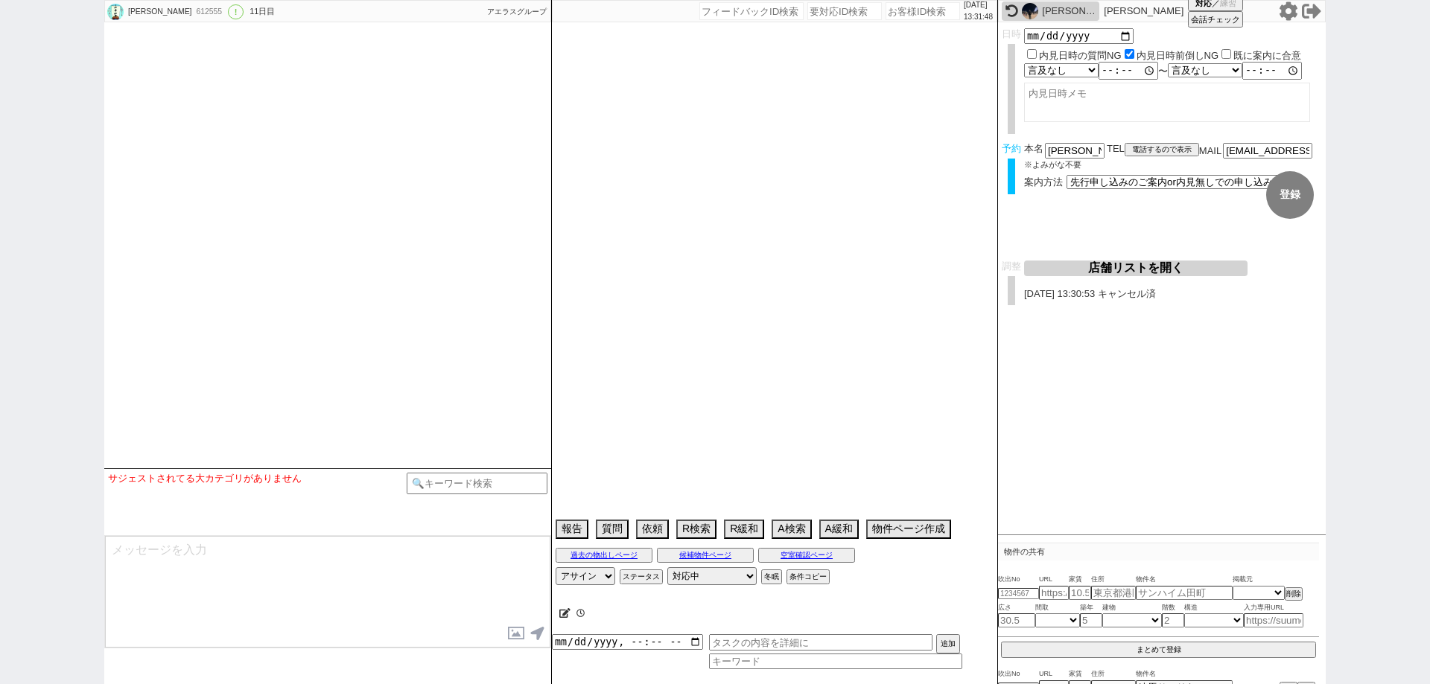
select select "15"
select select "1"
select select "36"
select select "1055"
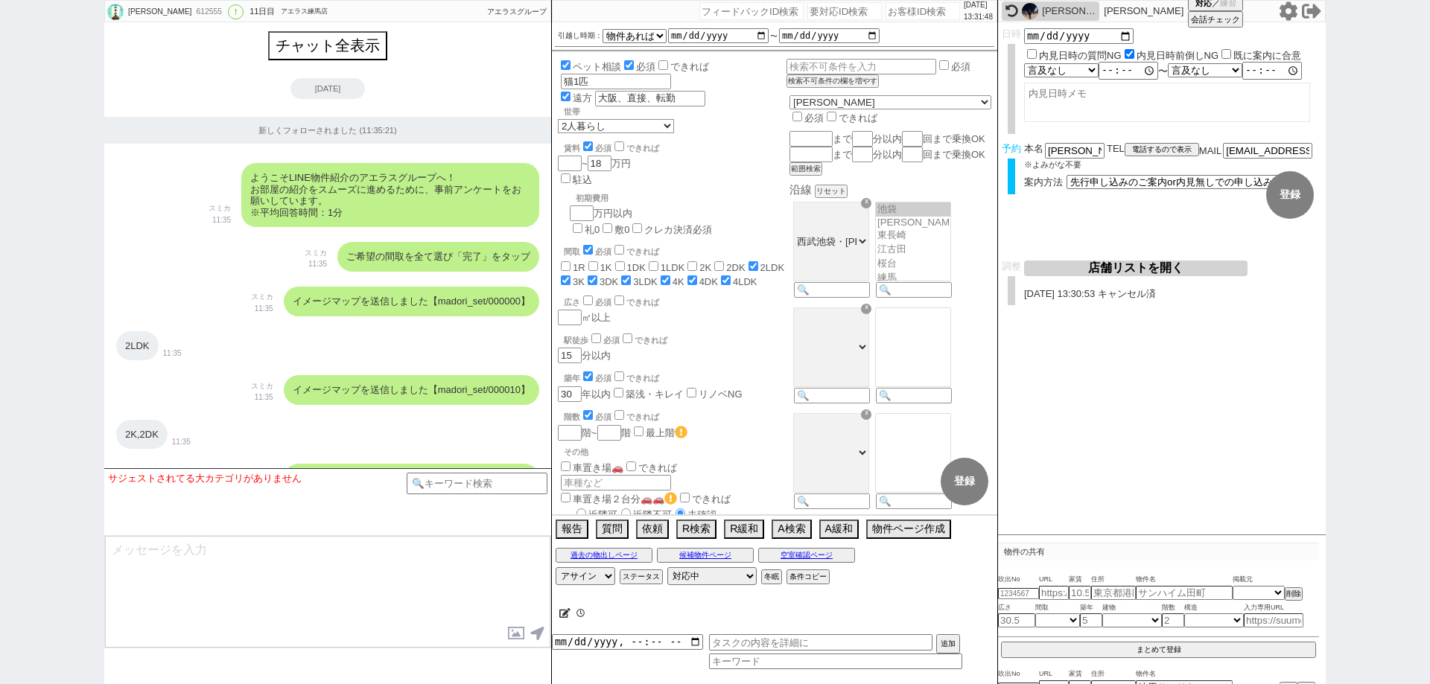
scroll to position [8286, 0]
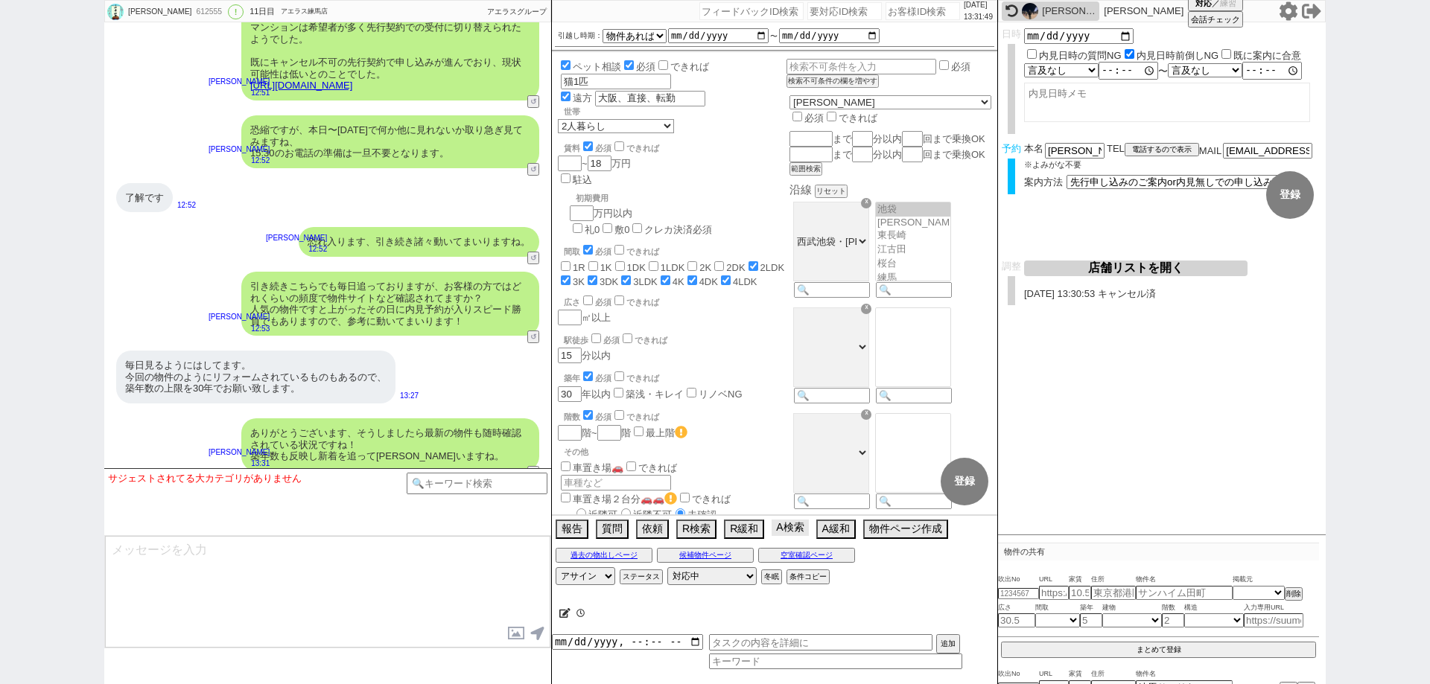
click at [791, 527] on button "A検索" at bounding box center [790, 528] width 36 height 16
drag, startPoint x: 452, startPoint y: 309, endPoint x: 469, endPoint y: 590, distance: 281.3
click at [641, 575] on button "ステータス" at bounding box center [640, 577] width 40 height 12
click at [655, 635] on label "毎日リーチ" at bounding box center [672, 632] width 52 height 8
click at [655, 635] on input "毎日リーチ" at bounding box center [654, 630] width 10 height 10
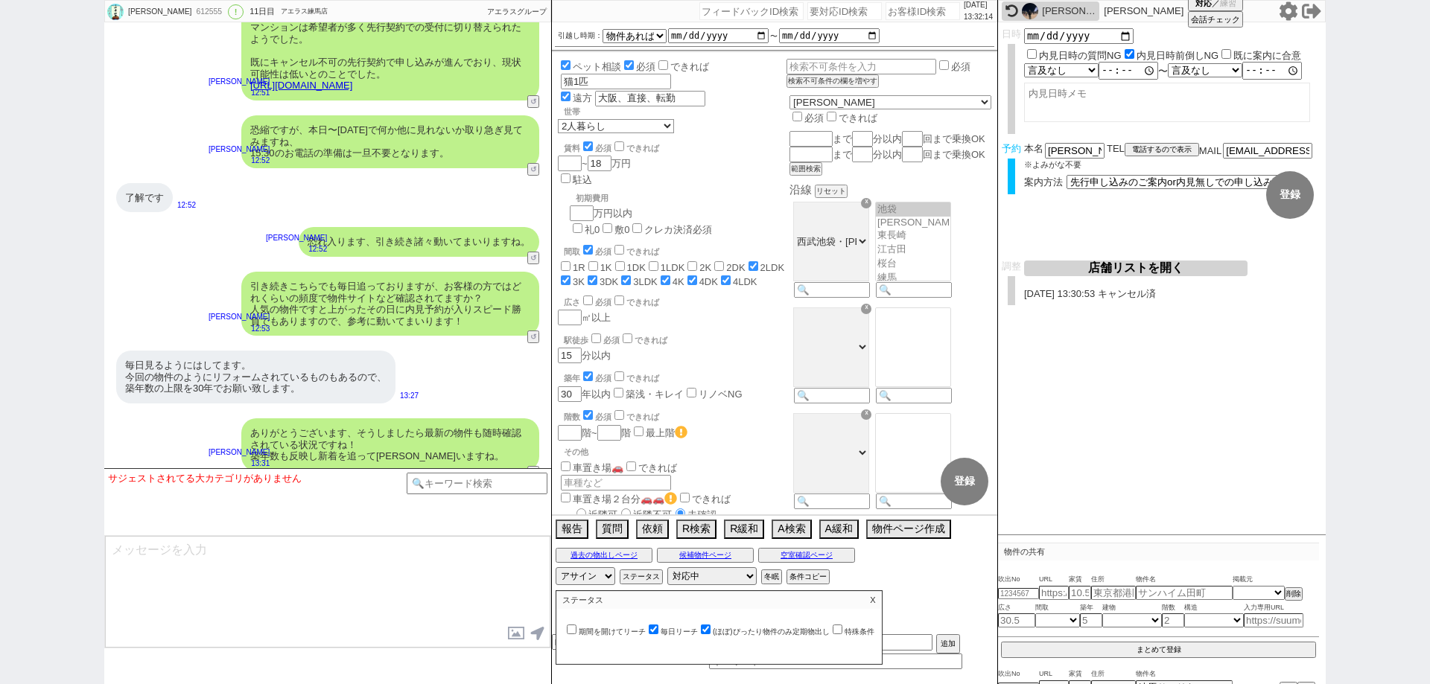
checkbox input "false"
click at [878, 594] on p "X" at bounding box center [872, 600] width 17 height 18
drag, startPoint x: 906, startPoint y: 597, endPoint x: 914, endPoint y: 594, distance: 8.5
click at [909, 597] on div "00:27 追加" at bounding box center [774, 639] width 445 height 89
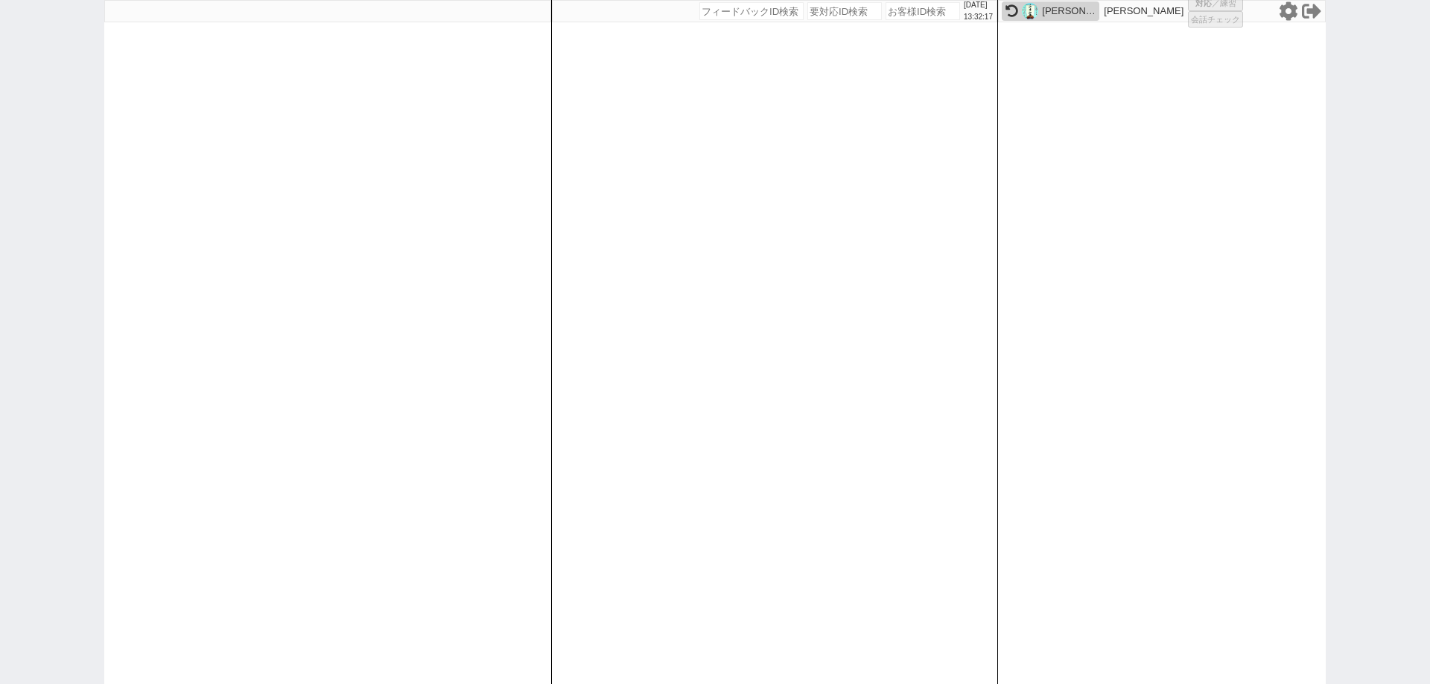
select select "3"
select select
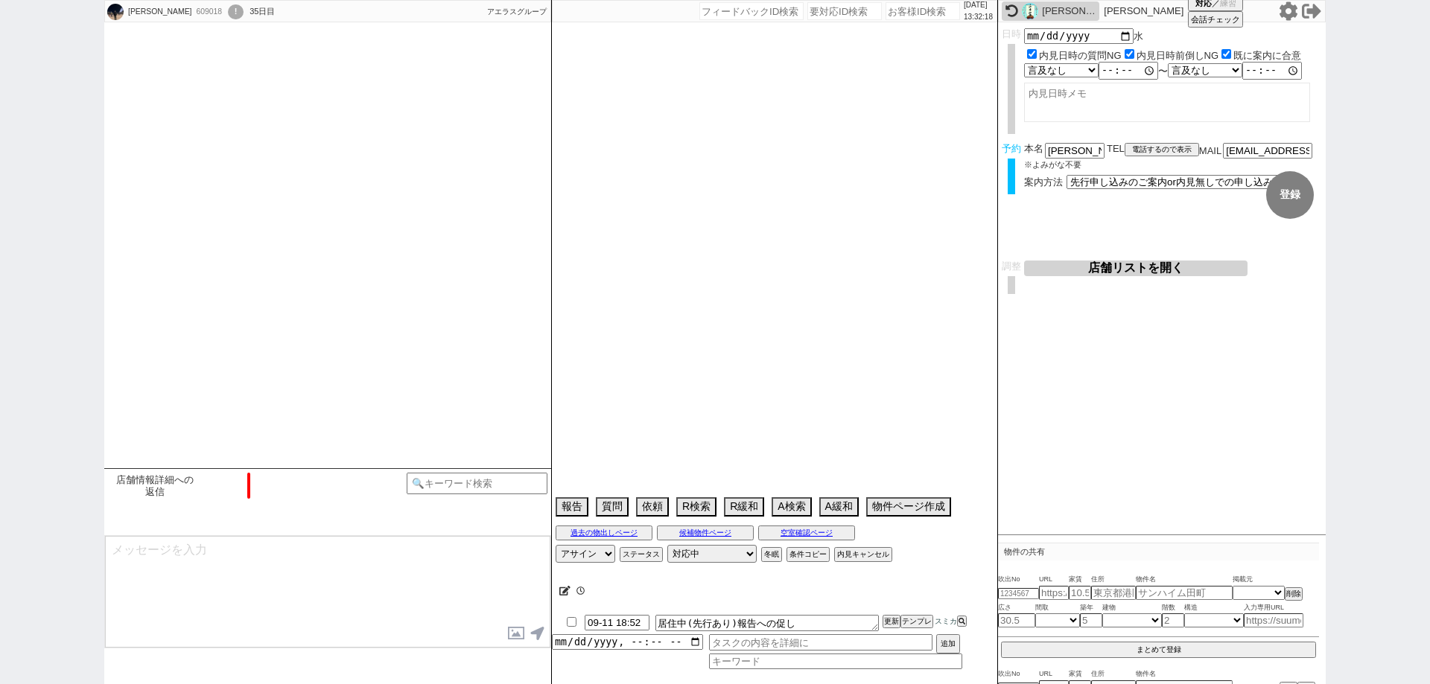
scroll to position [925, 0]
type textarea "旧ID:606077　紹介不可済　相場乖離"
select select "15"
select select "1"
select select "56"
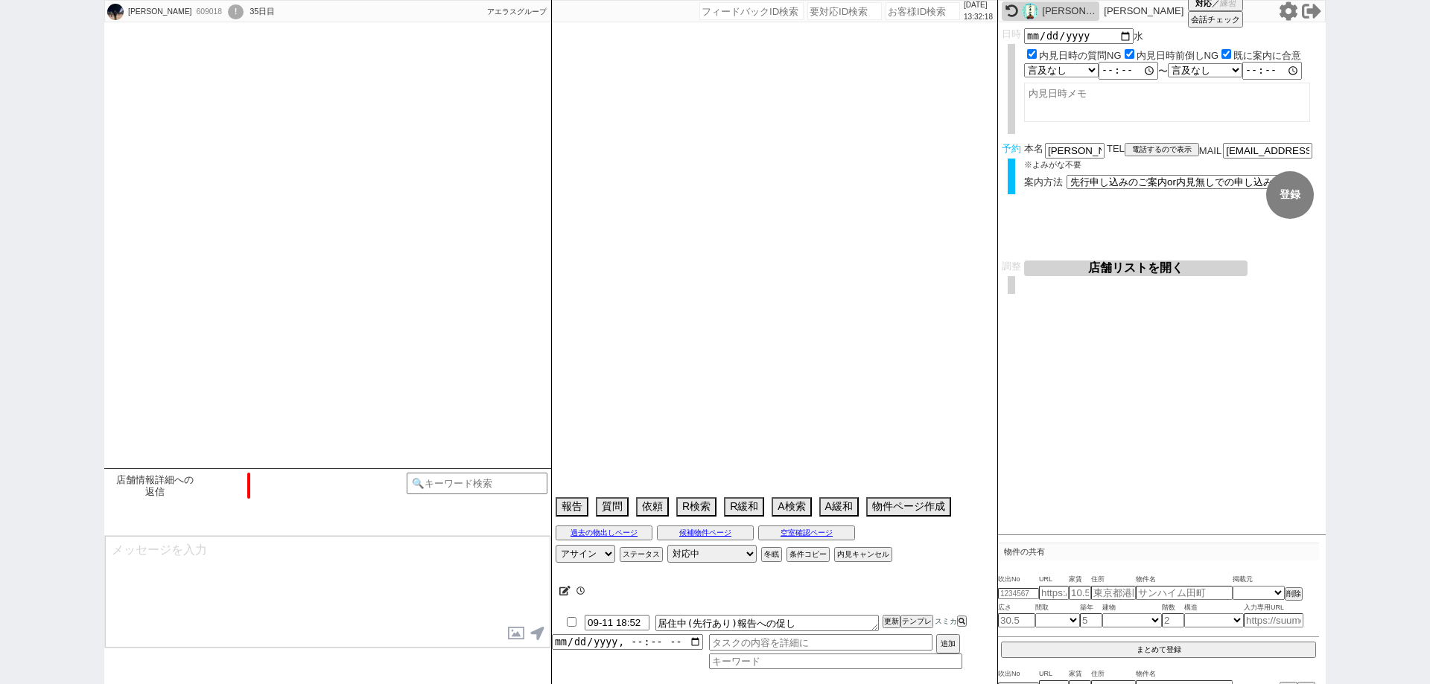
select select "50"
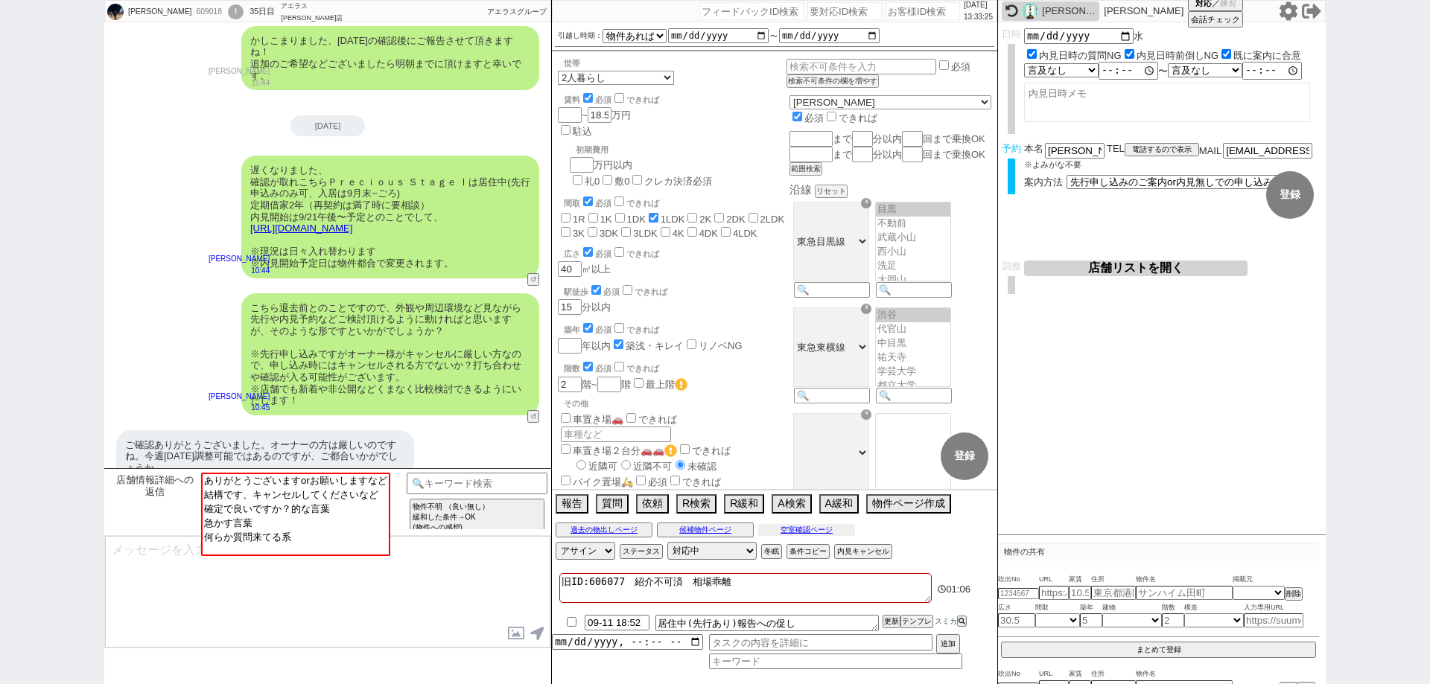
click at [823, 527] on button "空室確認ページ" at bounding box center [806, 530] width 97 height 12
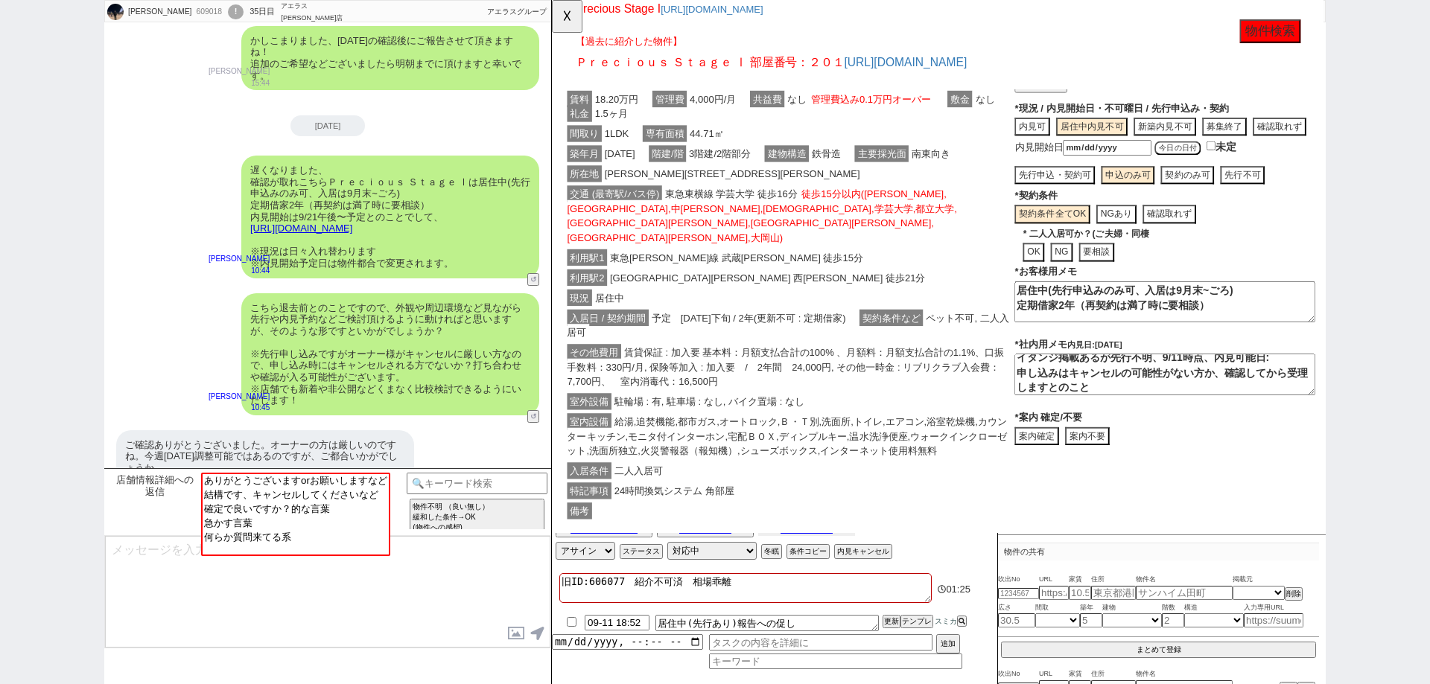
scroll to position [7, 0]
click at [579, 1] on button "☓" at bounding box center [566, 15] width 28 height 30
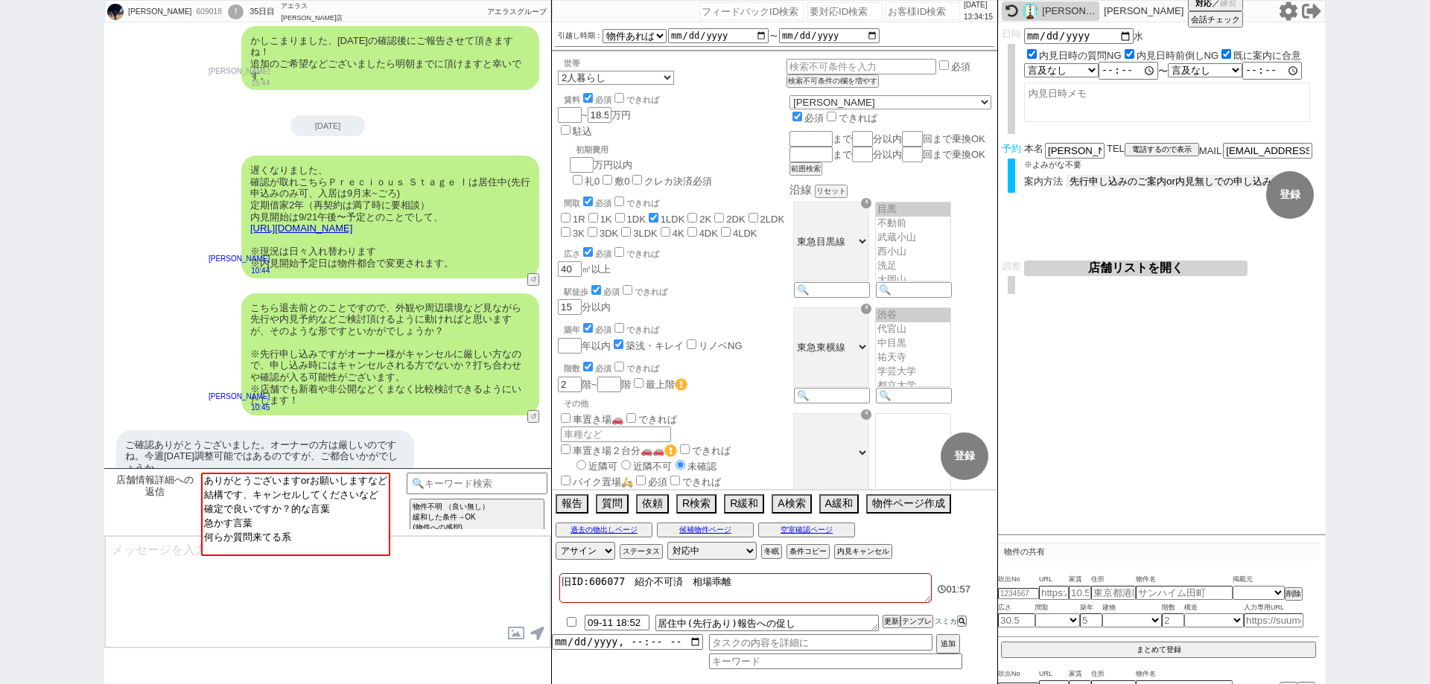
click at [1131, 179] on select "未定 現地お待ち合わせ ご来店 先行申し込みのご案内or内見無しでの申し込みのご案内 オンラインでのご接客 オンラインで1件の内見のご案内" at bounding box center [1178, 181] width 223 height 13
select select "0"
click at [1067, 175] on select "未定 現地お待ち合わせ ご来店 先行申し込みのご案内or内見無しでの申し込みのご案内 オンラインでのご接客 オンラインで1件の内見のご案内" at bounding box center [1178, 181] width 223 height 13
click at [1126, 30] on input "[DATE]" at bounding box center [1078, 34] width 109 height 13
click at [1128, 34] on input "2025-10-06" at bounding box center [1078, 34] width 109 height 13
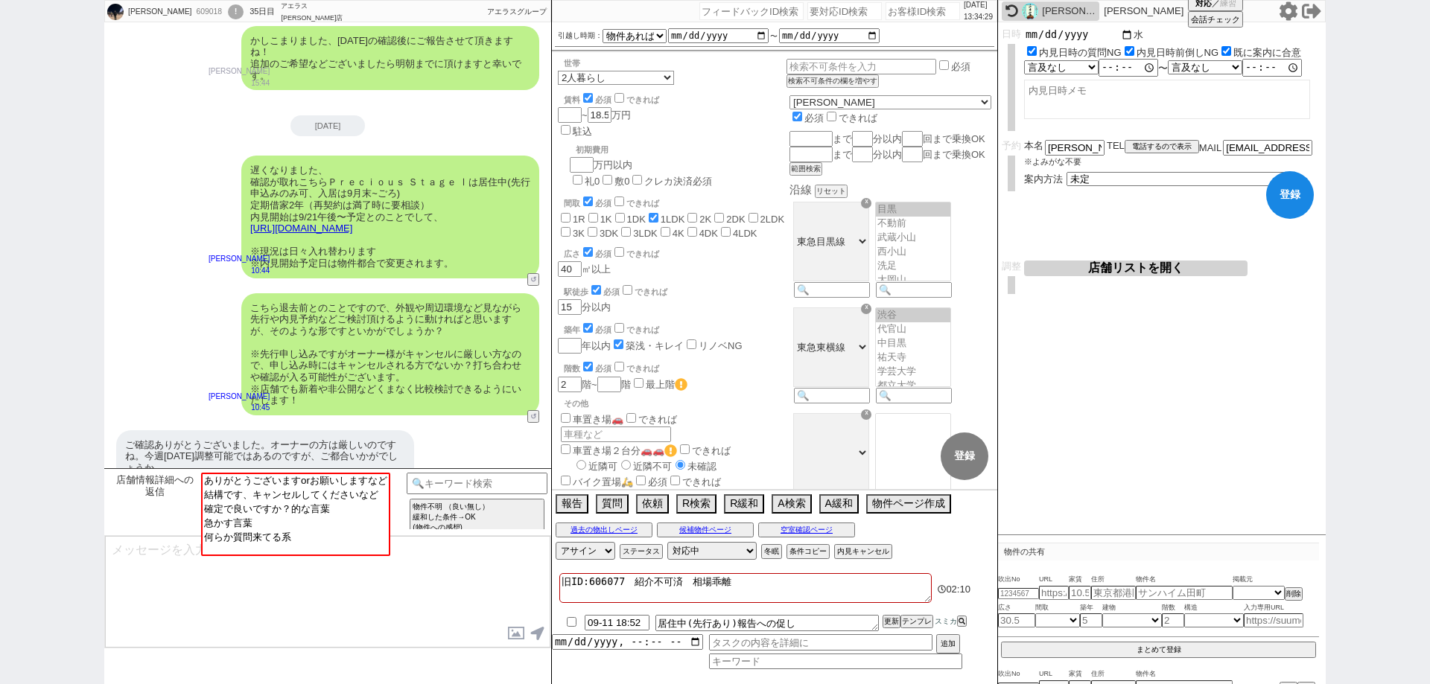
click at [1132, 33] on input "[DATE]" at bounding box center [1078, 34] width 109 height 13
click at [1123, 32] on input "[DATE]" at bounding box center [1078, 34] width 109 height 13
type input "2025-09-14"
drag, startPoint x: 1254, startPoint y: 131, endPoint x: 1267, endPoint y: 147, distance: 20.7
click at [1255, 130] on div "日時 2025-09-14 水 内見日時の質問NG 内見日時前倒しNG 既に案内に合意 言及なし 時間明確 午前 午後 お昼 夕方・夜 終日いつでも その他 …" at bounding box center [1162, 85] width 328 height 115
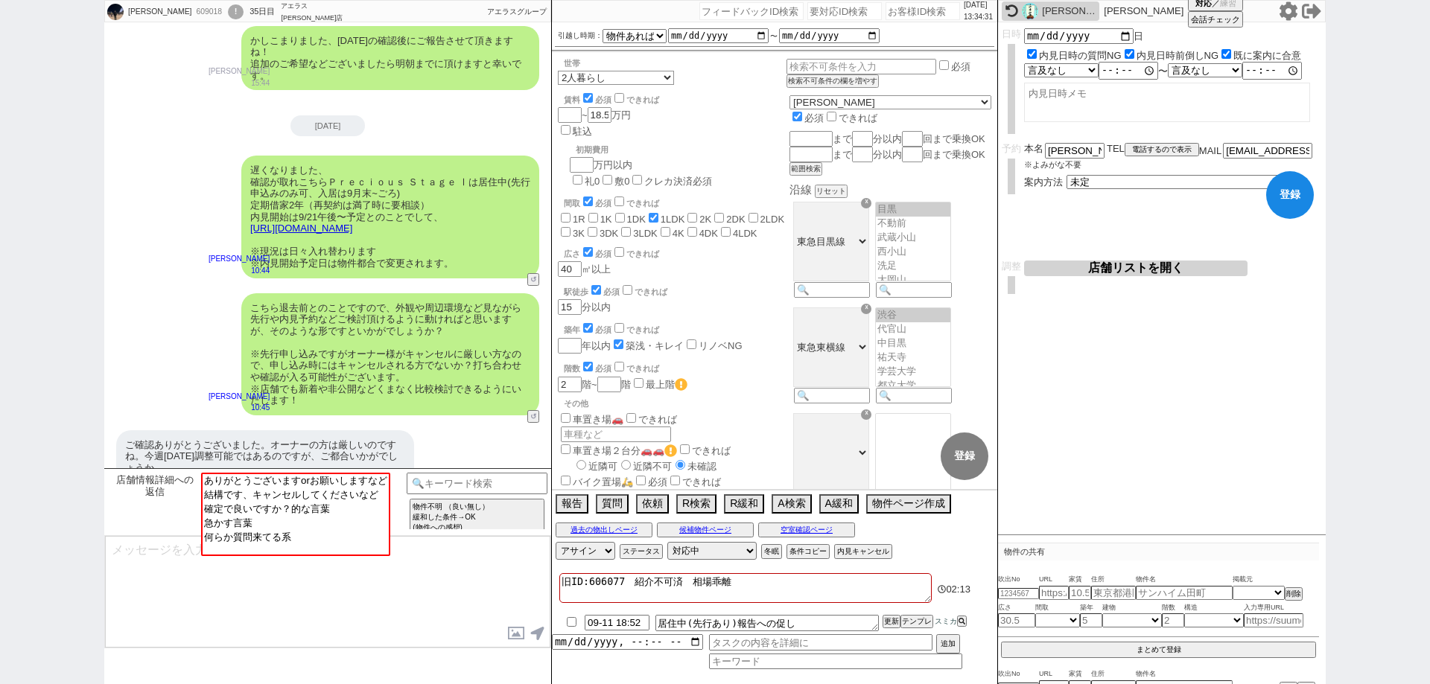
click at [1292, 201] on button "登録" at bounding box center [1290, 195] width 48 height 48
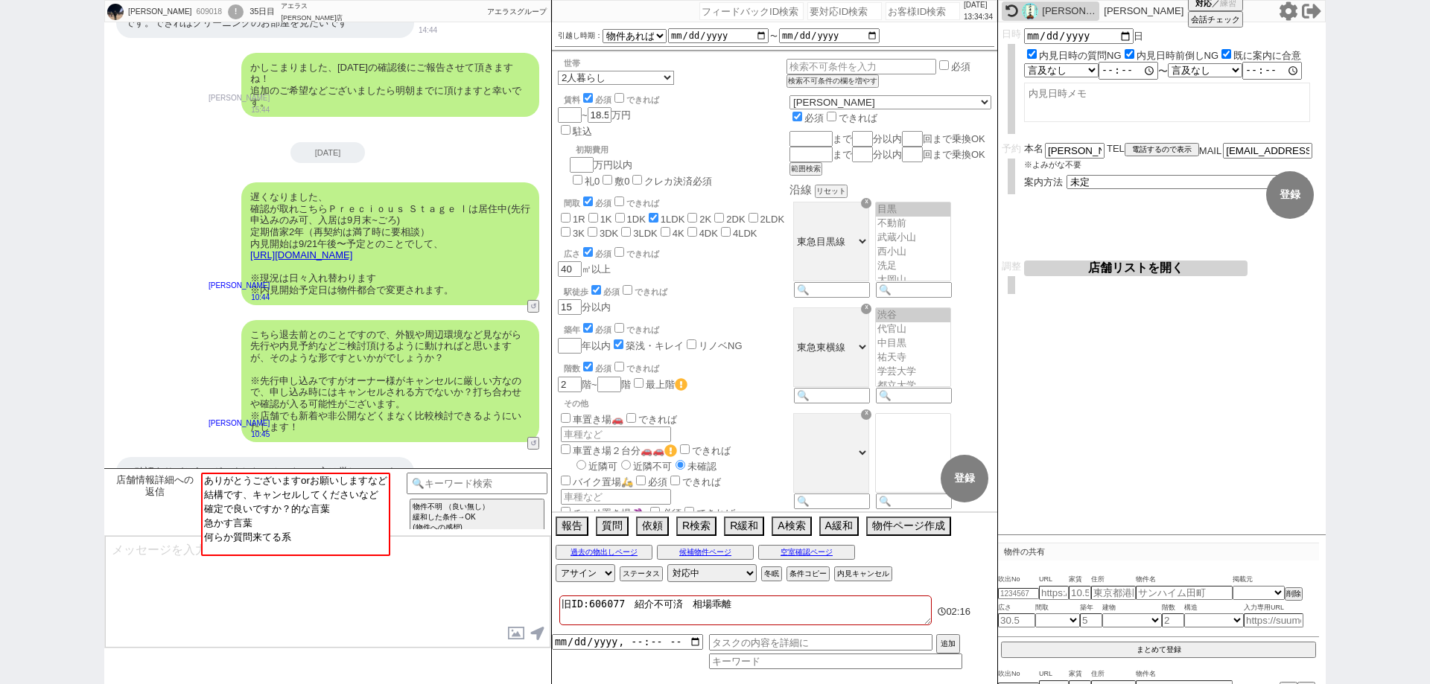
scroll to position [925, 0]
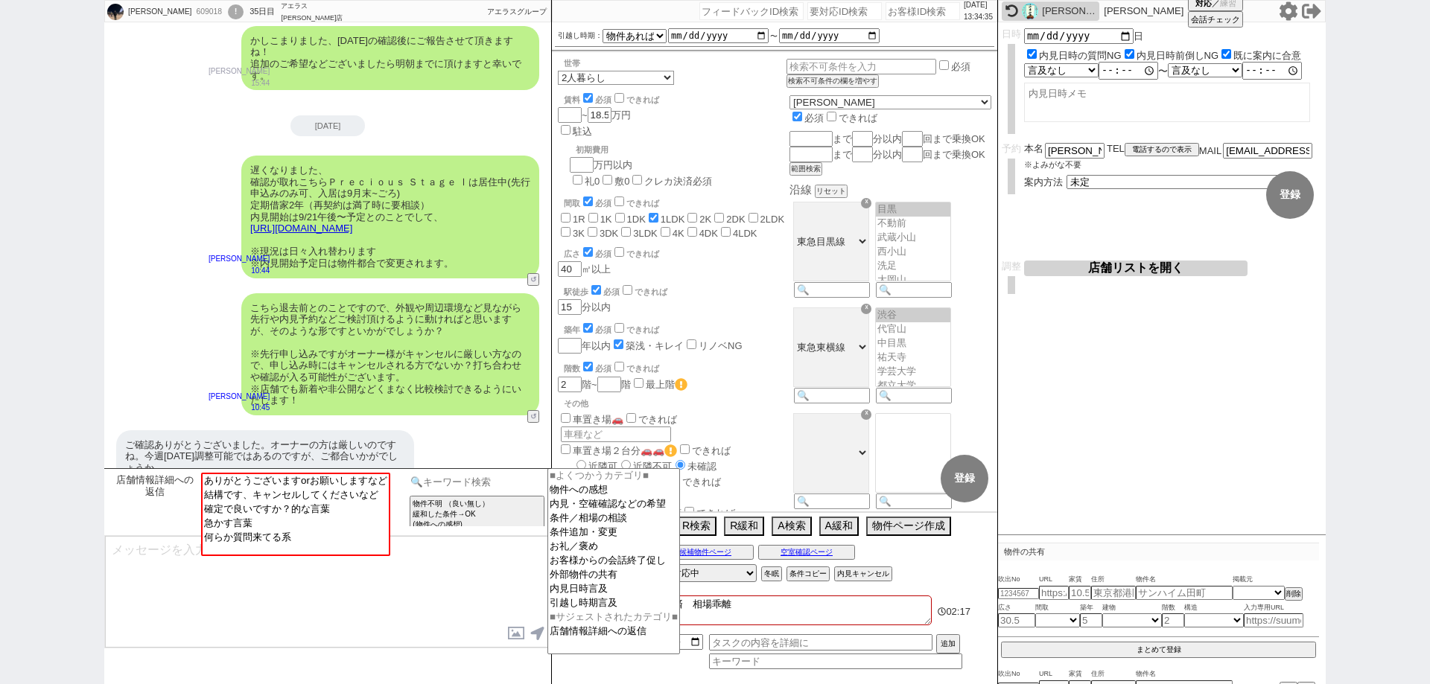
click at [518, 480] on input at bounding box center [477, 482] width 141 height 19
click at [535, 413] on button "↺" at bounding box center [534, 418] width 9 height 10
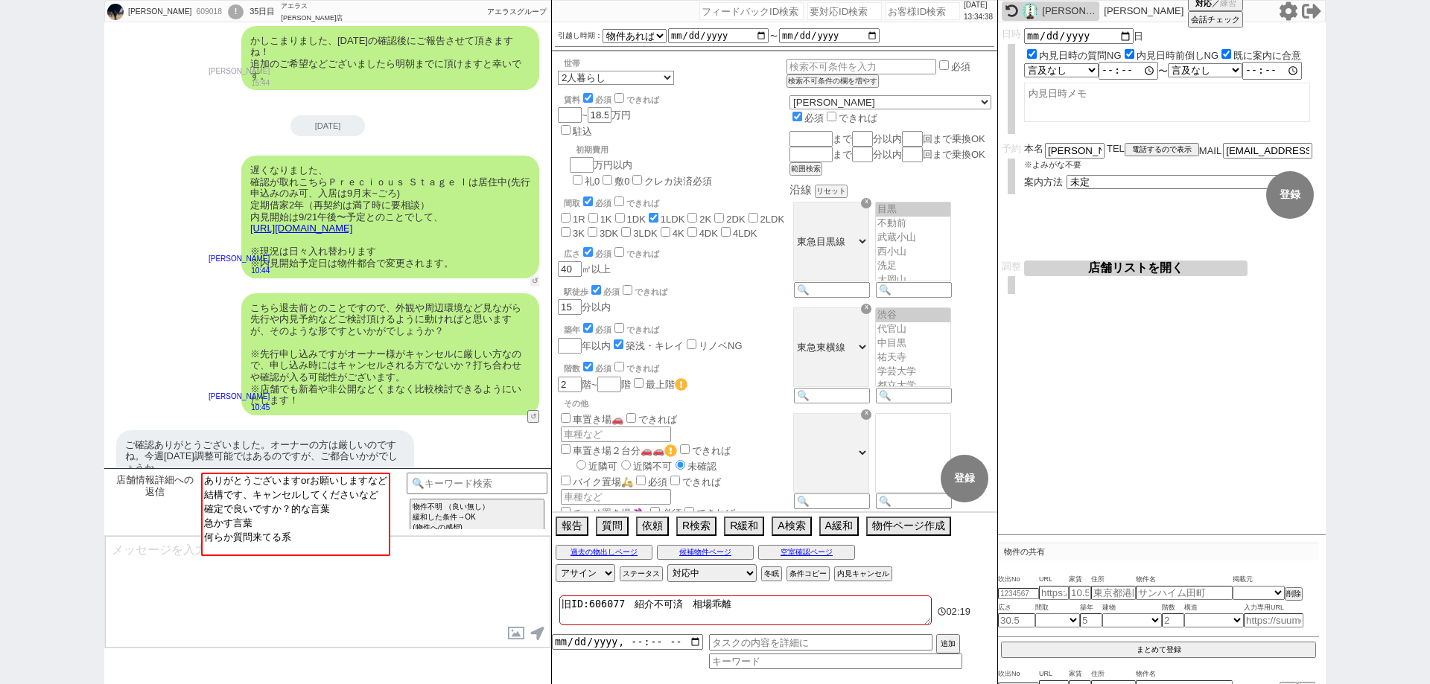
click at [530, 276] on button "↺" at bounding box center [534, 281] width 9 height 10
click at [498, 487] on input at bounding box center [477, 482] width 141 height 19
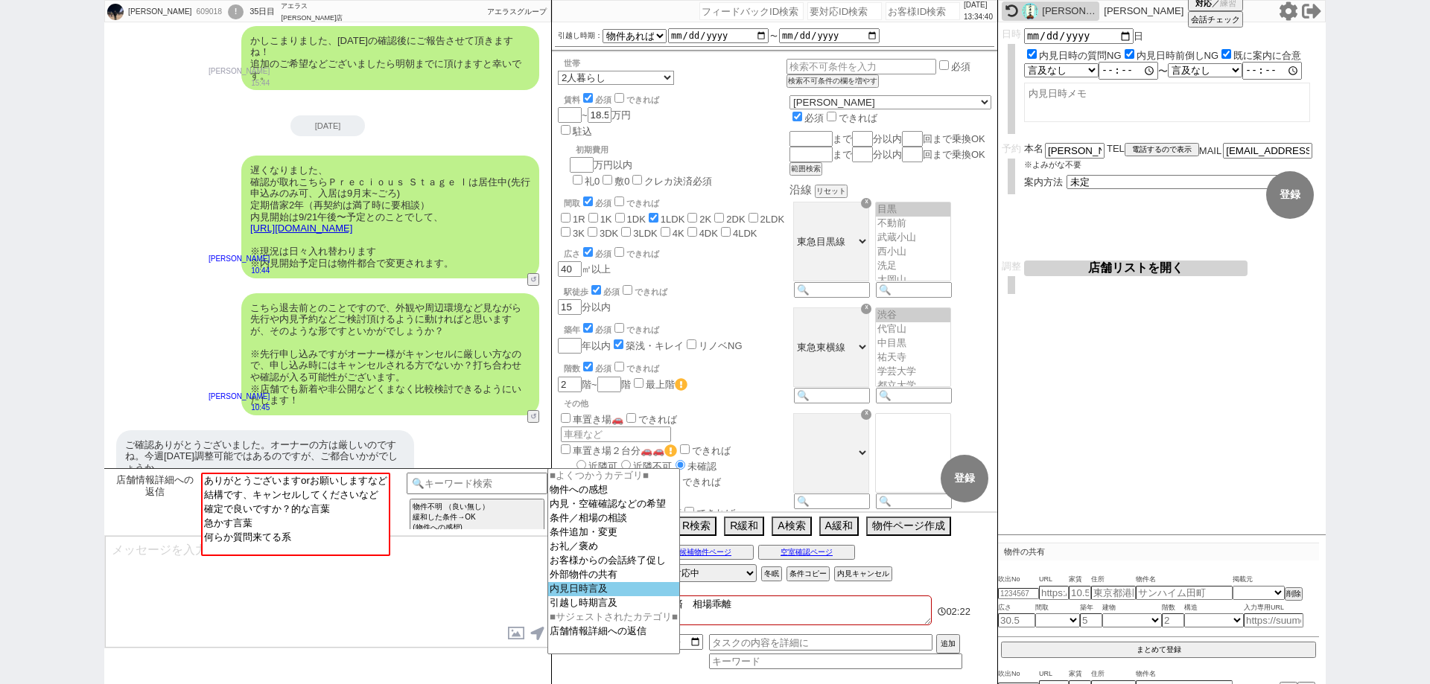
click at [570, 594] on option "内見日時言及" at bounding box center [613, 589] width 131 height 14
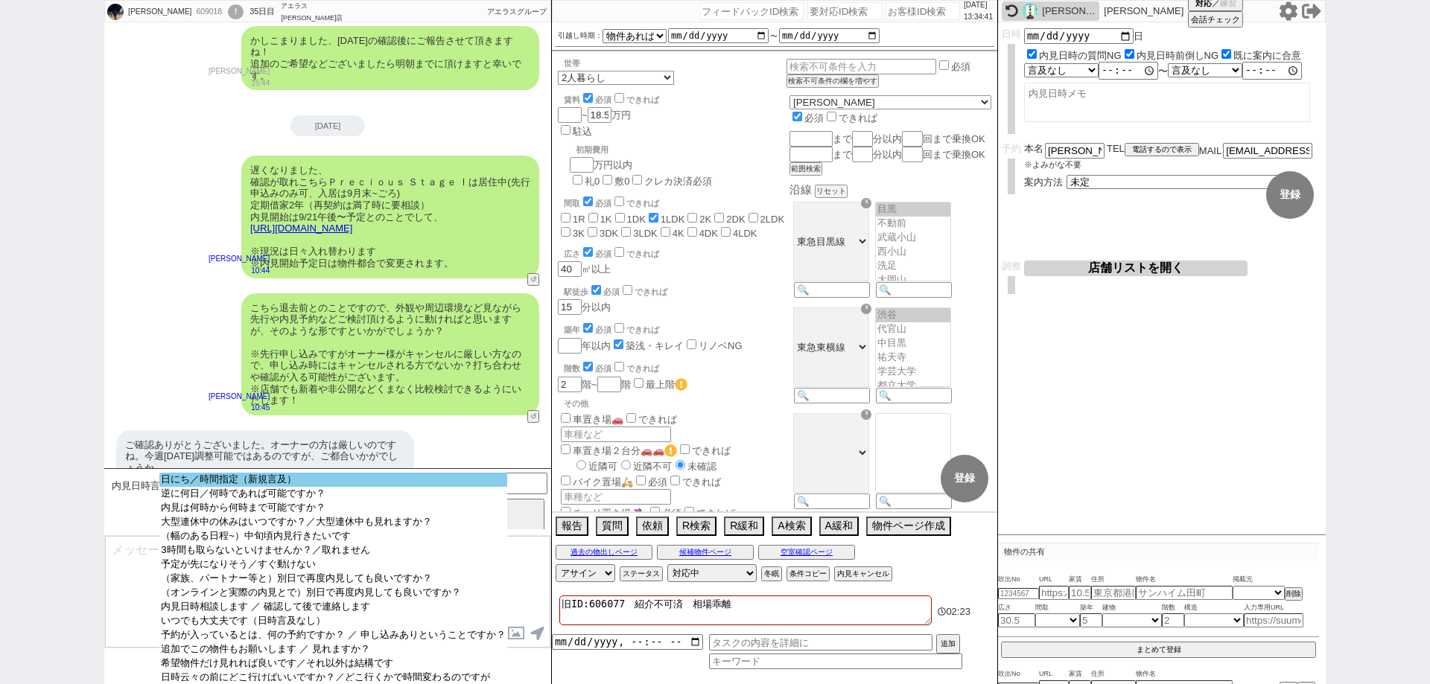
select select "日にち／時間指定（新規言及）"
click at [404, 483] on option "日にち／時間指定（新規言及）" at bounding box center [332, 480] width 347 height 14
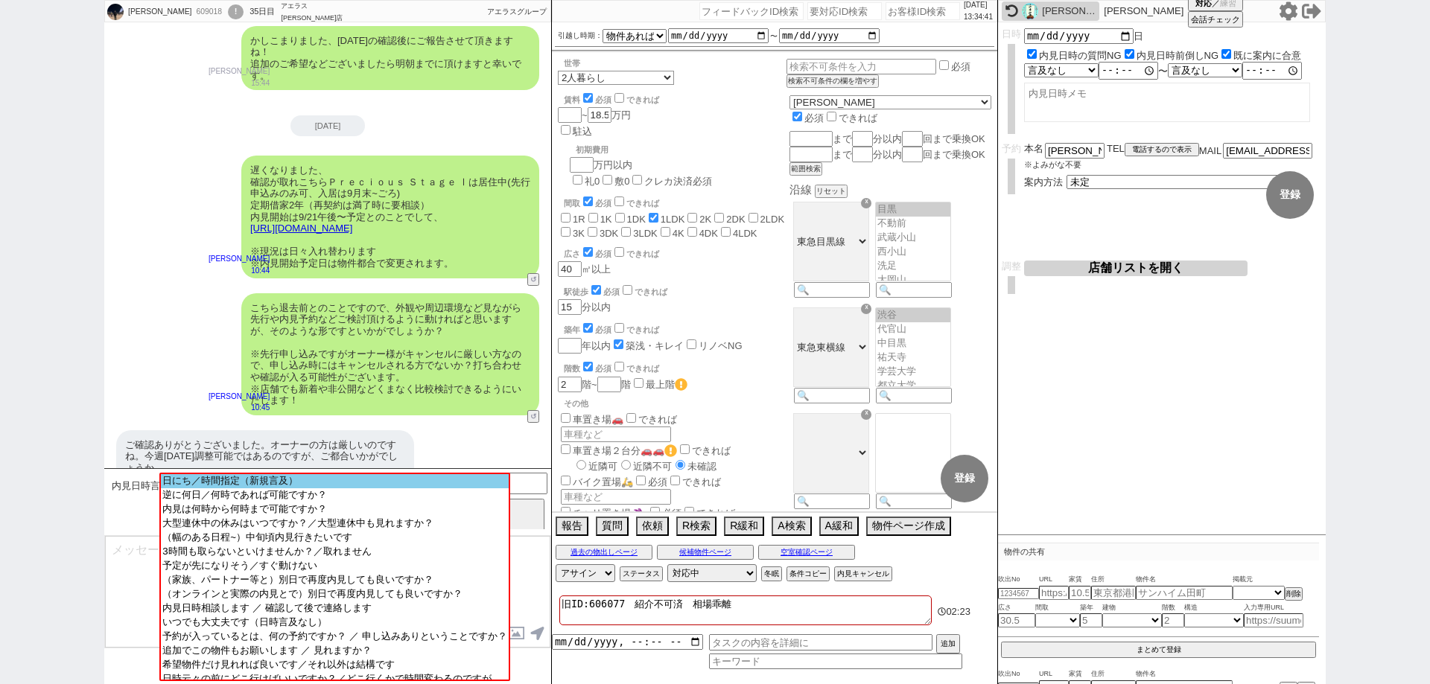
scroll to position [709, 0]
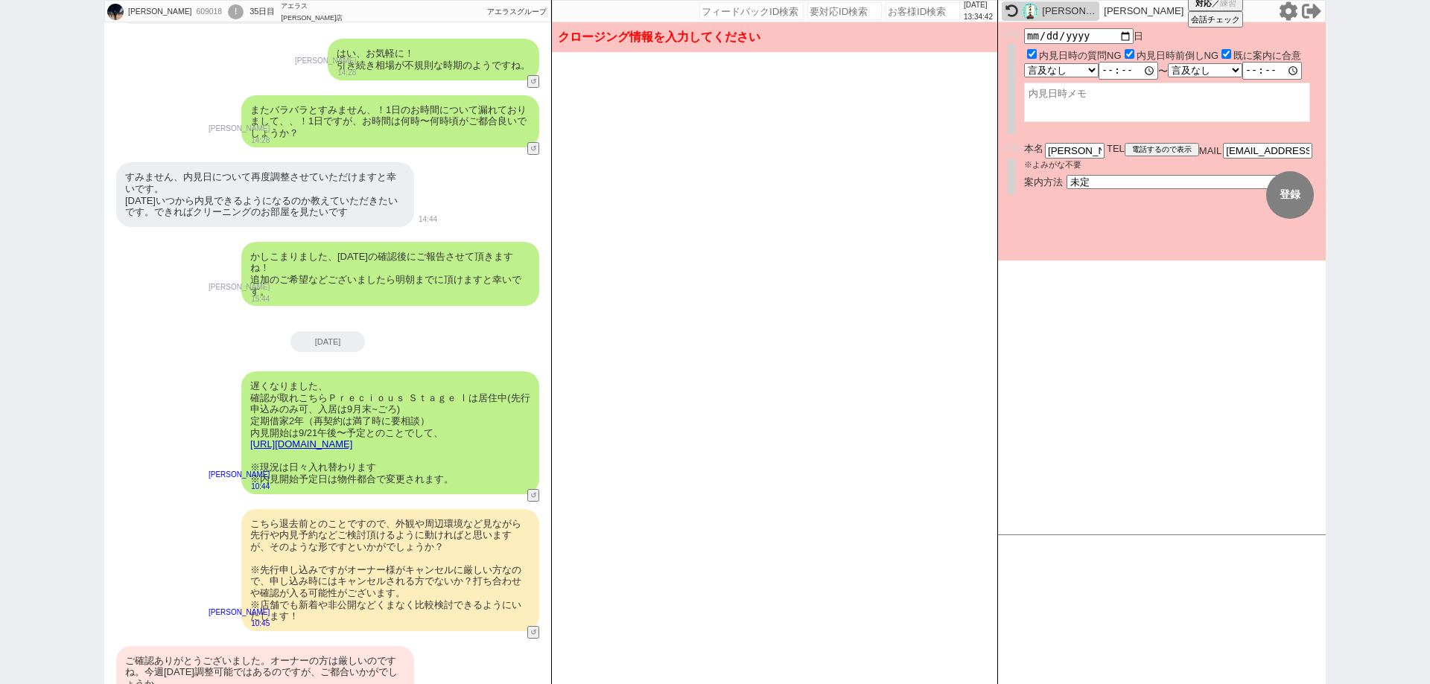
click at [382, 651] on div "ご確認ありがとうございました。オーナーの方は厳しいのですね。今週日曜日調整可能ではあるのですが、ご都合いかがでしょうか。" at bounding box center [265, 673] width 298 height 53
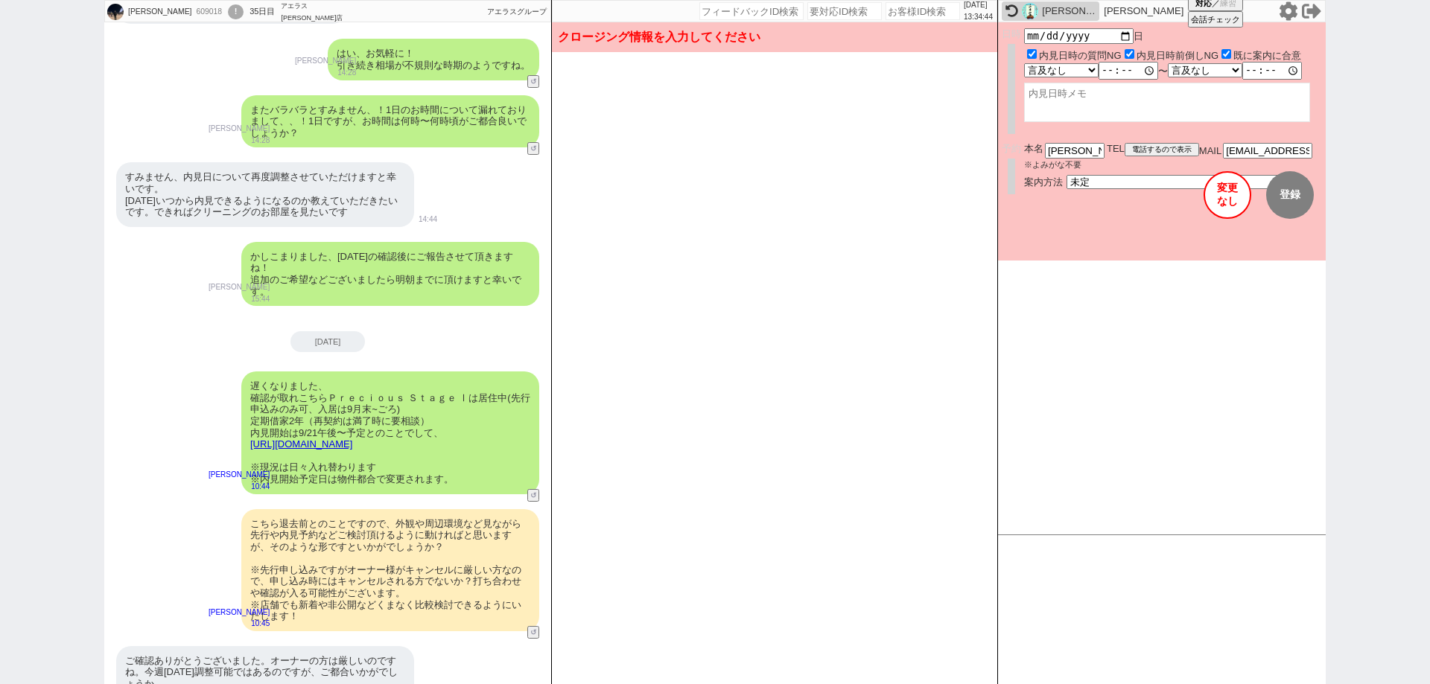
click at [1225, 200] on button "変更 なし" at bounding box center [1228, 195] width 48 height 48
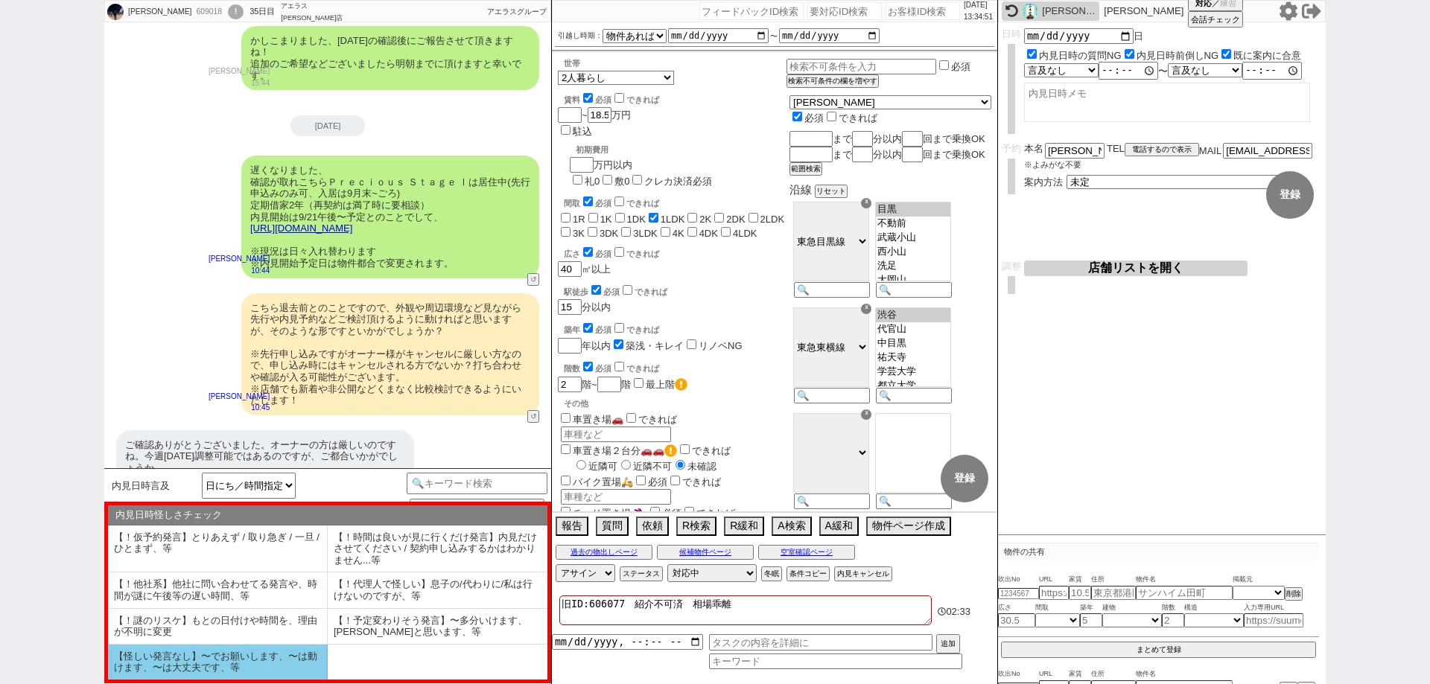
click at [309, 664] on li "【怪しい発言なし】〜でお願いします、〜は動けます、〜は大丈夫です、等" at bounding box center [218, 662] width 220 height 35
select select "【怪しい発言なし】〜でお願いします、〜は動けます、〜は大丈夫です、等"
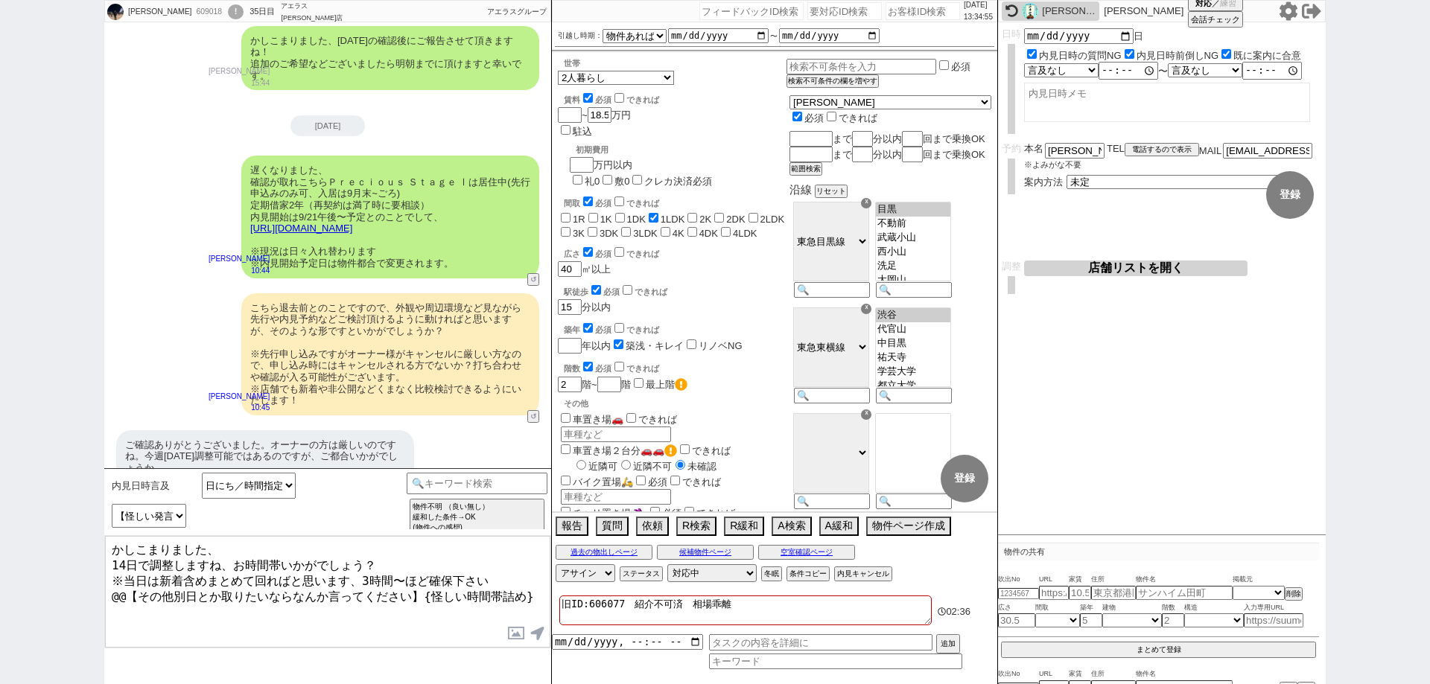
drag, startPoint x: 533, startPoint y: 585, endPoint x: 52, endPoint y: 596, distance: 480.5
click at [52, 596] on div "田村拓都 609018 ! 0 35日目 アエラス川越店 冬眠中 自社客 アエラスグループ スミカ_BPO チャット全表示 2025-09-10 ありがとうご…" at bounding box center [715, 342] width 1430 height 684
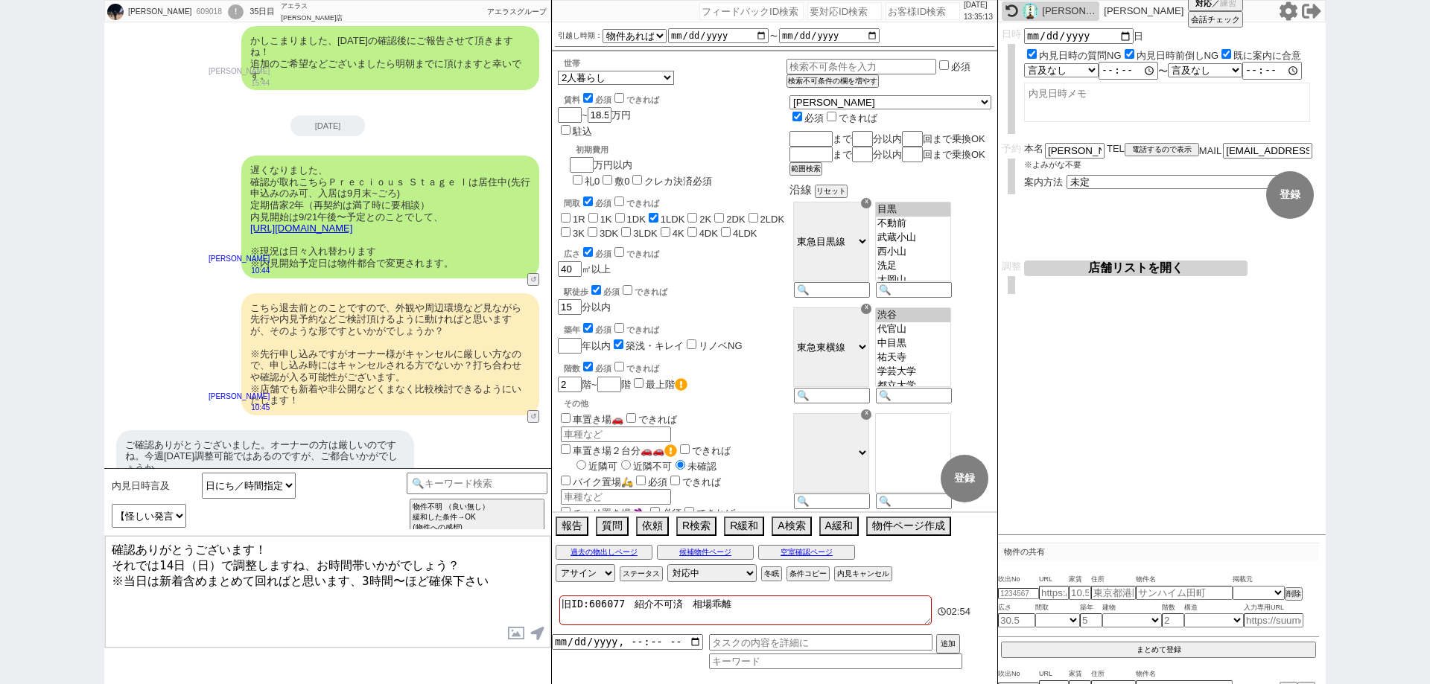
type textarea "確認ありがとうございます！ それでは14日（日）で調整しますね、お時間帯いかがでしょう？ ※当日は新着含めまとめて回ればと思います、3時間〜ほど確保下さい"
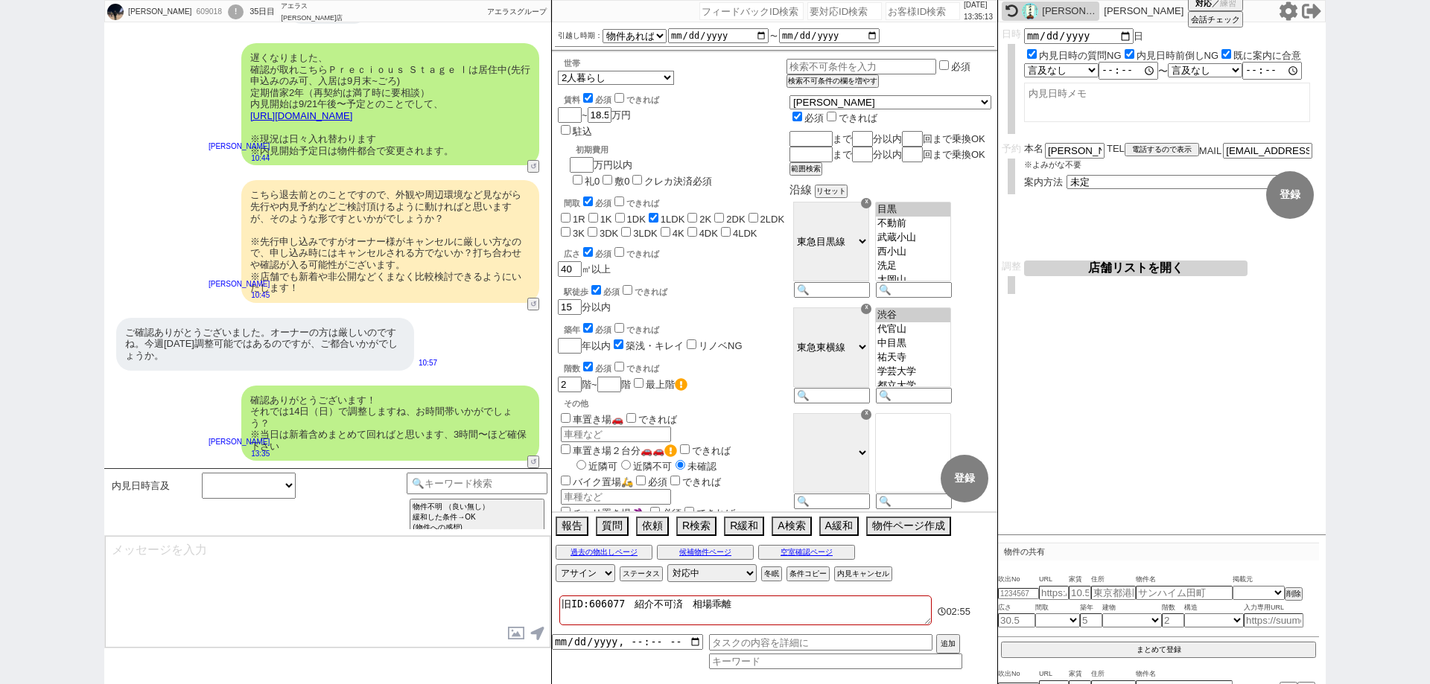
scroll to position [757, 0]
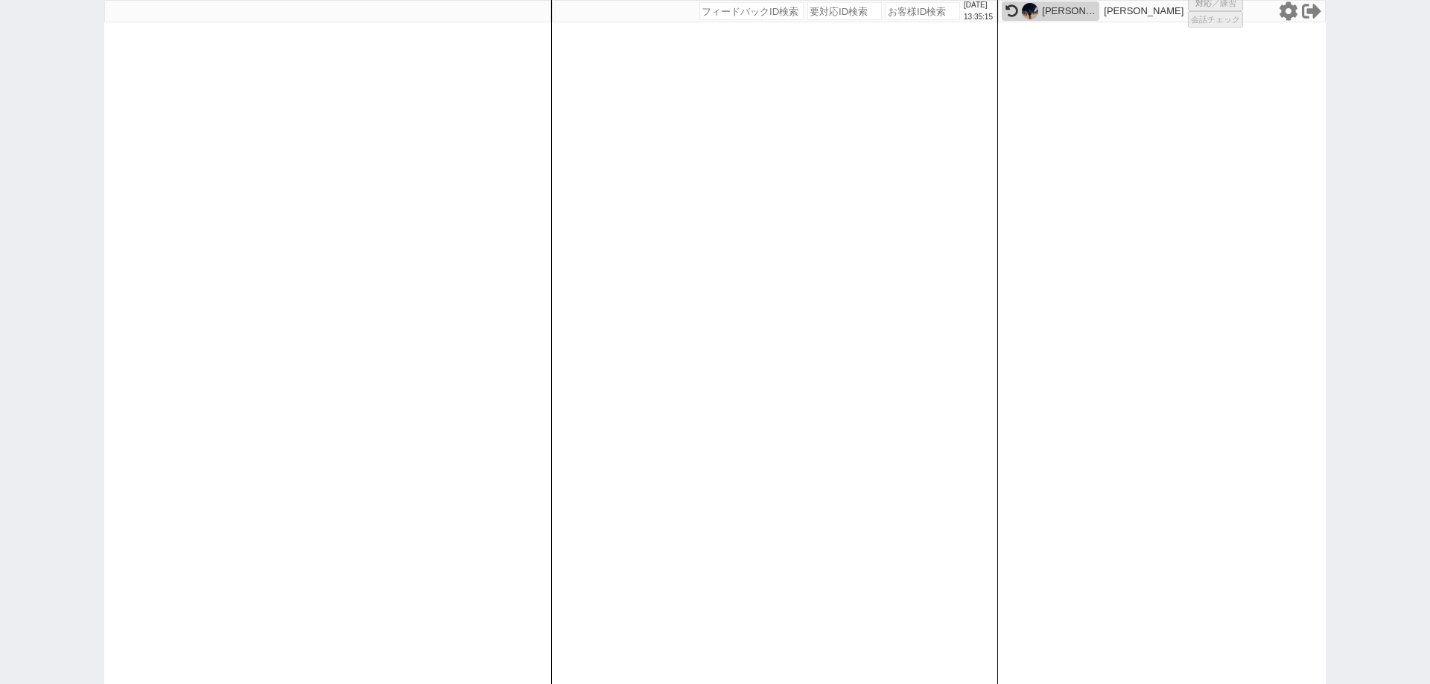
select select
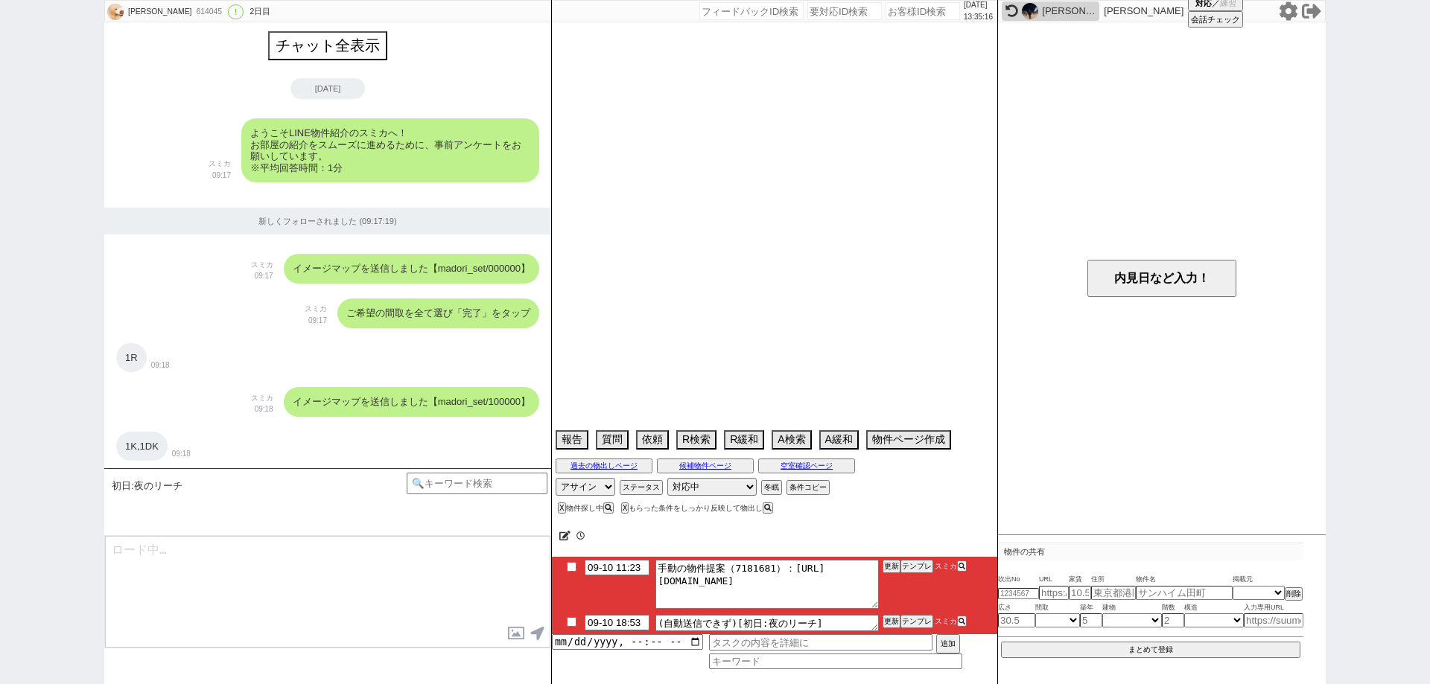
scroll to position [3078, 0]
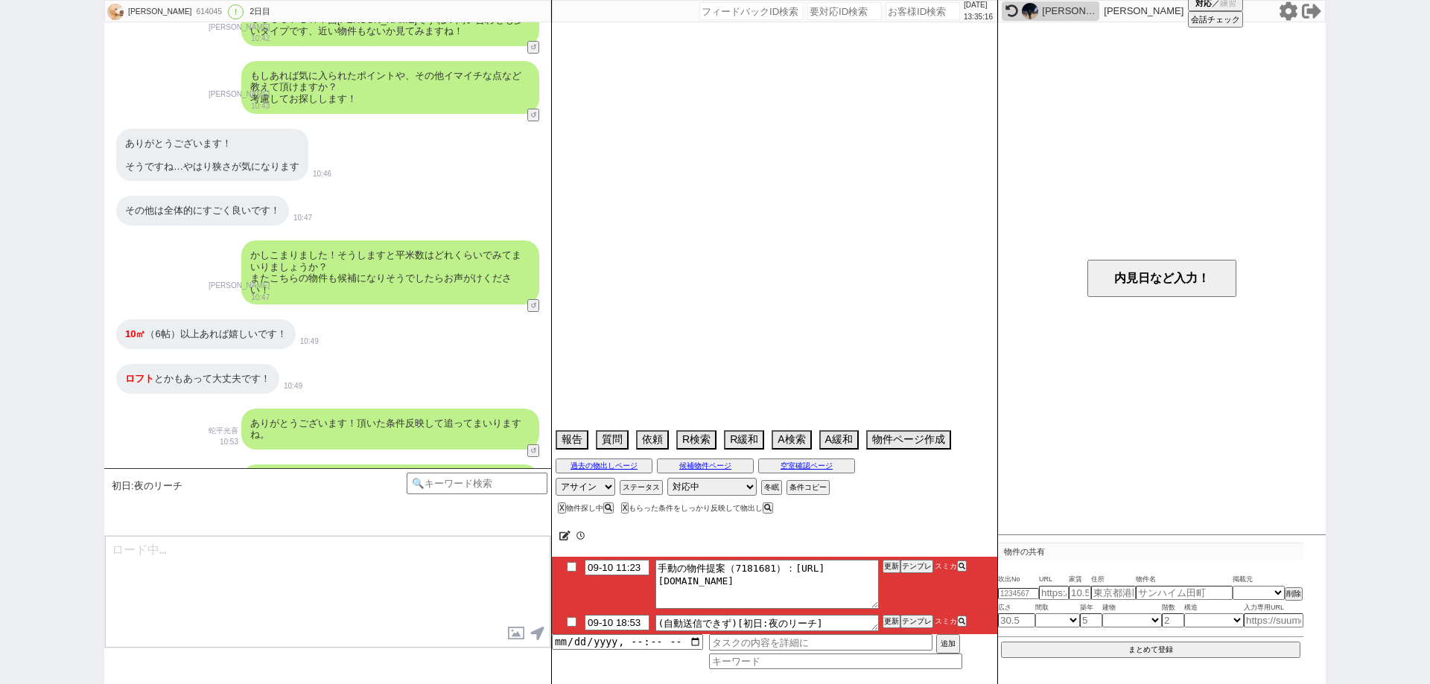
select select "2025"
select select "10"
select select "32"
select select "0"
select select "9"
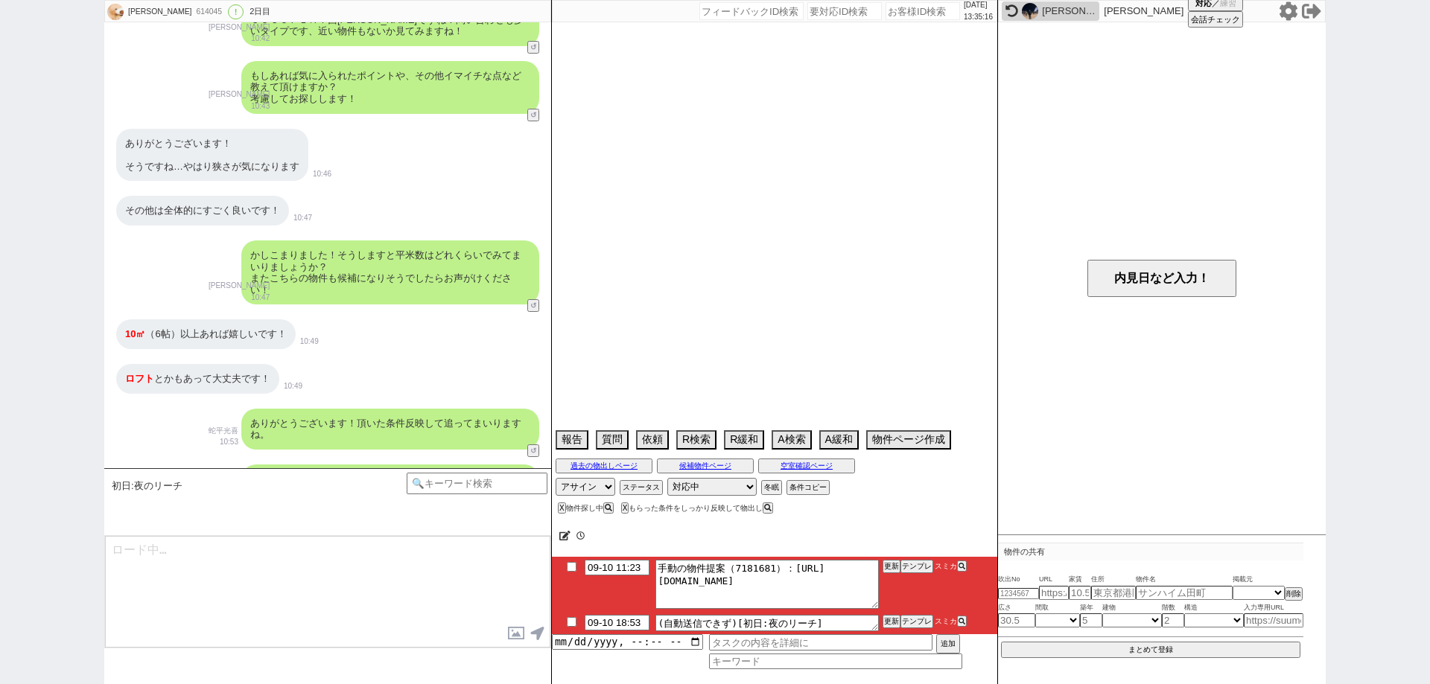
select select "10"
select select "11"
select select "12"
select select "14"
select select "473"
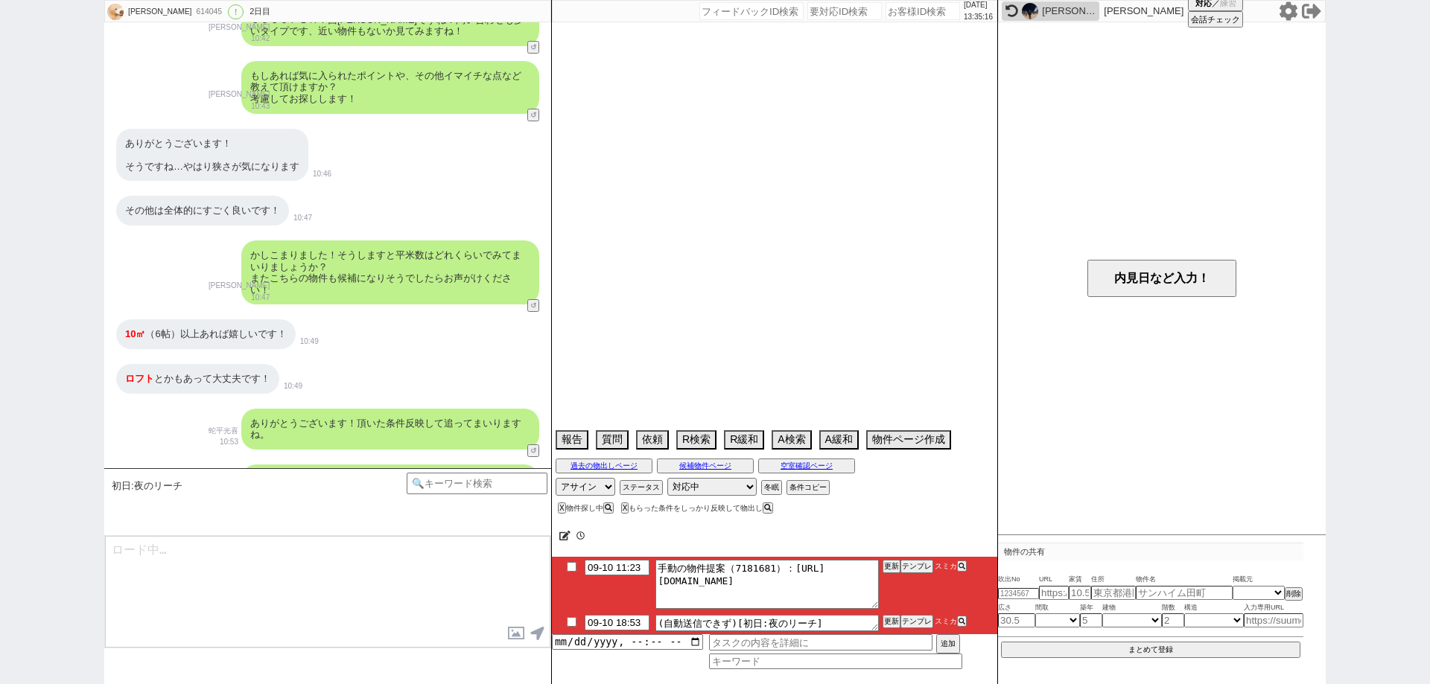
select select "47"
select select "1207"
select select "23"
select select "748"
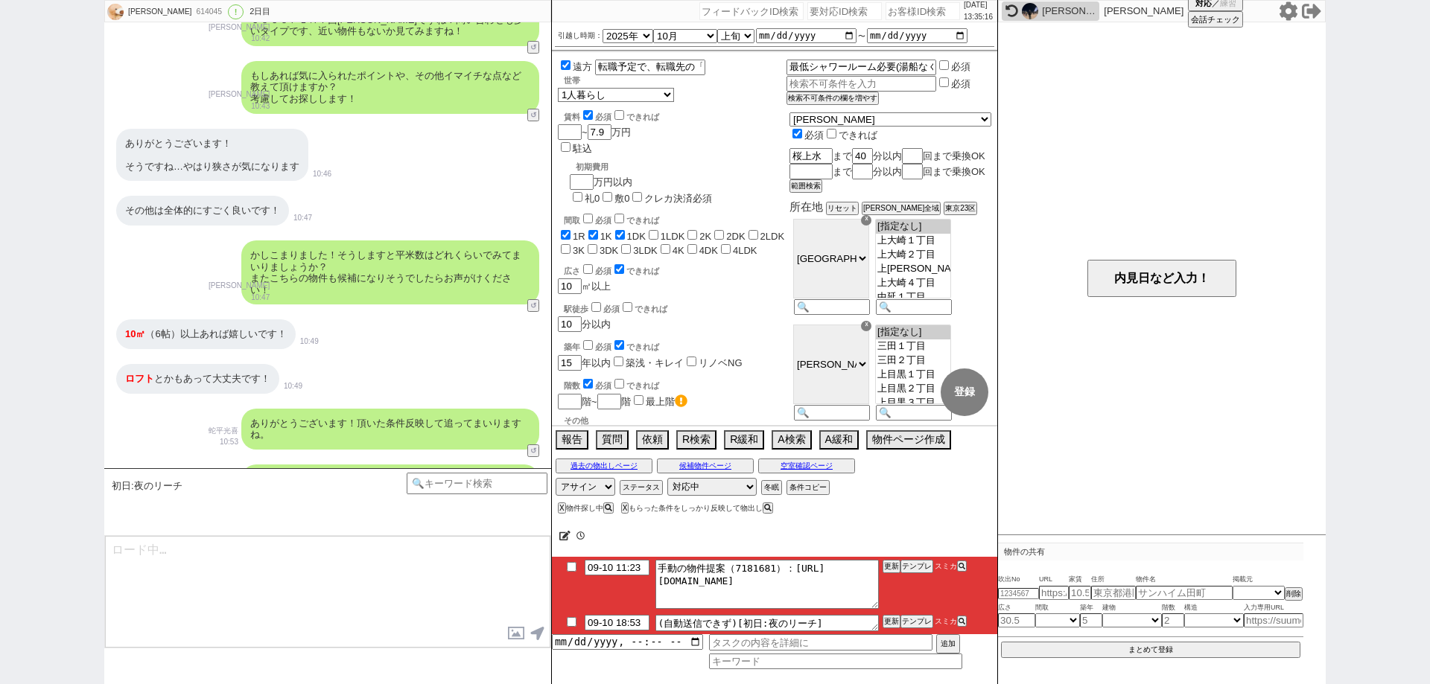
scroll to position [324, 0]
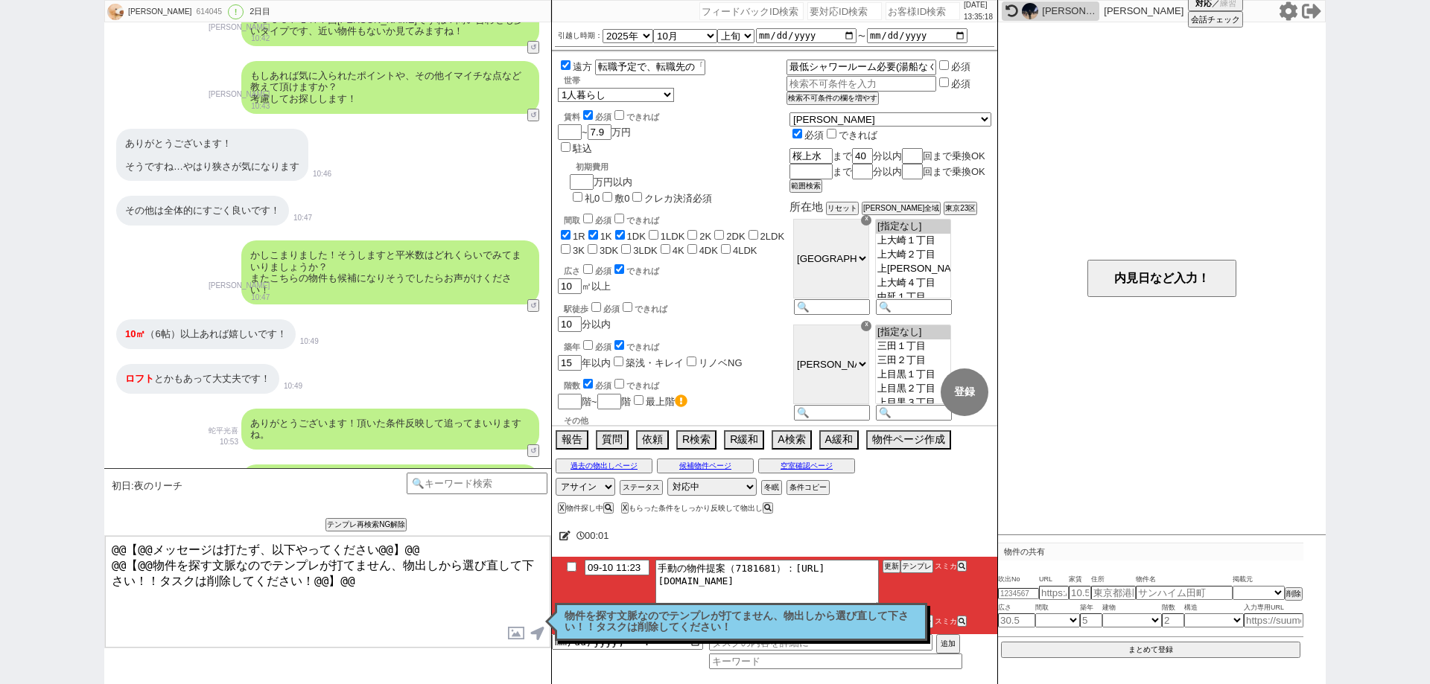
click at [635, 625] on p "物件を探す文脈なのでテンプレが打てません、物出しから選び直して下さい！！タスクは削除してください！" at bounding box center [741, 622] width 353 height 23
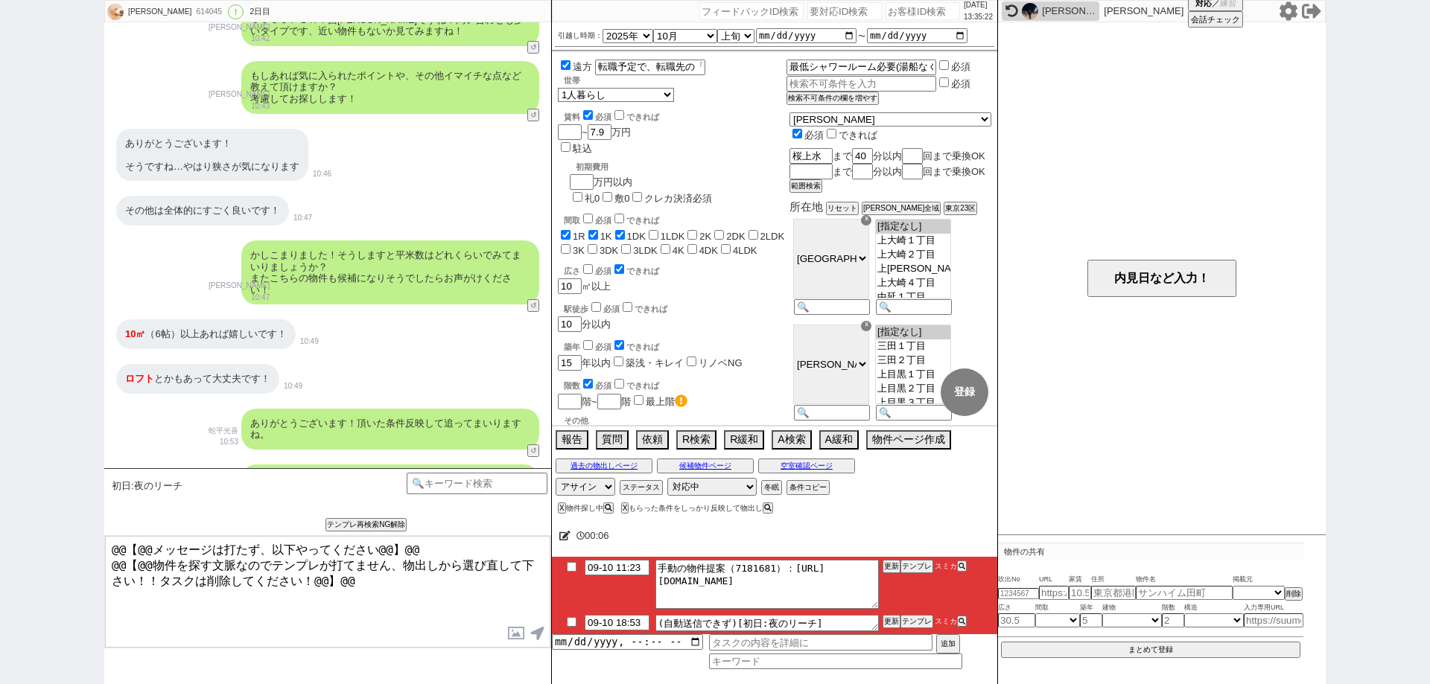
click at [561, 621] on input "checkbox" at bounding box center [572, 622] width 22 height 10
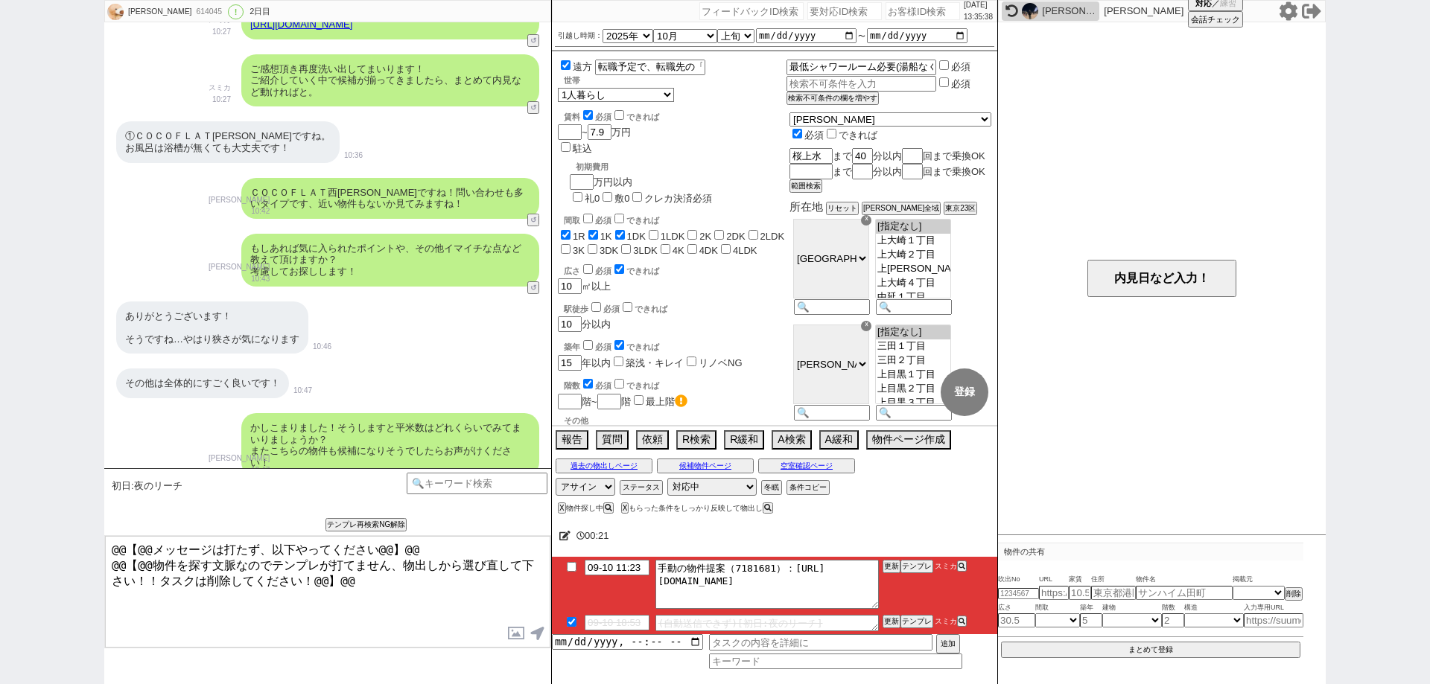
scroll to position [3078, 0]
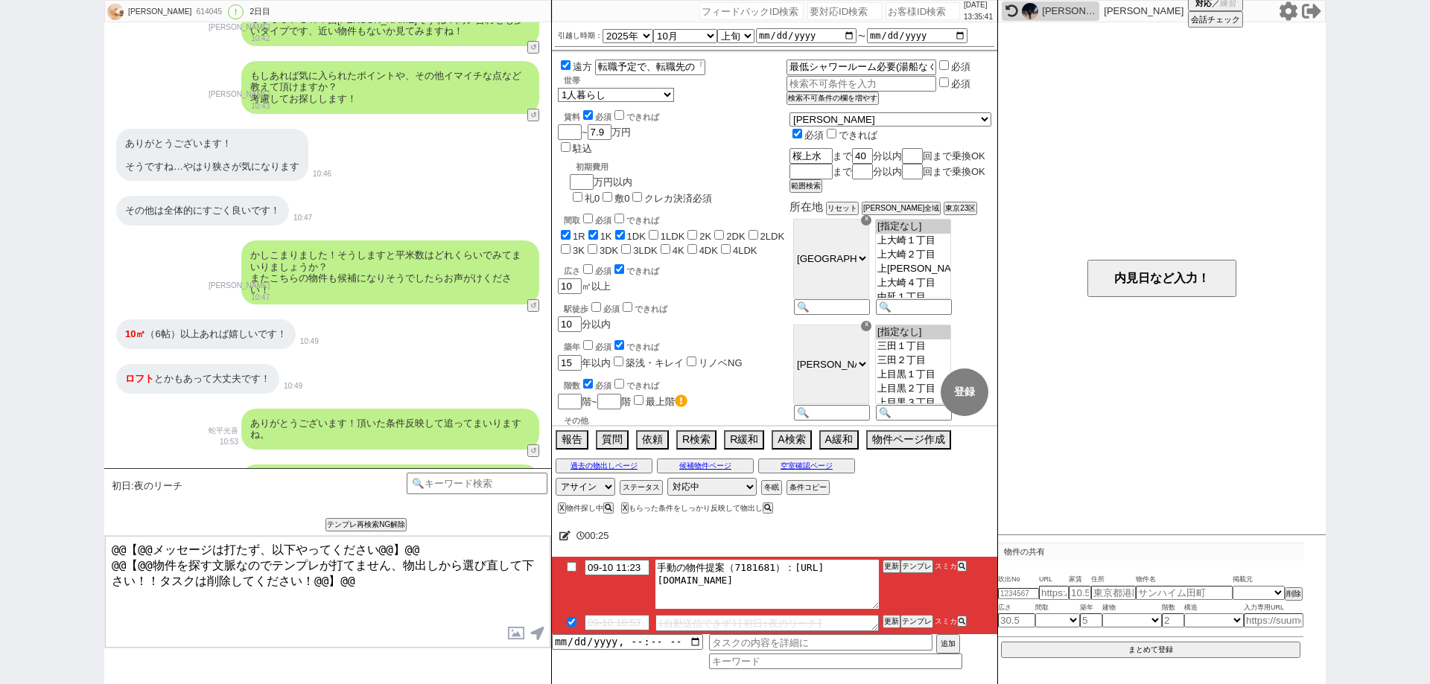
drag, startPoint x: 863, startPoint y: 586, endPoint x: 786, endPoint y: 555, distance: 82.9
click at [786, 555] on div "00:25 09-10 11:23 手動の物件提案（7181681）：https://jent-crm.com/2ng-84y191pn3984hy/intr…" at bounding box center [774, 601] width 445 height 167
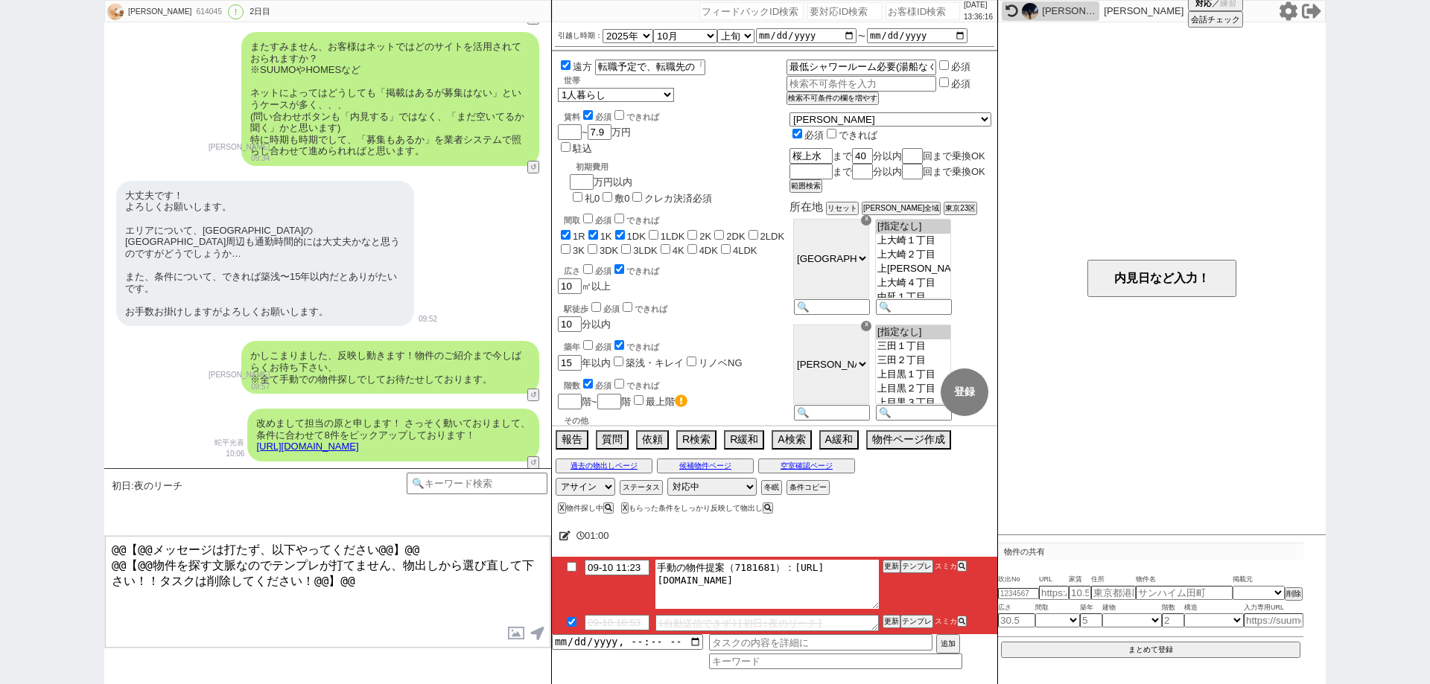
scroll to position [1886, 0]
click at [626, 507] on button "X" at bounding box center [623, 508] width 5 height 8
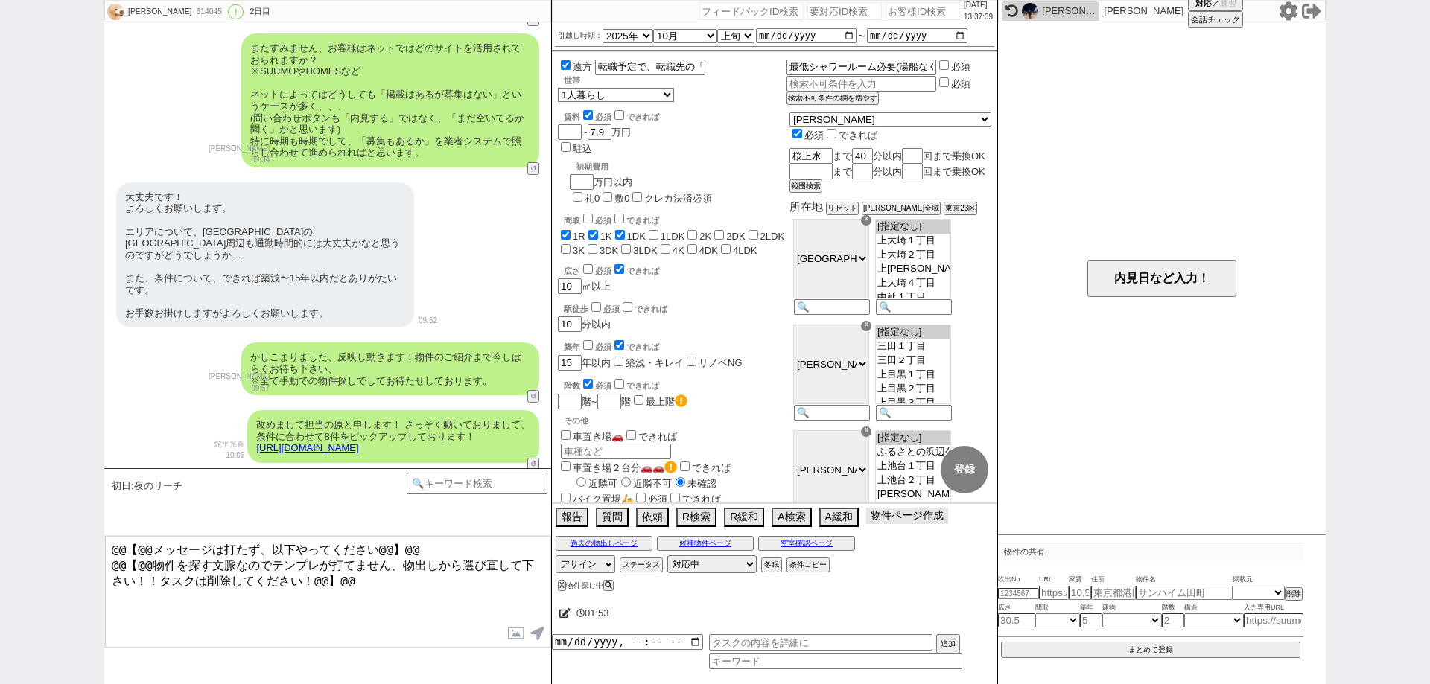
click at [892, 524] on button "物件ページ作成 今は物件がないので押せません" at bounding box center [907, 516] width 82 height 16
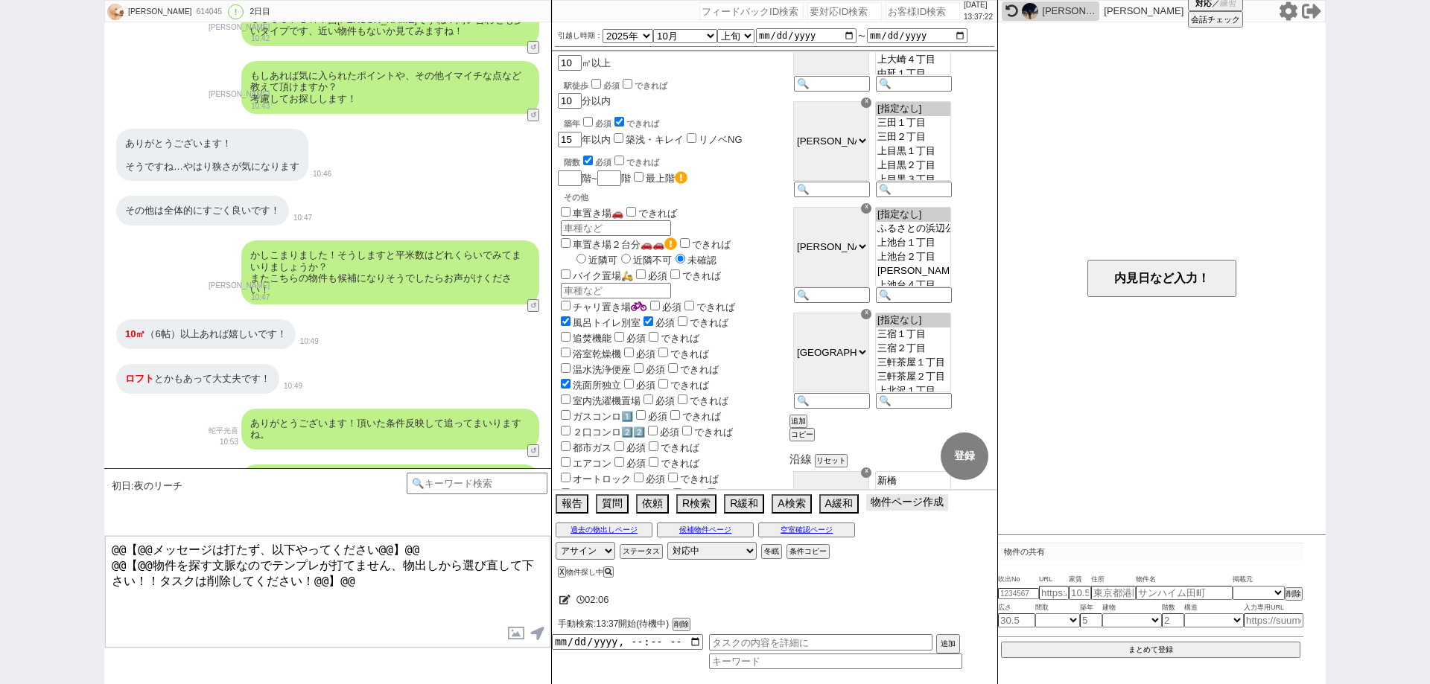
scroll to position [0, 0]
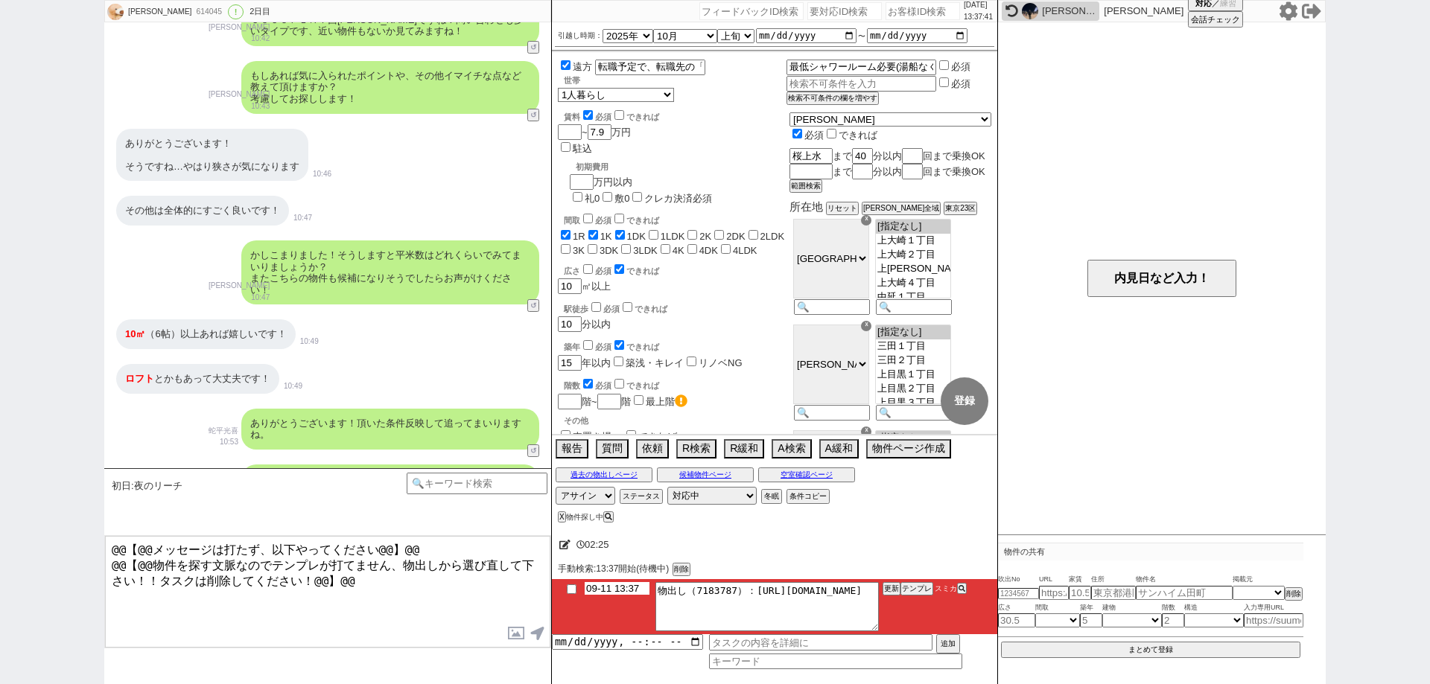
click at [627, 591] on input "09-11 13:37" at bounding box center [617, 588] width 65 height 13
click at [802, 556] on div "02:27" at bounding box center [774, 545] width 445 height 30
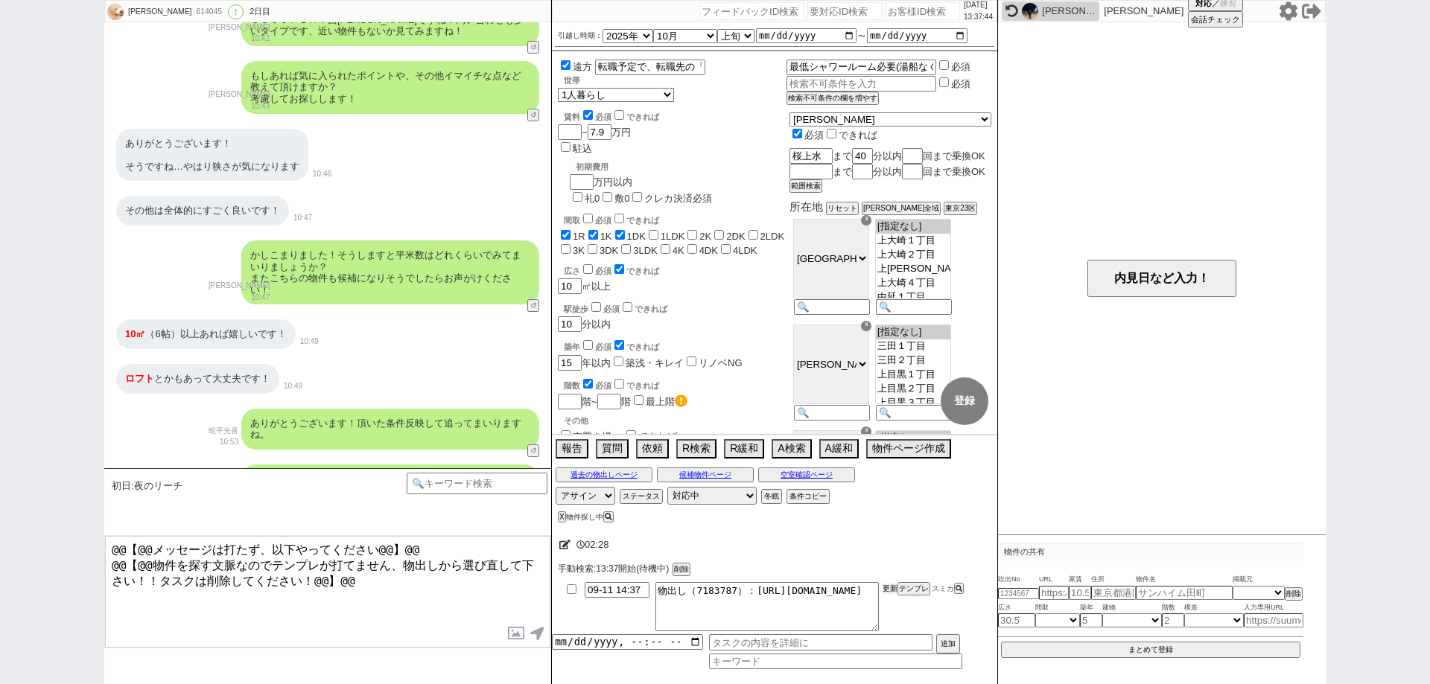
click at [895, 589] on button "更新" at bounding box center [890, 589] width 15 height 10
click at [895, 568] on div "手動検索:13:37開始(待機中) 削除" at bounding box center [774, 569] width 433 height 13
click at [897, 584] on button "更新" at bounding box center [890, 589] width 15 height 10
click at [897, 569] on div "手動検索:13:37開始(待機中) 削除" at bounding box center [774, 569] width 433 height 13
click at [899, 591] on li "09-11 14:37 物出し（7183787）：https://jent-crm.com/2ng-84y191pn3984hy/introduction_p…" at bounding box center [774, 606] width 445 height 55
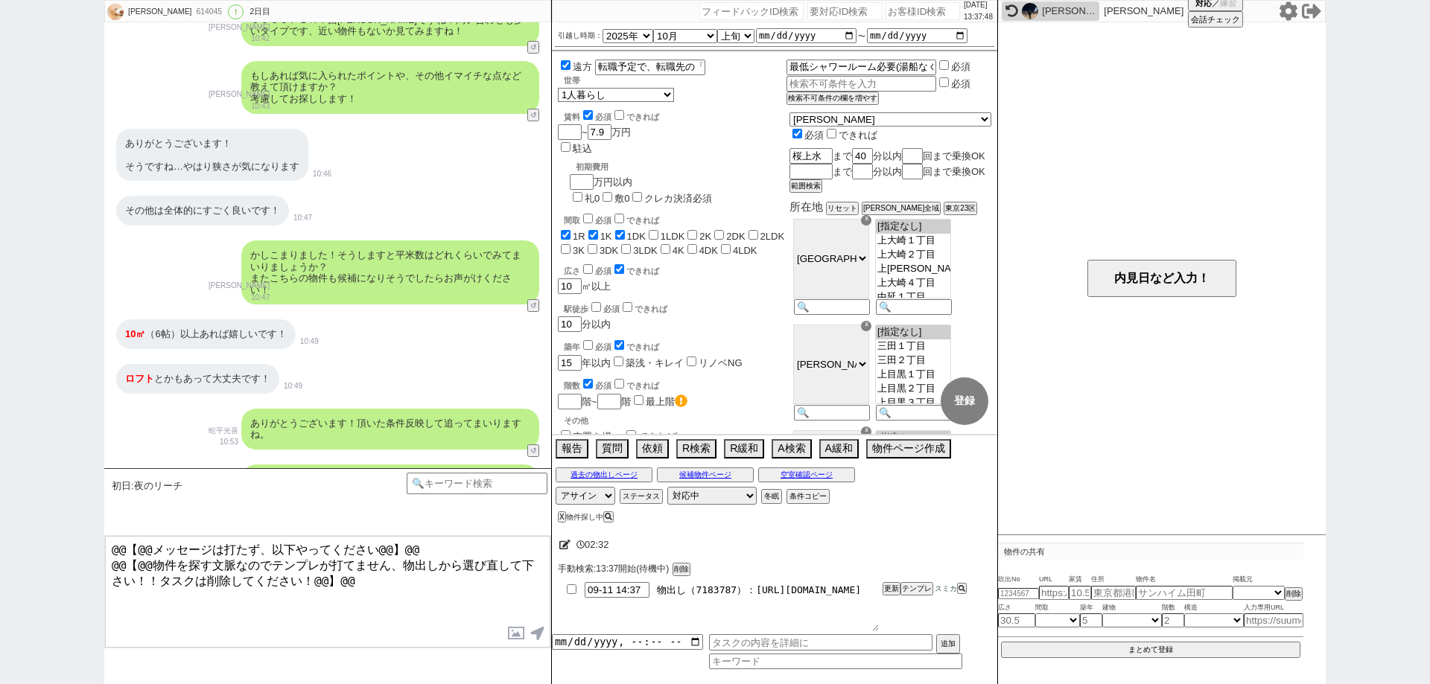
drag, startPoint x: 867, startPoint y: 602, endPoint x: 751, endPoint y: 580, distance: 118.2
click at [751, 580] on li "09-11 14:37 物出し（7183787）：https://jent-crm.com/2ng-84y191pn3984hy/introduction_p…" at bounding box center [774, 606] width 445 height 55
click at [910, 593] on button "テンプレ" at bounding box center [916, 589] width 33 height 10
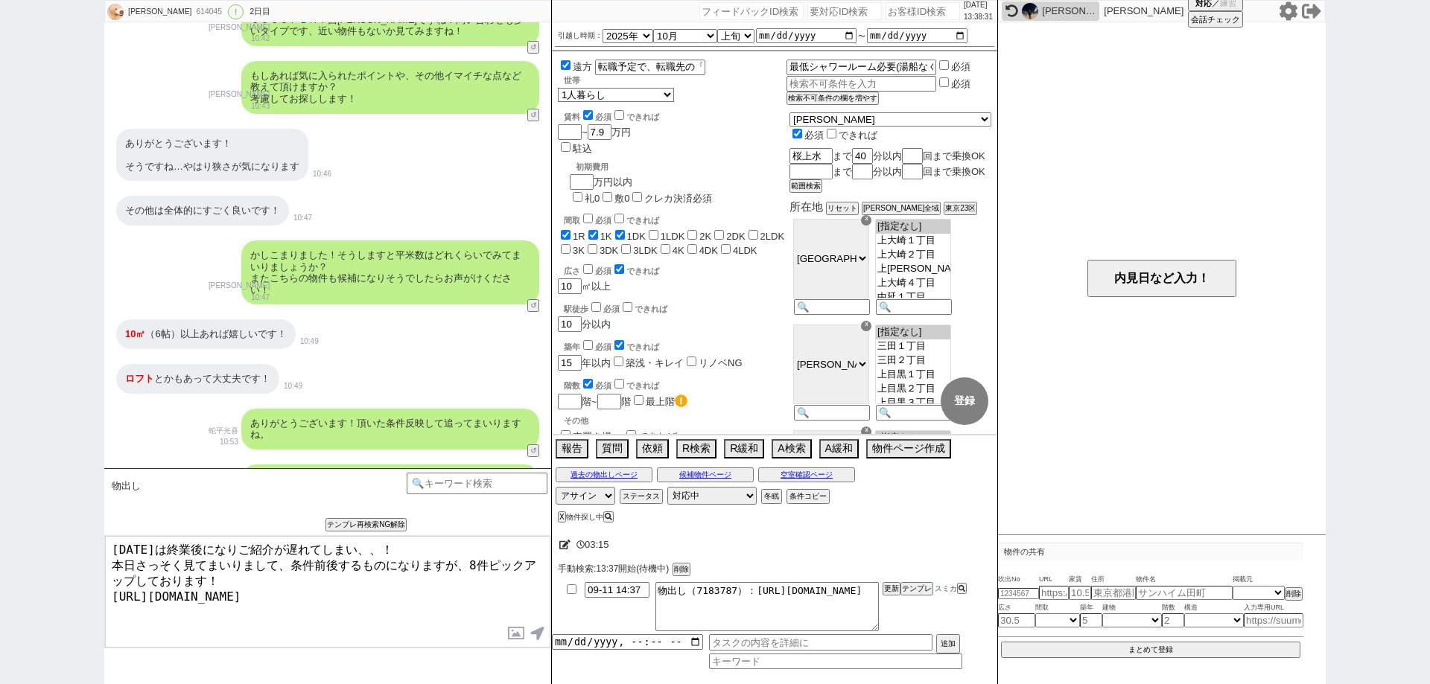
drag, startPoint x: 387, startPoint y: 541, endPoint x: 0, endPoint y: 457, distance: 395.6
click at [0, 457] on div "矢山 明梨珠 614045 ! 0 2日目 冬眠中 自社客 スミカ スミカ_BPO チャット全表示 2025-09-10 ようこそLINE物件紹介のスミカへ！…" at bounding box center [715, 342] width 1430 height 684
drag, startPoint x: 289, startPoint y: 562, endPoint x: 16, endPoint y: 478, distance: 286.0
click at [16, 478] on div "矢山 明梨珠 614045 ! 0 2日目 冬眠中 自社客 スミカ スミカ_BPO チャット全表示 2025-09-10 ようこそLINE物件紹介のスミカへ！…" at bounding box center [715, 342] width 1430 height 684
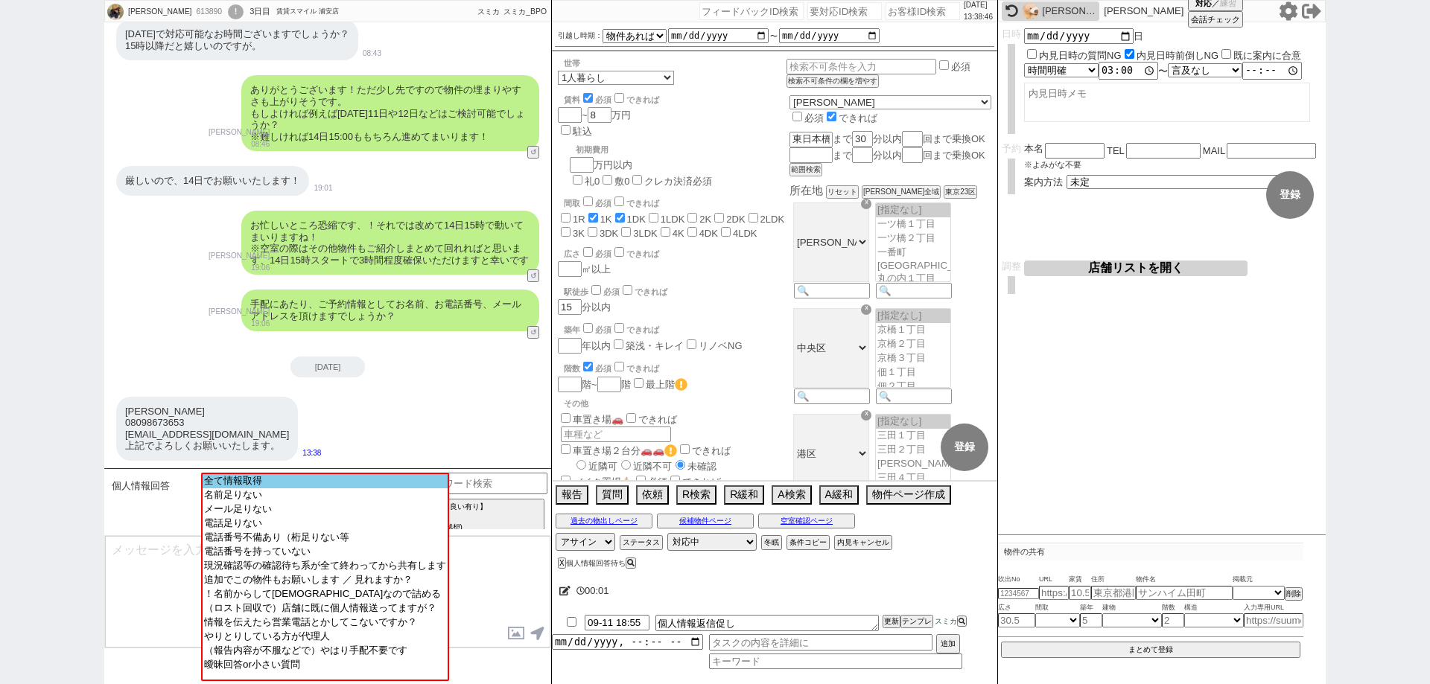
scroll to position [56, 0]
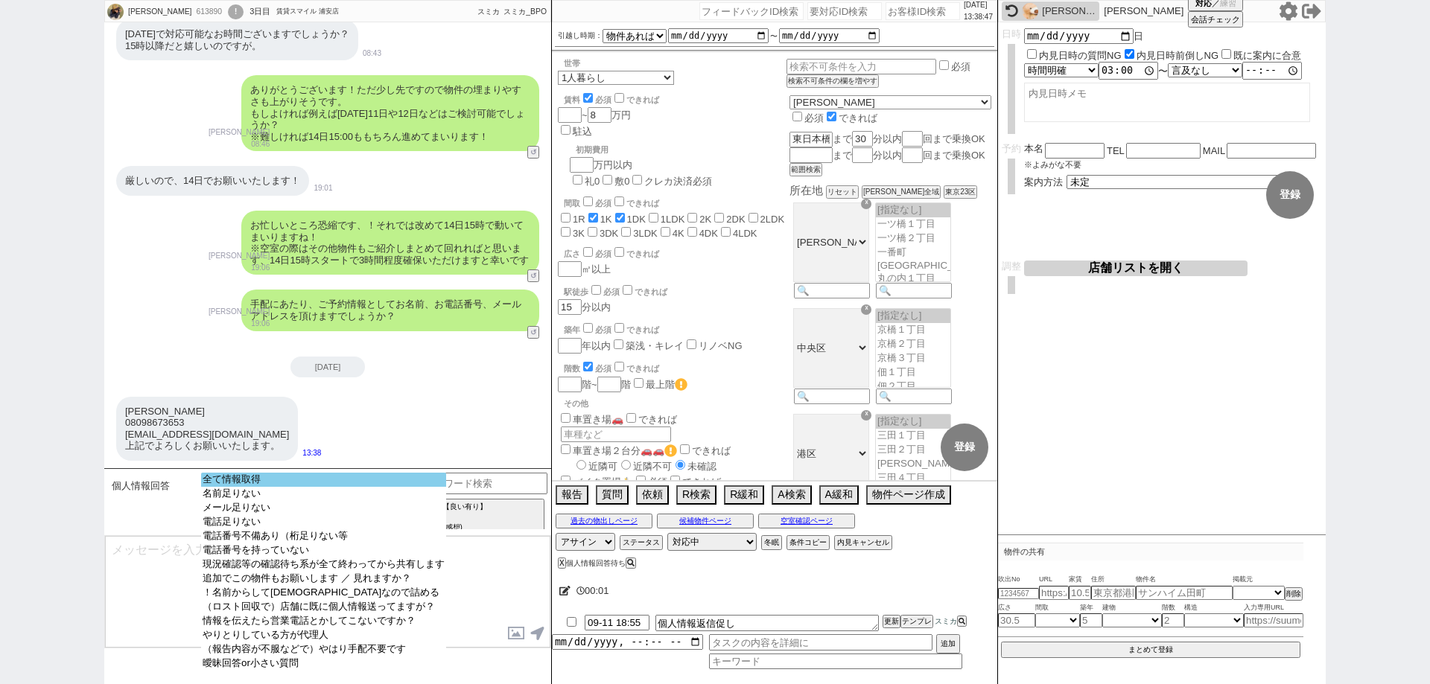
click at [406, 477] on option "全て情報取得" at bounding box center [323, 480] width 245 height 14
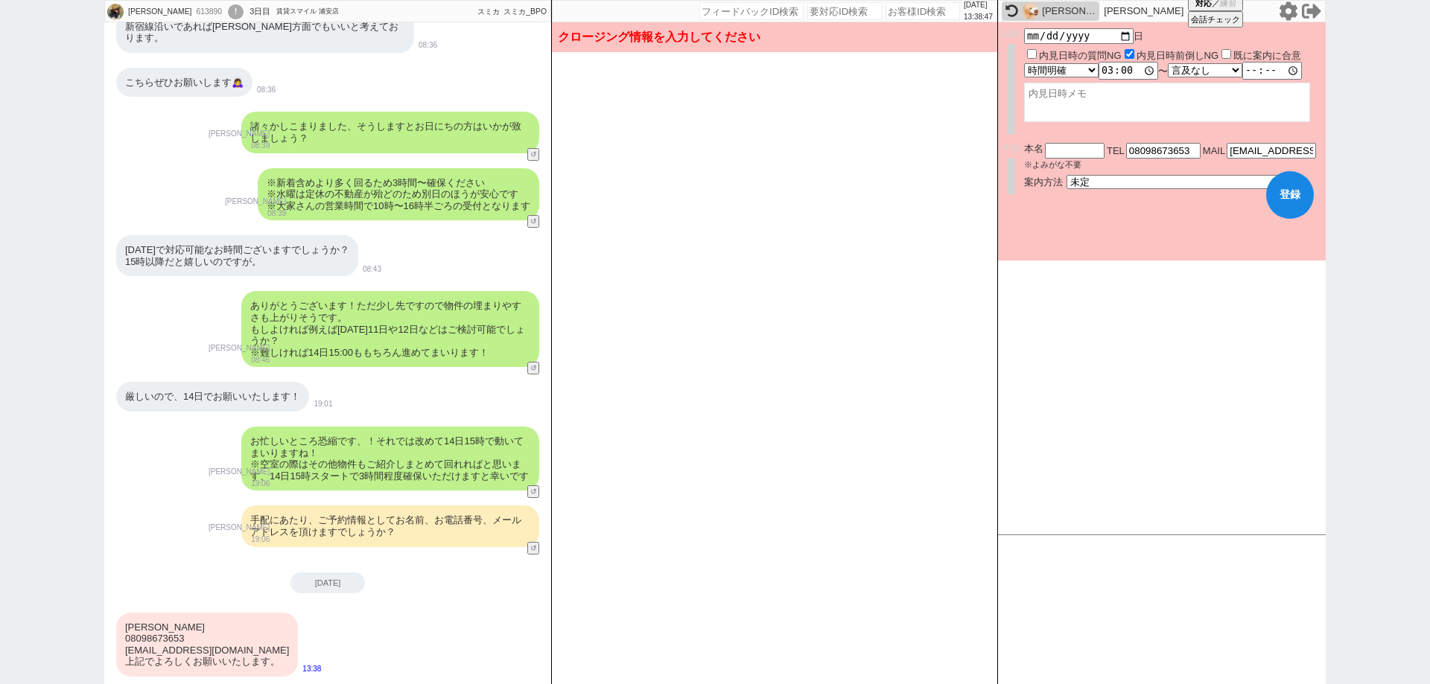
scroll to position [1084, 0]
drag, startPoint x: 177, startPoint y: 623, endPoint x: 120, endPoint y: 626, distance: 57.4
click at [120, 626] on div "野田美紗希 08098673653 kisamidano@gmail.com 上記でよろしくお願いいたします。" at bounding box center [207, 645] width 182 height 64
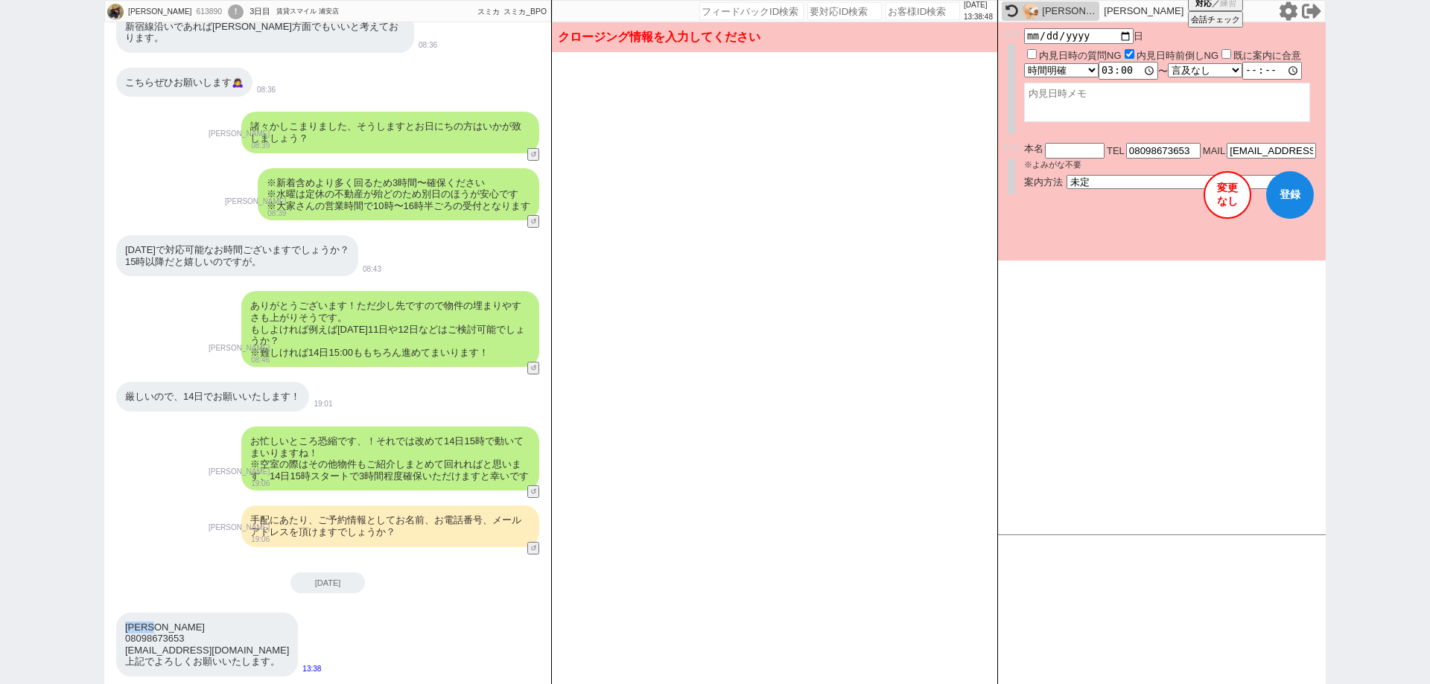
copy div "野田美紗希"
click at [1076, 150] on input "text" at bounding box center [1075, 149] width 60 height 13
paste input "野田美紗希"
click at [1297, 197] on button "登録" at bounding box center [1290, 195] width 48 height 48
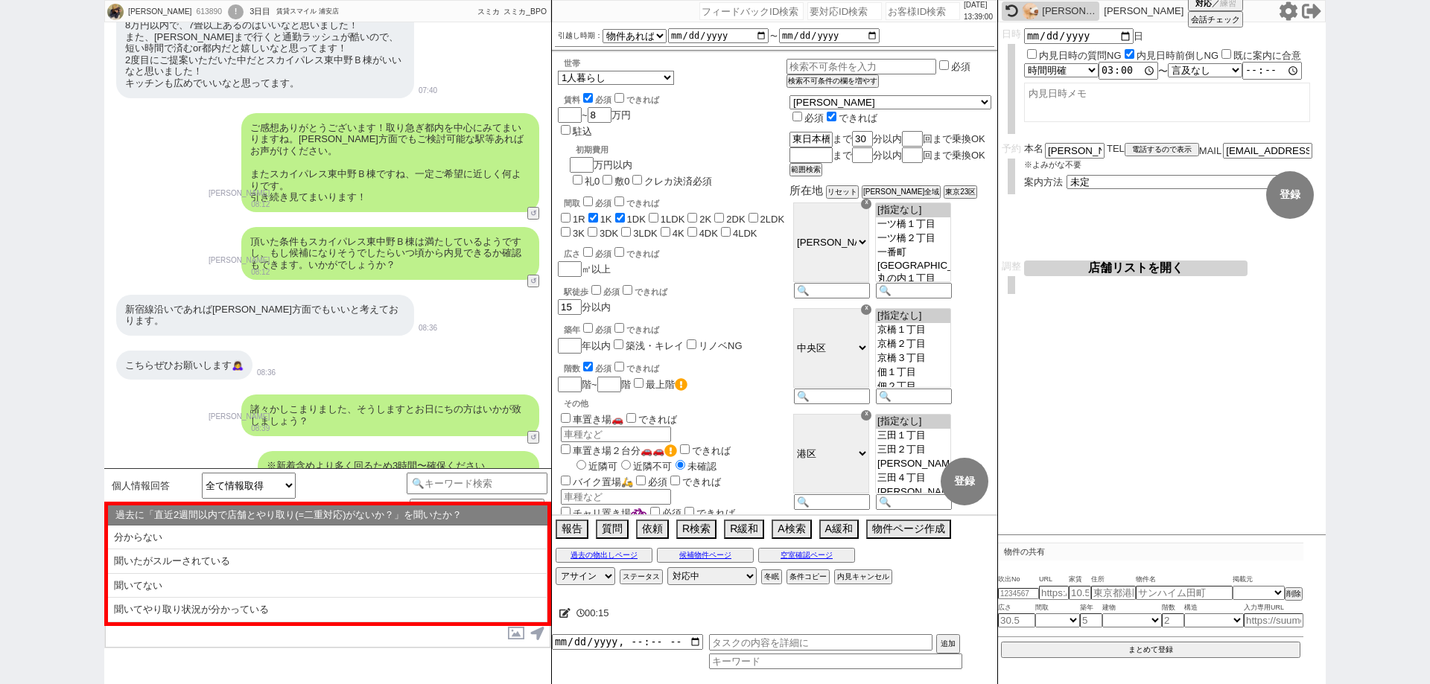
scroll to position [779, 0]
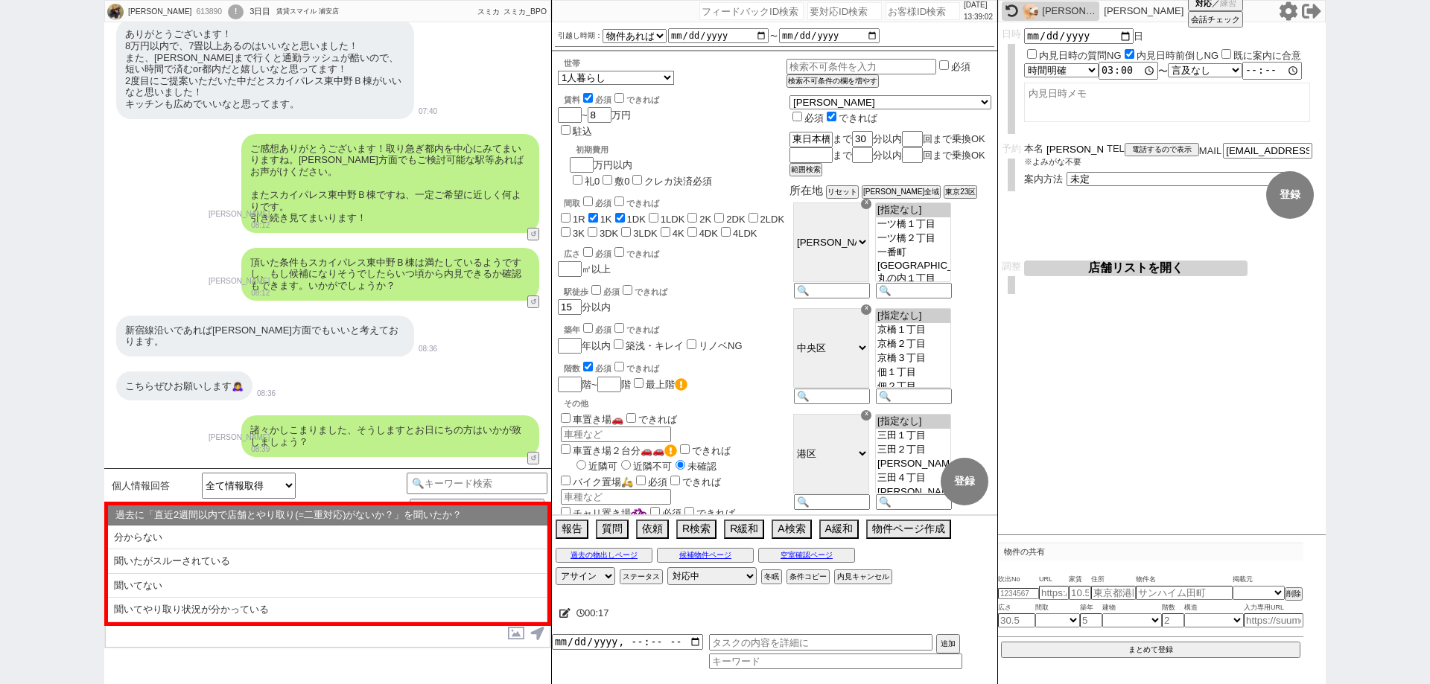
drag, startPoint x: 1066, startPoint y: 153, endPoint x: 1042, endPoint y: 145, distance: 25.0
click at [1043, 146] on div "本名 野田美紗希" at bounding box center [1065, 149] width 83 height 13
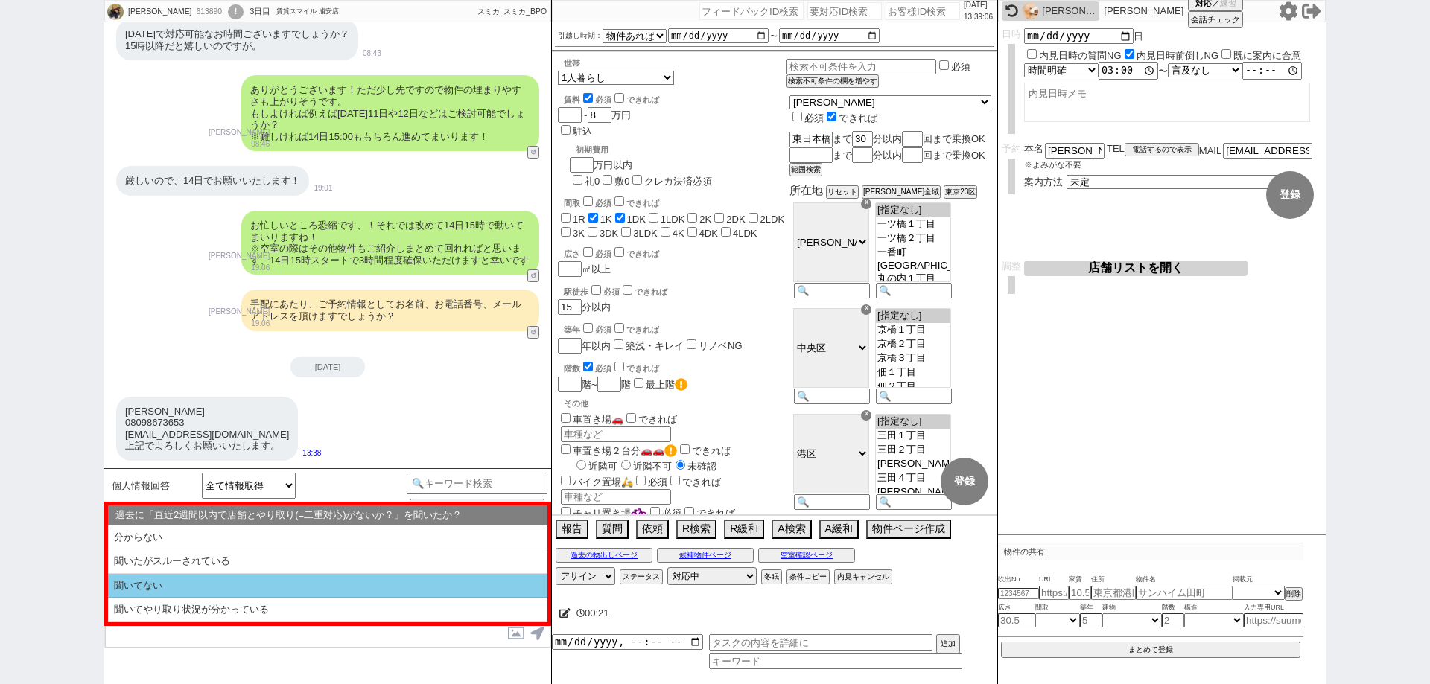
click at [354, 587] on li "聞いてない" at bounding box center [327, 586] width 439 height 25
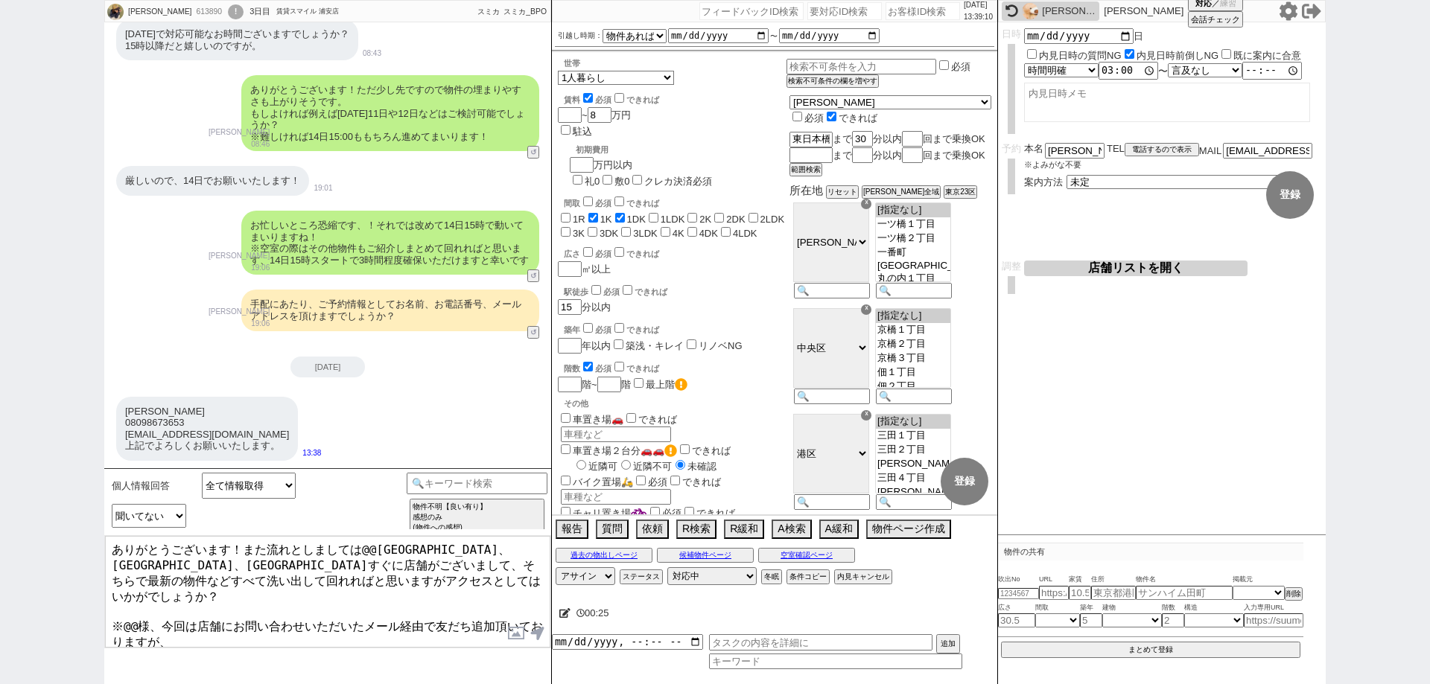
click at [139, 596] on textarea "ありがとうございます！また流れとしましては@@東中野、中野、新宿駅すぐに店舗がございまして、そちらで最新の物件などすべて洗い出して回れればと思いますがアクセス…" at bounding box center [327, 592] width 445 height 112
paste textarea "野田"
click at [377, 547] on textarea "ありがとうございます！また流れとしましては@@東中野、中野、新宿駅すぐに店舗がございまして、そちらで最新の物件などすべて洗い出して回れればと思いますがアクセス…" at bounding box center [327, 592] width 445 height 112
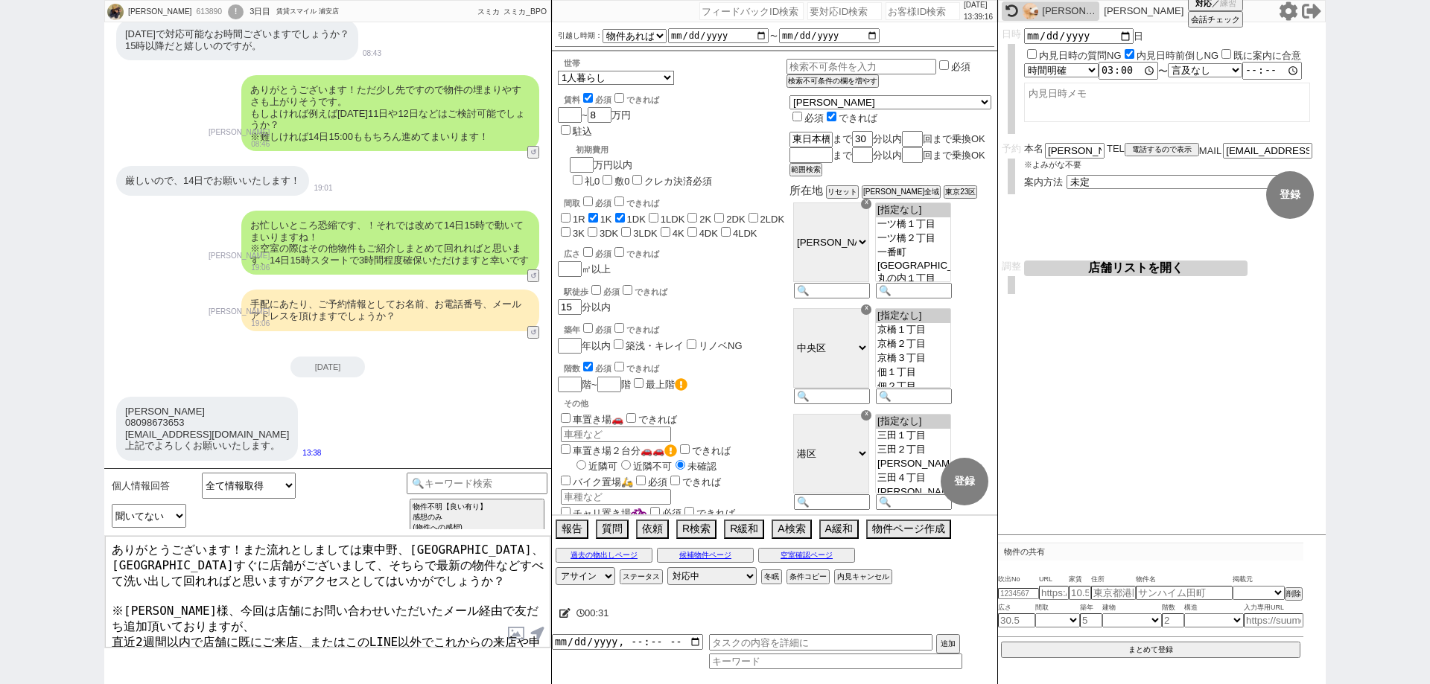
click at [1121, 272] on button "店舗リストを開く" at bounding box center [1135, 269] width 223 height 16
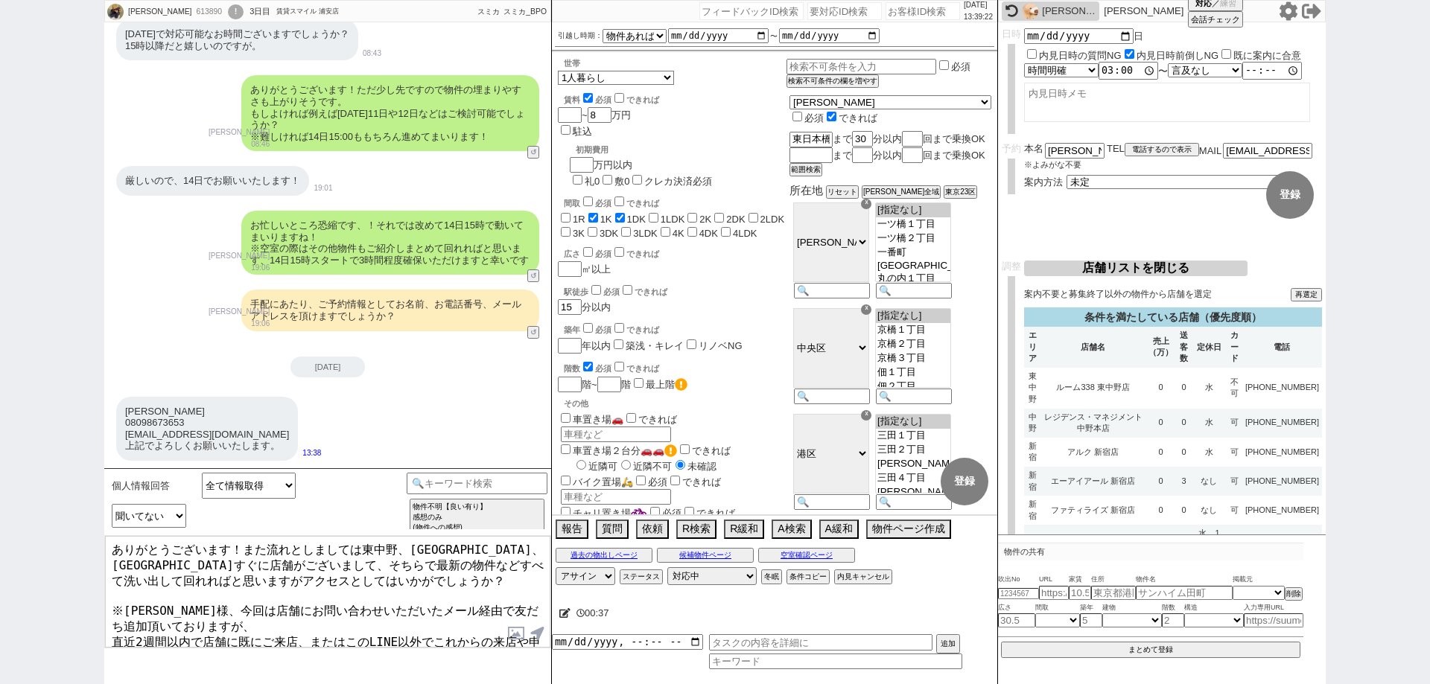
click at [342, 590] on textarea "ありがとうございます！また流れとしましては東中野、中野、新宿駅すぐに店舗がございまして、そちらで最新の物件などすべて洗い出して回れればと思いますがアクセスとし…" at bounding box center [327, 592] width 445 height 112
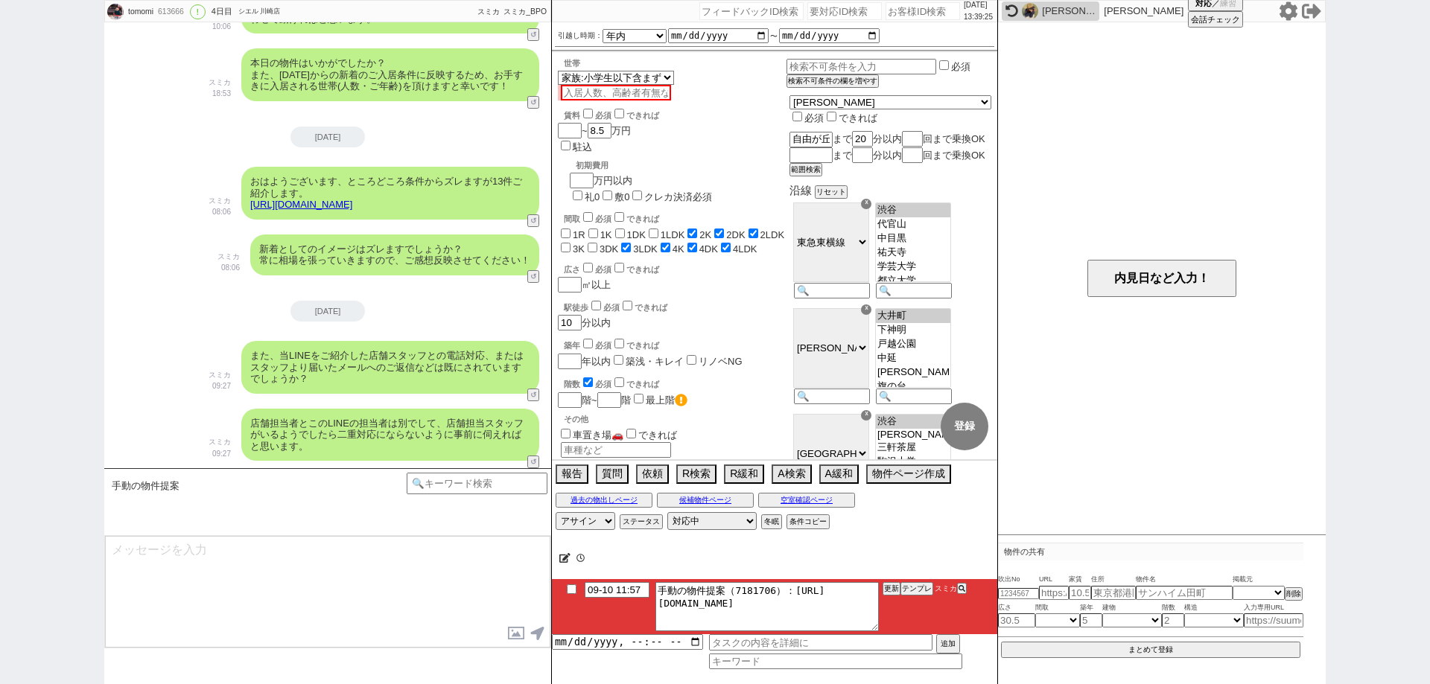
scroll to position [294, 0]
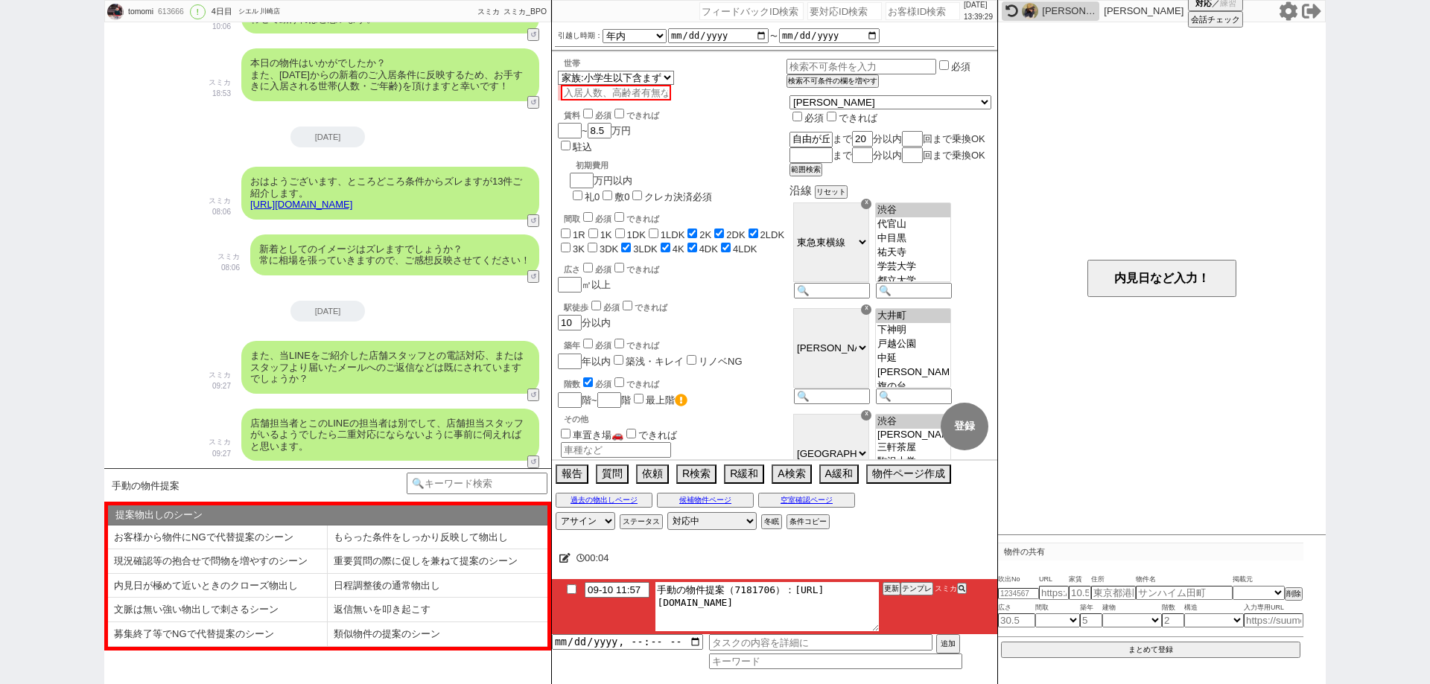
drag, startPoint x: 862, startPoint y: 612, endPoint x: 788, endPoint y: 582, distance: 79.5
click at [788, 582] on textarea "手動の物件提案（7181706）：https://jent-crm.com/2ng-84y191pn3984hy/introduction_pages/486…" at bounding box center [766, 606] width 223 height 49
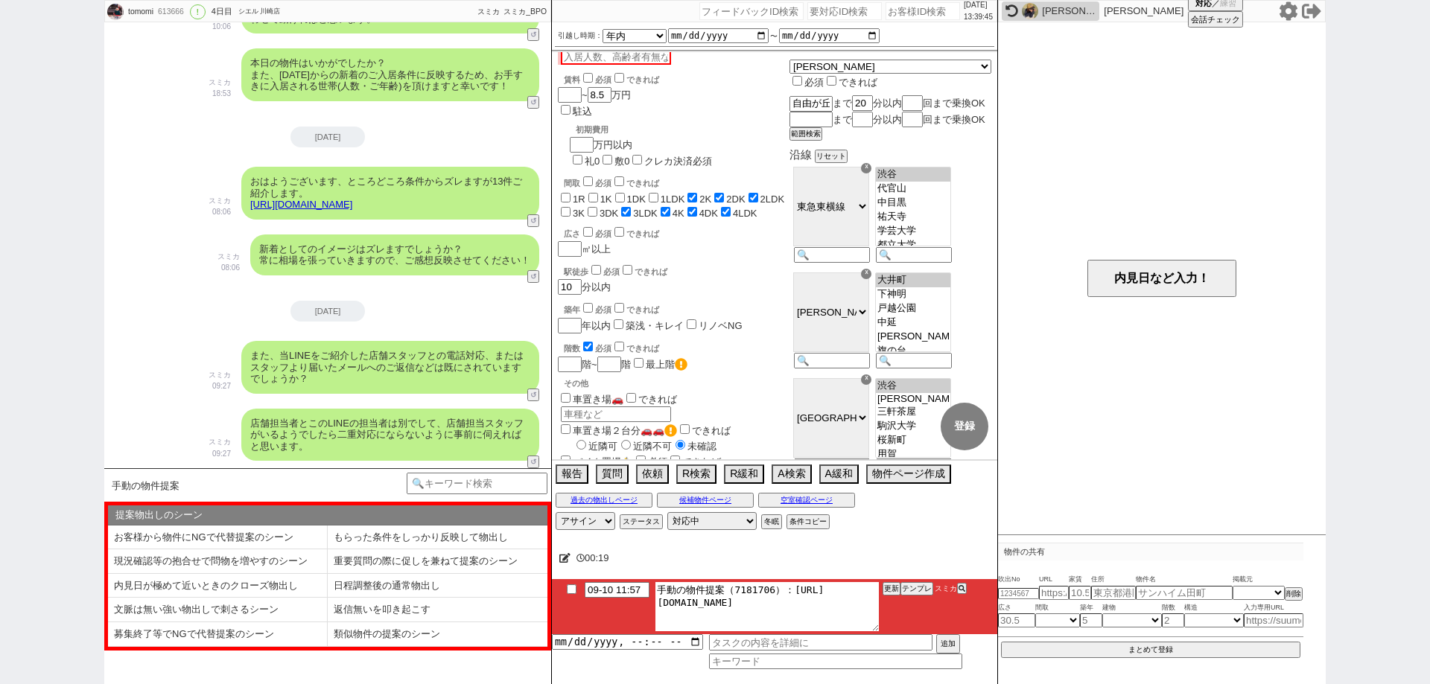
scroll to position [0, 0]
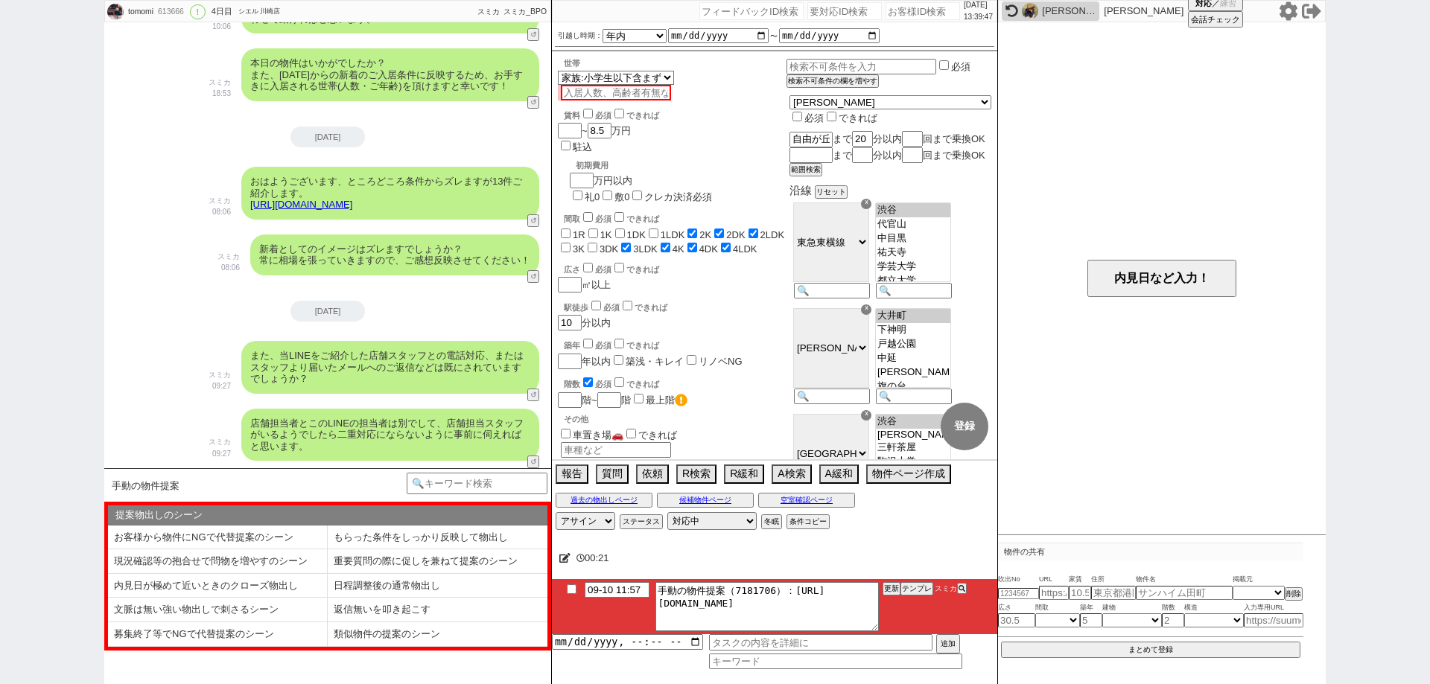
click at [570, 587] on input "checkbox" at bounding box center [572, 590] width 22 height 10
click at [907, 471] on button "物件ページ作成 今は物件がないので押せません" at bounding box center [907, 473] width 82 height 16
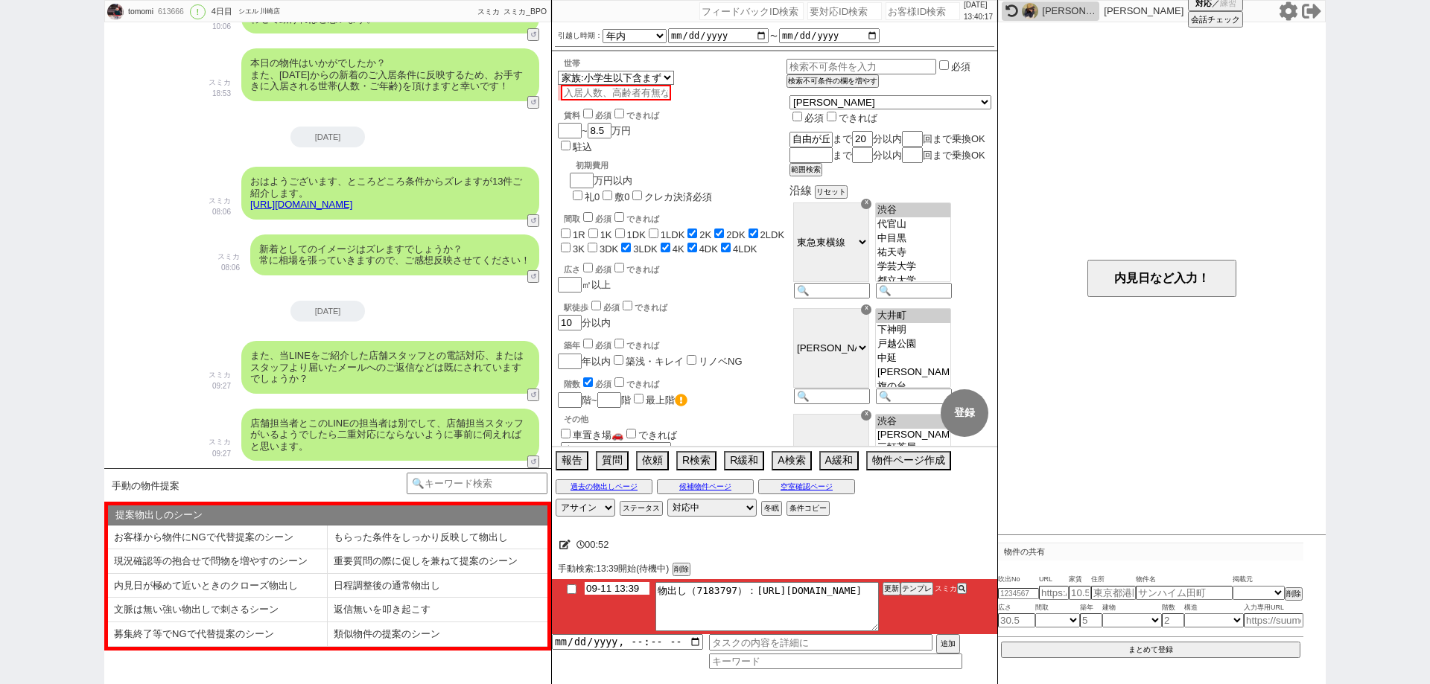
click at [624, 588] on input "09-11 13:39" at bounding box center [617, 588] width 65 height 13
click at [729, 563] on div "手動検索:13:39開始(待機中) 削除" at bounding box center [774, 569] width 433 height 13
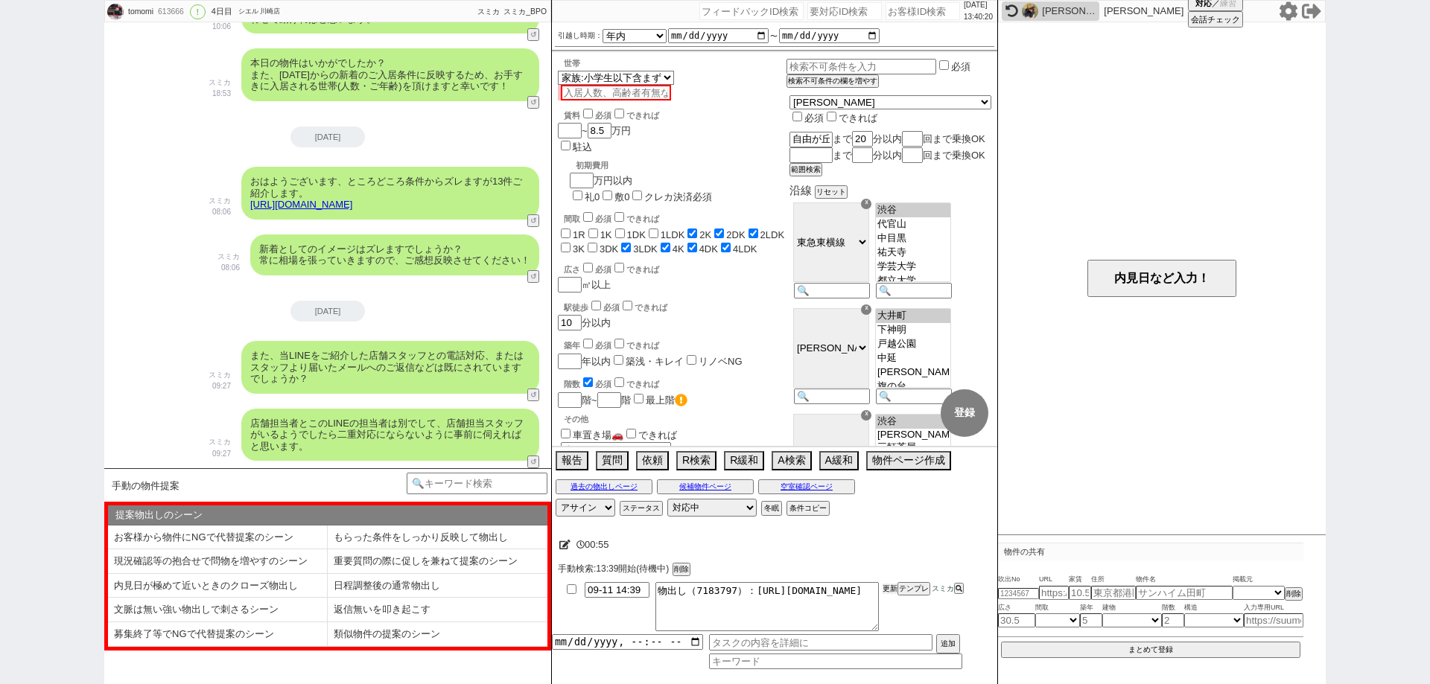
click at [886, 593] on button "更新" at bounding box center [890, 589] width 15 height 10
click at [886, 569] on div "手動検索:13:39開始(待機中) 削除" at bounding box center [774, 569] width 433 height 13
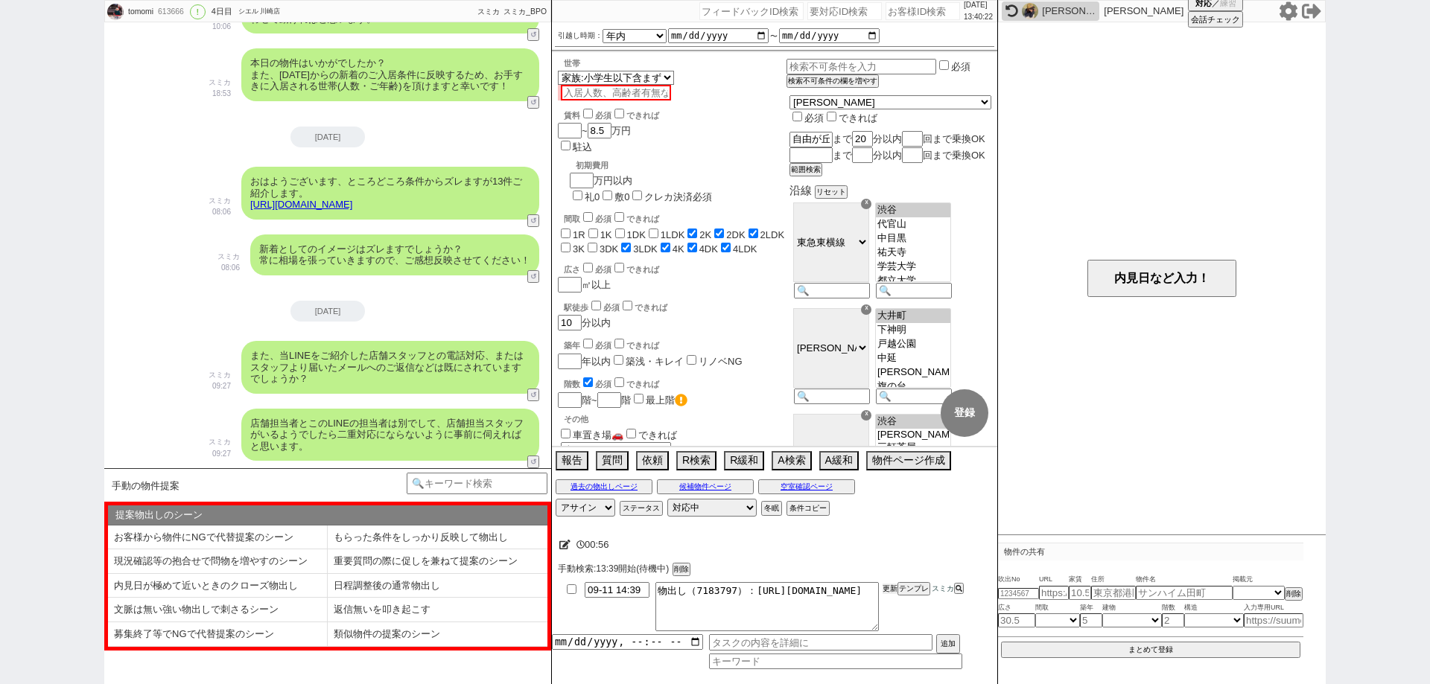
click at [887, 586] on button "更新" at bounding box center [890, 589] width 15 height 10
drag, startPoint x: 862, startPoint y: 602, endPoint x: 751, endPoint y: 574, distance: 114.5
click at [751, 574] on div "00:57 手動検索:13:39開始(待機中) 削除 09-11 14:39 物出し（7183797）：https://jent-crm.com/2ng-84…" at bounding box center [774, 606] width 445 height 158
click at [922, 585] on button "テンプレ" at bounding box center [916, 589] width 33 height 10
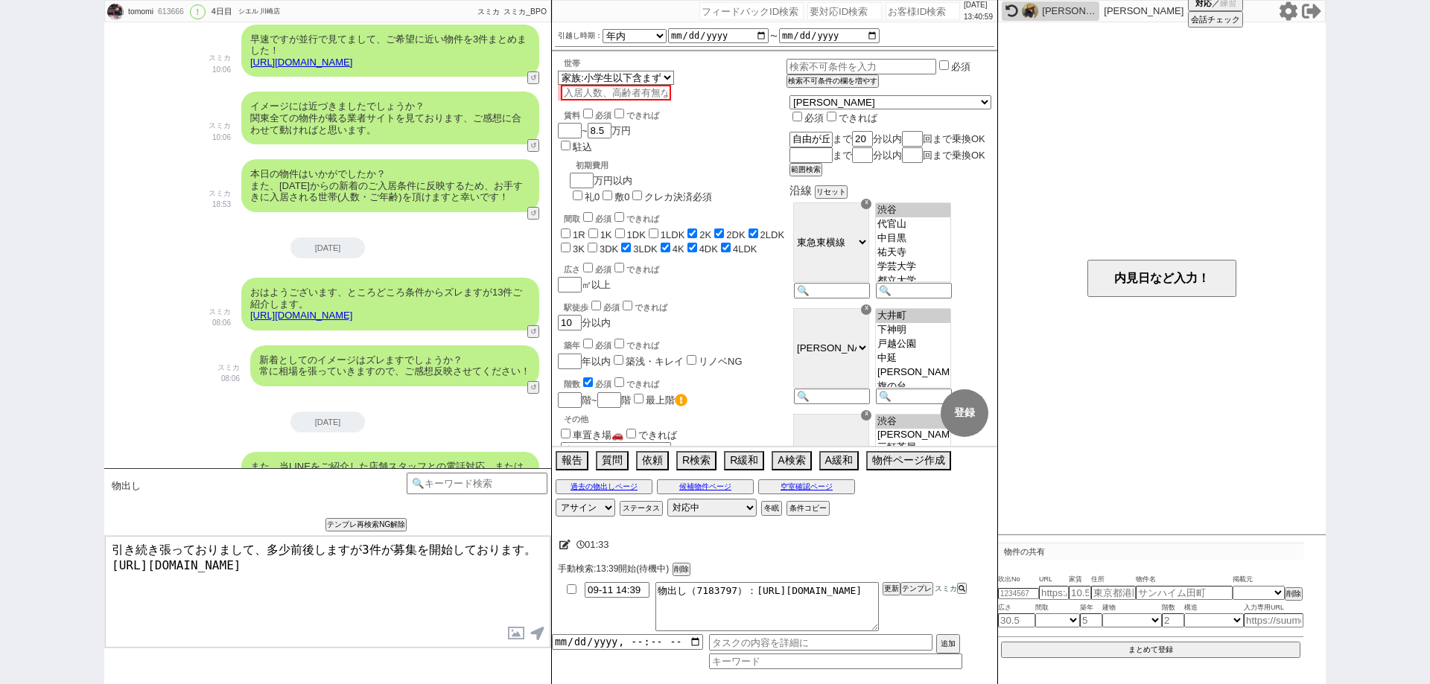
scroll to position [2165, 0]
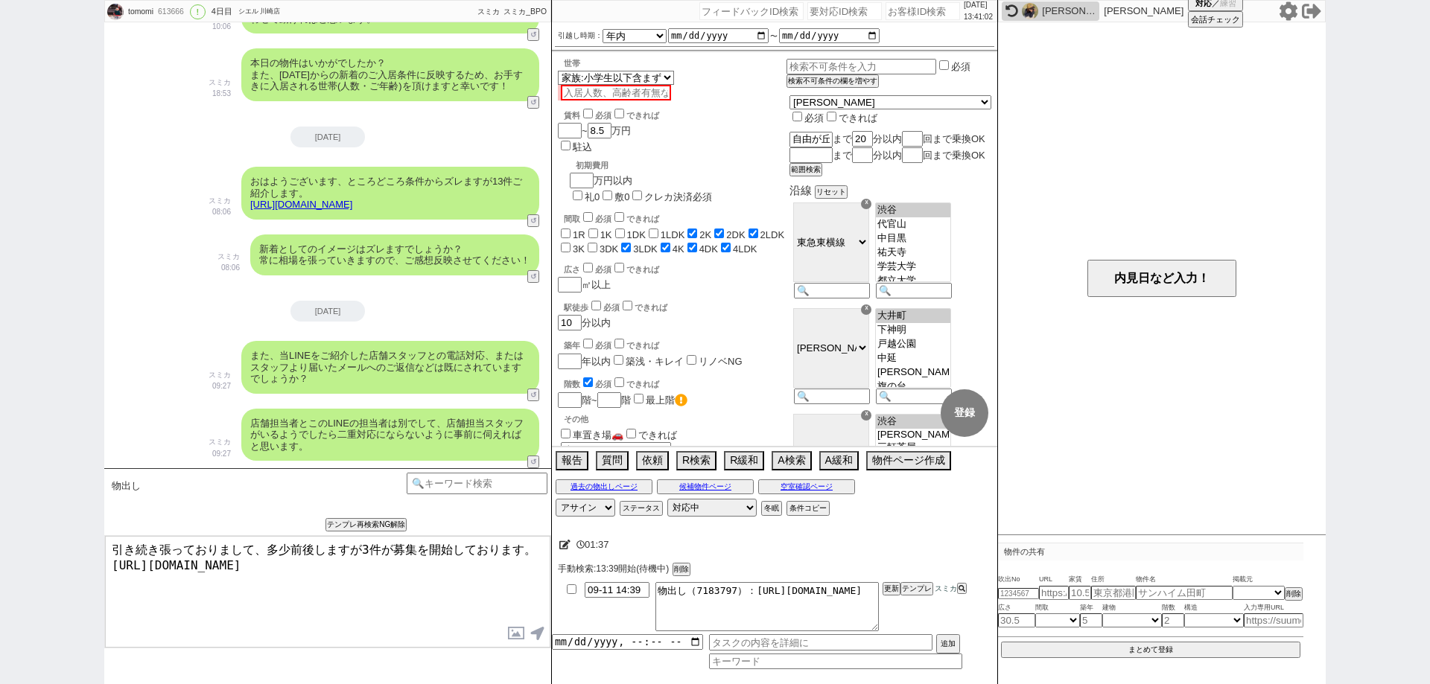
drag, startPoint x: 410, startPoint y: 573, endPoint x: 25, endPoint y: 563, distance: 384.5
click at [25, 563] on div "tomomi 613666 ! 0 4日目 シエル 川崎店 冬眠中 自社客 スミカ スミカ_BPO チャット全表示 2025-09-08 ようこそLINE物件…" at bounding box center [715, 342] width 1430 height 684
click at [398, 587] on textarea "引き続き張っておりまして、多少前後しますが3件が募集を開始しております。 https://tools.sumika.live/pages/49zxc72" at bounding box center [327, 592] width 445 height 112
click at [448, 597] on textarea "引き続き張っておりまして、多少前後しますが3件が募集を開始しております。 https://tools.sumika.live/pages/49zxc72" at bounding box center [327, 592] width 445 height 112
click at [428, 593] on textarea "引き続き張っておりまして、多少前後しますが3件が募集を開始しております。 https://tools.sumika.live/pages/49zxc72" at bounding box center [327, 592] width 445 height 112
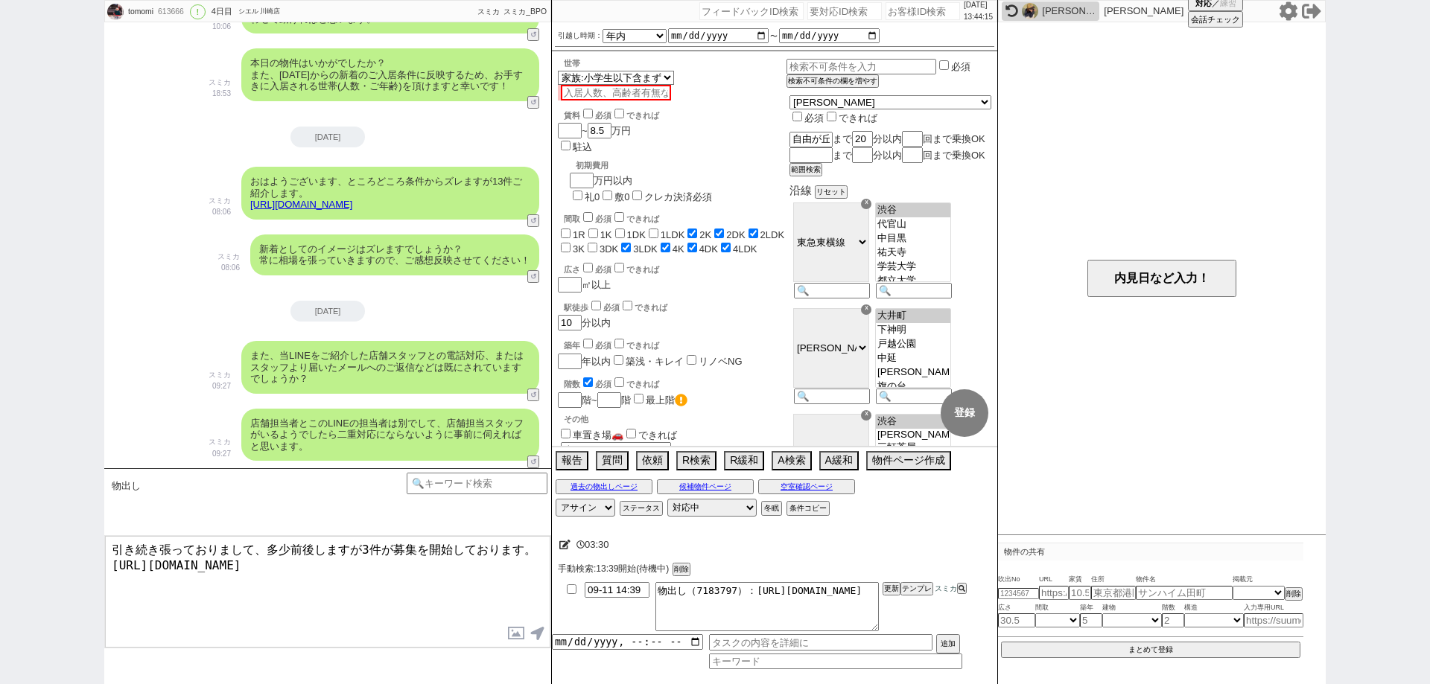
click at [405, 612] on textarea "引き続き張っておりまして、多少前後しますが3件が募集を開始しております。 https://tools.sumika.live/pages/49zxc72" at bounding box center [327, 592] width 445 height 112
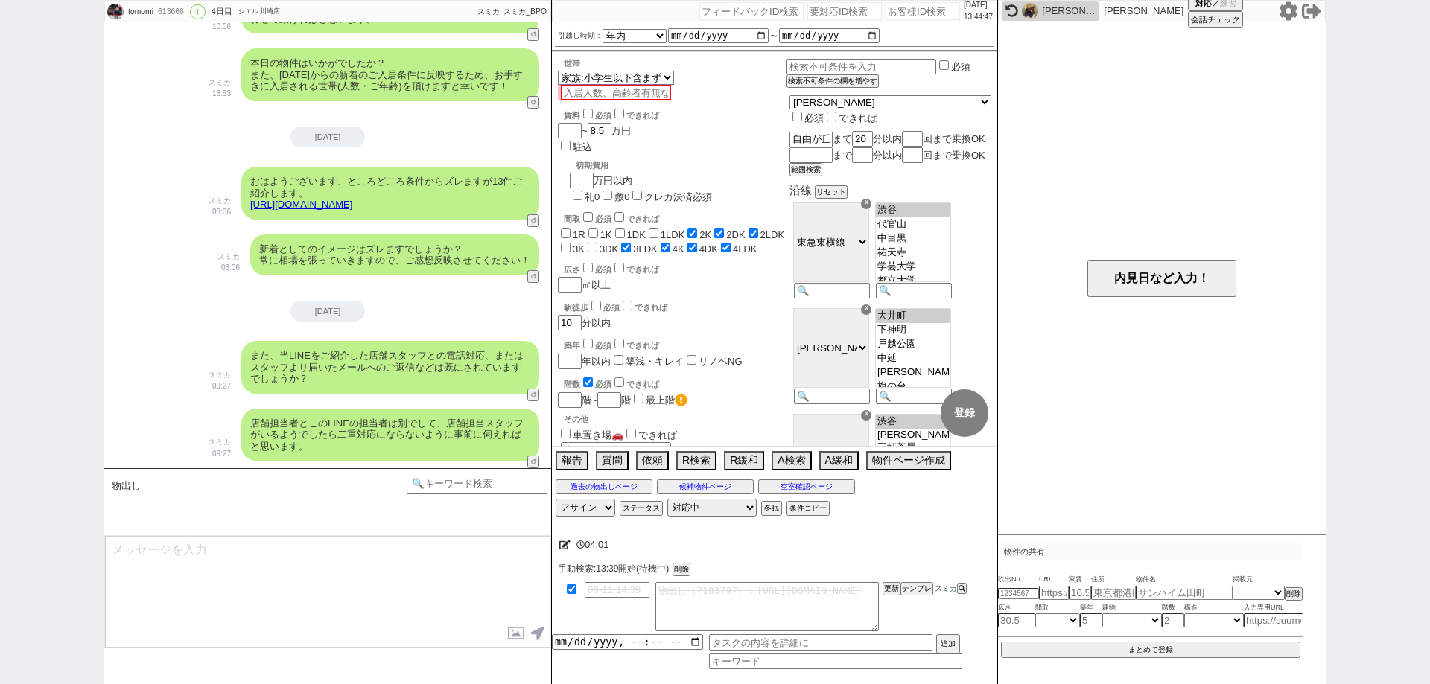
scroll to position [2319, 0]
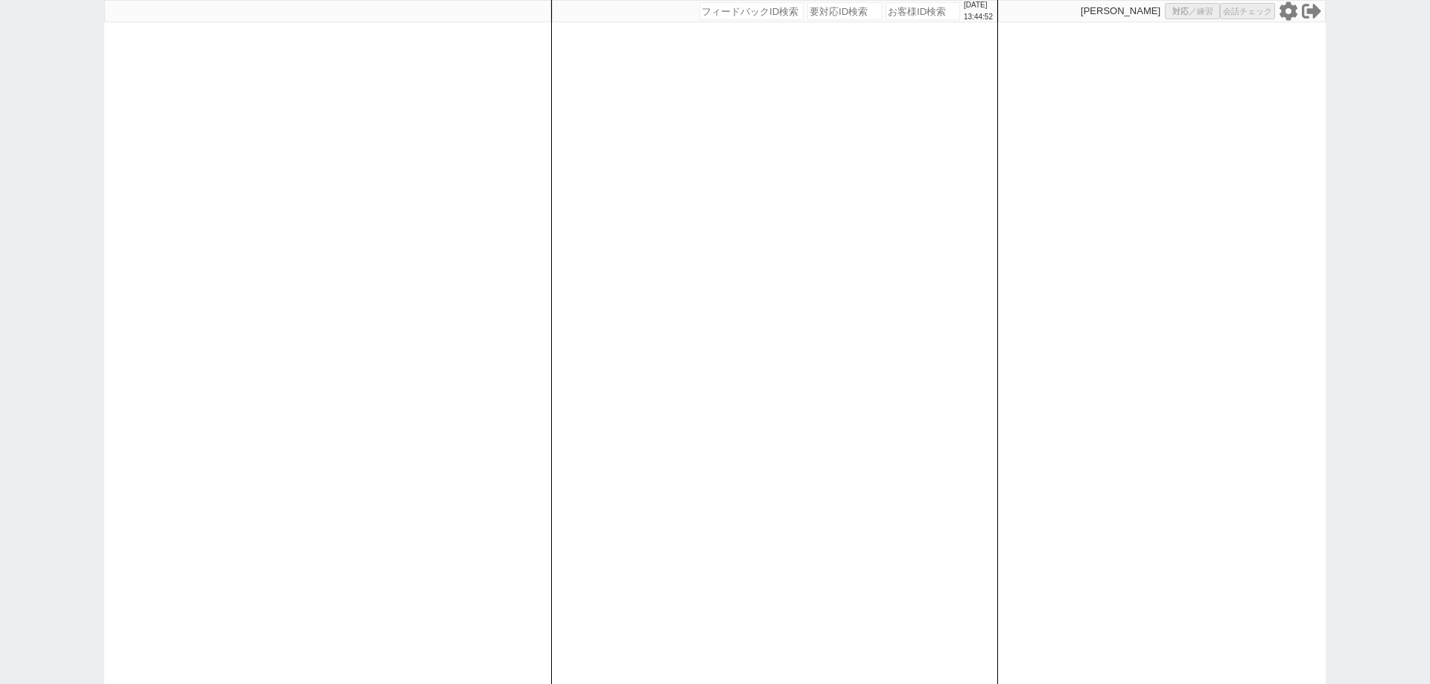
select select "1"
select select
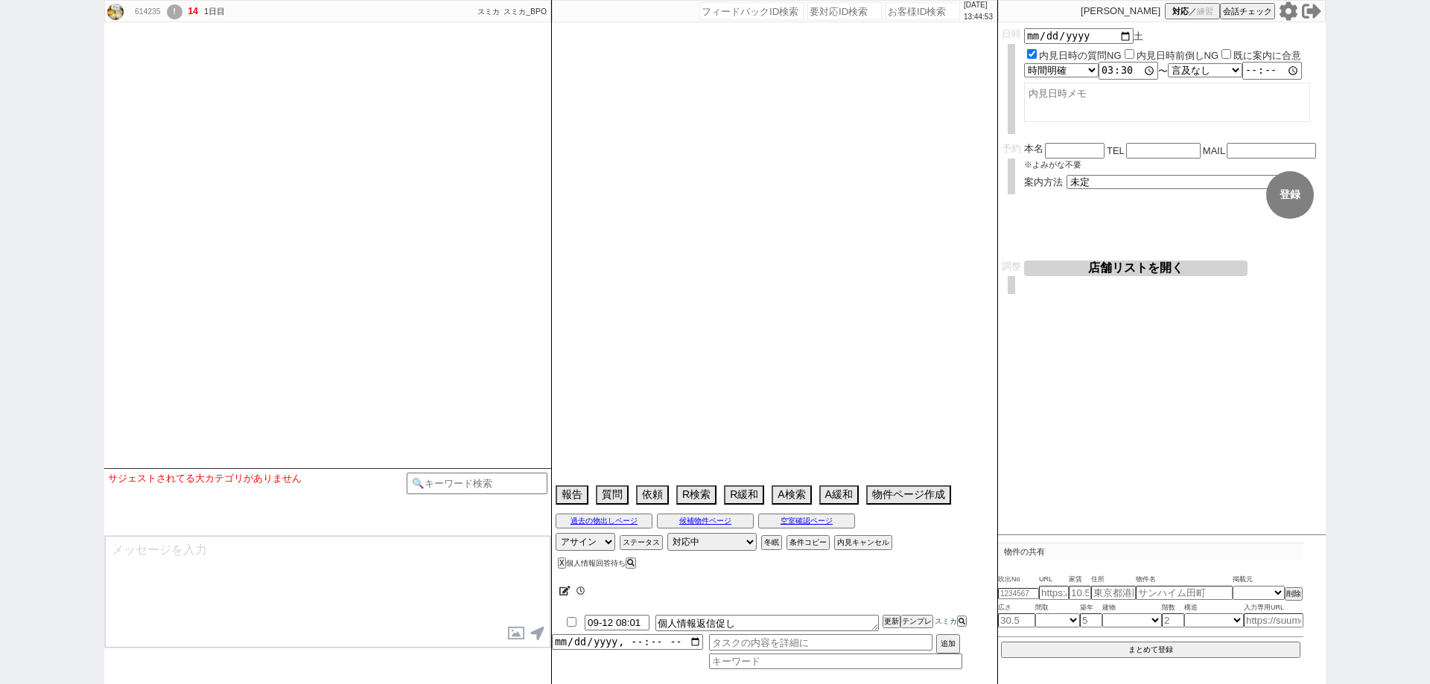
select select
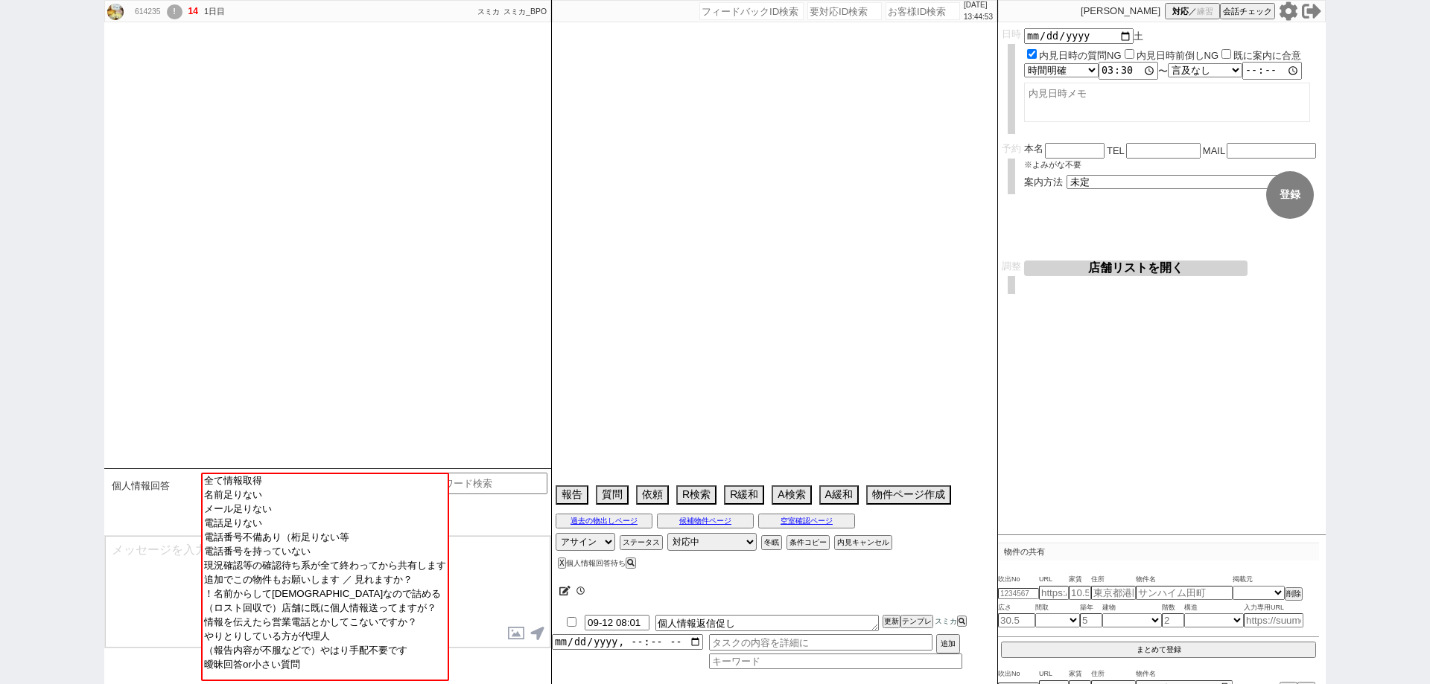
select select "13"
select select "0"
select select "17"
select select "564"
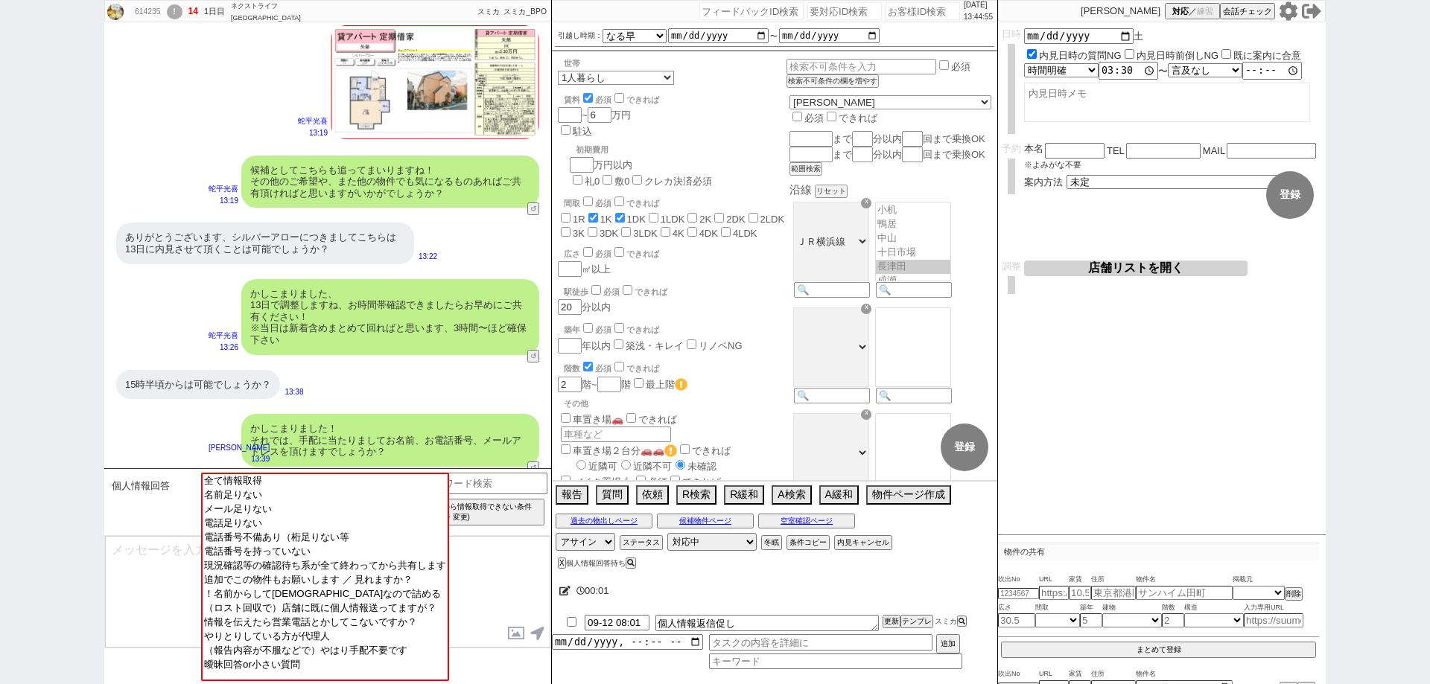
scroll to position [2693, 0]
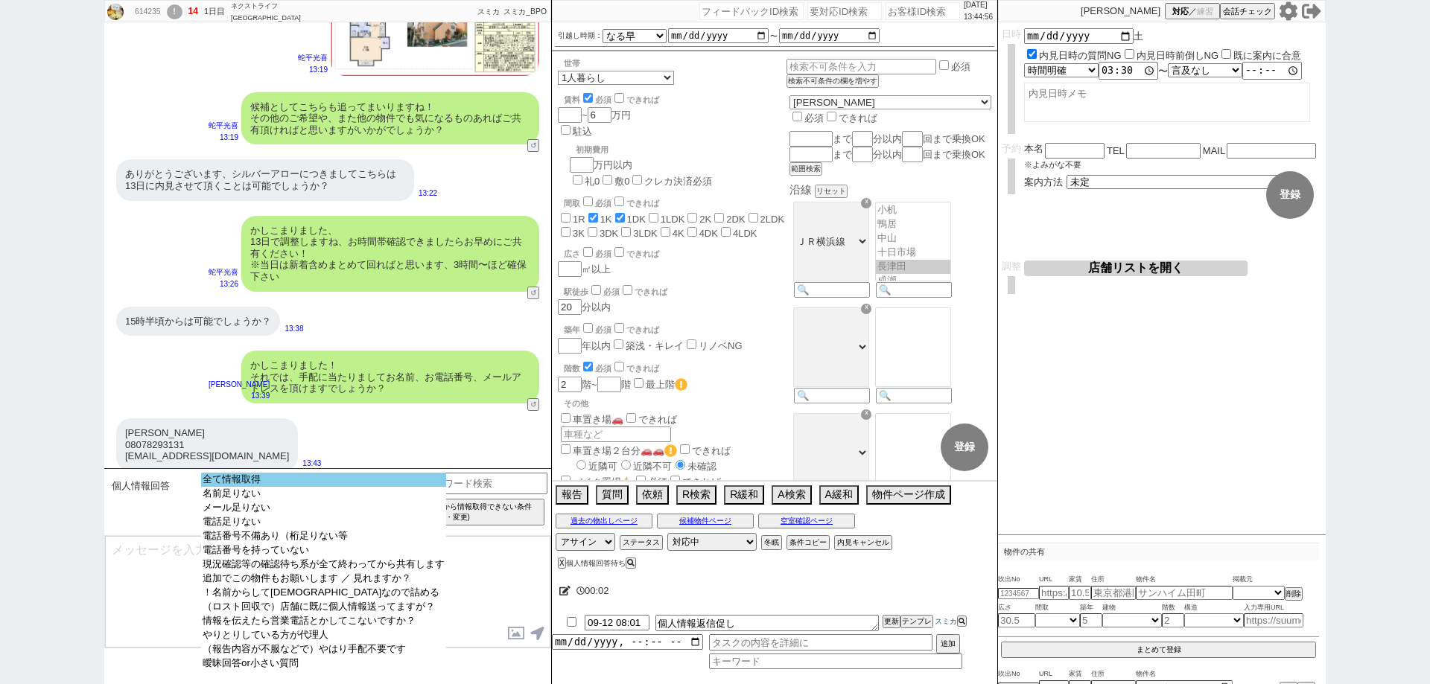
click at [403, 480] on option "全て情報取得" at bounding box center [323, 480] width 245 height 14
type input "08078293131"
type input "mrmrkwiiy@gmail.com"
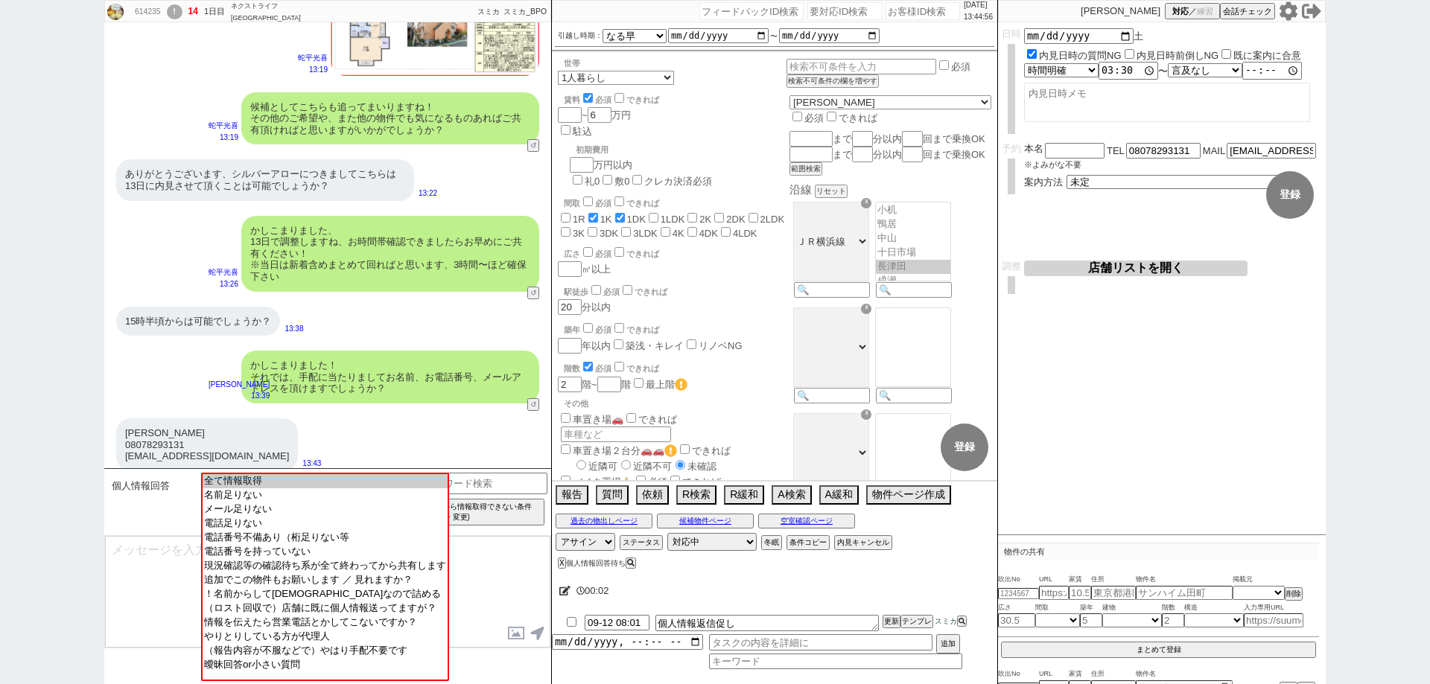
scroll to position [2477, 0]
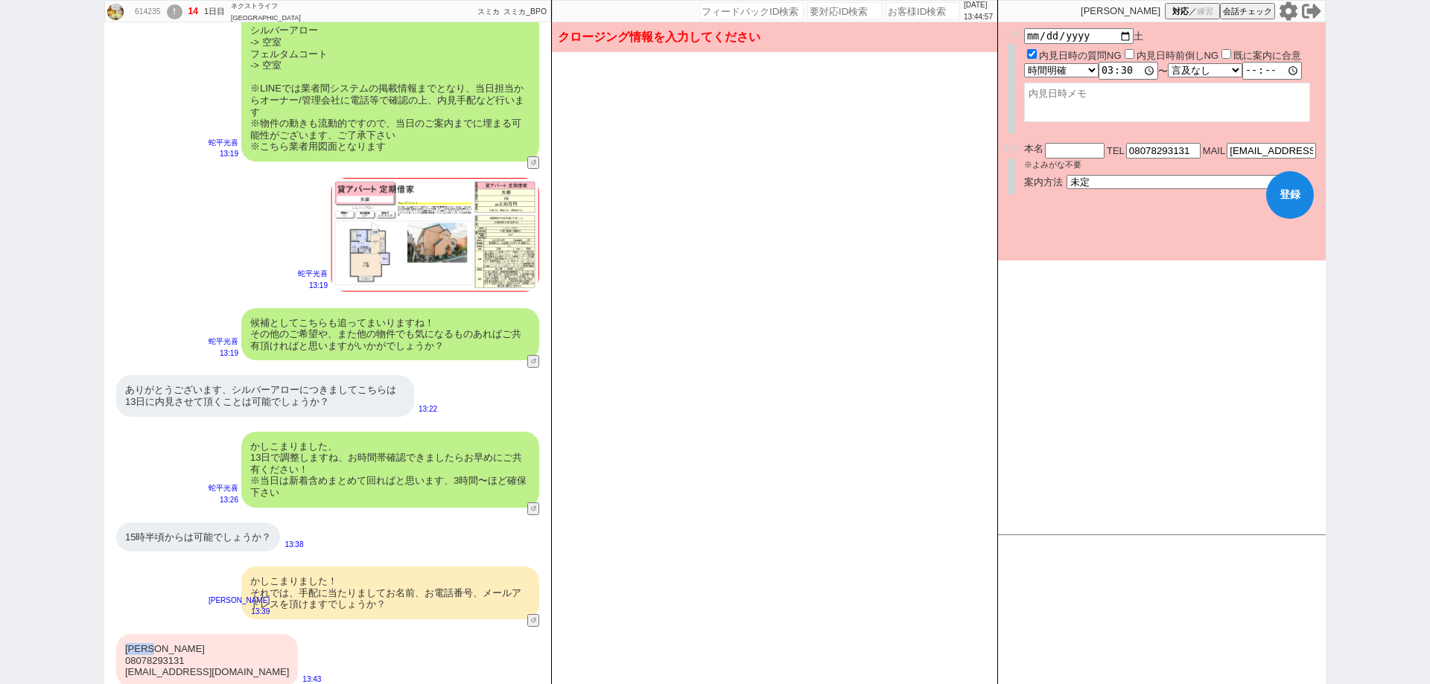
drag, startPoint x: 176, startPoint y: 637, endPoint x: 109, endPoint y: 641, distance: 67.1
click at [109, 641] on div "松井萌々香 08078293131 mrmrkwiiy@gmail.com 13:43" at bounding box center [327, 661] width 447 height 68
copy div "松井萌々香"
click at [1050, 149] on input "text" at bounding box center [1075, 149] width 60 height 13
paste input "松井萌々香"
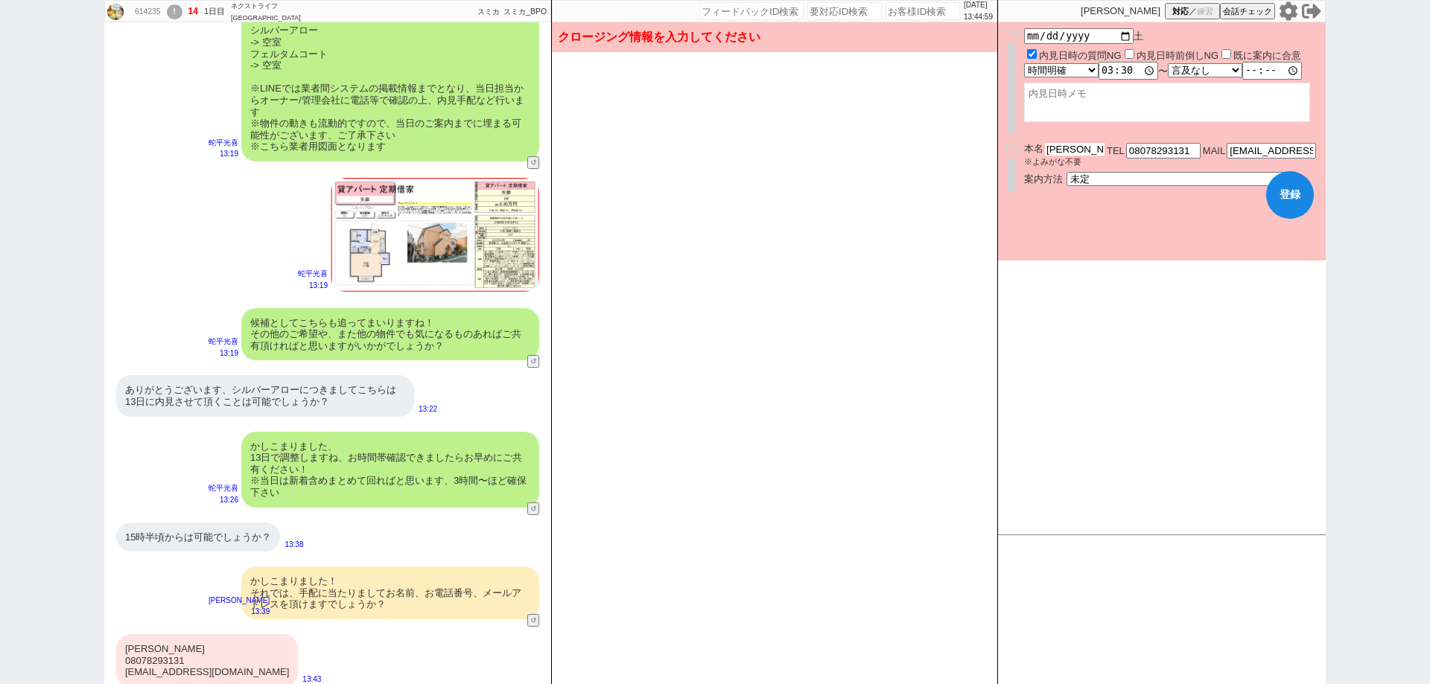
type input "松井萌々香"
click at [1293, 197] on button "登録" at bounding box center [1290, 195] width 48 height 48
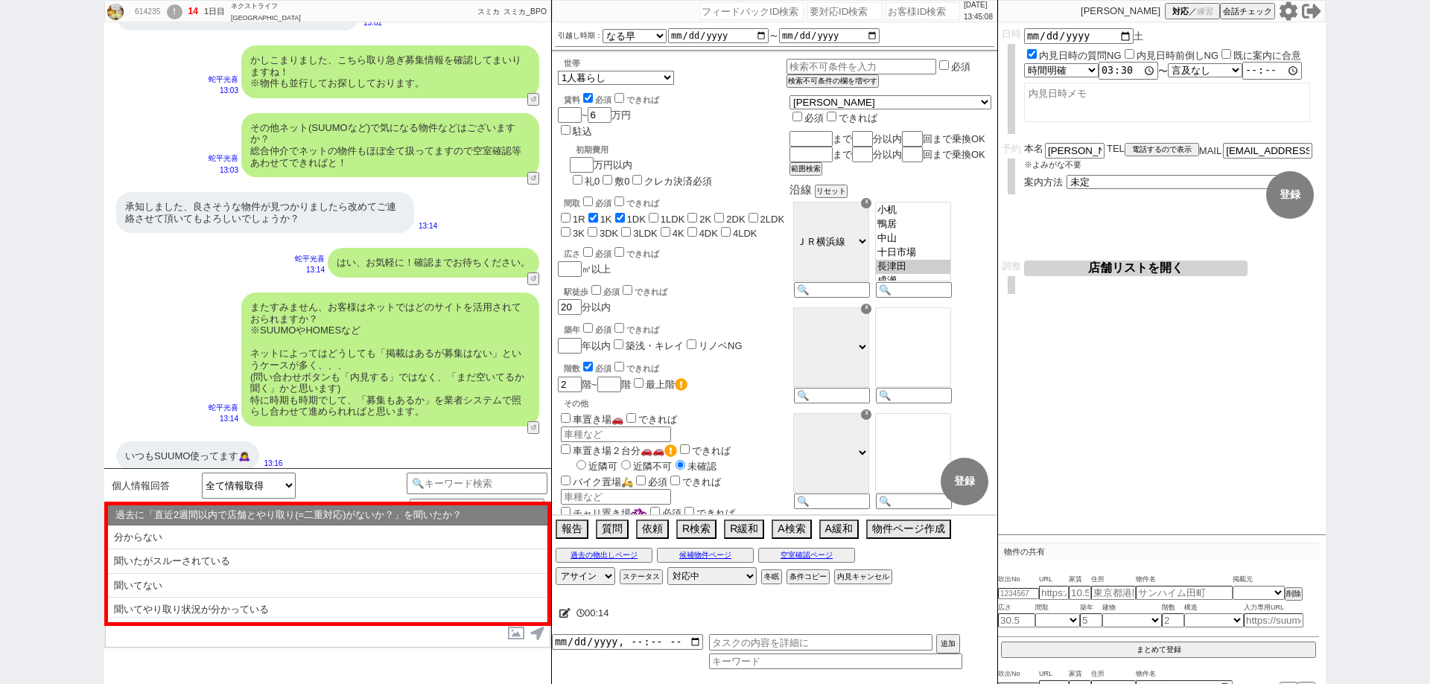
scroll to position [1575, 0]
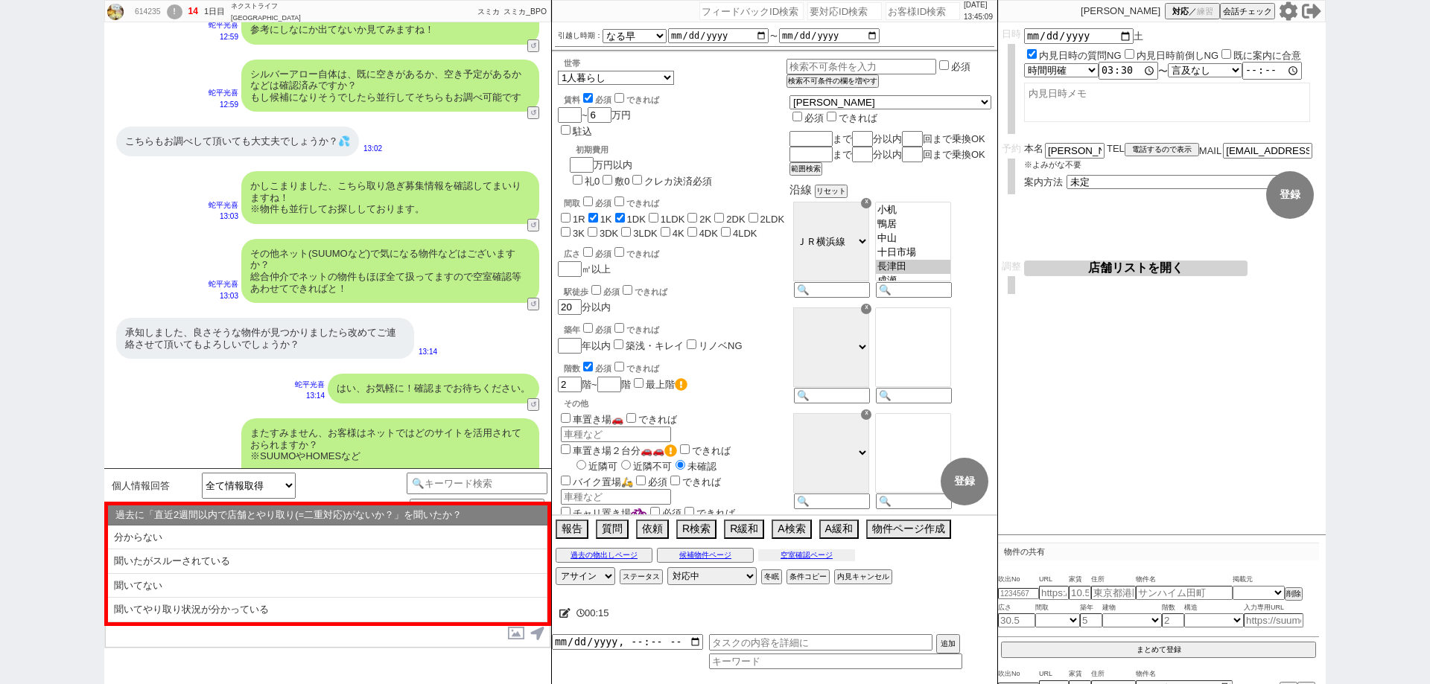
click at [840, 561] on button "空室確認ページ" at bounding box center [806, 556] width 97 height 12
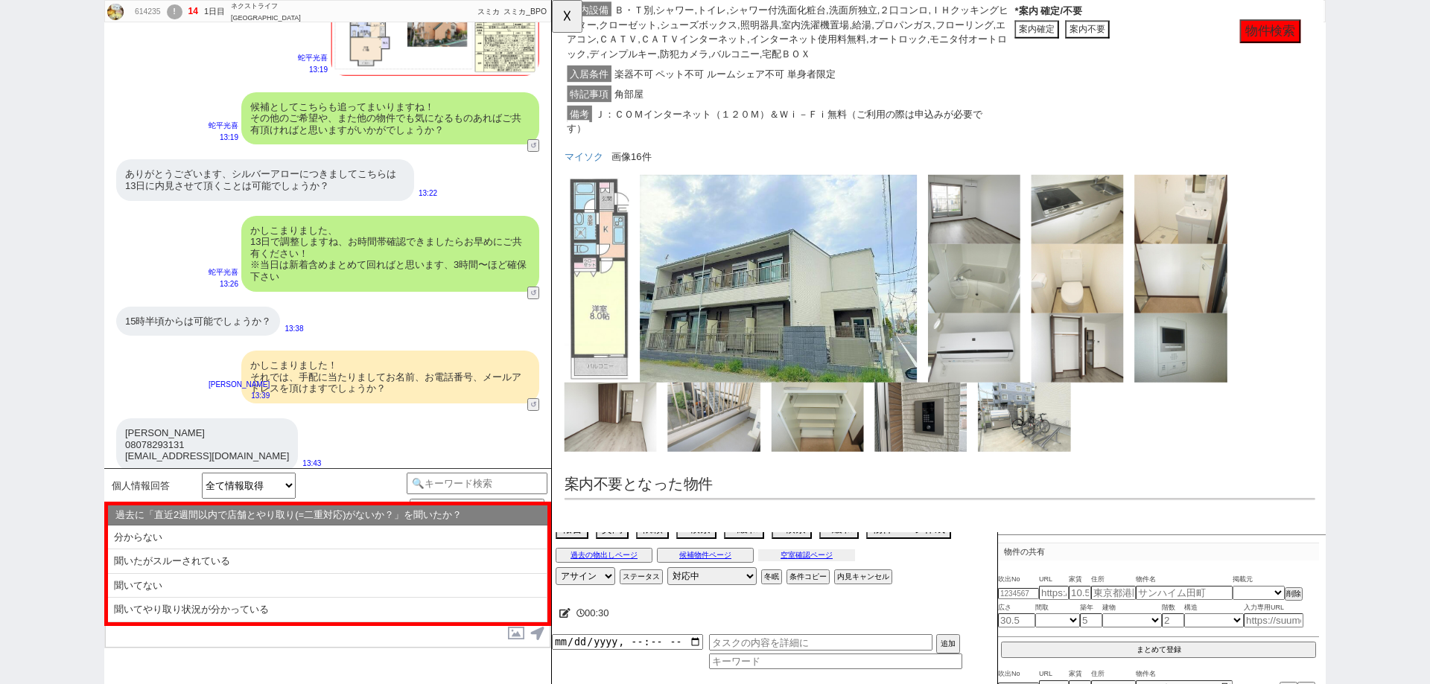
scroll to position [1557, 0]
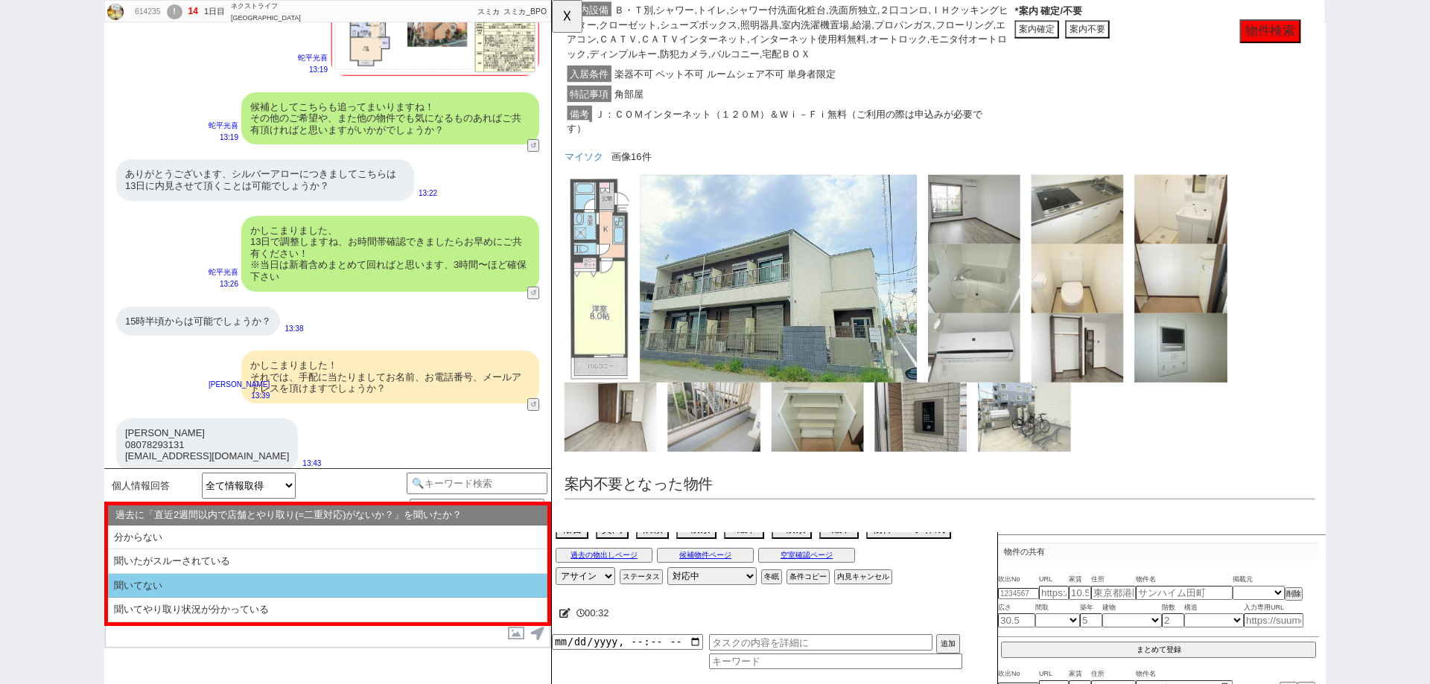
click at [358, 584] on li "聞いてない" at bounding box center [327, 586] width 439 height 25
select select "聞いてない"
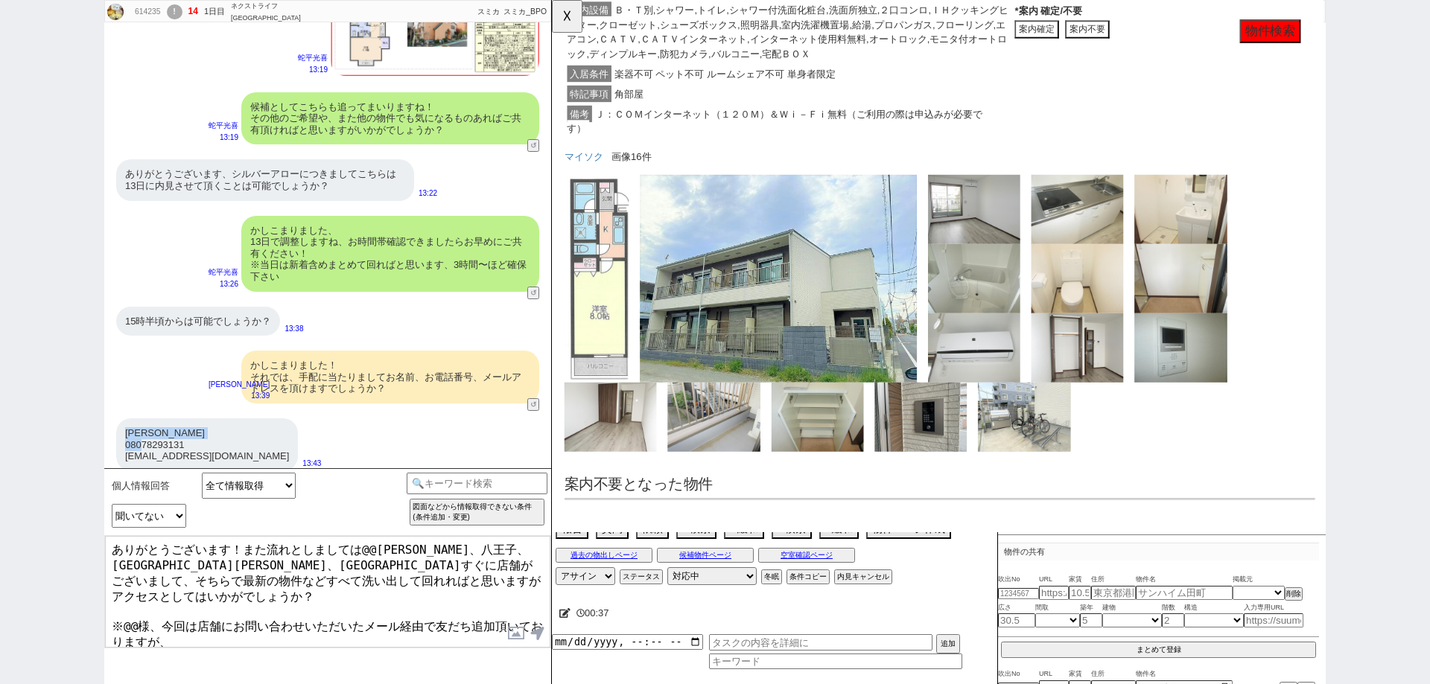
drag, startPoint x: 144, startPoint y: 427, endPoint x: 127, endPoint y: 422, distance: 17.7
click at [127, 422] on div "松井萌々香 08078293131 mrmrkwiiy@gmail.com" at bounding box center [207, 445] width 182 height 53
click at [141, 442] on div "松井萌々香 08078293131 mrmrkwiiy@gmail.com" at bounding box center [207, 445] width 182 height 53
drag, startPoint x: 142, startPoint y: 424, endPoint x: 127, endPoint y: 423, distance: 14.9
click at [127, 423] on div "松井萌々香 08078293131 mrmrkwiiy@gmail.com" at bounding box center [207, 445] width 182 height 53
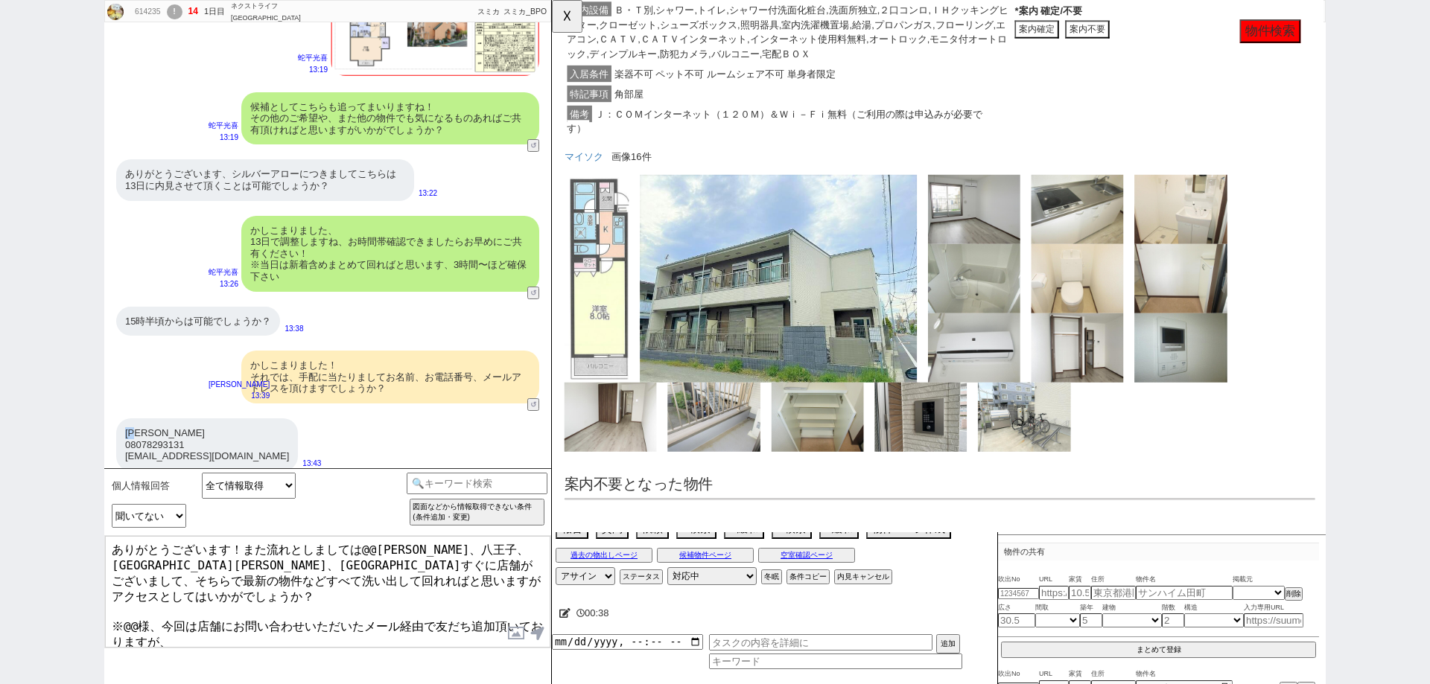
copy div "松井"
click at [127, 596] on textarea "ありがとうございます！また流れとしましては@@町田、八王子、相模大野、新横浜駅すぐに店舗がございまして、そちらで最新の物件などすべて洗い出して回れればと思いま…" at bounding box center [327, 592] width 445 height 112
drag, startPoint x: 132, startPoint y: 597, endPoint x: 121, endPoint y: 597, distance: 10.4
click at [121, 597] on textarea "ありがとうございます！また流れとしましては@@町田、八王子、相模大野、新横浜駅すぐに店舗がございまして、そちらで最新の物件などすべて洗い出して回れればと思いま…" at bounding box center [327, 592] width 445 height 112
paste textarea "松井"
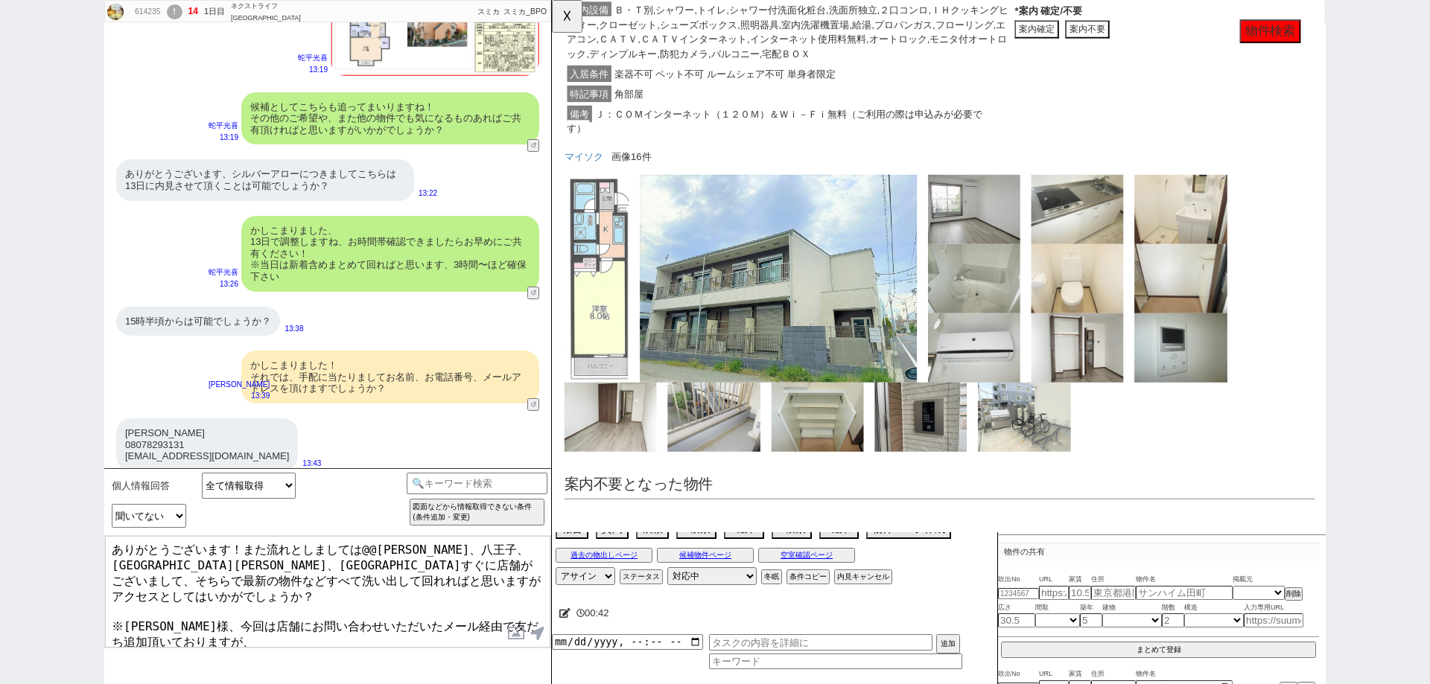
click at [372, 553] on textarea "ありがとうございます！また流れとしましては@@町田、八王子、相模大野、新横浜駅すぐに店舗がございまして、そちらで最新の物件などすべて洗い出して回れればと思いま…" at bounding box center [327, 592] width 445 height 112
click at [426, 609] on textarea "ありがとうございます！また流れとしましては町田、八王子、相模大野、新横浜駅すぐに店舗がございまして、そちらで最新の物件などすべて洗い出して回れればと思いますが…" at bounding box center [327, 592] width 445 height 112
type textarea "ありがとうございます！また流れとしましては町田、八王子、相模大野、新横浜駅すぐに店舗がございまして、そちらで最新の物件などすべて洗い出して回れればと思いますが…"
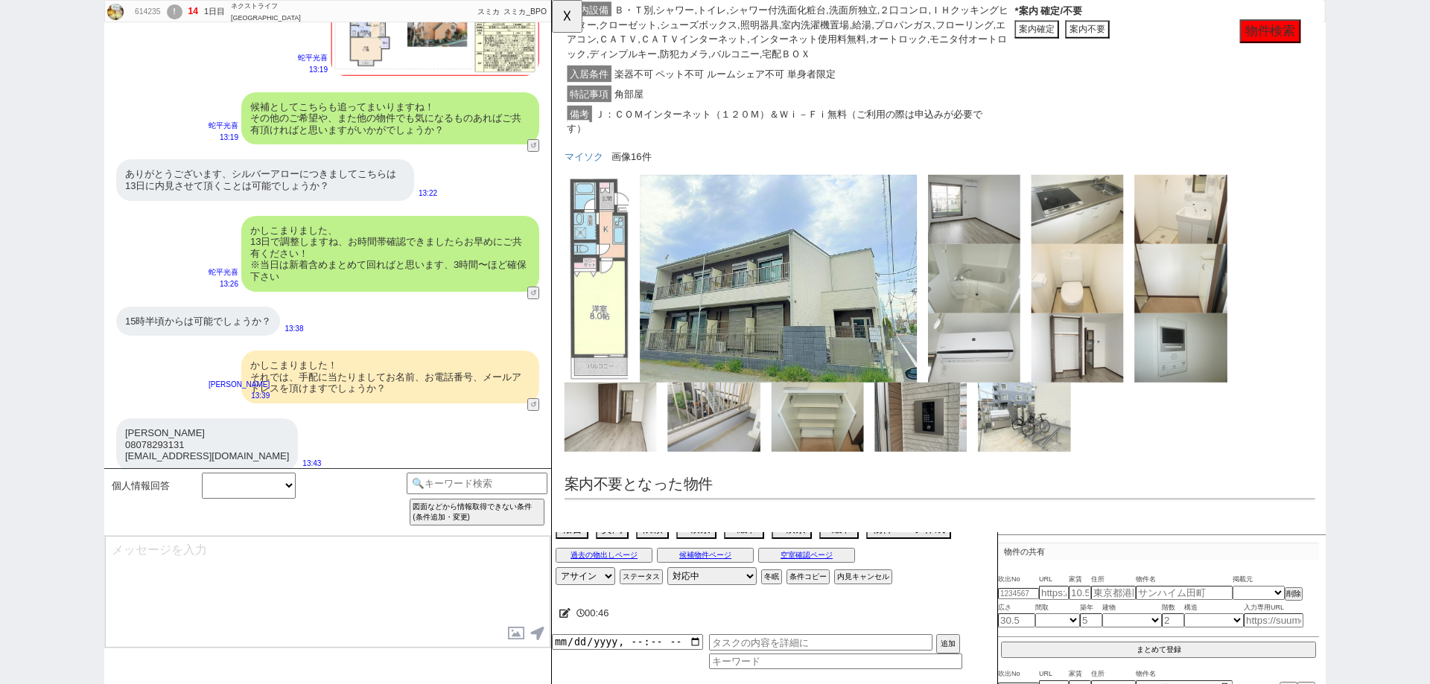
scroll to position [2853, 0]
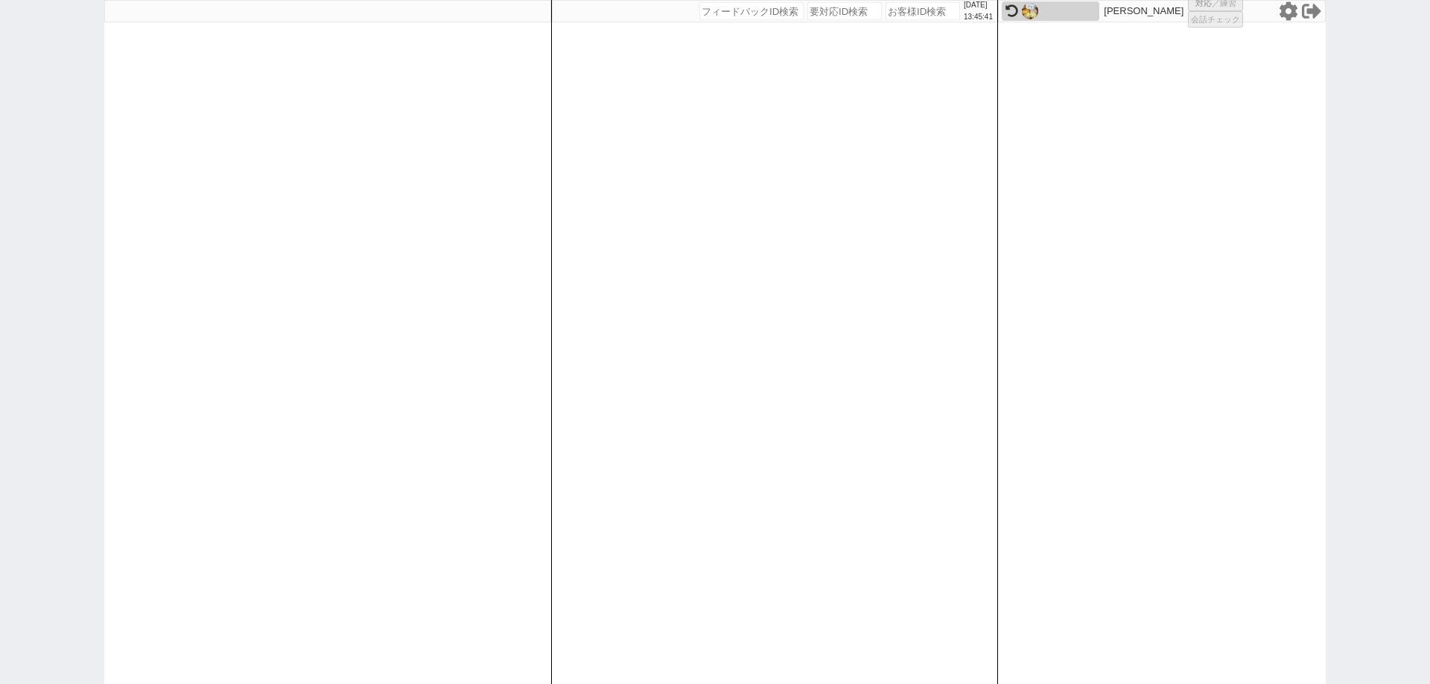
select select "1"
select select "2"
select select "5"
select select
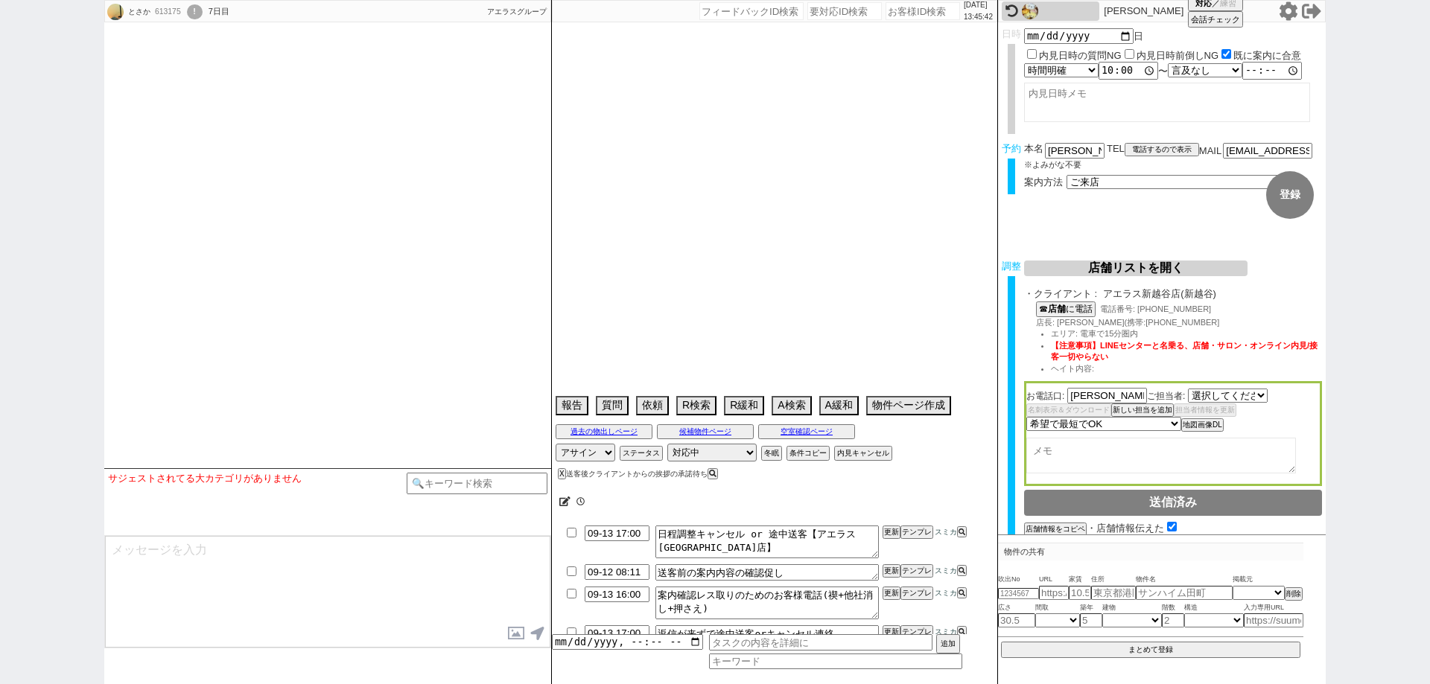
select select "484"
type textarea "@新越谷で手配できなかった場合は現地希望"
select select "2025"
select select "10"
select select "36"
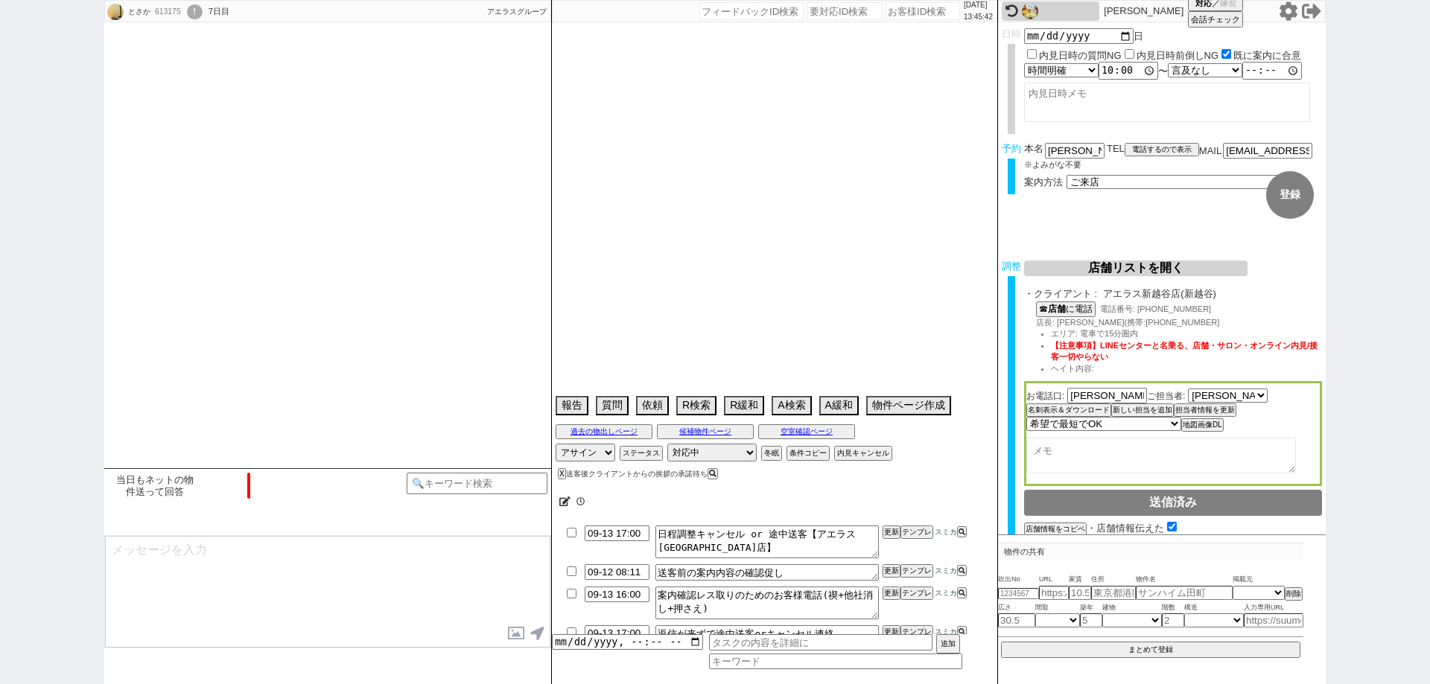
select select "0"
select select "11"
select select "192"
select select "17932"
select select "206"
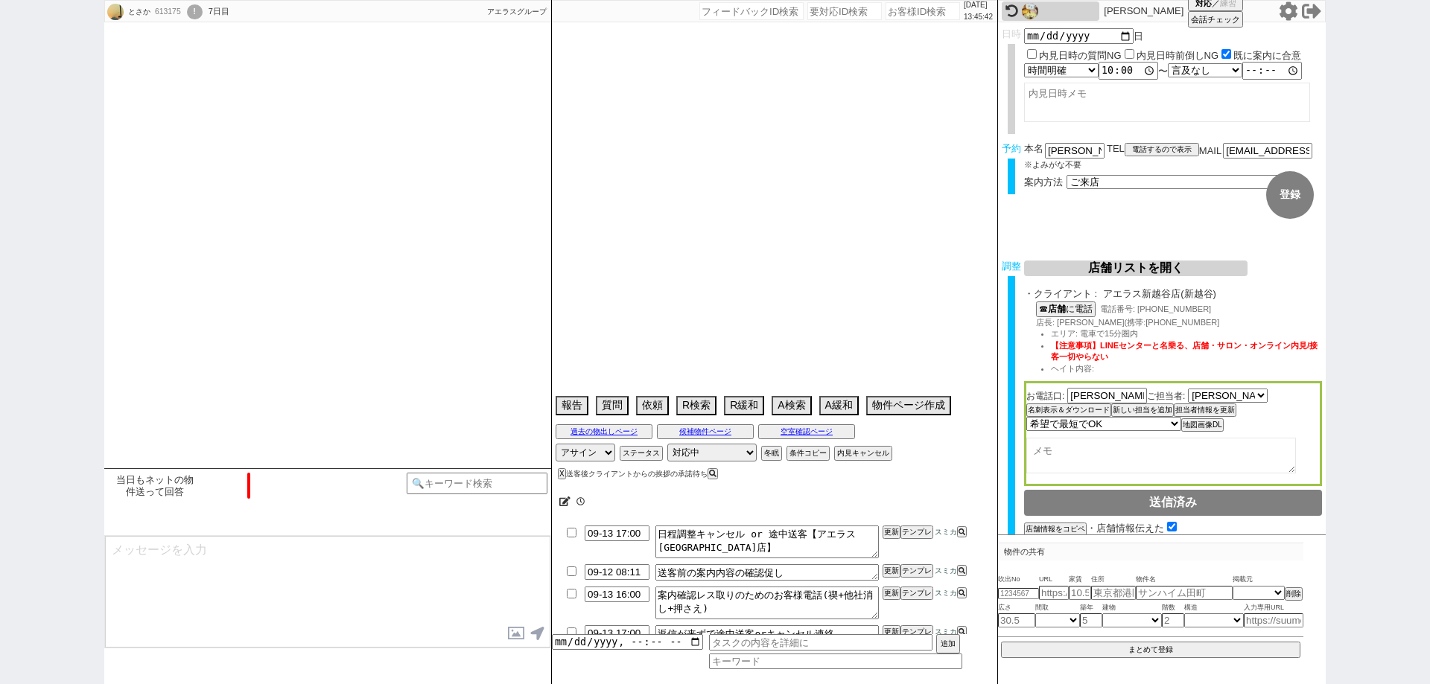
select select "207"
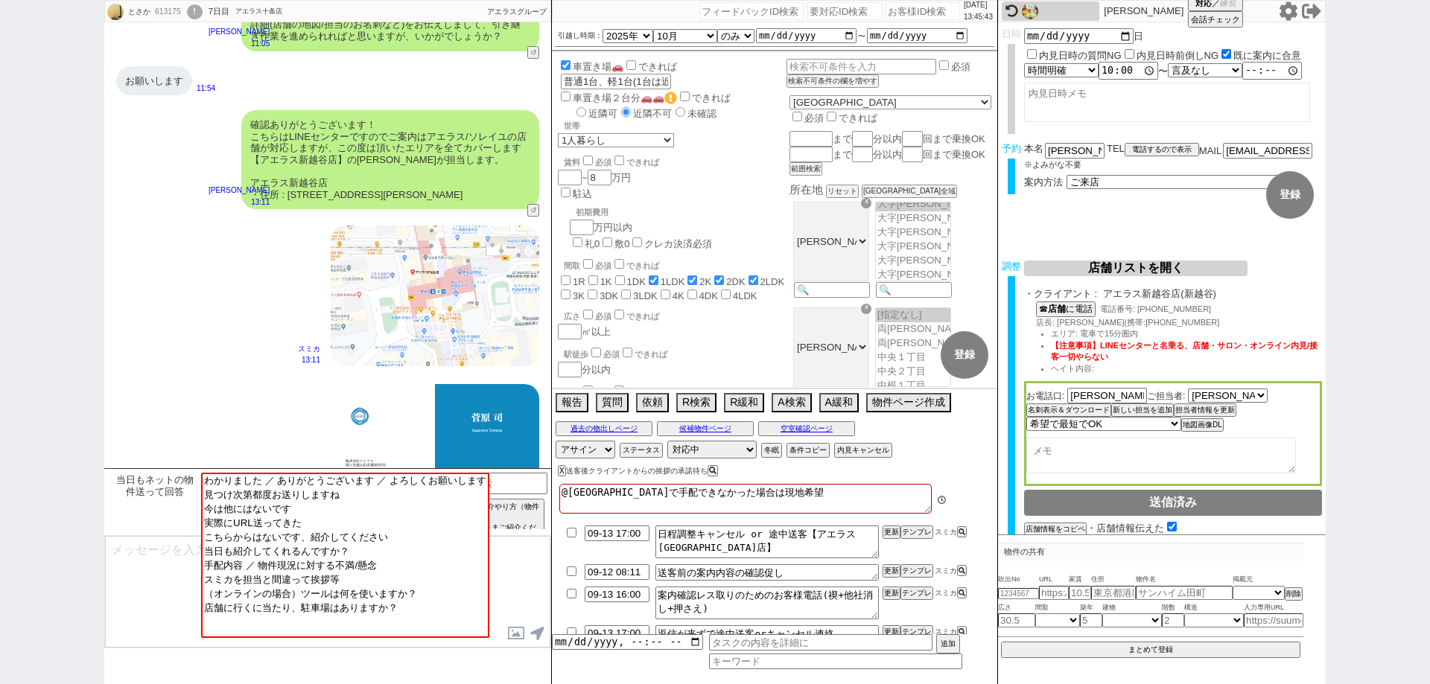
scroll to position [1955, 0]
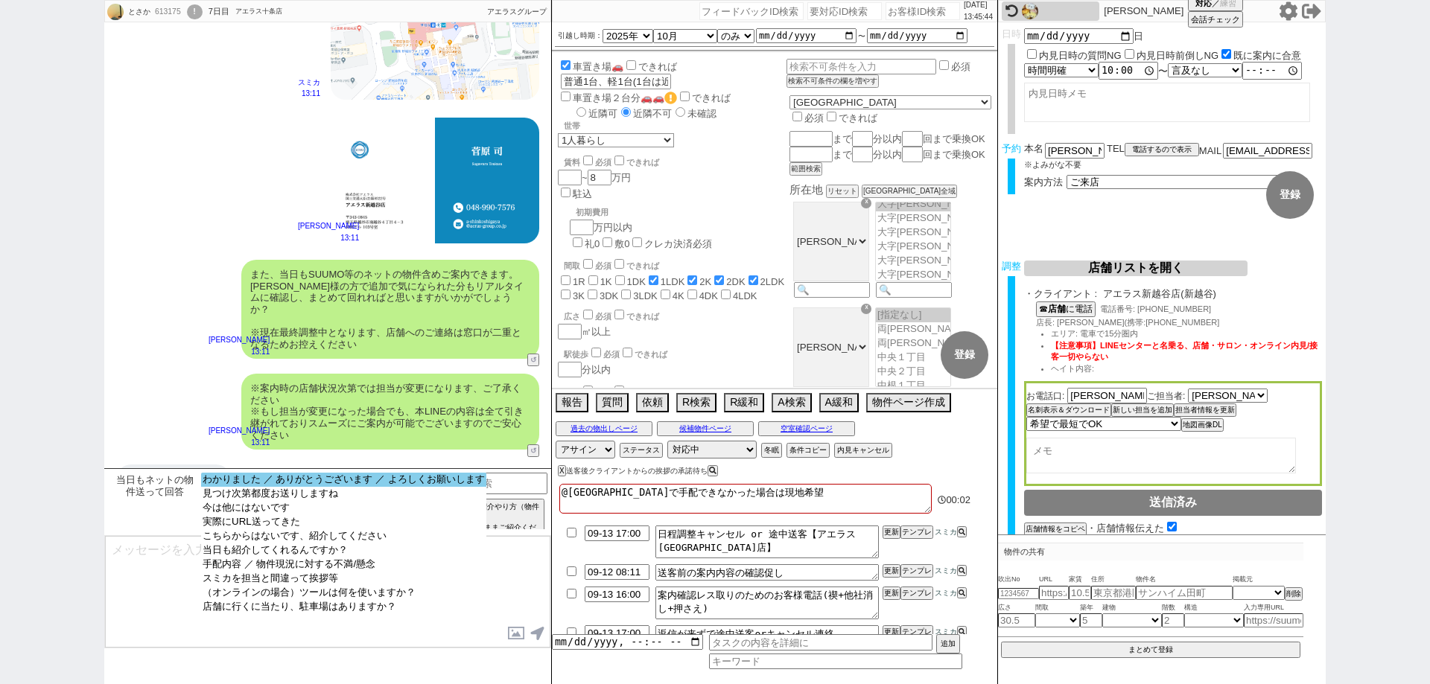
select select "わかりました ／ ありがとうございます ／ よろしくお願いします"
click at [432, 485] on option "わかりました ／ ありがとうございます ／ よろしくお願いします" at bounding box center [343, 480] width 285 height 14
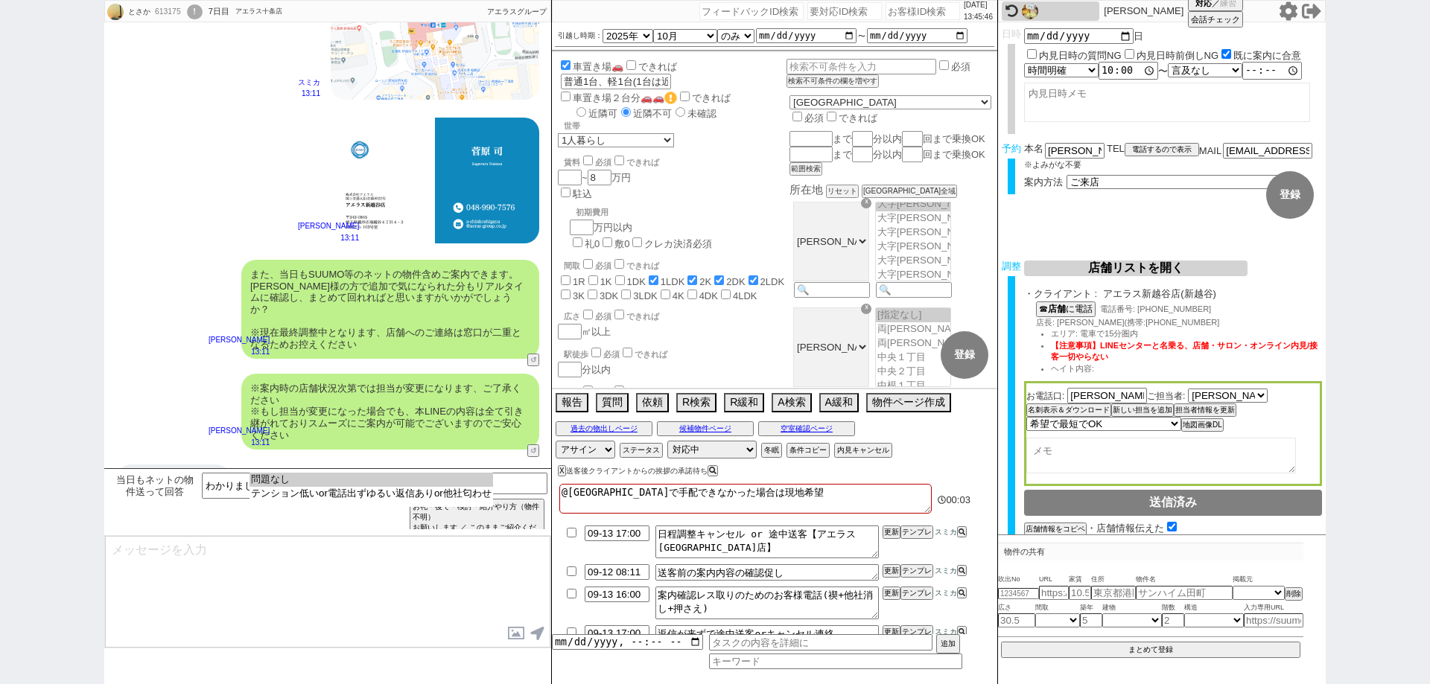
select select "問題なし"
click at [432, 485] on option "問題なし" at bounding box center [372, 480] width 244 height 14
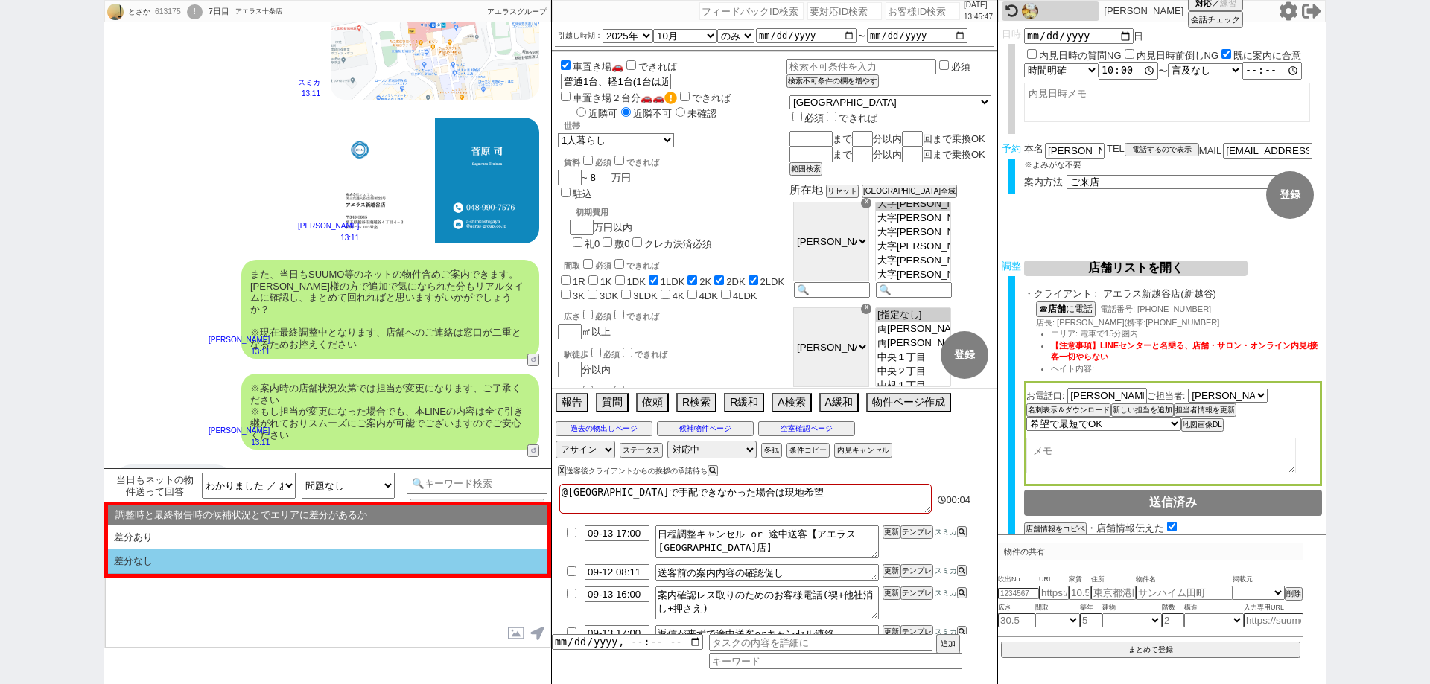
click at [410, 566] on li "差分なし" at bounding box center [327, 562] width 439 height 25
select select "差分なし"
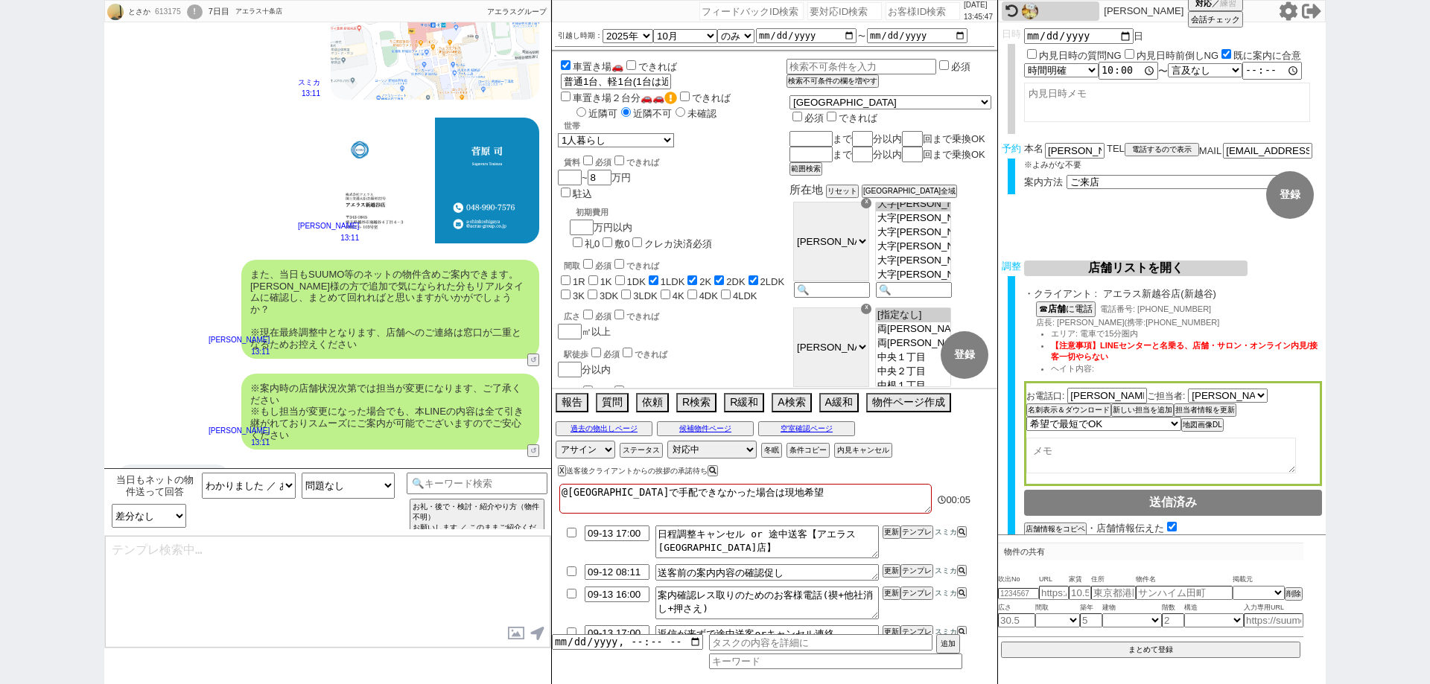
type textarea "ご確認ありがとうございます！ また、今回お繋ぎできたアエラス新越谷店ですが、 都内で60店舗以上を展開するアエラスグループの店舗でして、「総合仲介」でSUUM…"
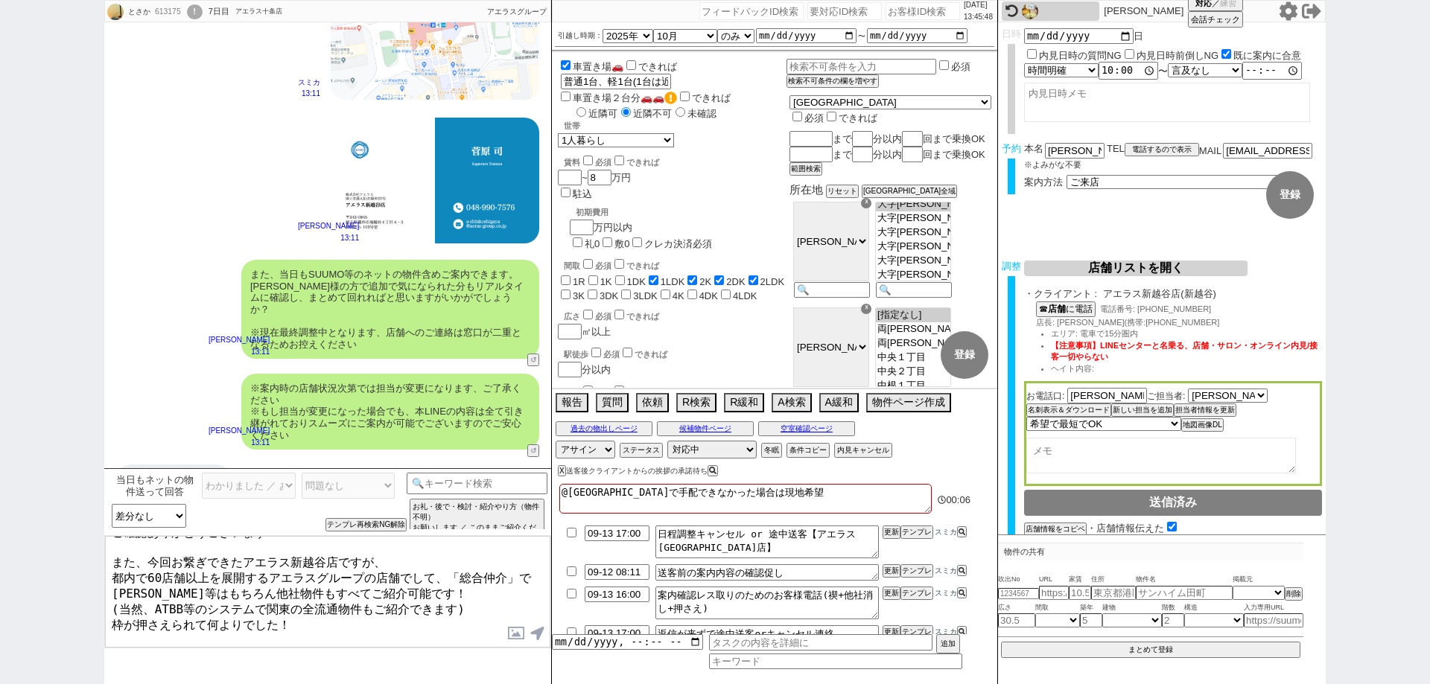
scroll to position [21, 0]
click at [426, 640] on textarea "ご確認ありがとうございます！ また、今回お繋ぎできたアエラス新越谷店ですが、 都内で60店舗以上を展開するアエラスグループの店舗でして、「総合仲介」でSUUM…" at bounding box center [327, 592] width 445 height 112
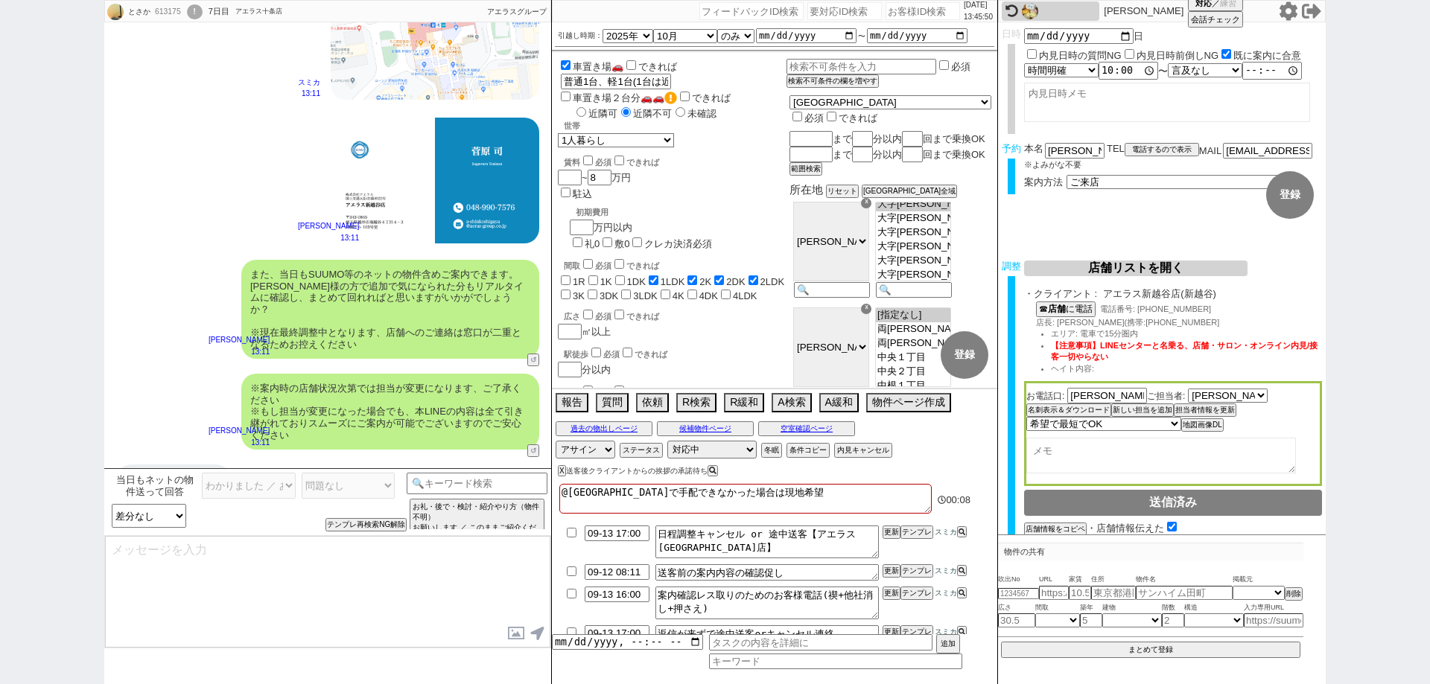
scroll to position [1969, 0]
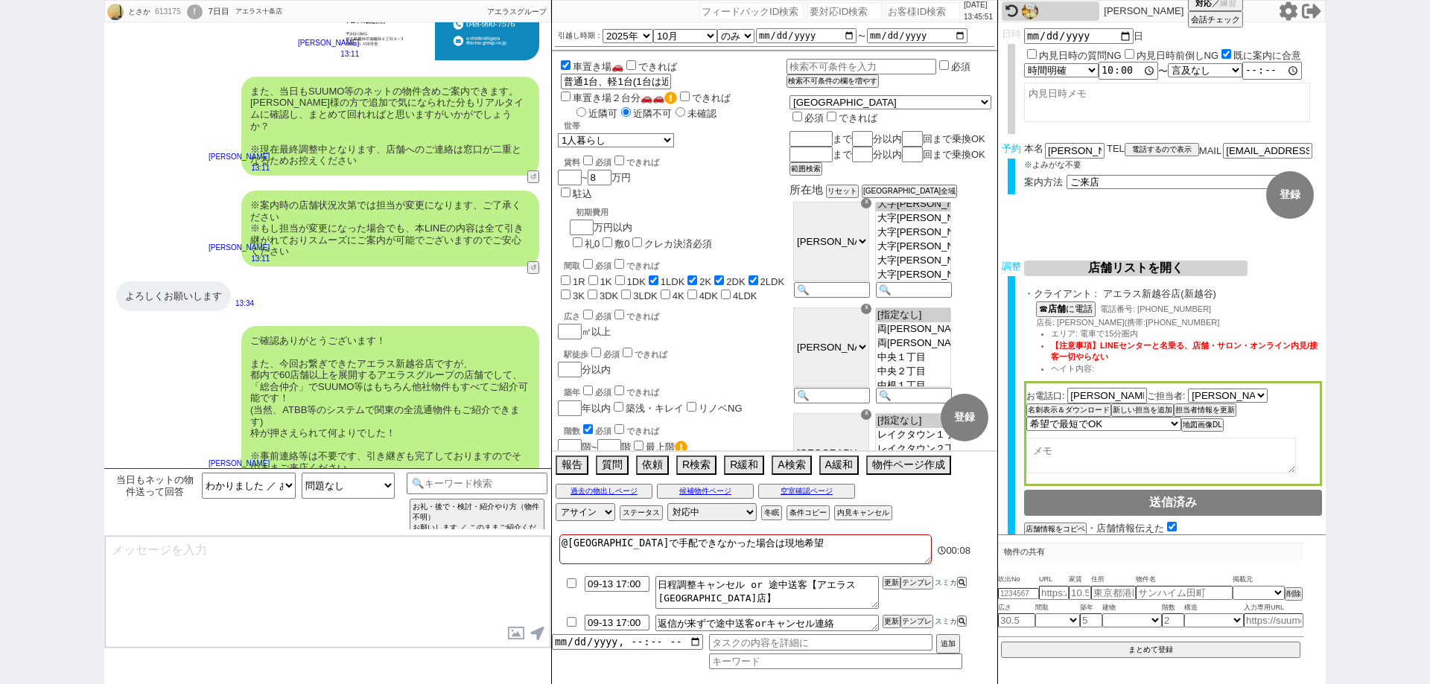
type textarea "手配内容も改めてメールにてお送りいたしますね。 当日はどうぞよろしくお願いいたします！"
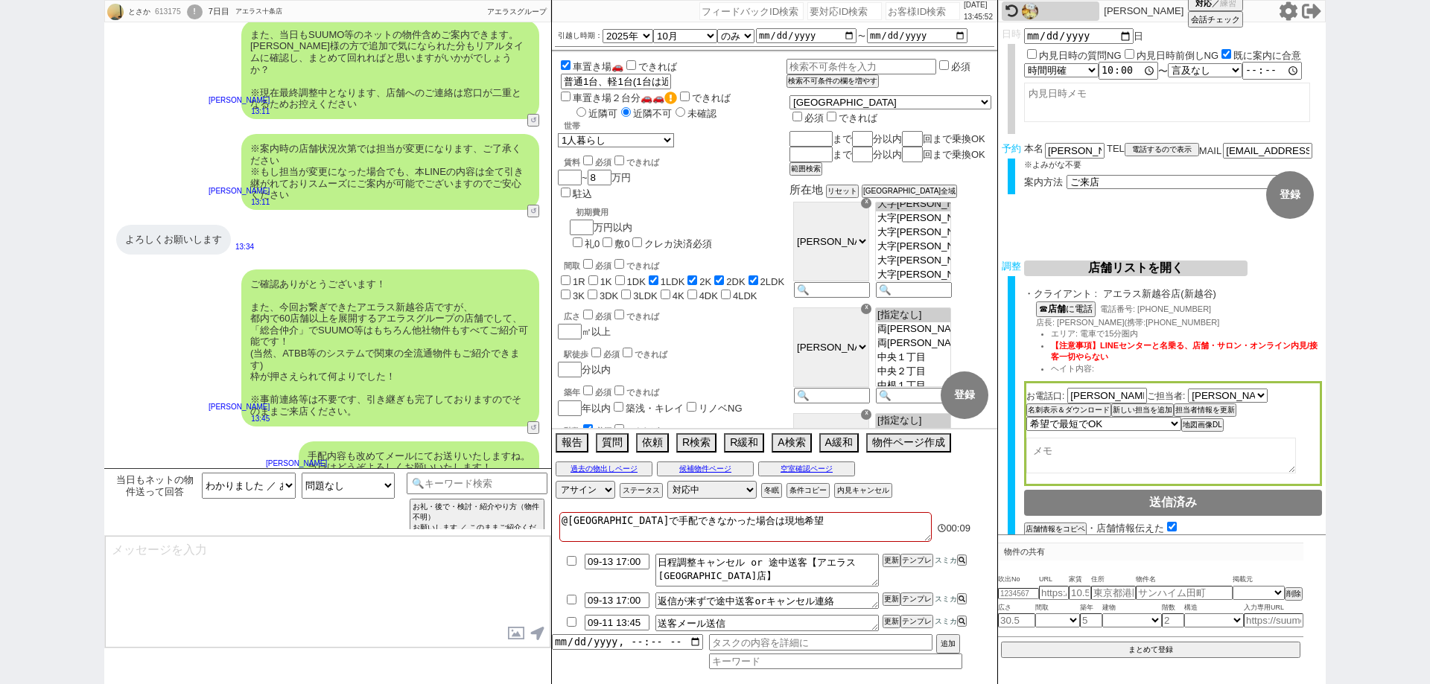
type textarea "■■■ご案内の流れ■■■ 1. 担当から詳細なヒアリング 2. 最新物件の洗い出し 3. 事前の物件含め、最新状況を直接確認 4. 募集中のものをまとめて内見…"
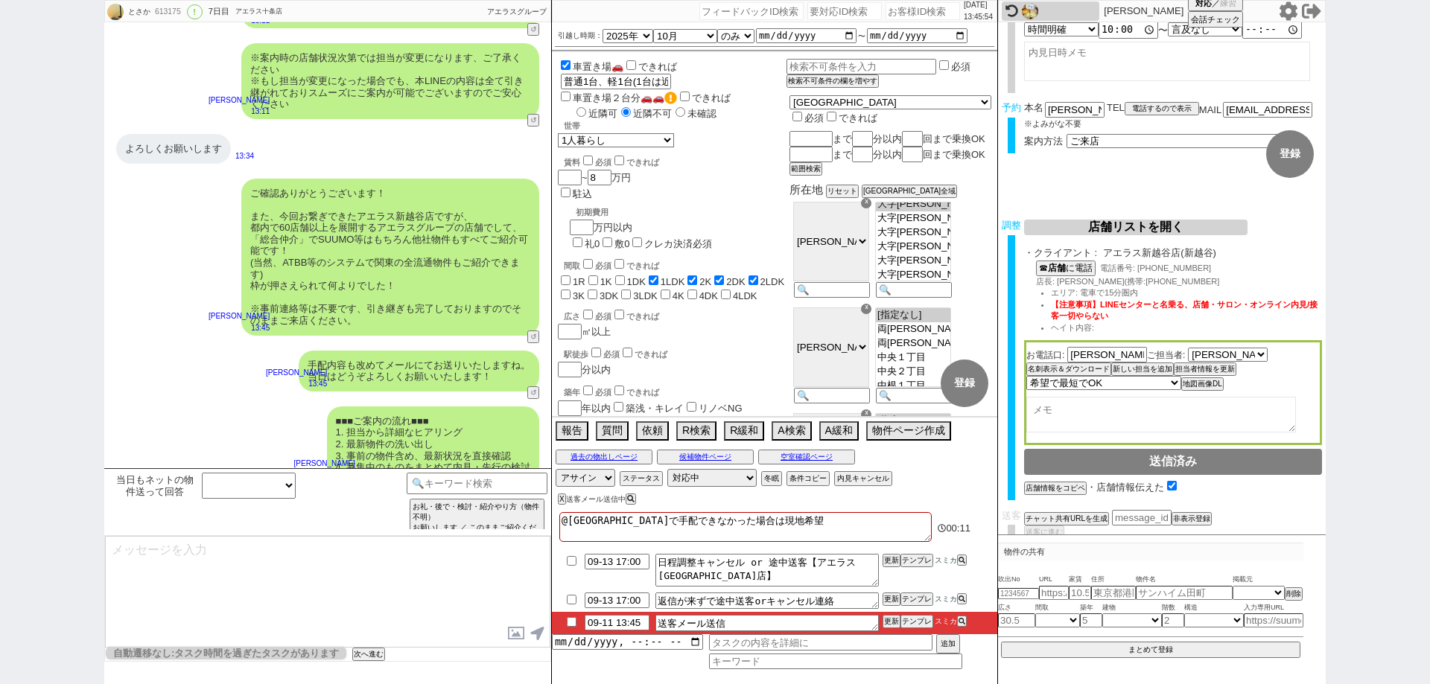
scroll to position [61, 0]
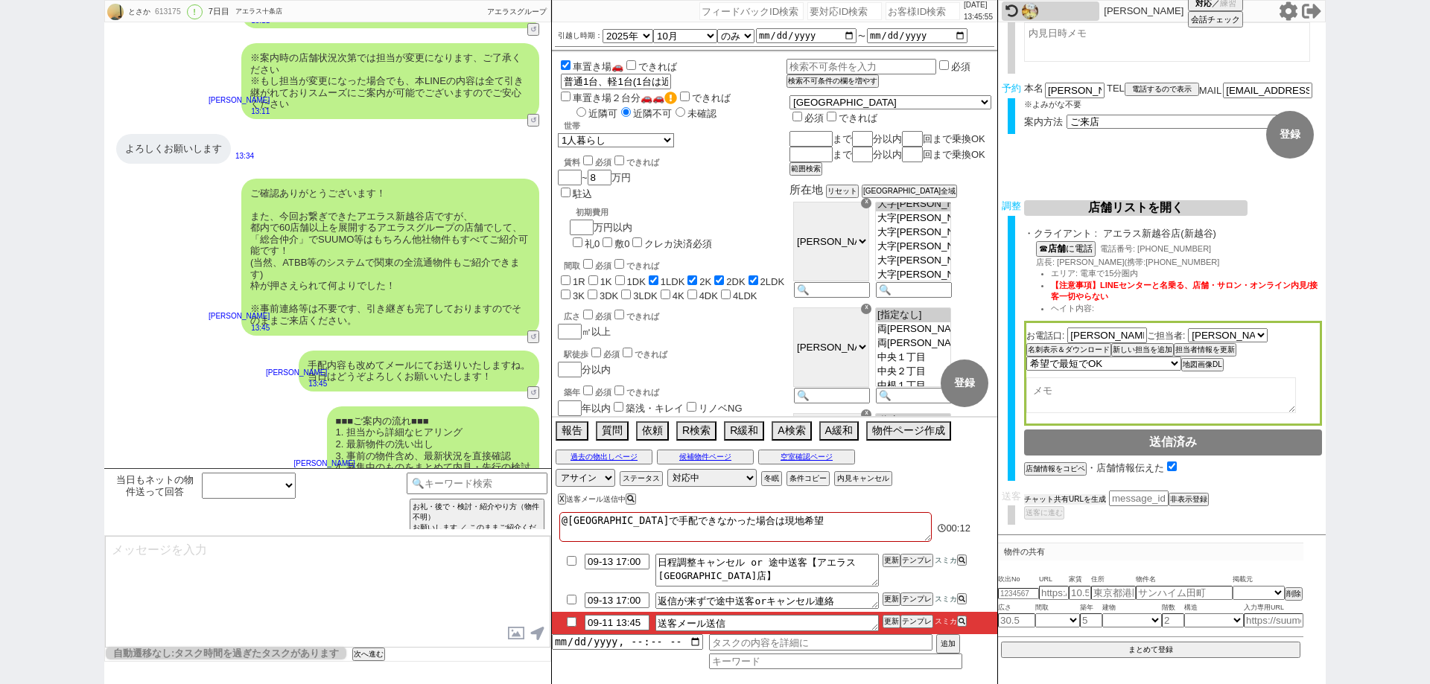
click at [1054, 504] on div "チャット共有URLを生成 チャット共有の範囲変更 非表示登録" at bounding box center [1173, 499] width 298 height 16
click at [1042, 501] on button "チャット共有URLを生成" at bounding box center [1065, 500] width 82 height 10
click at [1048, 523] on button "送客に進む" at bounding box center [1042, 528] width 37 height 10
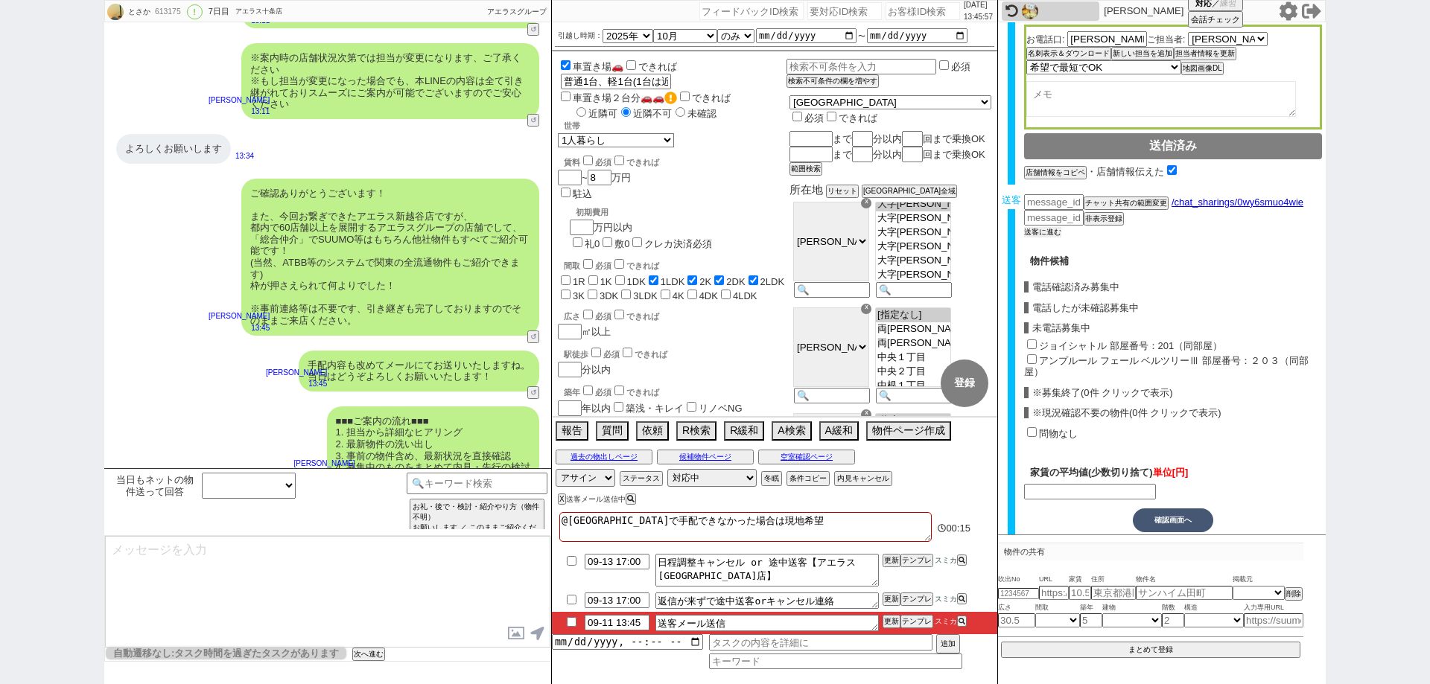
scroll to position [359, 0]
click at [1032, 340] on input "ジョイシャトル 部屋番号：201（同部屋）" at bounding box center [1032, 344] width 10 height 10
checkbox input "true"
type input "70000"
checkbox input "true"
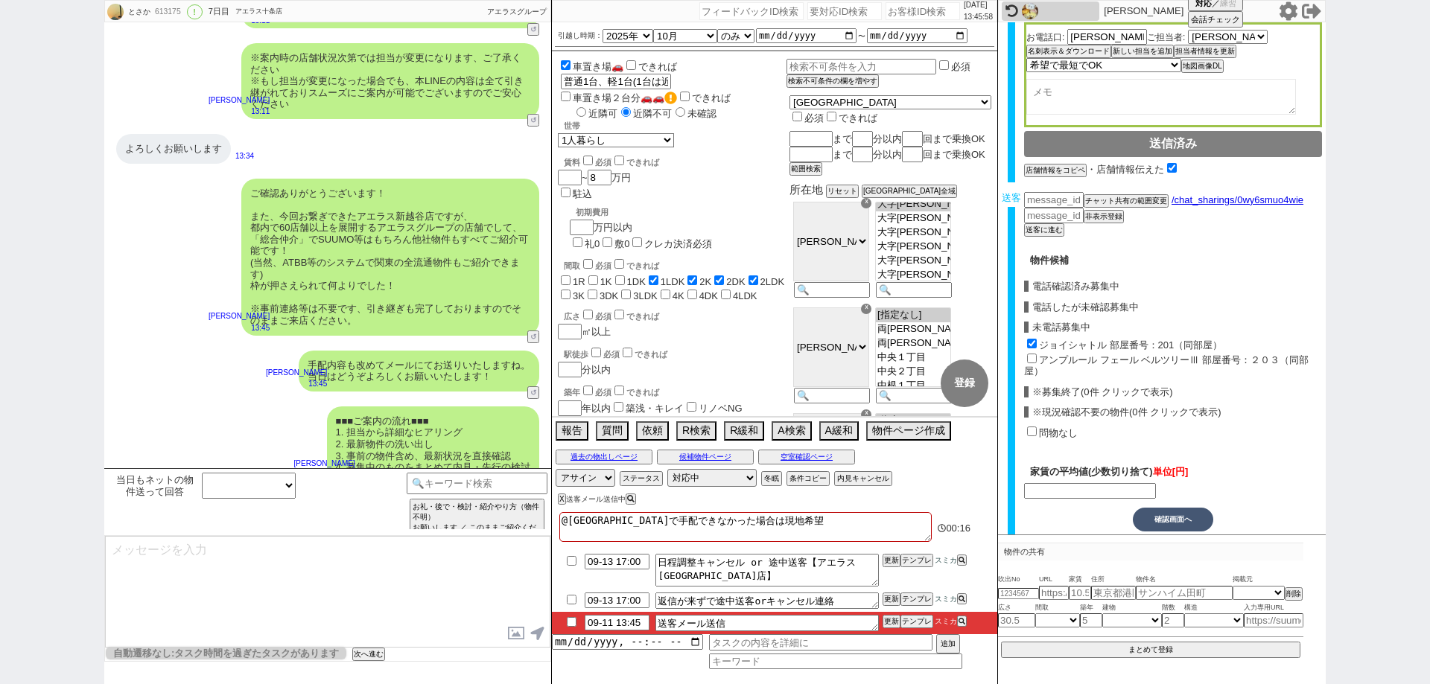
checkbox input "false"
checkbox input "true"
click at [1031, 363] on input "アンプルール フェール ベルツリーⅢ 部屋番号：２０３（同部屋）" at bounding box center [1032, 359] width 10 height 10
checkbox input "true"
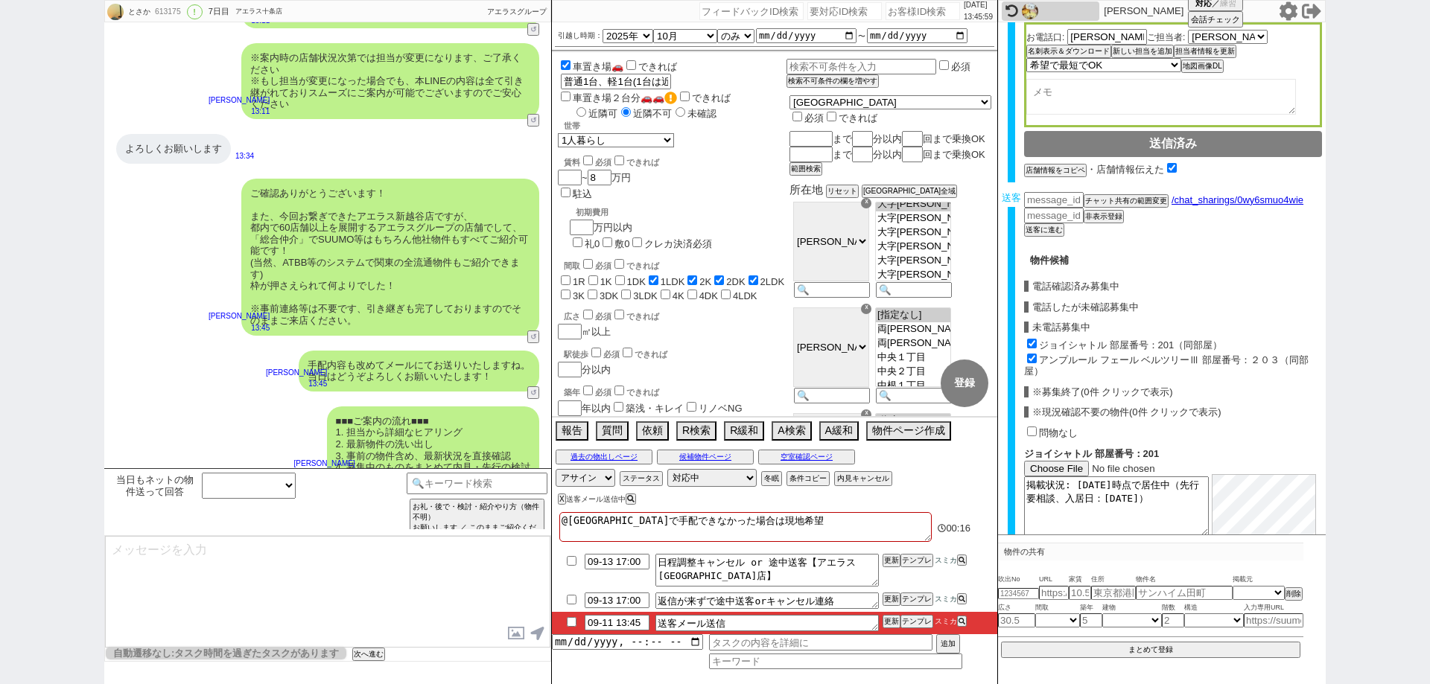
checkbox input "true"
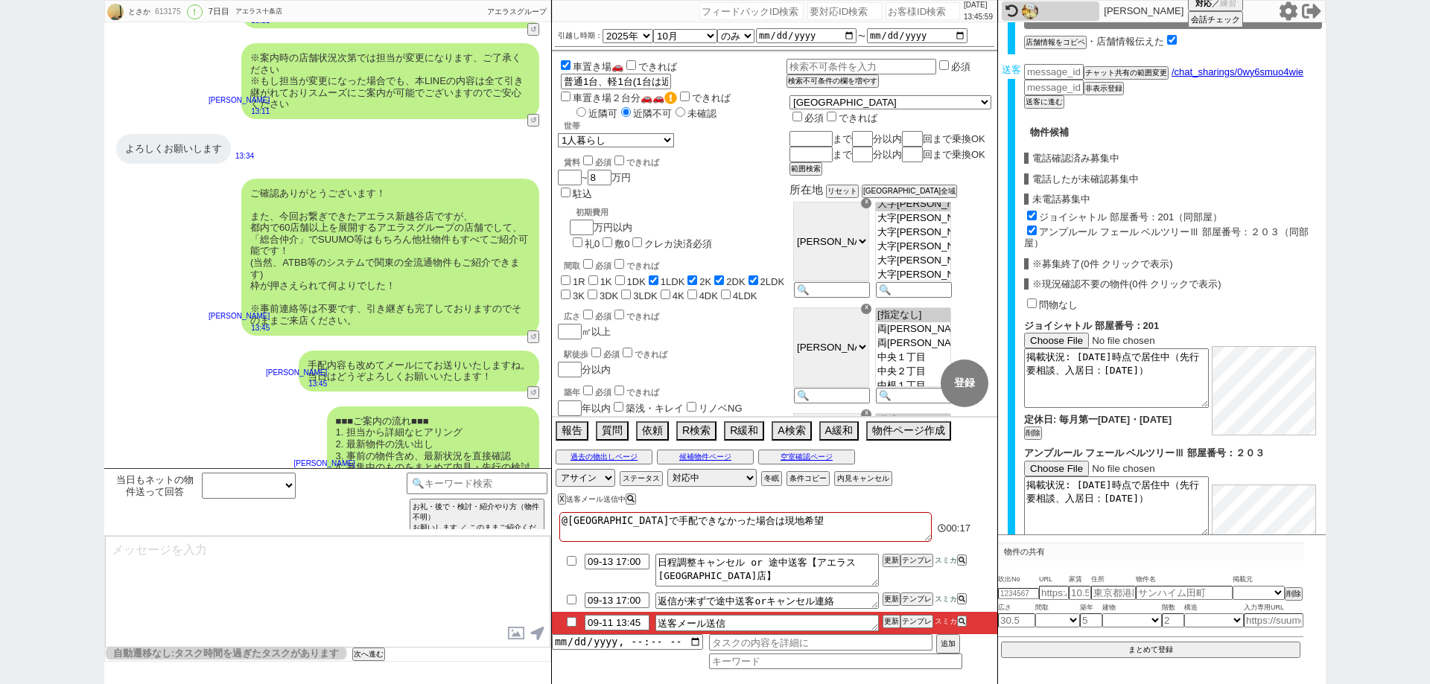
scroll to position [648, 0]
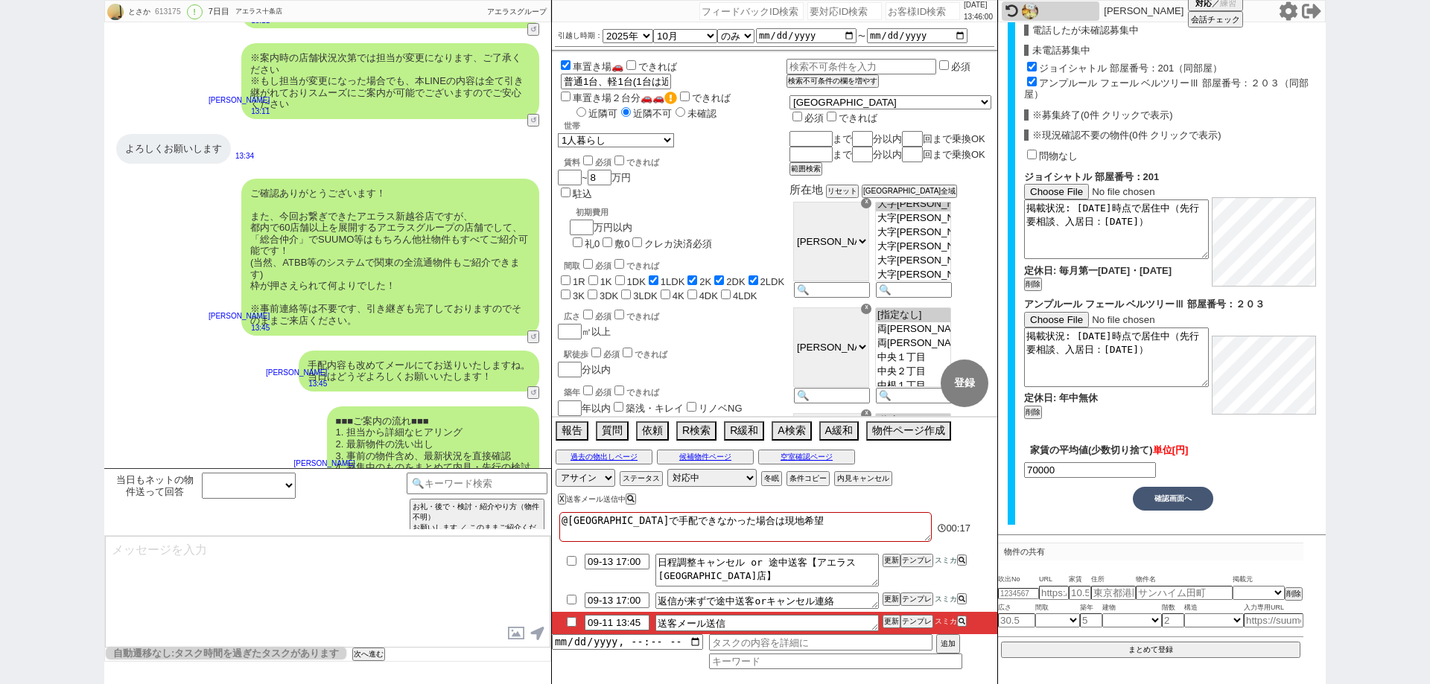
click at [1187, 498] on button "確認画面へ" at bounding box center [1173, 499] width 80 height 24
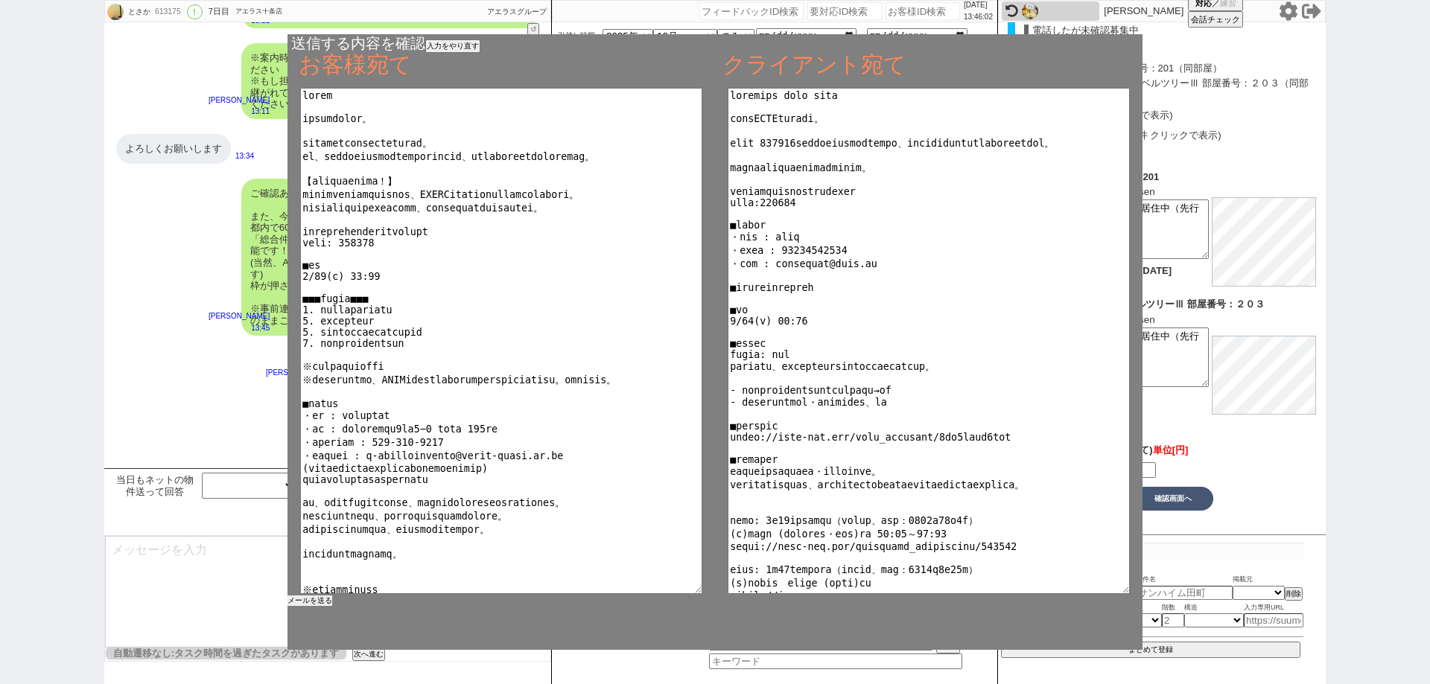
click at [313, 603] on button "メールを送る" at bounding box center [310, 601] width 45 height 10
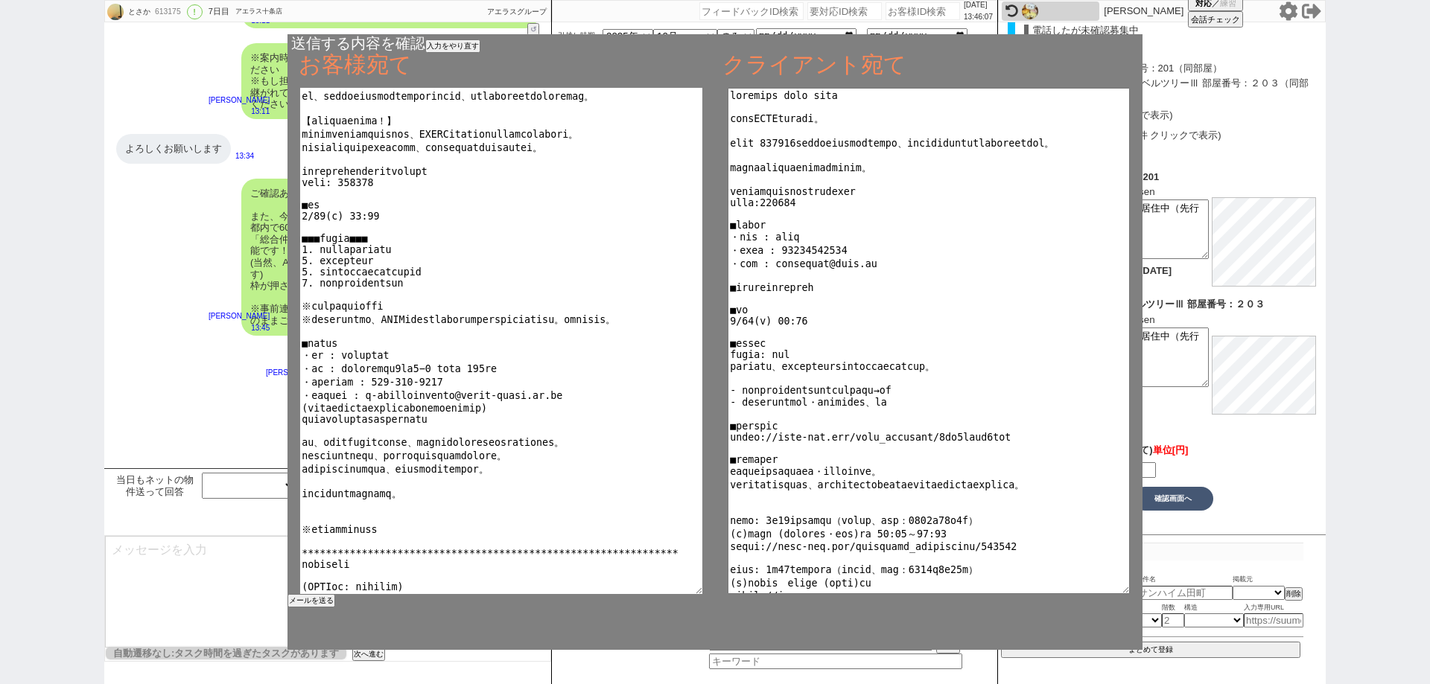
scroll to position [0, 0]
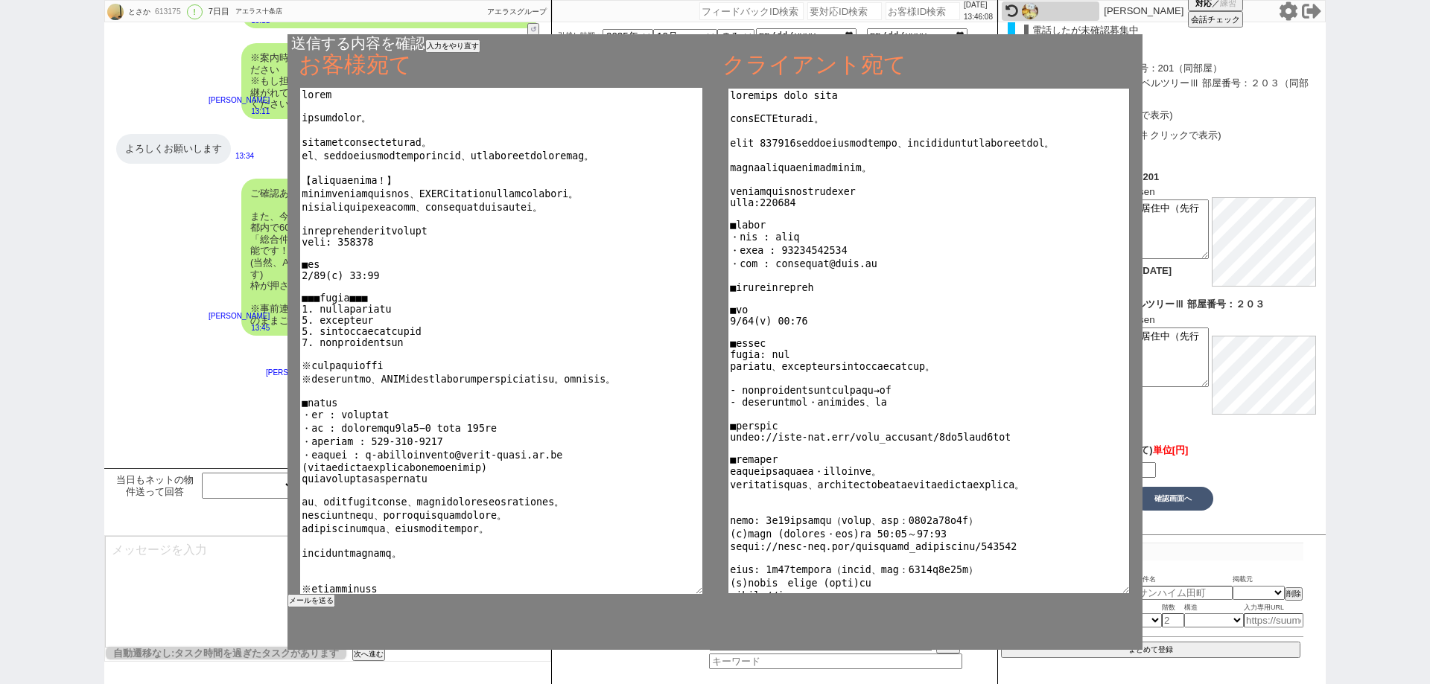
drag, startPoint x: 623, startPoint y: 577, endPoint x: 296, endPoint y: 48, distance: 621.8
click at [296, 48] on div "送信する内容を確認 入力をやり直す お客様宛て クライアント宛て メールを送る" at bounding box center [715, 342] width 855 height 616
click at [134, 549] on div "送信する内容を確認 入力をやり直す お客様宛て クライアント宛て メールを送る" at bounding box center [715, 342] width 1222 height 684
click at [192, 572] on div "送信する内容を確認 入力をやり直す お客様宛て クライアント宛て メールを送る" at bounding box center [715, 342] width 1222 height 684
click at [468, 37] on div "送信する内容を確認 入力をやり直す お客様宛て クライアント宛て" at bounding box center [715, 61] width 855 height 54
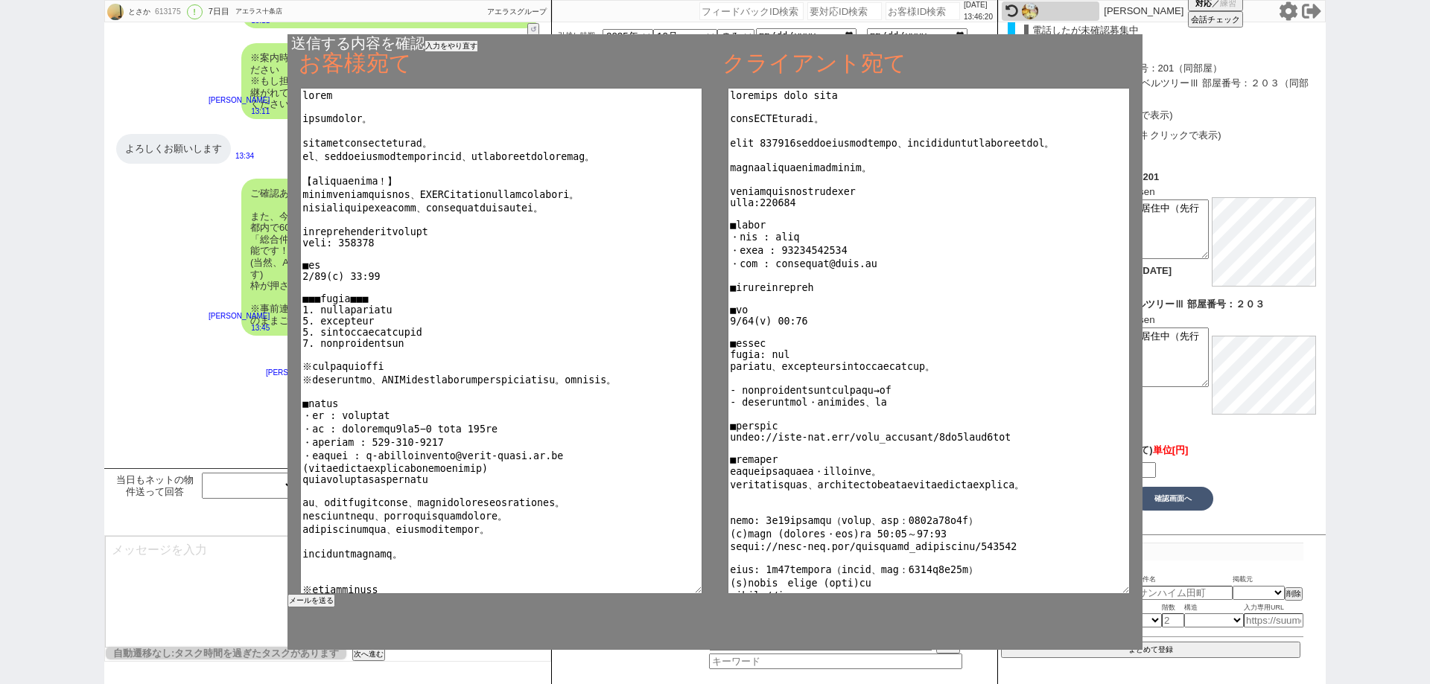
click at [435, 45] on button "入力をやり直す" at bounding box center [451, 46] width 52 height 10
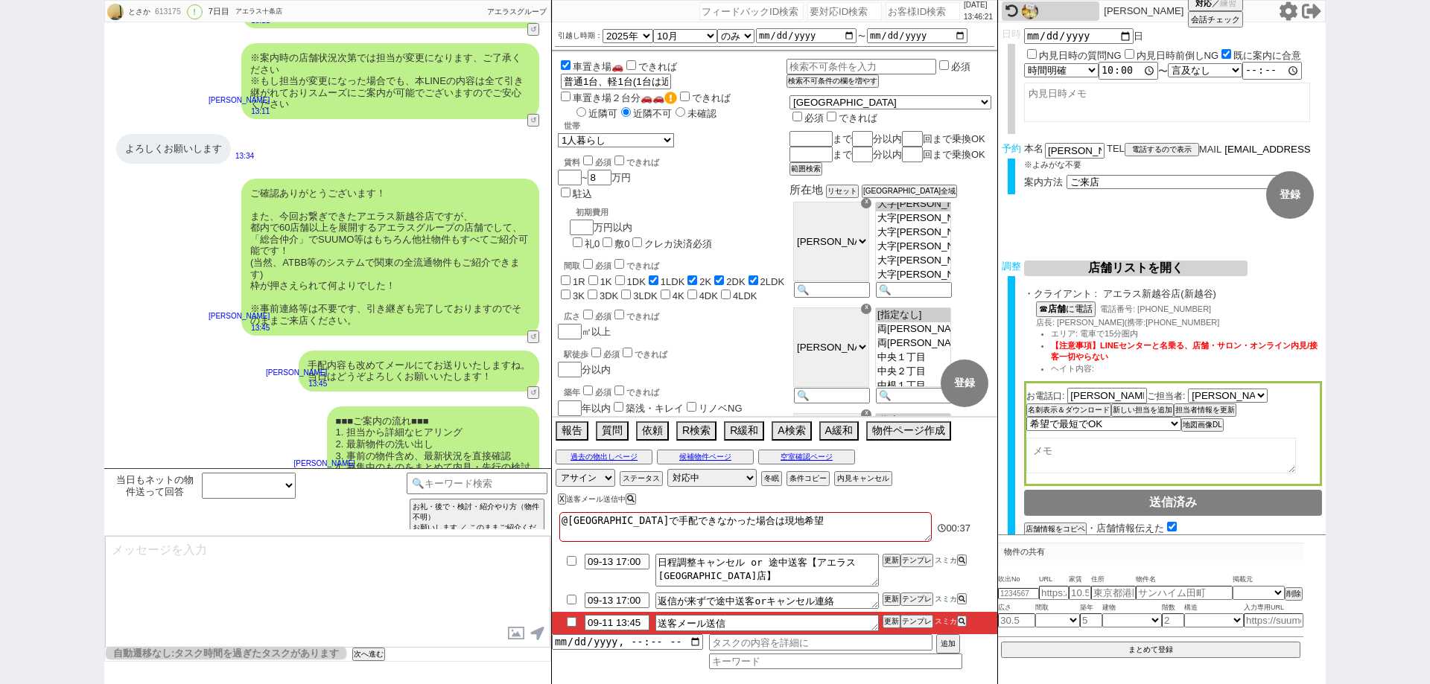
click at [1252, 153] on input "undefined@test.jp" at bounding box center [1267, 149] width 89 height 13
click at [1293, 203] on button "登録" at bounding box center [1290, 195] width 48 height 48
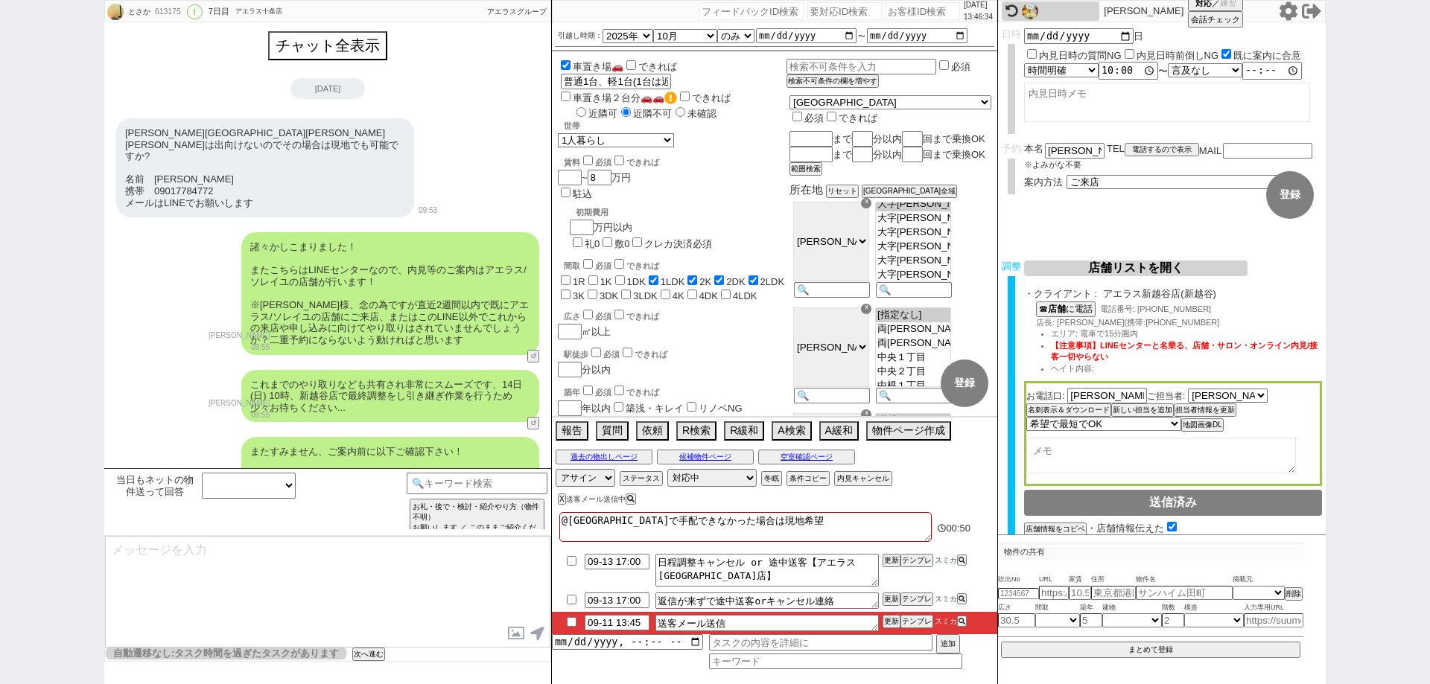
click at [197, 603] on textarea at bounding box center [327, 592] width 445 height 112
paste textarea "**********"
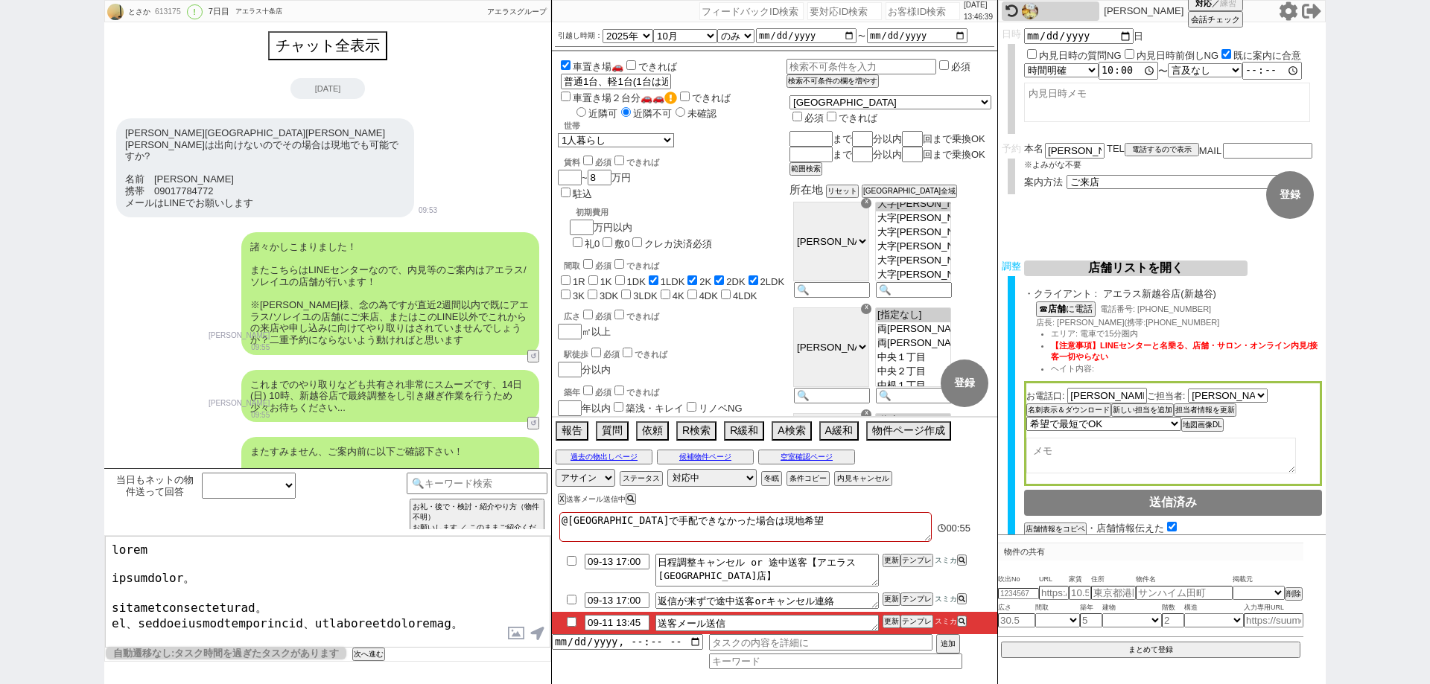
drag, startPoint x: 256, startPoint y: 575, endPoint x: 89, endPoint y: 509, distance: 180.2
click at [89, 509] on div "とさか 613175 ! 0 7日目 アエラス十条店 冬眠中 自社客 アエラスグループ スミカ_BPO チャット全表示 2025-09-10 高田馬場　神田は…" at bounding box center [715, 342] width 1430 height 684
click at [254, 530] on div "当日もネットの物件送って回答 調整時と最終報告時の候補状況とでエリアに差分があるか 差分あり 差分なし クライアントとの日程調整状況 !=0 !=0&&!=5…" at bounding box center [257, 502] width 299 height 59
click at [114, 548] on textarea at bounding box center [327, 592] width 445 height 112
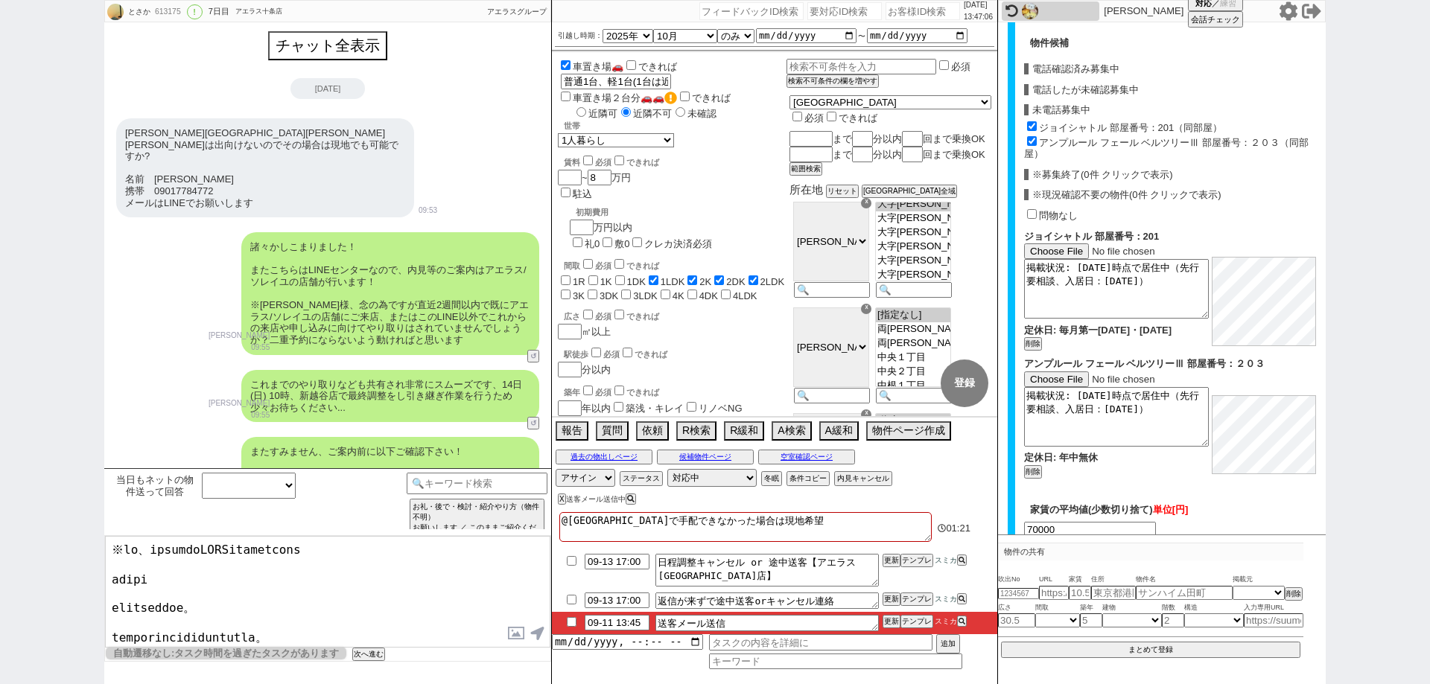
scroll to position [648, 0]
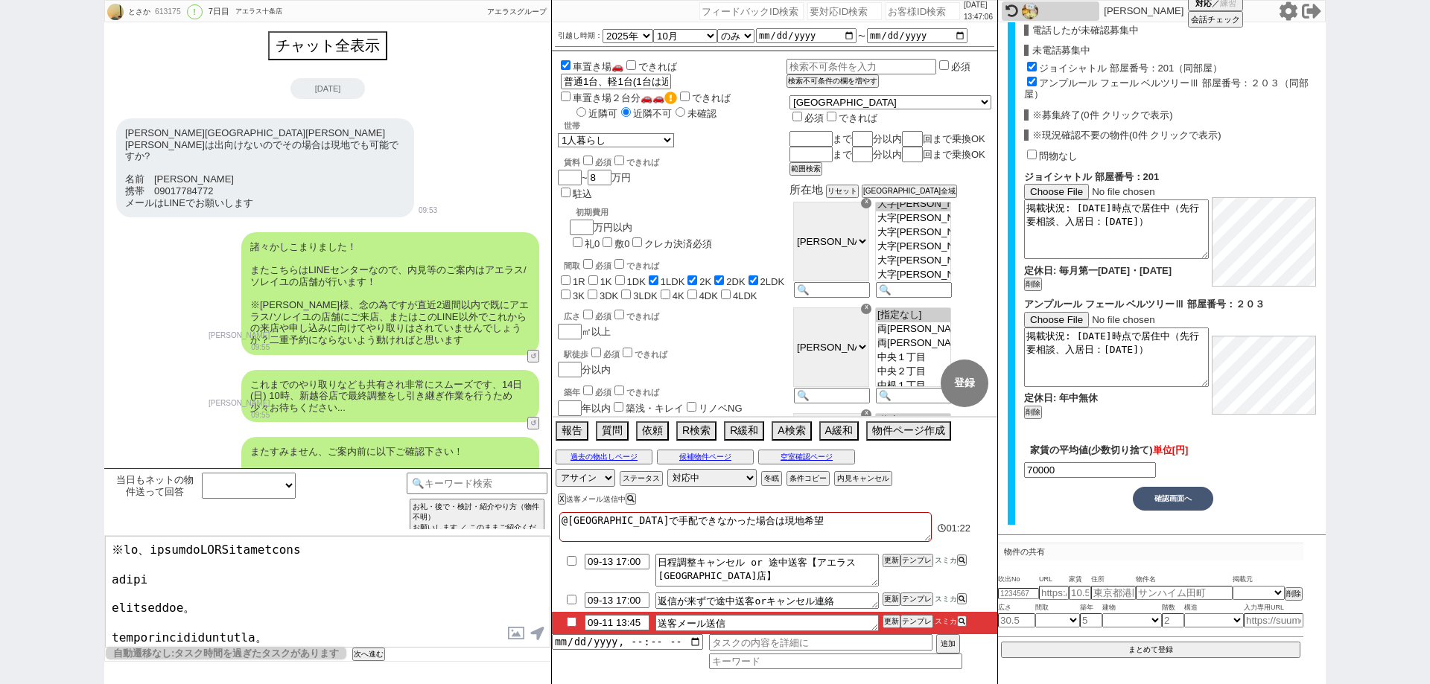
type textarea "**********"
click at [1161, 502] on button "確認画面へ" at bounding box center [1173, 499] width 80 height 24
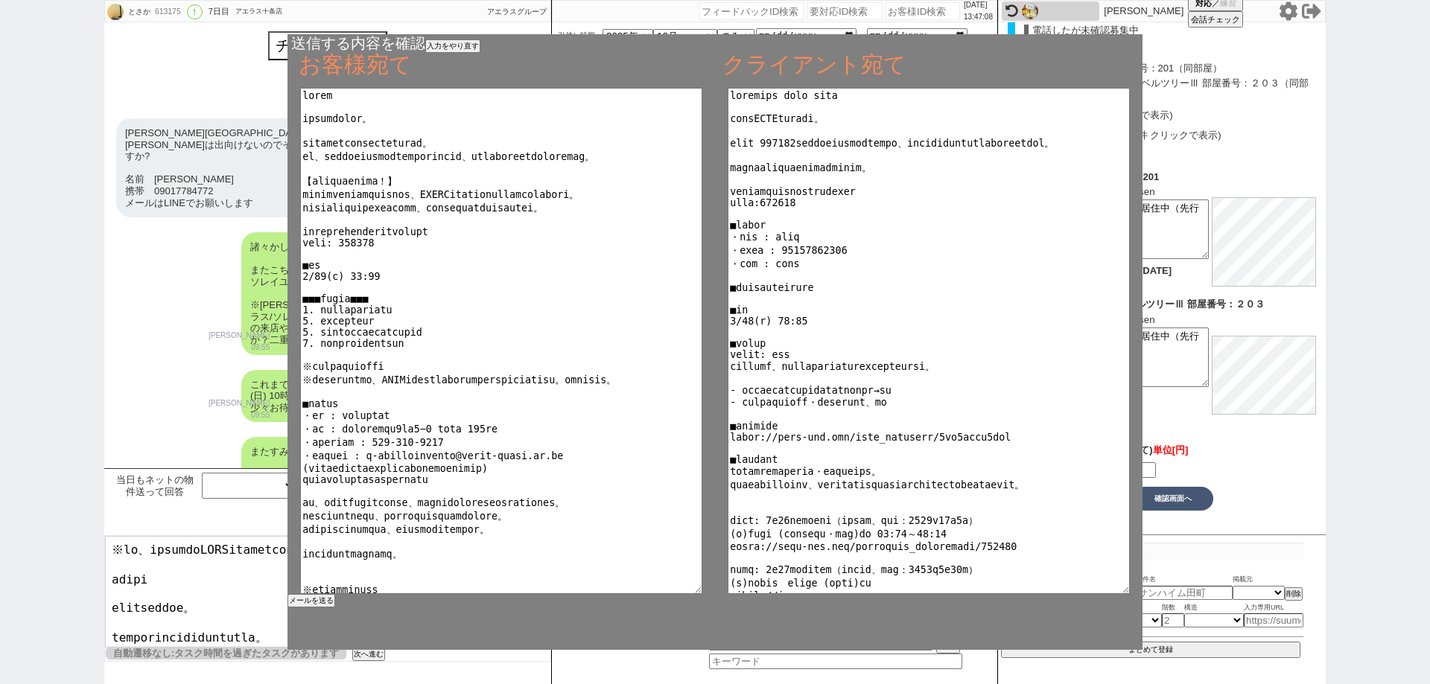
click at [1314, 480] on div "送信する内容を確認 入力をやり直す お客様宛て クライアント宛て メールを送る" at bounding box center [715, 342] width 1222 height 684
click at [473, 44] on button "入力をやり直す" at bounding box center [451, 46] width 52 height 10
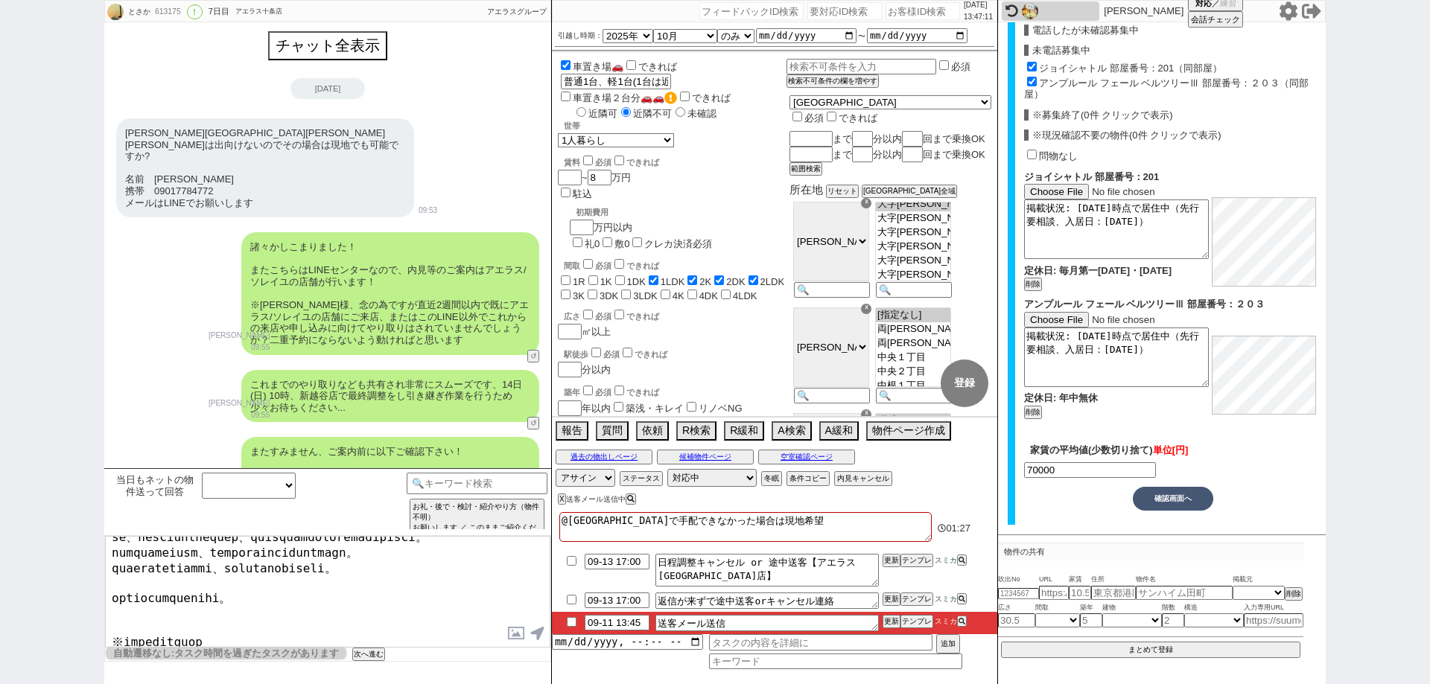
scroll to position [569, 0]
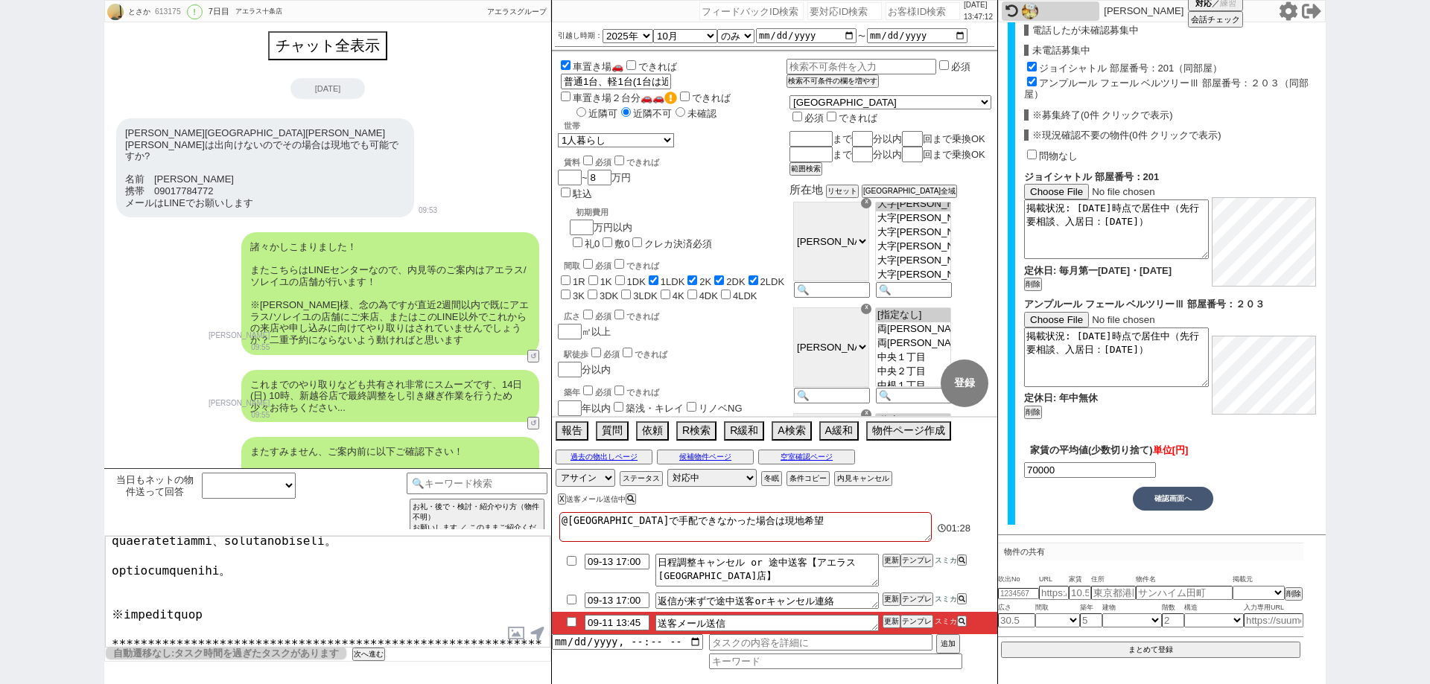
click at [422, 631] on textarea at bounding box center [327, 592] width 445 height 112
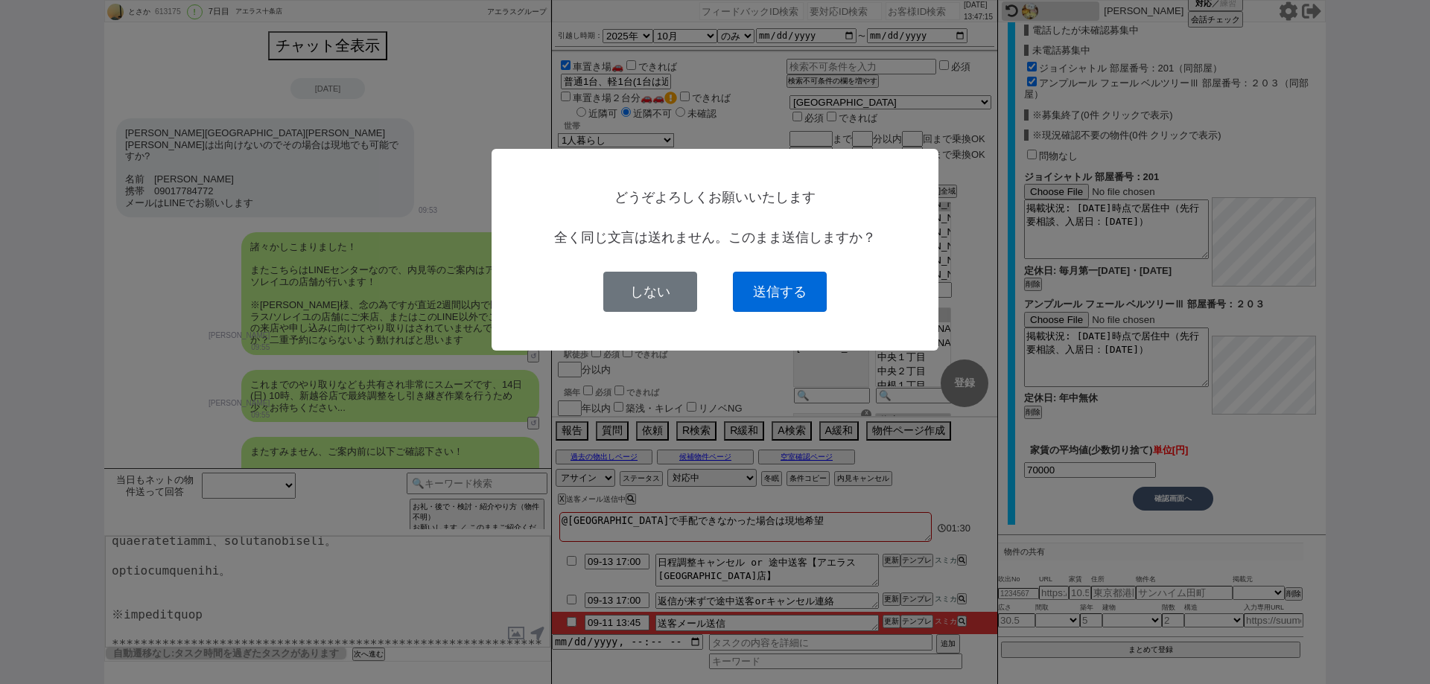
click at [777, 298] on button "送信する" at bounding box center [780, 292] width 94 height 40
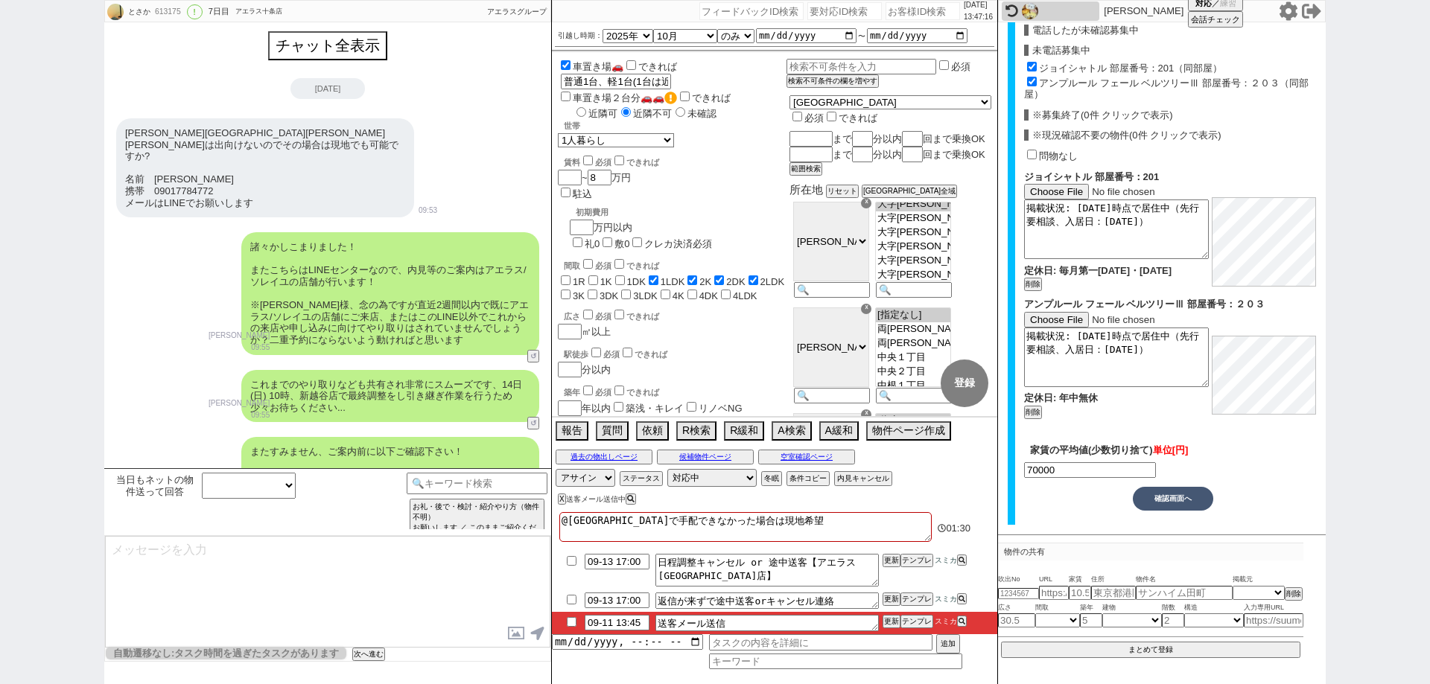
scroll to position [2845, 0]
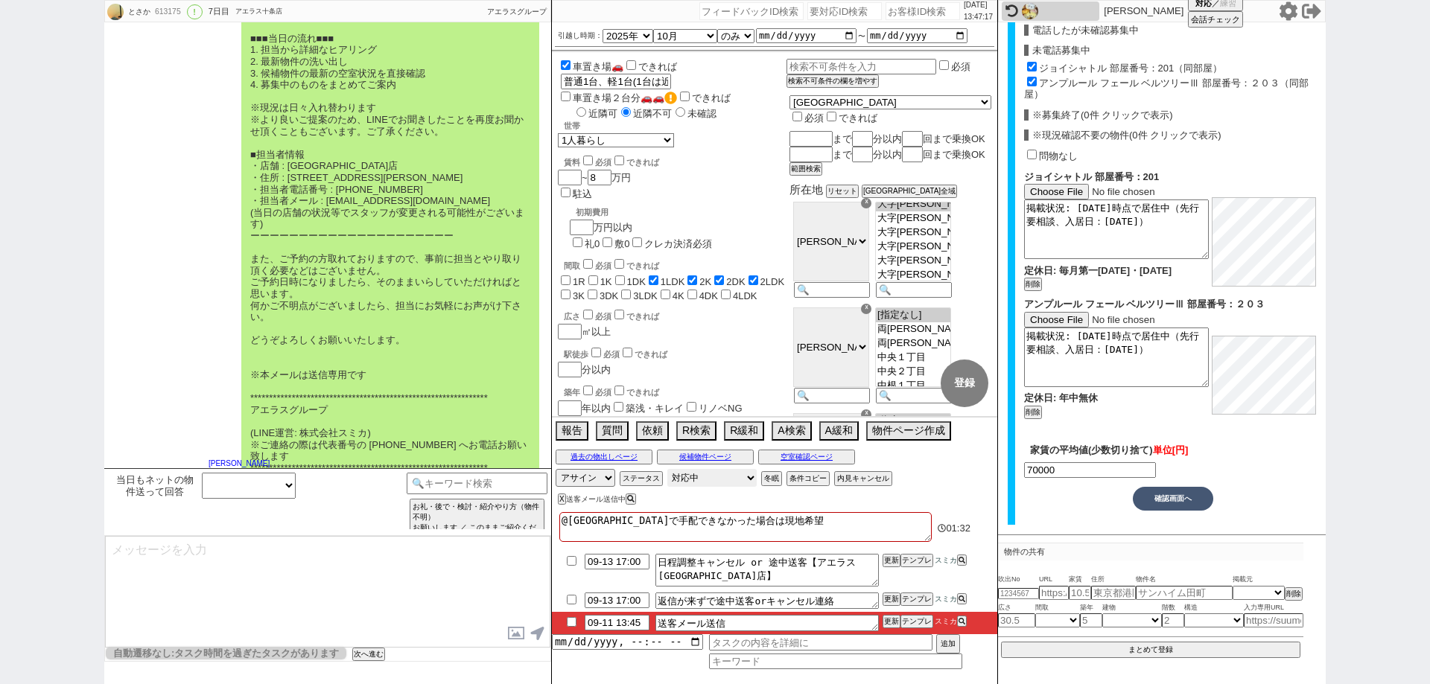
click at [723, 480] on select "対応中 引き継ぎ完了 ブロック 長期間返信なし 紹介不可 別の所で決まった 客の都合で引越しが無くなった 接客開始後に冬眠" at bounding box center [711, 478] width 89 height 18
select select "100"
click at [667, 469] on select "対応中 引き継ぎ完了 ブロック 長期間返信なし 紹介不可 別の所で決まった 客の都合で引越しが無くなった 接客開始後に冬眠" at bounding box center [711, 478] width 89 height 18
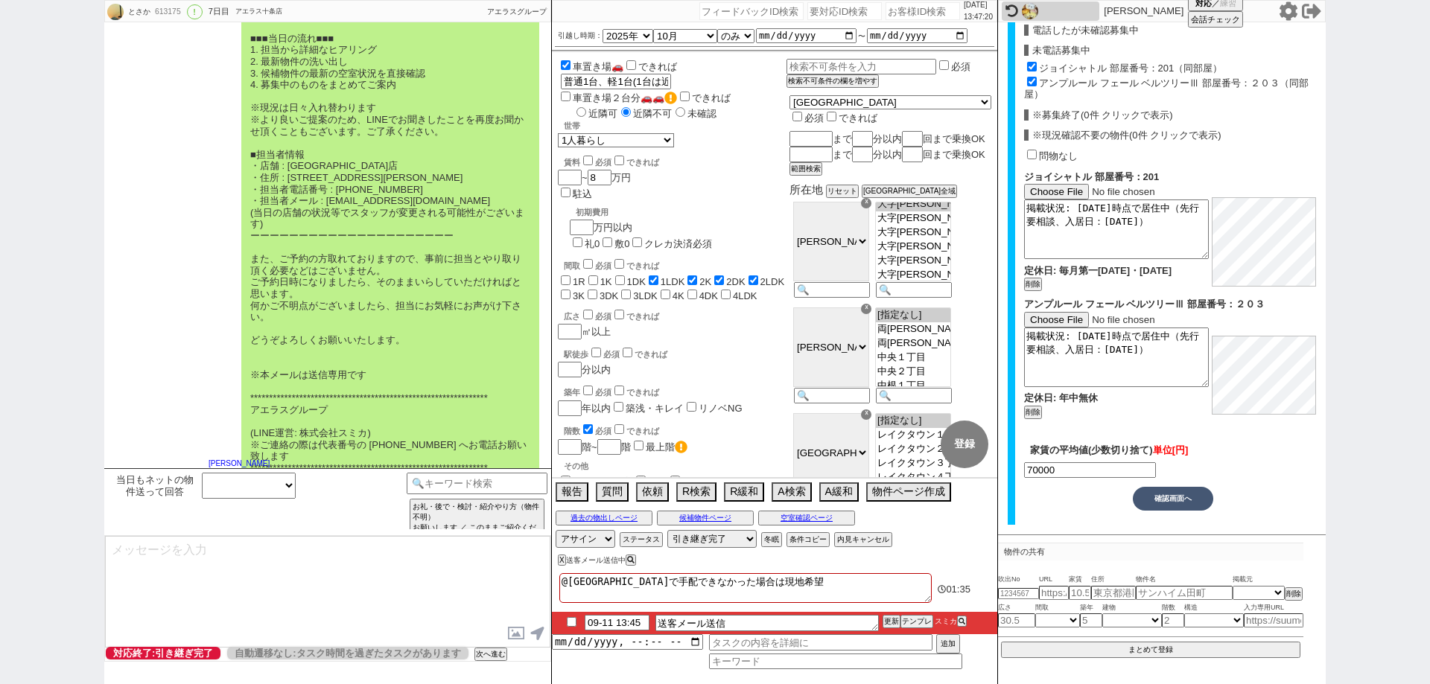
click at [569, 619] on input "checkbox" at bounding box center [572, 622] width 22 height 10
checkbox input "true"
click at [892, 620] on button "更新" at bounding box center [890, 622] width 15 height 10
click at [889, 620] on button "更新" at bounding box center [890, 622] width 15 height 10
click at [887, 620] on button "更新" at bounding box center [890, 622] width 15 height 10
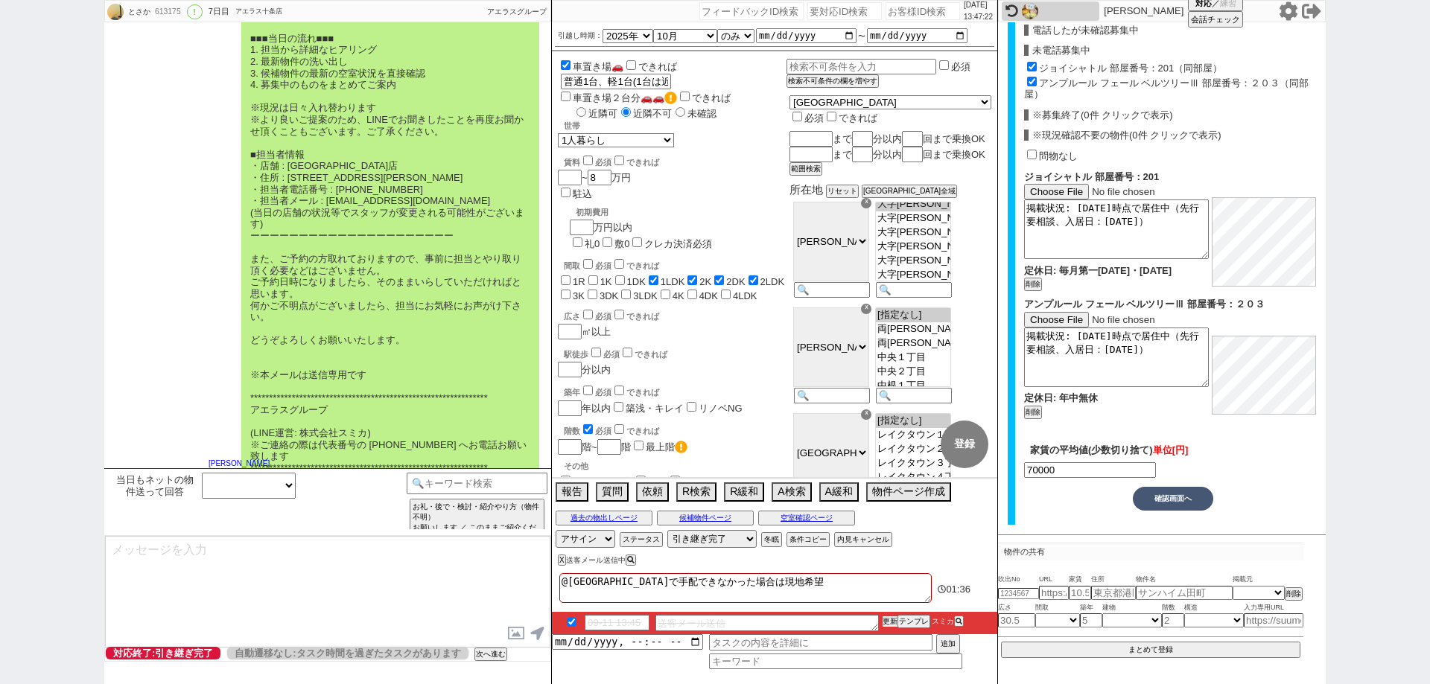
click at [889, 620] on button "更新" at bounding box center [890, 622] width 15 height 10
click at [883, 541] on button "内見キャンセル" at bounding box center [861, 540] width 55 height 12
radio input "true"
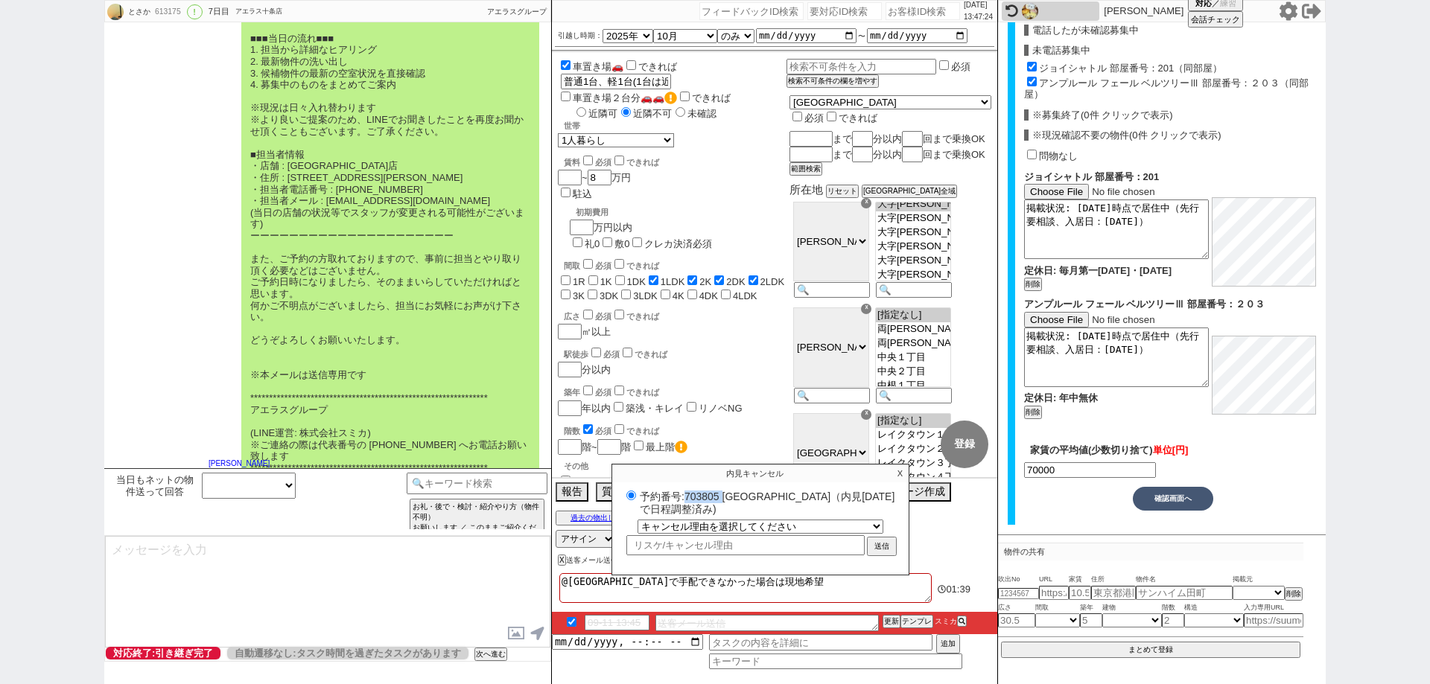
drag, startPoint x: 725, startPoint y: 491, endPoint x: 687, endPoint y: 494, distance: 38.8
click at [687, 494] on label "予約番号:703805 アエラス新越谷店（内見日 2025/09/14 で日程調整済み)" at bounding box center [761, 503] width 276 height 28
copy label "703805"
click at [897, 468] on p "X" at bounding box center [900, 474] width 17 height 18
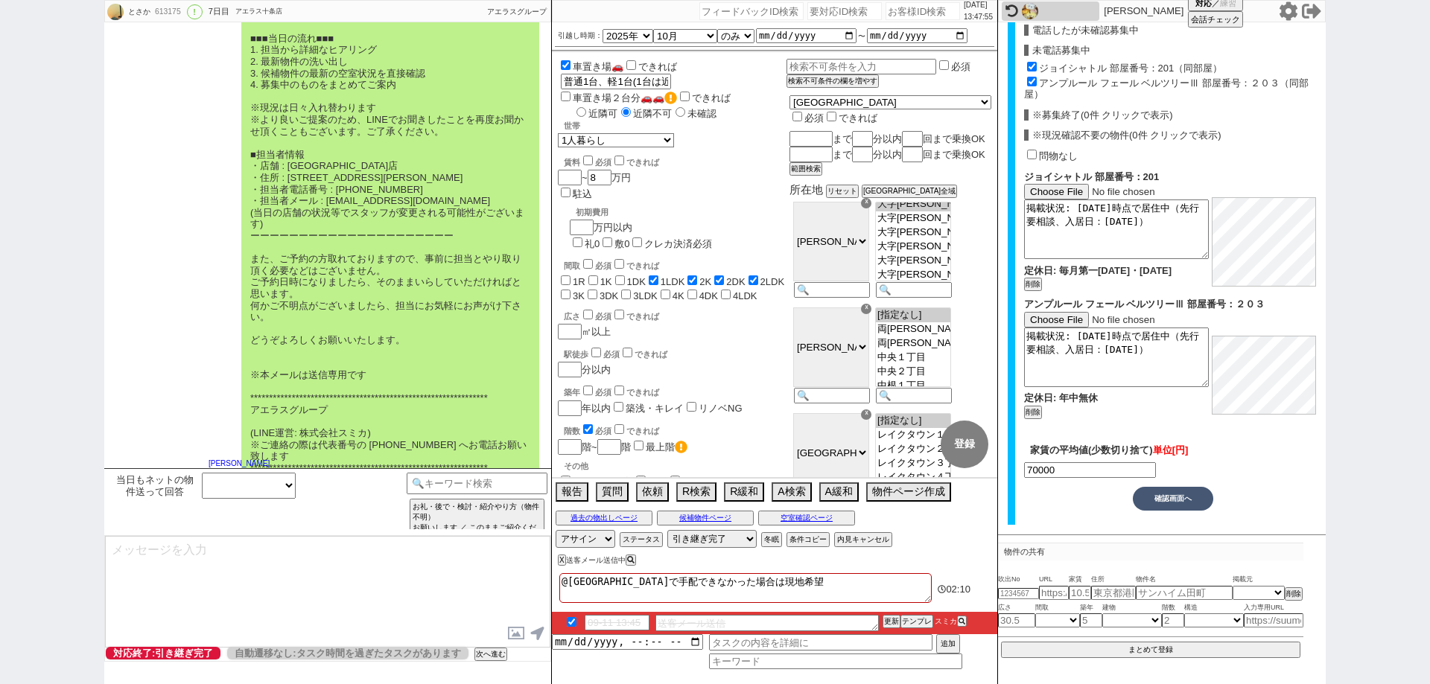
click at [0, 182] on div "とさか 613175 ! 0 7日目 アエラス十条店 冬眠中 自社客 アエラスグループ スミカ_BPO チャット全表示 2025-09-10 高田馬場　神田は…" at bounding box center [715, 342] width 1430 height 684
click at [164, 7] on div "613175" at bounding box center [167, 12] width 34 height 12
copy div "613175"
click at [915, 7] on input "number" at bounding box center [923, 11] width 74 height 18
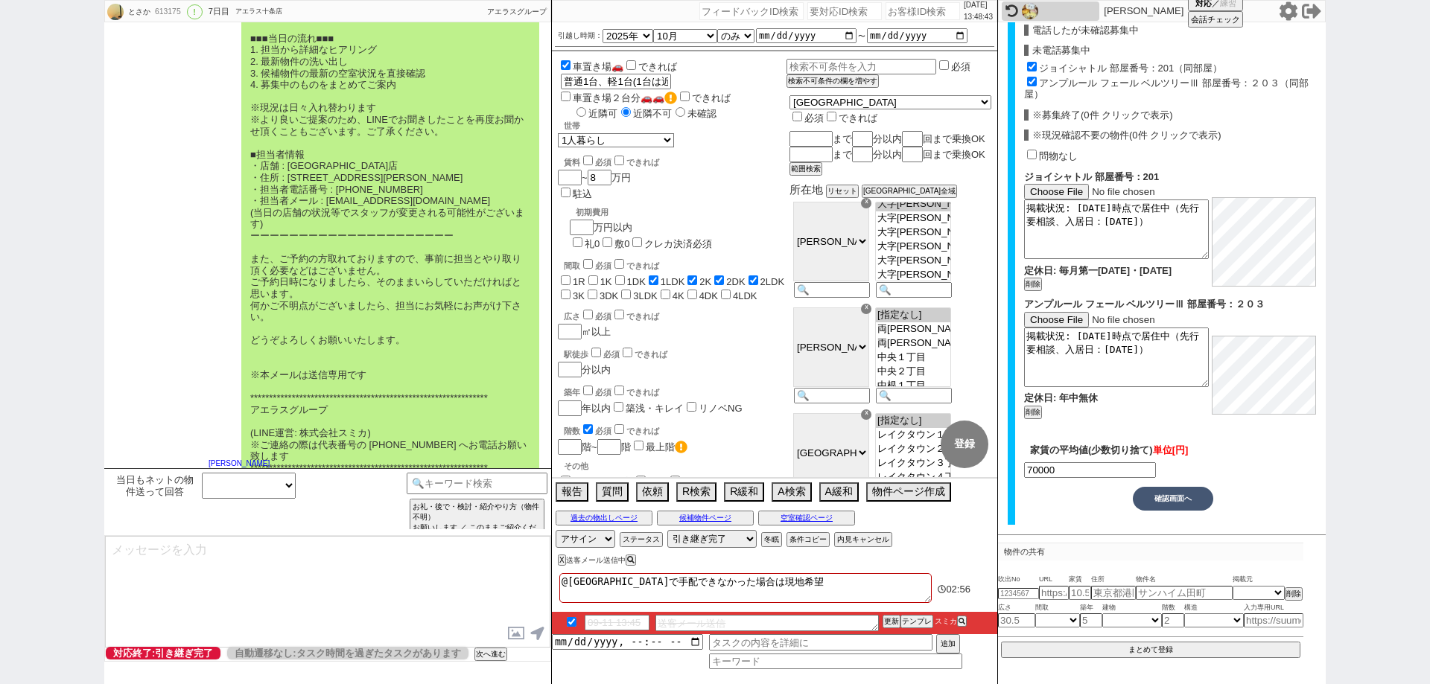
paste input "613175"
type input "613175"
select select "100"
select select "1"
select select "2"
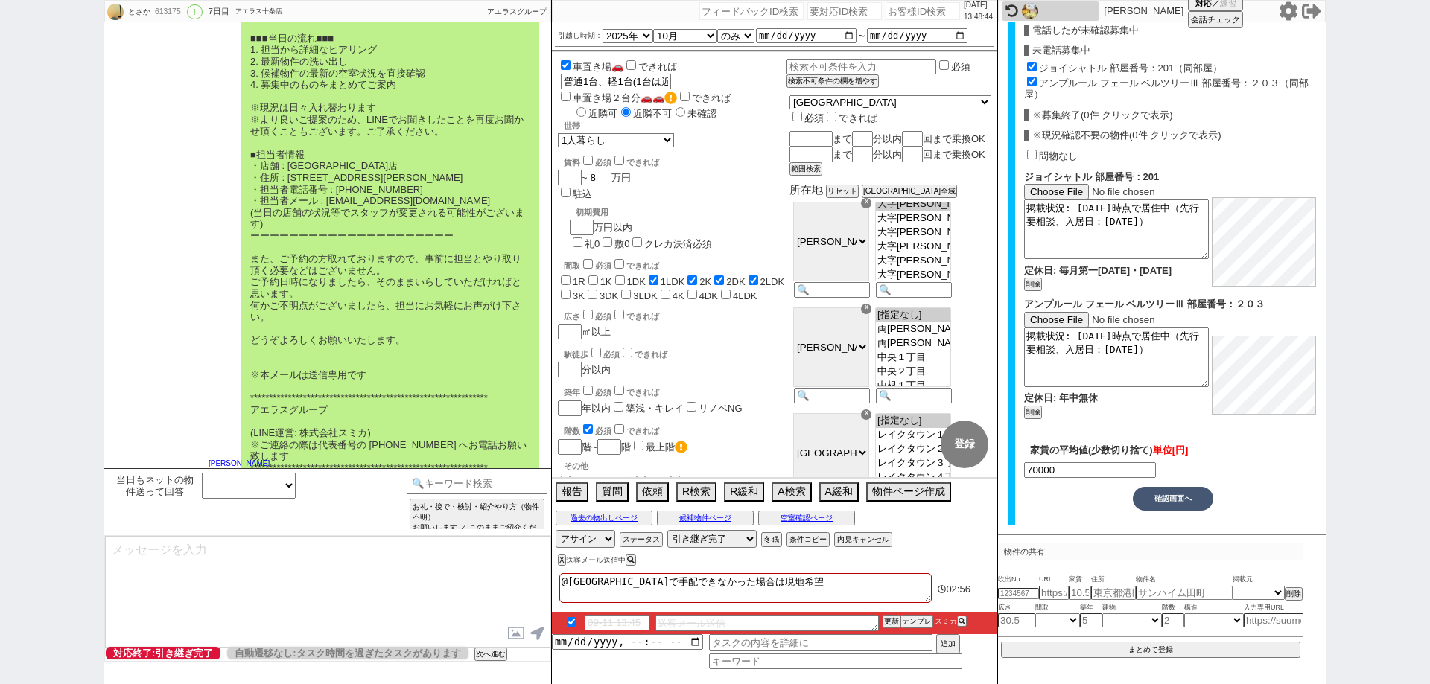
select select "5"
select select
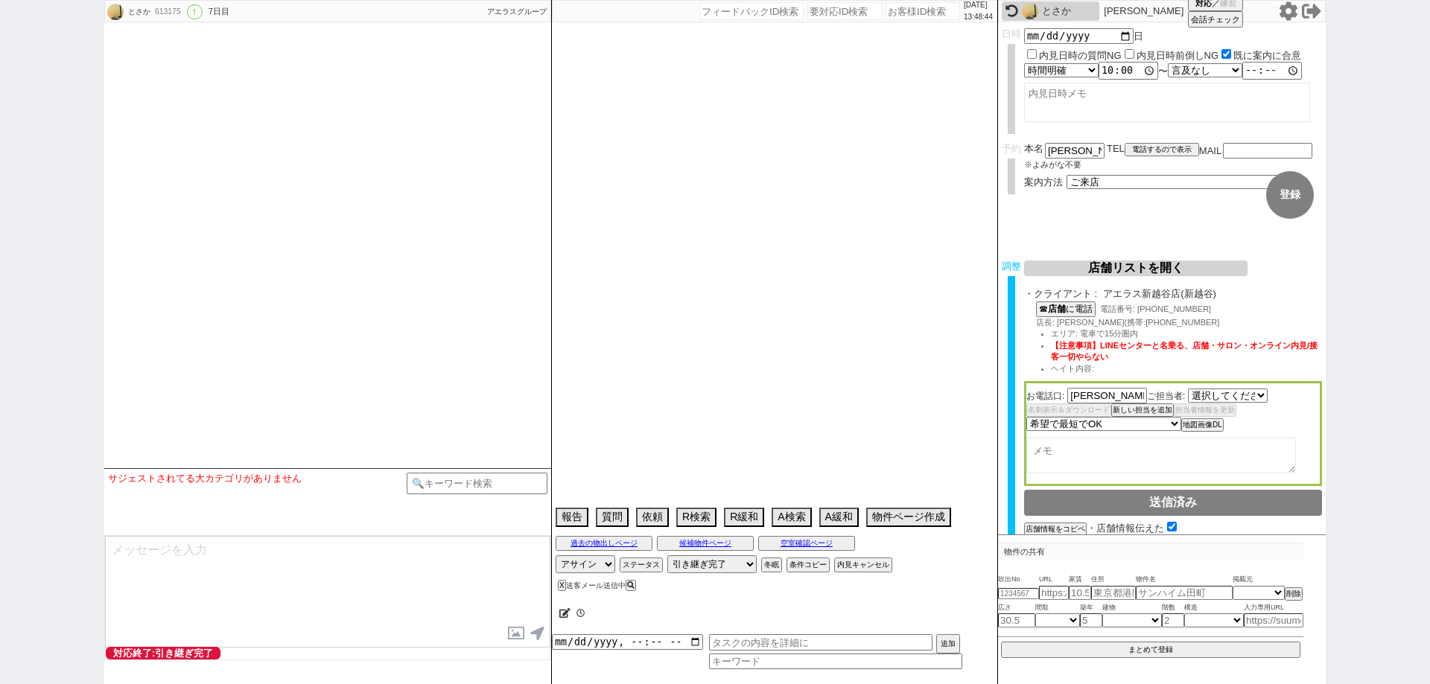
select select "484"
type textarea "@新越谷で手配できなかった場合は現地希望"
select select "2025"
select select "10"
select select "36"
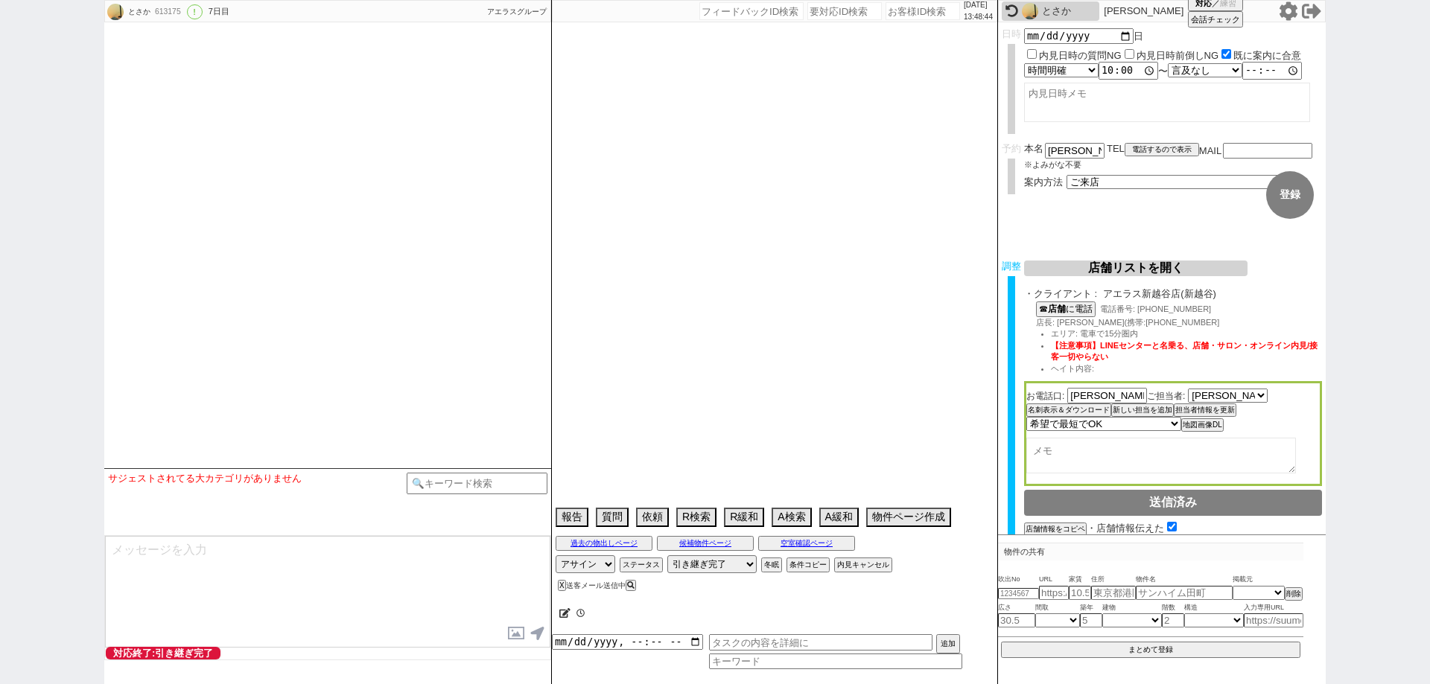
select select "0"
select select "11"
select select "192"
select select "17932"
select select "206"
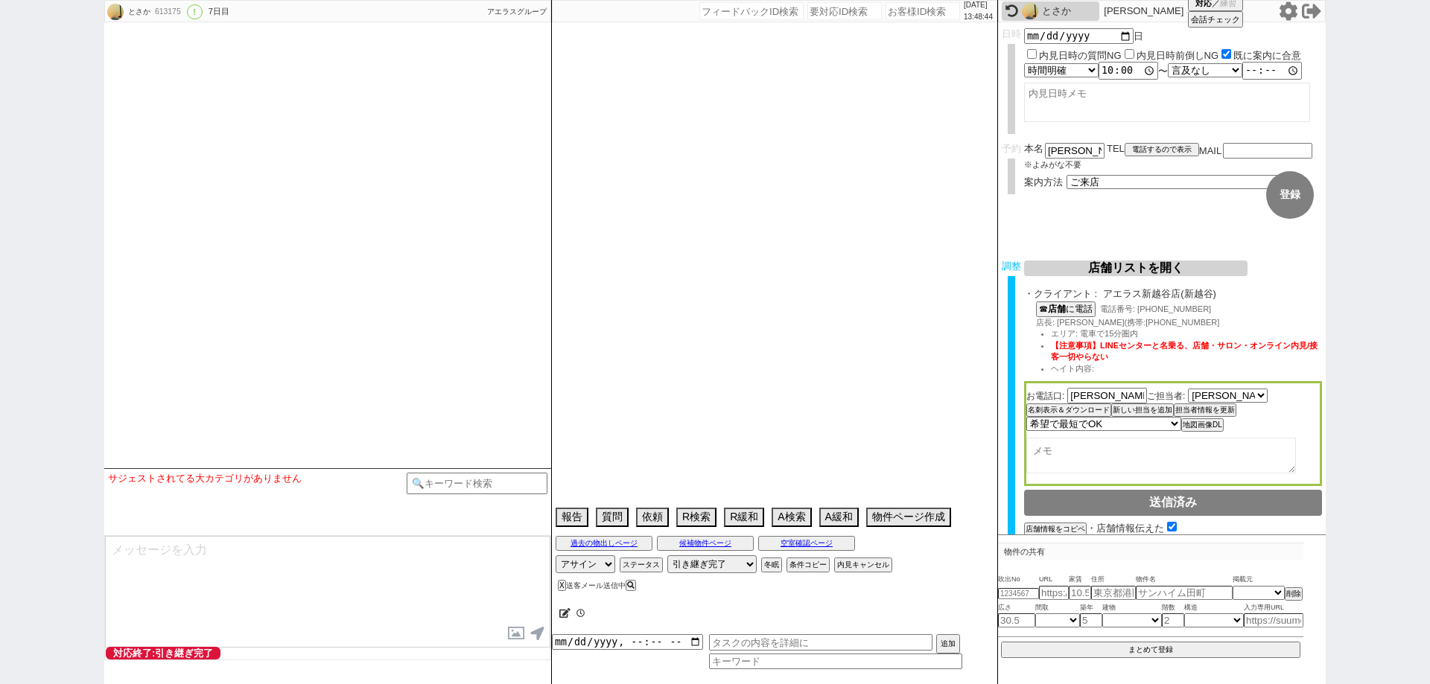
select select "207"
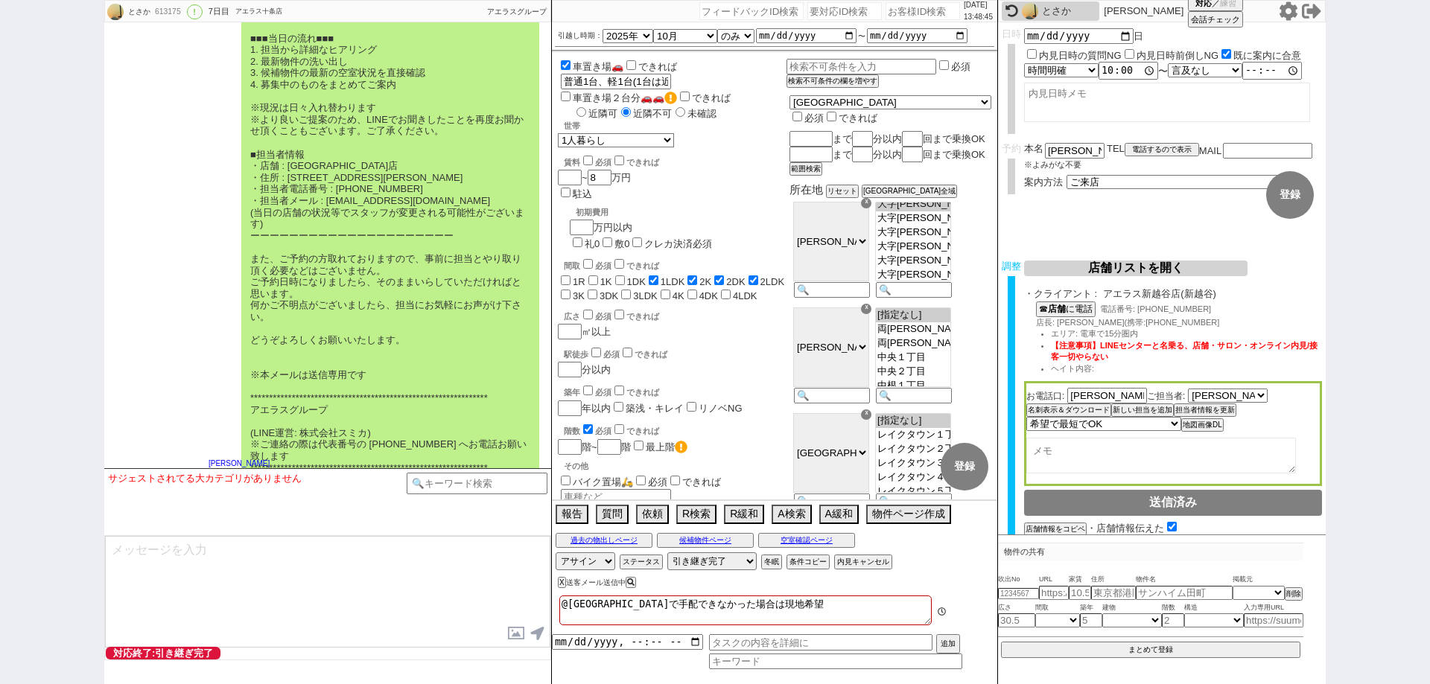
scroll to position [77, 0]
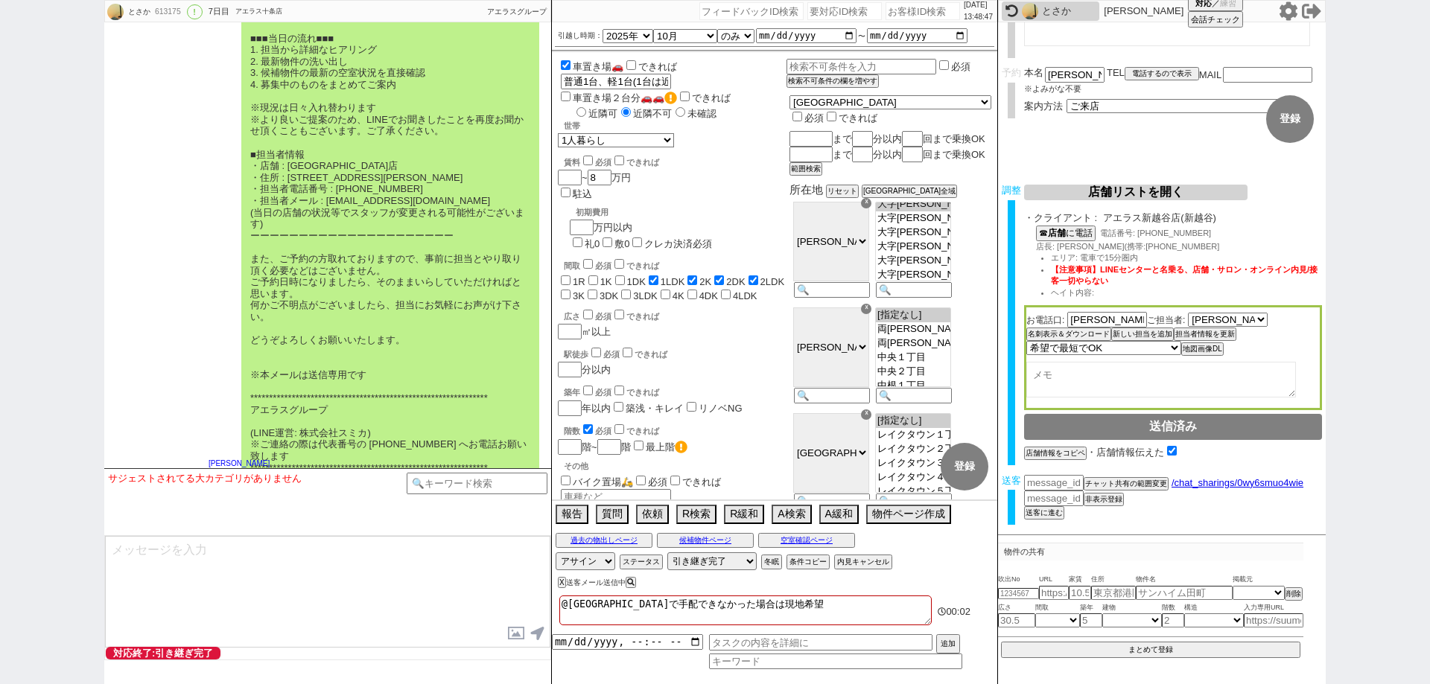
click at [115, 401] on div "※以下、メールの内容をLINEに添付させて頂きます 登坂和生様 アエラスグループです。 ご案内内容を改めて以下にご連絡いたします。 また、すでにスタッフ等の手…" at bounding box center [327, 126] width 447 height 730
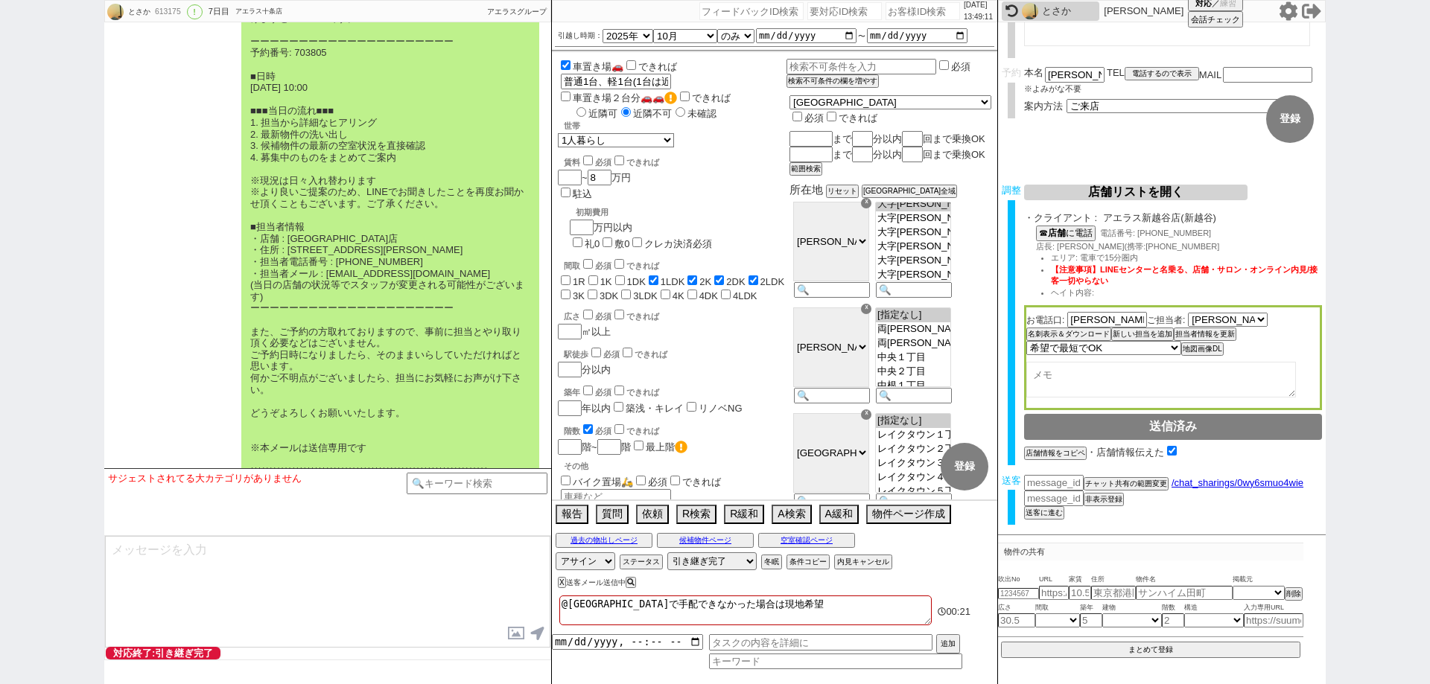
scroll to position [9285, 0]
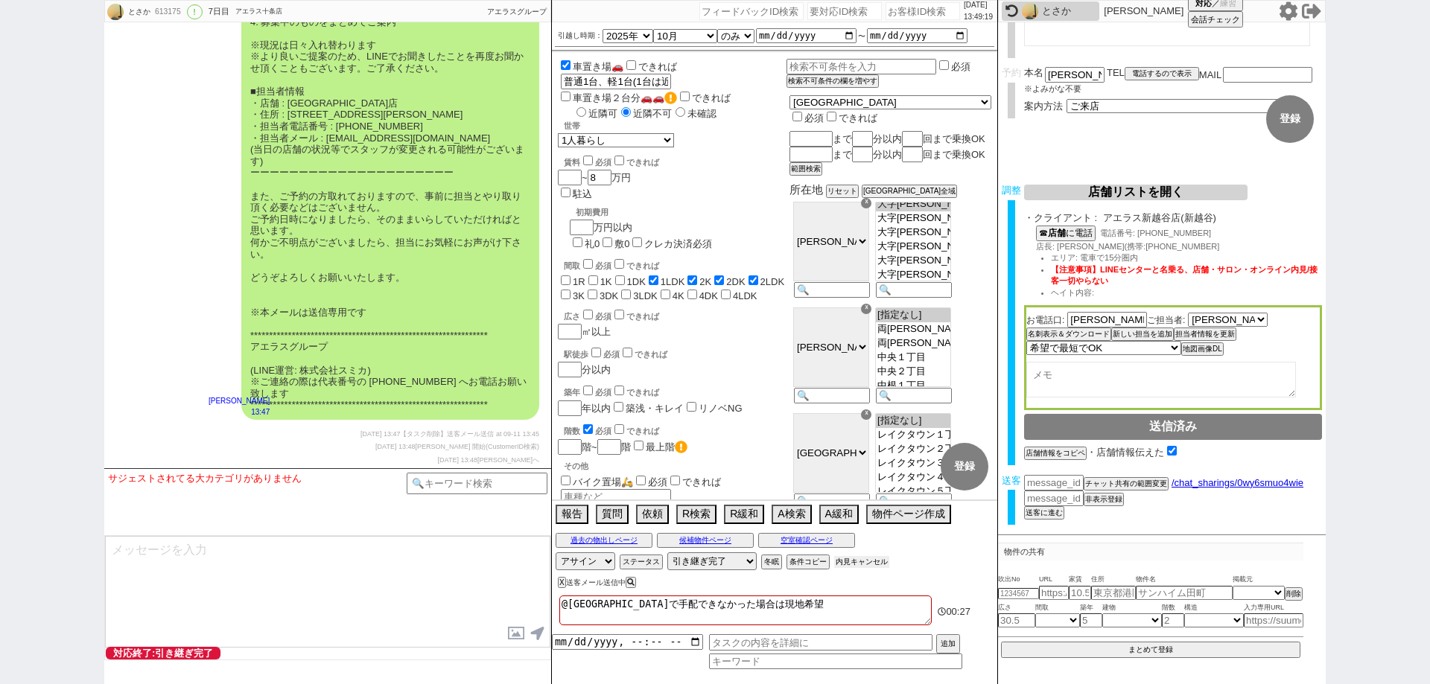
click at [865, 560] on button "内見キャンセル" at bounding box center [861, 562] width 55 height 12
radio input "true"
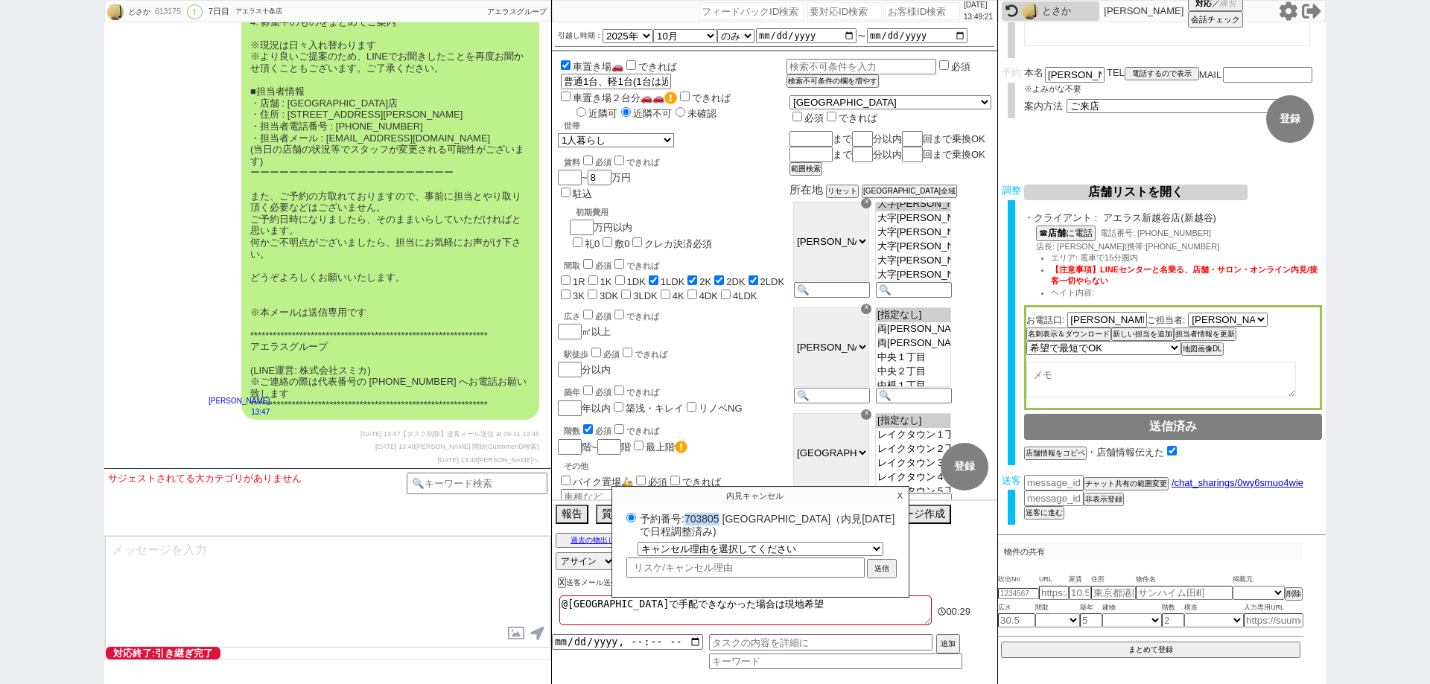
drag, startPoint x: 725, startPoint y: 516, endPoint x: 689, endPoint y: 516, distance: 36.5
click at [689, 516] on label "予約番号:703805 アエラス新越谷店（内見日 2025/09/14 で日程調整済み)" at bounding box center [761, 525] width 276 height 28
copy label "703805"
click at [898, 498] on p "X" at bounding box center [900, 496] width 17 height 18
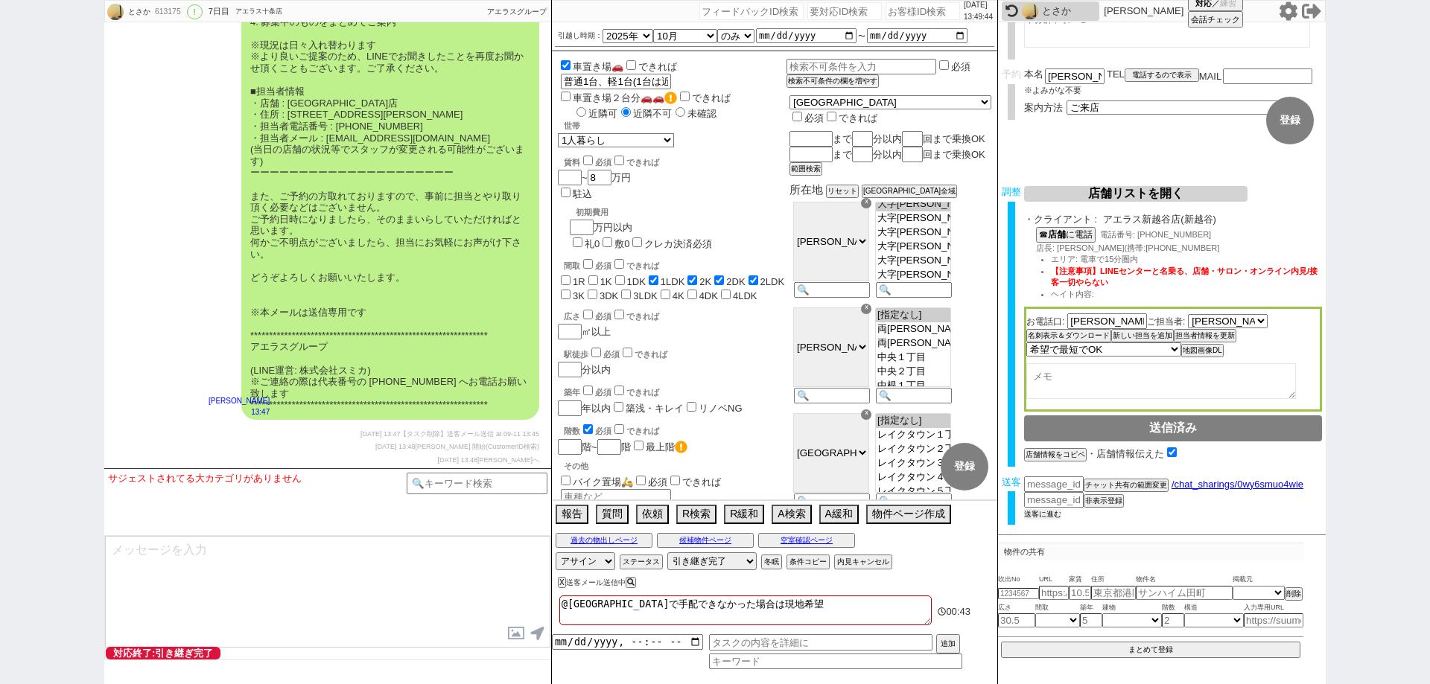
scroll to position [74, 0]
click at [1044, 517] on button "送客に進む" at bounding box center [1042, 514] width 37 height 10
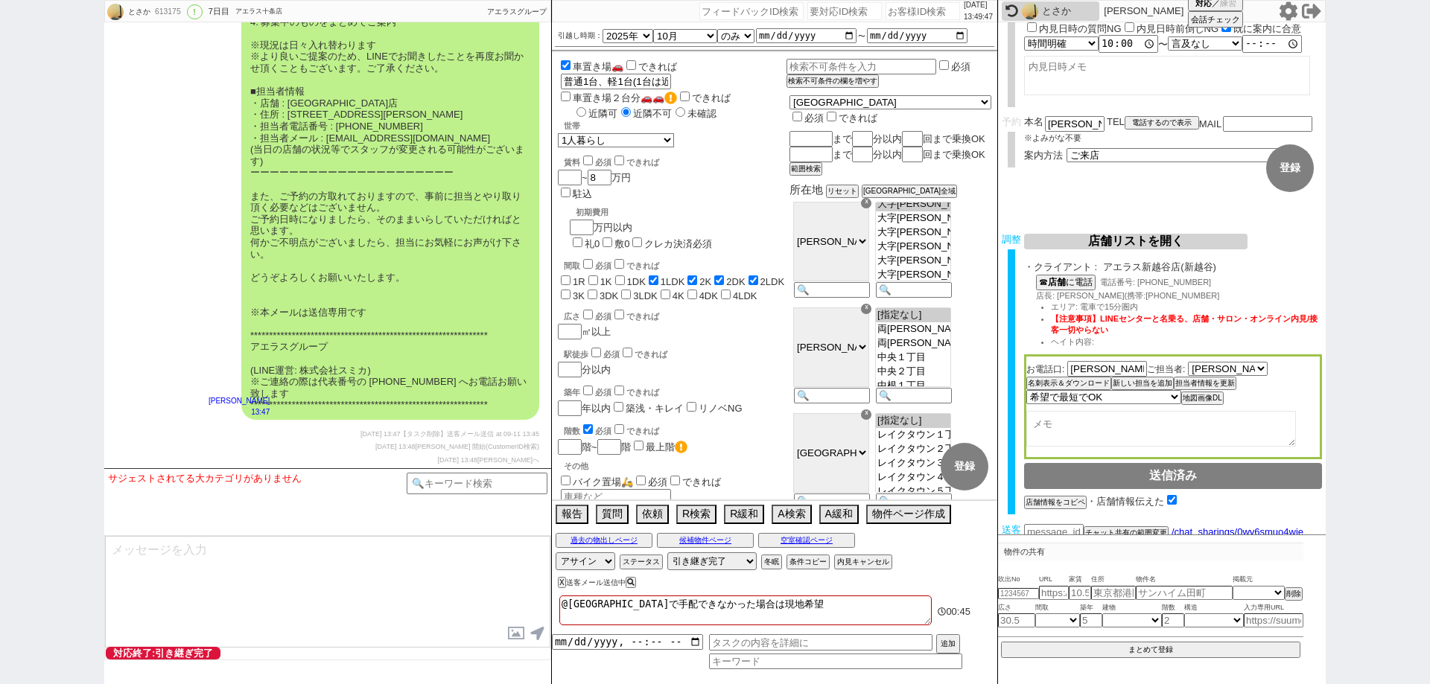
scroll to position [0, 0]
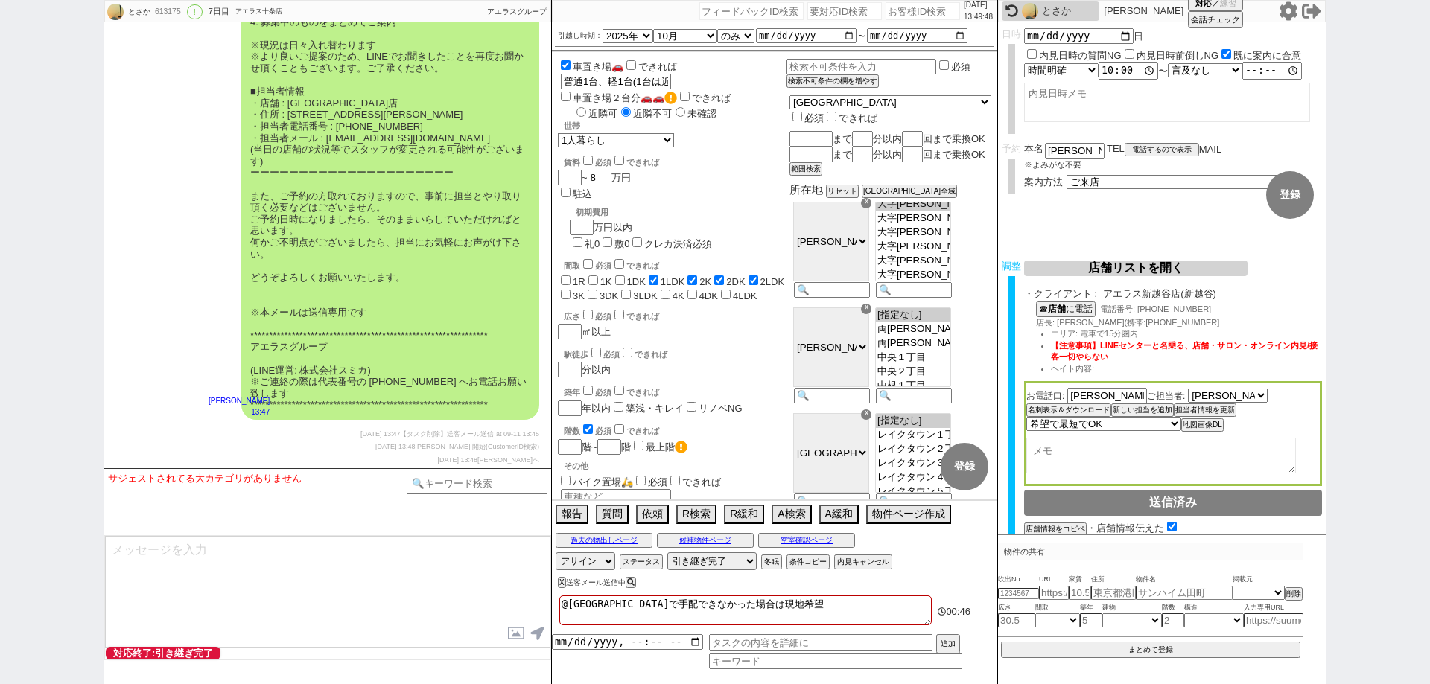
click at [1241, 150] on input "text" at bounding box center [1267, 149] width 89 height 13
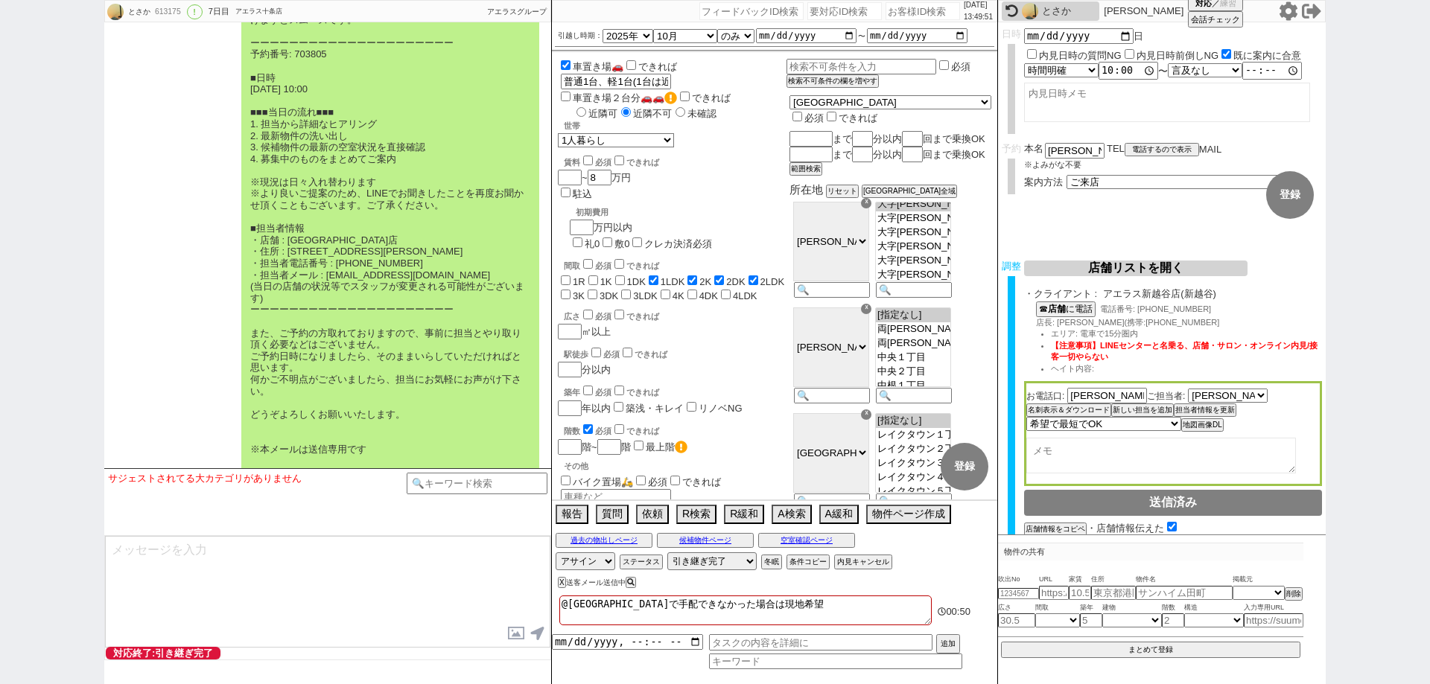
scroll to position [9285, 0]
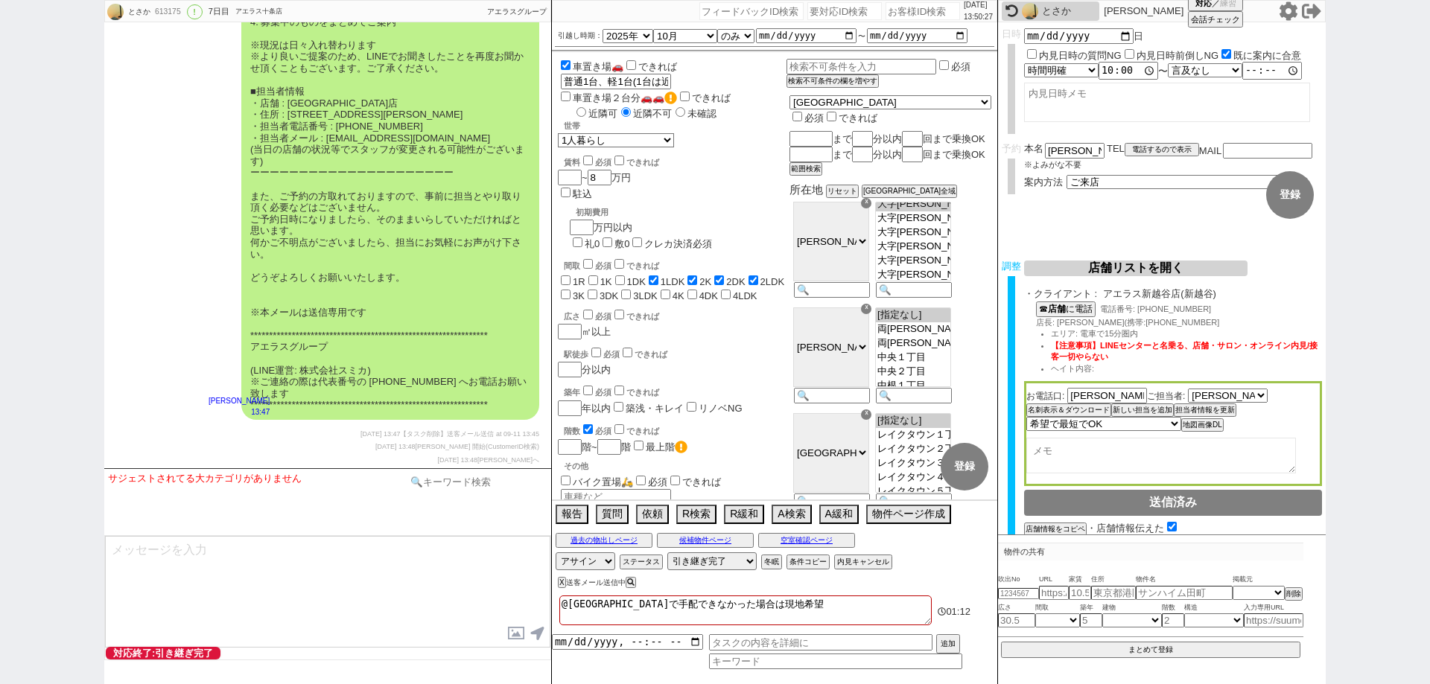
click at [454, 476] on input at bounding box center [477, 482] width 141 height 19
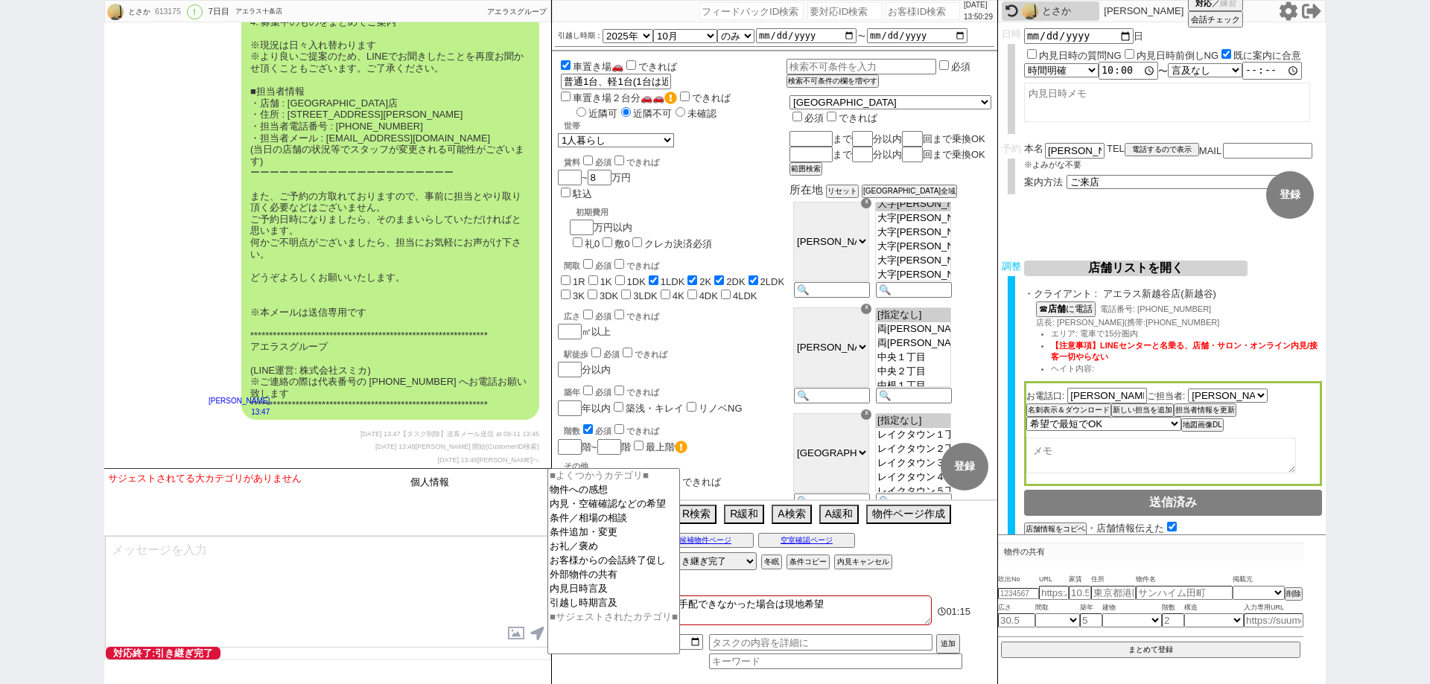
type input "個人情報"
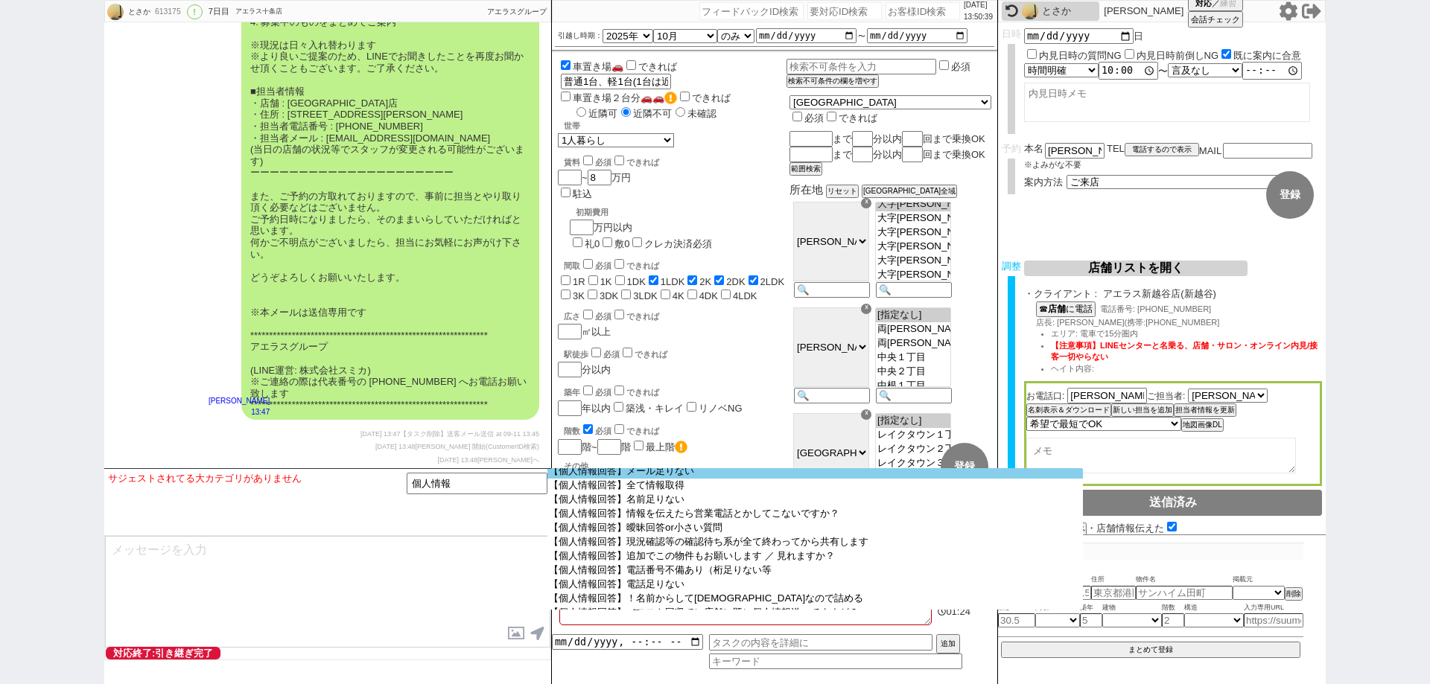
scroll to position [74, 0]
click at [679, 477] on option "【個人情報回答】メール足りない" at bounding box center [815, 473] width 536 height 14
select select "メール足りない"
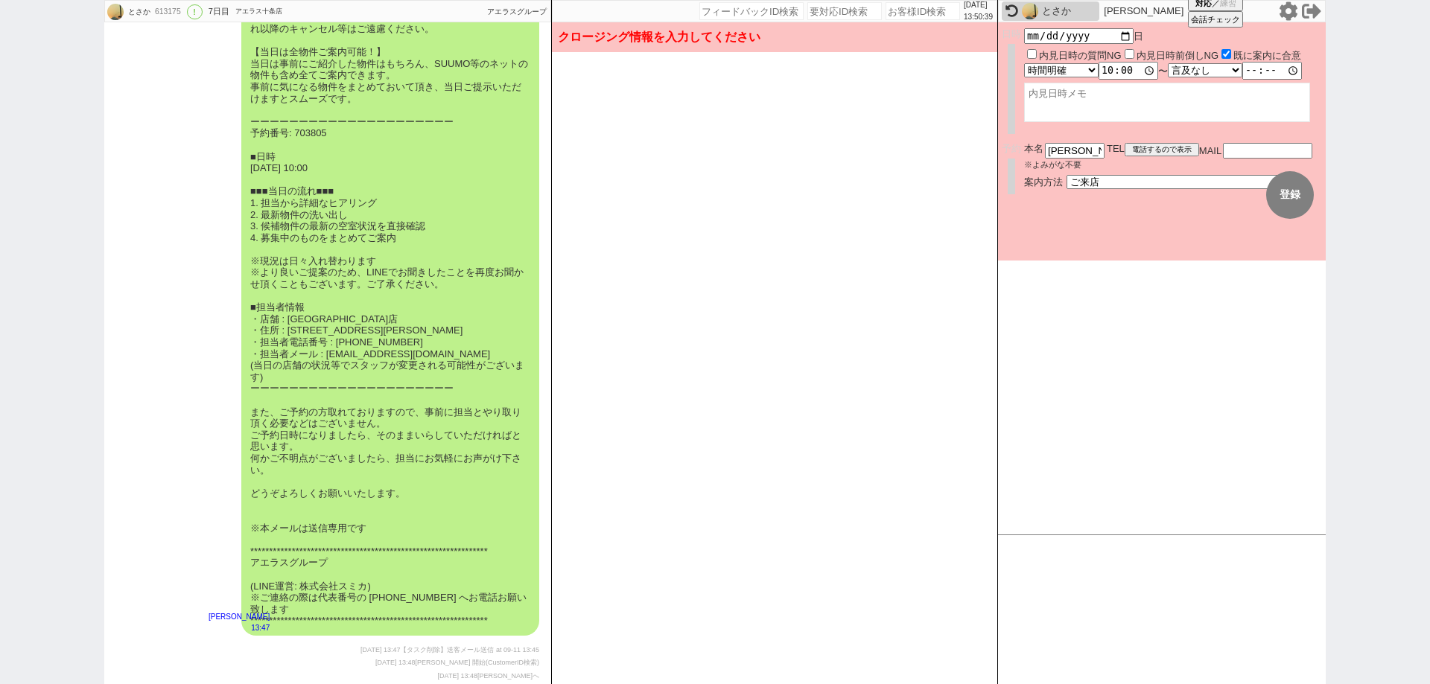
scroll to position [8115, 0]
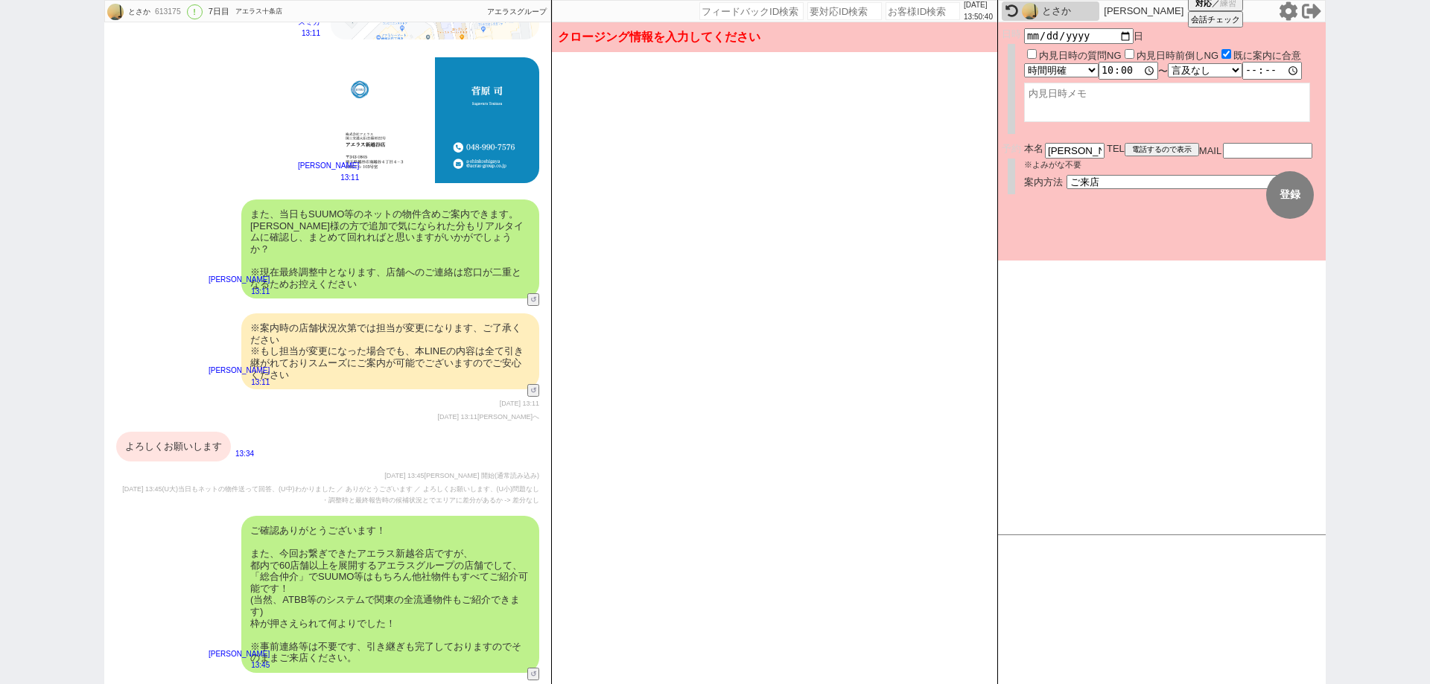
click at [203, 443] on div "よろしくお願いします" at bounding box center [173, 447] width 115 height 30
click at [1230, 202] on button "変更 なし" at bounding box center [1228, 195] width 48 height 48
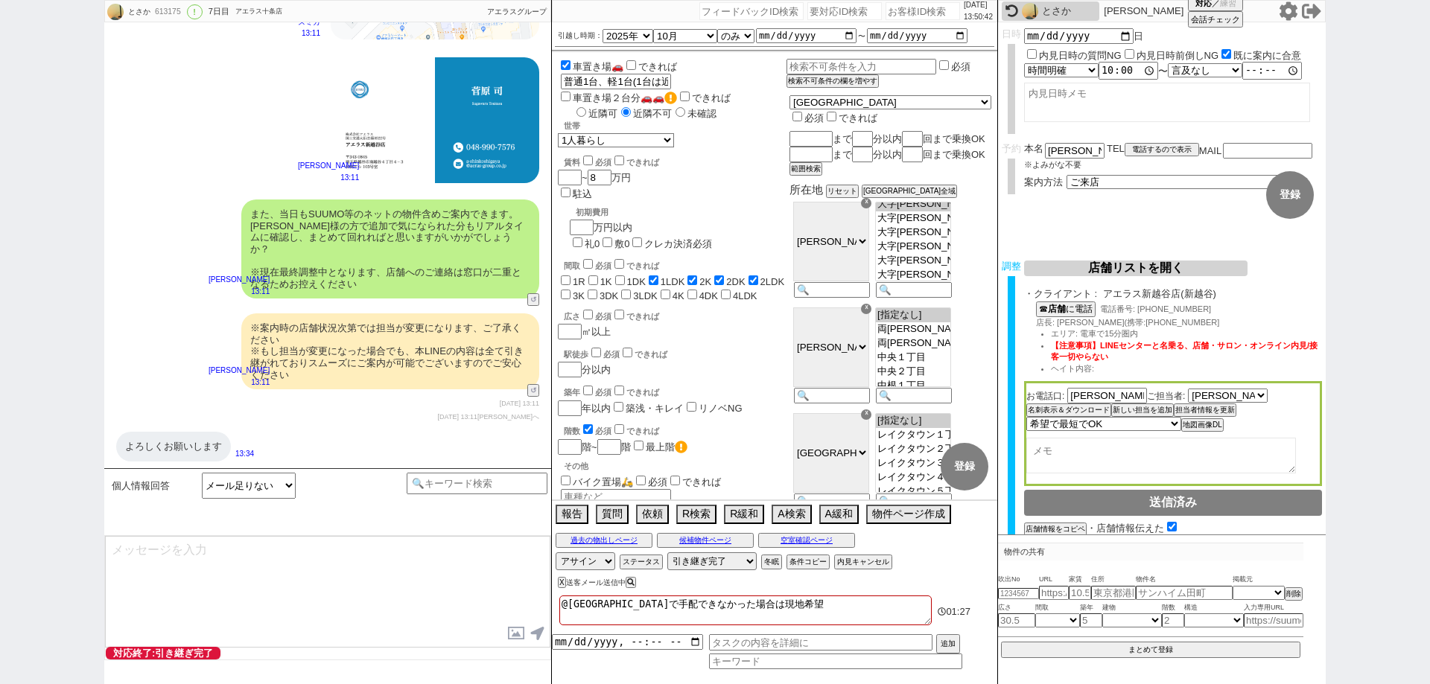
type textarea "@@【@@まず先にメアド用意ないときに備えてundefined@test.jpを一旦アドレス欄に入れてください@@】@@ 恐れ入ります、メールアドレスはお持ち…"
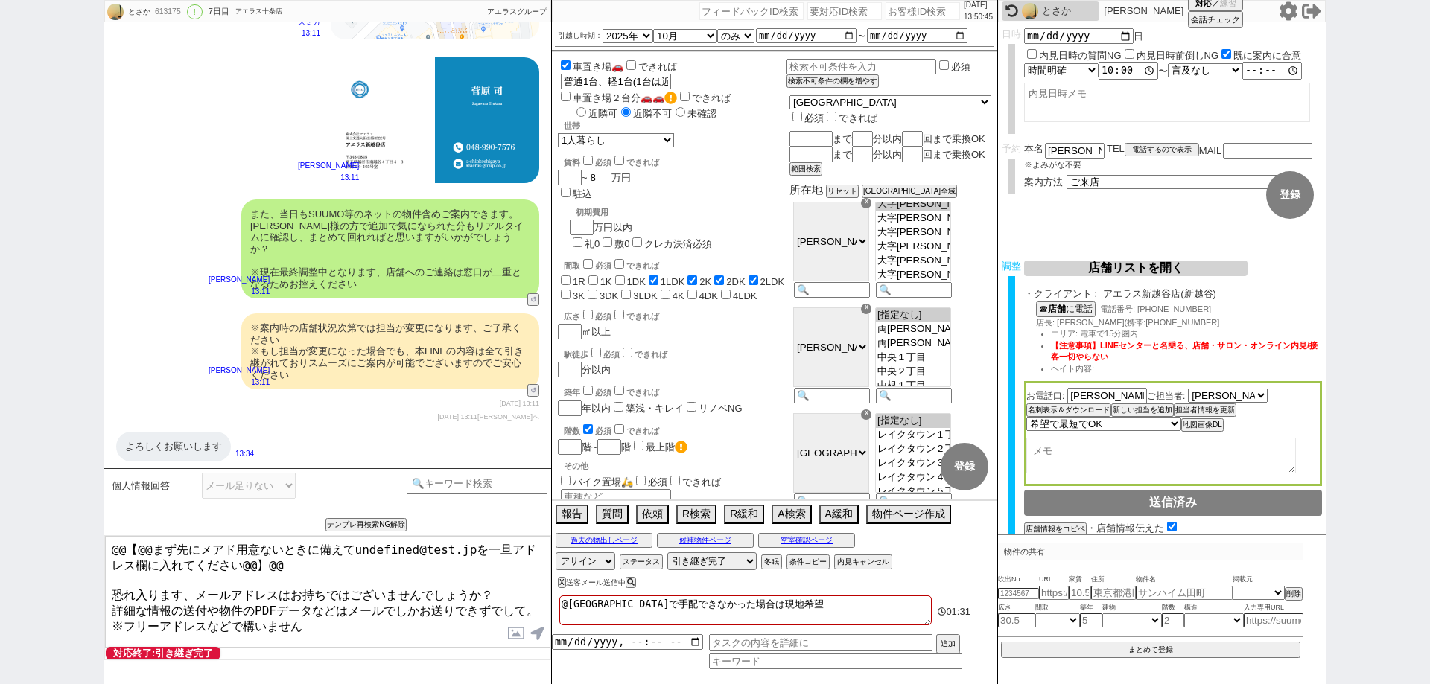
drag, startPoint x: 352, startPoint y: 550, endPoint x: 454, endPoint y: 550, distance: 102.0
click at [454, 550] on textarea "@@【@@まず先にメアド用意ないときに備えてundefined@test.jpを一旦アドレス欄に入れてください@@】@@ 恐れ入ります、メールアドレスはお持ち…" at bounding box center [327, 592] width 445 height 112
click at [1254, 145] on input "text" at bounding box center [1267, 149] width 89 height 13
paste input "undefined@test.jp"
type input "undefined@test.jp"
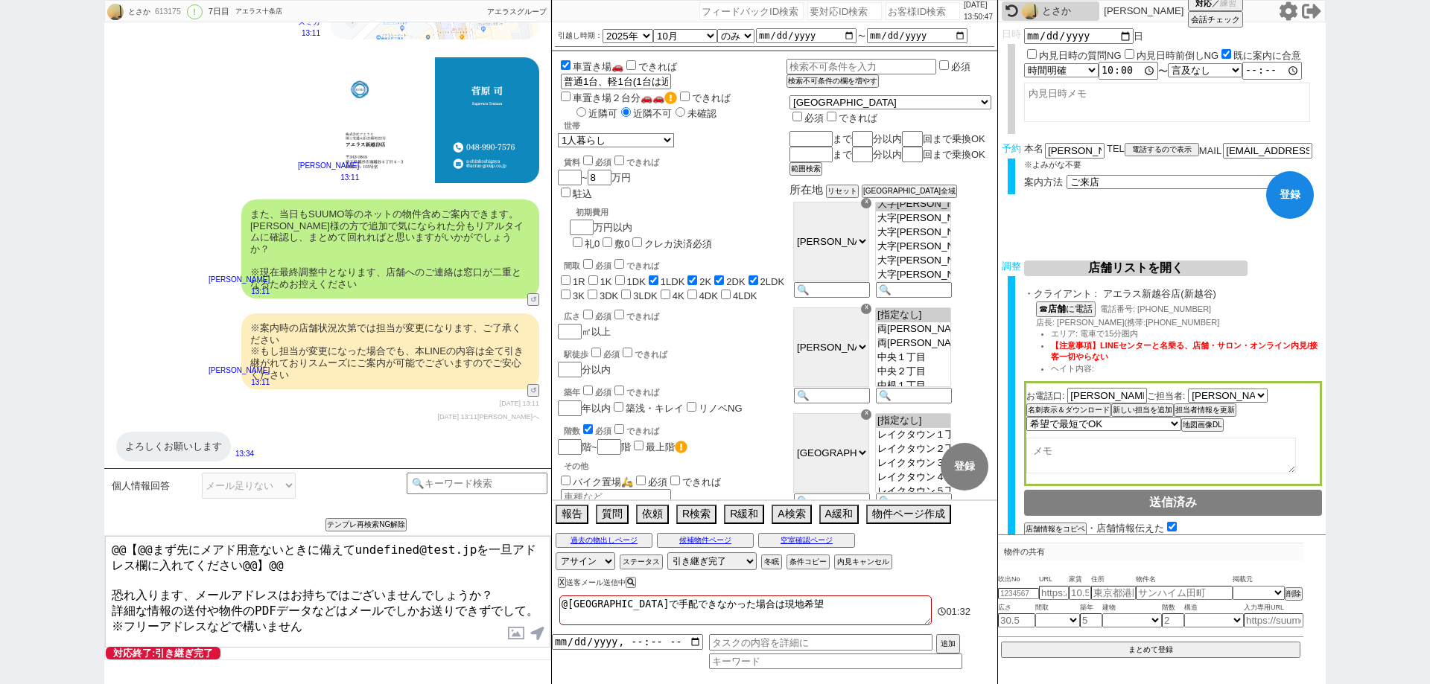
click at [1260, 206] on form "変更 なし 登録 日時 2025-09-14 日 内見日時の質問NG 内見日時前倒しNG 既に案内に合意 言及なし 時間明確 午前 午後 お昼 夕方・夜 終日…" at bounding box center [1162, 141] width 328 height 238
click at [1293, 198] on button "登録" at bounding box center [1290, 195] width 48 height 48
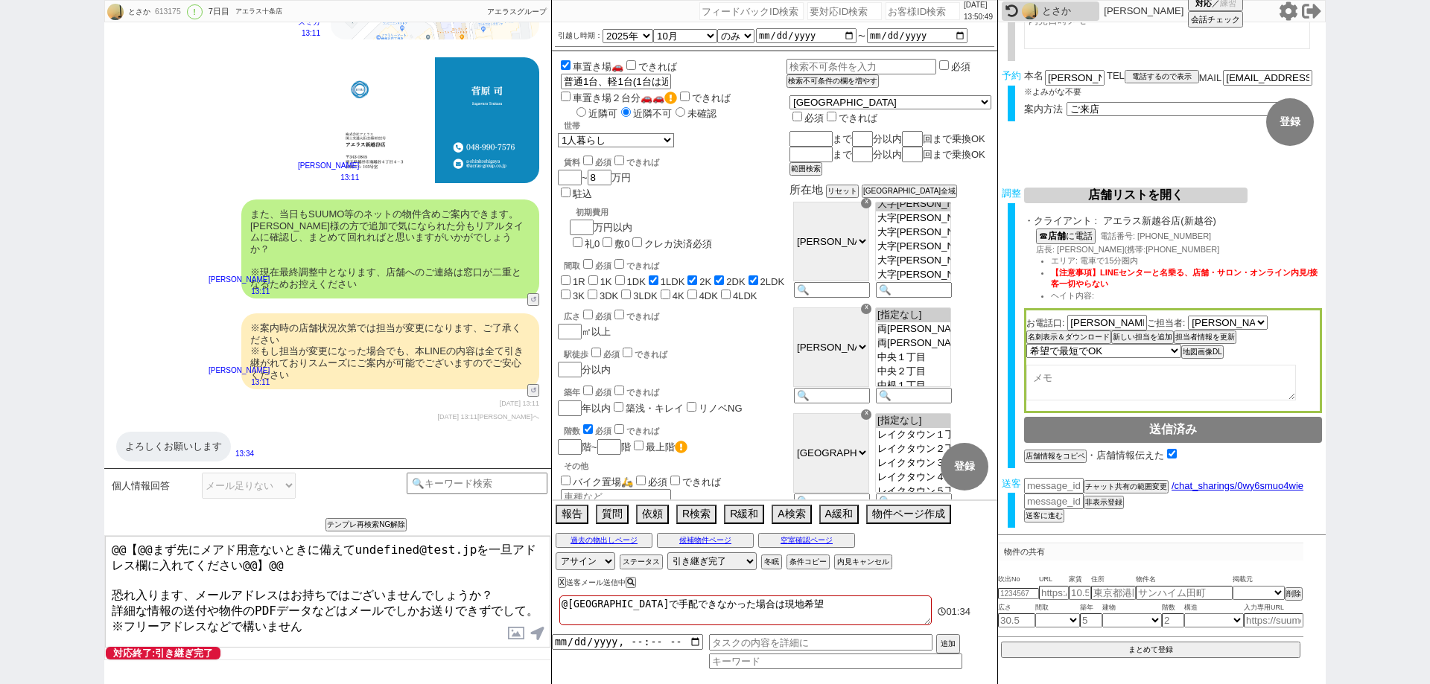
scroll to position [77, 0]
click at [1051, 514] on button "送客に進む" at bounding box center [1042, 514] width 37 height 10
type input "70000"
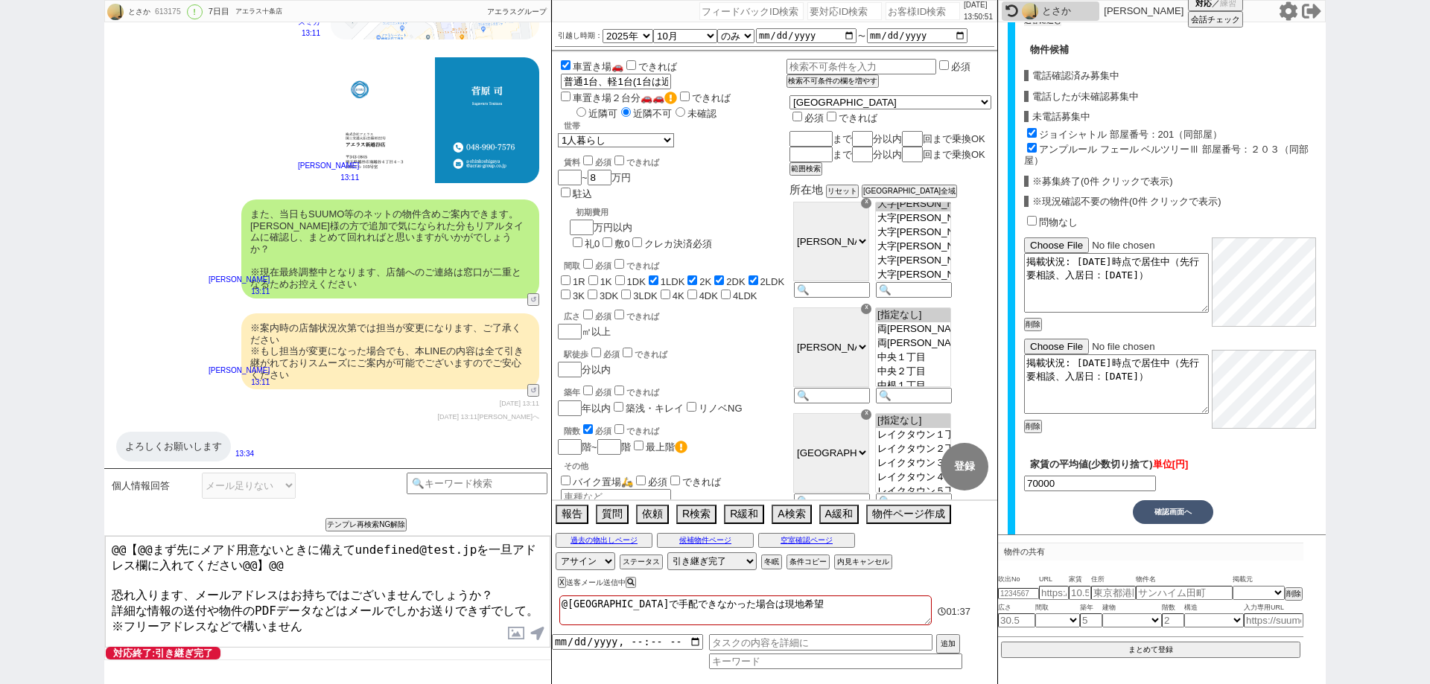
scroll to position [594, 0]
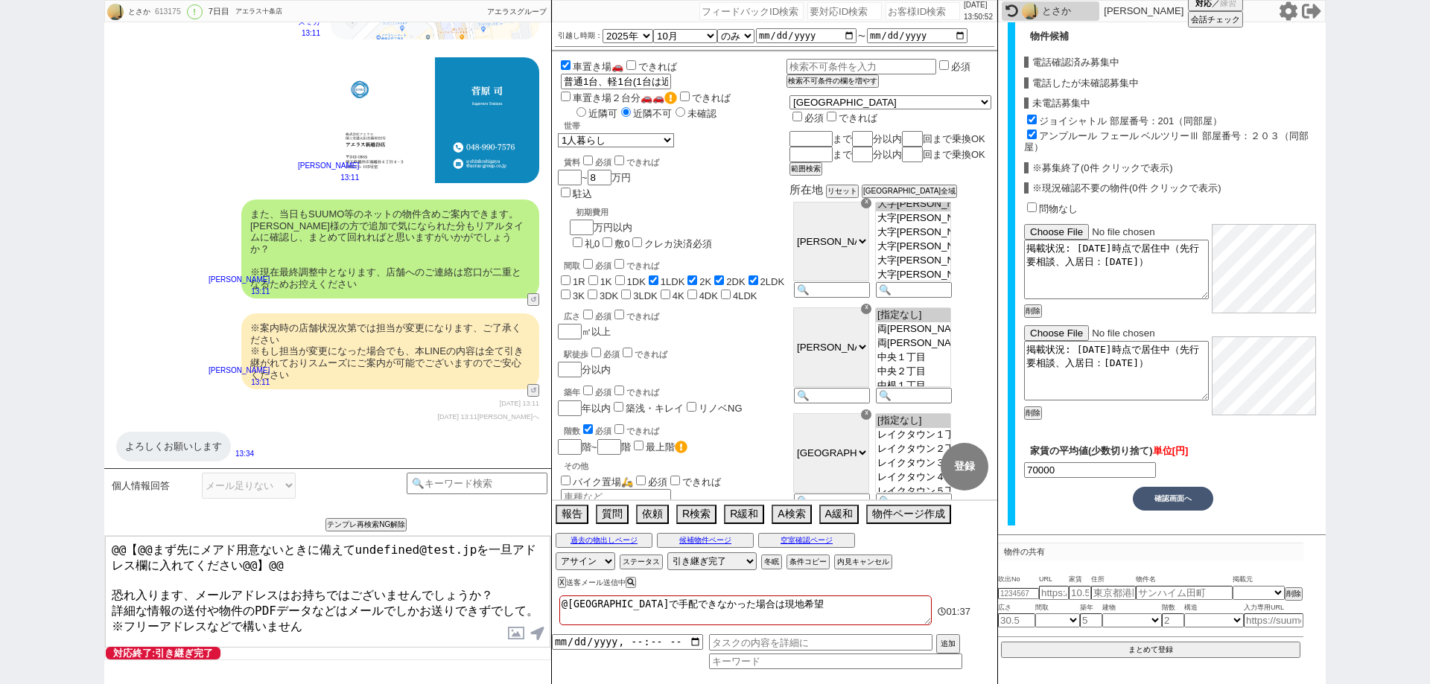
click at [1175, 503] on button "確認画面へ" at bounding box center [1173, 499] width 80 height 24
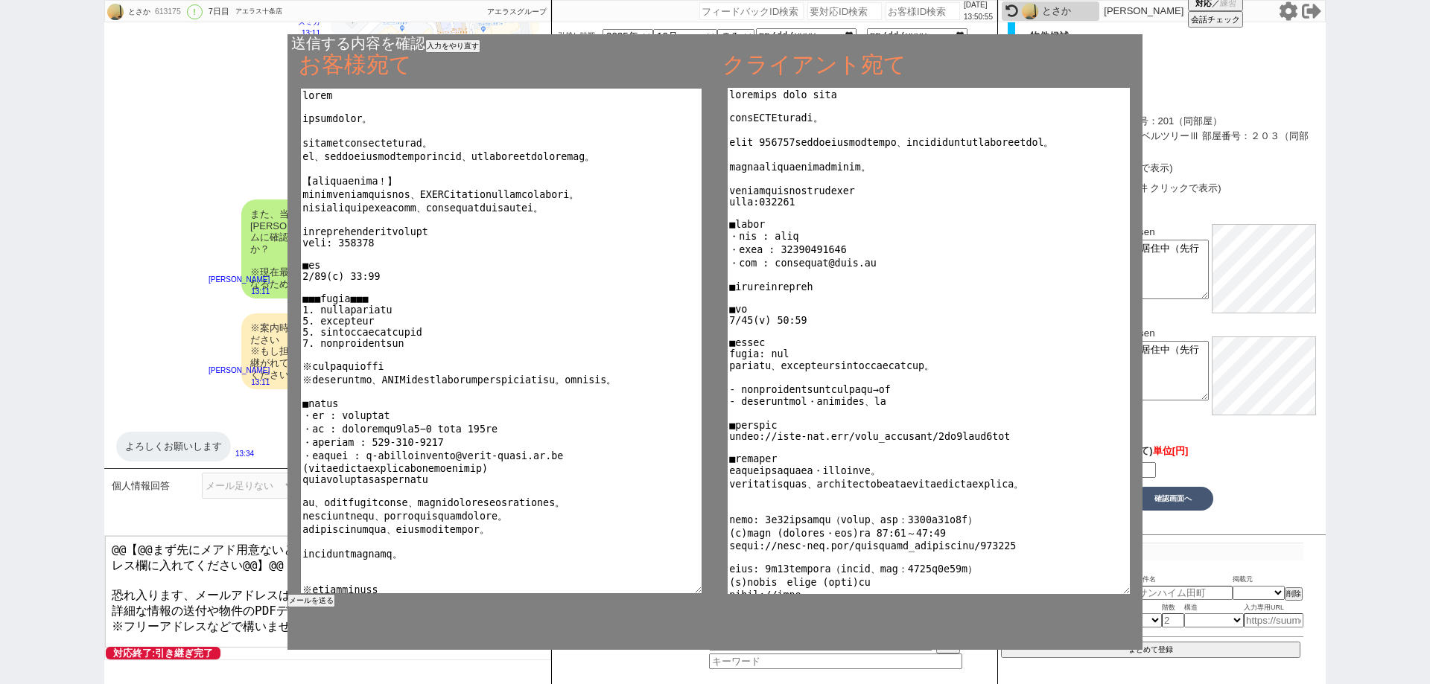
drag, startPoint x: 885, startPoint y: 248, endPoint x: 725, endPoint y: 251, distance: 160.2
click at [725, 251] on div at bounding box center [715, 341] width 855 height 506
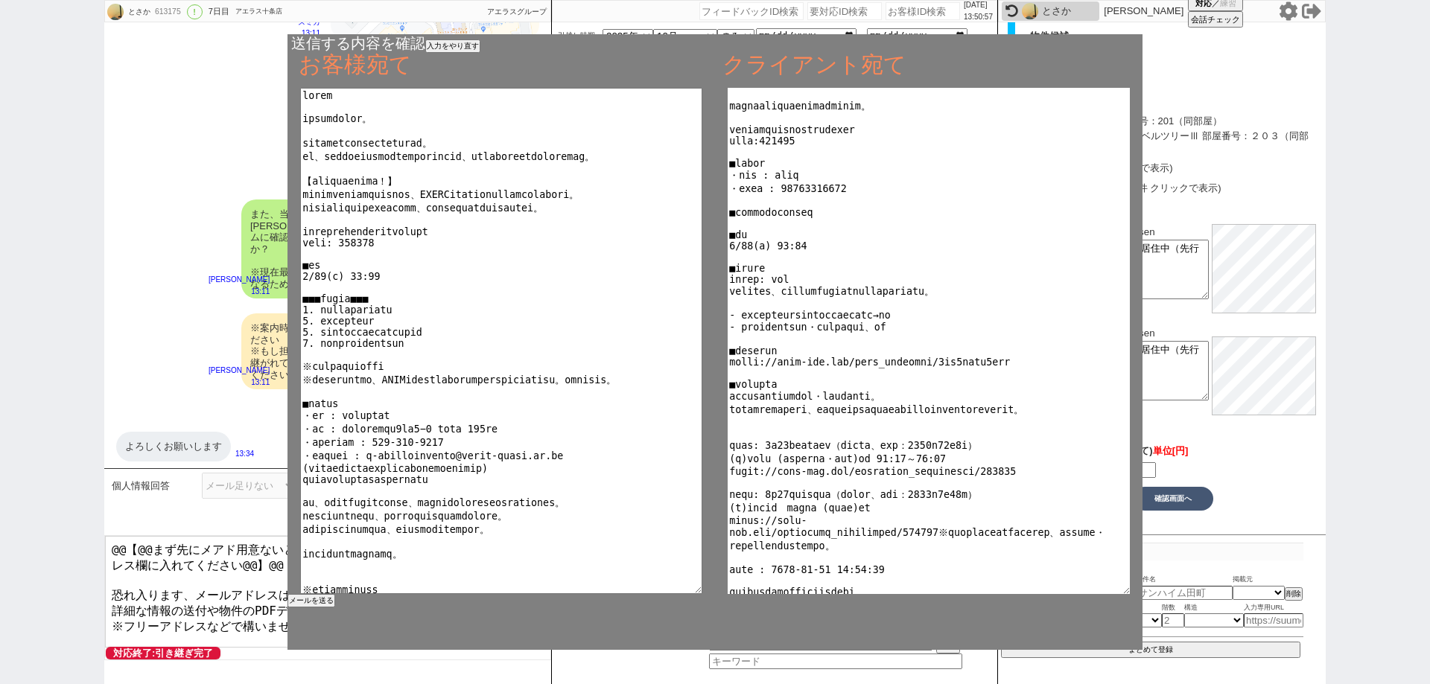
scroll to position [153, 0]
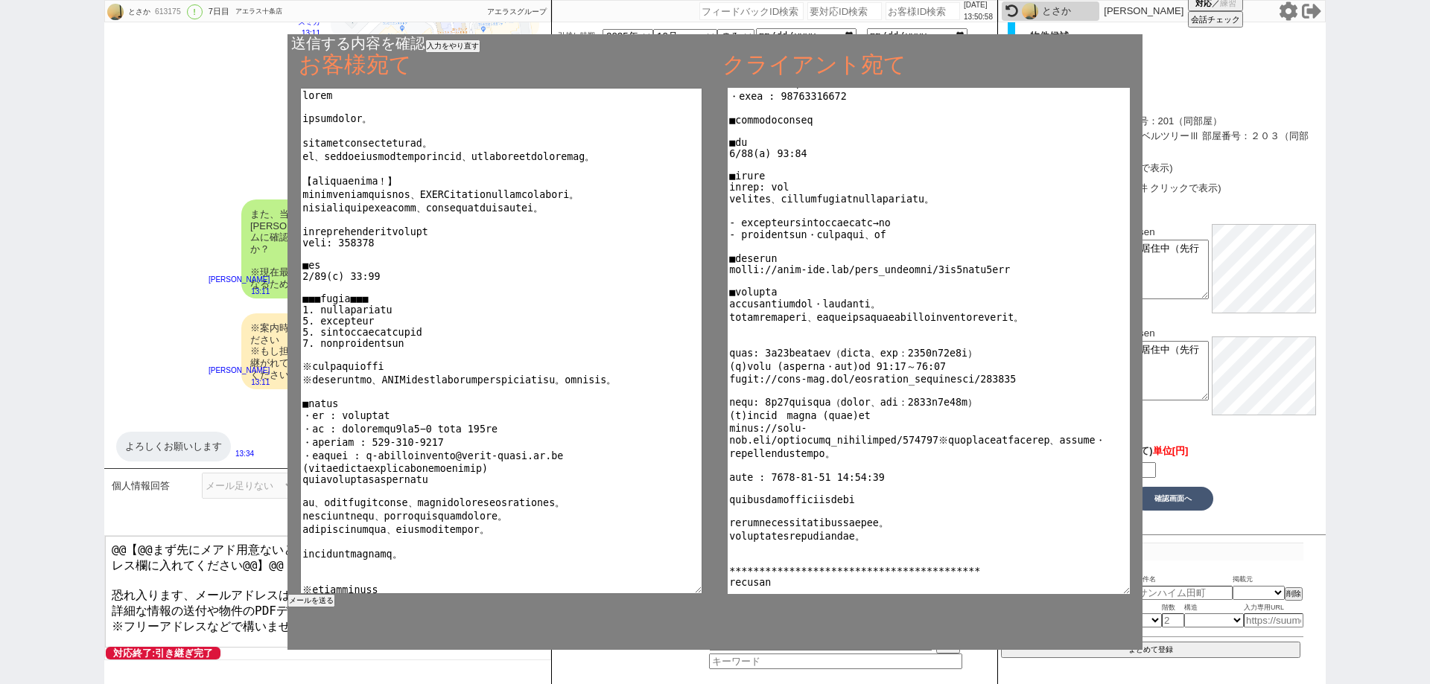
type textarea "**********"
click at [308, 600] on button "メールを送る" at bounding box center [310, 601] width 45 height 10
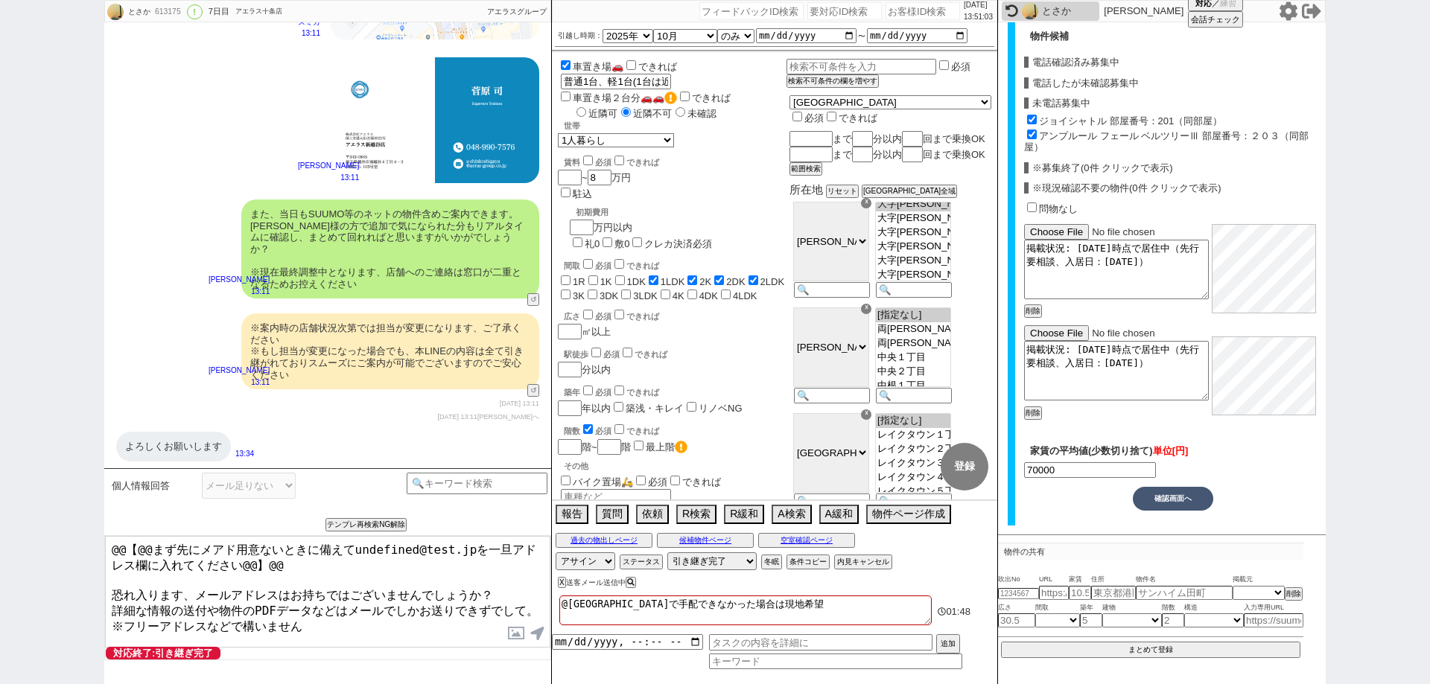
click at [1292, 491] on div "物件候補 電話確認済み募集中 電話したが未確認募集中 未電話募集中 ジョイシャトル 部屋番号：201（同部屋） アンプルール フェール ベルツリーⅢ 部屋番号…" at bounding box center [1173, 262] width 298 height 499
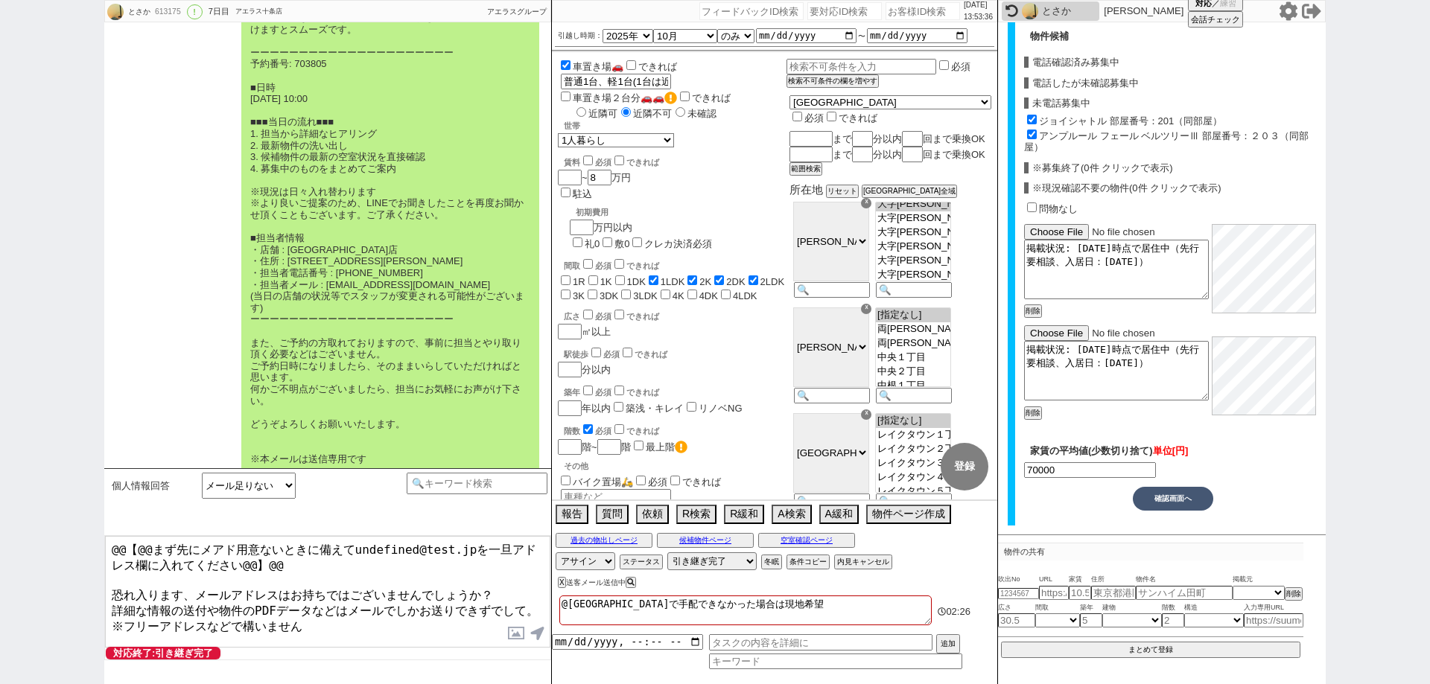
scroll to position [9285, 0]
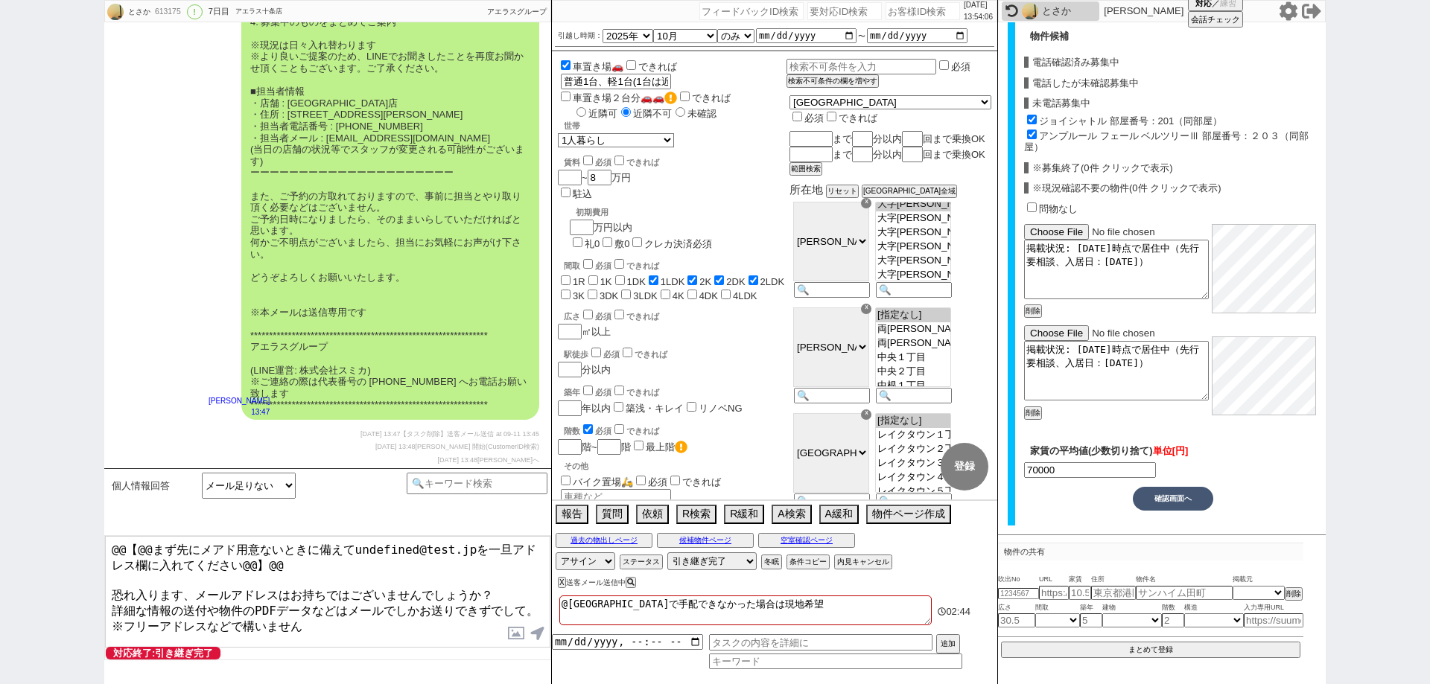
click at [171, 9] on div "613175" at bounding box center [167, 12] width 34 height 12
copy div "613175"
click at [905, 7] on input "number" at bounding box center [923, 11] width 74 height 18
paste input "613175"
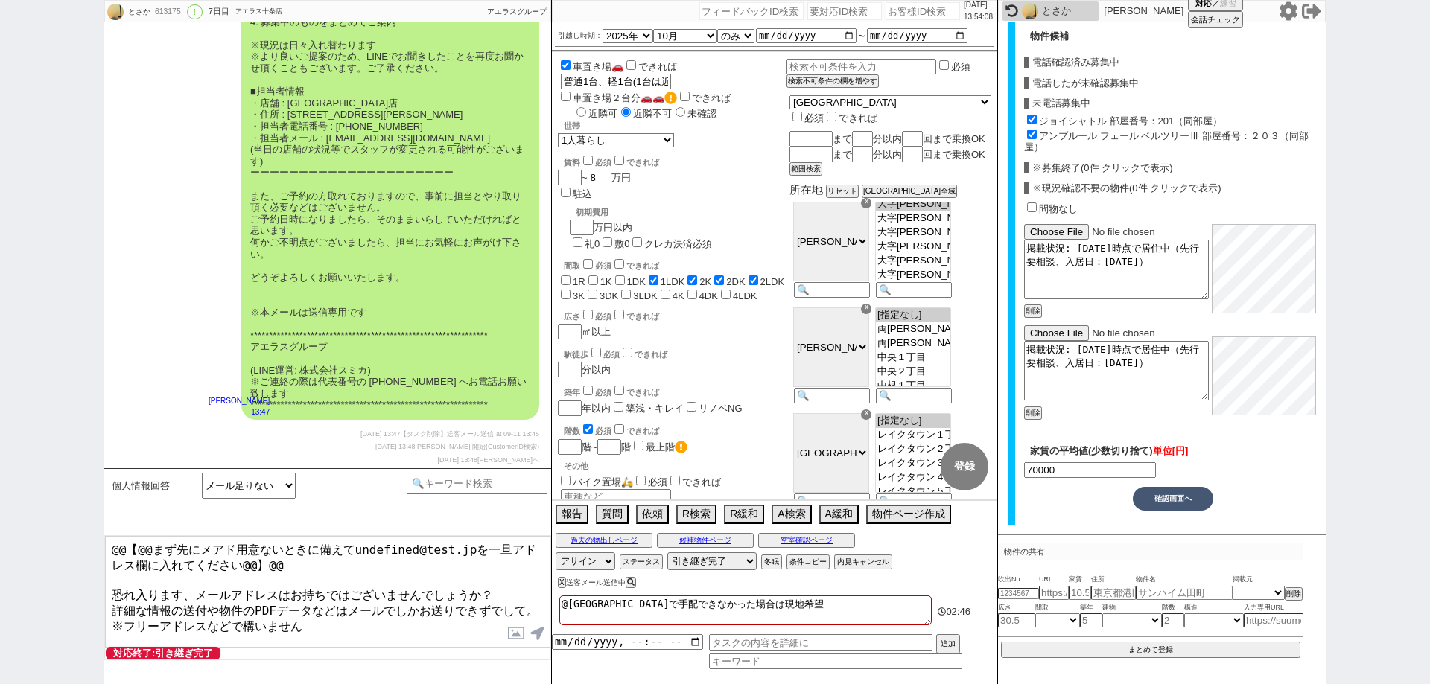
type input "613175"
select select "100"
select select "1"
select select "2"
select select "5"
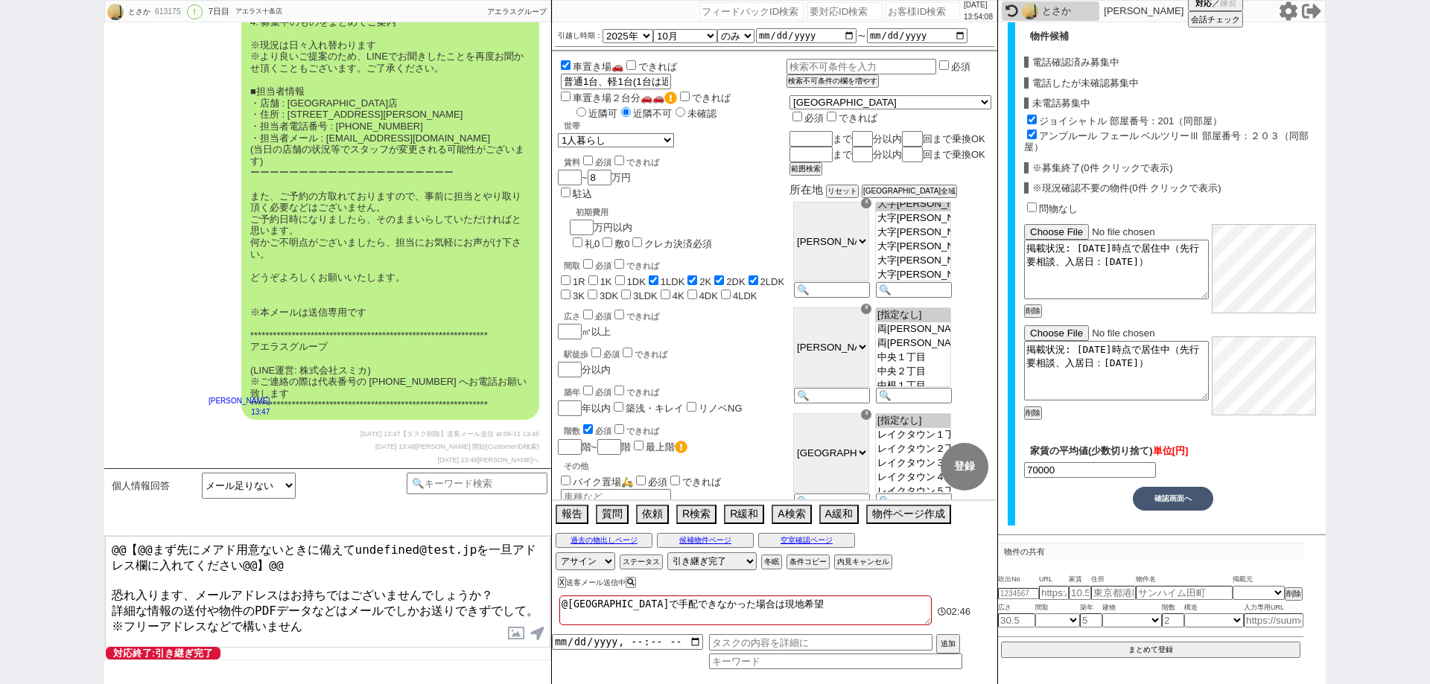
select select
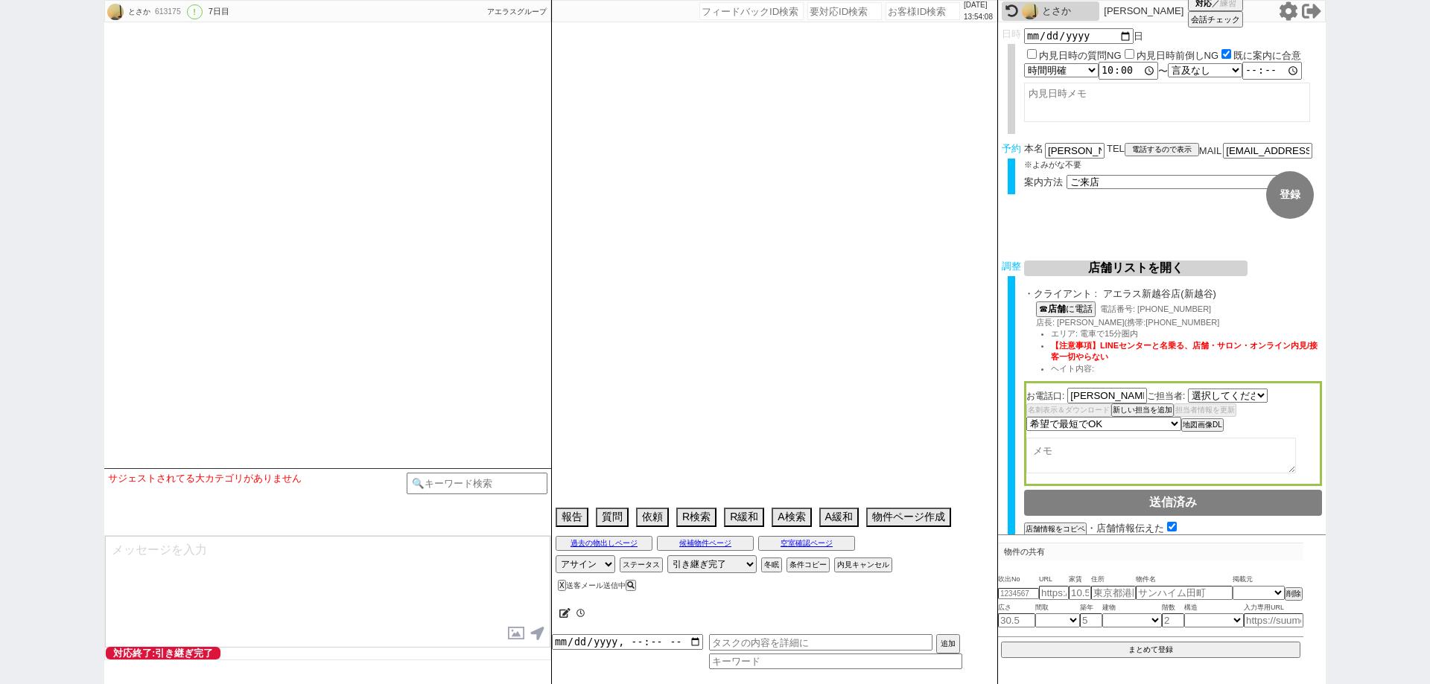
select select "484"
type textarea "@新越谷で手配できなかった場合は現地希望"
select select "2025"
select select "10"
select select "36"
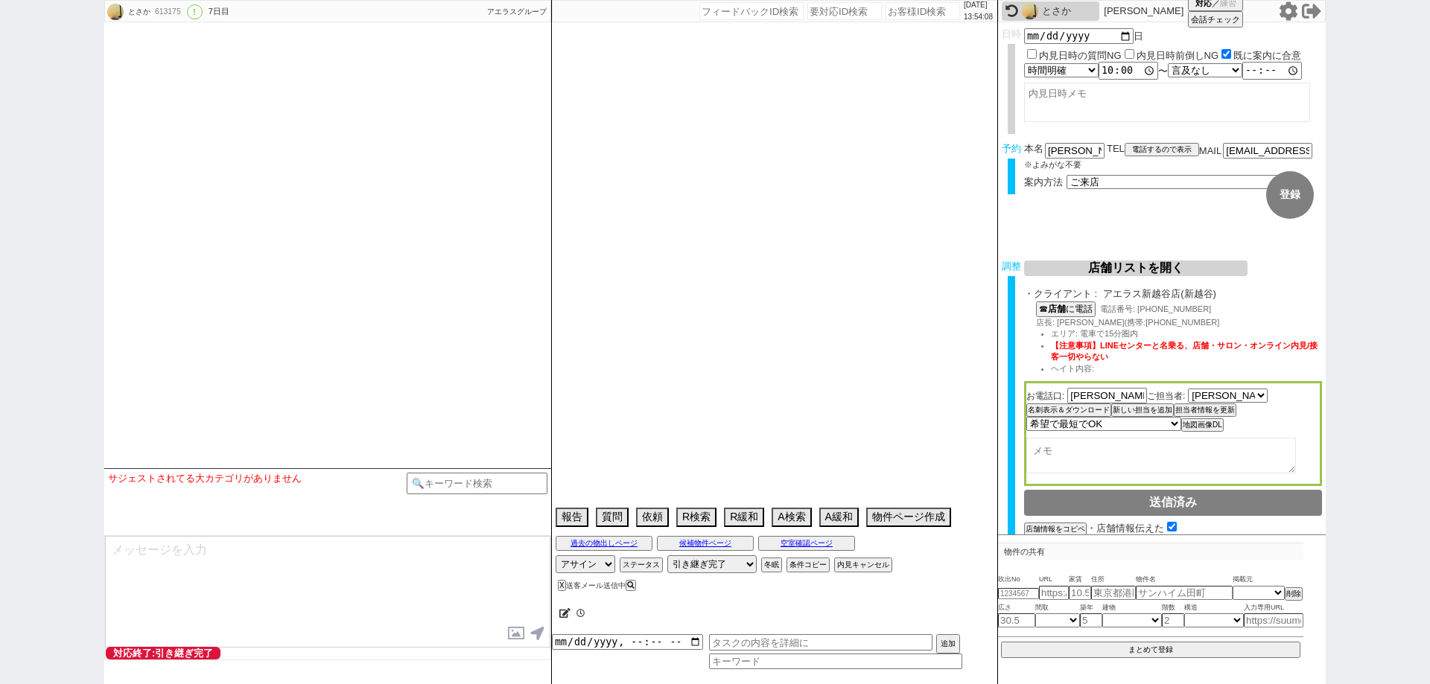
select select "0"
select select "11"
select select "192"
select select "17932"
select select "206"
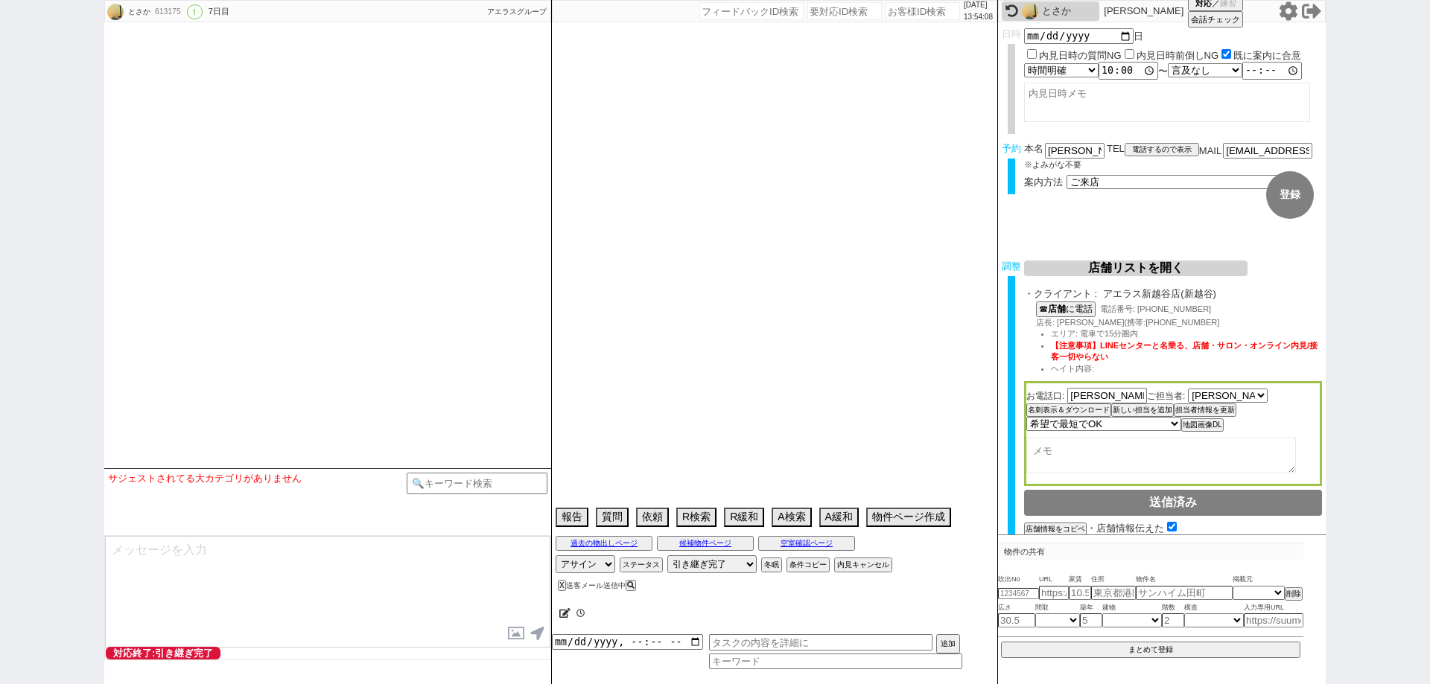
select select "207"
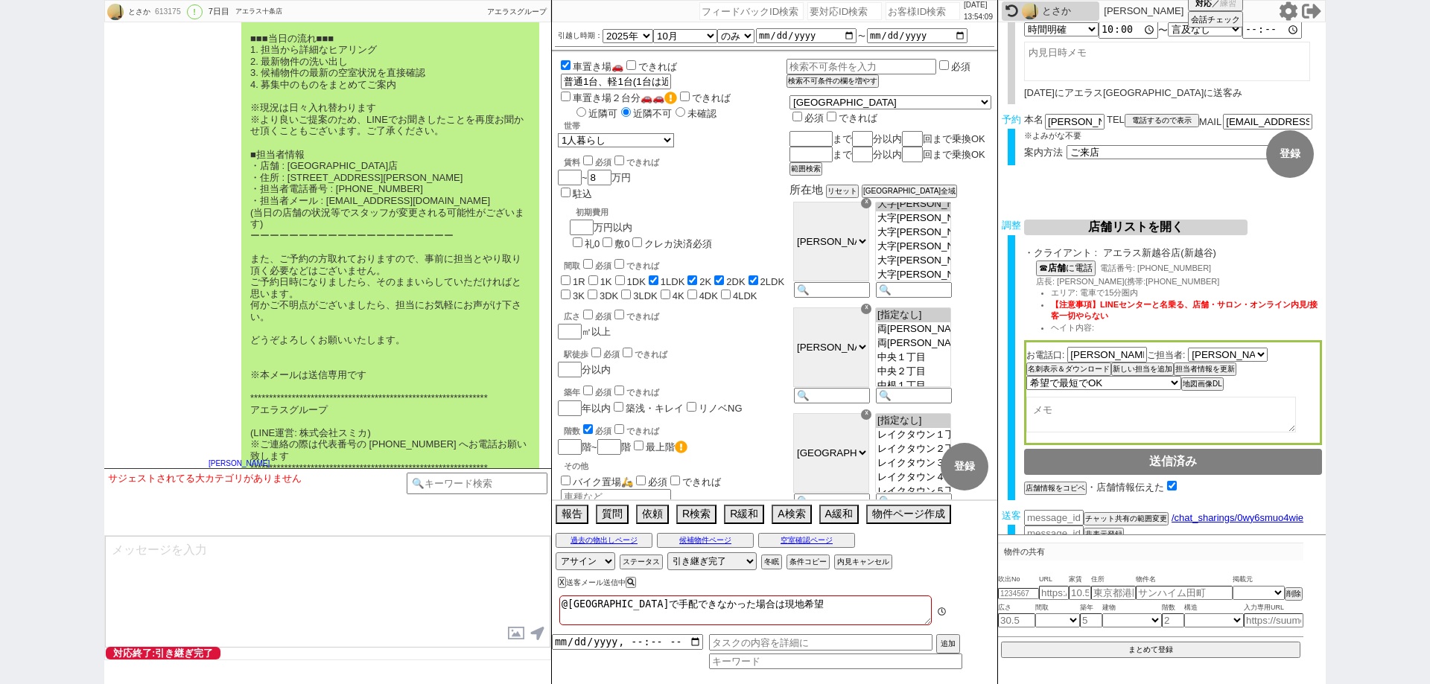
scroll to position [77, 0]
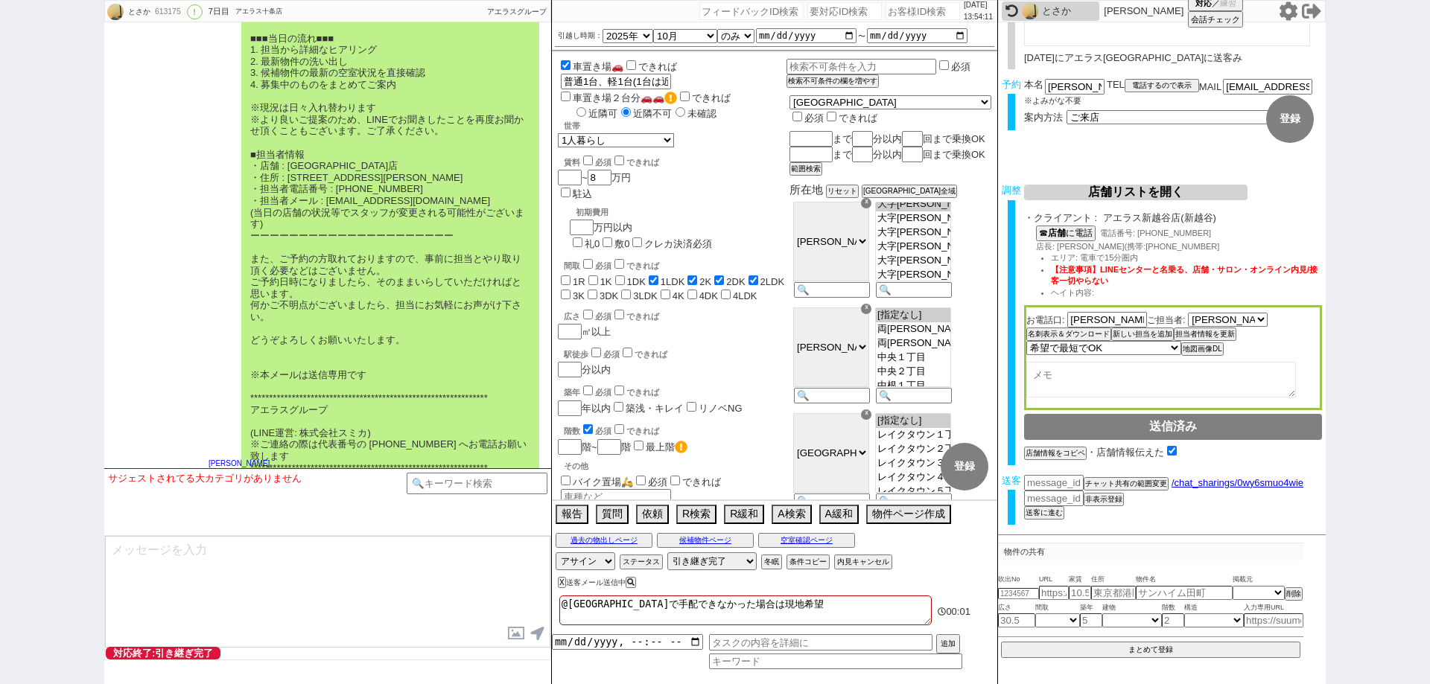
click at [203, 427] on div "※以下、メールの内容をLINEに添付させて頂きます 登坂和生様 アエラスグループです。 ご案内内容を改めて以下にご連絡いたします。 また、すでにスタッフ等の手…" at bounding box center [327, 126] width 447 height 730
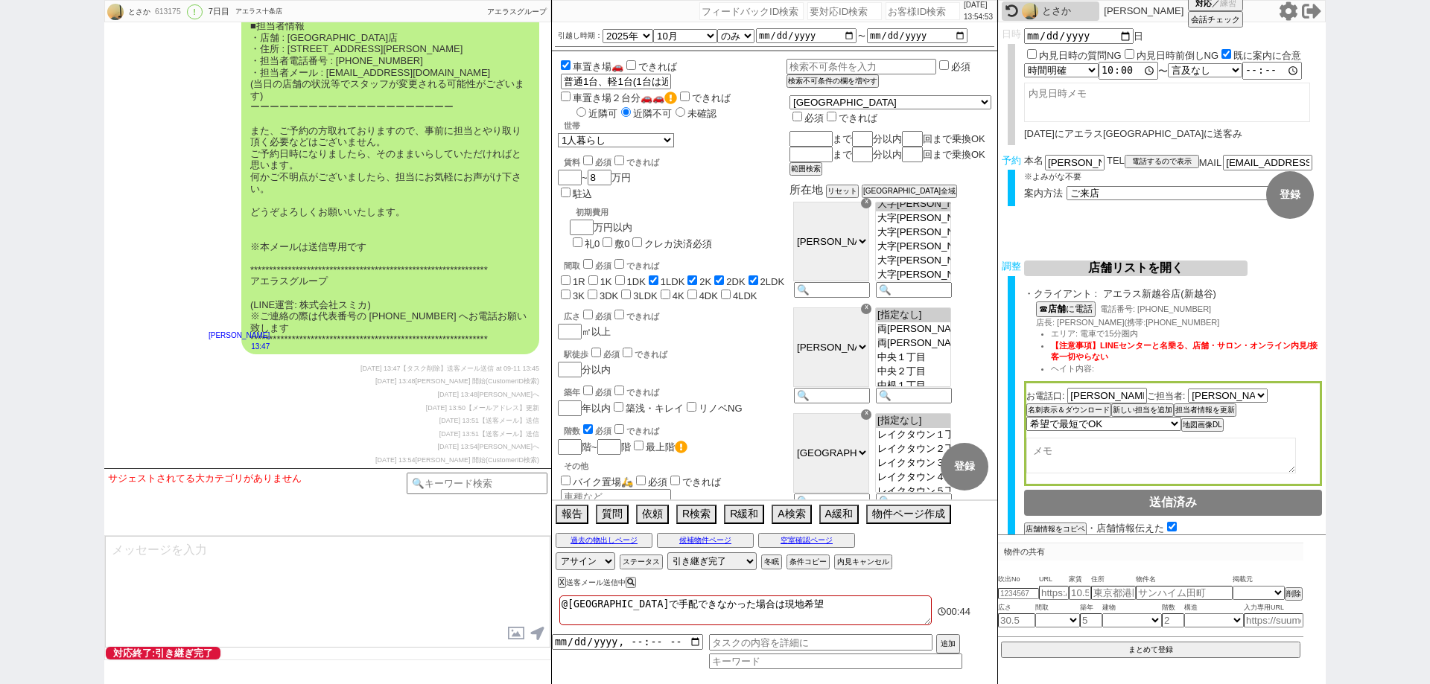
scroll to position [9351, 0]
click at [0, 350] on div "とさか 613175 ! 0 7日目 アエラス十条店 冬眠中 自社客 アエラスグループ スミカ_BPO チャット全表示 2025-09-05 新しくフォローさ…" at bounding box center [715, 342] width 1430 height 684
click at [881, 562] on button "内見キャンセル" at bounding box center [861, 562] width 55 height 12
radio input "true"
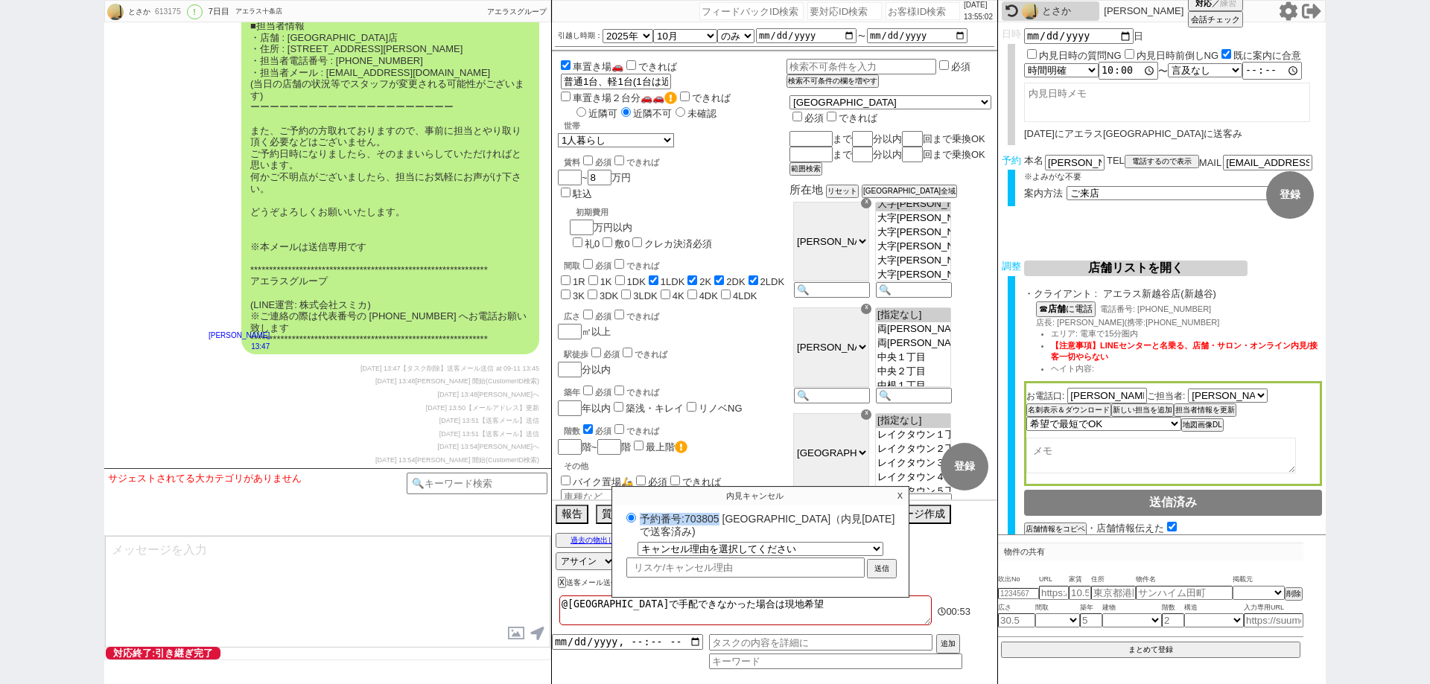
drag, startPoint x: 720, startPoint y: 516, endPoint x: 639, endPoint y: 512, distance: 80.5
click at [639, 512] on label "予約番号:703805 アエラス新越谷店（内見日 2025/09/14 で送客済み)" at bounding box center [761, 525] width 276 height 28
copy label "予約番号:703805"
click at [0, 487] on div "とさか 613175 ! 0 7日目 アエラス十条店 冬眠中 自社客 アエラスグループ スミカ_BPO チャット全表示 2025-09-05 新しくフォローさ…" at bounding box center [715, 342] width 1430 height 684
click at [895, 494] on p "X" at bounding box center [900, 496] width 17 height 18
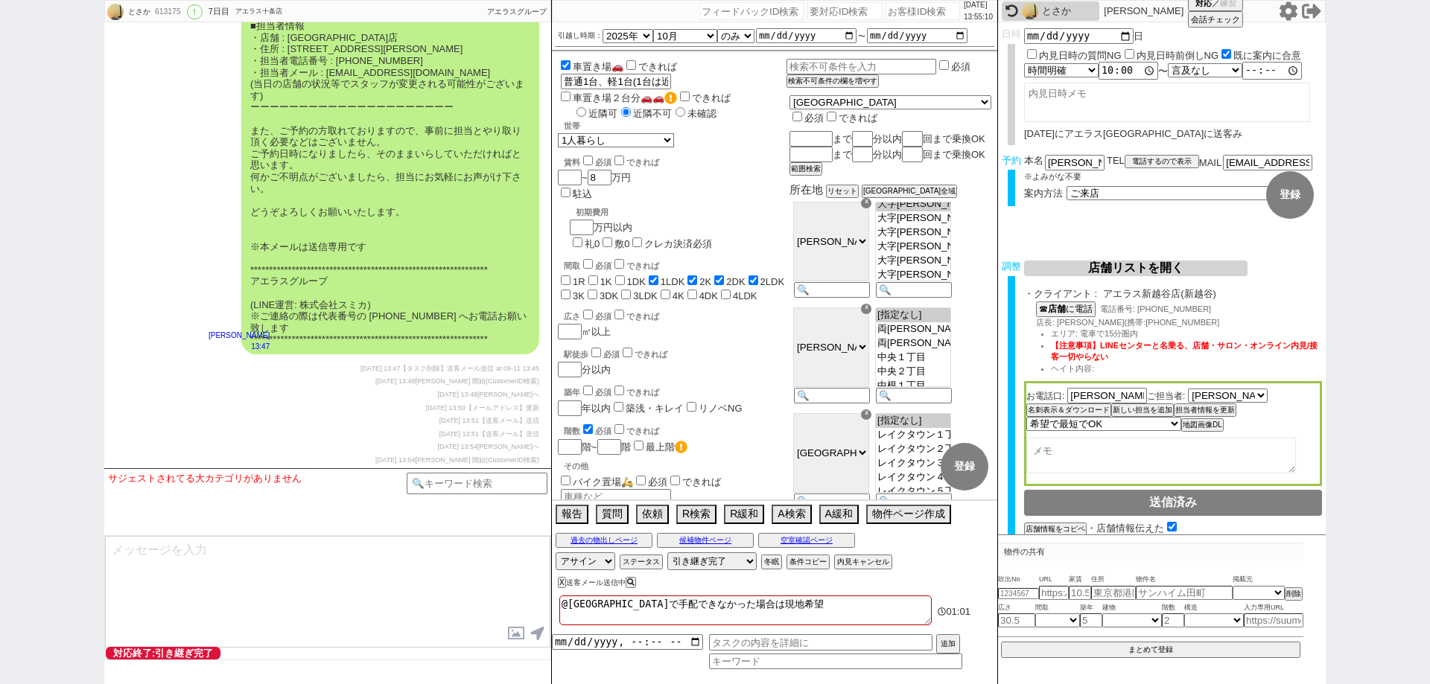
click at [922, 574] on div "X 送客メール送信中" at bounding box center [741, 583] width 378 height 20
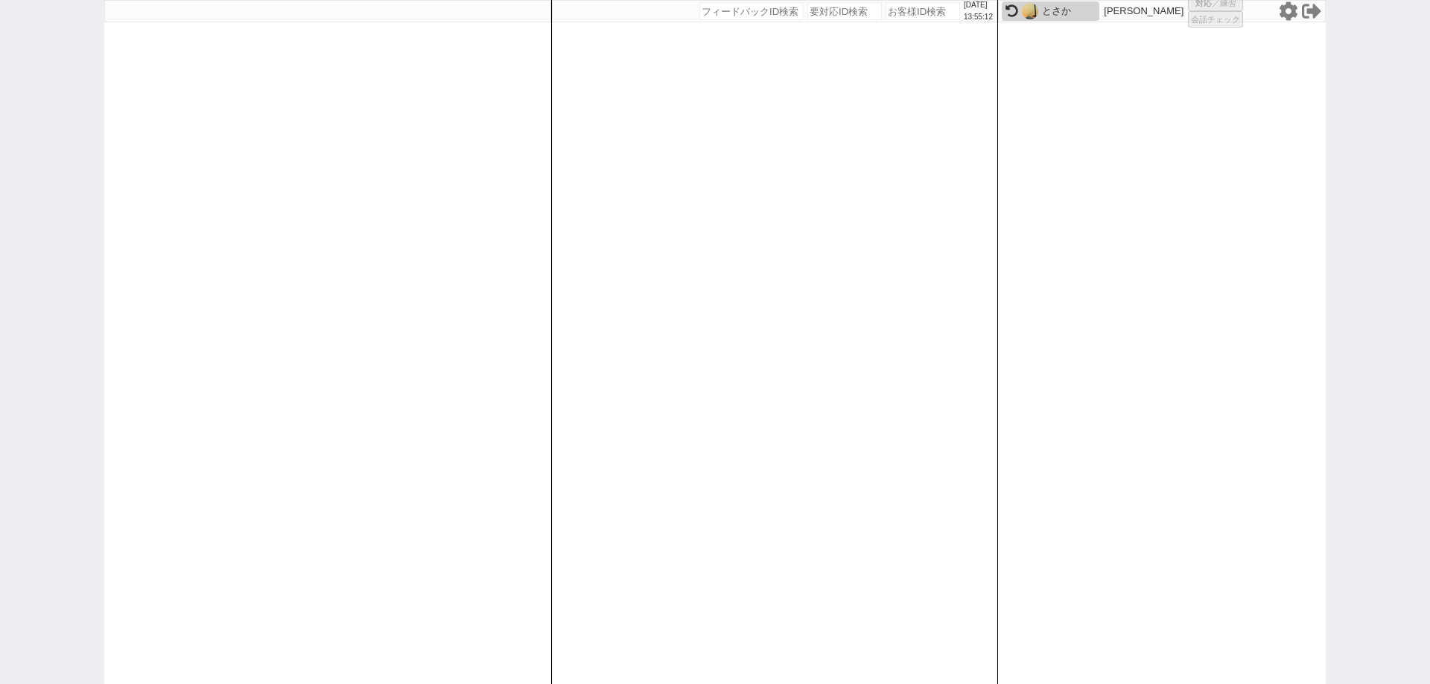
select select "1"
select select "2"
select select
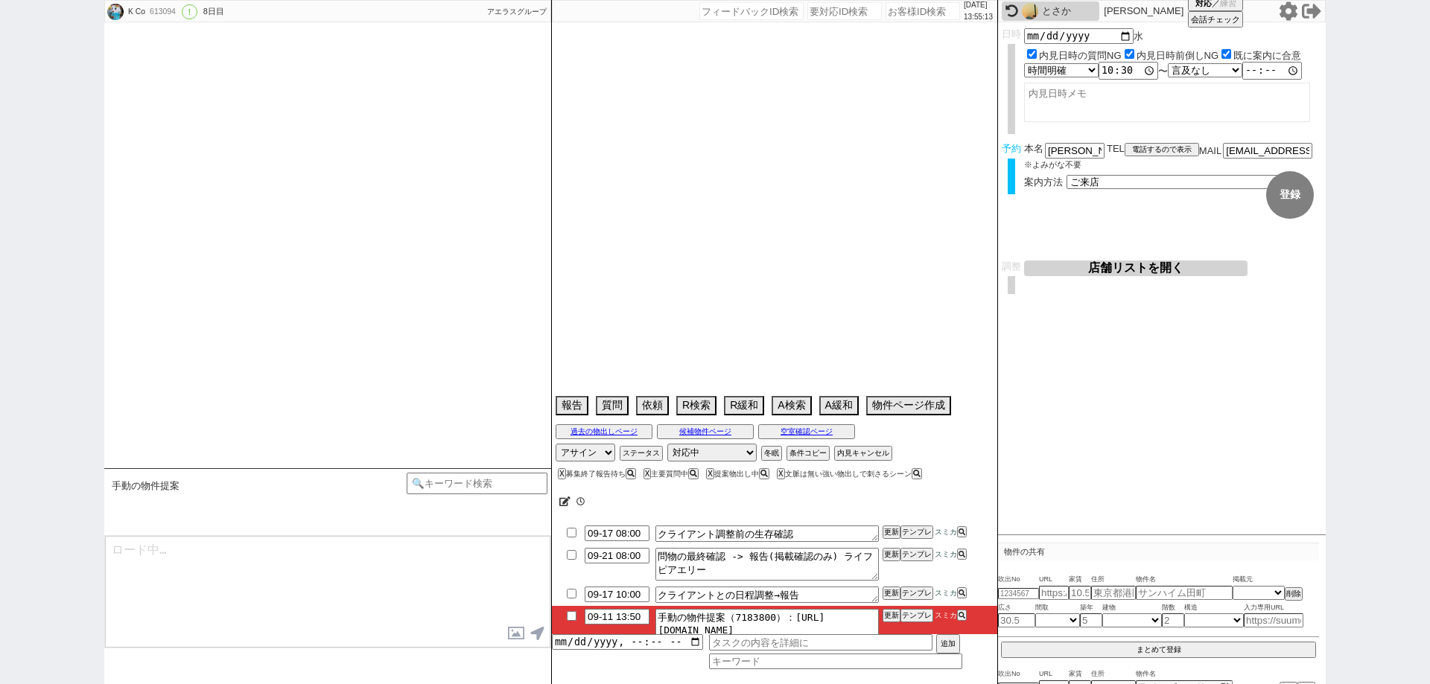
type textarea "他社なし"
select select "2025"
select select "10"
select select "36"
select select "0"
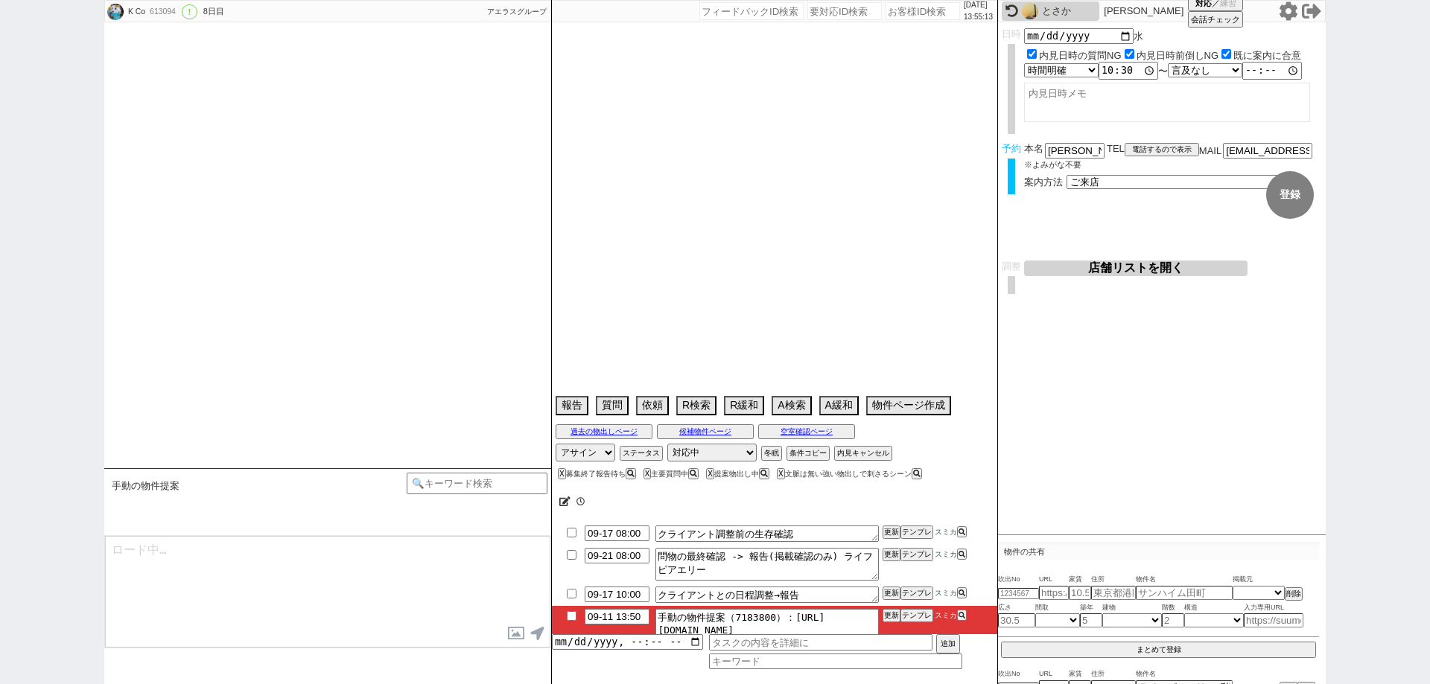
select select "4"
select select "14"
select select "75"
select select "71"
select select "38"
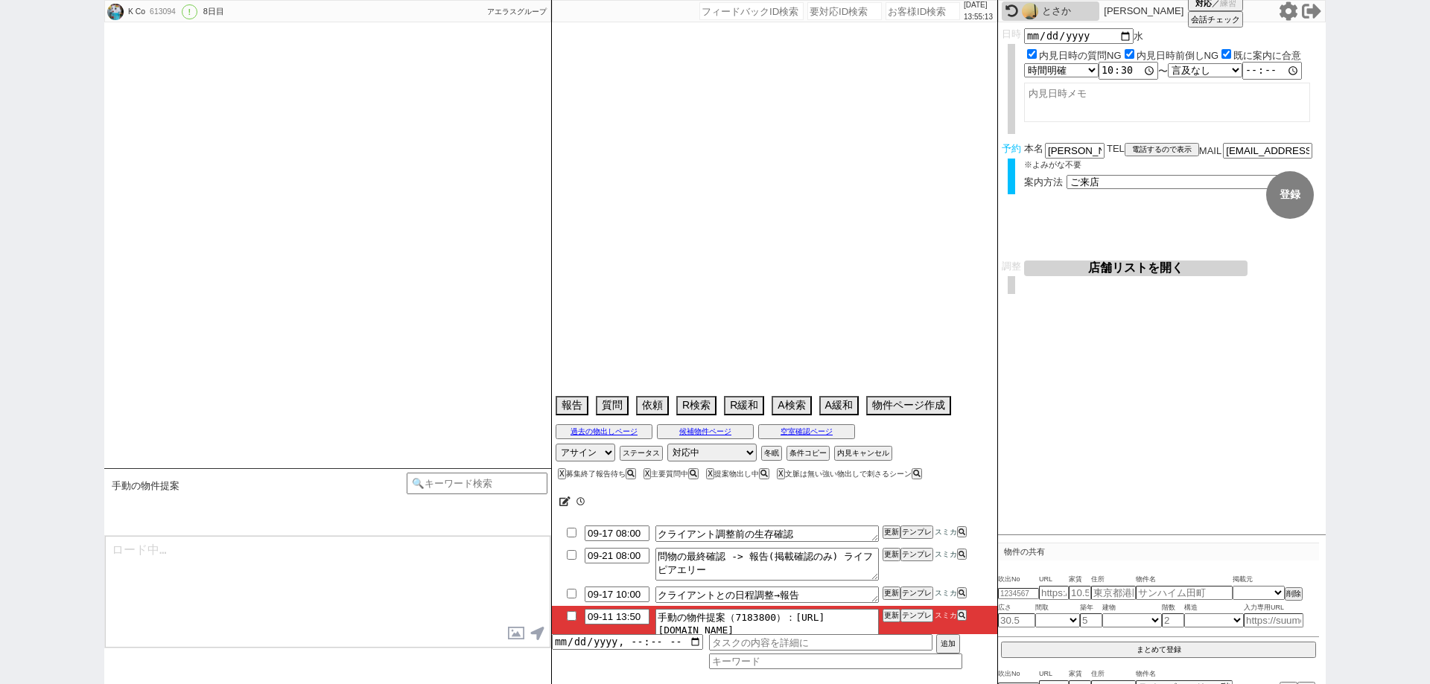
select select "[DATE]"
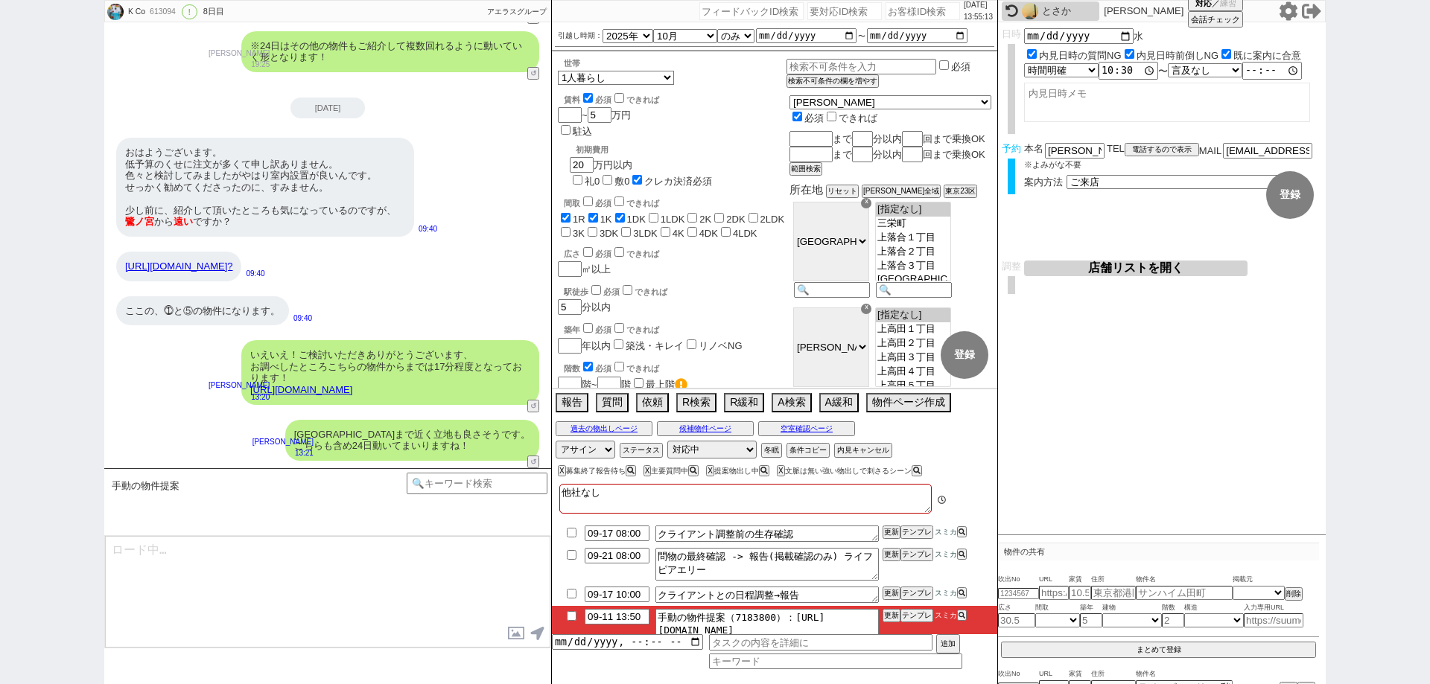
scroll to position [41, 0]
type textarea "連続で失礼します、物件を改めてみておりまして既に問合せも入ってるようですが数件出ております！ [URL][DOMAIN_NAME] @@【マイソク送る(ptr…"
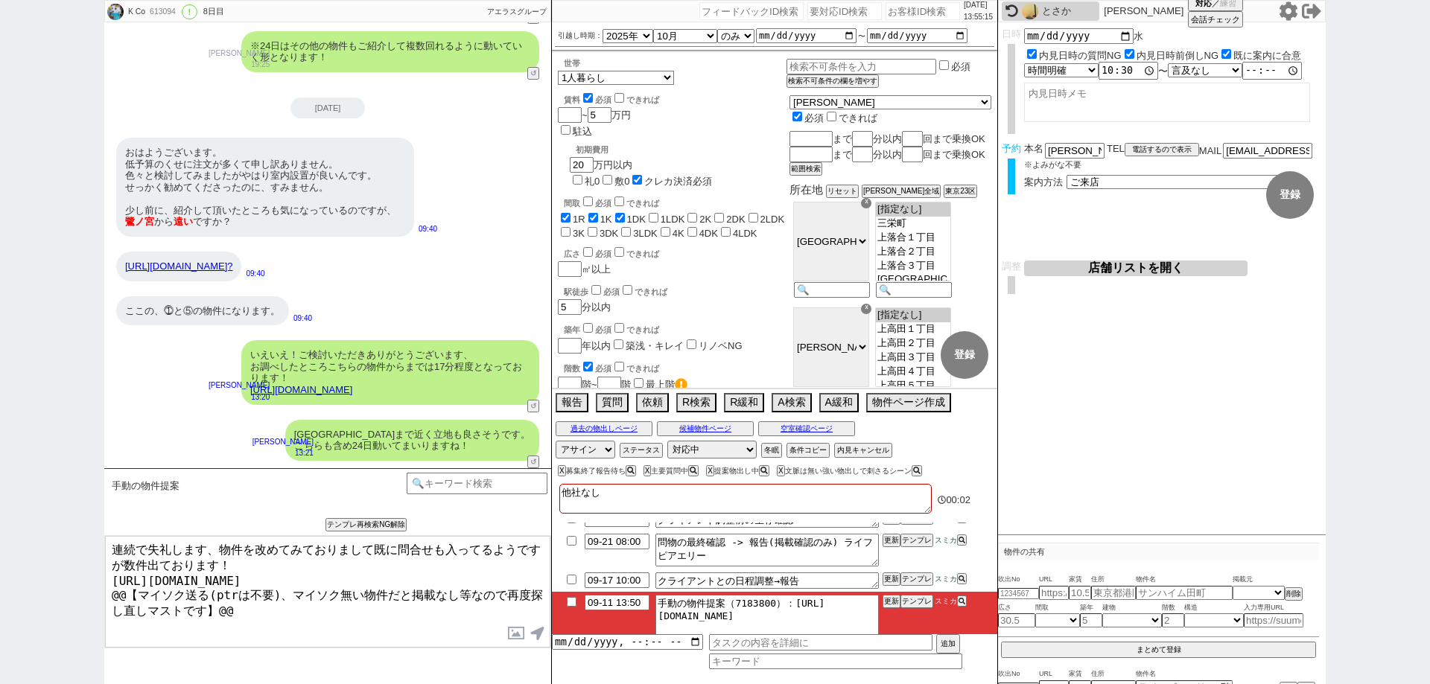
scroll to position [27, 0]
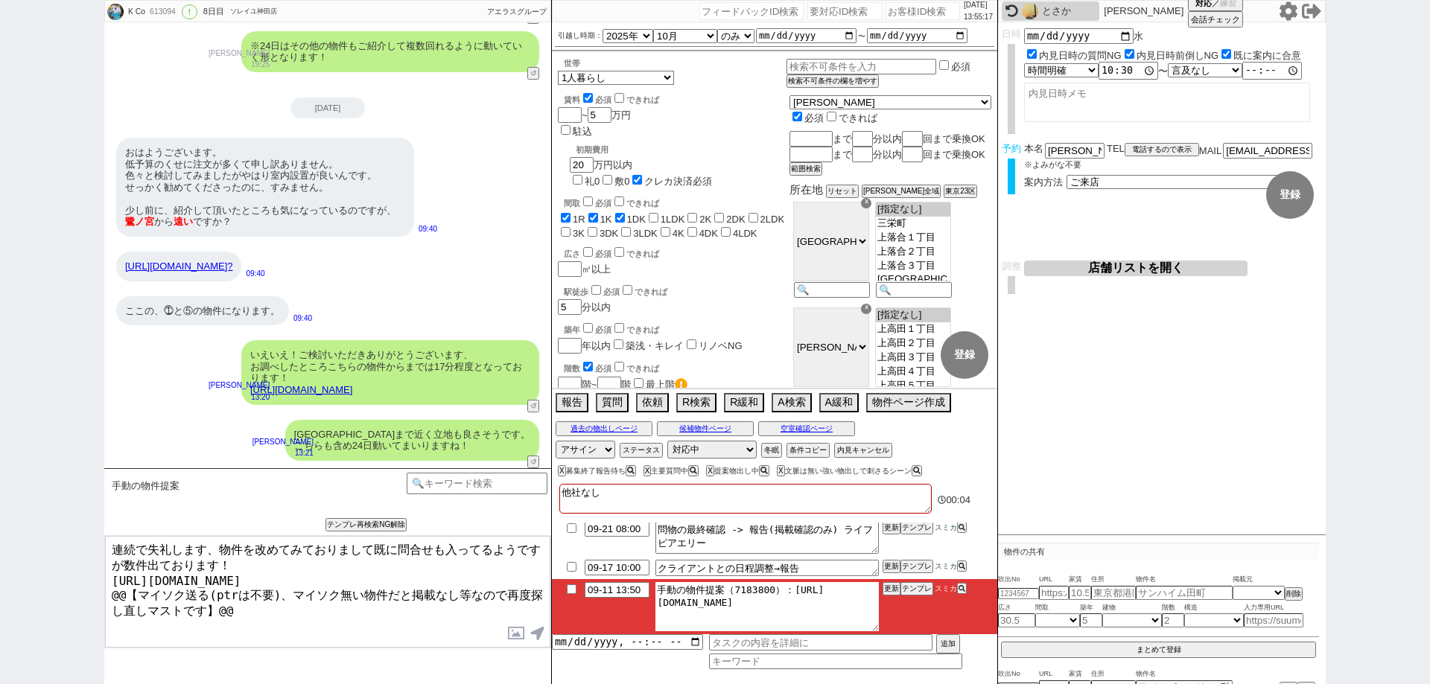
drag, startPoint x: 860, startPoint y: 615, endPoint x: 785, endPoint y: 586, distance: 80.6
click at [785, 586] on textarea "手動の物件提案（7183800）：[URL][DOMAIN_NAME]" at bounding box center [766, 606] width 223 height 49
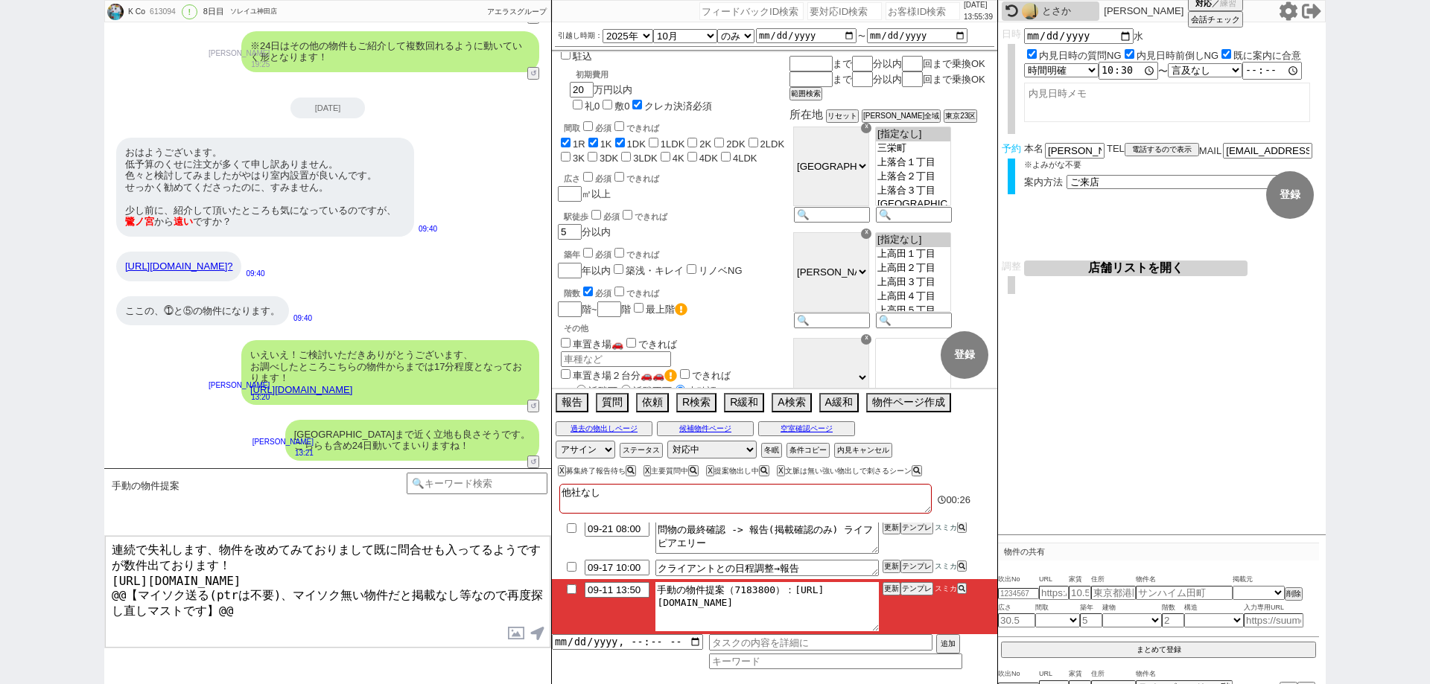
scroll to position [74, 0]
click at [792, 401] on button "A検索" at bounding box center [790, 401] width 36 height 16
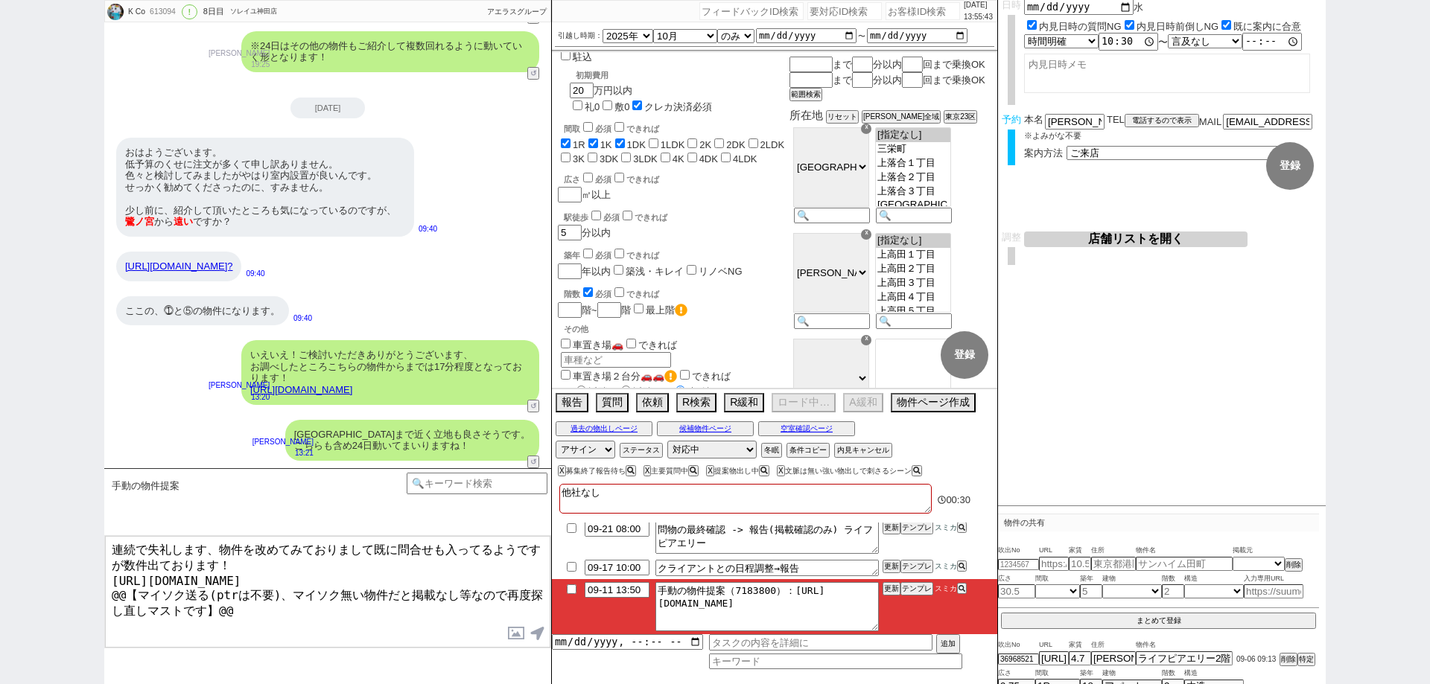
scroll to position [42, 0]
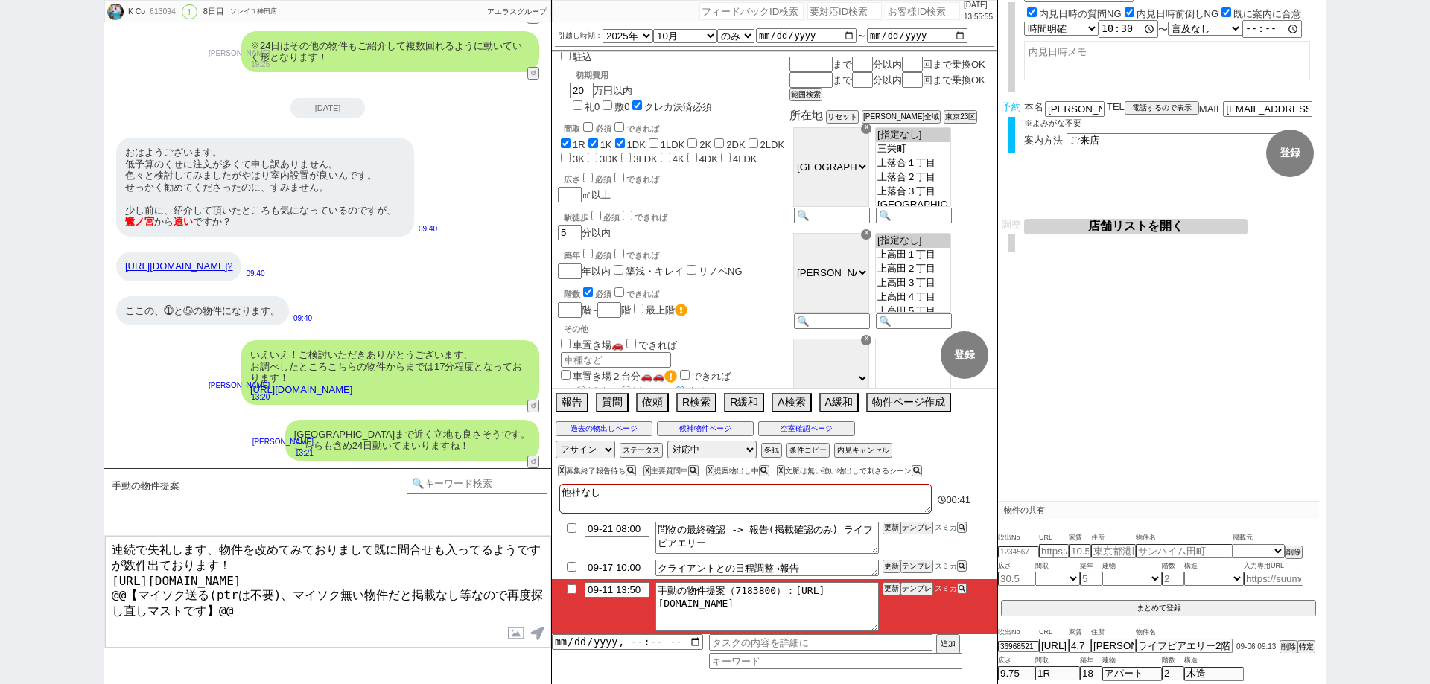
click at [352, 388] on link "[URL][DOMAIN_NAME]" at bounding box center [301, 389] width 102 height 11
click at [574, 18] on button "☓" at bounding box center [566, 15] width 28 height 30
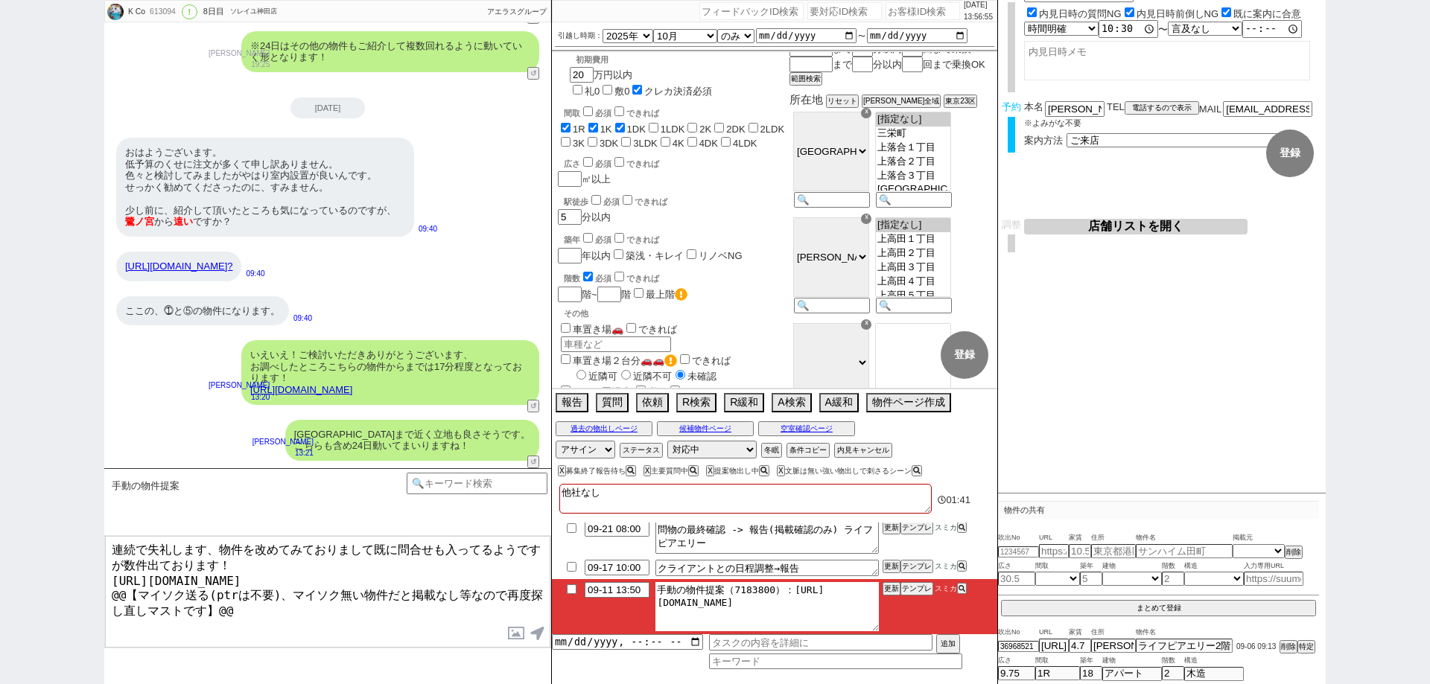
scroll to position [0, 0]
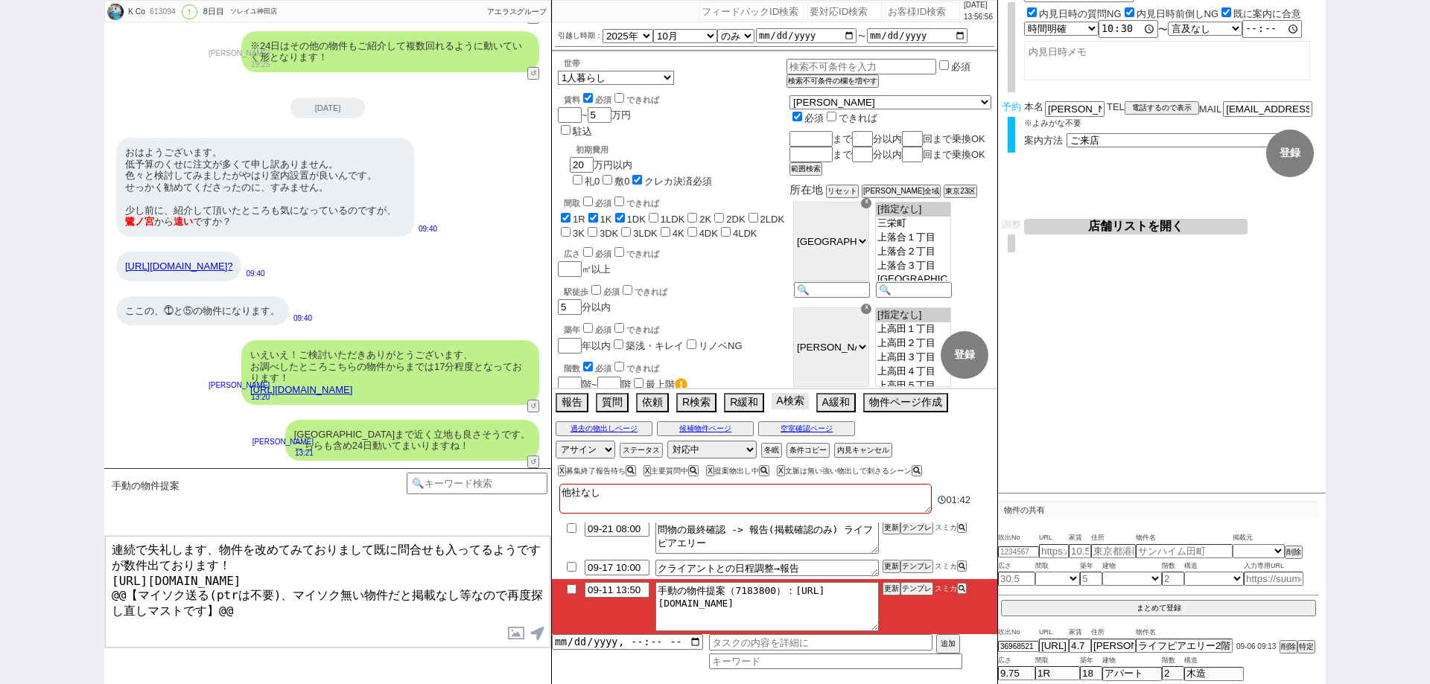
click at [796, 403] on button "A検索" at bounding box center [790, 401] width 36 height 16
click at [633, 432] on button "過去の物出しページ" at bounding box center [604, 429] width 97 height 12
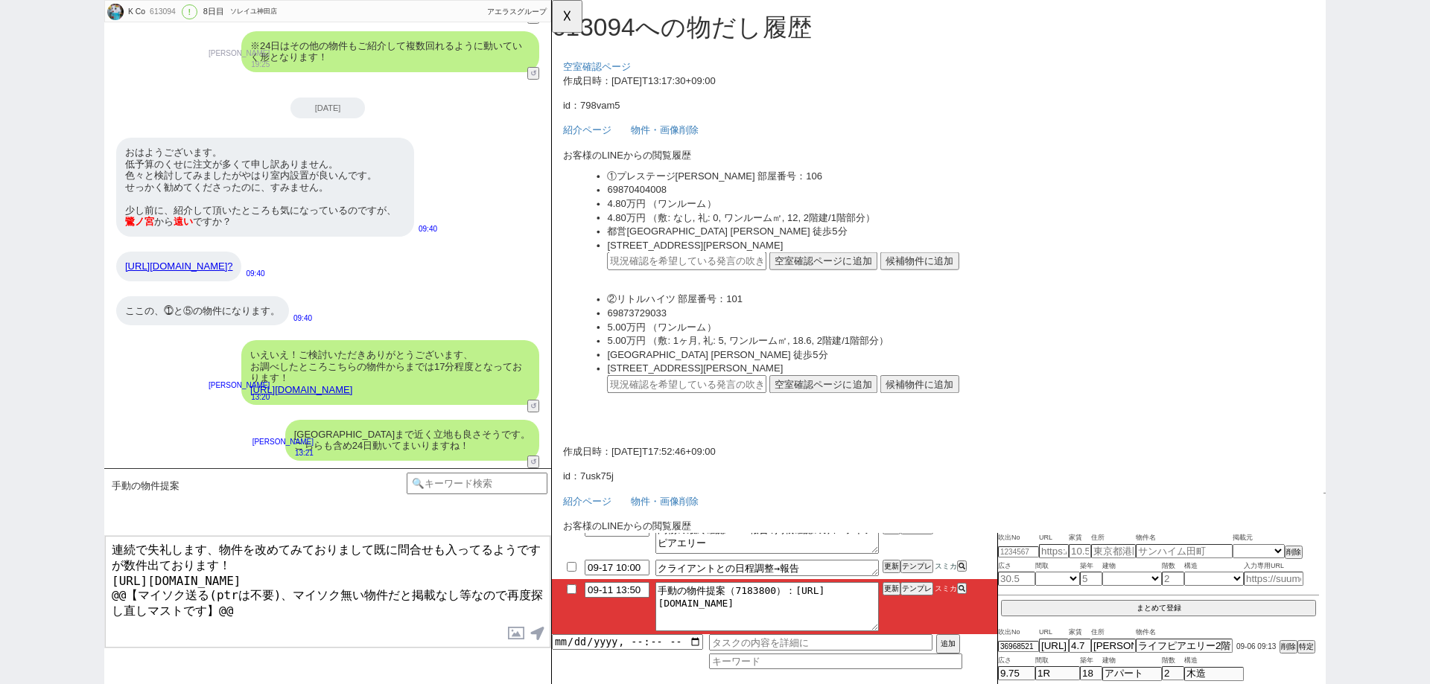
scroll to position [760, 0]
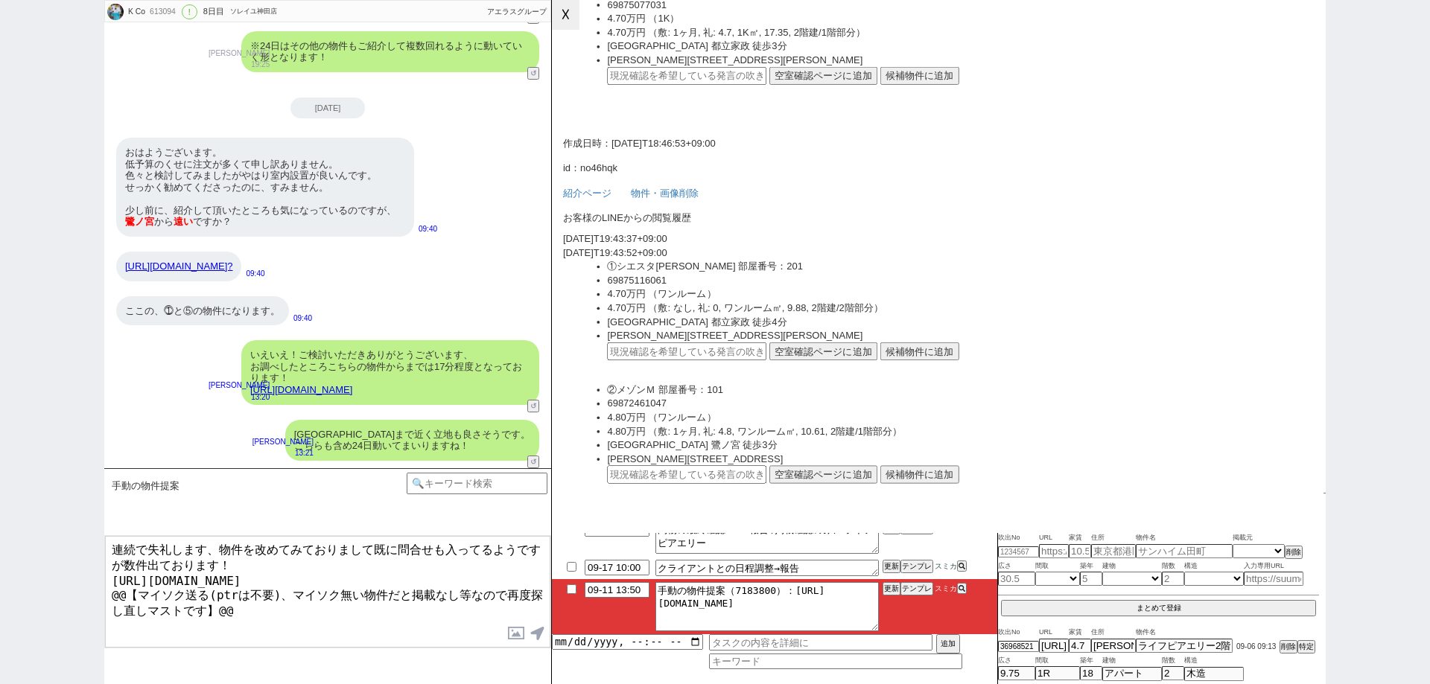
click at [562, 29] on button "☓" at bounding box center [566, 15] width 28 height 30
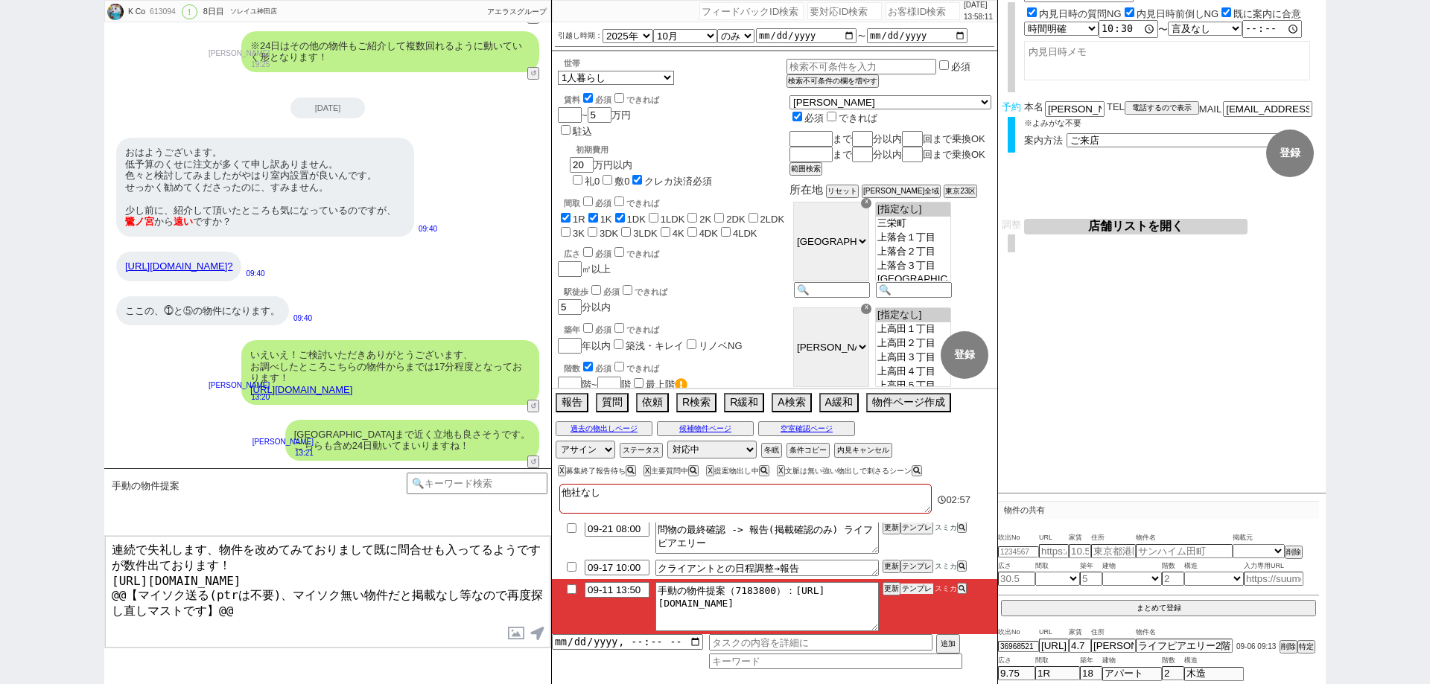
click at [918, 590] on button "テンプレ" at bounding box center [916, 589] width 33 height 10
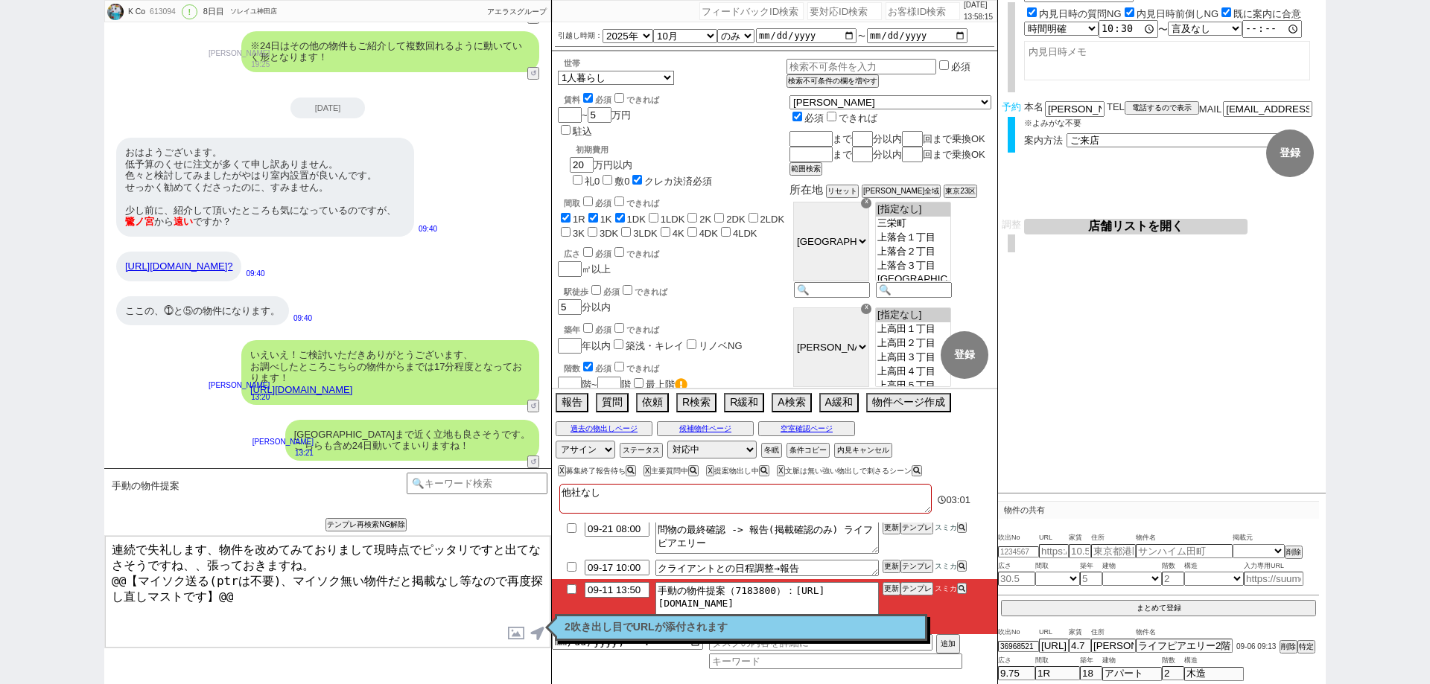
drag, startPoint x: 346, startPoint y: 614, endPoint x: 86, endPoint y: 575, distance: 262.8
click at [86, 575] on div "K Co 613094 ! 0 8日目 ソレイユ神田店 冬眠中 自社客 アエラスグループ スミカ_BPO チャット全表示 2025-09-04 新しくフォロー…" at bounding box center [715, 342] width 1430 height 684
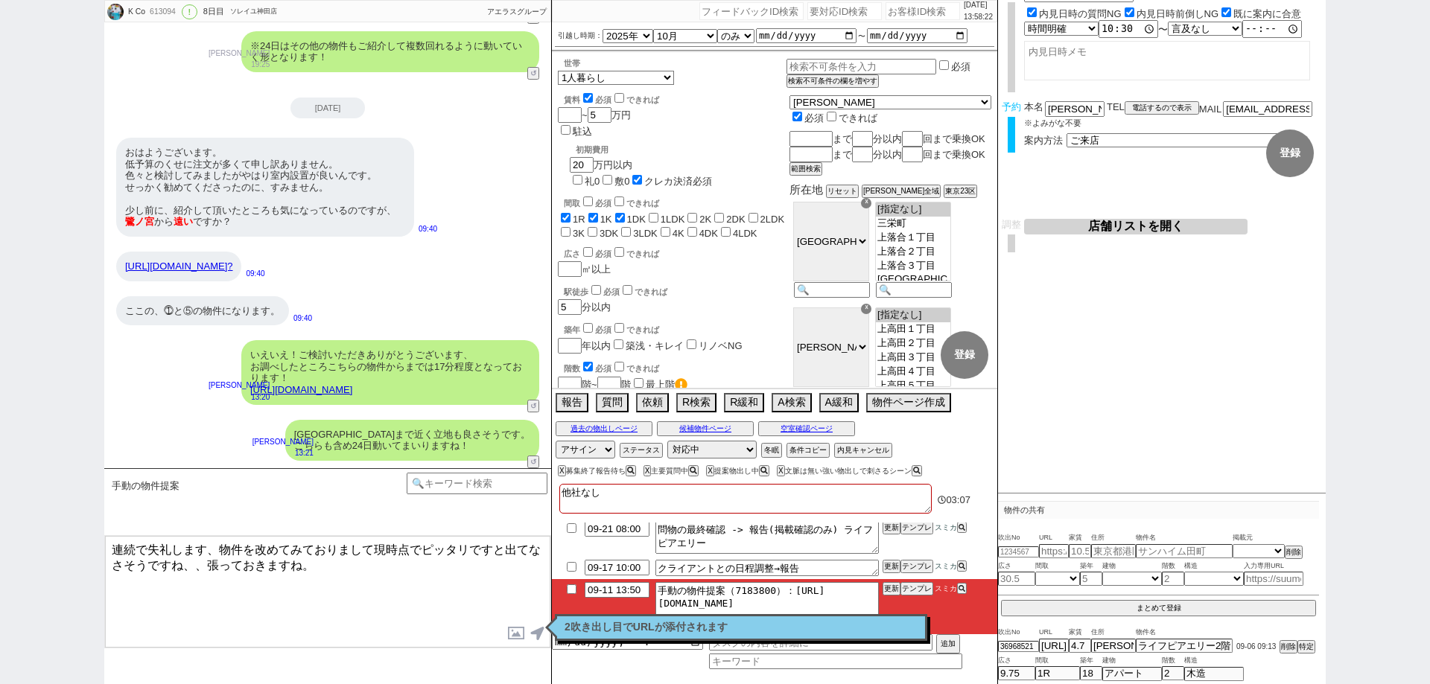
scroll to position [9947, 0]
drag, startPoint x: 302, startPoint y: 564, endPoint x: 95, endPoint y: 508, distance: 215.2
click at [95, 508] on div "K Co 613094 ! 0 8日目 ソレイユ神田店 冬眠中 自社客 アエラスグループ スミカ_BPO チャット全表示 2025-09-04 新しくフォロー…" at bounding box center [715, 342] width 1430 height 684
click at [513, 550] on textarea "また駅徒歩が少しズレますが、以下をピックアップしてまいりました。" at bounding box center [327, 592] width 445 height 112
paste textarea "https://tools.sumika.live/pages/yqw8rdb"
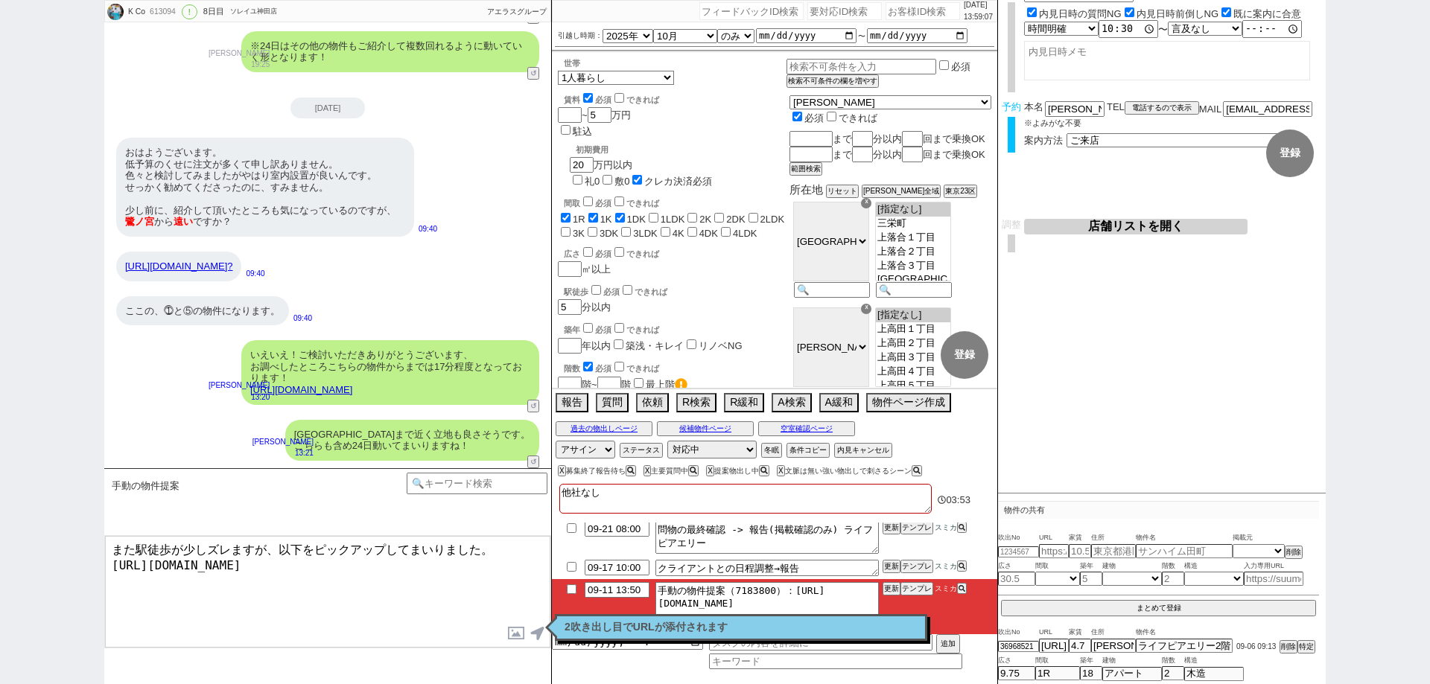
drag, startPoint x: 384, startPoint y: 577, endPoint x: 396, endPoint y: 571, distance: 14.3
click at [394, 572] on textarea "また駅徒歩が少しズレますが、以下をピックアップしてまいりました。 https://tools.sumika.live/pages/yqw8rdb" at bounding box center [327, 592] width 445 height 112
type textarea "また駅徒歩が少しズレますが、以下をピックアップしてまいりました。 https://tools.sumika.live/pages/yqw8rdb"
checkbox input "true"
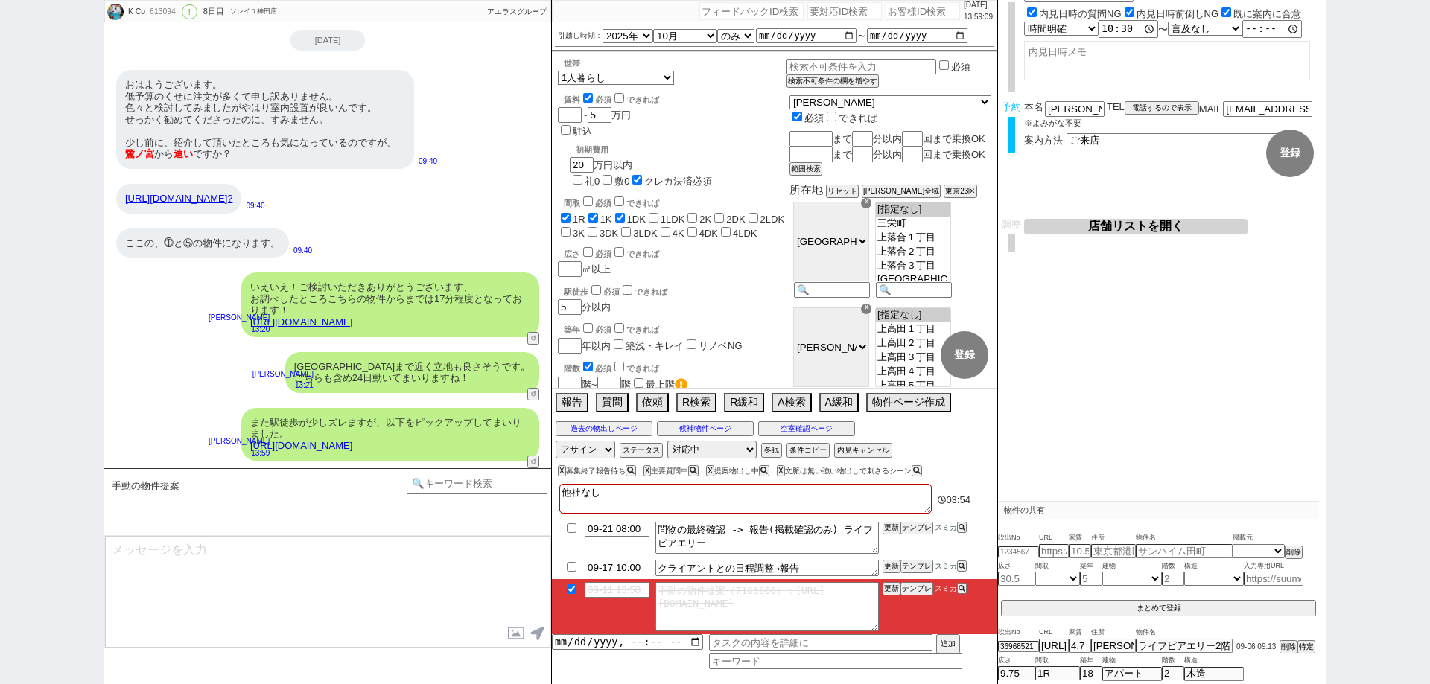
scroll to position [0, 0]
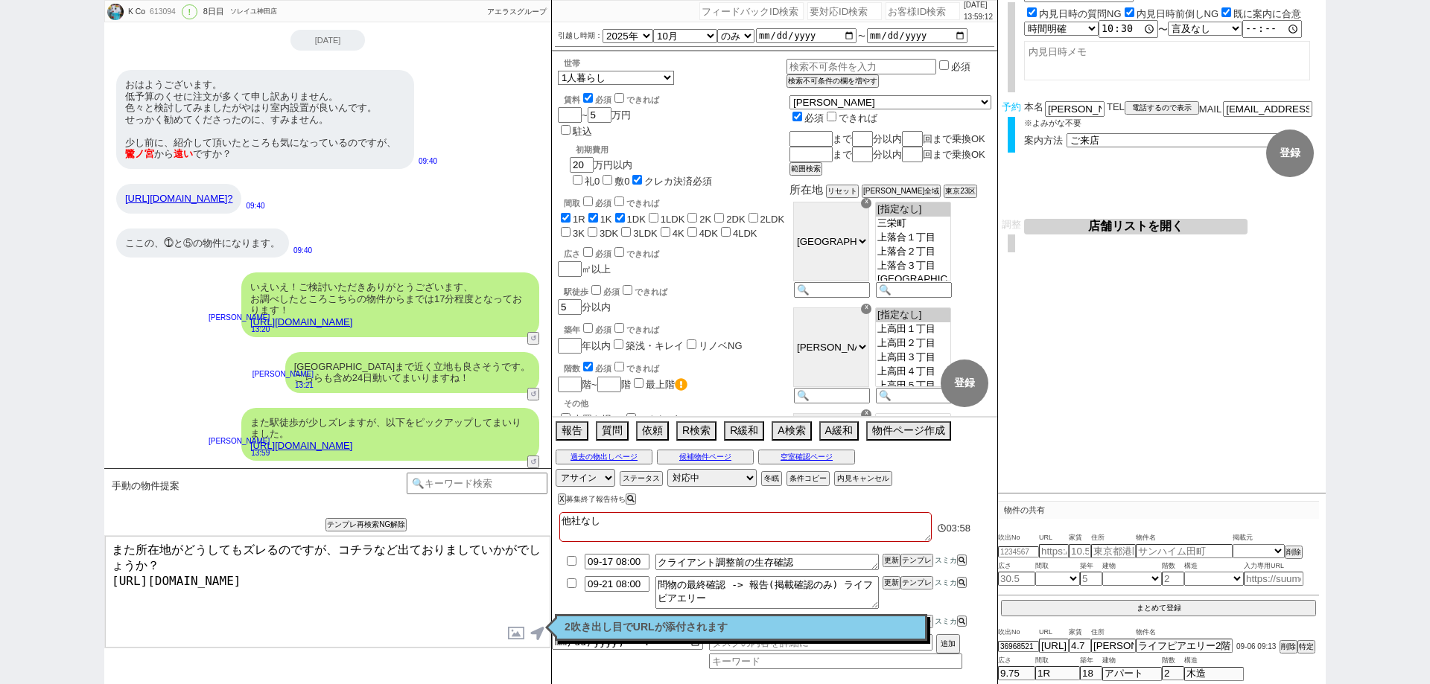
drag, startPoint x: 388, startPoint y: 585, endPoint x: 391, endPoint y: 561, distance: 24.8
click at [391, 561] on textarea "また所在地がどうしてもズレるのですが、コチラなど出ておりましていかがでしょうか？ https://tools.sumika.live/pages/yqw8rdb" at bounding box center [327, 592] width 445 height 112
drag, startPoint x: 147, startPoint y: 559, endPoint x: 41, endPoint y: 516, distance: 114.9
click at [41, 516] on div "K Co 613094 ! 0 8日目 ソレイユ神田店 冬眠中 自社客 アエラスグループ スミカ_BPO チャット全表示 2025-09-04 新しくフォロー…" at bounding box center [715, 342] width 1430 height 684
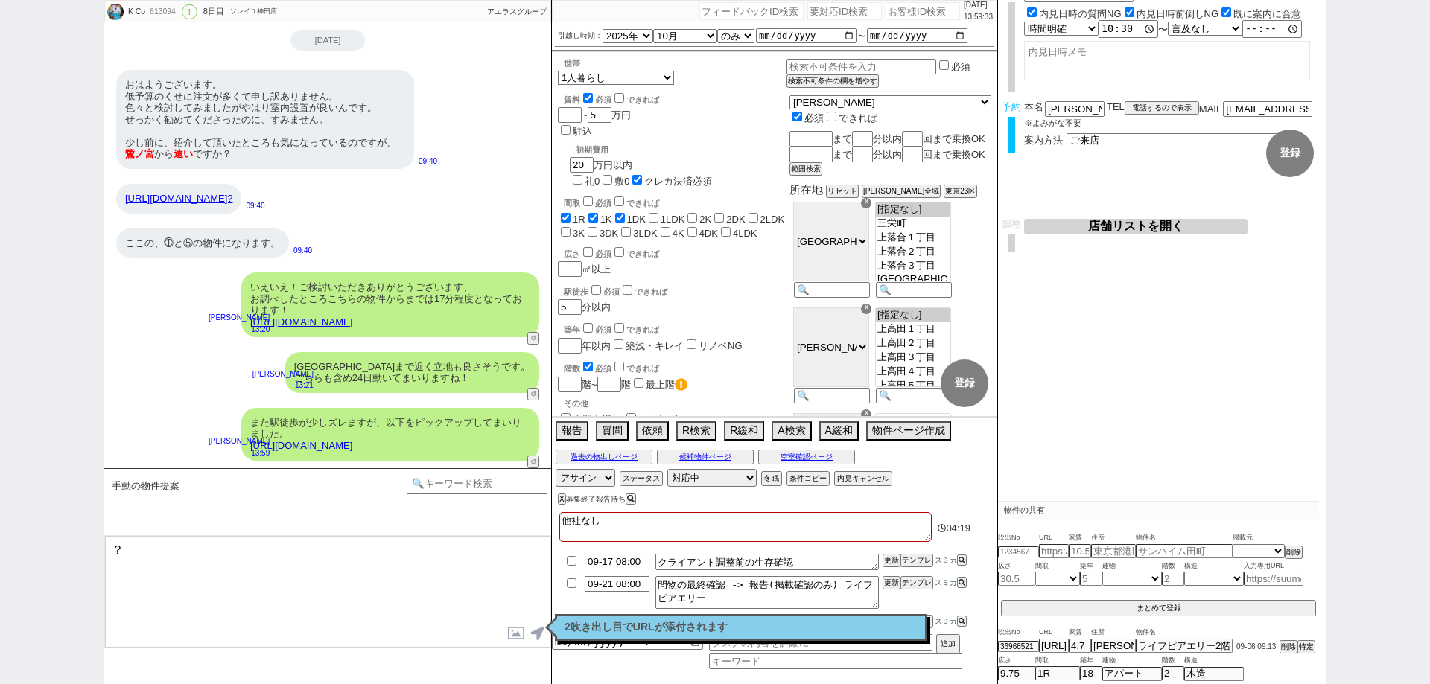
click at [107, 547] on textarea "？" at bounding box center [327, 592] width 445 height 112
type textarea "よろしければ当日の比較材料の1つにいかがでしょうか？"
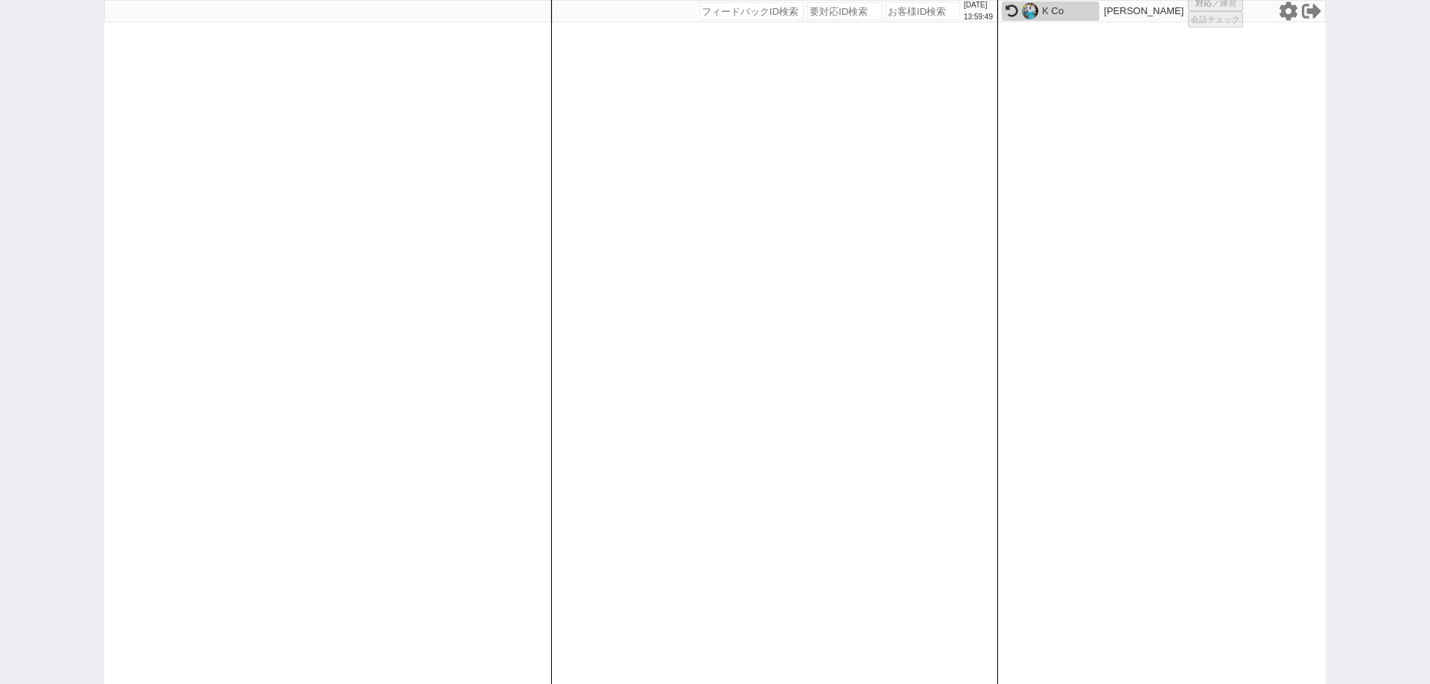
select select "1"
select select "2"
select select
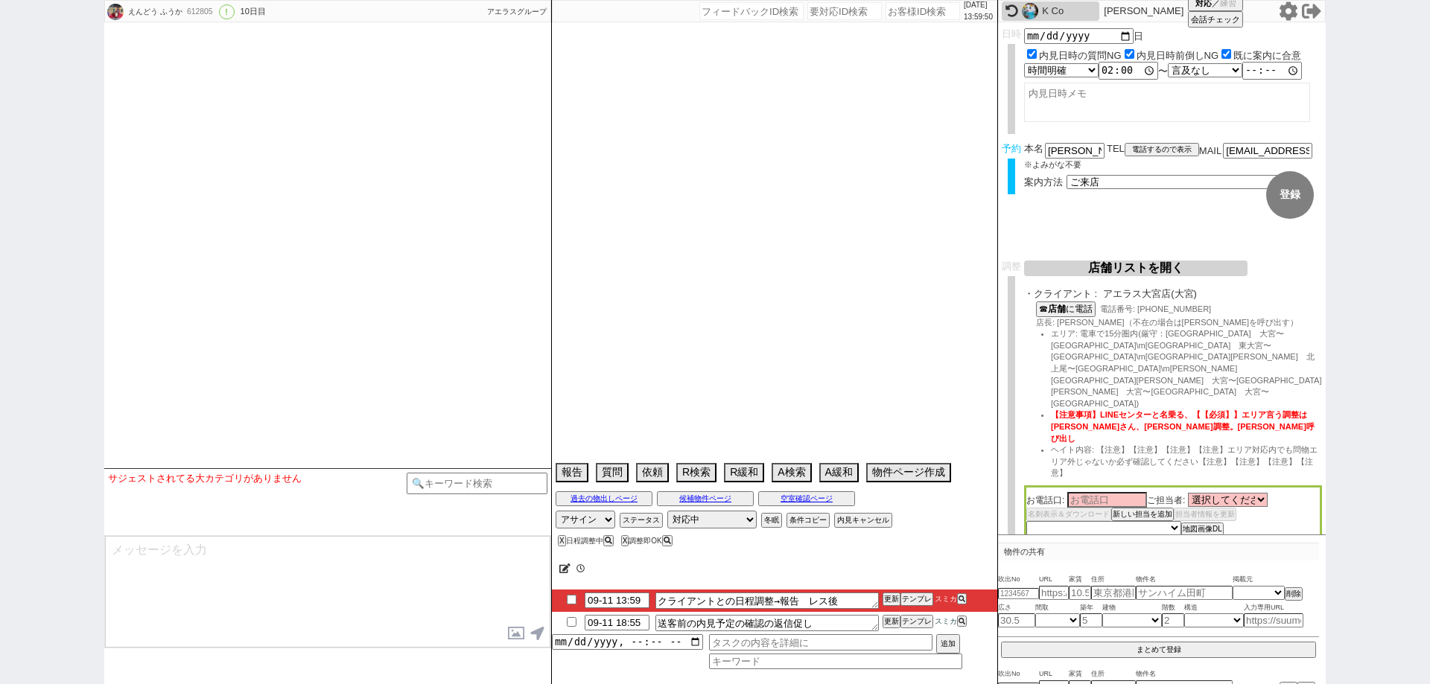
type textarea "当日まで他社なし"
select select "2025"
select select "11"
select select "36"
select select "0"
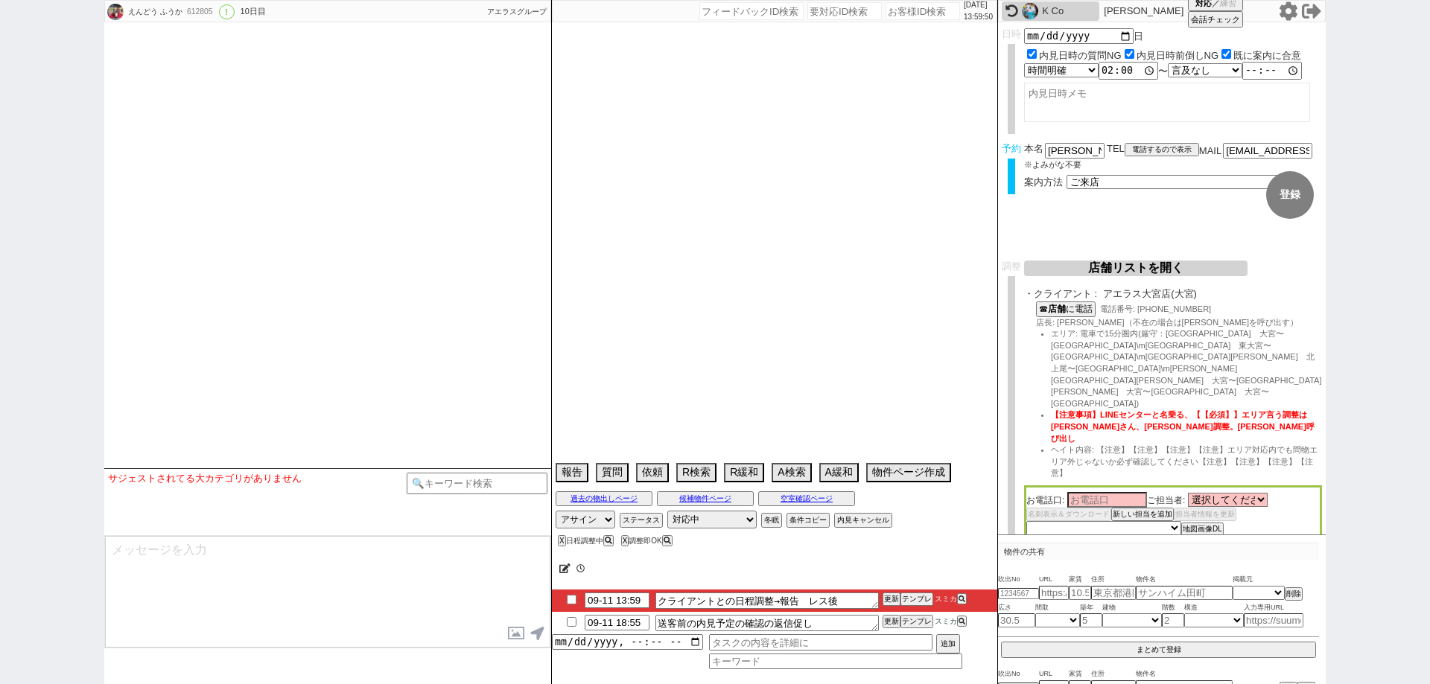
select select "9"
select select "328"
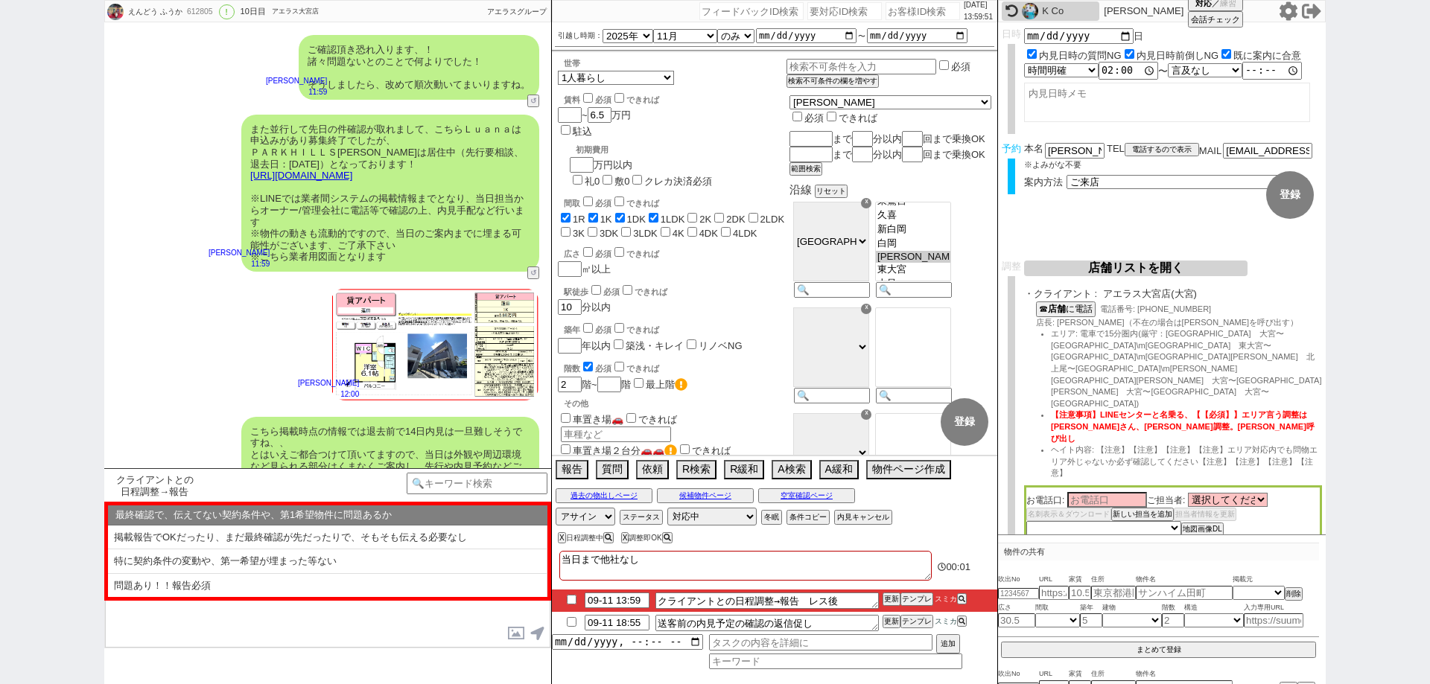
scroll to position [6390, 0]
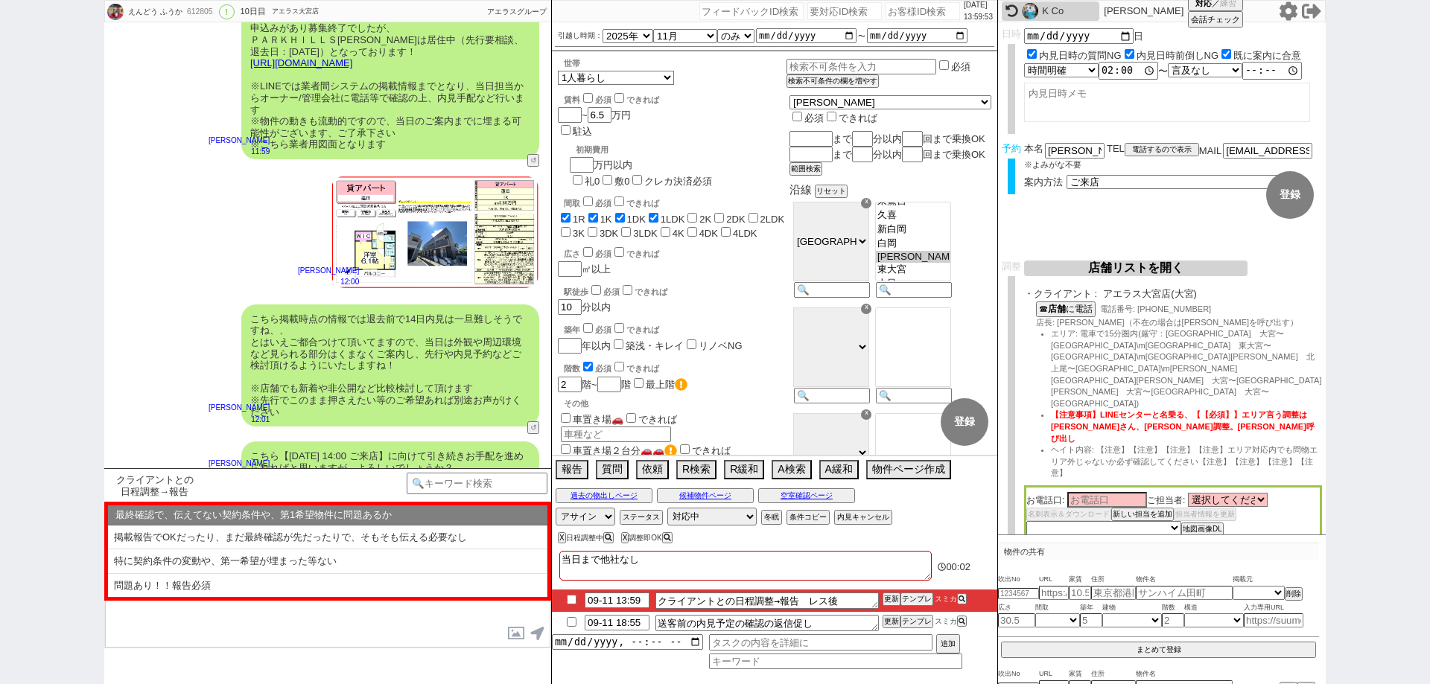
click at [1292, 10] on icon at bounding box center [1288, 10] width 19 height 19
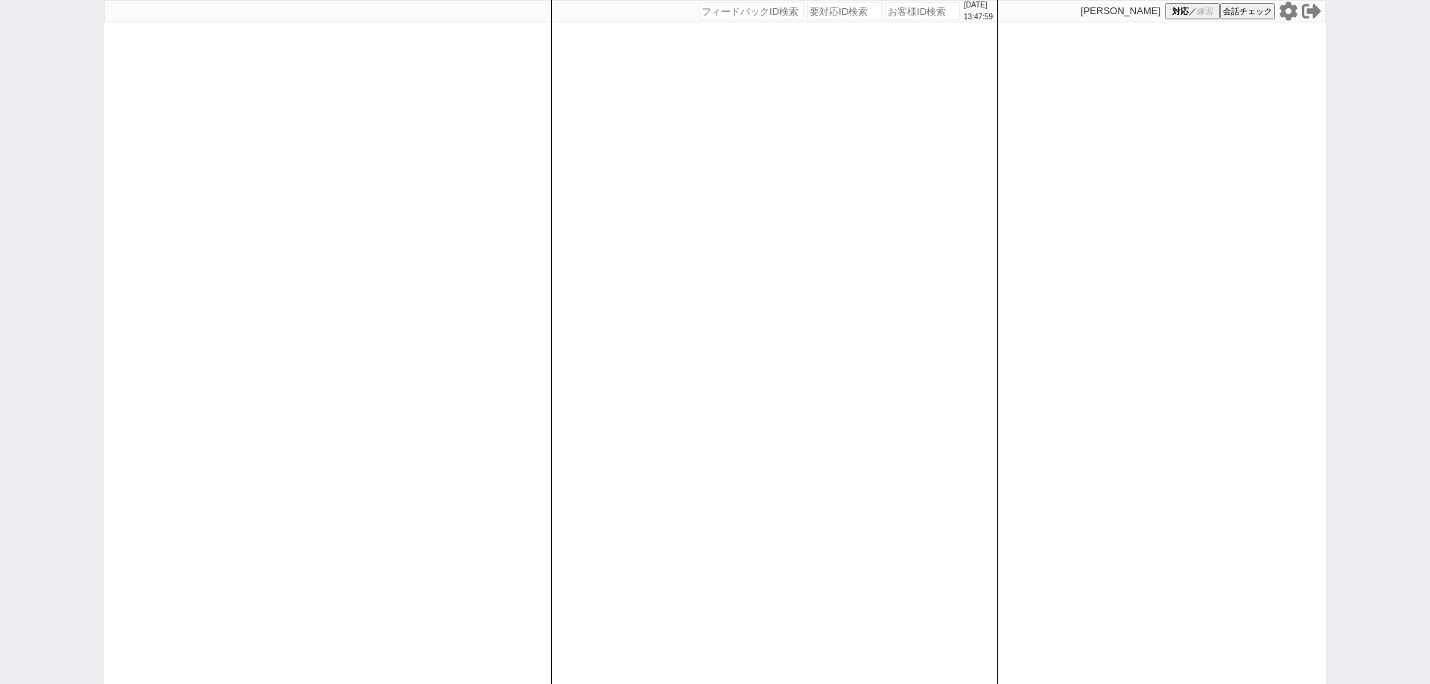
click at [917, 14] on input "number" at bounding box center [923, 11] width 74 height 18
paste input "613725"
type input "613725"
select select
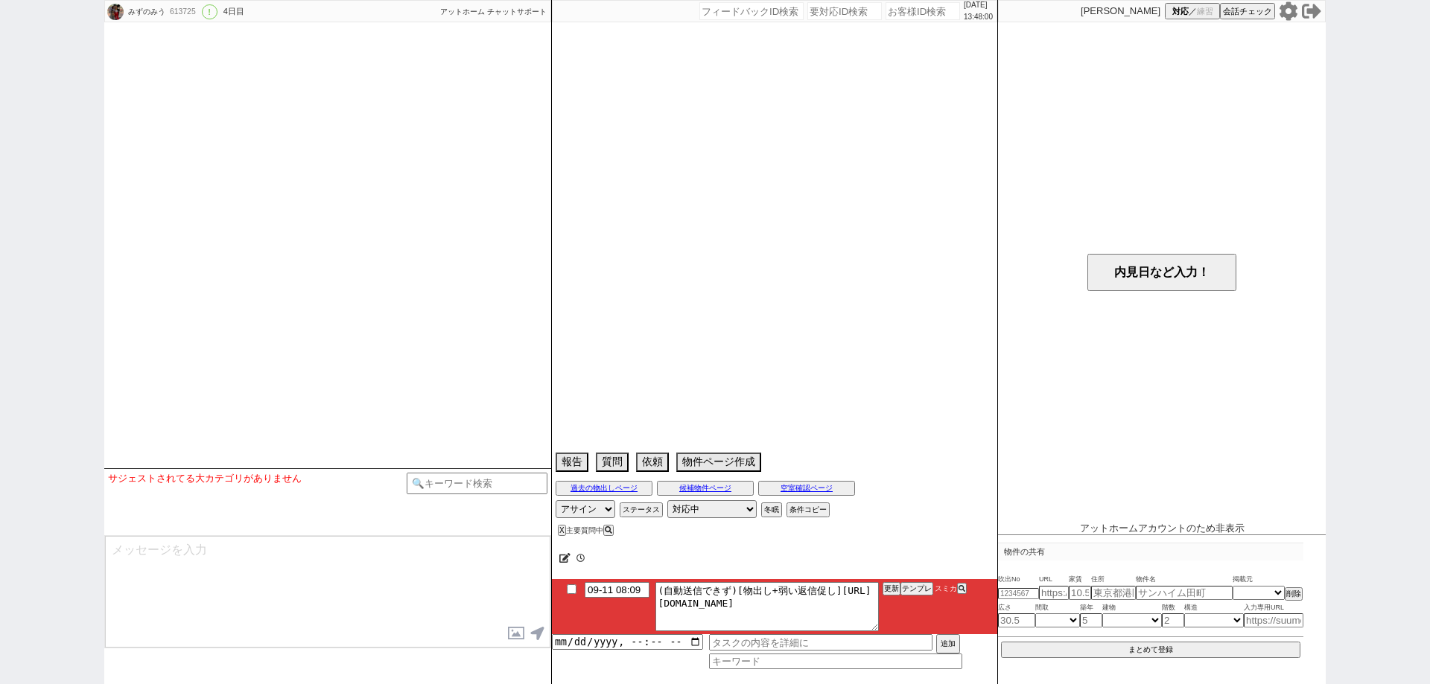
select select "16"
select select "0"
select select "50"
select select "1290"
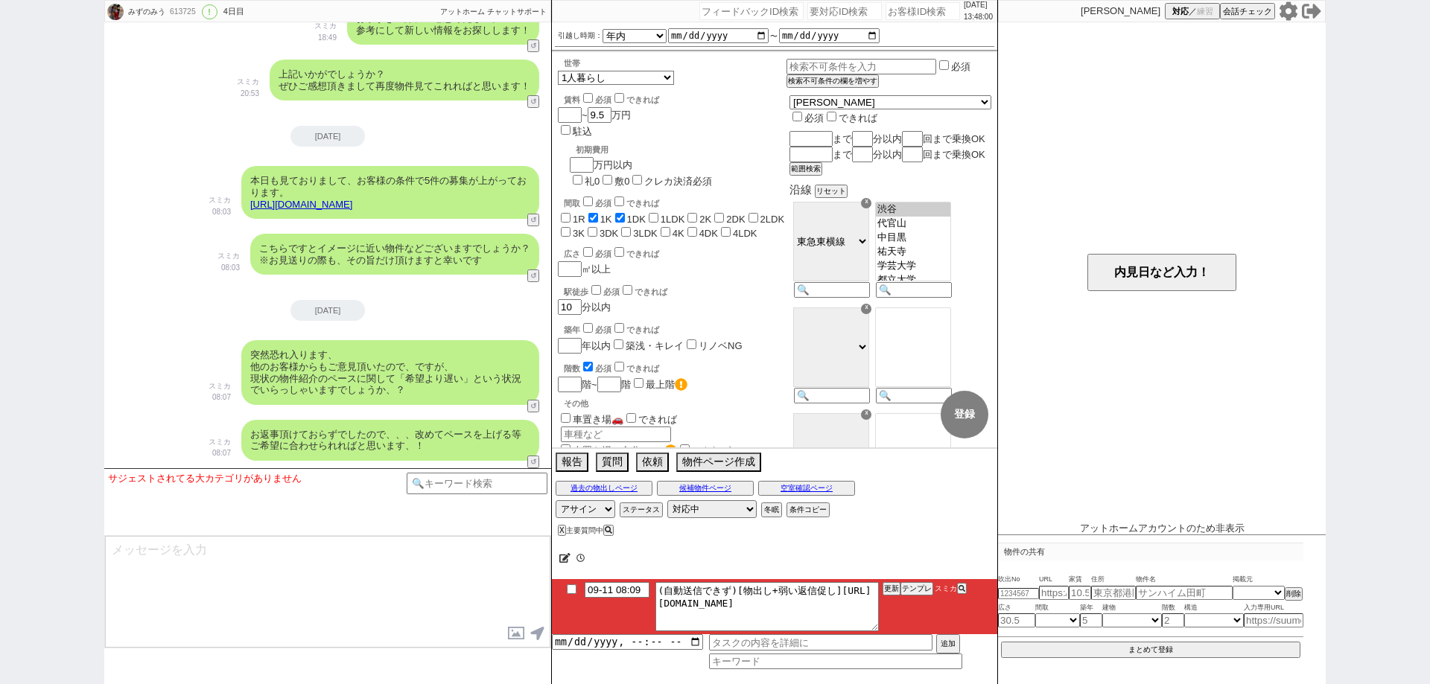
scroll to position [71, 0]
click at [568, 588] on input "checkbox" at bounding box center [572, 590] width 22 height 10
checkbox input "true"
click at [888, 589] on button "更新" at bounding box center [890, 589] width 15 height 10
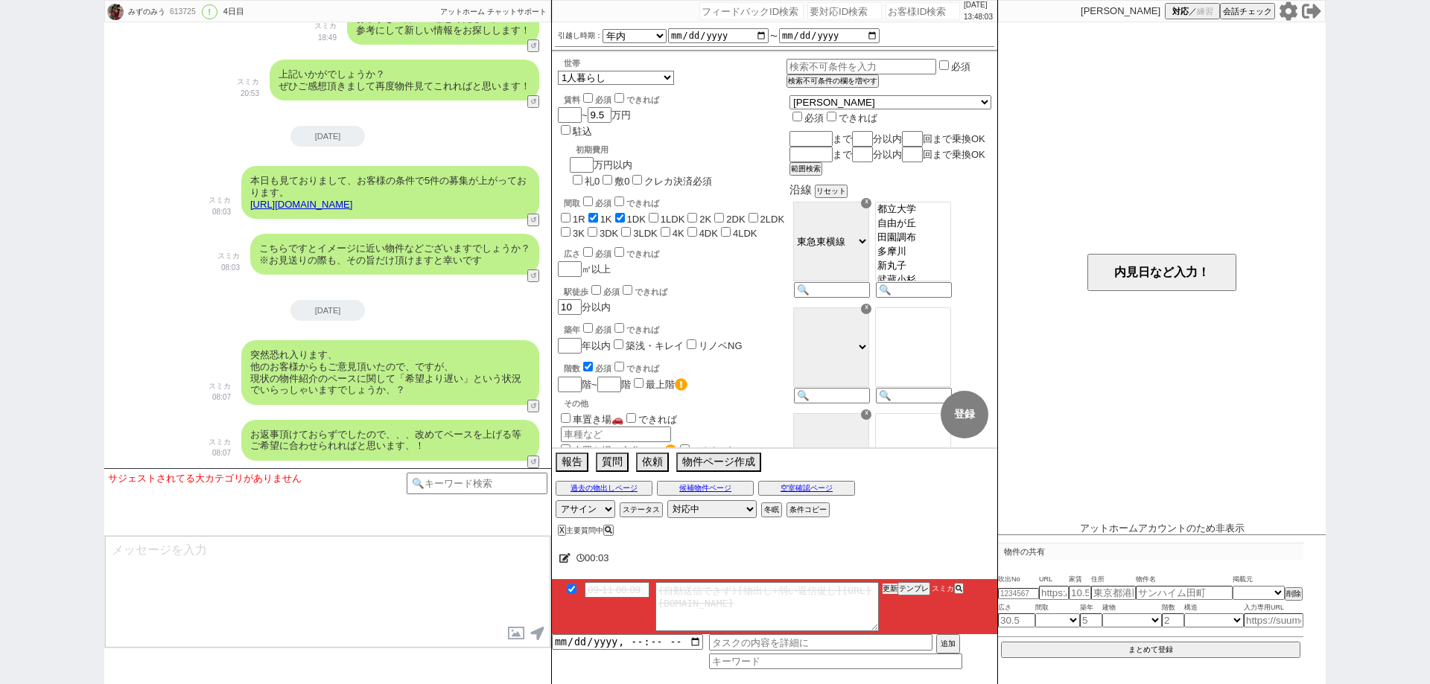
click at [888, 589] on button "更新" at bounding box center [890, 589] width 15 height 10
click at [892, 558] on div "00:04" at bounding box center [774, 559] width 445 height 30
click at [892, 584] on button "更新" at bounding box center [890, 589] width 15 height 10
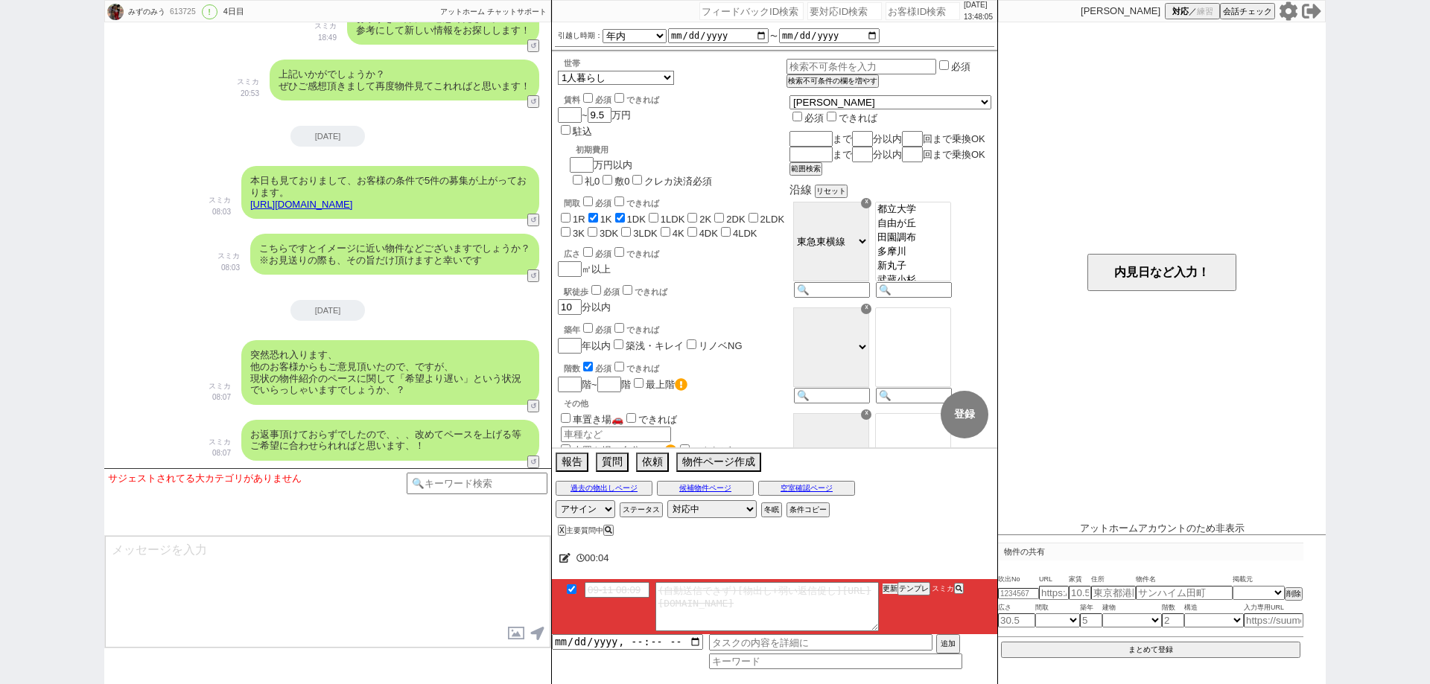
click at [892, 584] on button "更新" at bounding box center [890, 589] width 15 height 10
click at [0, 408] on div "みずのみう 613725 ! 0 4日目 冬眠中 自社客 アットホーム チャットサポート スミカ_BPO チャット全表示 2025-09-08 ようこそLIN…" at bounding box center [715, 342] width 1430 height 684
click at [746, 462] on button "物件ページ作成 今は物件がないので押せません" at bounding box center [717, 461] width 82 height 16
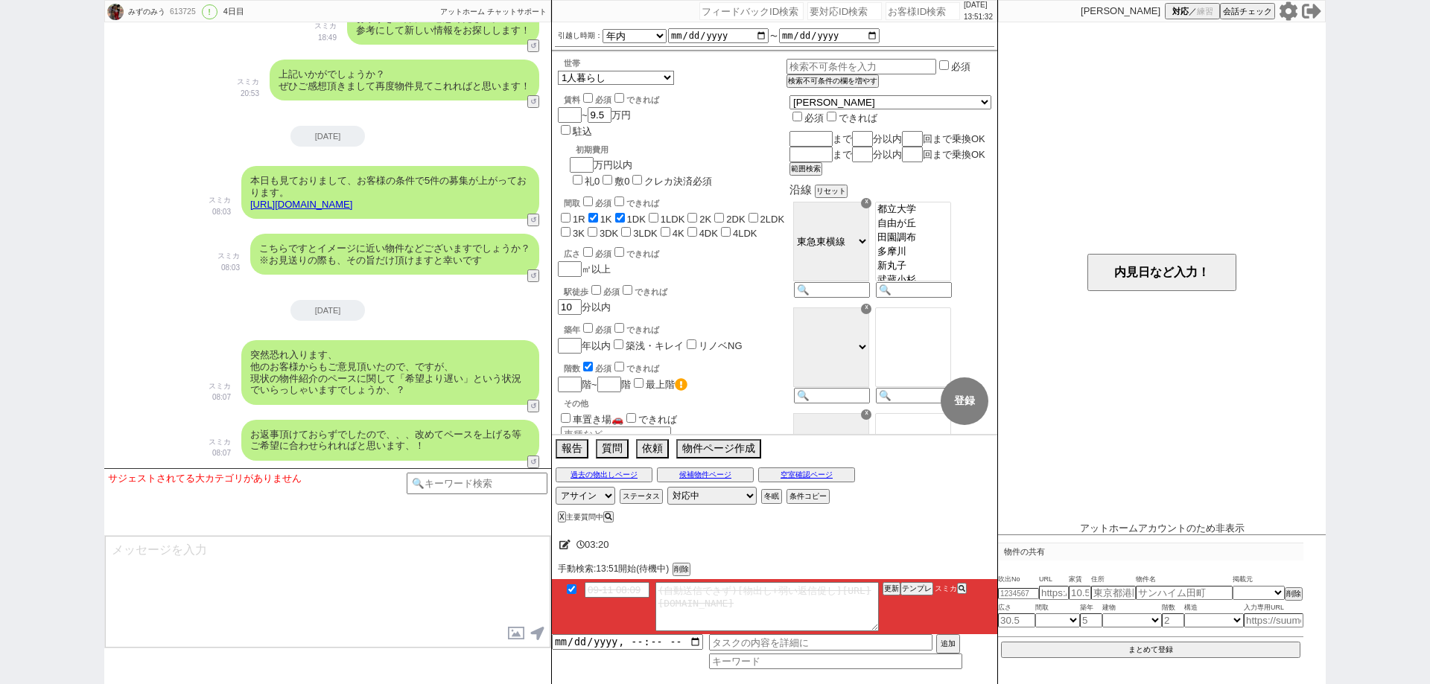
click at [0, 510] on div "みずのみう 613725 ! 0 4日目 冬眠中 自社客 アットホーム チャットサポート スミカ_BPO チャット全表示 2025-09-08 ようこそLIN…" at bounding box center [715, 342] width 1430 height 684
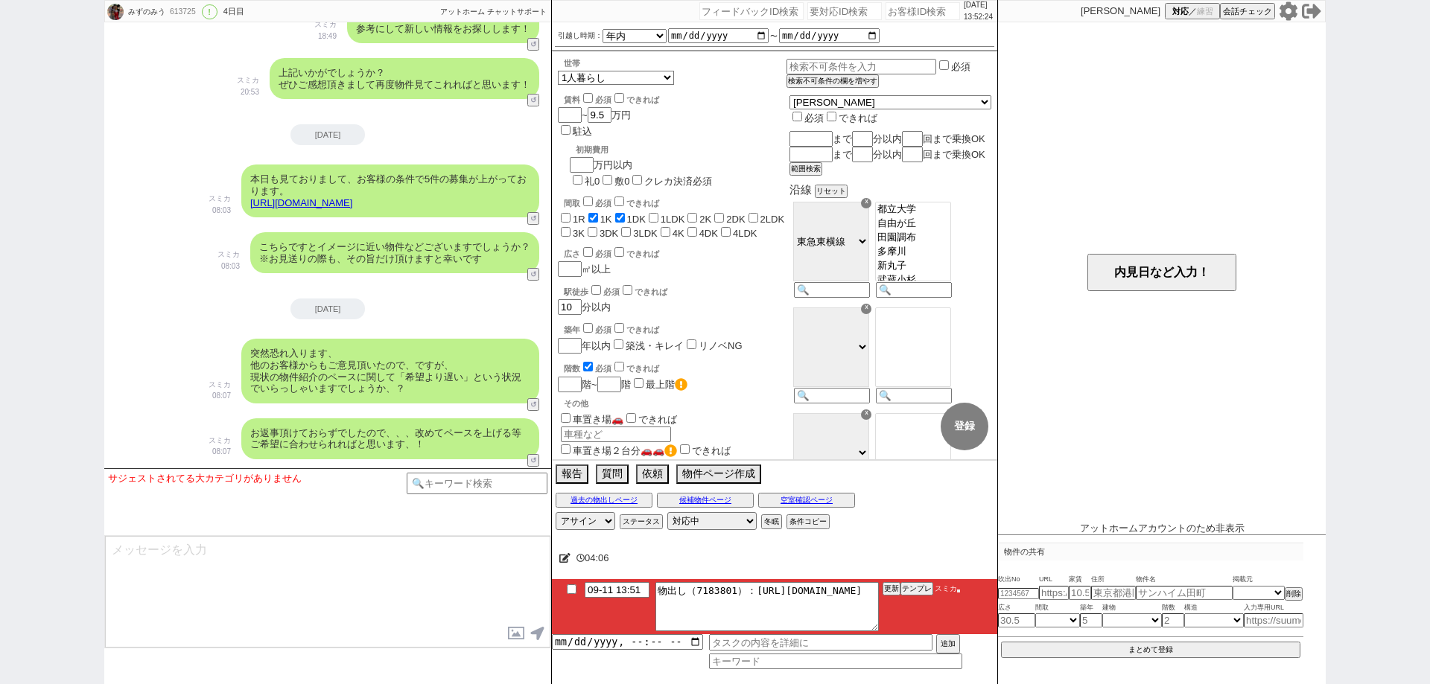
scroll to position [1838, 0]
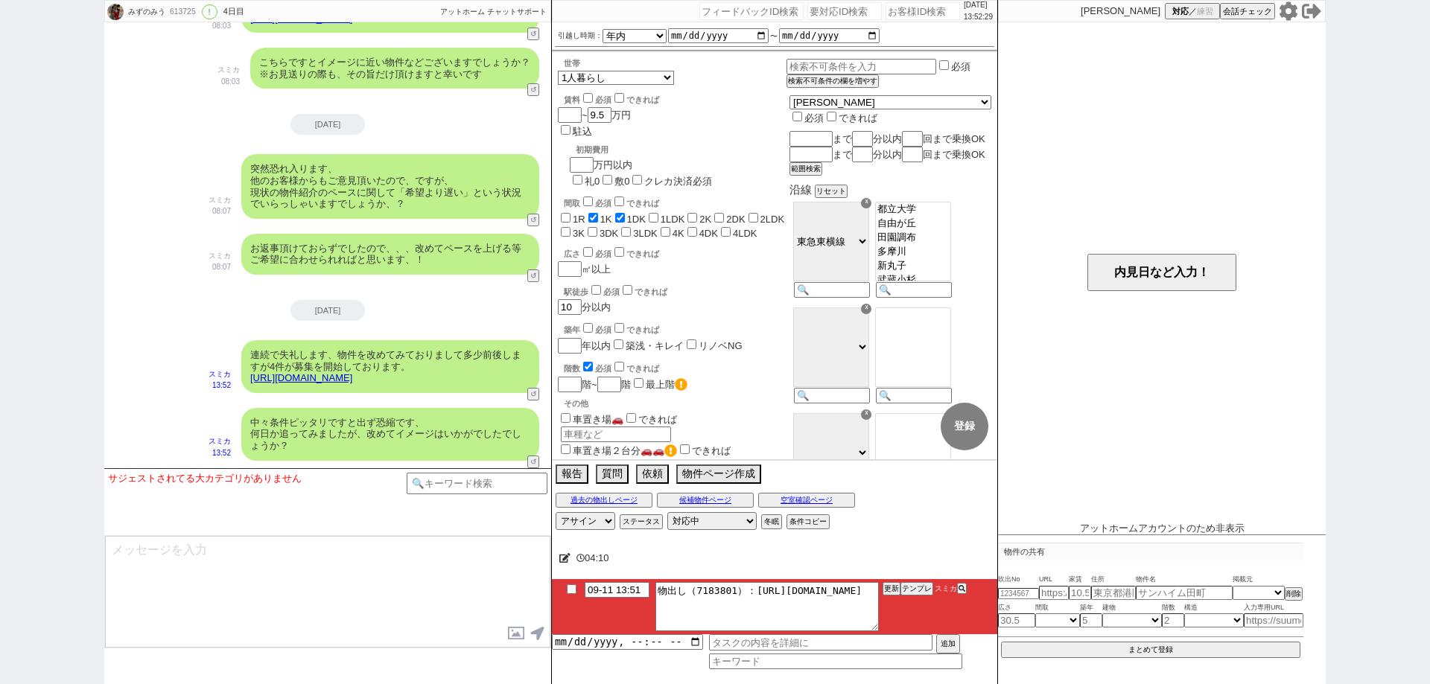
click at [576, 585] on input "checkbox" at bounding box center [572, 590] width 22 height 10
checkbox input "true"
click at [888, 587] on button "更新" at bounding box center [890, 589] width 15 height 10
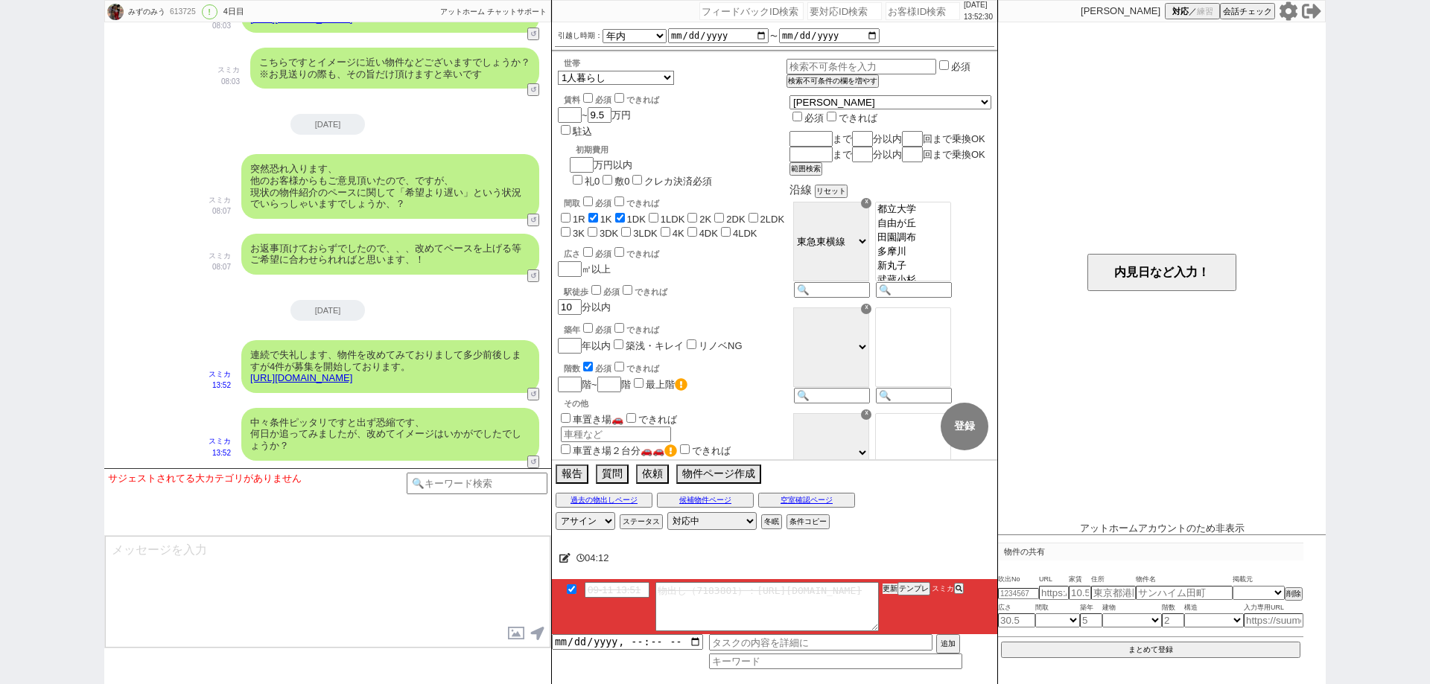
click at [888, 587] on button "更新" at bounding box center [890, 589] width 15 height 10
drag, startPoint x: 887, startPoint y: 574, endPoint x: 898, endPoint y: 591, distance: 20.1
click at [888, 574] on div at bounding box center [774, 577] width 445 height 6
click at [898, 591] on li "09-11 13:51 物出し（7183801）：https://jent-crm.com/2ng-84y191pn3984hy/introduction_p…" at bounding box center [774, 606] width 445 height 55
click at [898, 574] on div at bounding box center [774, 577] width 445 height 6
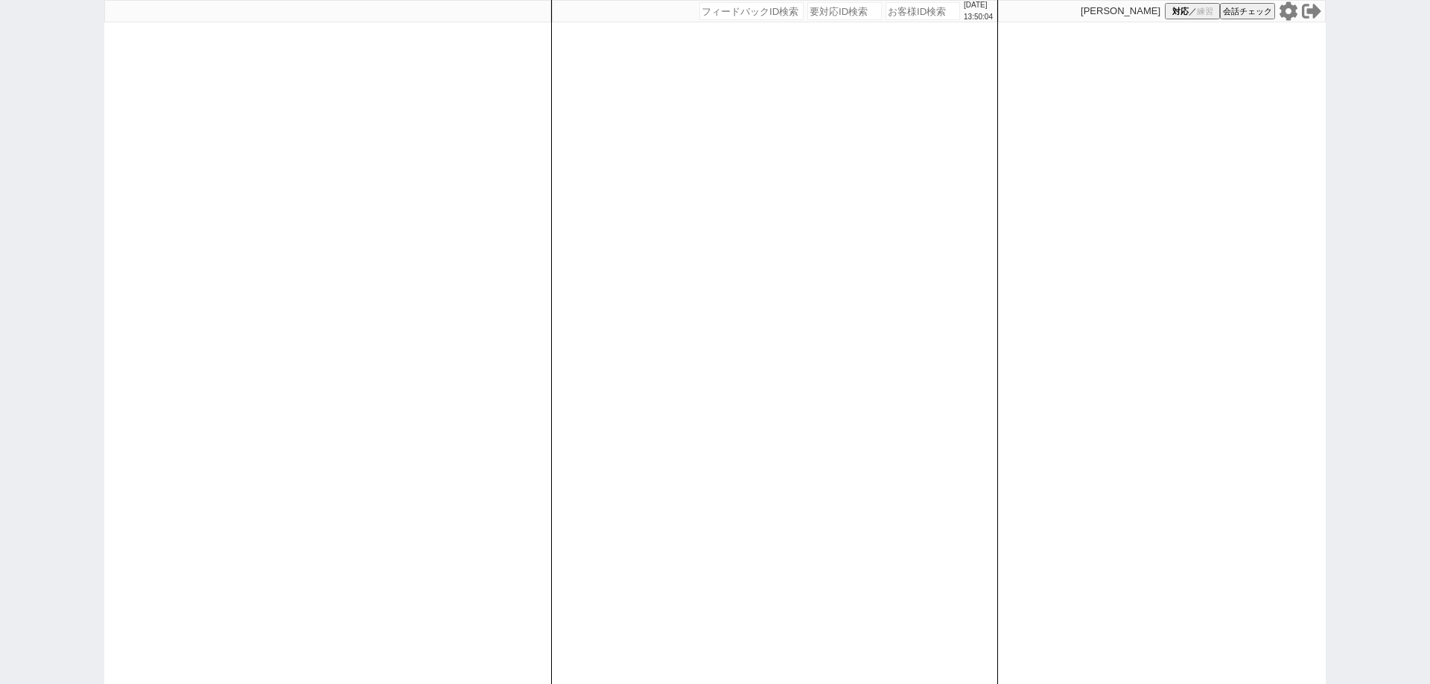
click at [930, 14] on input "number" at bounding box center [923, 11] width 74 height 18
paste input "613716"
type input "613716"
select select
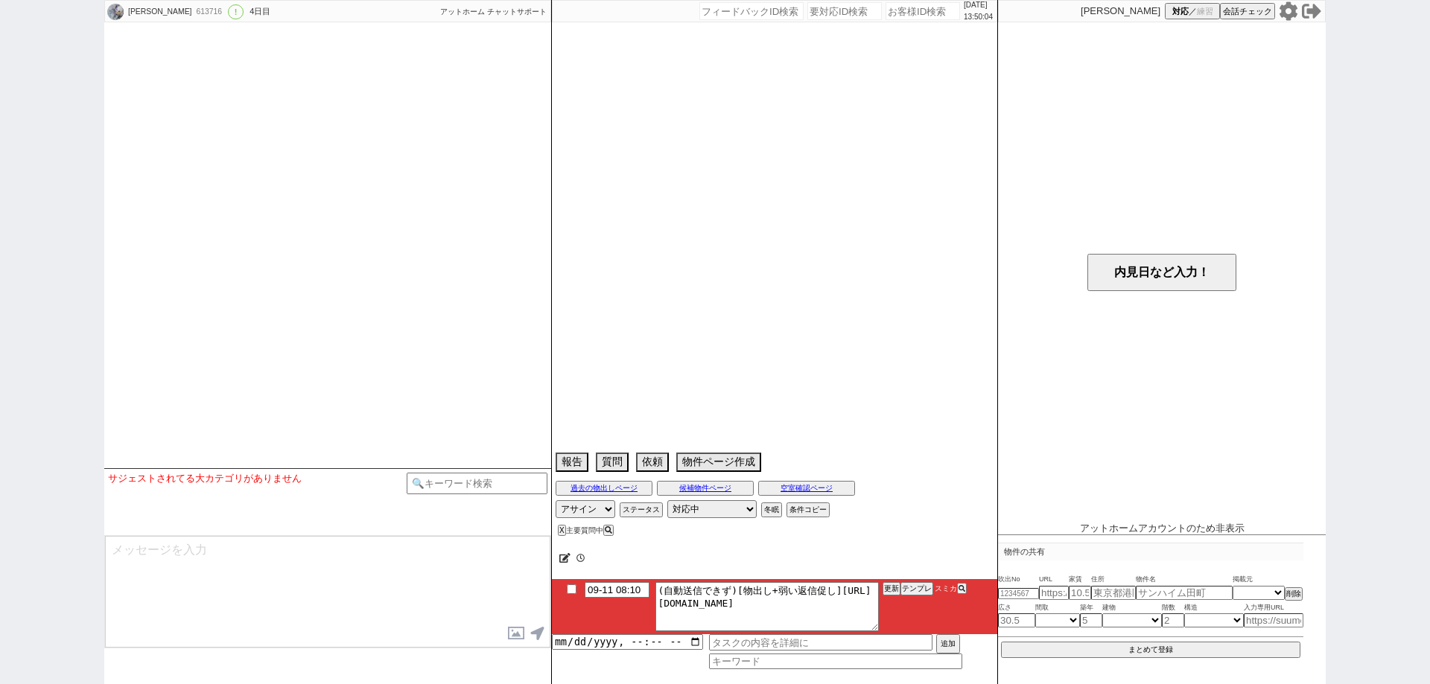
select select "15"
select select "5"
select select "48"
select select "[DATE]"
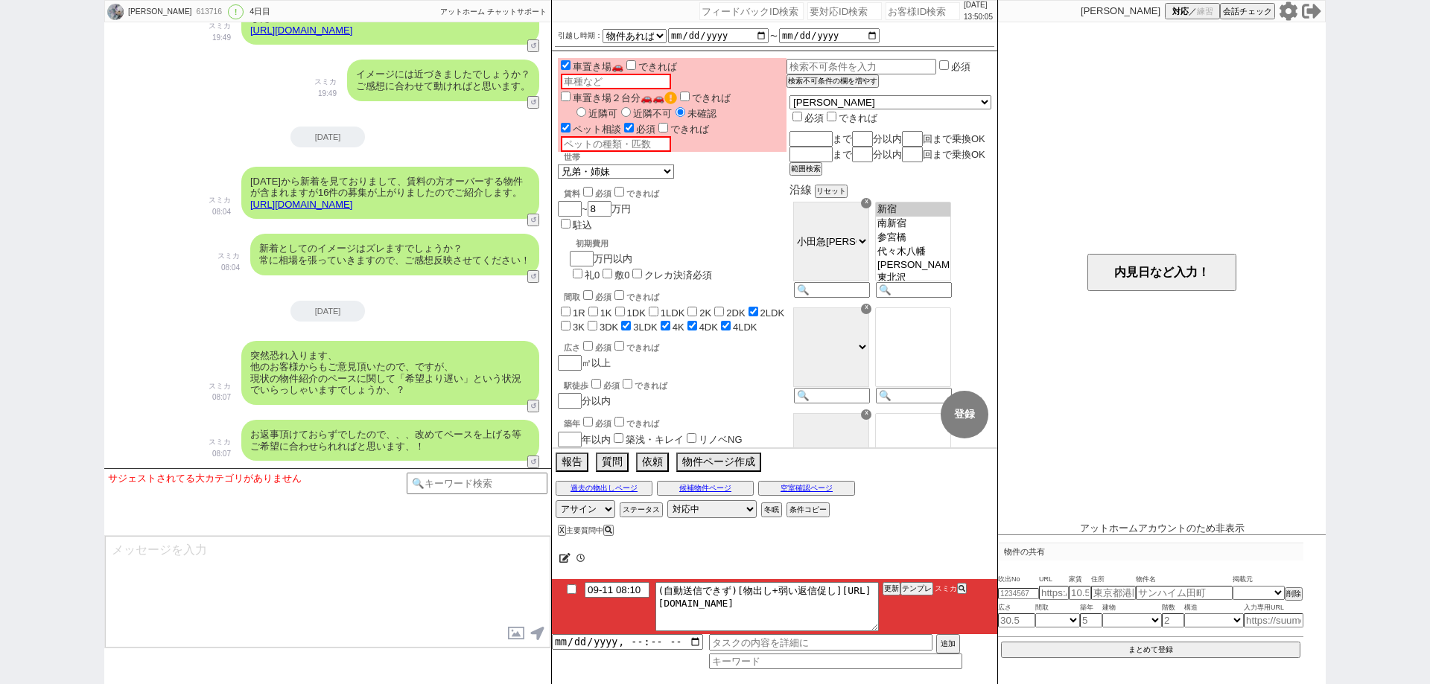
scroll to position [398, 0]
click at [574, 588] on input "checkbox" at bounding box center [572, 590] width 22 height 10
checkbox input "true"
click at [889, 588] on button "更新" at bounding box center [890, 589] width 15 height 10
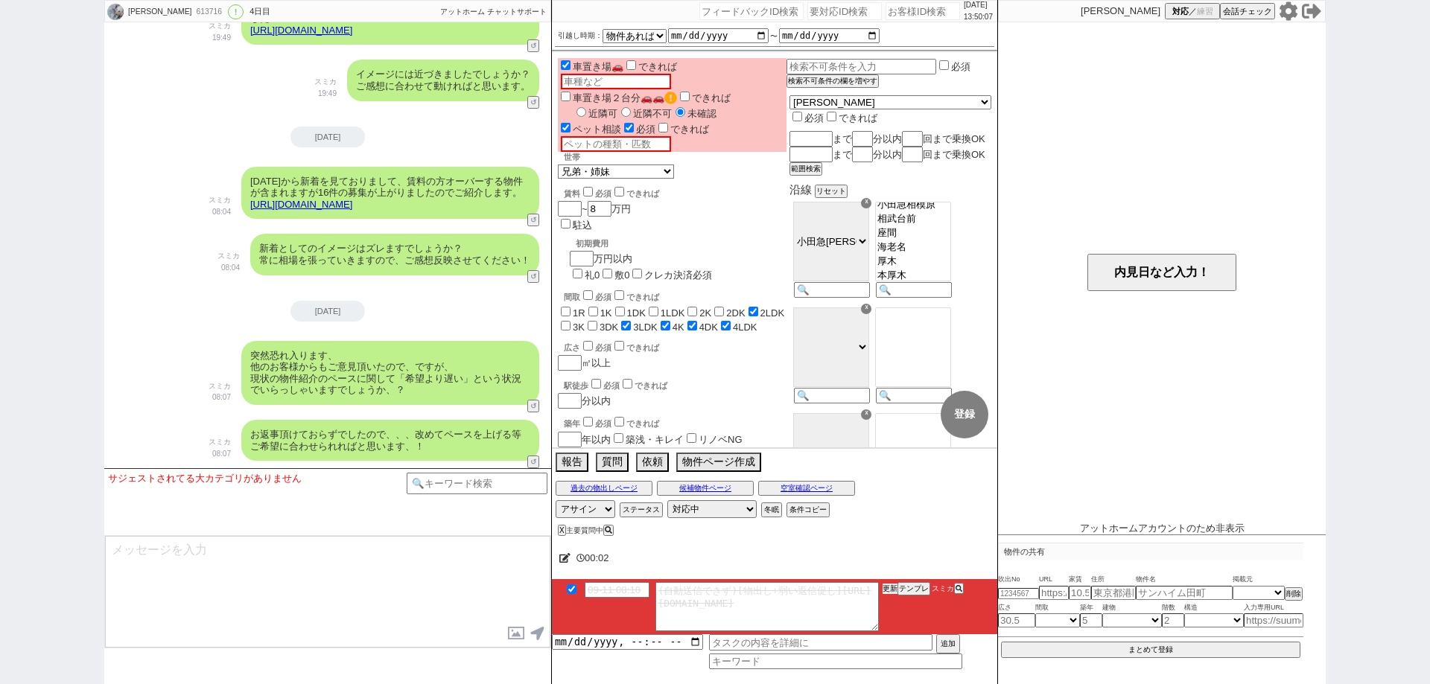
click at [889, 588] on button "更新" at bounding box center [890, 589] width 15 height 10
click at [888, 554] on div "00:02" at bounding box center [774, 559] width 445 height 30
click at [889, 574] on div at bounding box center [774, 577] width 445 height 6
drag, startPoint x: 0, startPoint y: 203, endPoint x: 364, endPoint y: 512, distance: 477.2
click at [0, 204] on div "[PERSON_NAME] 613716 ! 0 4日目 冬眠中 自社客 アットホーム チャットサポート スミカ_BPO チャット全表示 [DATE] ようこ…" at bounding box center [715, 342] width 1430 height 684
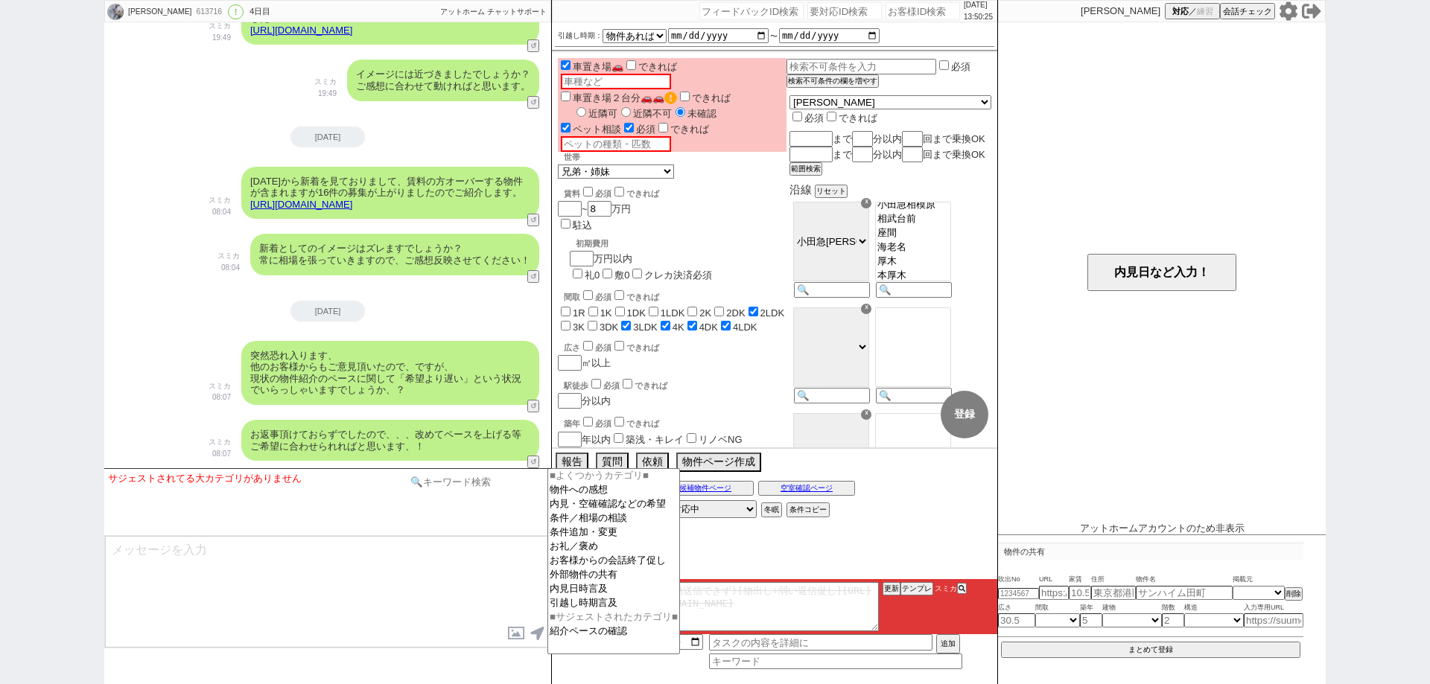
click at [474, 490] on input at bounding box center [477, 482] width 141 height 19
click at [798, 572] on div "01:21" at bounding box center [774, 559] width 445 height 30
click at [733, 460] on button "物件ページ作成 今は物件がないので押せません" at bounding box center [717, 461] width 82 height 16
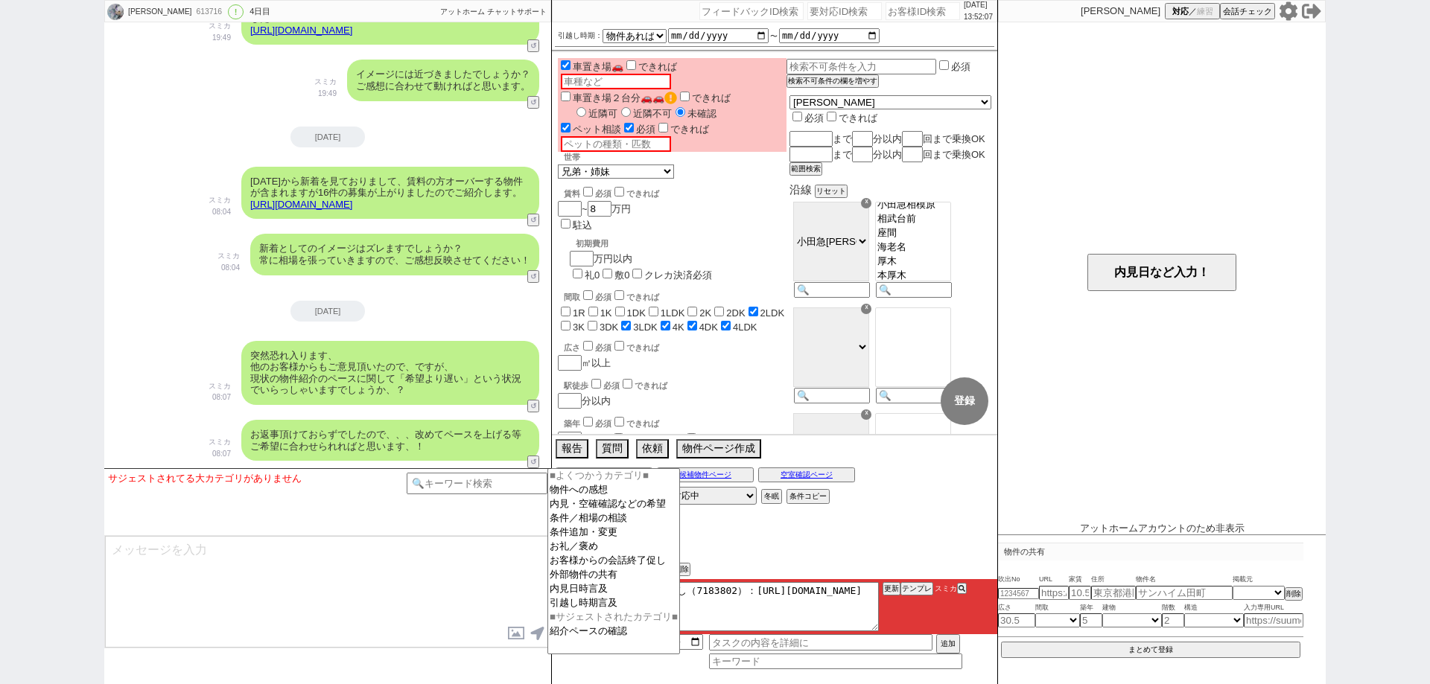
click at [430, 612] on textarea at bounding box center [327, 592] width 445 height 112
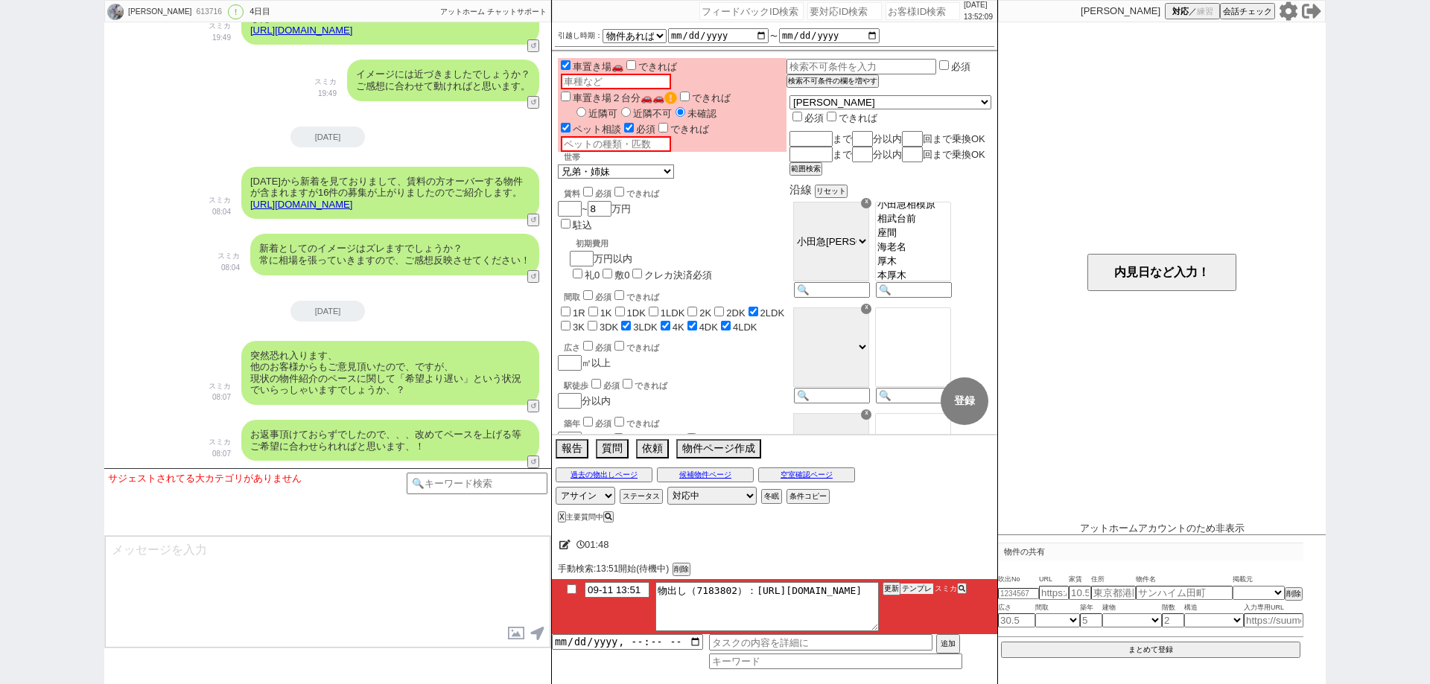
click at [912, 587] on button "テンプレ" at bounding box center [916, 589] width 33 height 10
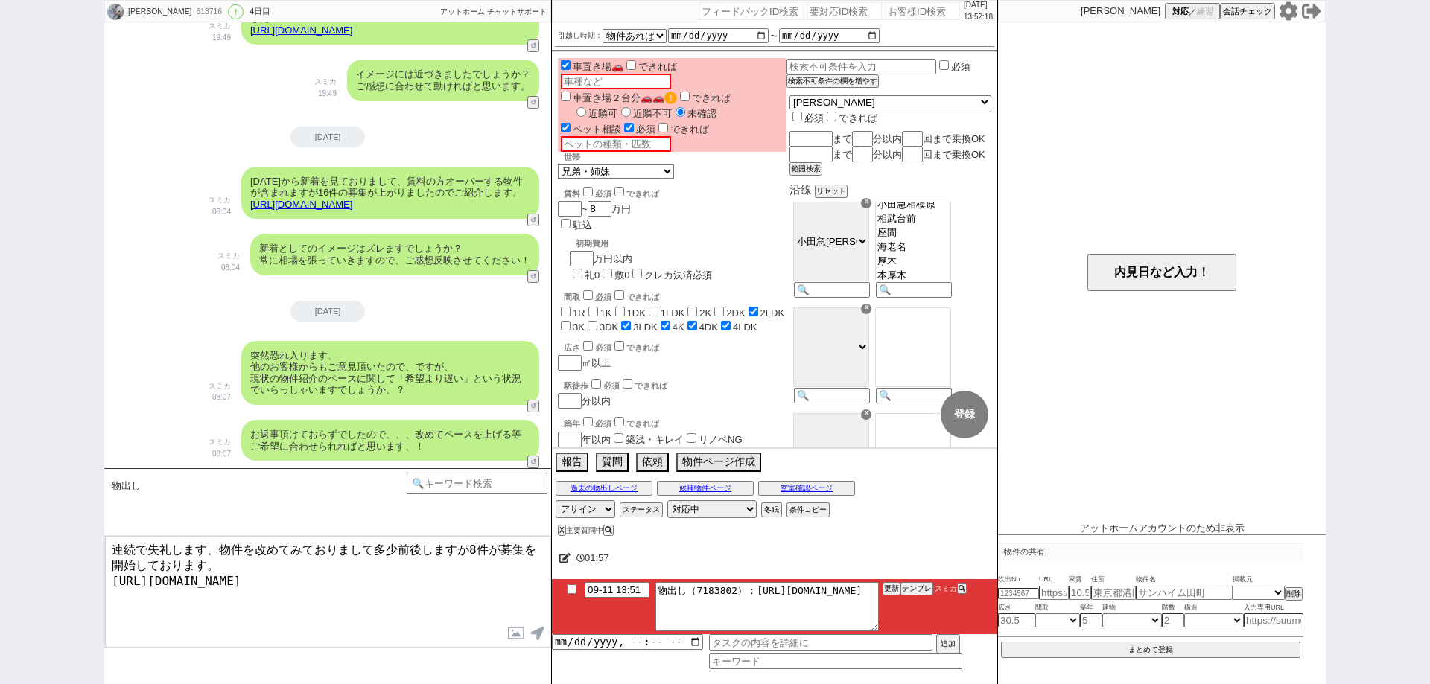
click at [510, 580] on textarea "連続で失礼します、物件を改めてみておりまして多少前後しますが8件が募集を開始しております。 [URL][DOMAIN_NAME]" at bounding box center [327, 592] width 445 height 112
drag, startPoint x: 215, startPoint y: 545, endPoint x: 0, endPoint y: 480, distance: 225.0
click at [0, 480] on div "智也 613716 ! 0 4日目 冬眠中 自社客 アットホーム チャットサポート スミカ_BPO チャット全表示 2025-09-08 ようこそLINE物件…" at bounding box center [715, 342] width 1430 height 684
type textarea "物件を改めてみておりまして多少前後しますが8件が募集を開始しております。 https://athome.sumika.live/pages/qrz0iof"
checkbox input "true"
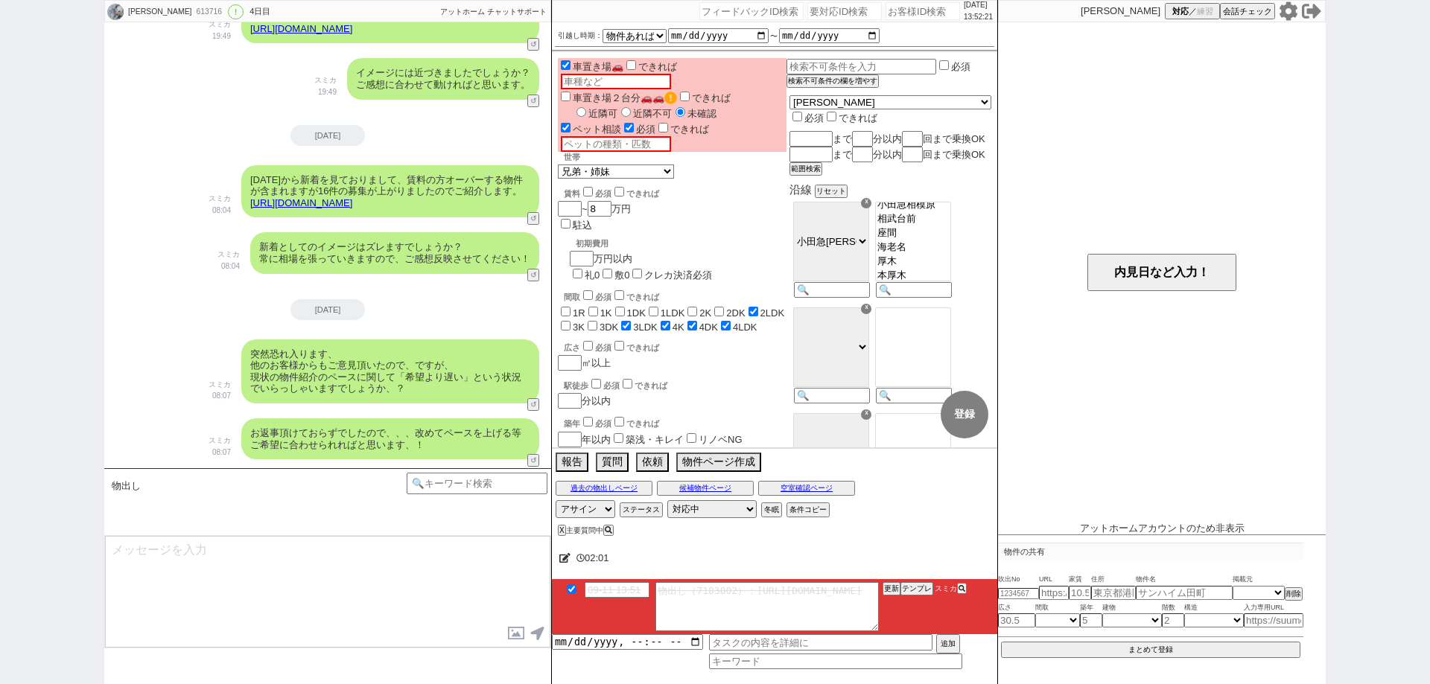
scroll to position [2048, 0]
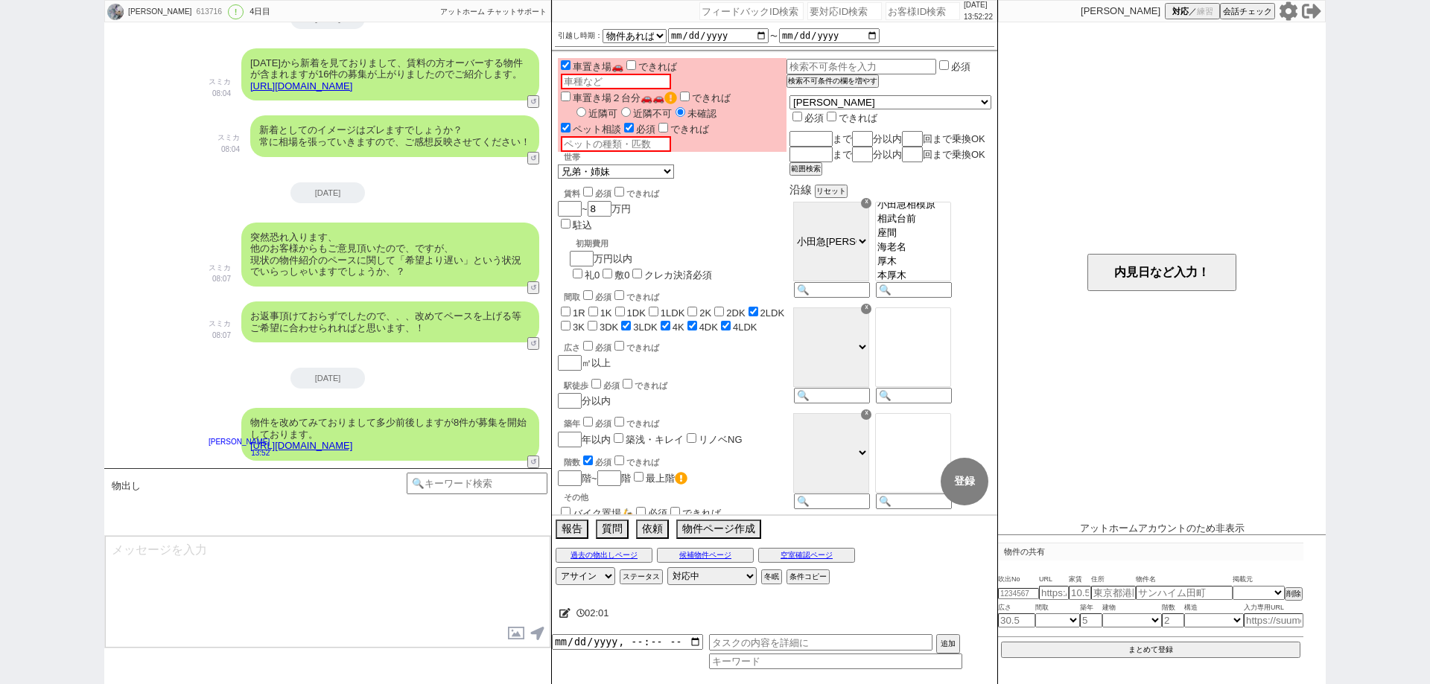
type textarea "中々条件ピッタリですと出ず恐縮です、 何日か追ってみましたが、改めてイメージはいかがでしたでしょうか？"
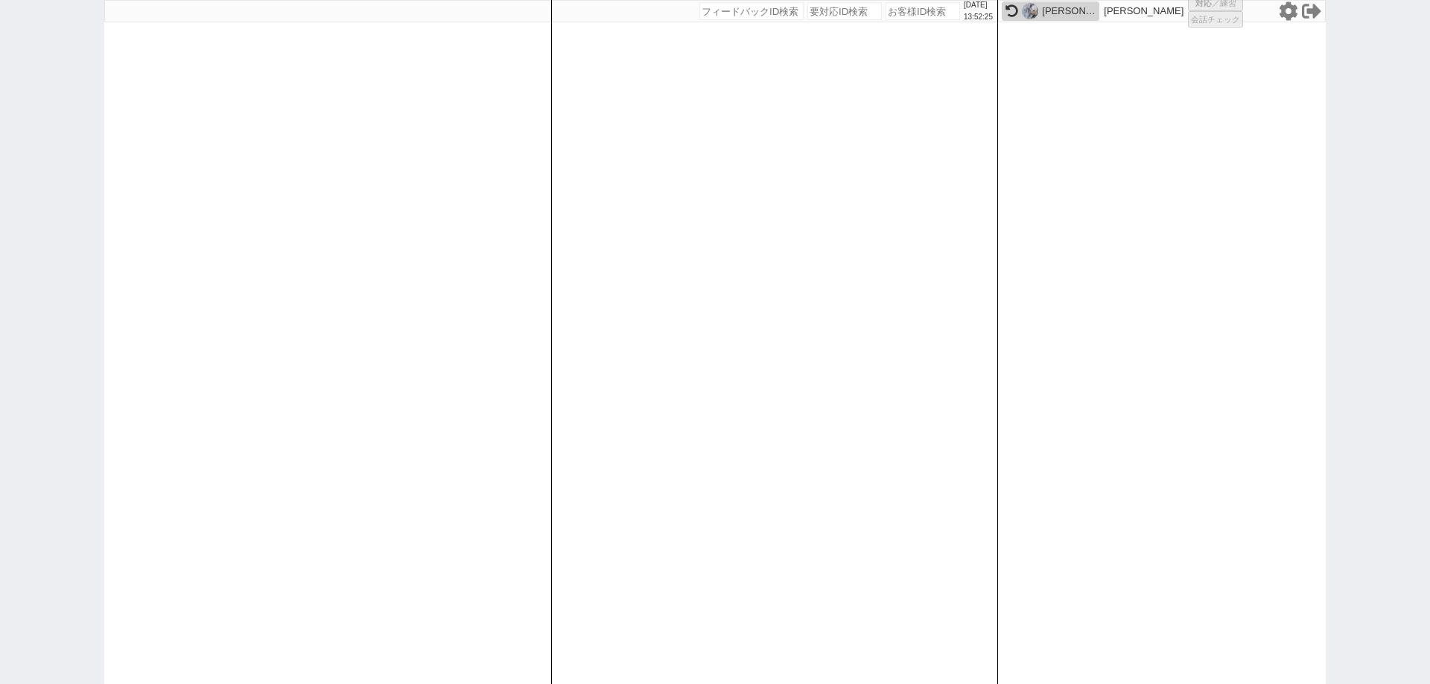
select select "1"
select select "2"
select select
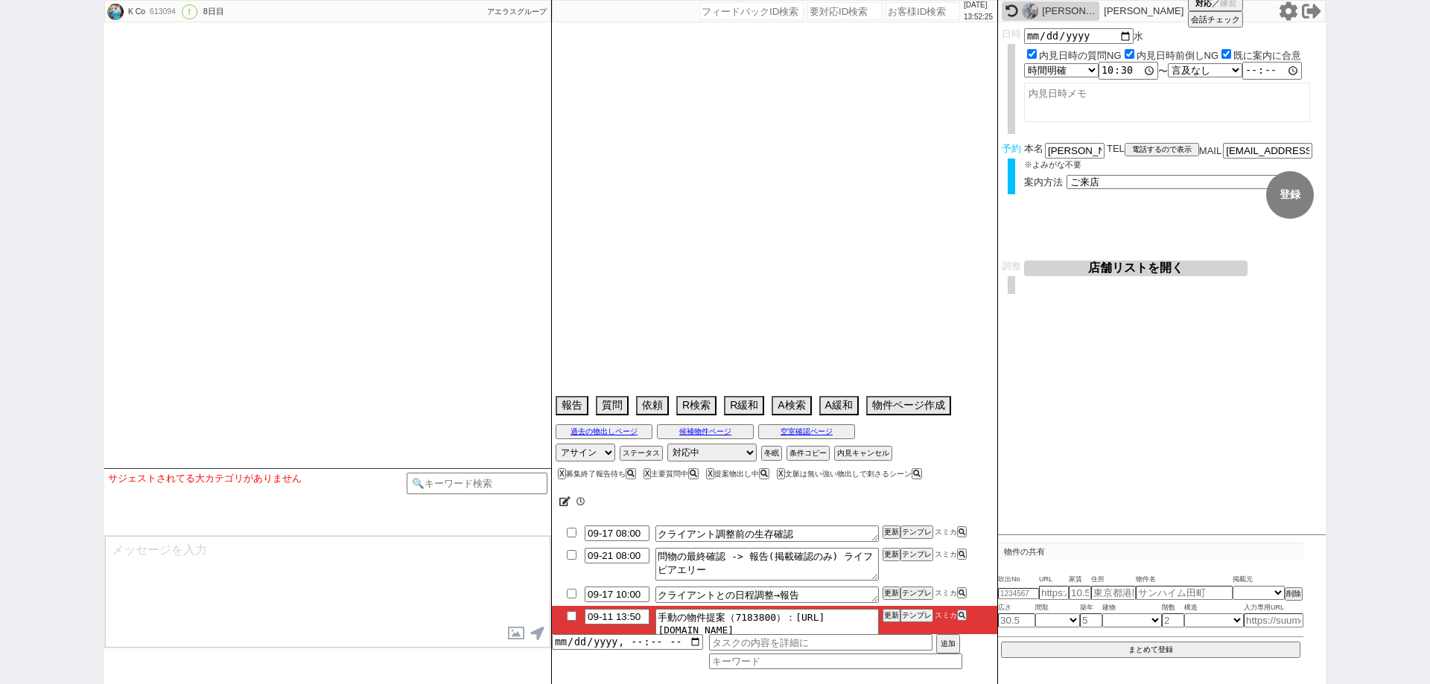
type textarea "他社なし"
select select "2025"
select select "10"
select select "36"
select select "0"
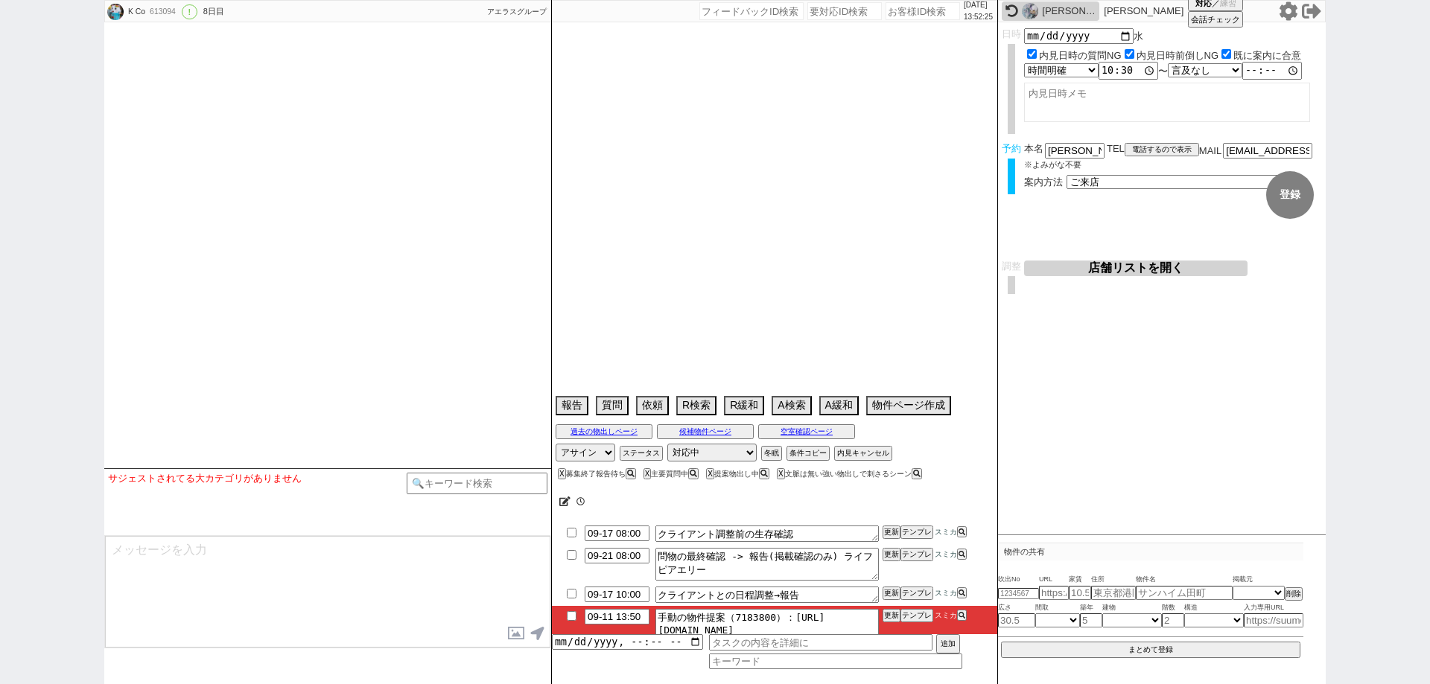
select select "4"
select select "14"
select select "75"
select select "71"
select select "38"
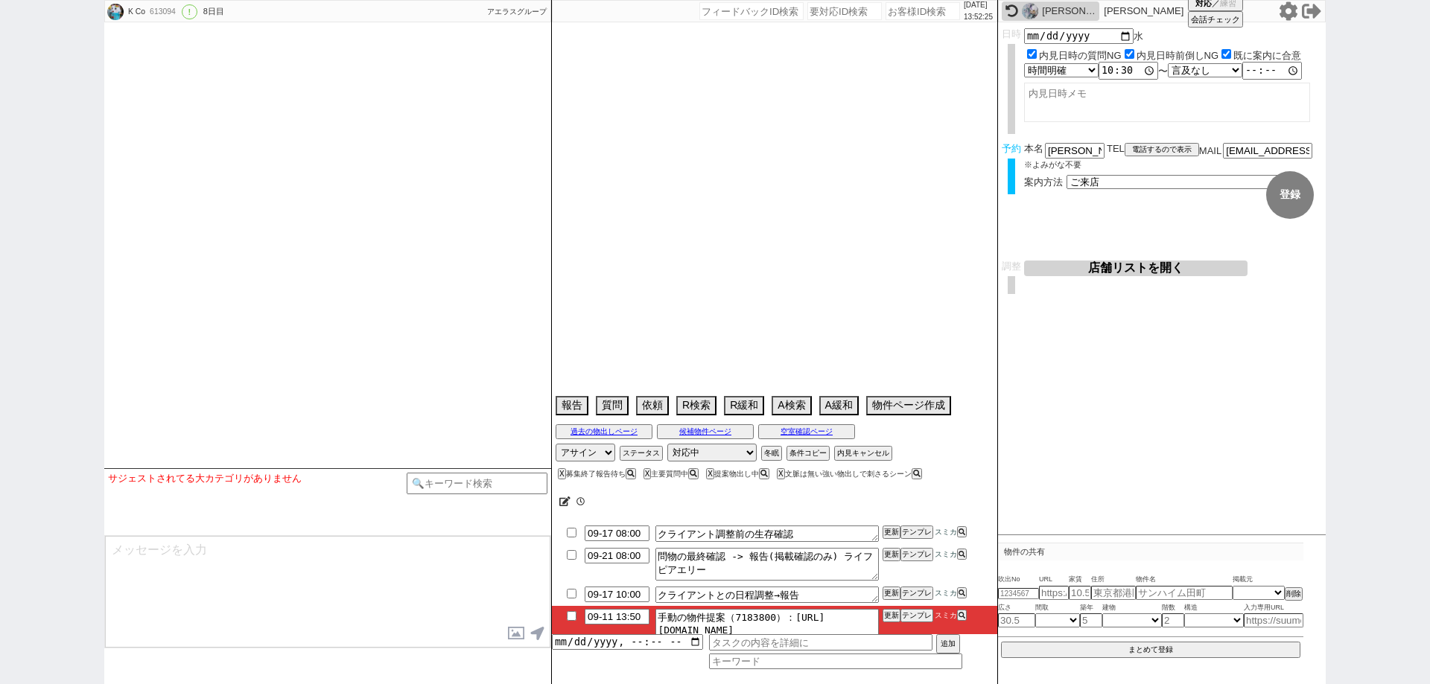
select select "1090"
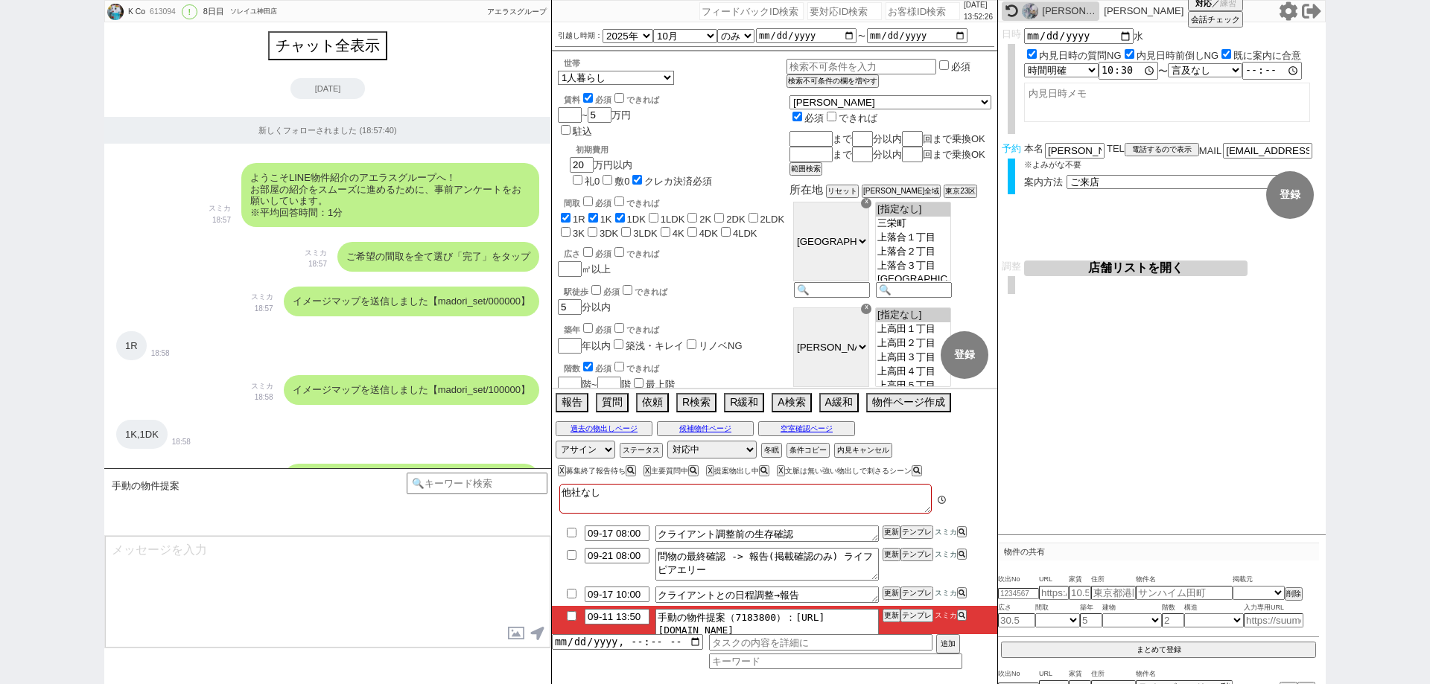
type textarea "連続で失礼します、物件を改めてみておりまして既に問合せも入ってるようですが数件出ております！ https://tools.sumika.live/pages/…"
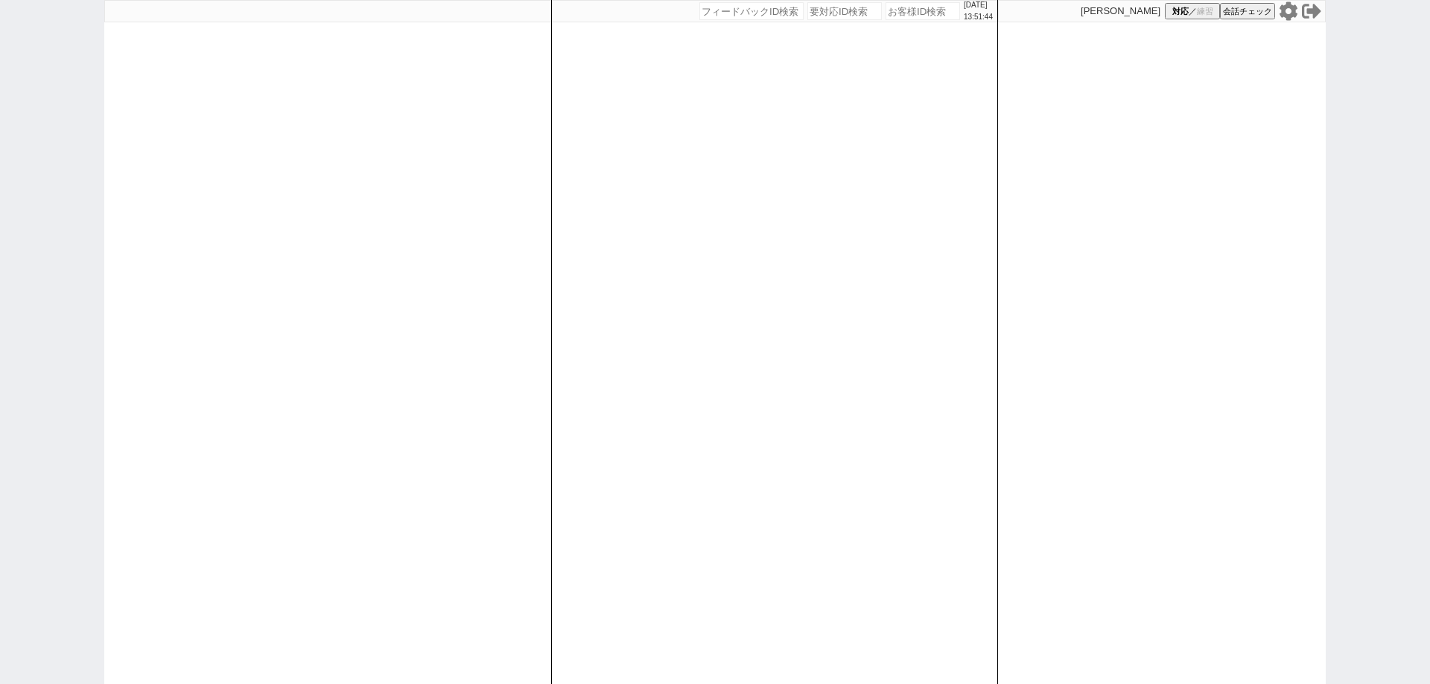
click at [913, 14] on input "number" at bounding box center [923, 11] width 74 height 18
paste input "613718"
type input "613718"
select select
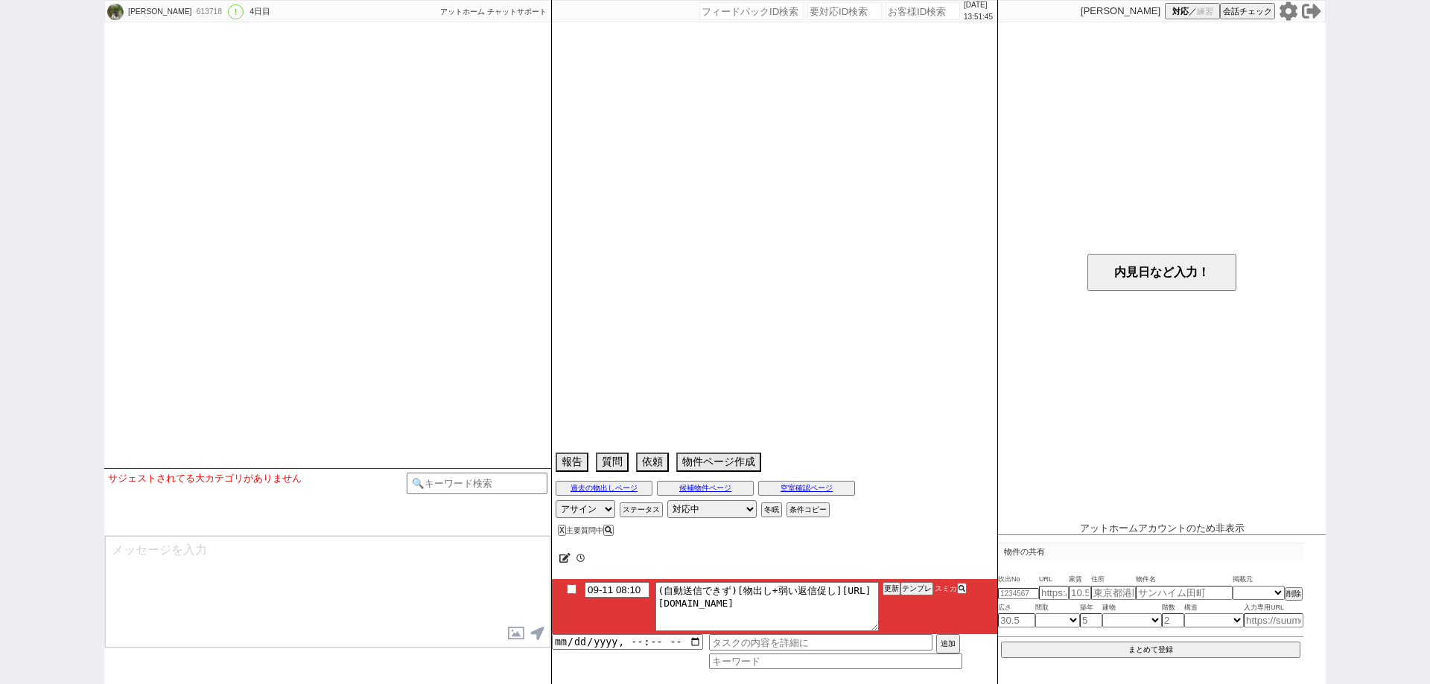
select select "13"
select select "0"
select select "23"
select select "140"
select select "3346"
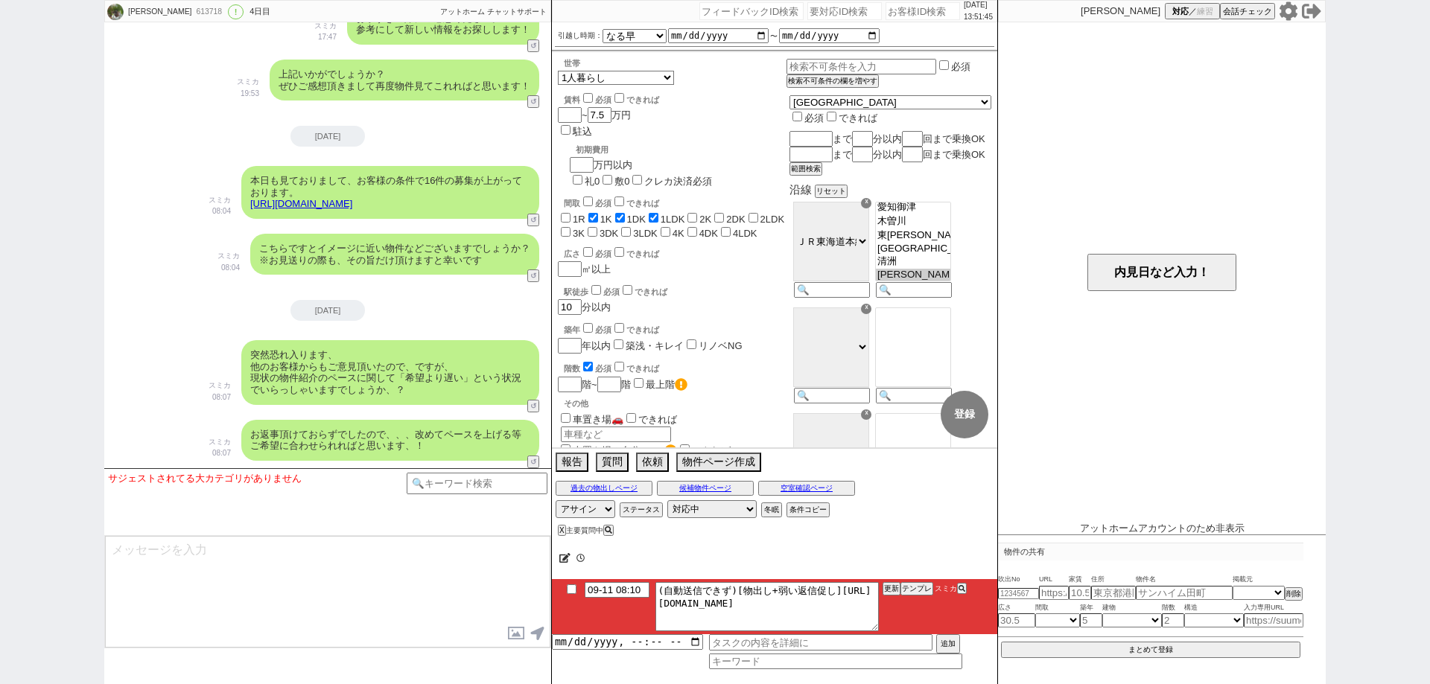
scroll to position [26, 0]
drag, startPoint x: 570, startPoint y: 588, endPoint x: 647, endPoint y: 588, distance: 77.5
click at [570, 589] on input "checkbox" at bounding box center [572, 590] width 22 height 10
checkbox input "true"
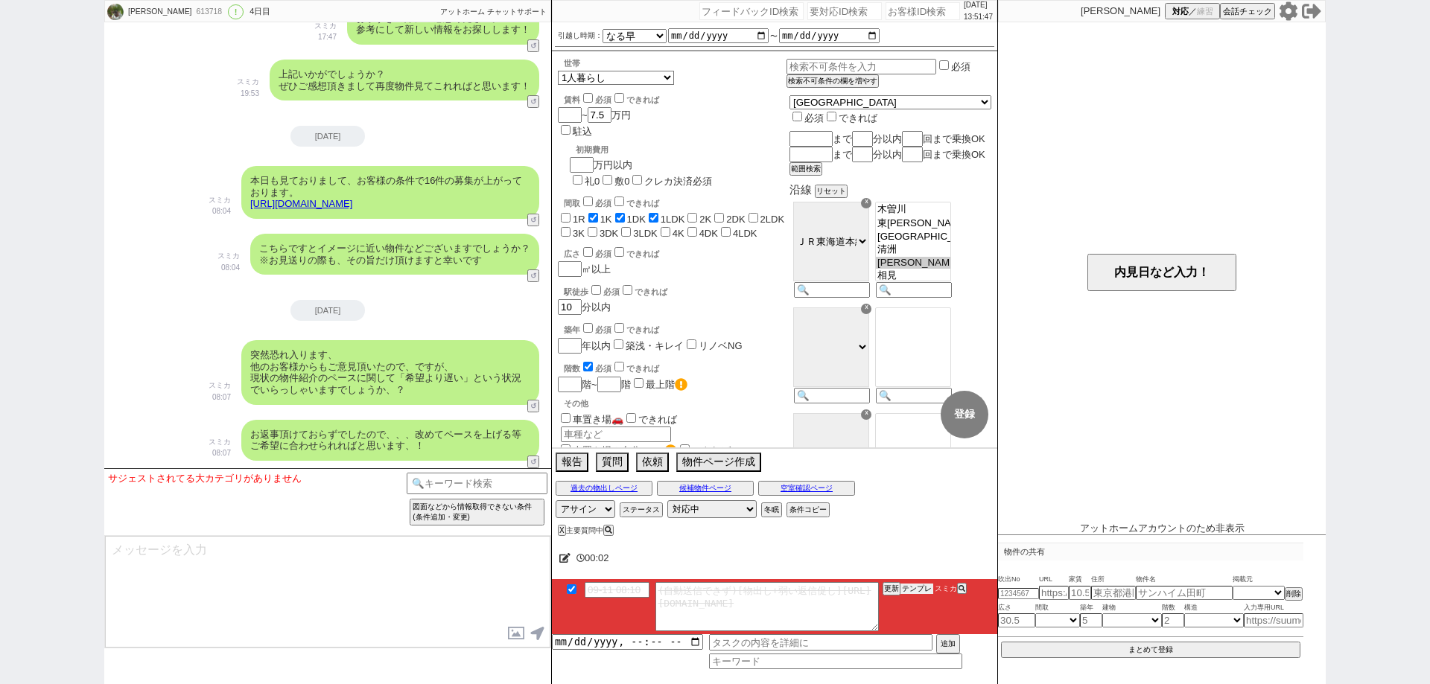
click at [900, 585] on button "テンプレ" at bounding box center [916, 589] width 33 height 10
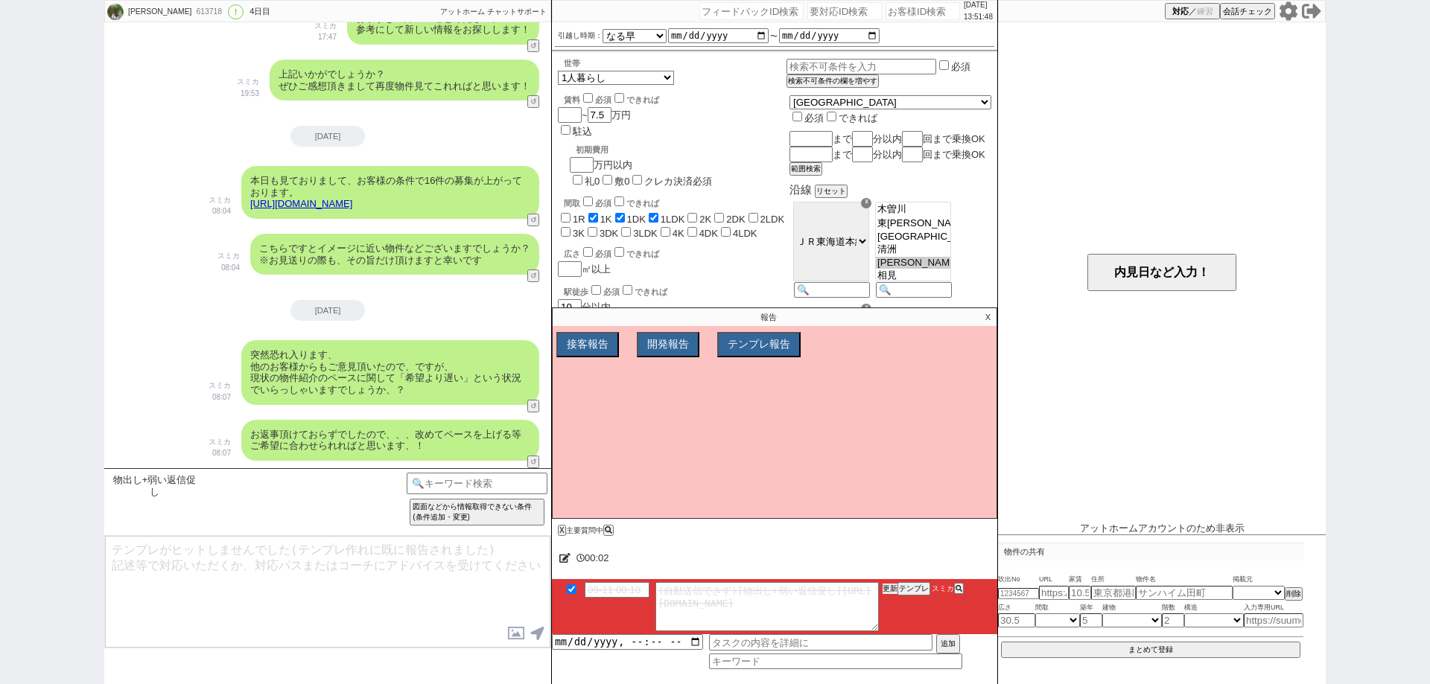
click at [893, 582] on li "09-11 08:10 (自動送信できず)[物出し+弱い返信促し][URL][DOMAIN_NAME] 更新 テンプレ スミカ" at bounding box center [774, 606] width 445 height 55
click at [892, 584] on button "更新" at bounding box center [890, 589] width 15 height 10
click at [892, 585] on button "更新" at bounding box center [890, 589] width 15 height 10
drag, startPoint x: 894, startPoint y: 585, endPoint x: 964, endPoint y: 463, distance: 141.4
click at [895, 584] on button "更新" at bounding box center [890, 589] width 15 height 10
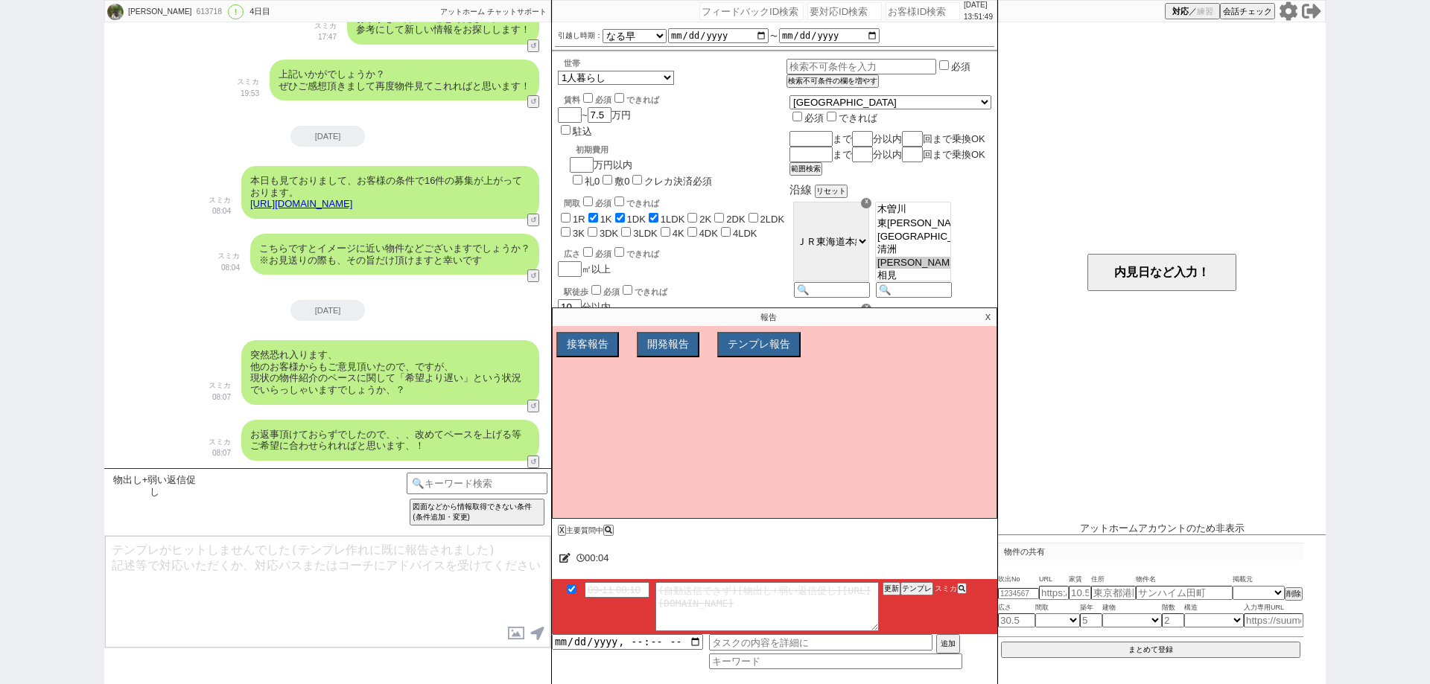
drag, startPoint x: 982, startPoint y: 311, endPoint x: 990, endPoint y: 311, distance: 7.5
click at [983, 311] on p "X" at bounding box center [987, 317] width 17 height 18
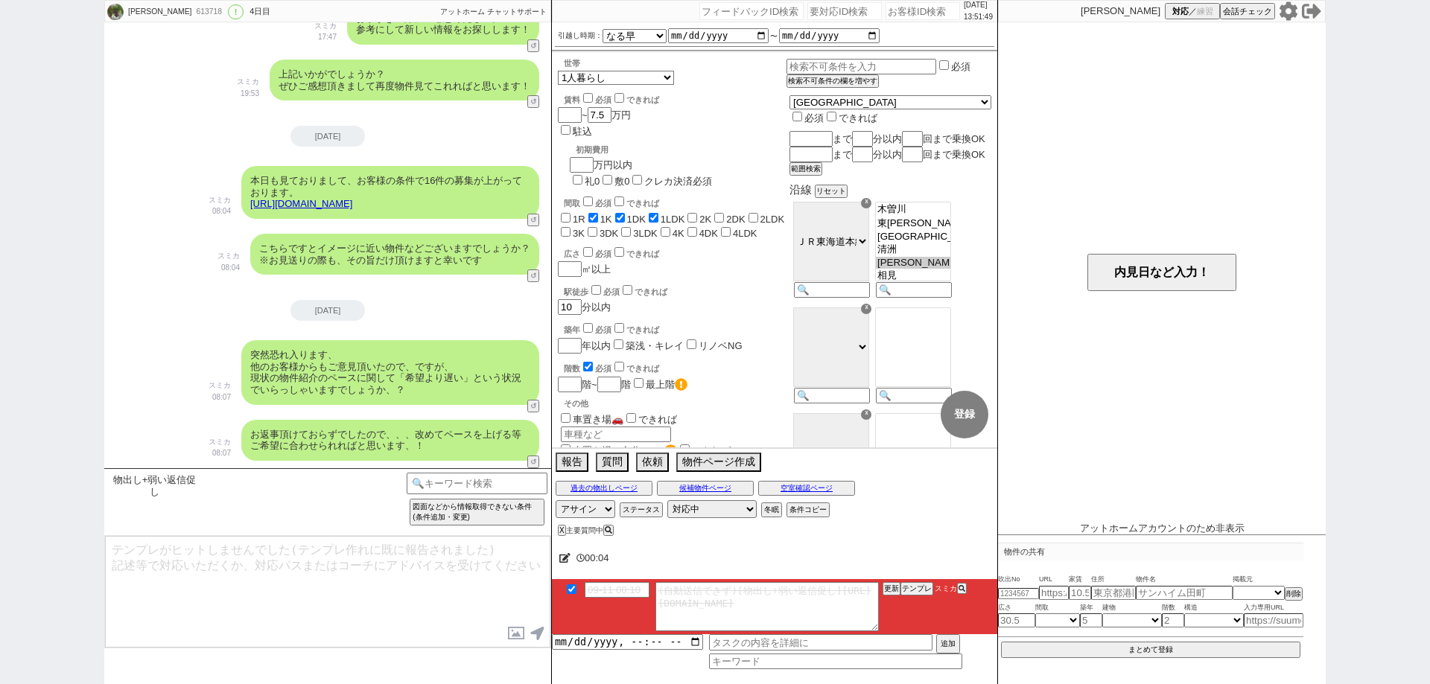
click at [953, 304] on div "[PERSON_NAME] [GEOGRAPHIC_DATA][PERSON_NAME][GEOGRAPHIC_DATA][PERSON_NAME][PERS…" at bounding box center [912, 251] width 82 height 106
click at [743, 463] on button "物件ページ作成 今は物件がないので押せません" at bounding box center [717, 461] width 82 height 16
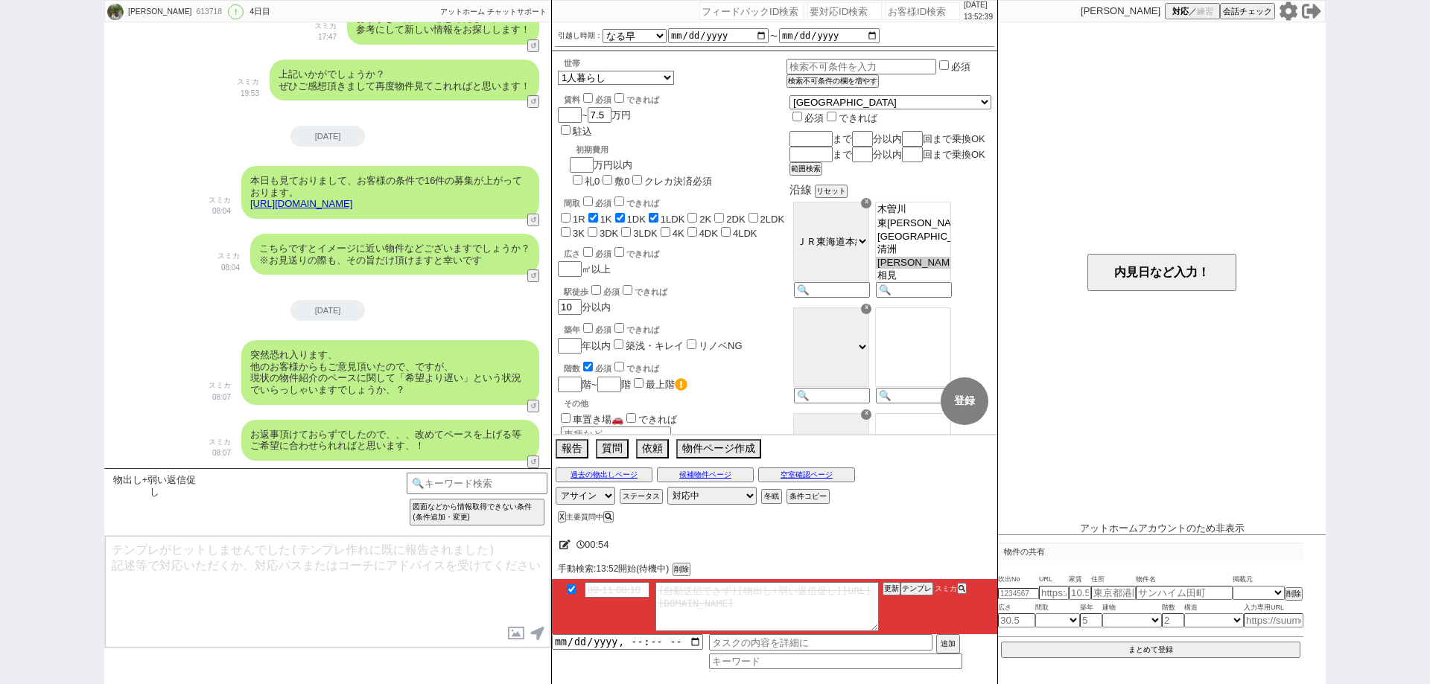
click at [0, 489] on div "[PERSON_NAME] 613718 ! 0 4日目 冬眠中 自社客 アットホーム チャットサポート スミカ_BPO チャット全表示 [DATE] ようこ…" at bounding box center [715, 342] width 1430 height 684
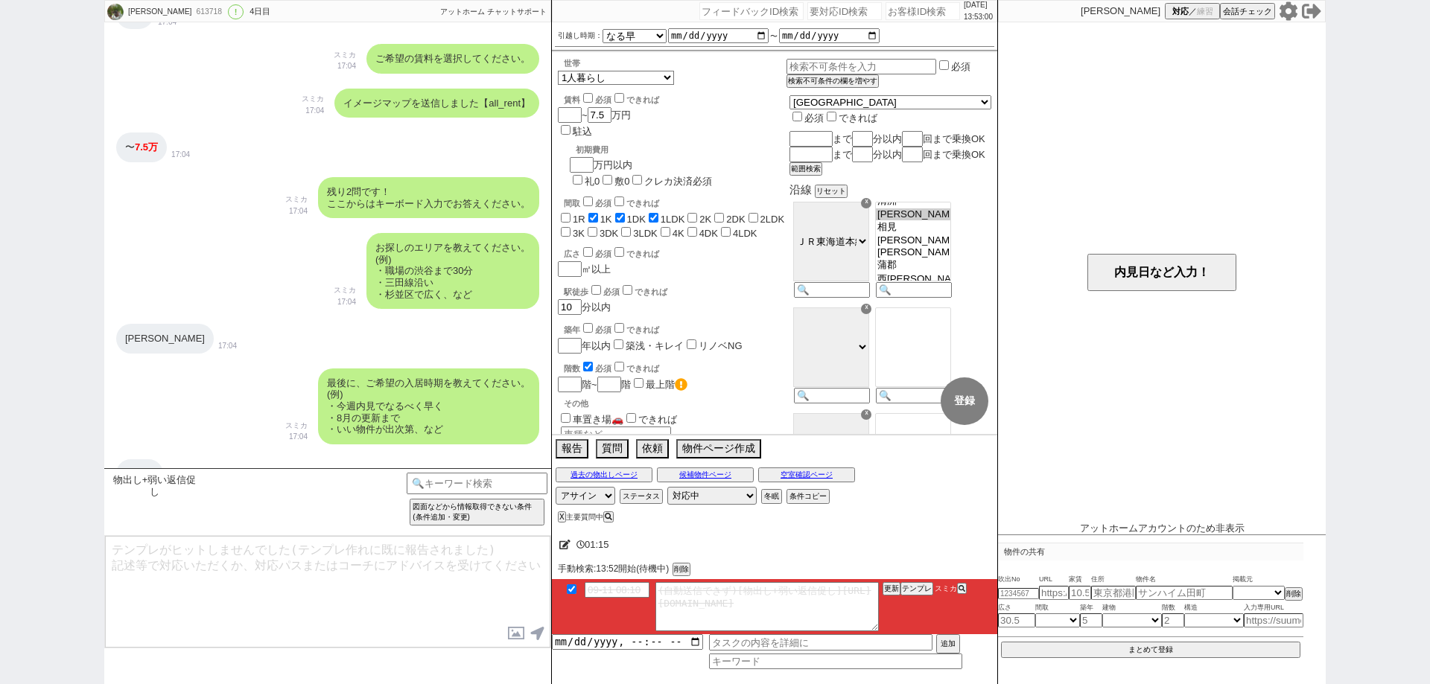
scroll to position [875, 0]
drag, startPoint x: 144, startPoint y: 341, endPoint x: 133, endPoint y: 341, distance: 10.4
click at [133, 341] on div "[PERSON_NAME]" at bounding box center [165, 340] width 98 height 30
click at [162, 388] on div "最後に、ご希望の入居時期を教えてください。 (例) ・今週内見でなるべく早く ・8月の更新まで ・いい物件が出次第、など スミカ 17:04" at bounding box center [327, 407] width 447 height 91
drag, startPoint x: 141, startPoint y: 340, endPoint x: 120, endPoint y: 340, distance: 20.9
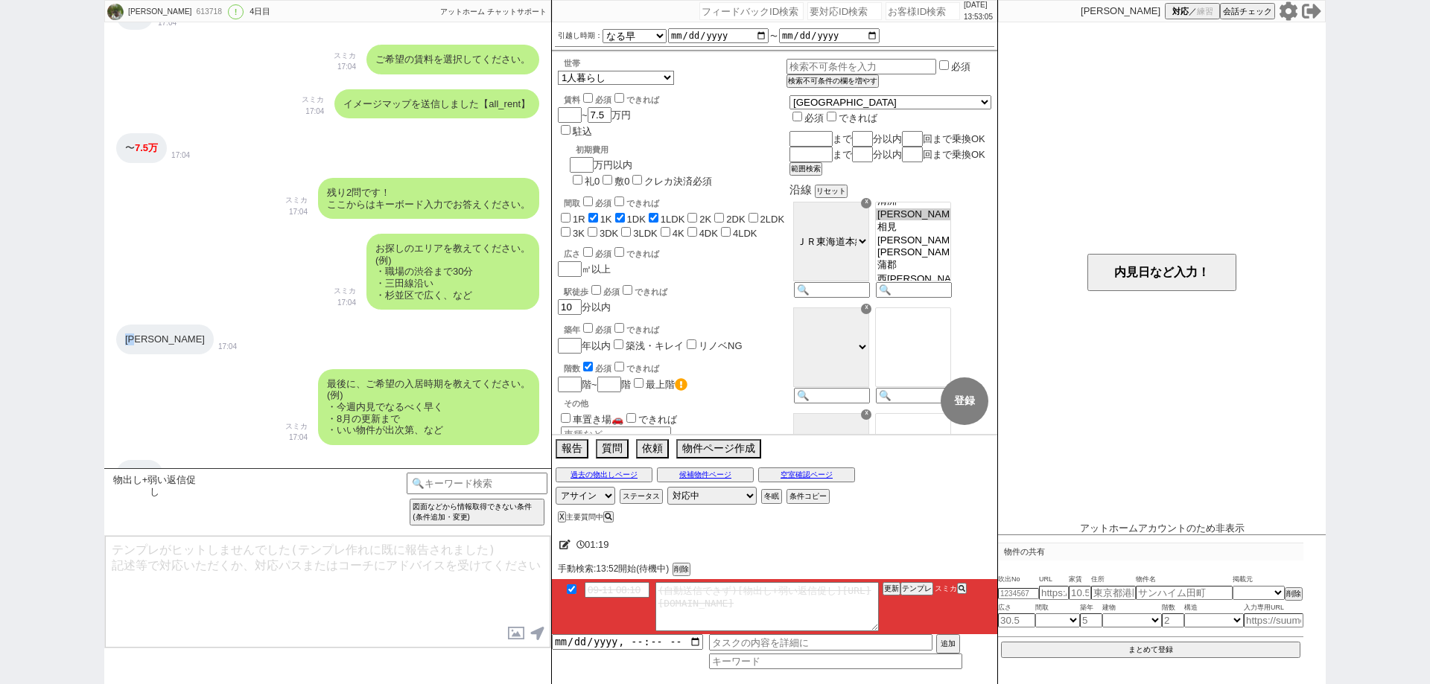
click at [120, 340] on div "[PERSON_NAME]" at bounding box center [165, 340] width 98 height 30
copy div "[PERSON_NAME]"
click at [921, 591] on button "テンプレ" at bounding box center [916, 589] width 33 height 10
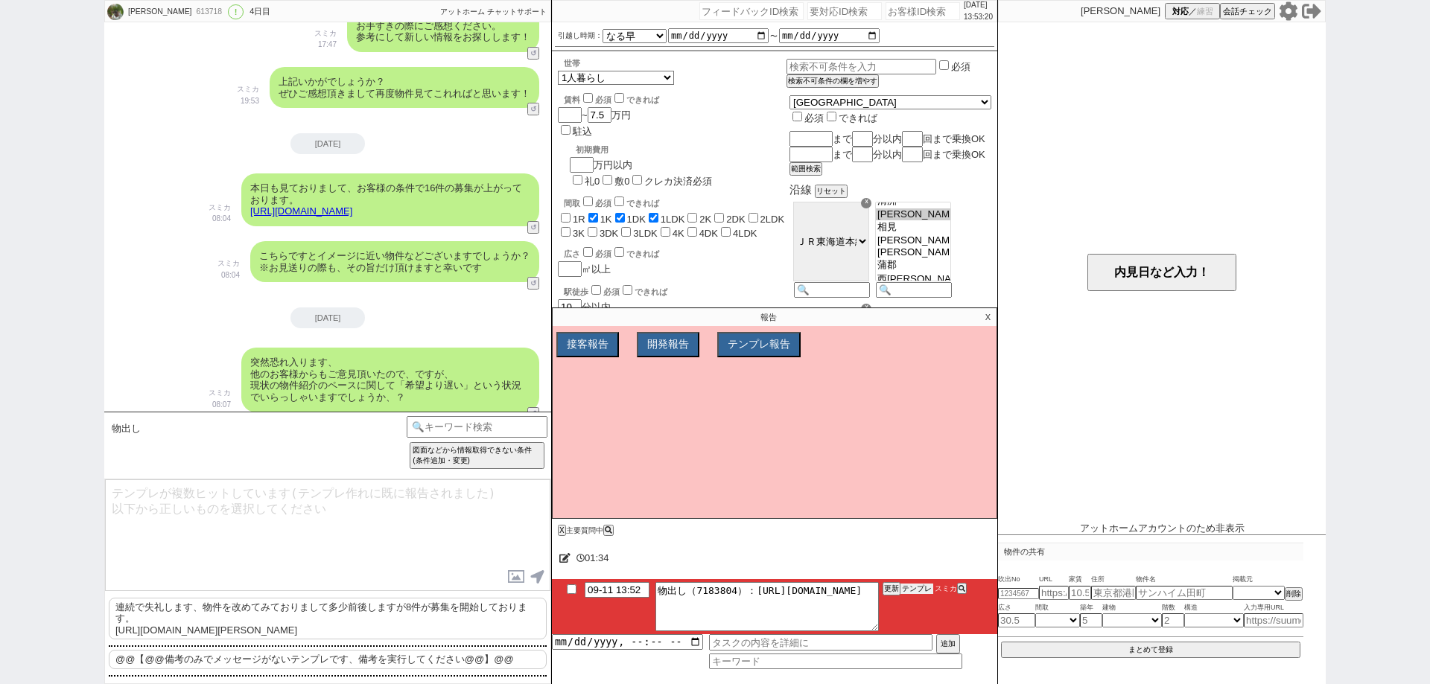
scroll to position [1751, 0]
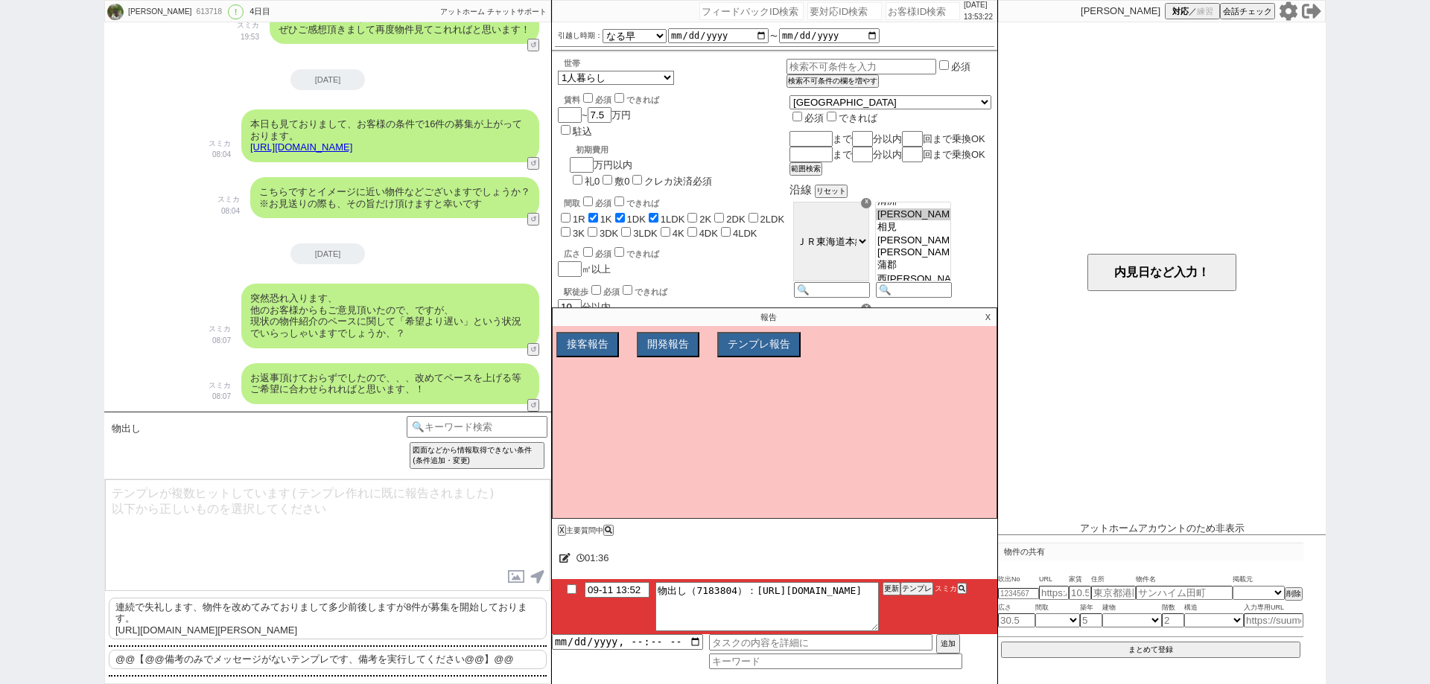
click at [417, 621] on p "連続で失礼します、物件を改めてみておりまして多少前後しますが8件が募集を開始しております。 [URL][DOMAIN_NAME][PERSON_NAME]" at bounding box center [328, 619] width 438 height 42
type textarea "連続で失礼します、物件を改めてみておりまして多少前後しますが8件が募集を開始しております。 [URL][DOMAIN_NAME][PERSON_NAME]"
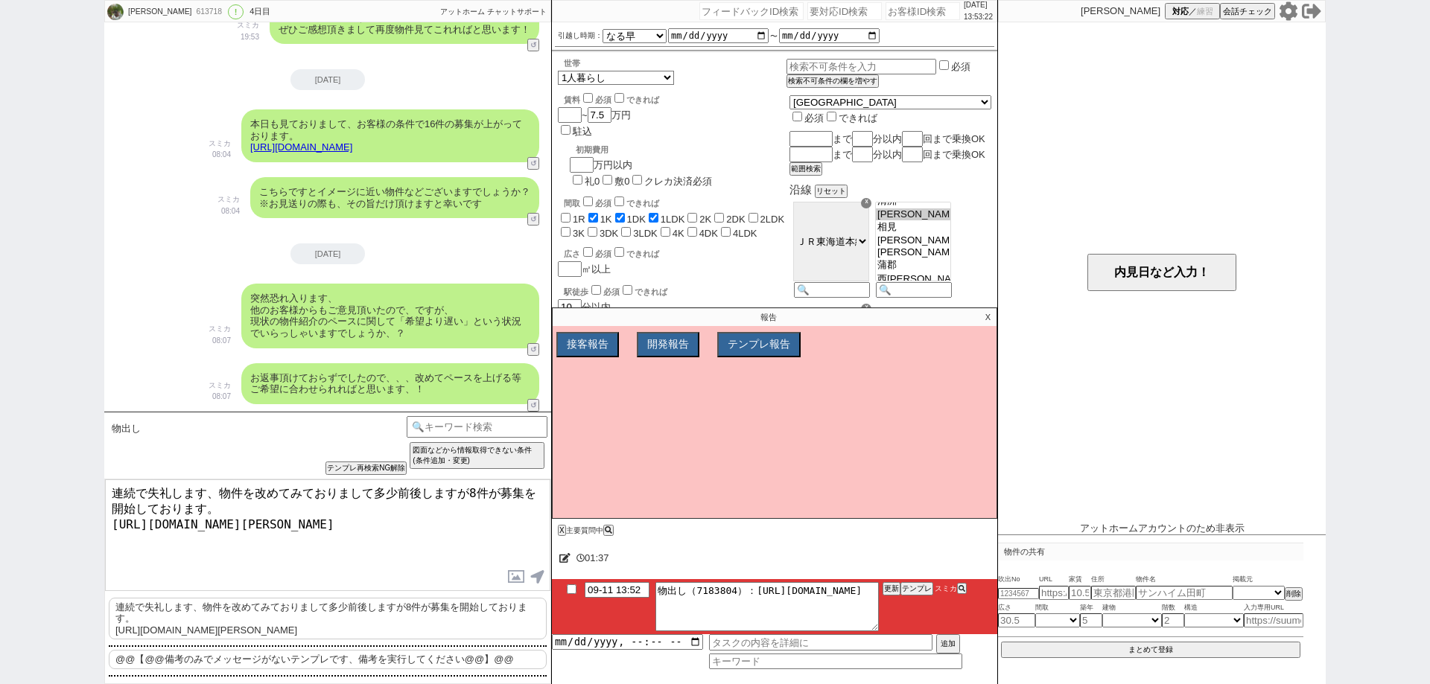
scroll to position [1937, 0]
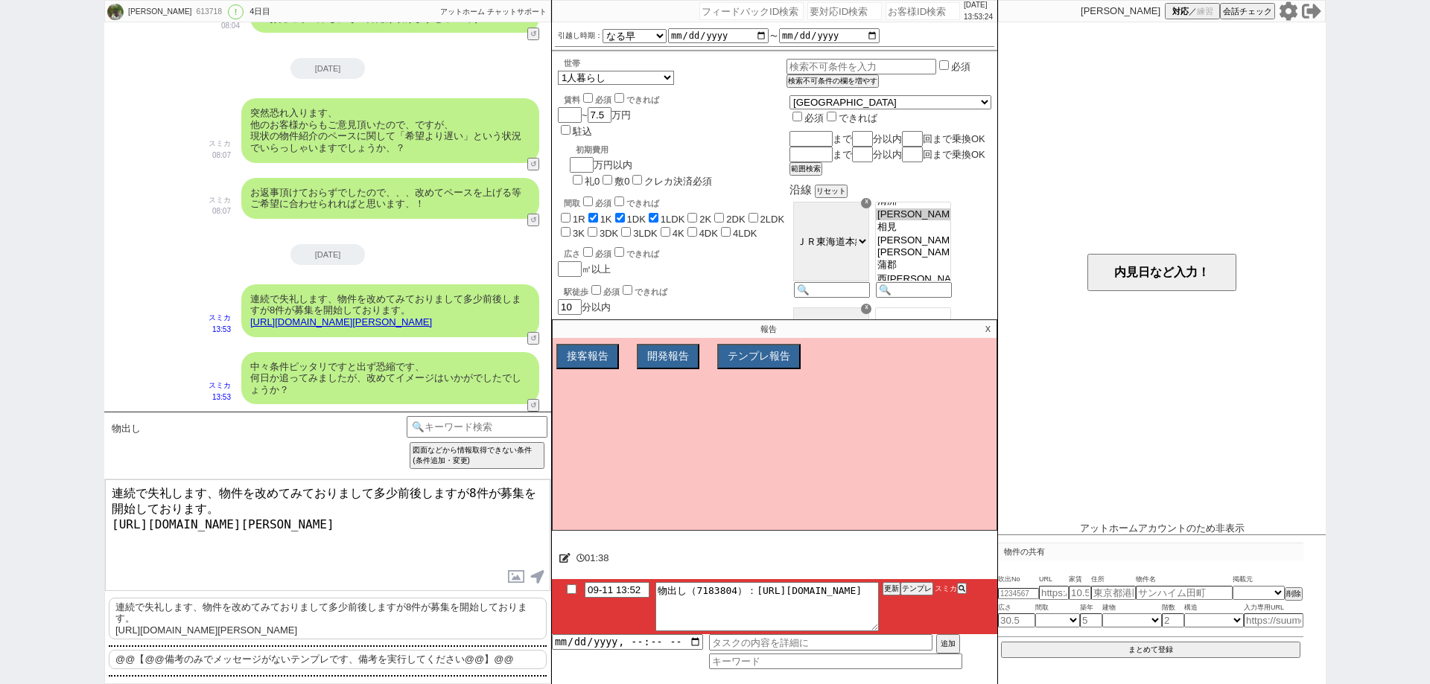
drag, startPoint x: 223, startPoint y: 489, endPoint x: 737, endPoint y: 513, distance: 515.3
click at [490, 588] on textarea "連続で失礼します、物件を改めてみておりまして多少前後しますが8件が募集を開始しております。 [URL][DOMAIN_NAME][PERSON_NAME]" at bounding box center [327, 536] width 445 height 112
click at [986, 324] on p "X" at bounding box center [987, 329] width 17 height 18
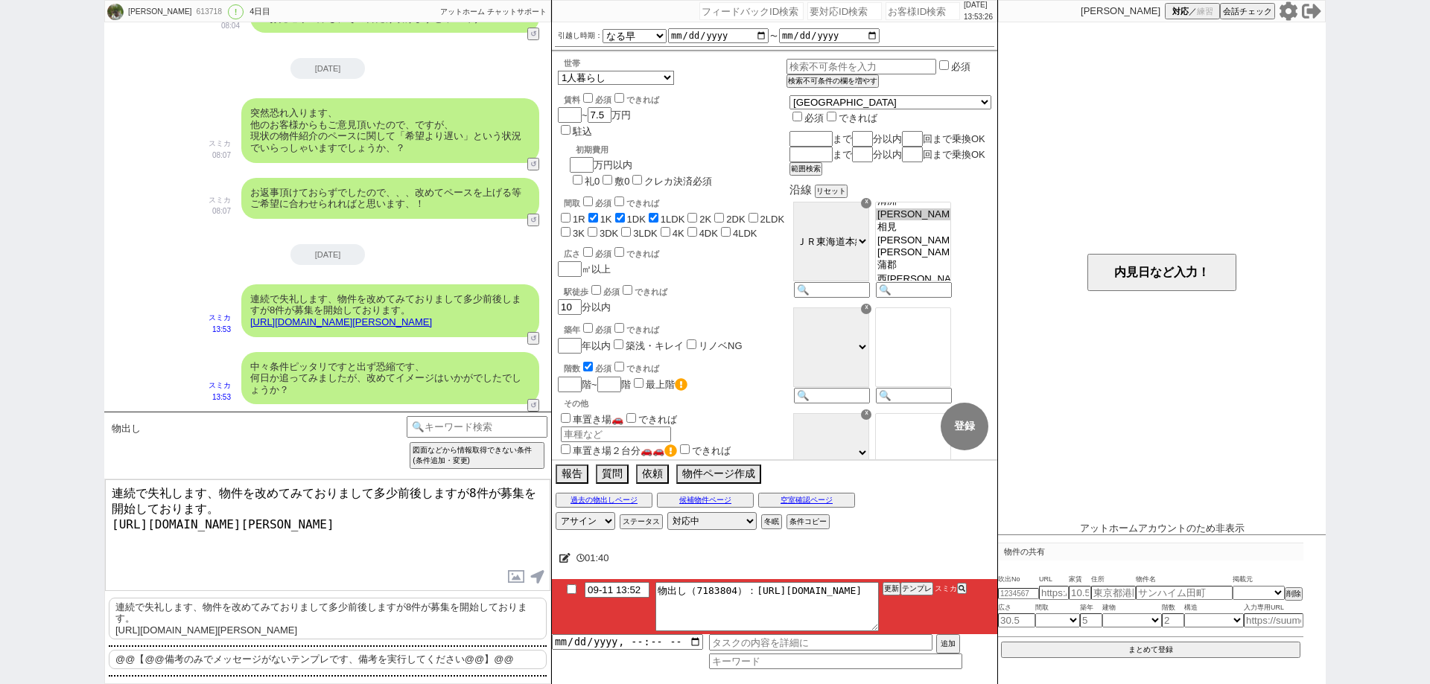
click at [572, 590] on input "checkbox" at bounding box center [572, 590] width 22 height 10
checkbox input "true"
click at [887, 594] on li "09-11 13:52 物出し（7183804）：[URL][DOMAIN_NAME] 更新 テンプレ スミカ" at bounding box center [774, 606] width 445 height 55
click at [888, 594] on li "09-11 13:52 物出し（7183804）：[URL][DOMAIN_NAME] 更新 テンプレ スミカ" at bounding box center [774, 606] width 445 height 55
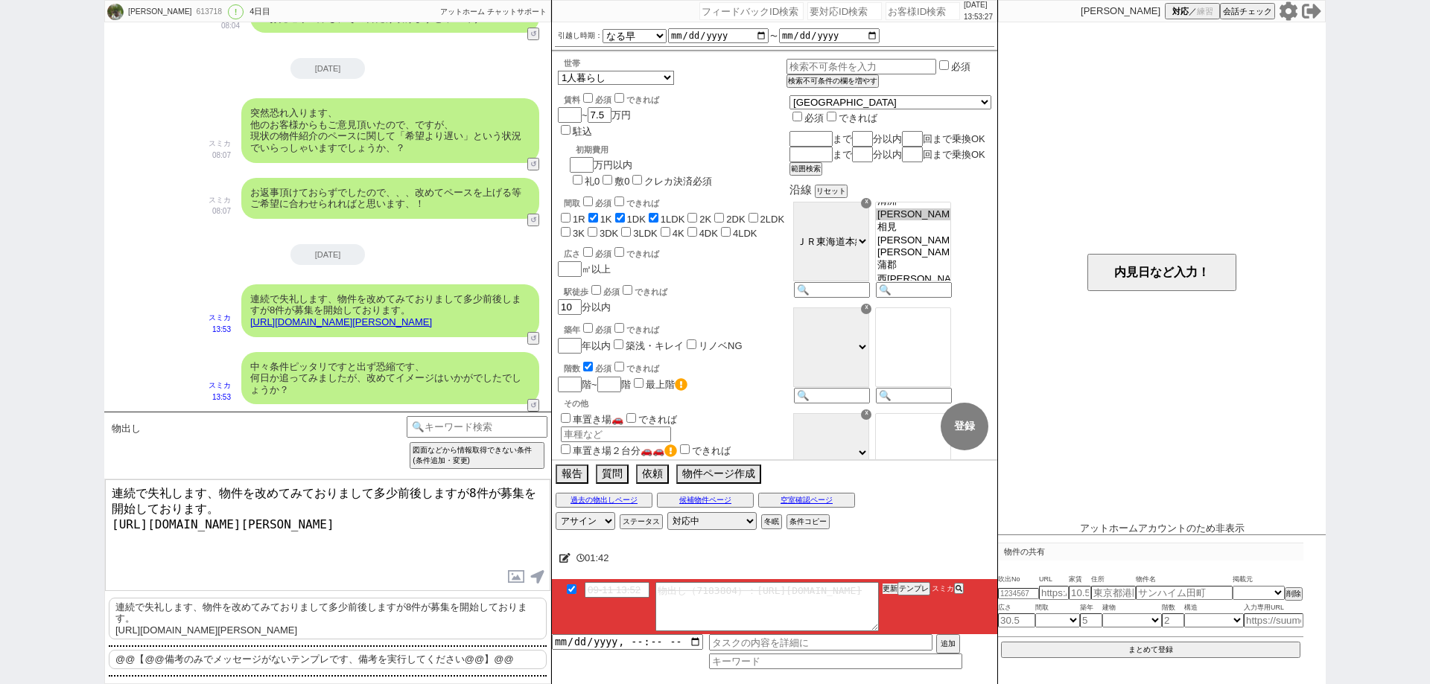
click at [887, 591] on button "更新" at bounding box center [890, 589] width 15 height 10
click at [886, 589] on button "更新" at bounding box center [890, 589] width 15 height 10
click at [886, 588] on button "更新" at bounding box center [890, 589] width 15 height 10
click at [890, 567] on div "01:43" at bounding box center [774, 559] width 445 height 30
click at [890, 591] on button "更新" at bounding box center [890, 589] width 15 height 10
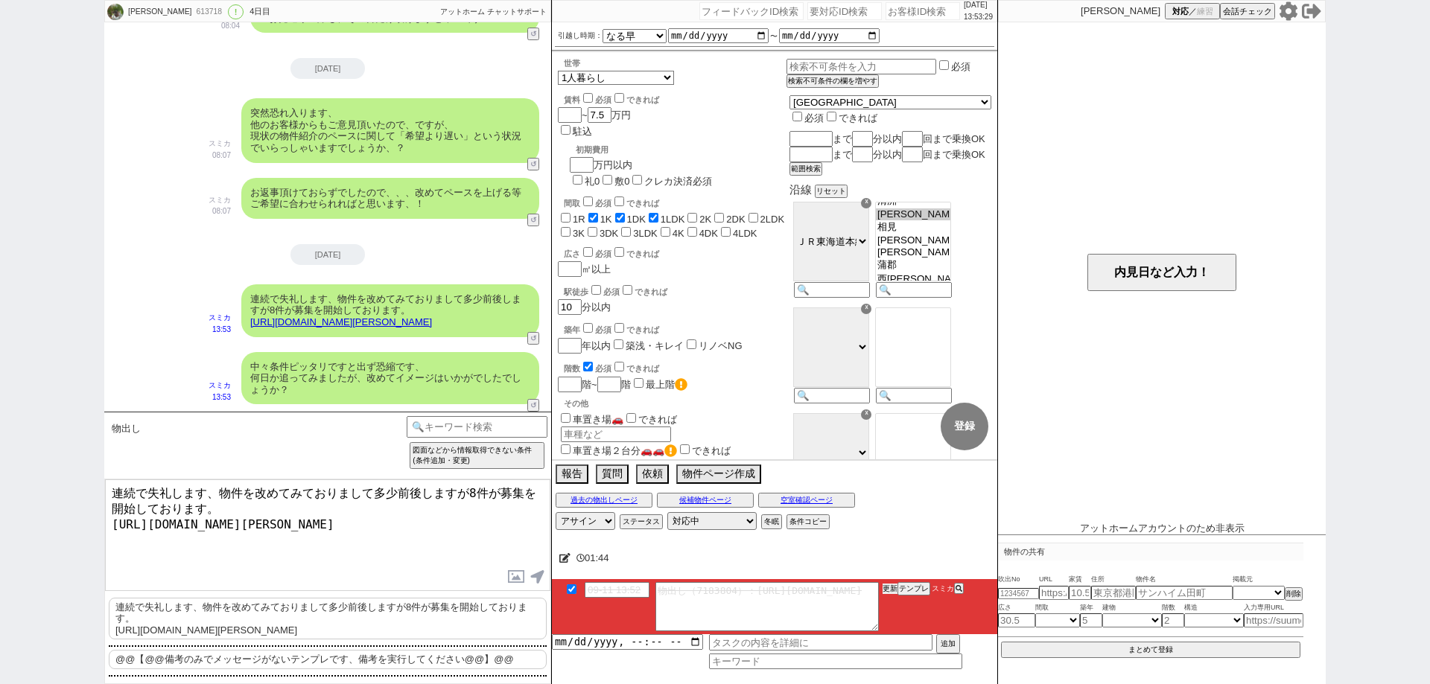
click at [890, 591] on button "更新" at bounding box center [890, 589] width 15 height 10
drag, startPoint x: 0, startPoint y: 343, endPoint x: 60, endPoint y: 172, distance: 181.6
click at [0, 337] on div "[PERSON_NAME] 613718 ! 0 4日目 冬眠中 自社客 アットホーム チャットサポート スミカ_BPO チャット全表示 [DATE] ようこ…" at bounding box center [715, 342] width 1430 height 684
